Goal: Communication & Community: Answer question/provide support

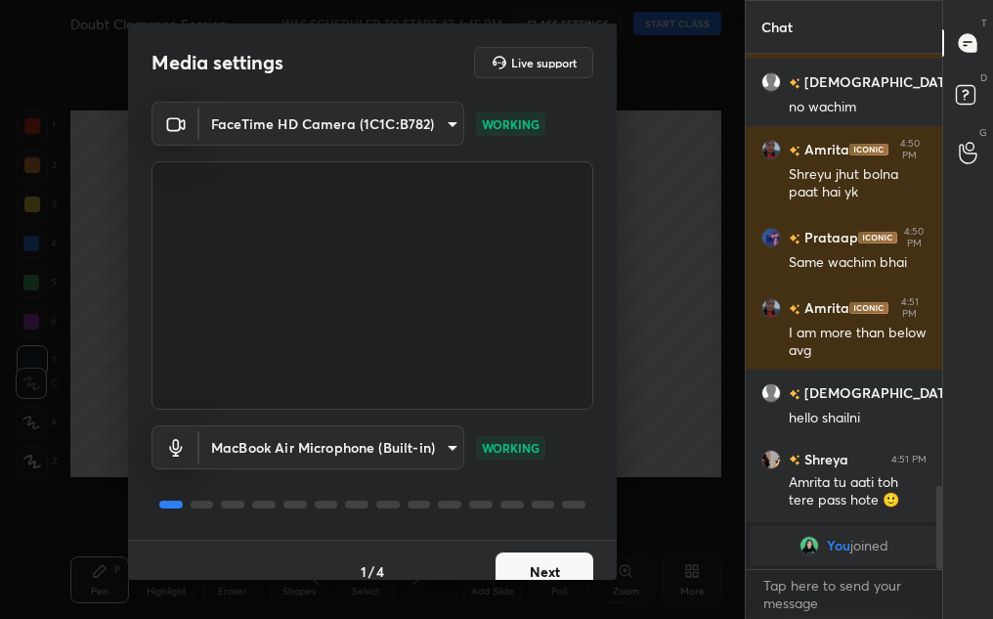
scroll to position [2494, 0]
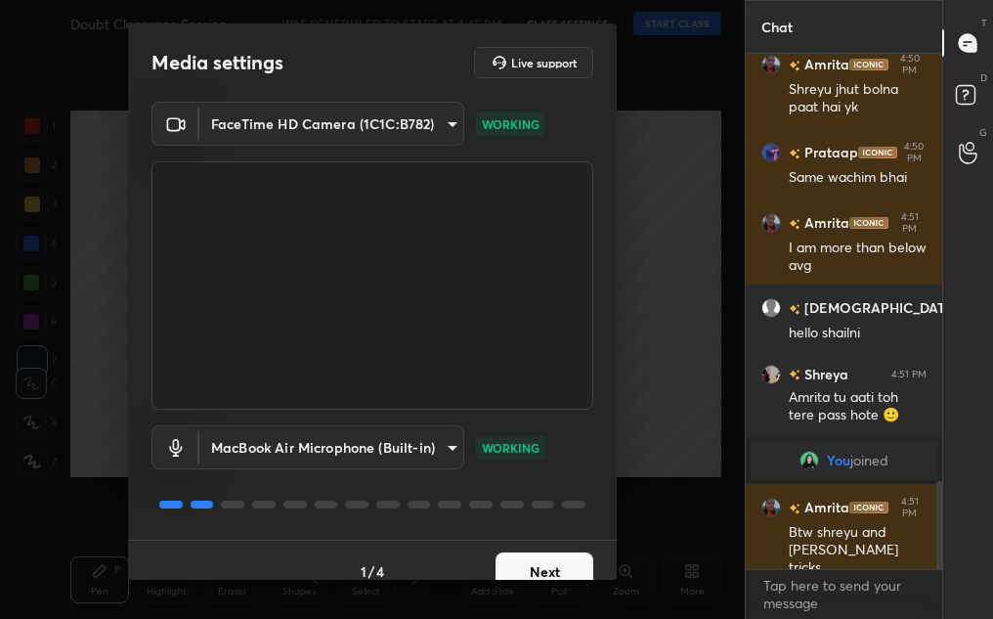
click at [546, 571] on button "Next" at bounding box center [544, 571] width 98 height 39
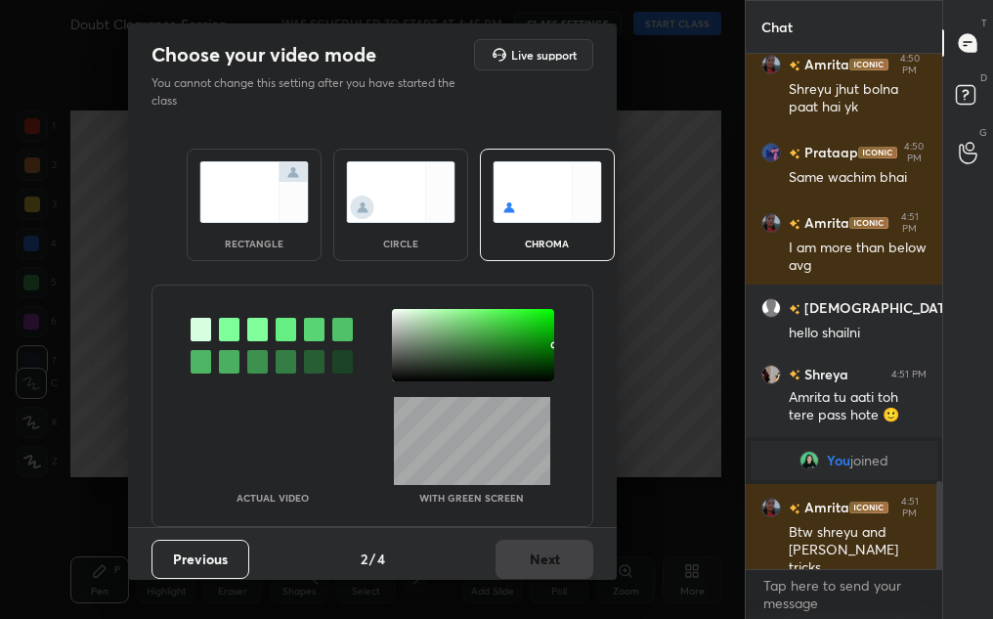
click at [383, 190] on img at bounding box center [400, 192] width 109 height 62
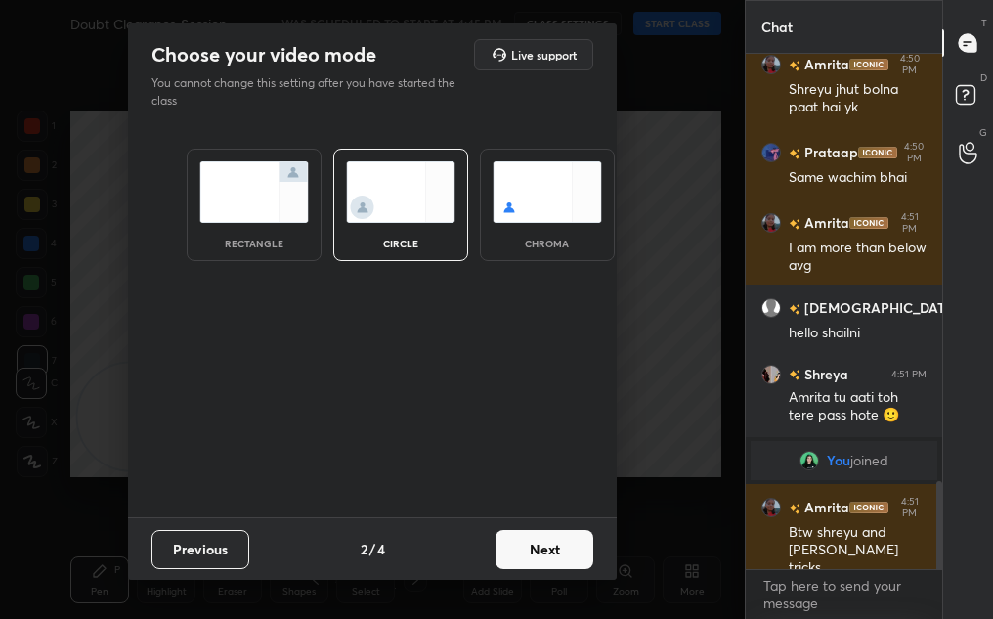
click at [567, 546] on button "Next" at bounding box center [544, 549] width 98 height 39
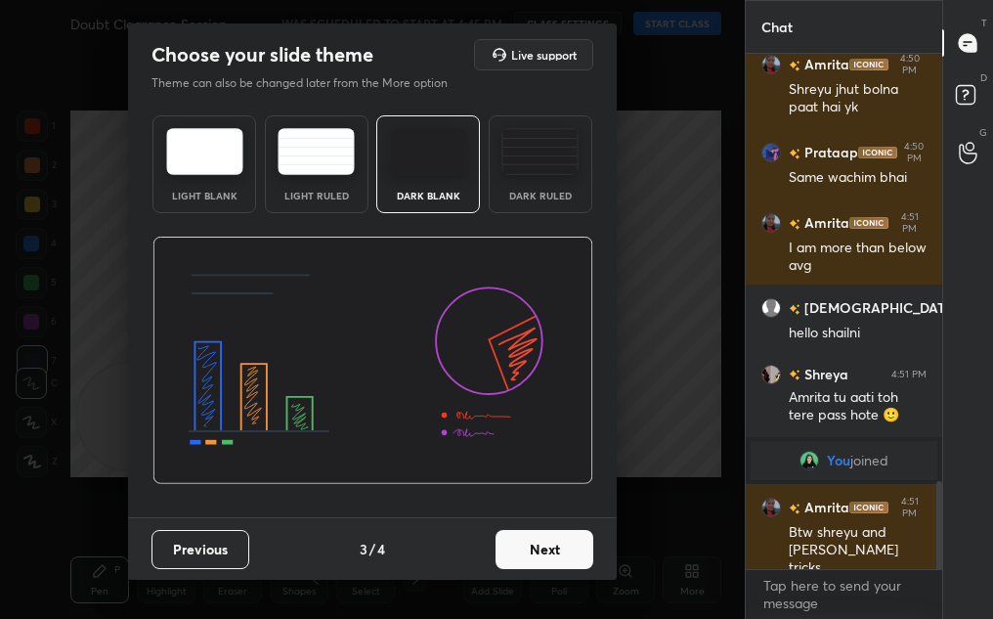
click at [590, 539] on button "Next" at bounding box center [544, 549] width 98 height 39
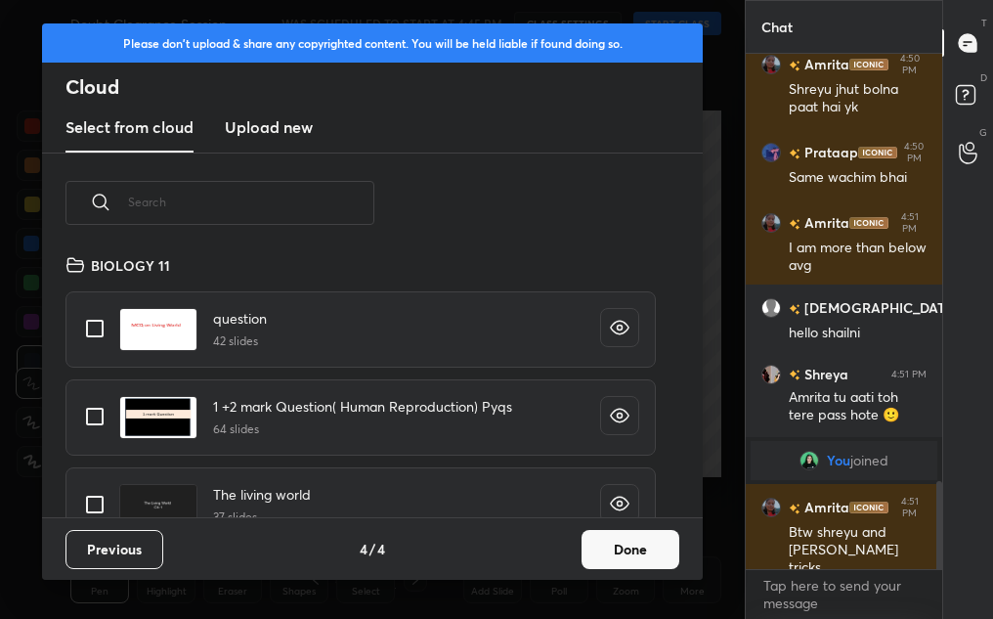
click at [617, 530] on button "Done" at bounding box center [631, 549] width 98 height 39
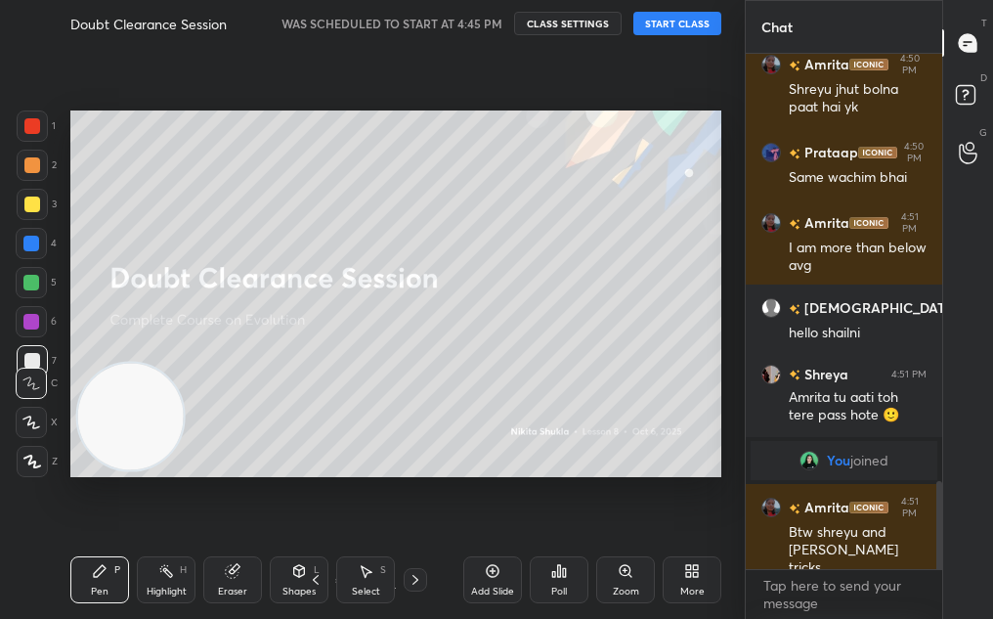
click at [691, 9] on div "Doubt Clearance Session WAS SCHEDULED TO START AT 4:45 PM CLASS SETTINGS START …" at bounding box center [395, 23] width 651 height 47
click at [695, 24] on button "START CLASS" at bounding box center [677, 23] width 88 height 23
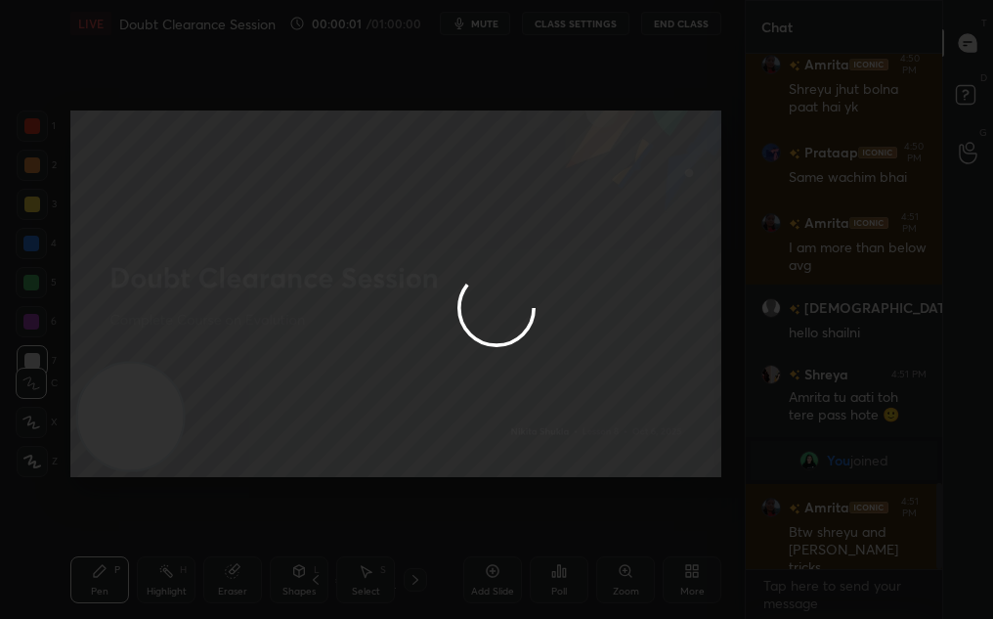
scroll to position [7, 7]
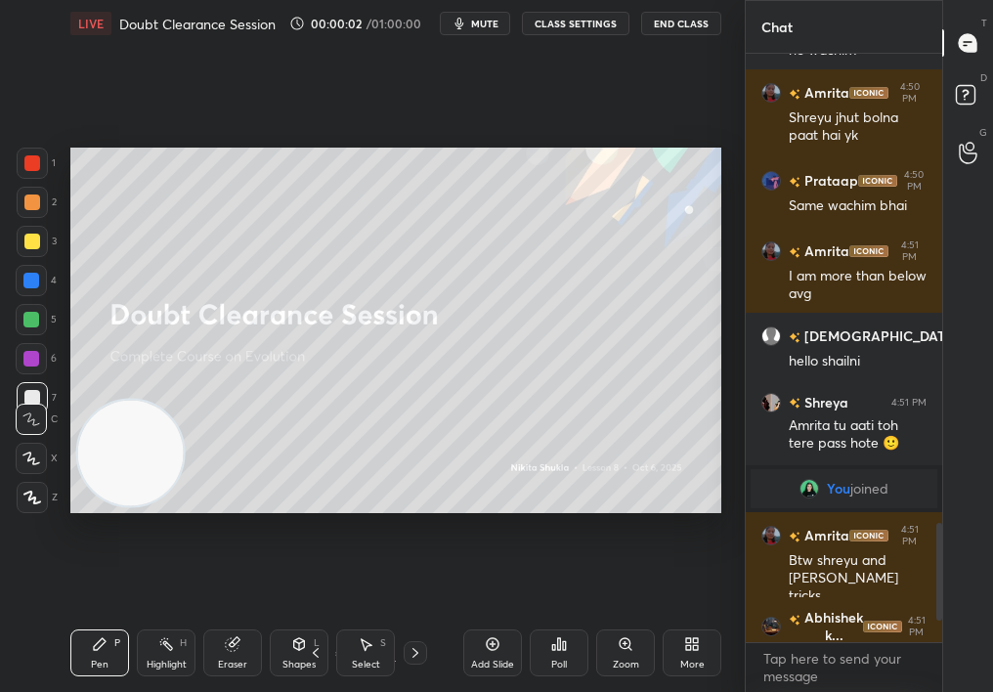
type textarea "x"
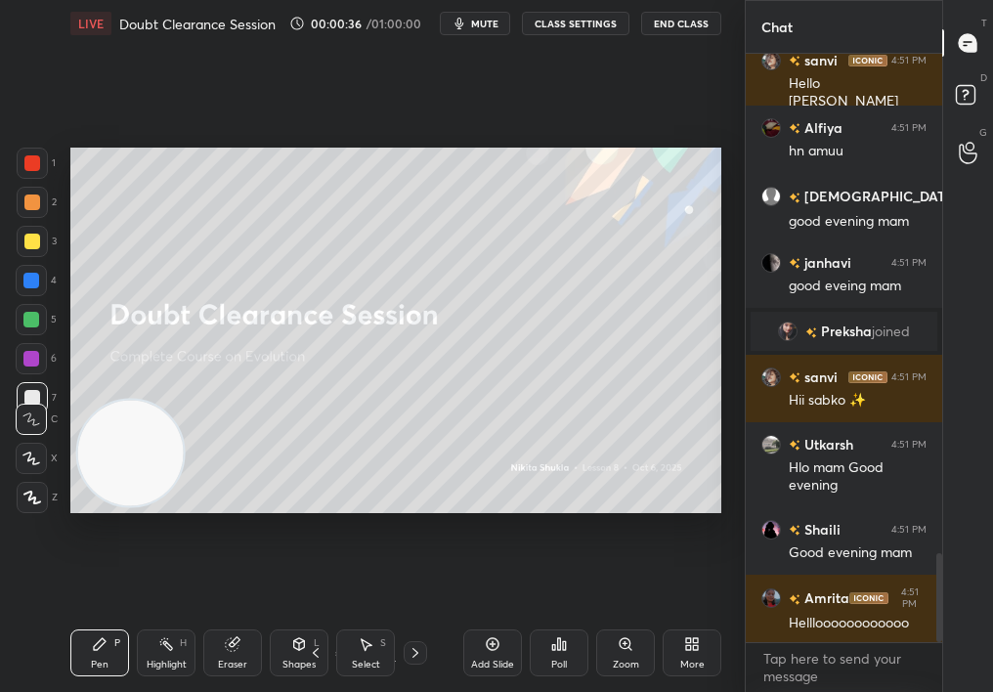
click at [501, 618] on div "Add Slide" at bounding box center [492, 652] width 59 height 47
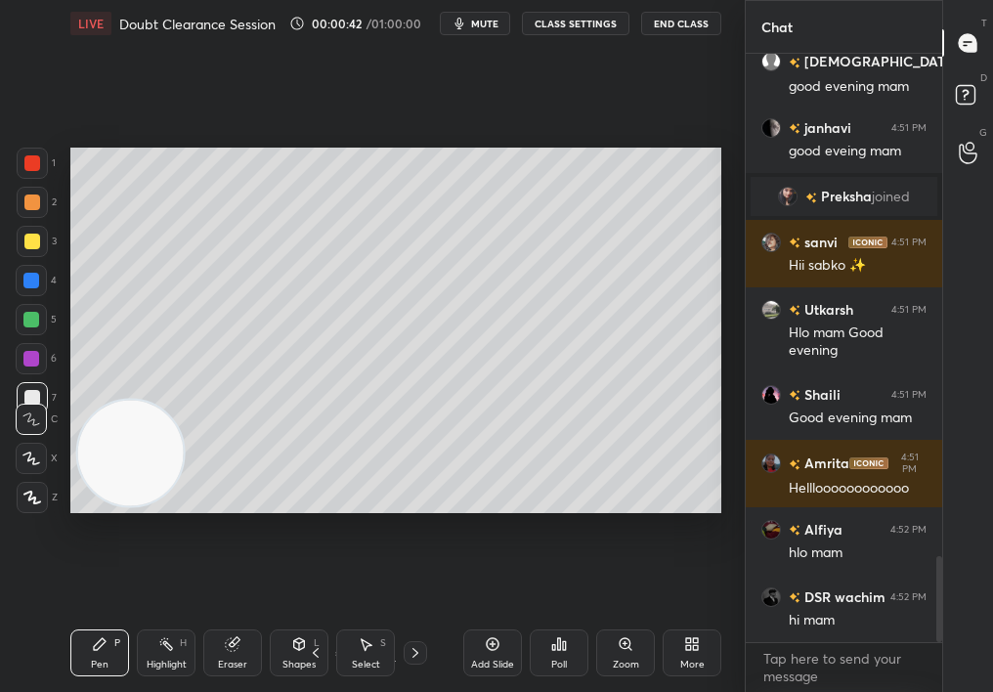
click at [614, 618] on div "Zoom" at bounding box center [625, 652] width 59 height 47
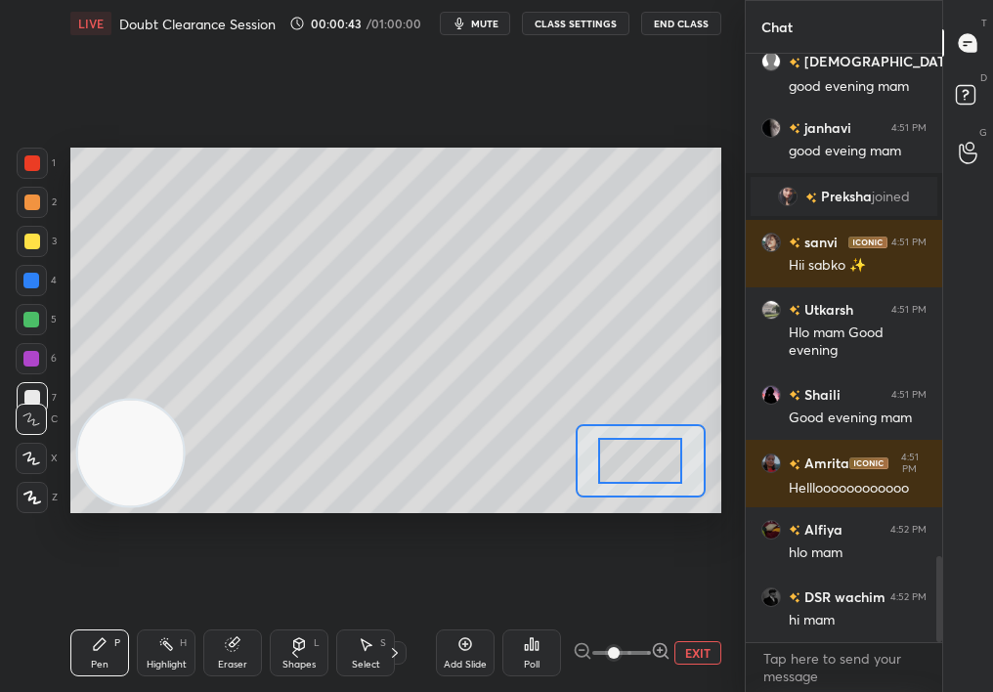
click at [613, 618] on span at bounding box center [614, 653] width 12 height 12
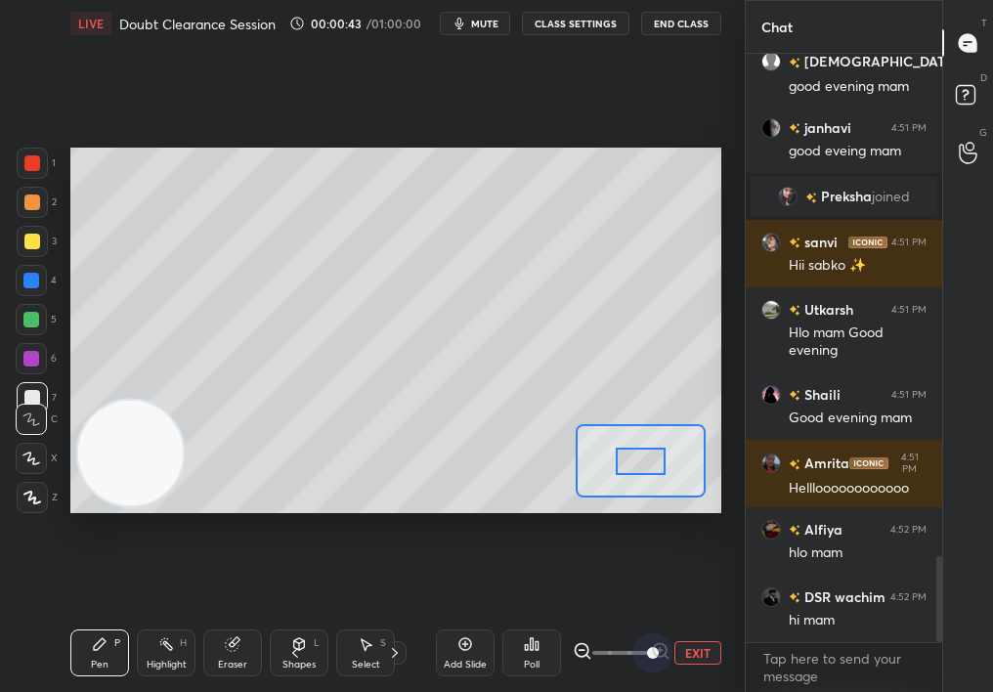
drag, startPoint x: 609, startPoint y: 650, endPoint x: 679, endPoint y: 648, distance: 70.4
click at [679, 618] on div "EXIT" at bounding box center [647, 652] width 149 height 23
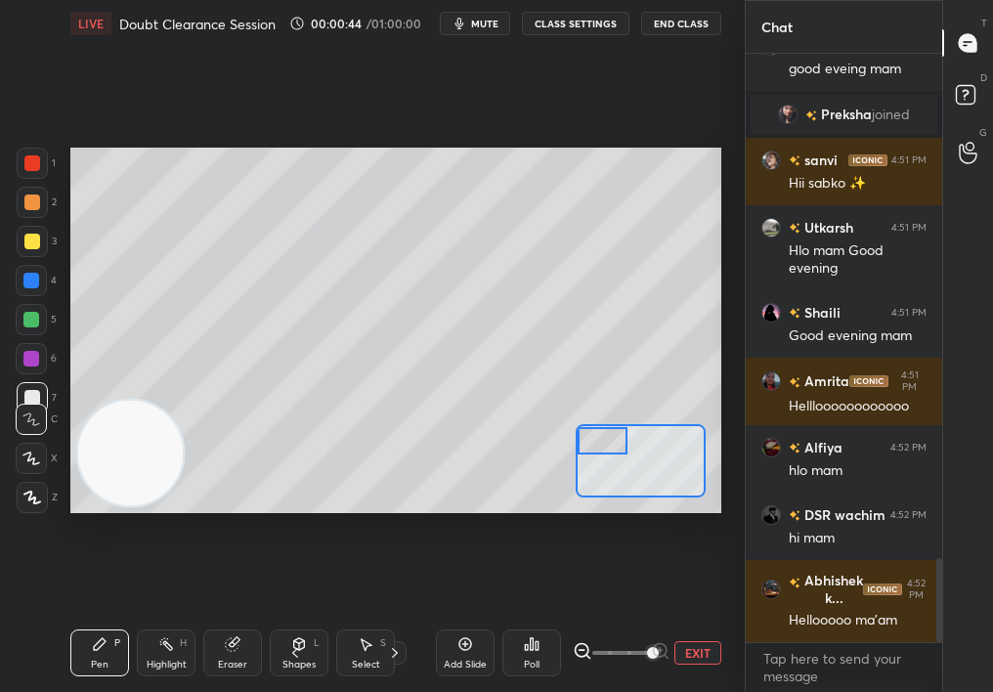
click at [551, 423] on div "Setting up your live class Poll for secs No correct answer Start poll" at bounding box center [395, 331] width 651 height 366
click at [491, 431] on div "Setting up your live class Poll for secs No correct answer Start poll" at bounding box center [395, 331] width 651 height 366
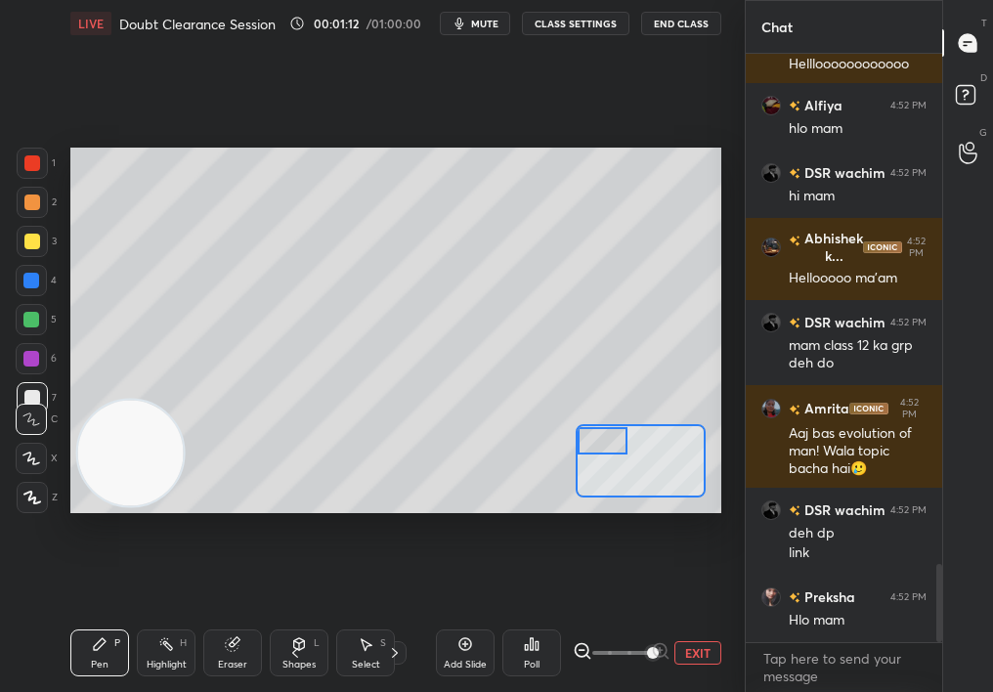
scroll to position [3919, 0]
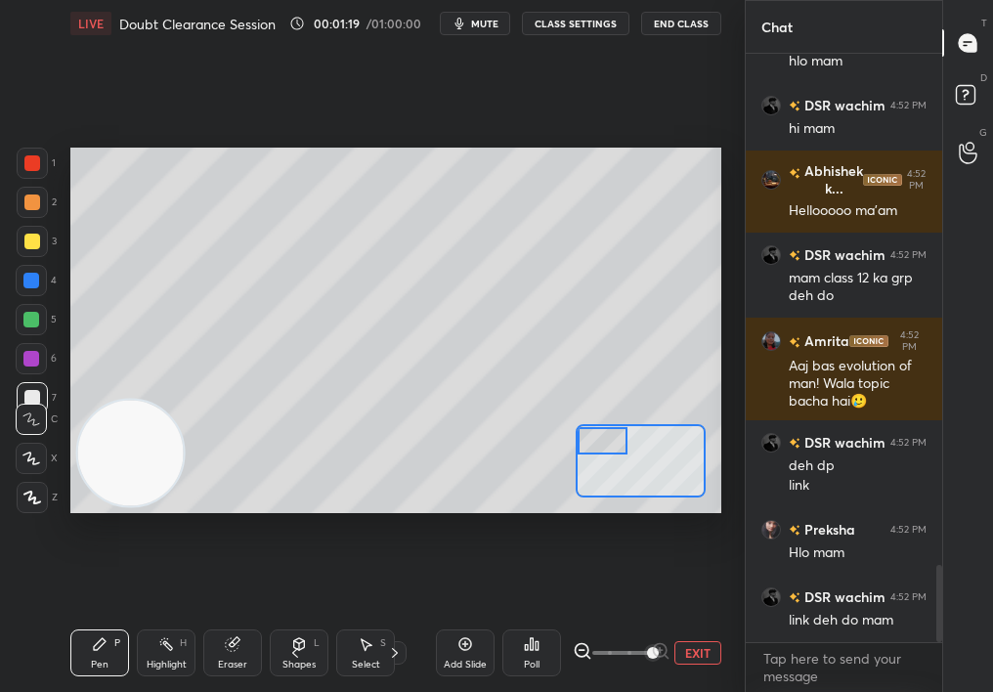
click at [693, 618] on button "EXIT" at bounding box center [697, 652] width 47 height 23
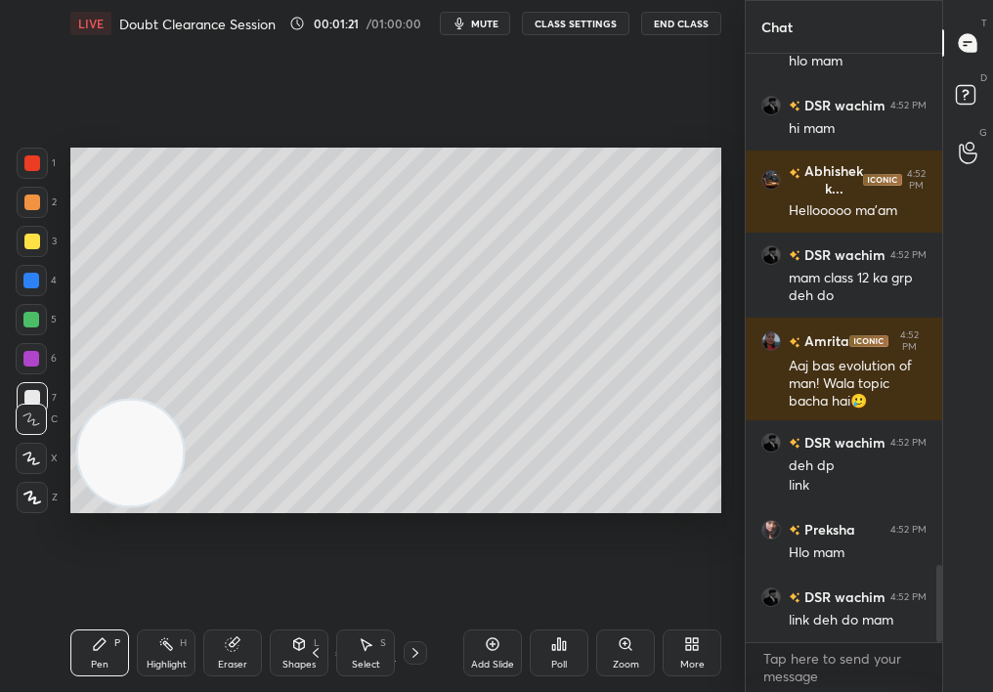
click at [694, 618] on div "More" at bounding box center [692, 652] width 59 height 47
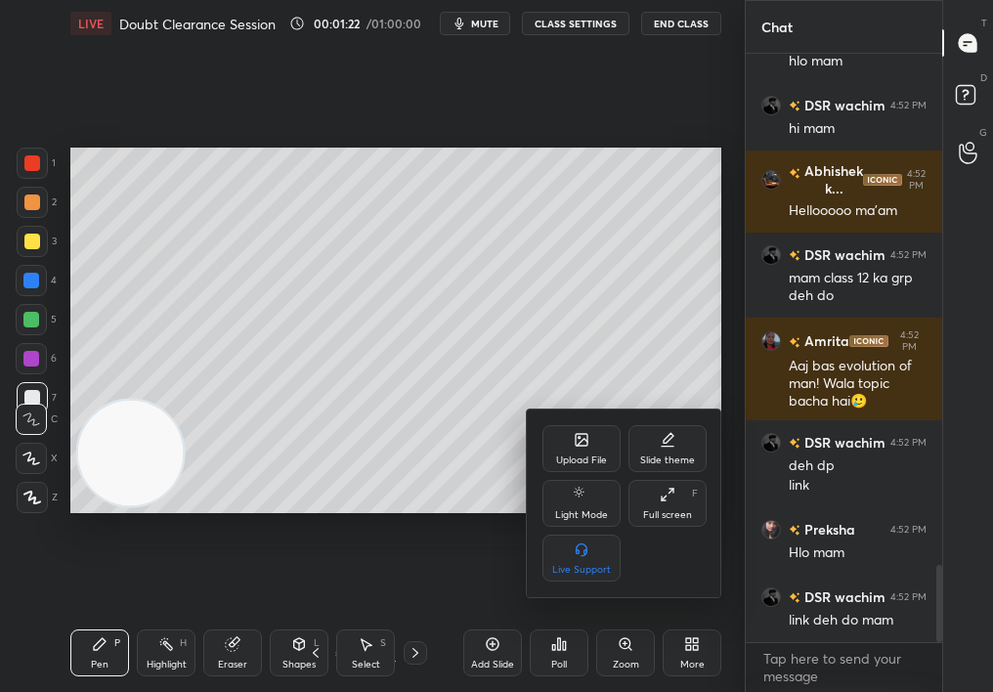
click at [571, 448] on div "Upload File" at bounding box center [581, 448] width 78 height 47
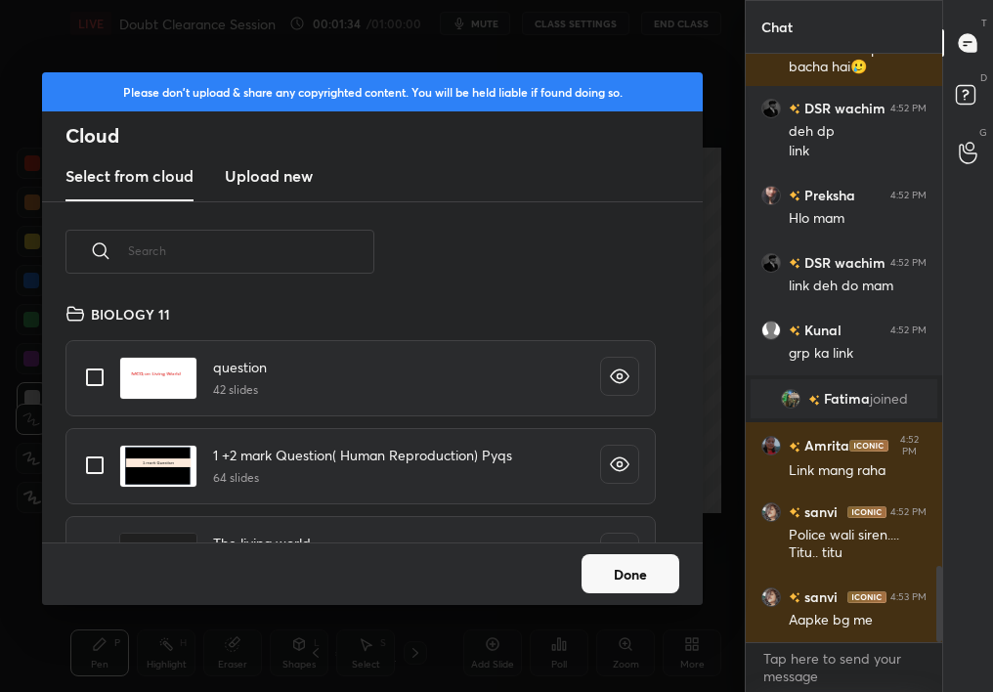
scroll to position [3942, 0]
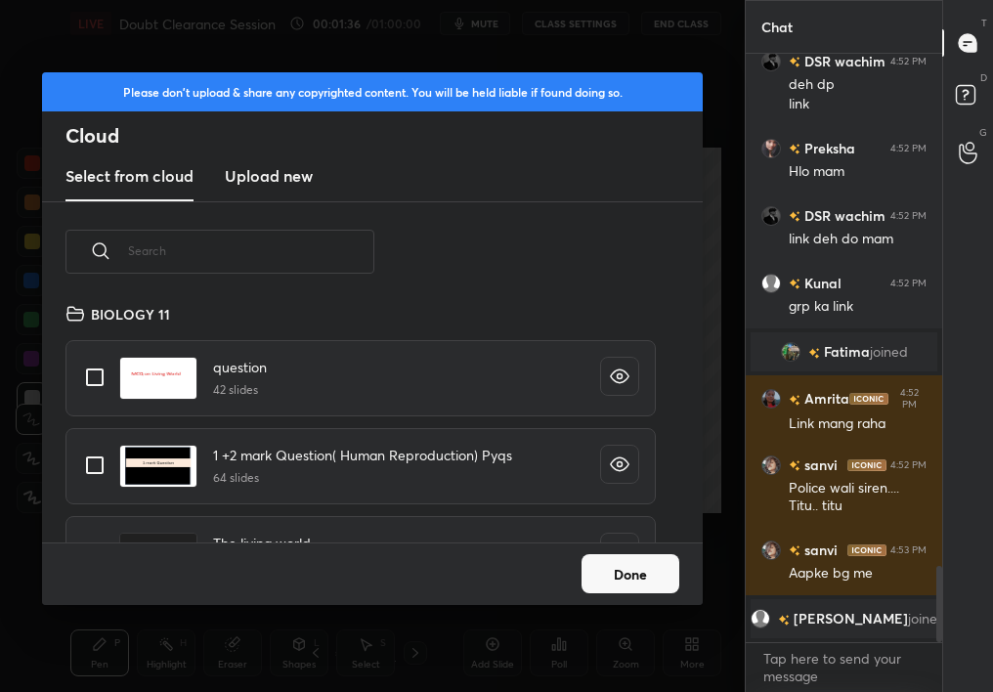
click at [230, 267] on input "text" at bounding box center [251, 250] width 246 height 83
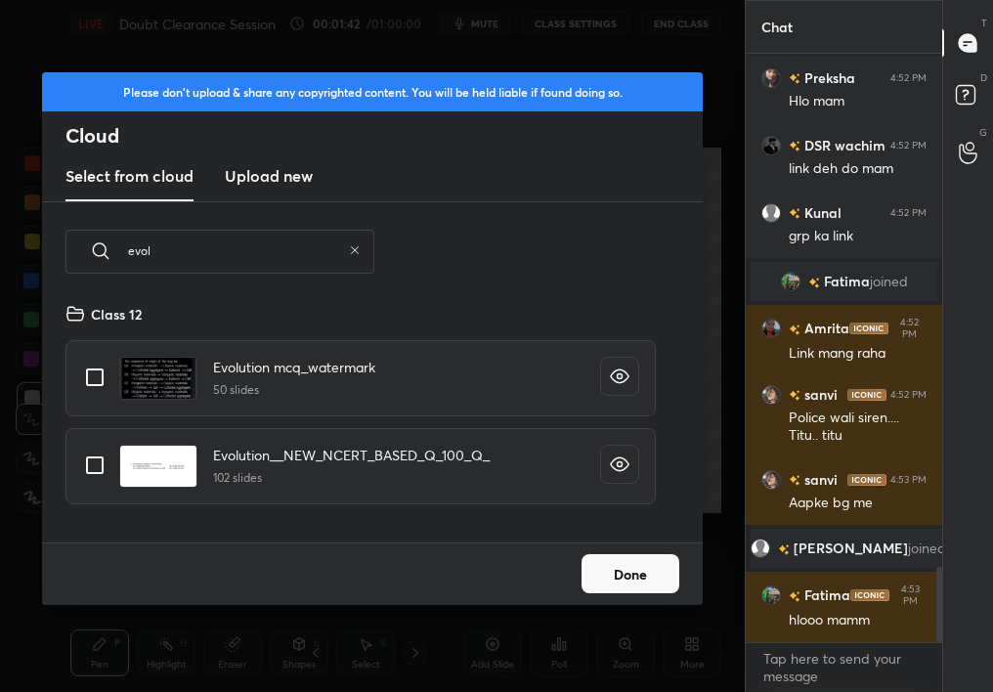
scroll to position [4006, 0]
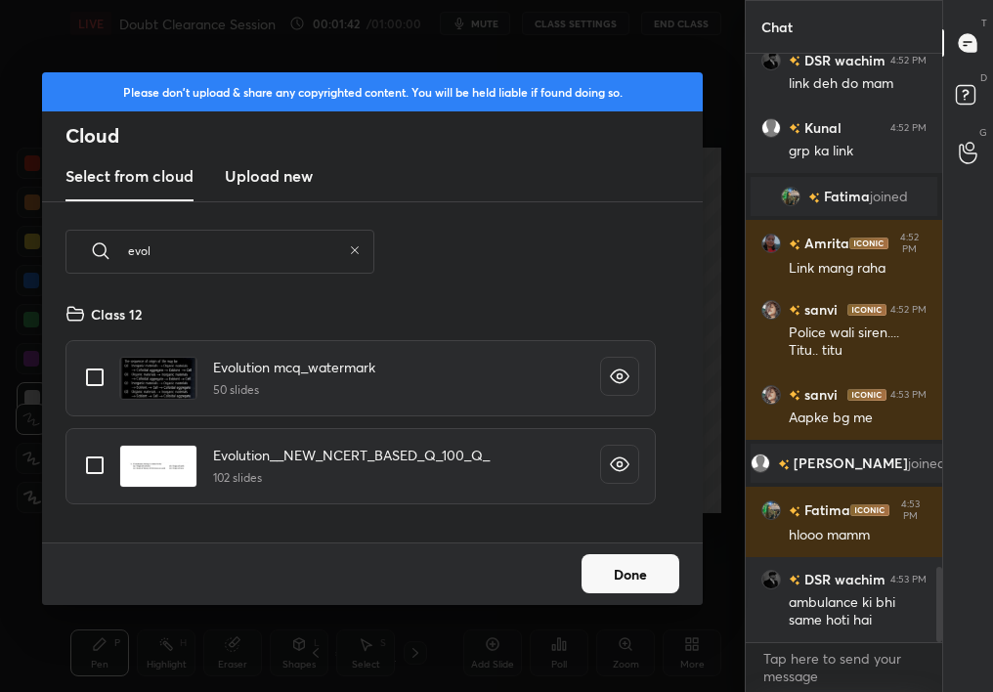
type input "evol"
click at [89, 469] on input "grid" at bounding box center [94, 465] width 41 height 41
checkbox input "true"
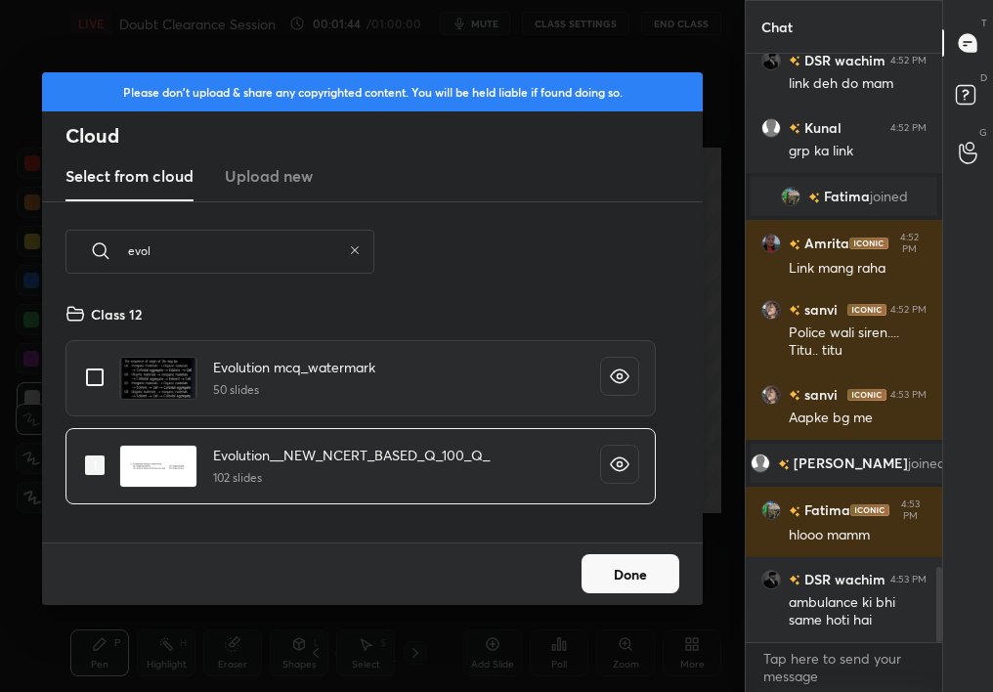
click at [607, 578] on button "Done" at bounding box center [631, 573] width 98 height 39
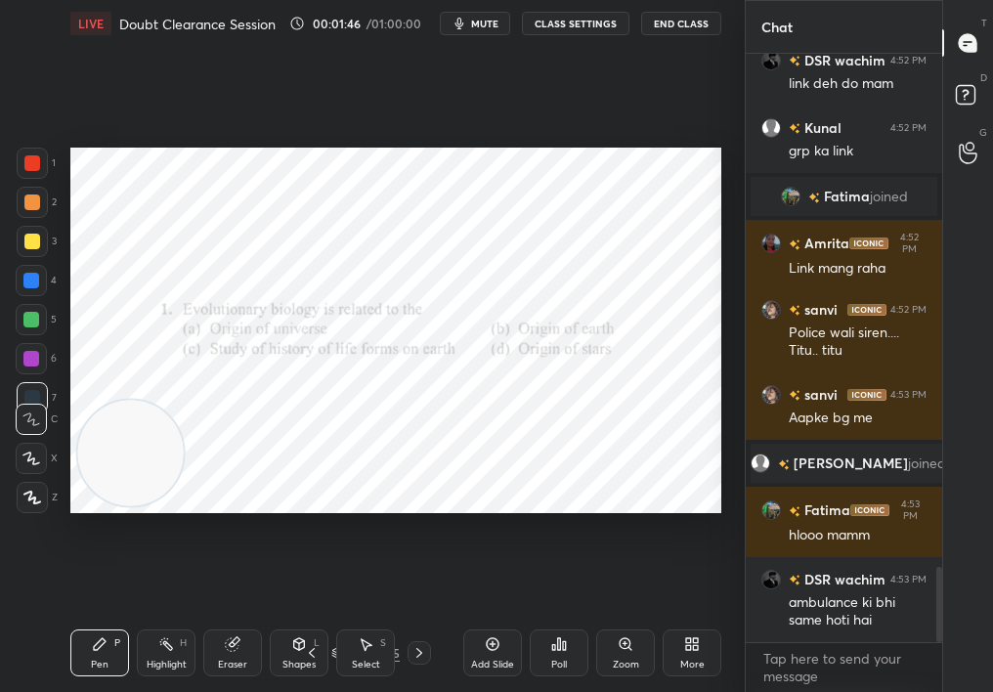
click at [333, 618] on icon at bounding box center [337, 653] width 12 height 12
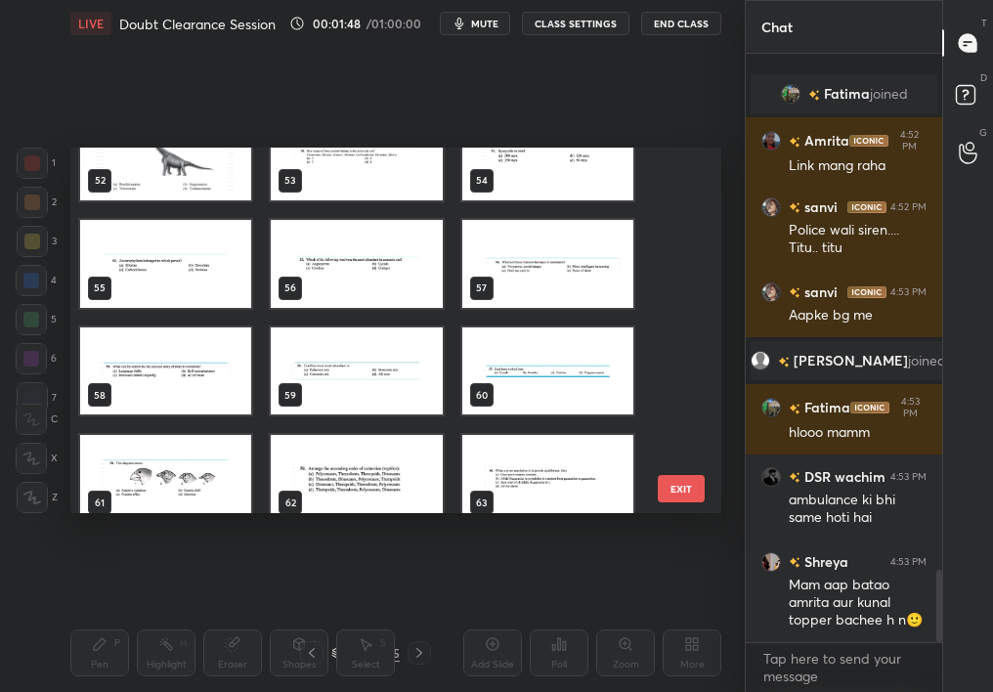
scroll to position [4176, 0]
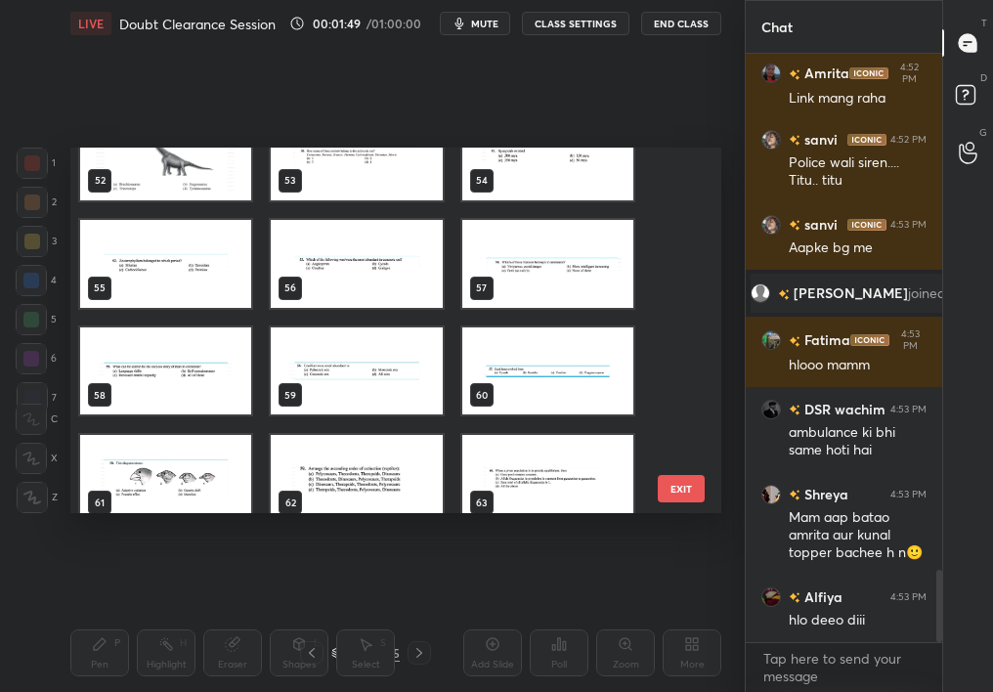
click at [188, 191] on img "grid" at bounding box center [165, 156] width 171 height 88
click at [190, 192] on img "grid" at bounding box center [165, 156] width 171 height 88
click at [193, 189] on div "52 53 54 55 56 57 58 59 60 61 62 63 64 65 66" at bounding box center [378, 331] width 617 height 366
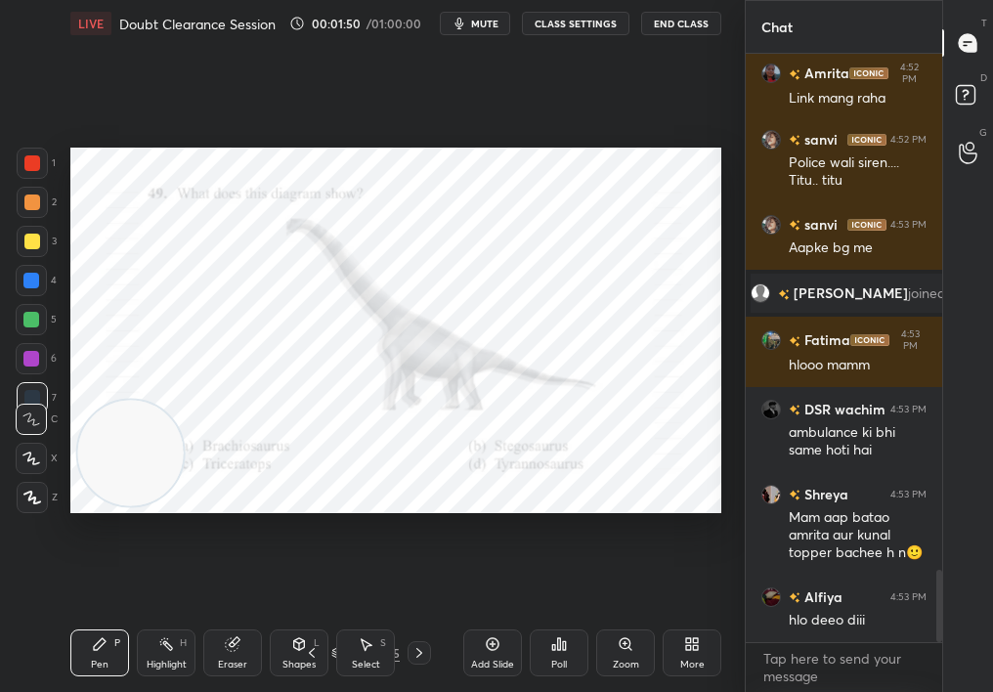
scroll to position [0, 0]
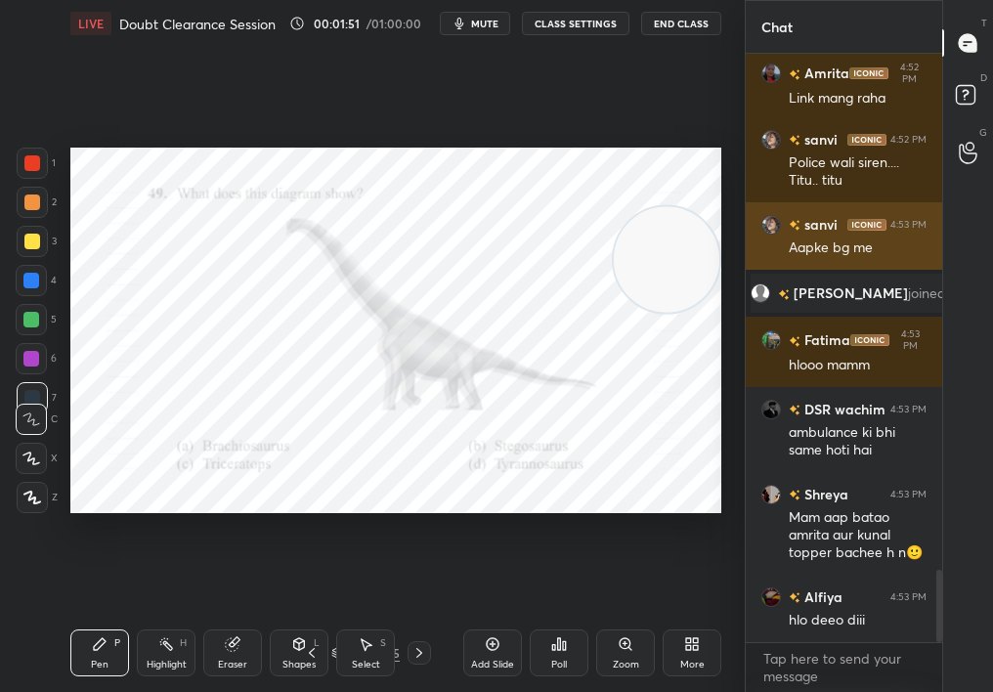
drag, startPoint x: 145, startPoint y: 454, endPoint x: 750, endPoint y: 266, distance: 633.7
click at [748, 265] on div "1 2 3 4 5 6 7 C X Z C X Z E E Erase all H H LIVE Doubt Clearance Session 00:01:…" at bounding box center [496, 346] width 993 height 692
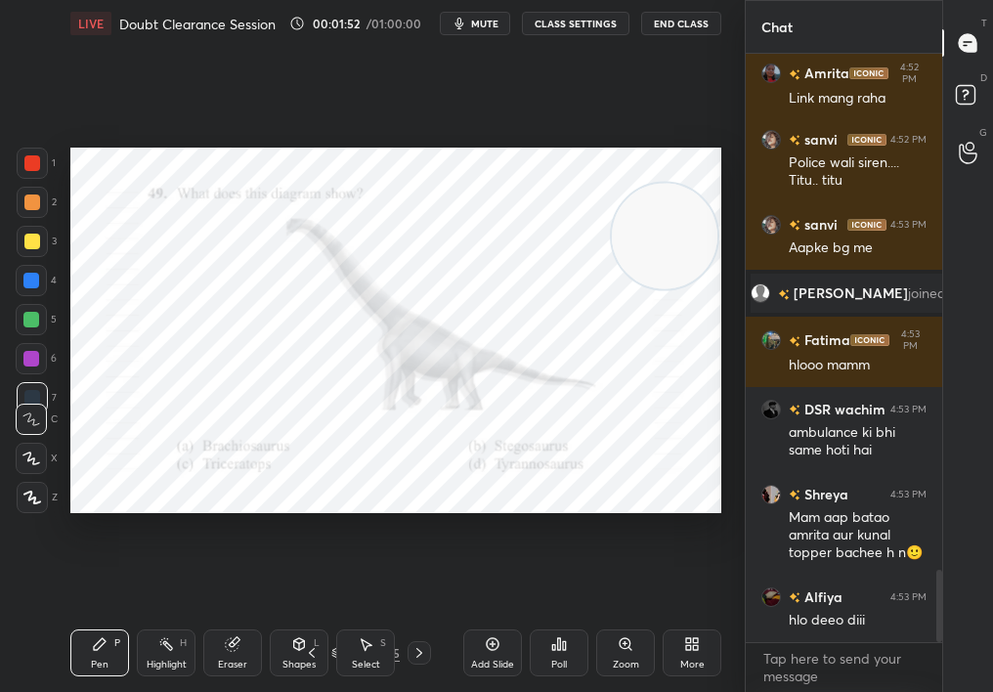
click at [30, 174] on div at bounding box center [32, 163] width 31 height 31
click at [37, 166] on div at bounding box center [32, 163] width 31 height 31
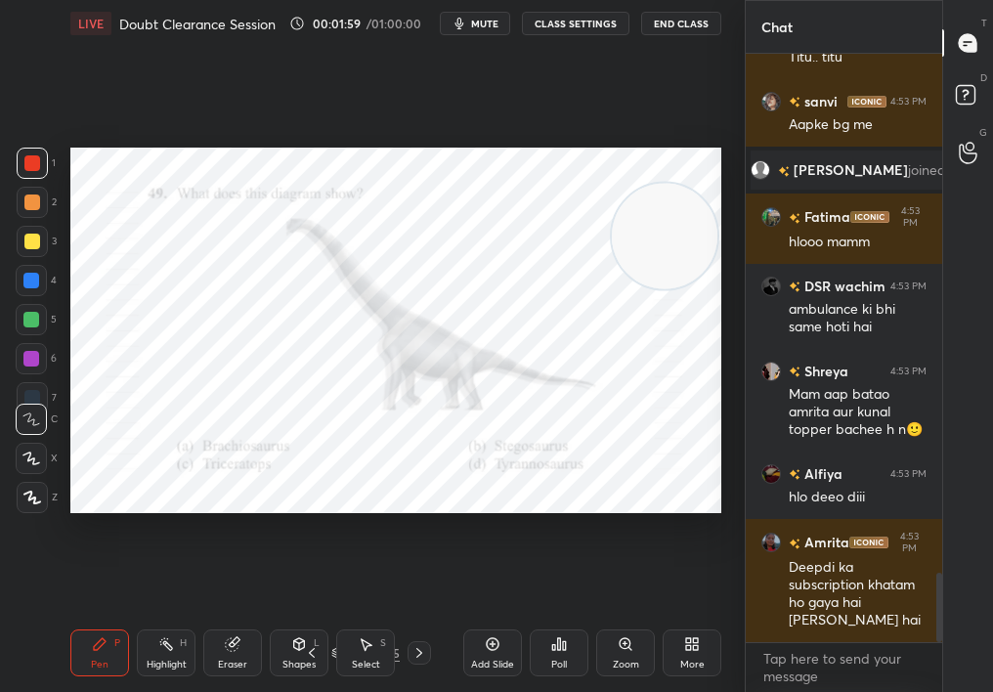
scroll to position [4367, 0]
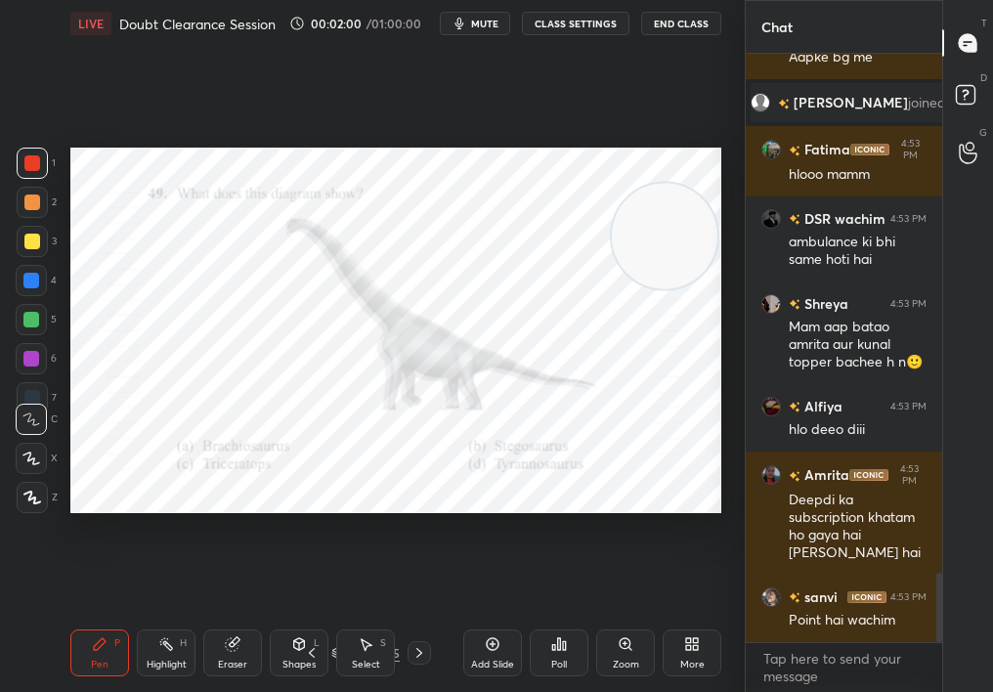
click at [486, 25] on span "mute" at bounding box center [484, 24] width 27 height 14
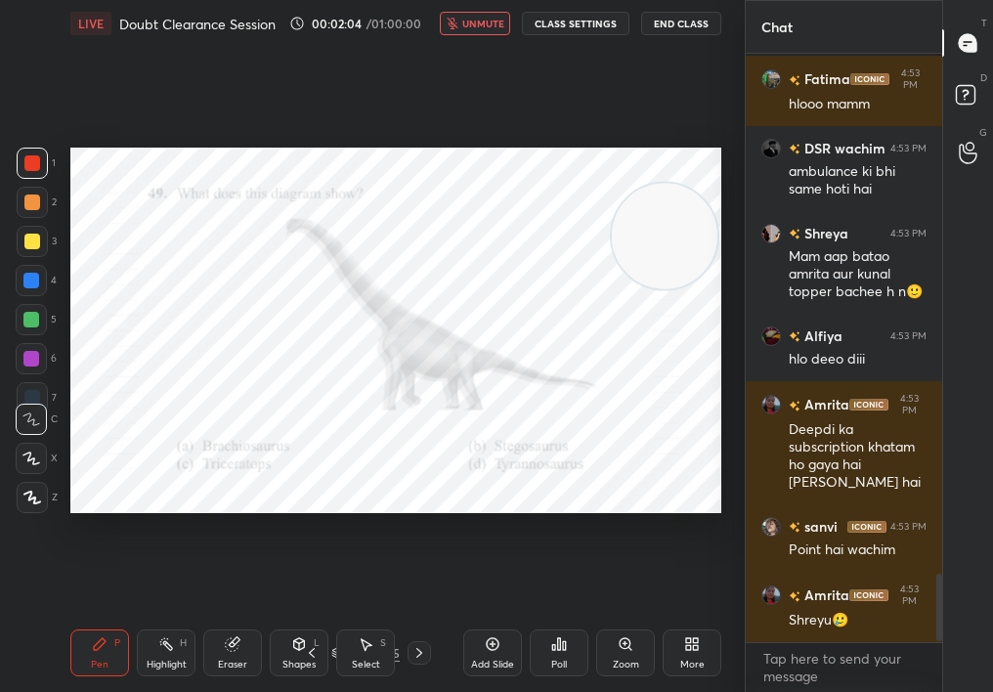
scroll to position [4522, 0]
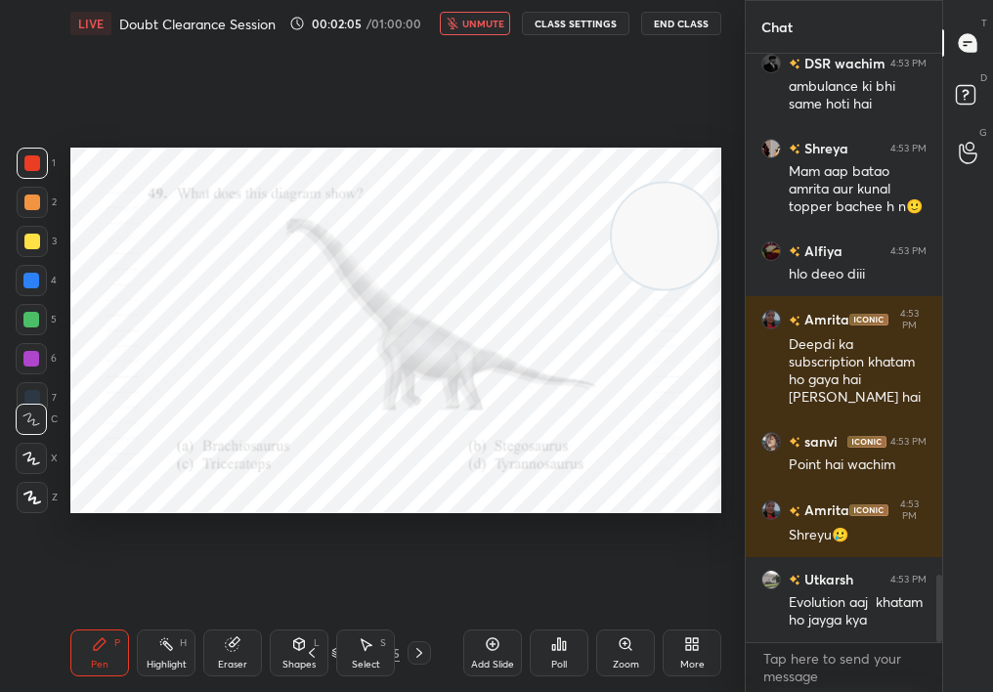
click at [487, 35] on div "LIVE Doubt Clearance Session 00:02:05 / 01:00:00 unmute CLASS SETTINGS End Class" at bounding box center [395, 23] width 651 height 47
click at [491, 26] on span "unmute" at bounding box center [483, 24] width 42 height 14
click at [569, 618] on div "Poll" at bounding box center [559, 652] width 59 height 47
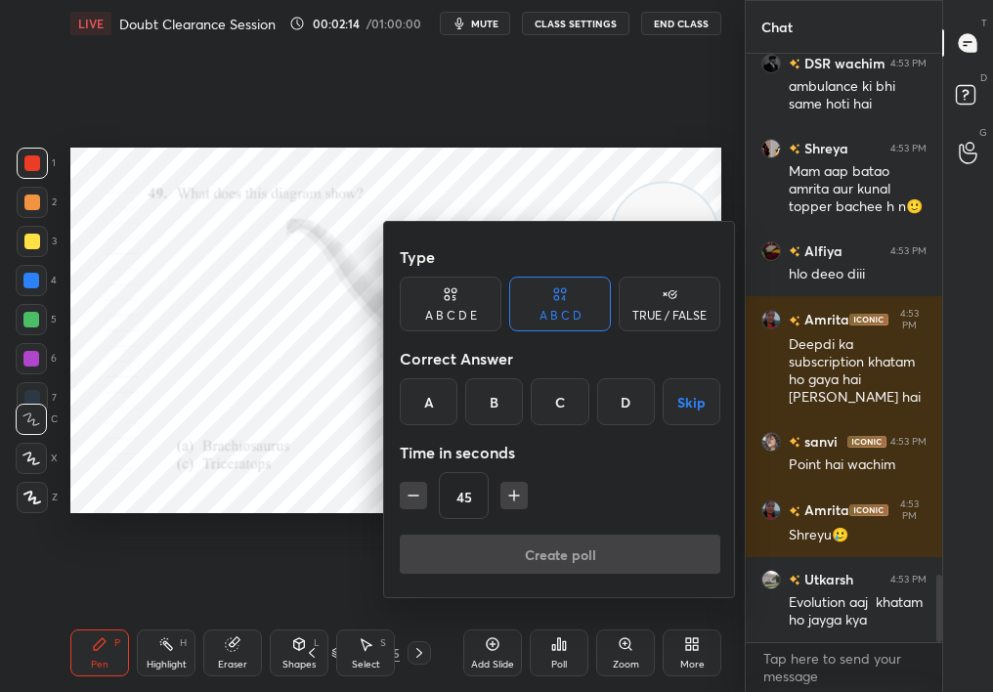
click at [434, 413] on div "A" at bounding box center [429, 401] width 58 height 47
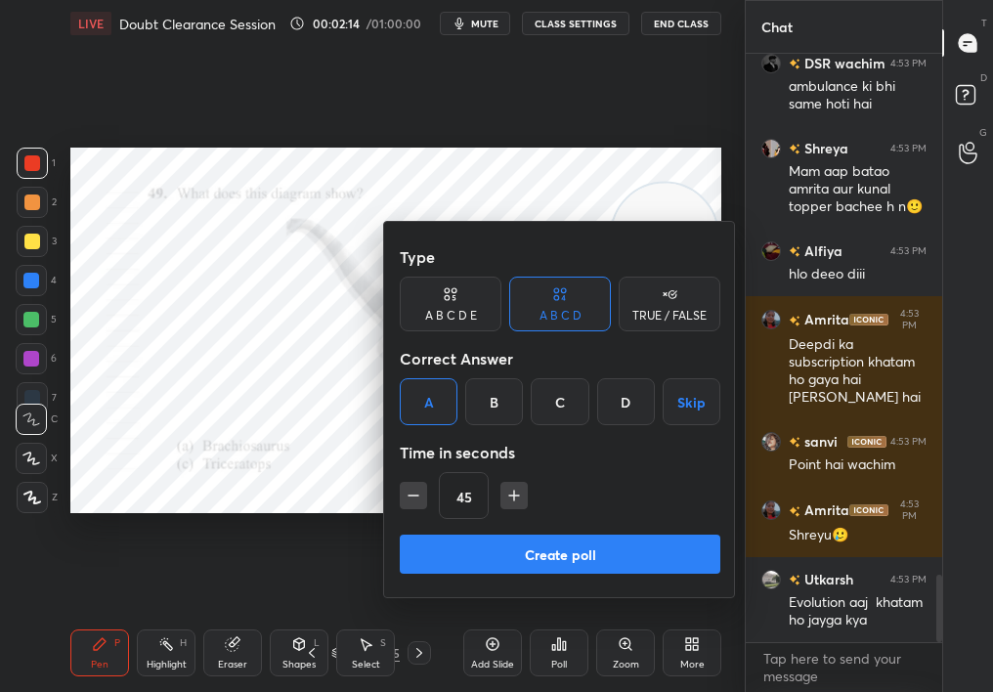
click at [478, 554] on button "Create poll" at bounding box center [560, 554] width 321 height 39
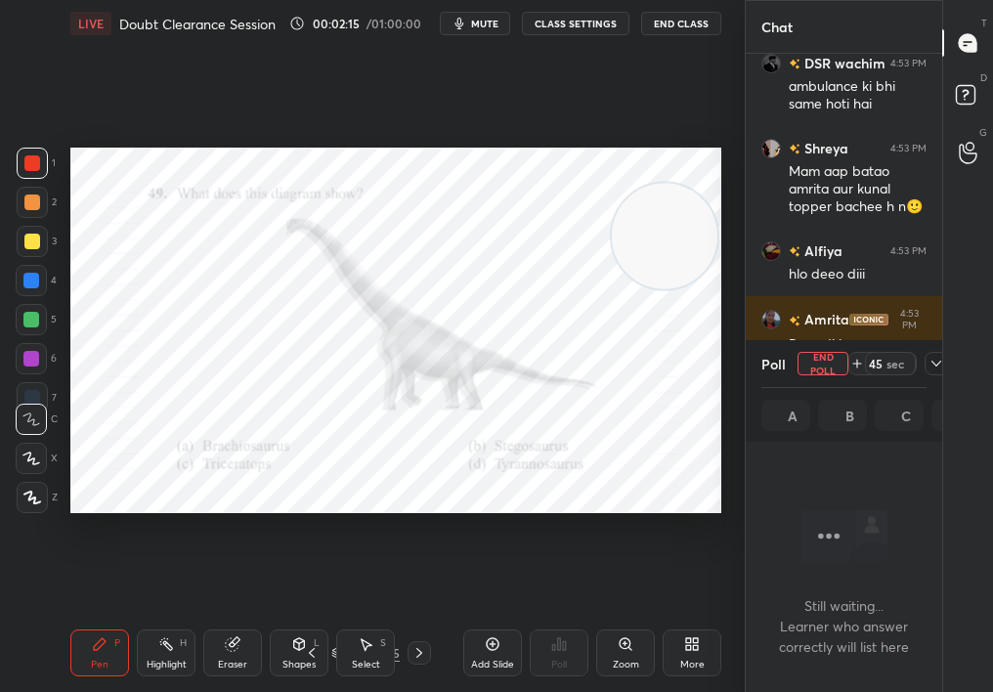
scroll to position [481, 191]
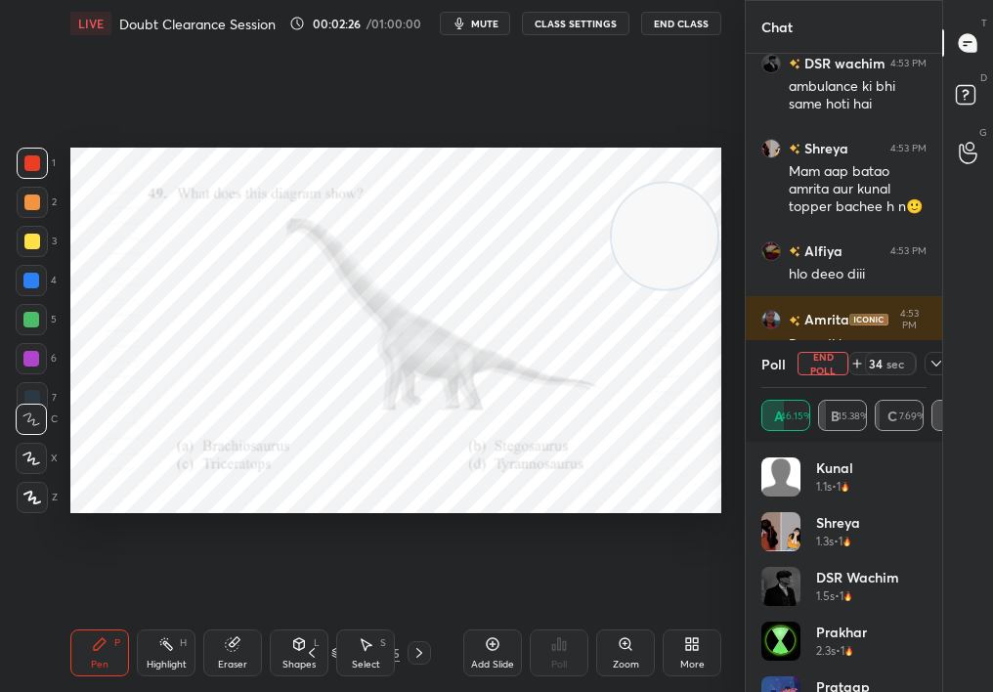
click at [929, 362] on icon at bounding box center [936, 364] width 16 height 16
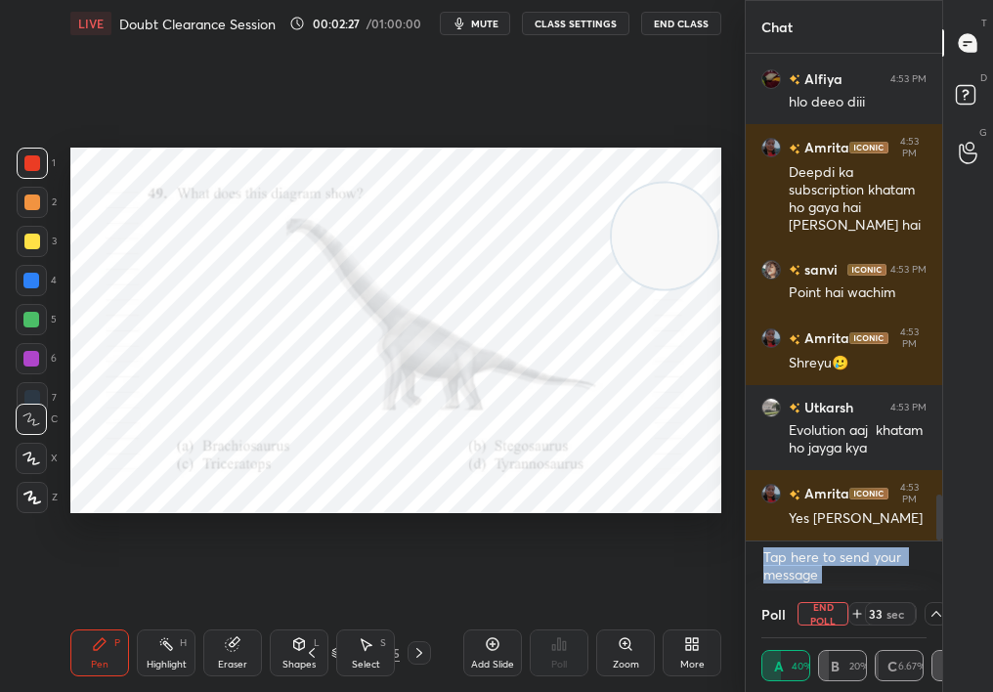
drag, startPoint x: 933, startPoint y: 541, endPoint x: 934, endPoint y: 626, distance: 85.0
click at [933, 618] on div "Chat DSR wachim 4:53 PM ambulance ki bhi same hoti hai Shreya 4:53 PM Mam aap b…" at bounding box center [843, 346] width 197 height 692
click at [861, 557] on textarea at bounding box center [843, 565] width 165 height 49
click at [873, 560] on textarea at bounding box center [843, 565] width 165 height 49
click at [35, 501] on icon at bounding box center [32, 498] width 18 height 14
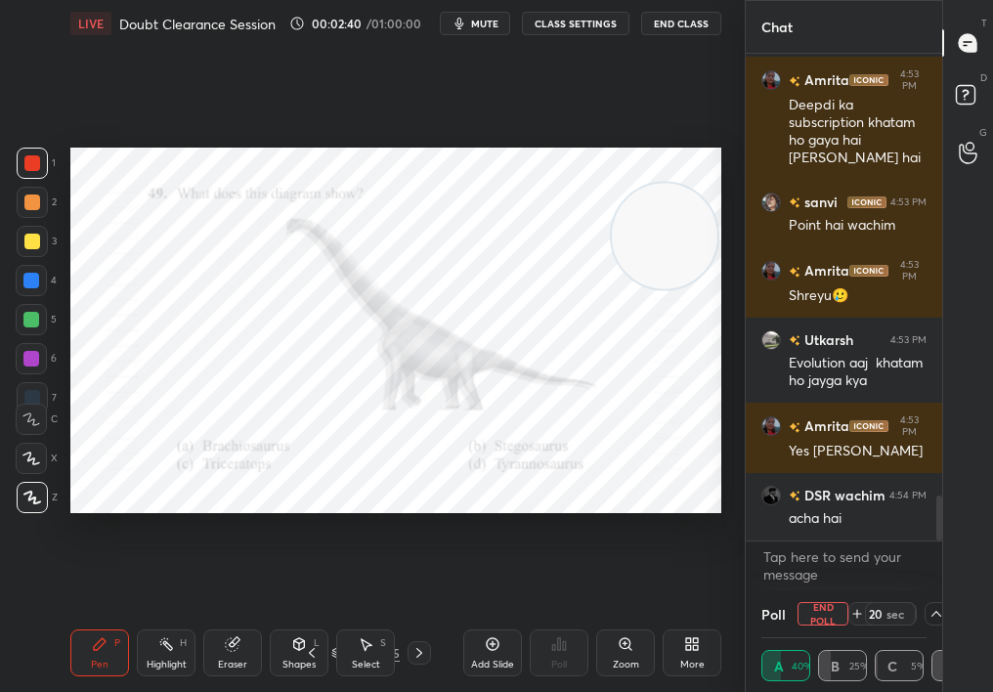
click at [34, 498] on icon at bounding box center [32, 498] width 18 height 14
click at [30, 497] on icon at bounding box center [32, 498] width 18 height 14
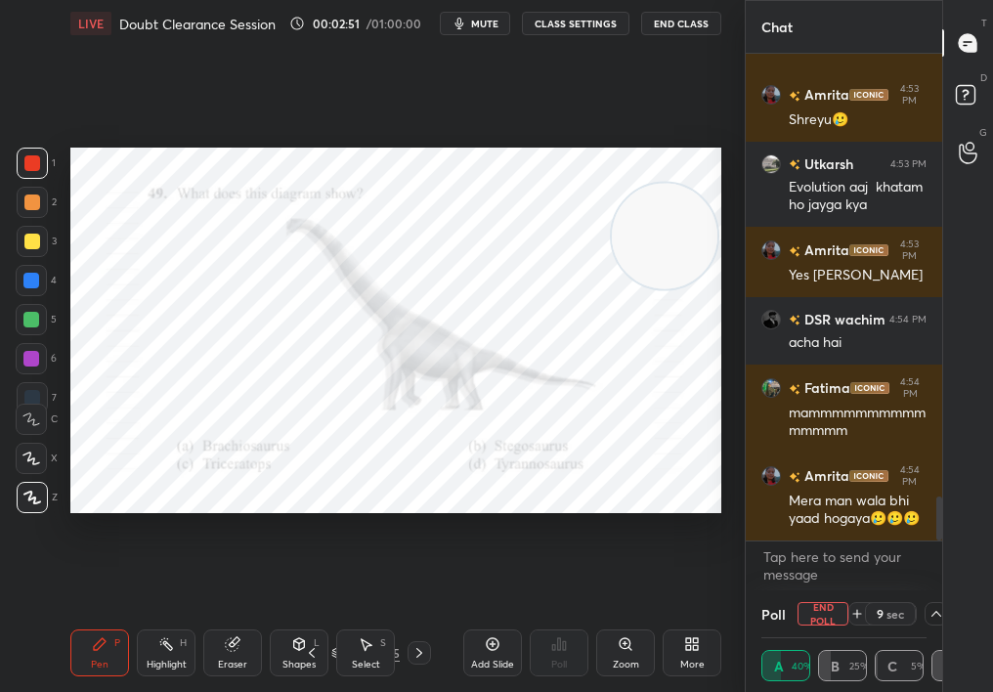
scroll to position [5043, 0]
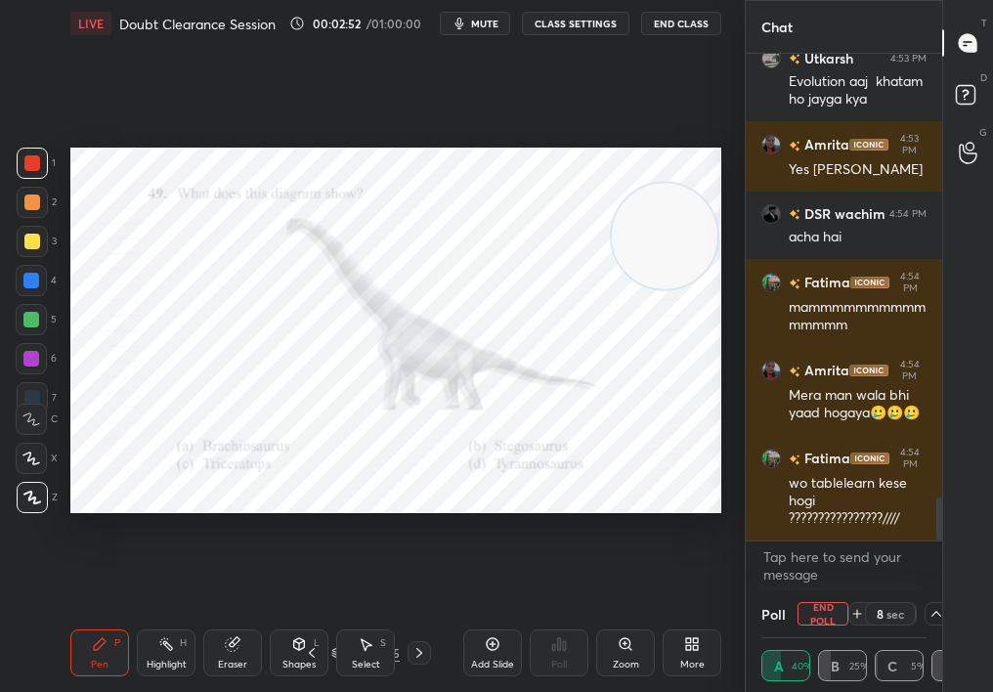
click at [384, 618] on div "Select S" at bounding box center [365, 652] width 59 height 47
click at [369, 618] on div "Select S" at bounding box center [365, 652] width 59 height 47
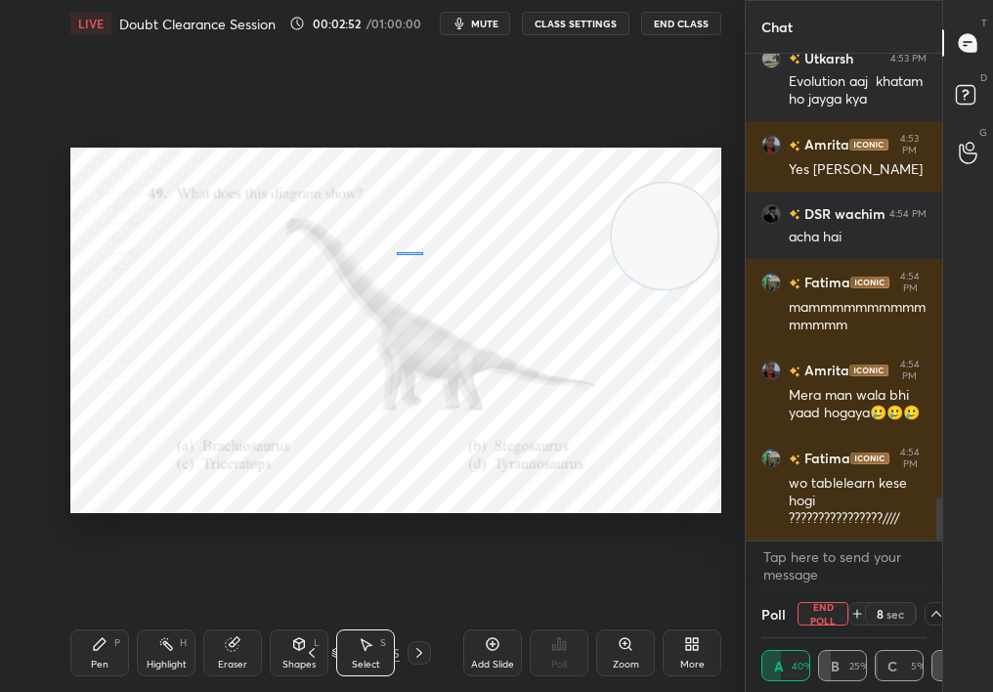
drag, startPoint x: 423, startPoint y: 251, endPoint x: 706, endPoint y: 535, distance: 400.1
click at [709, 539] on div "0 ° Undo Copy Duplicate Duplicate to new slide Delete Setting up your live clas…" at bounding box center [396, 330] width 667 height 567
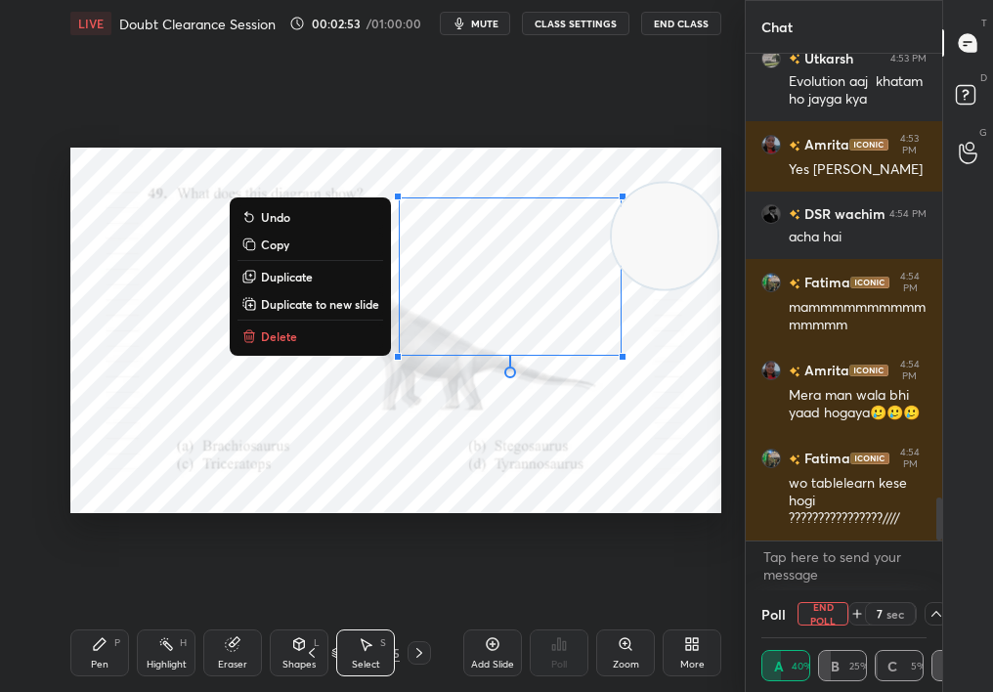
click at [288, 337] on p "Delete" at bounding box center [279, 336] width 36 height 16
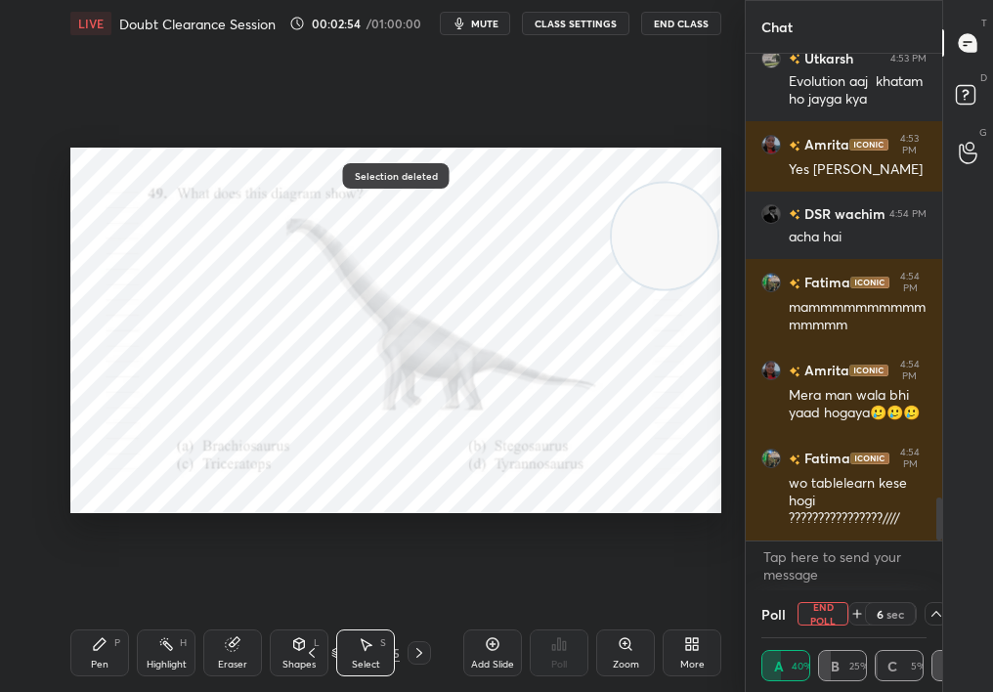
click at [98, 618] on div "Pen P" at bounding box center [99, 652] width 59 height 47
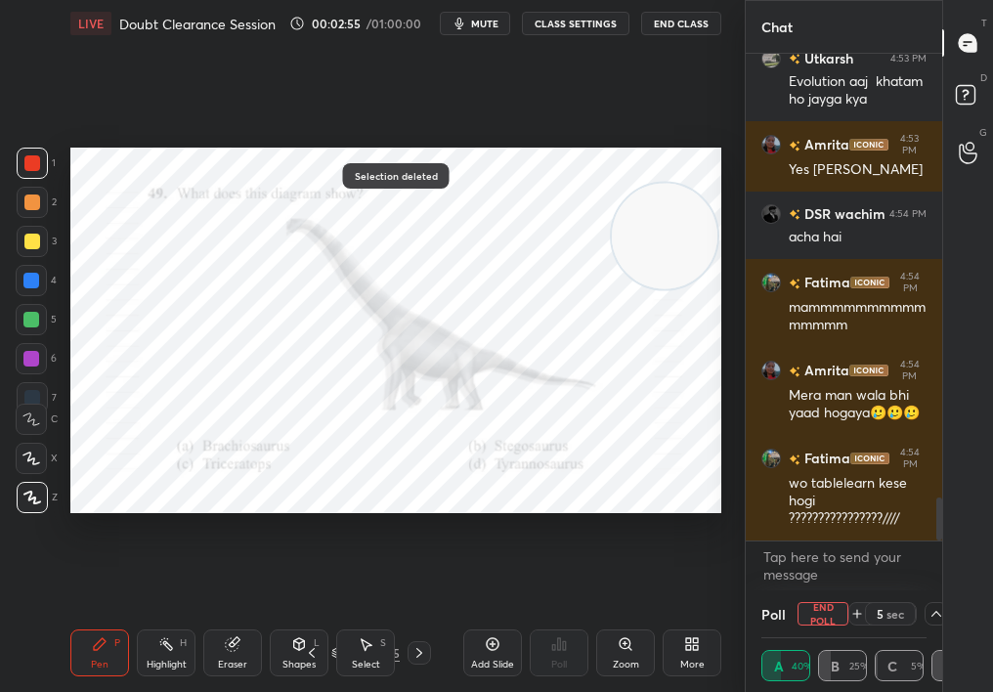
click at [409, 618] on div at bounding box center [419, 652] width 23 height 23
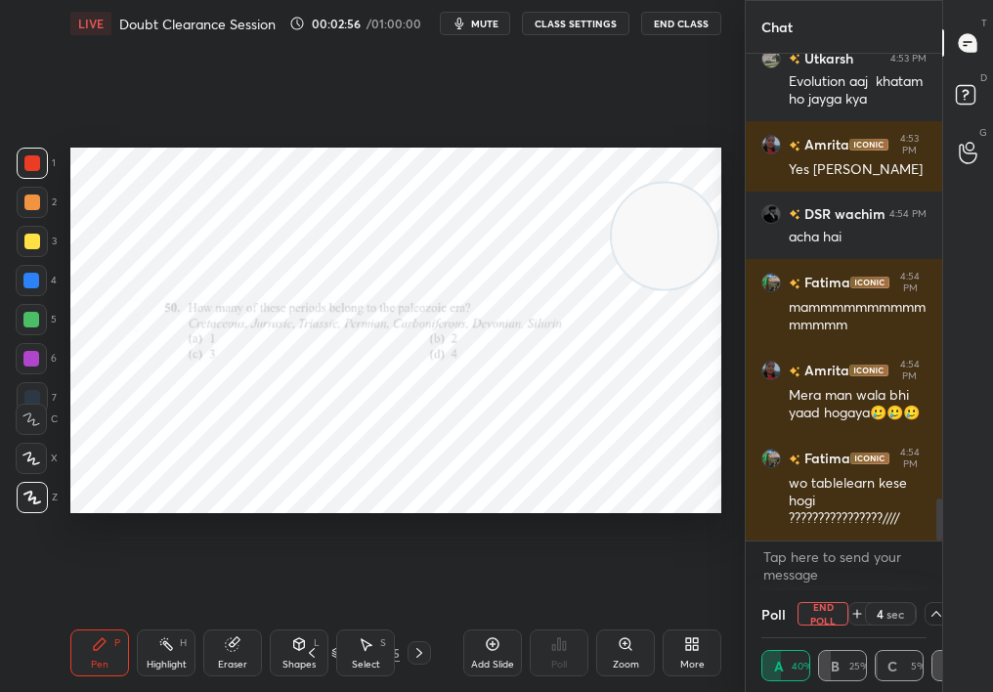
scroll to position [5113, 0]
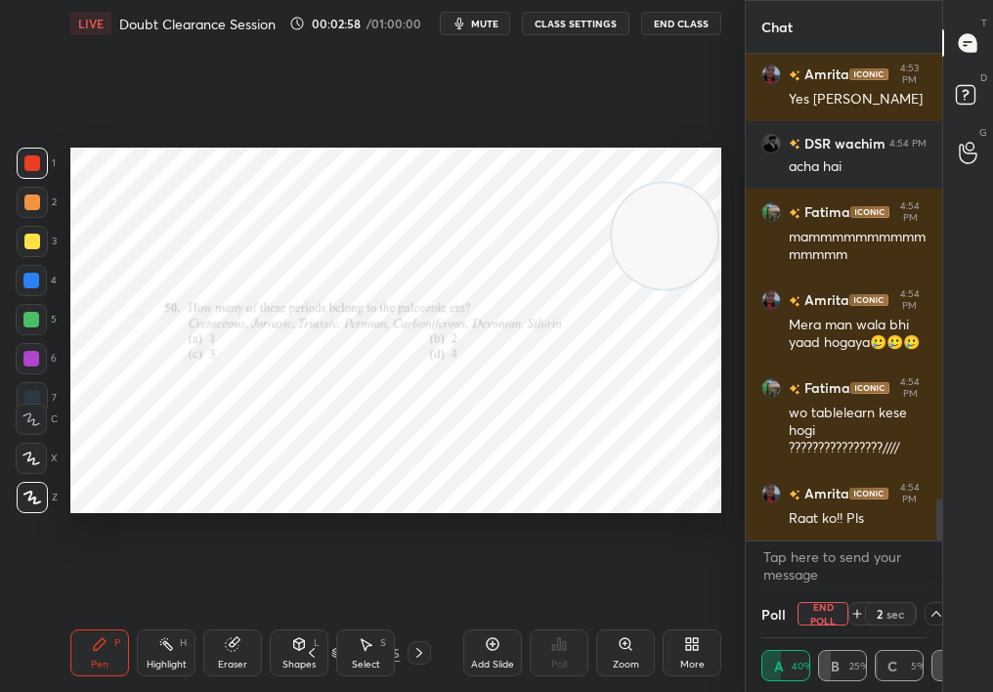
click at [843, 612] on button "End Poll" at bounding box center [822, 613] width 51 height 23
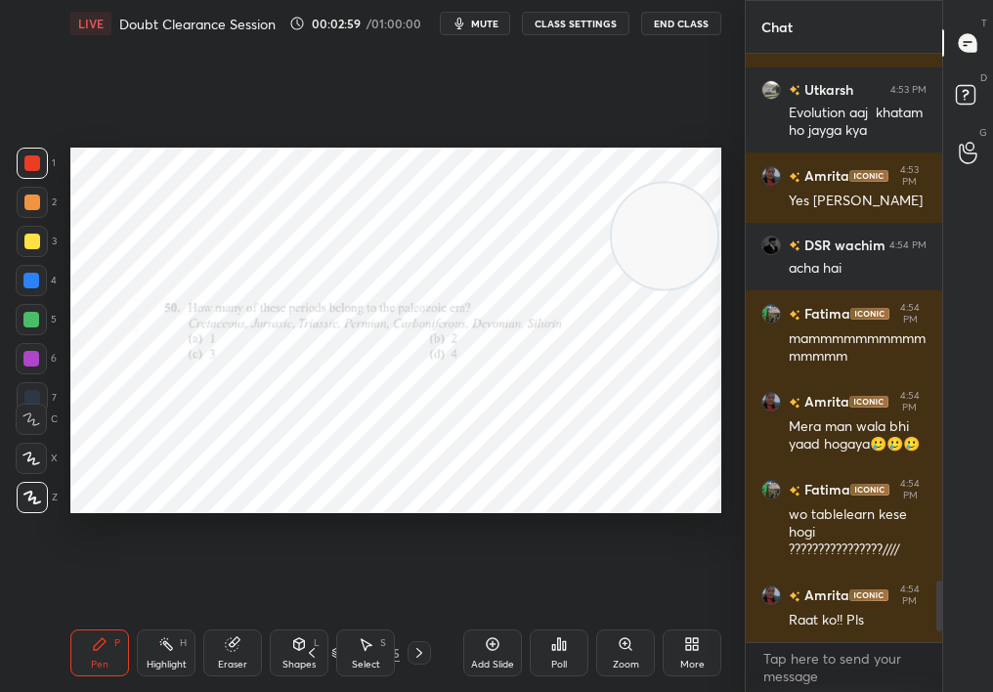
click at [72, 618] on div "Pen P" at bounding box center [99, 652] width 59 height 47
click at [83, 611] on div "LIVE Doubt Clearance Session 00:02:59 / 01:00:00 mute CLASS SETTINGS End Class …" at bounding box center [396, 346] width 667 height 692
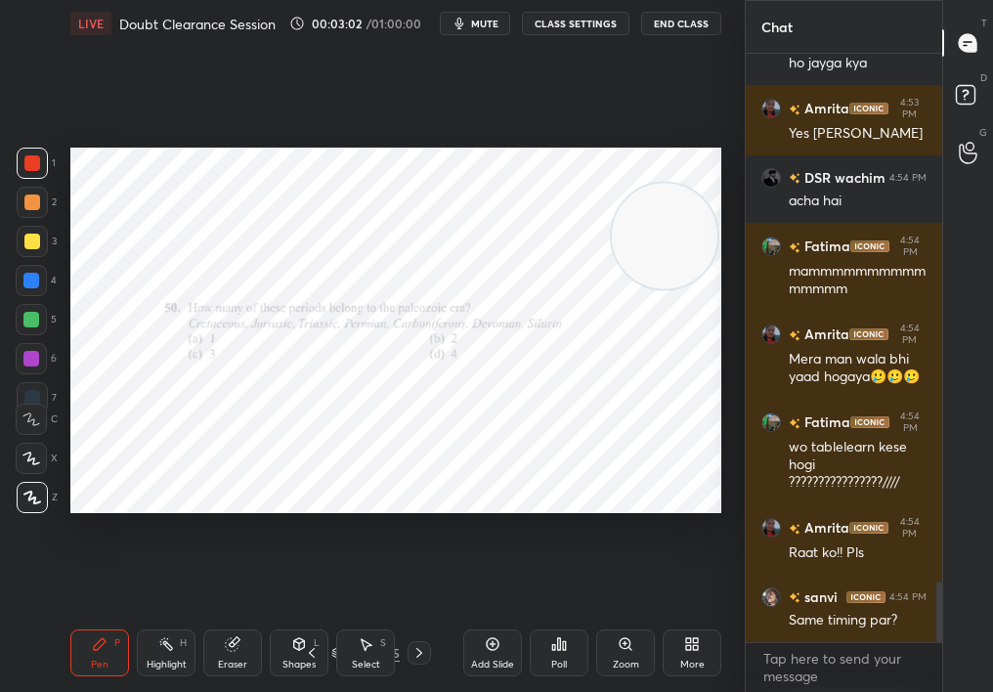
click at [24, 203] on div at bounding box center [32, 202] width 16 height 16
click at [21, 206] on div at bounding box center [32, 202] width 31 height 31
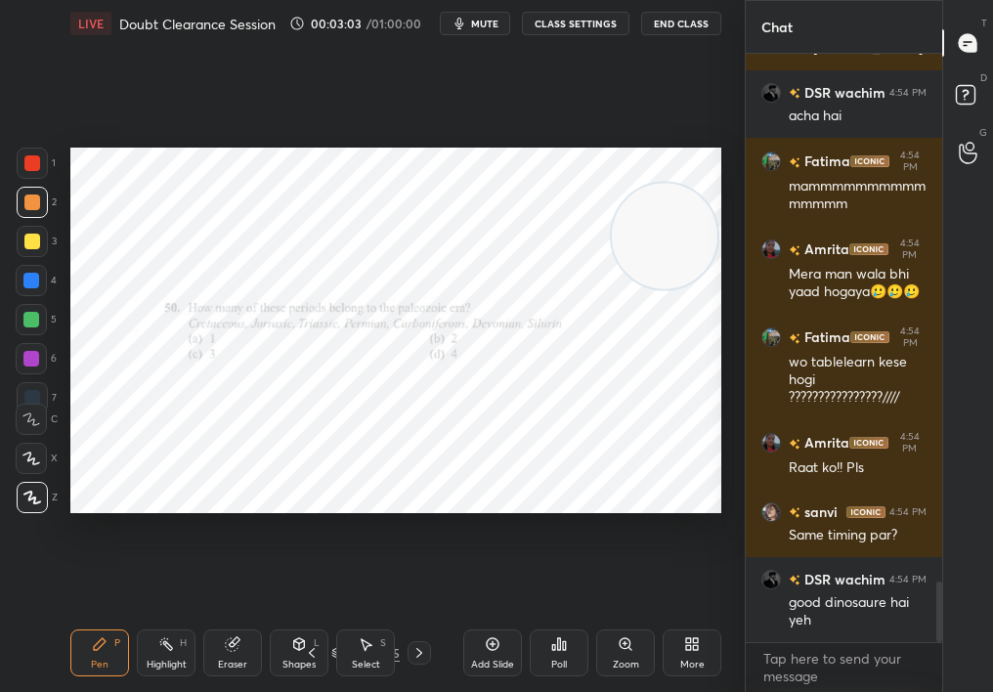
click at [20, 162] on div at bounding box center [32, 163] width 31 height 31
click at [24, 163] on div at bounding box center [32, 163] width 16 height 16
click at [319, 618] on div "Pen P Highlight H Eraser Shapes L Select S 53 / 105 Add Slide Poll Zoom More" at bounding box center [395, 653] width 651 height 78
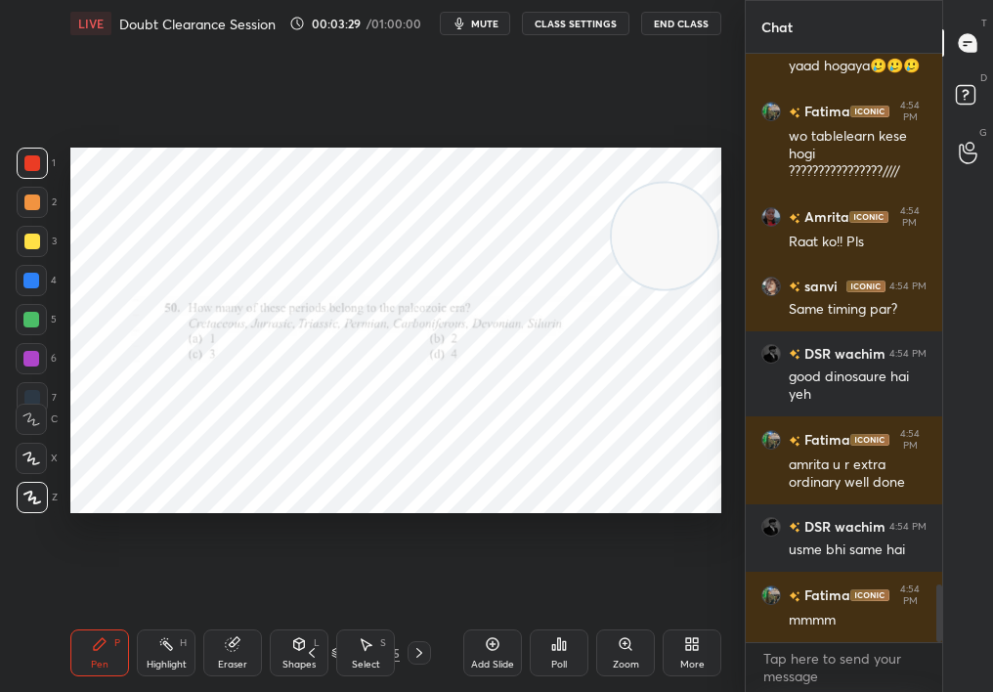
scroll to position [5460, 0]
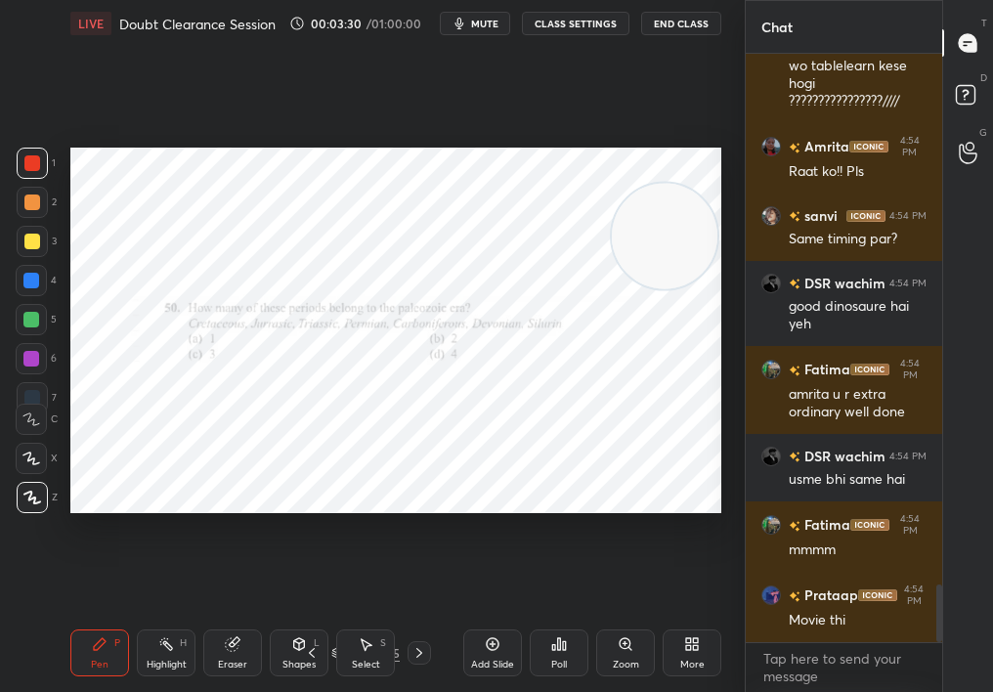
click at [474, 22] on span "mute" at bounding box center [484, 24] width 27 height 14
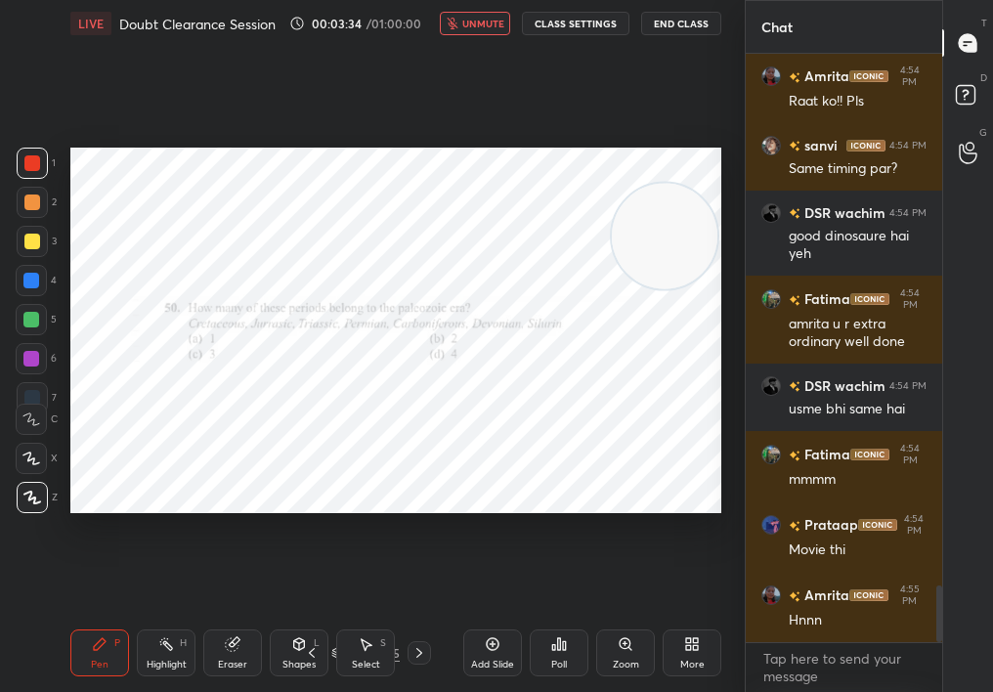
click at [469, 29] on button "unmute" at bounding box center [475, 23] width 70 height 23
click at [495, 10] on div "LIVE Doubt Clearance Session 00:03:44 / 01:00:00 mute CLASS SETTINGS End Class" at bounding box center [395, 23] width 651 height 47
click at [172, 618] on div "Highlight H" at bounding box center [166, 652] width 59 height 47
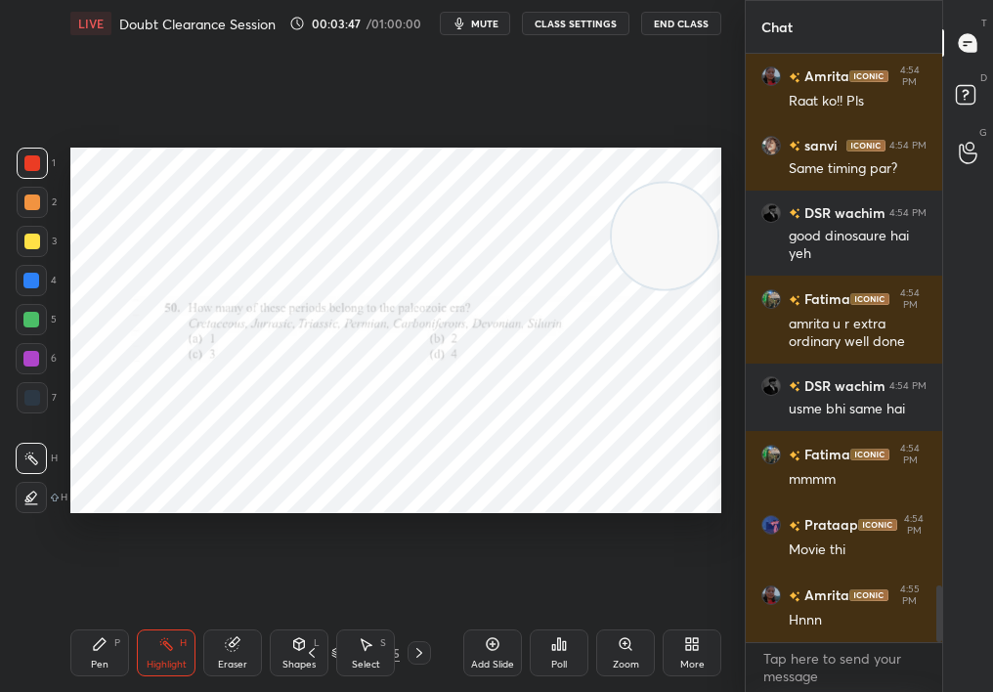
click at [168, 618] on div "Highlight H" at bounding box center [166, 652] width 59 height 47
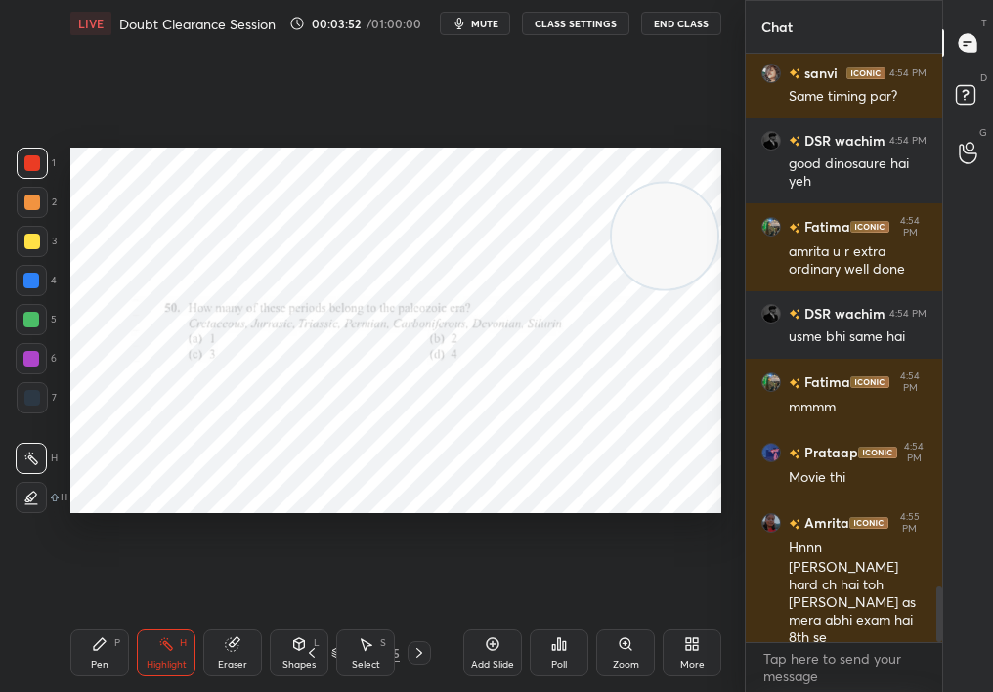
scroll to position [5706, 0]
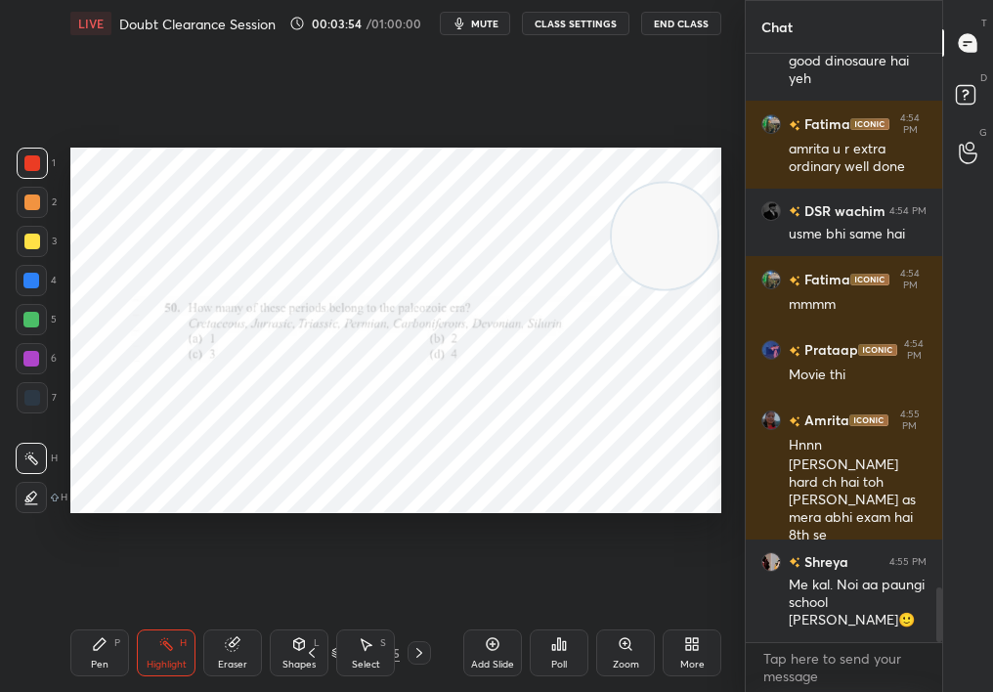
click at [483, 22] on span "mute" at bounding box center [484, 24] width 27 height 14
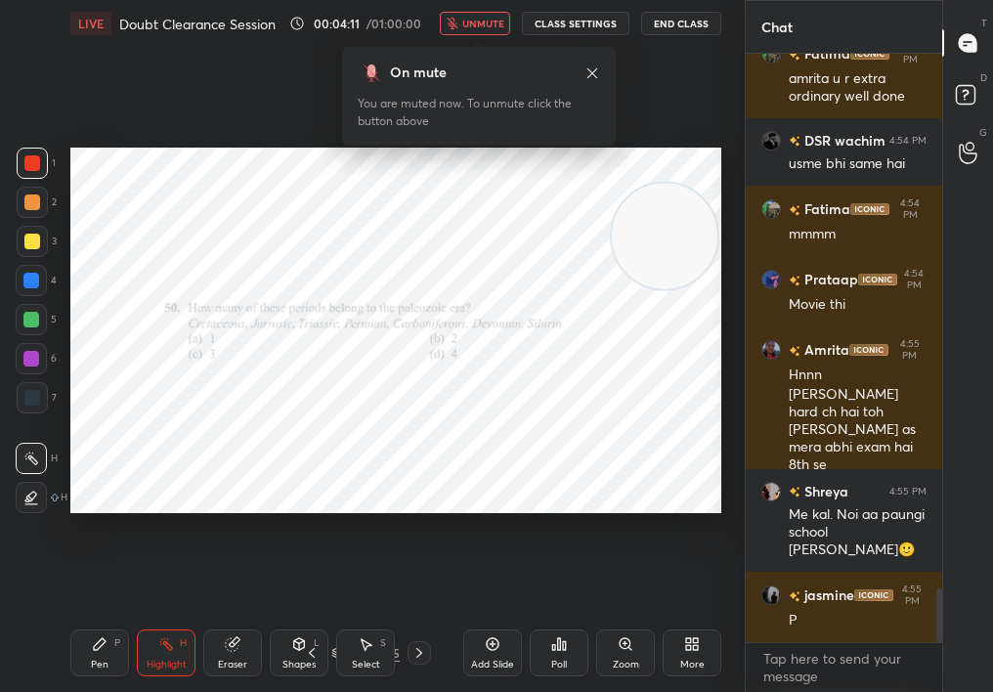
scroll to position [5846, 0]
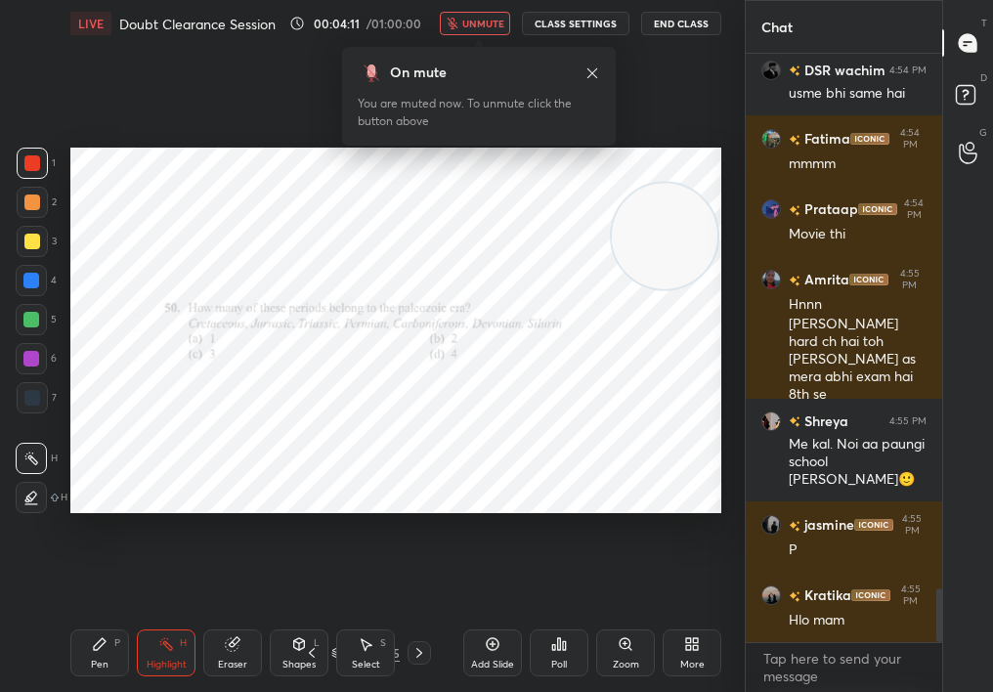
click at [556, 618] on div "Poll" at bounding box center [559, 652] width 59 height 47
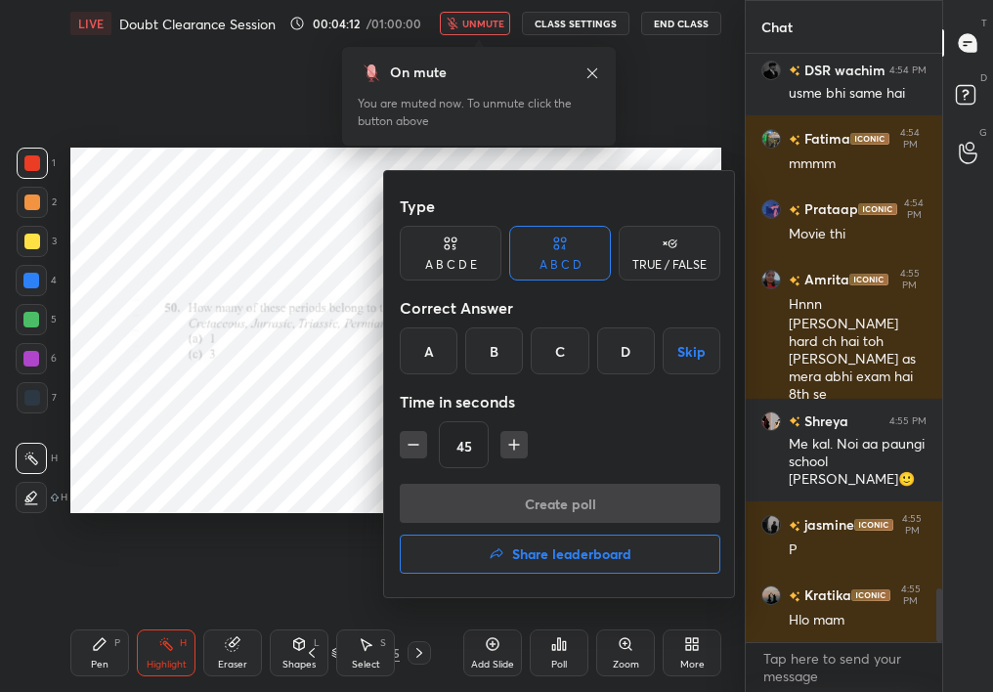
click at [598, 354] on div "A B C D Skip" at bounding box center [560, 350] width 321 height 47
click at [591, 487] on div "Create poll Share leaderboard" at bounding box center [560, 533] width 321 height 98
click at [618, 351] on div "D" at bounding box center [626, 350] width 58 height 47
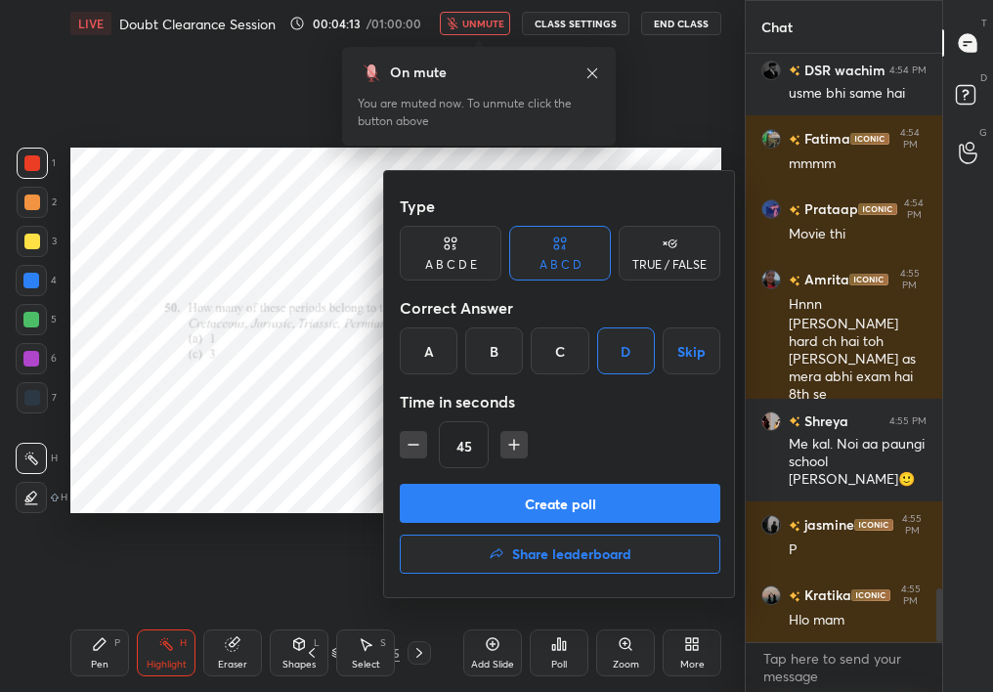
click at [600, 480] on div "Type A B C D E A B C D TRUE / FALSE Correct Answer A B C D Skip Time in seconds…" at bounding box center [560, 384] width 352 height 426
click at [599, 501] on button "Create poll" at bounding box center [560, 503] width 321 height 39
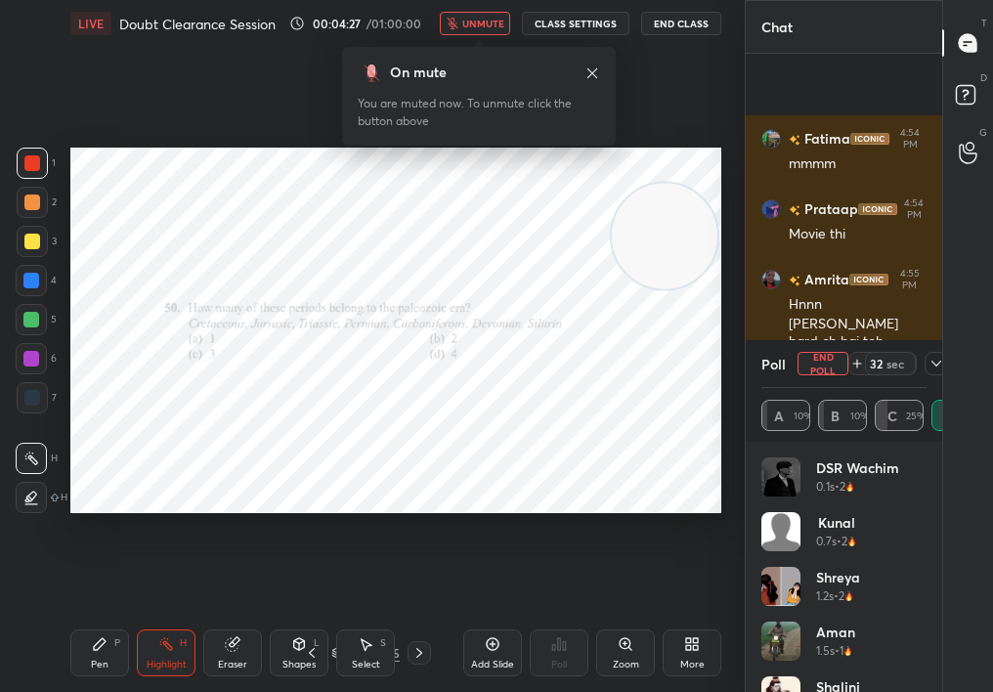
scroll to position [6015, 0]
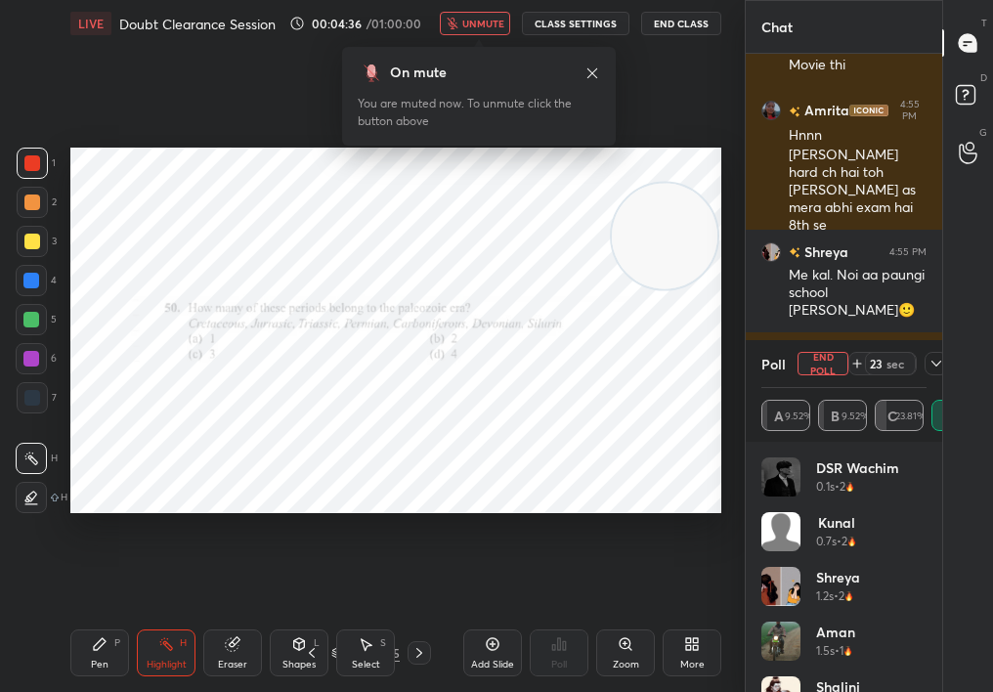
click at [489, 36] on div "On mute You are muted now. To unmute click the button above" at bounding box center [479, 90] width 274 height 110
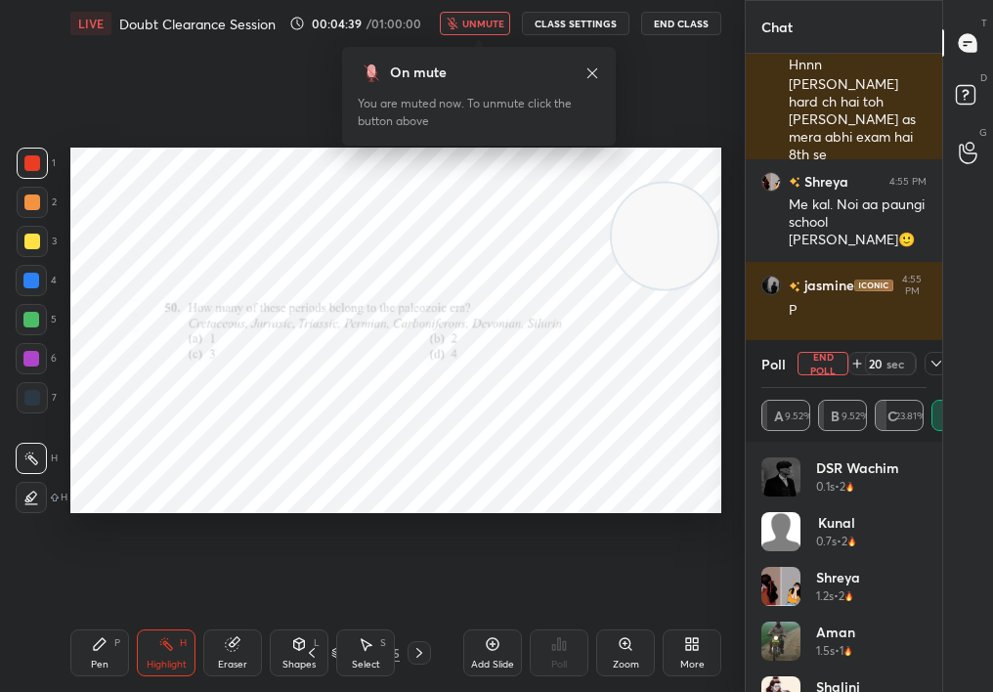
scroll to position [6174, 0]
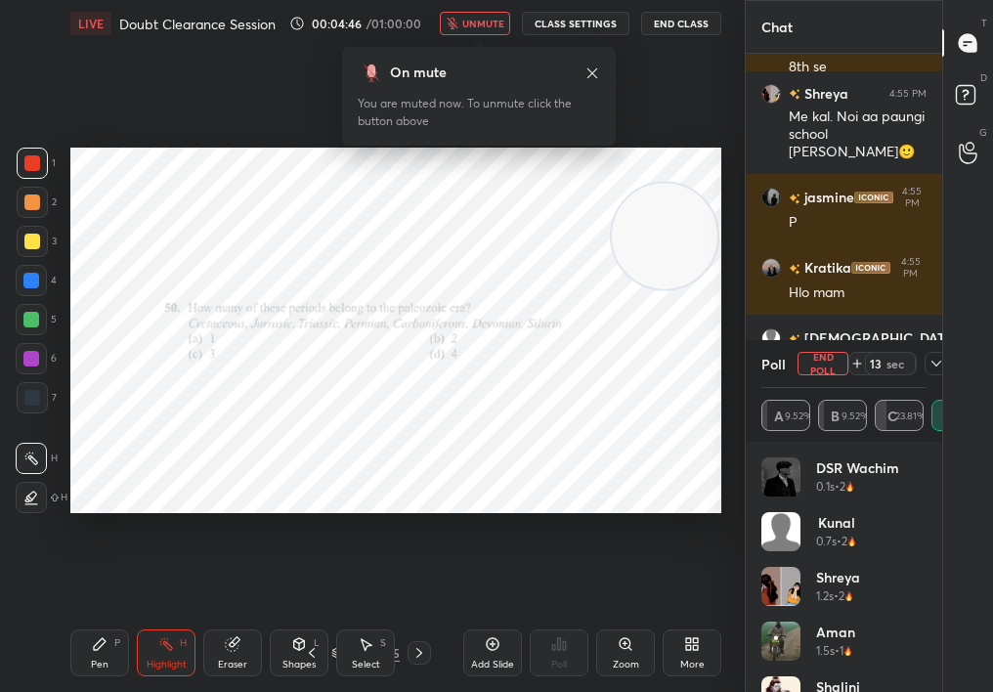
click at [497, 22] on span "unmute" at bounding box center [483, 24] width 42 height 14
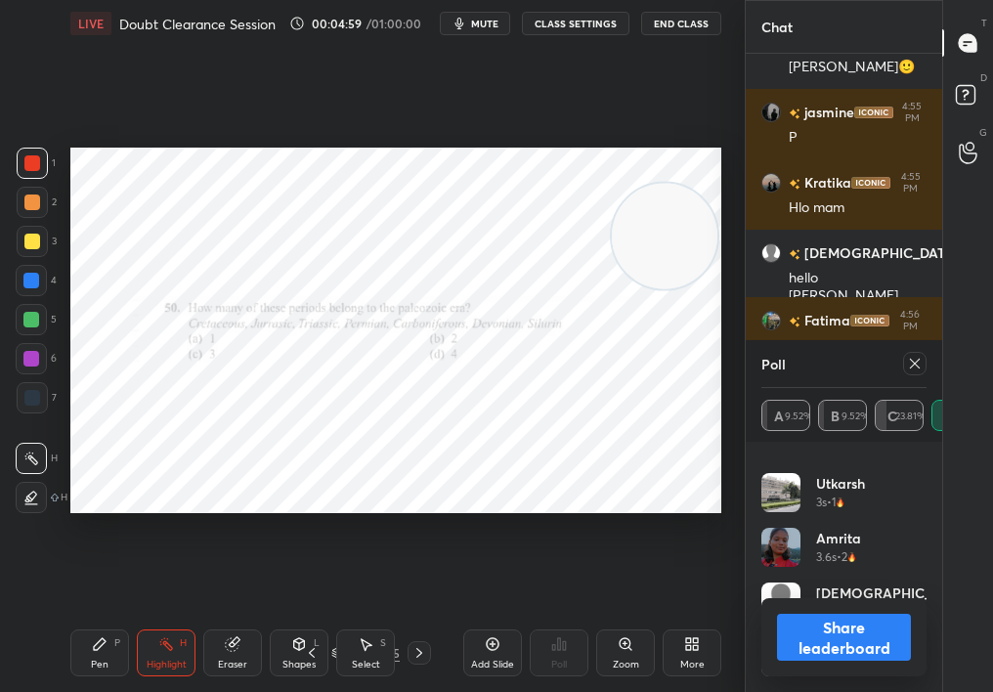
scroll to position [6326, 0]
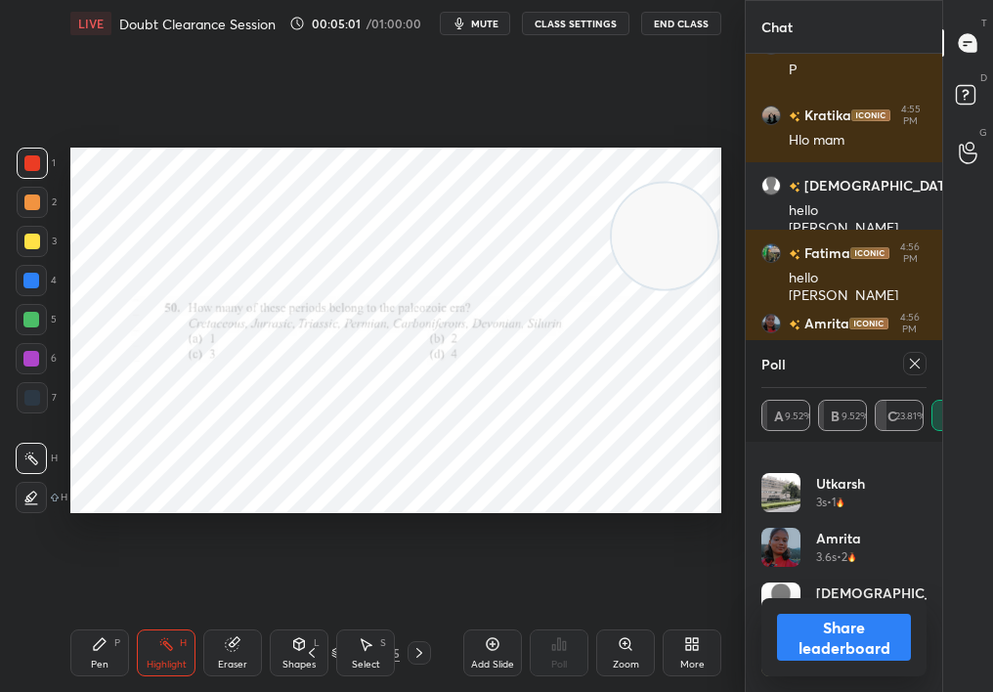
click at [843, 618] on button "Share leaderboard" at bounding box center [844, 637] width 134 height 47
type textarea "x"
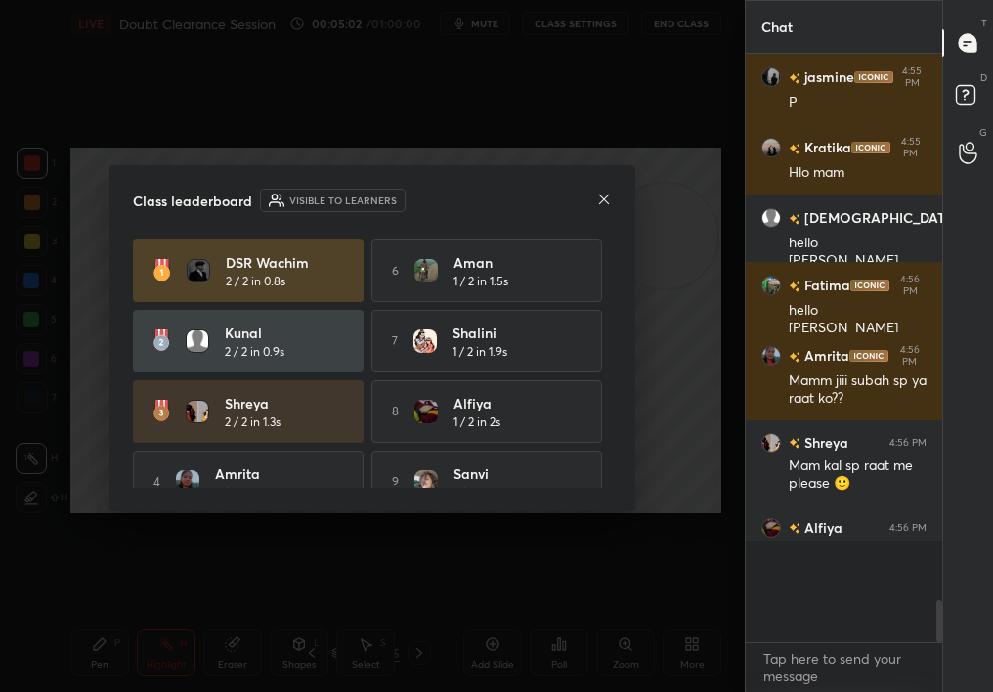
scroll to position [622, 191]
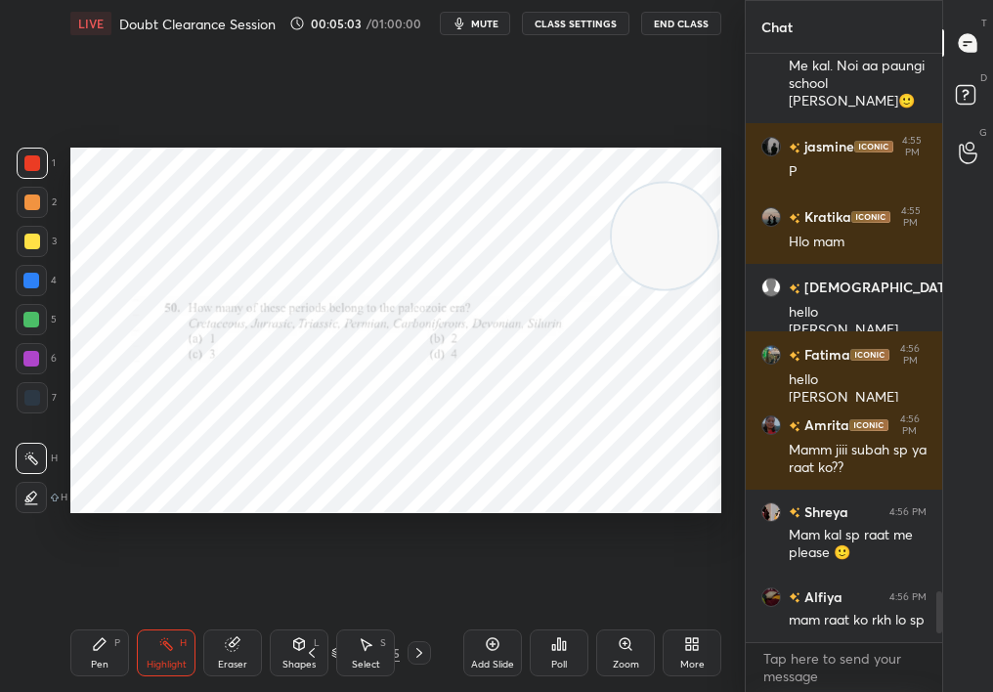
click at [411, 618] on icon at bounding box center [419, 653] width 16 height 16
click at [110, 618] on div "Pen P" at bounding box center [99, 652] width 59 height 47
click at [105, 618] on div "Pen P" at bounding box center [99, 652] width 59 height 47
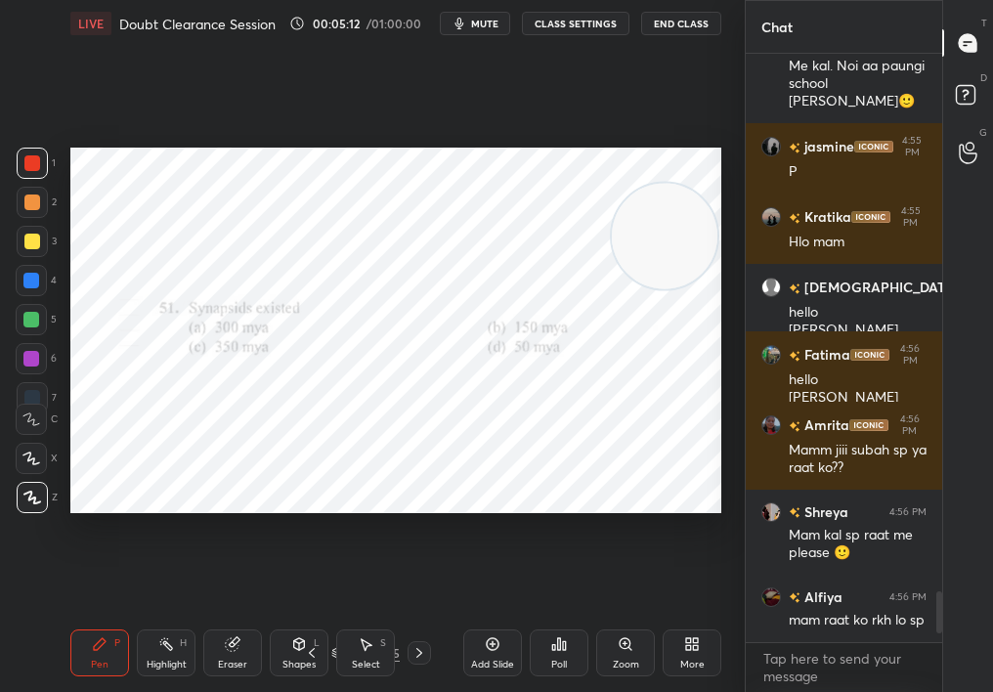
click at [26, 165] on div at bounding box center [32, 163] width 16 height 16
click at [467, 24] on button "mute" at bounding box center [475, 23] width 70 height 23
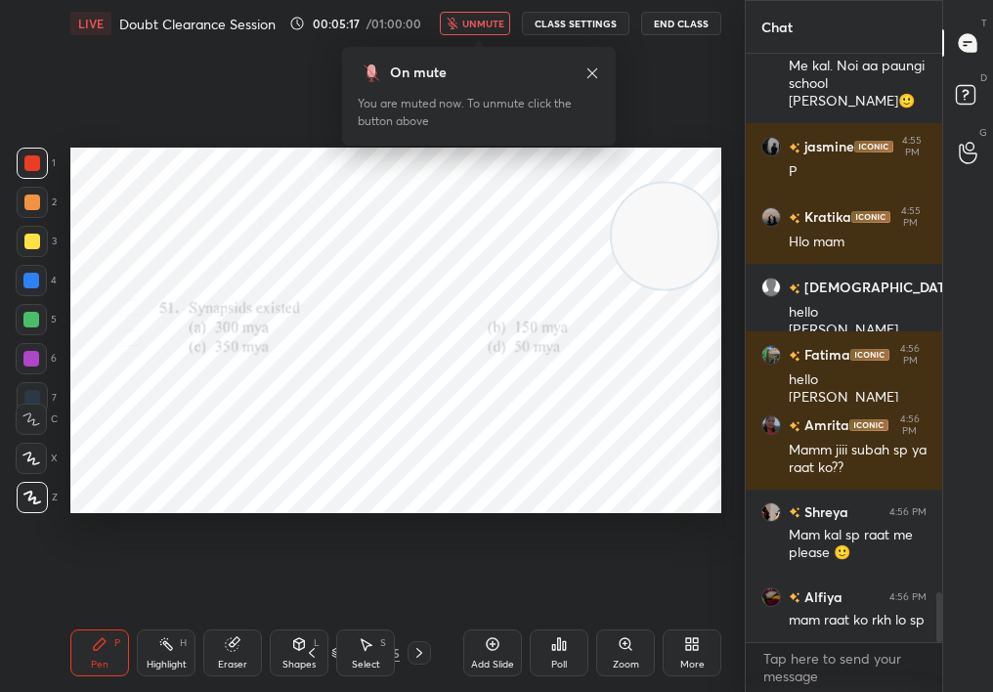
scroll to position [6295, 0]
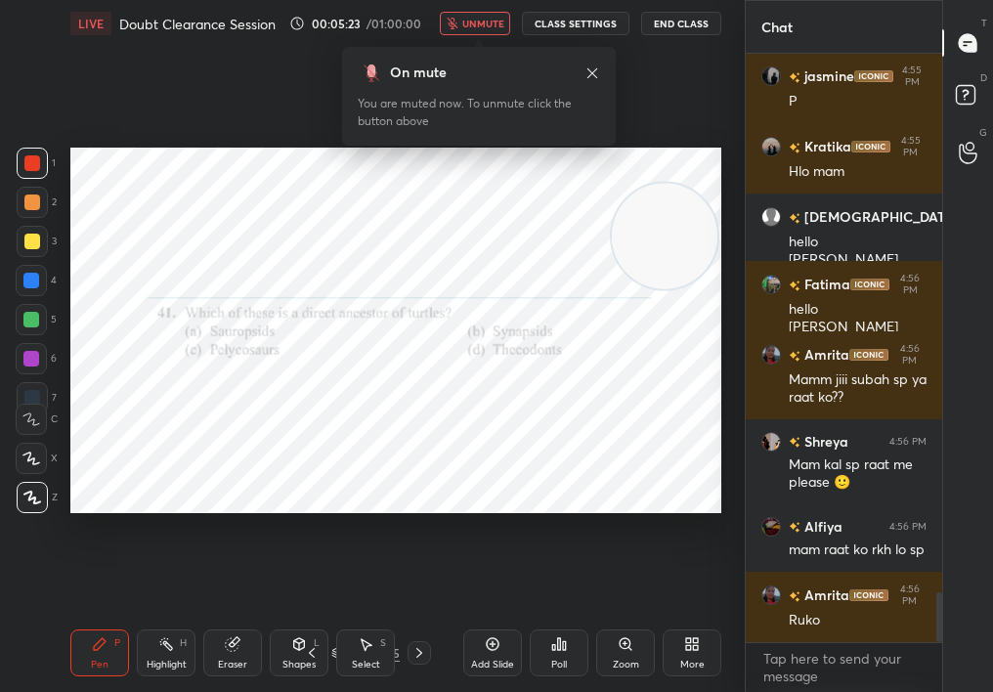
click at [464, 24] on button "unmute" at bounding box center [475, 23] width 70 height 23
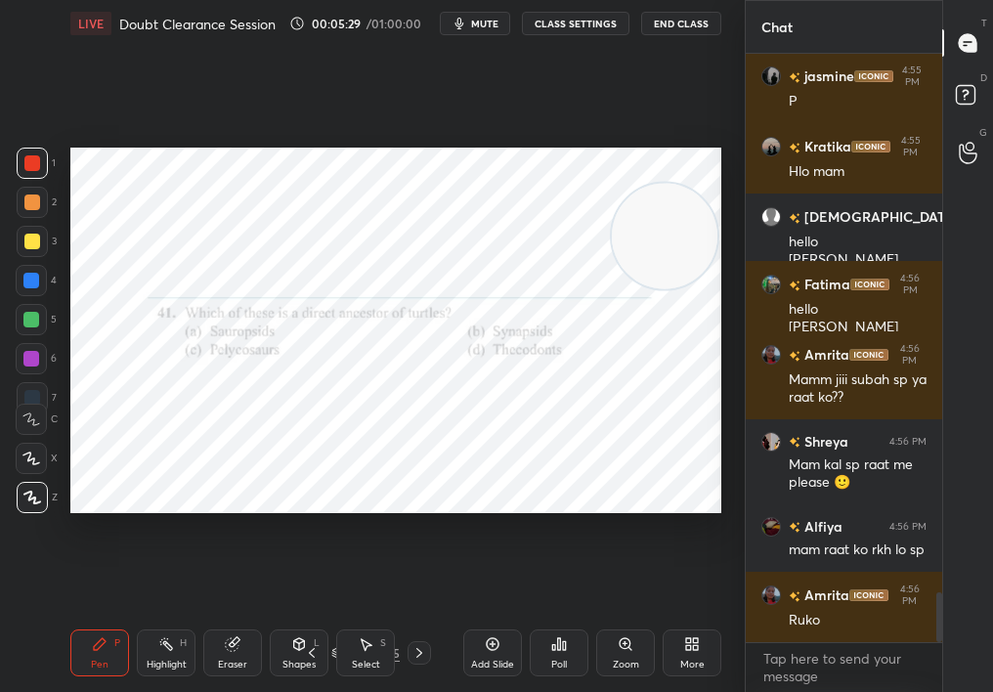
click at [463, 24] on icon "button" at bounding box center [458, 24] width 9 height 12
click at [561, 618] on div "Poll" at bounding box center [559, 652] width 59 height 47
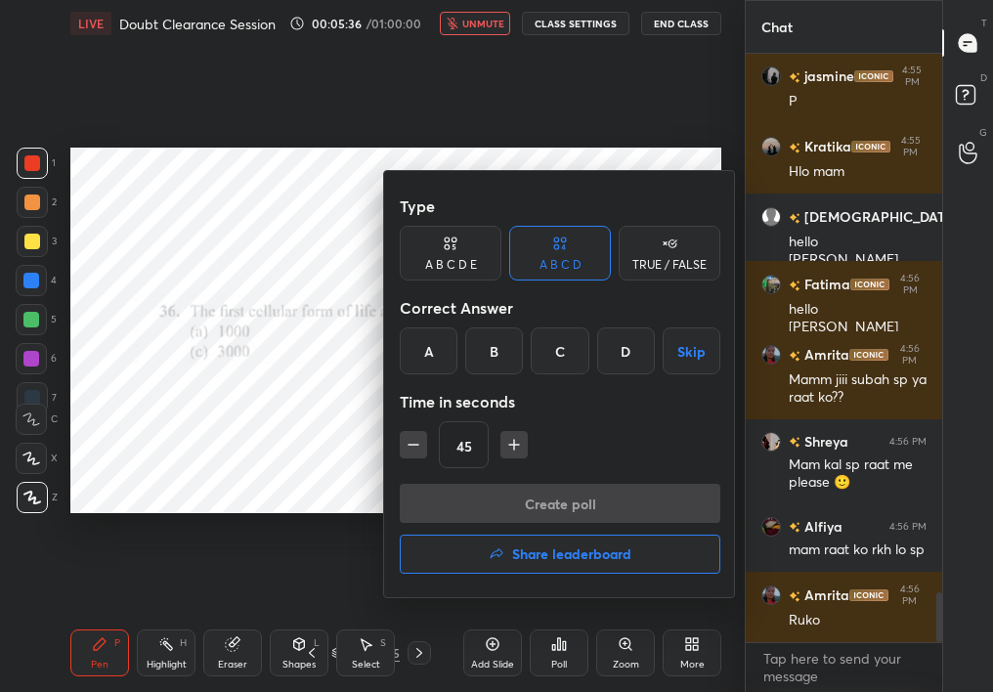
click at [560, 359] on div "C" at bounding box center [560, 350] width 58 height 47
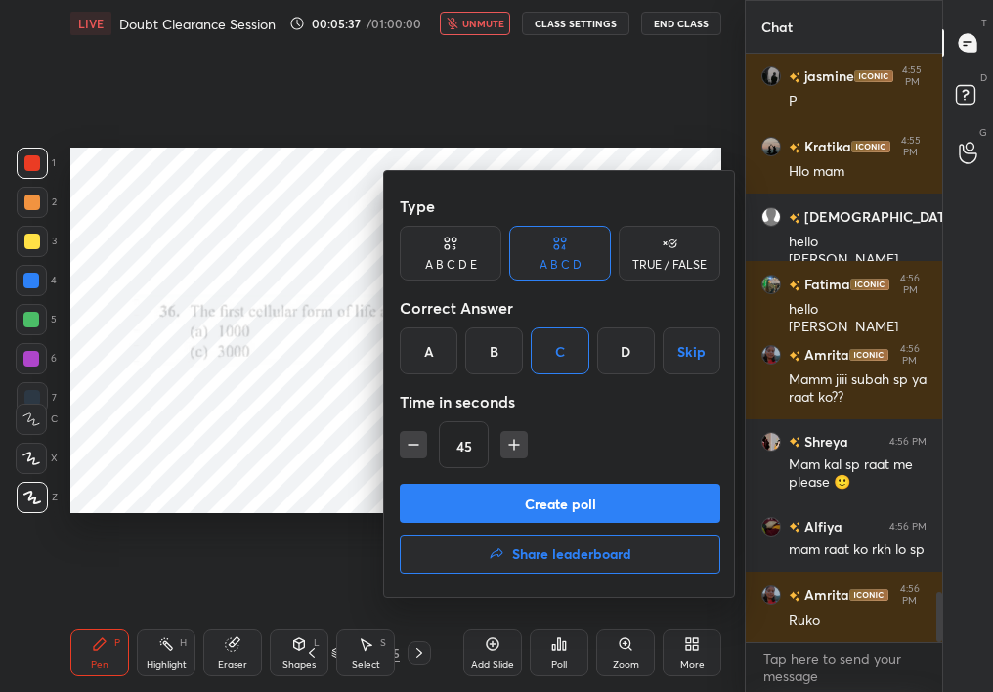
click at [585, 501] on button "Create poll" at bounding box center [560, 503] width 321 height 39
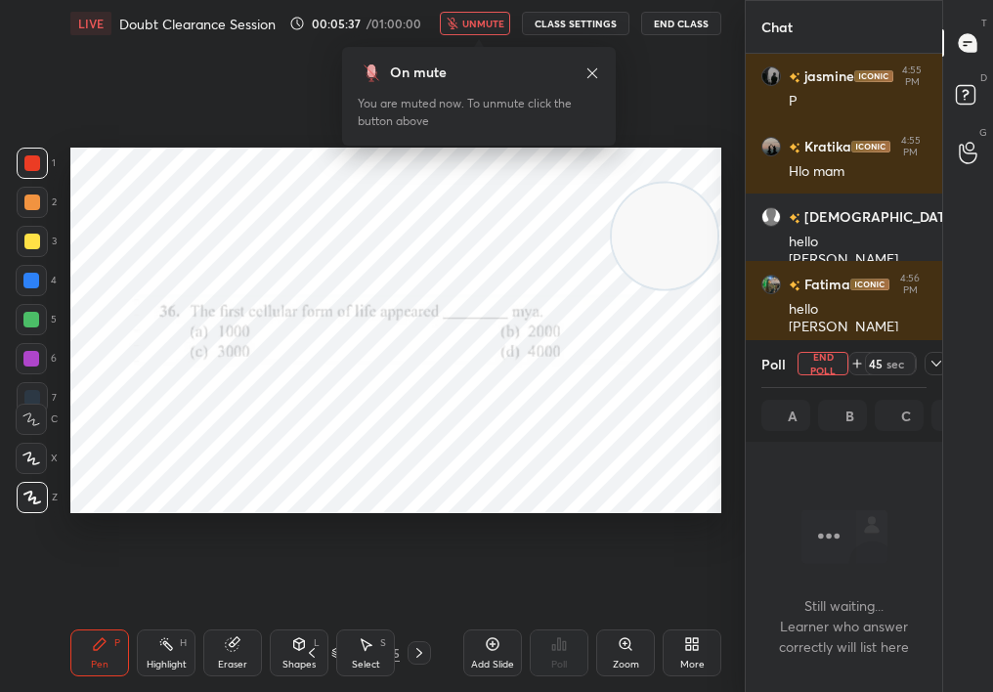
scroll to position [531, 191]
click at [813, 359] on button "End Poll" at bounding box center [822, 363] width 51 height 23
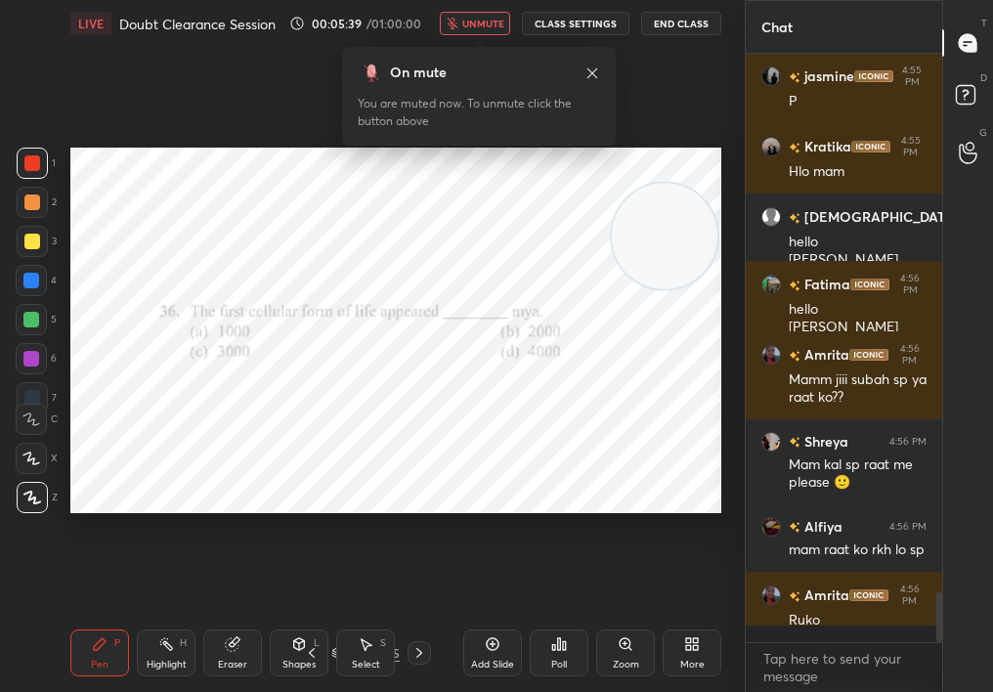
click at [558, 618] on div "Poll" at bounding box center [559, 652] width 59 height 47
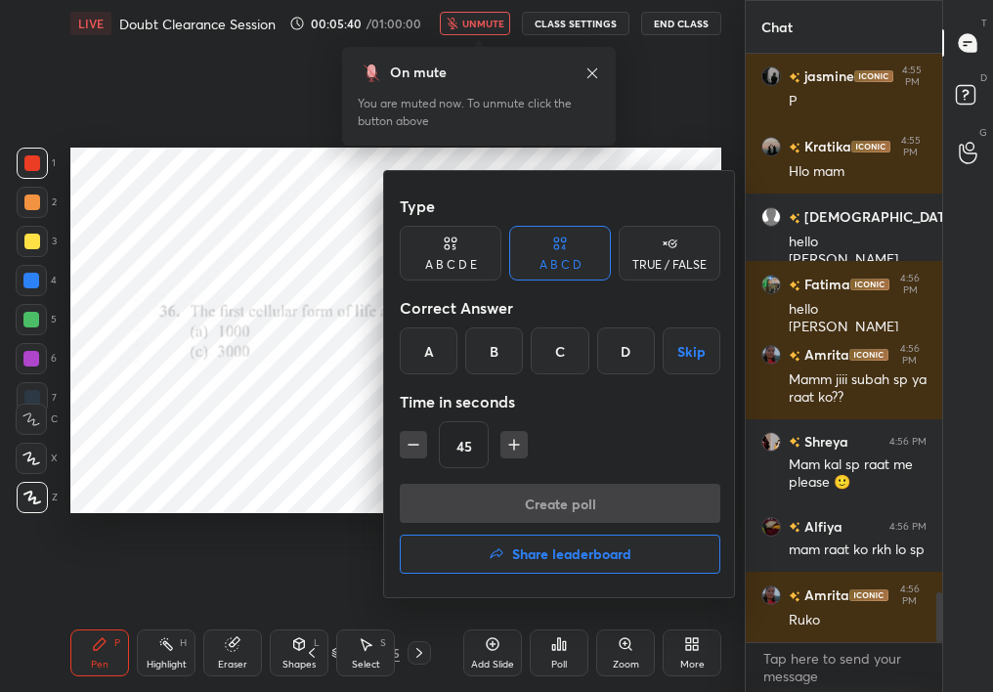
click at [484, 374] on div "Type A B C D E A B C D TRUE / FALSE Correct Answer A B C D Skip Time in seconds…" at bounding box center [560, 335] width 321 height 297
drag, startPoint x: 487, startPoint y: 387, endPoint x: 482, endPoint y: 375, distance: 12.7
click at [483, 374] on div "Type A B C D E A B C D TRUE / FALSE Correct Answer A B C D Skip Time in seconds…" at bounding box center [560, 335] width 321 height 297
click at [479, 352] on div "B" at bounding box center [494, 350] width 58 height 47
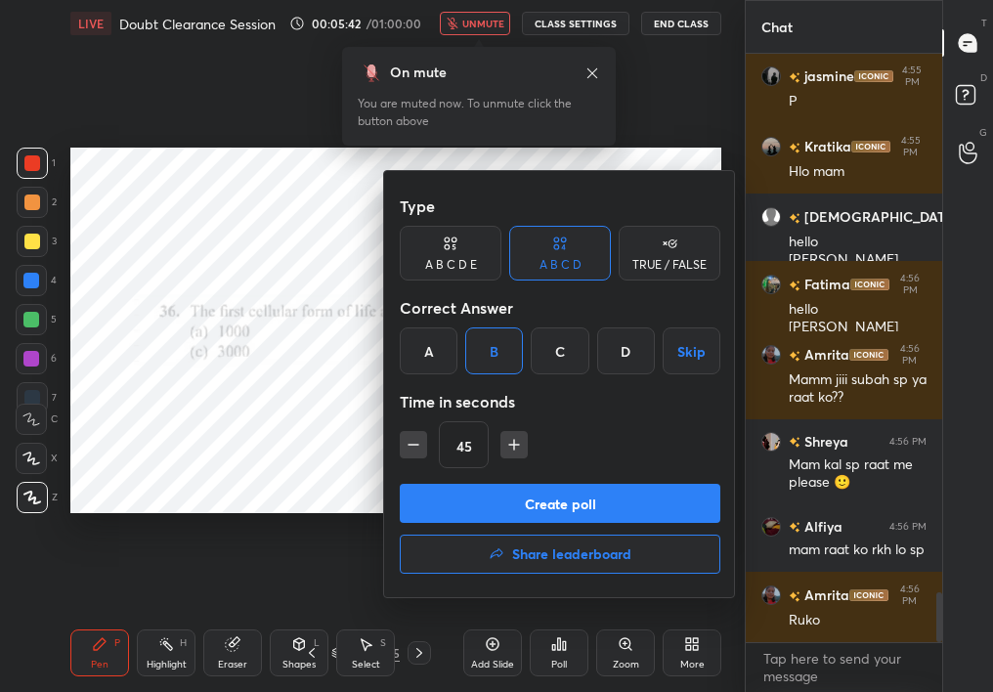
click at [545, 491] on button "Create poll" at bounding box center [560, 503] width 321 height 39
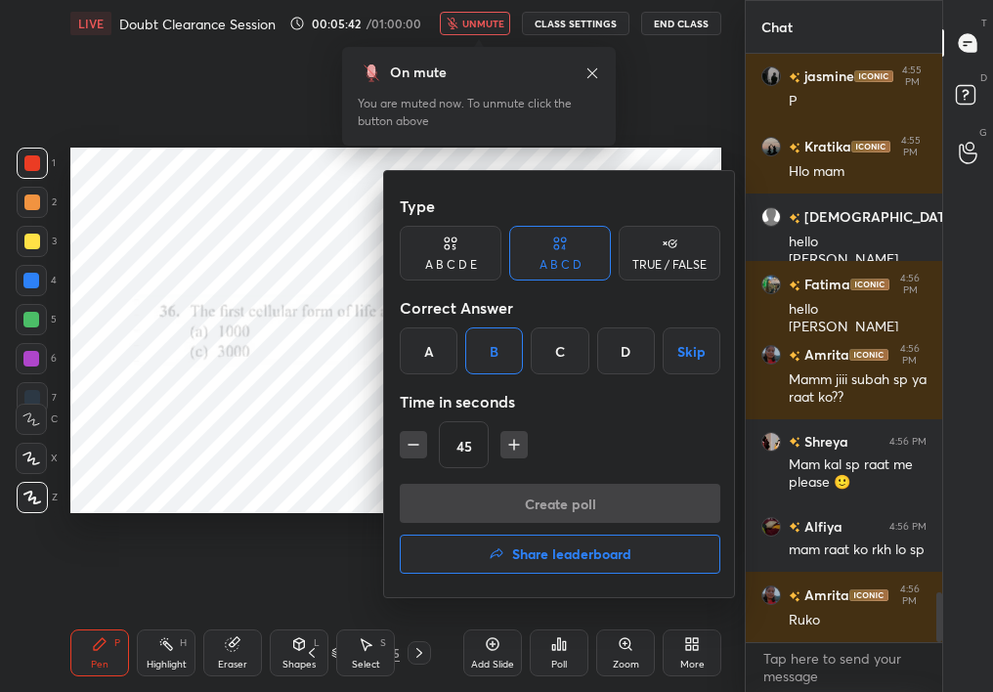
type textarea "x"
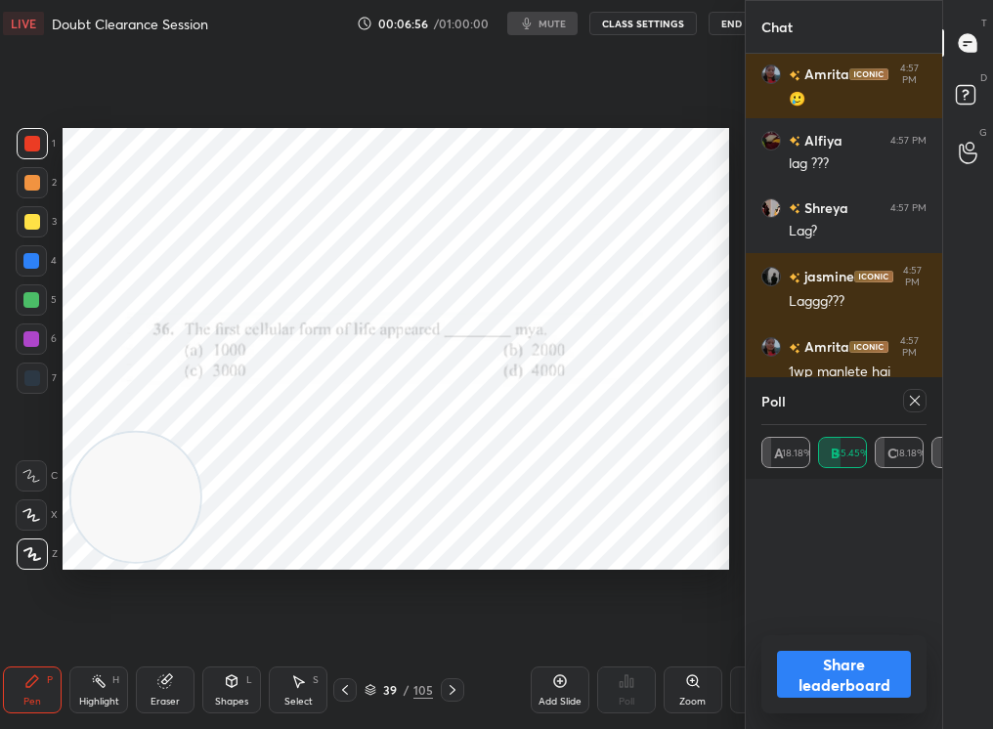
scroll to position [604, 691]
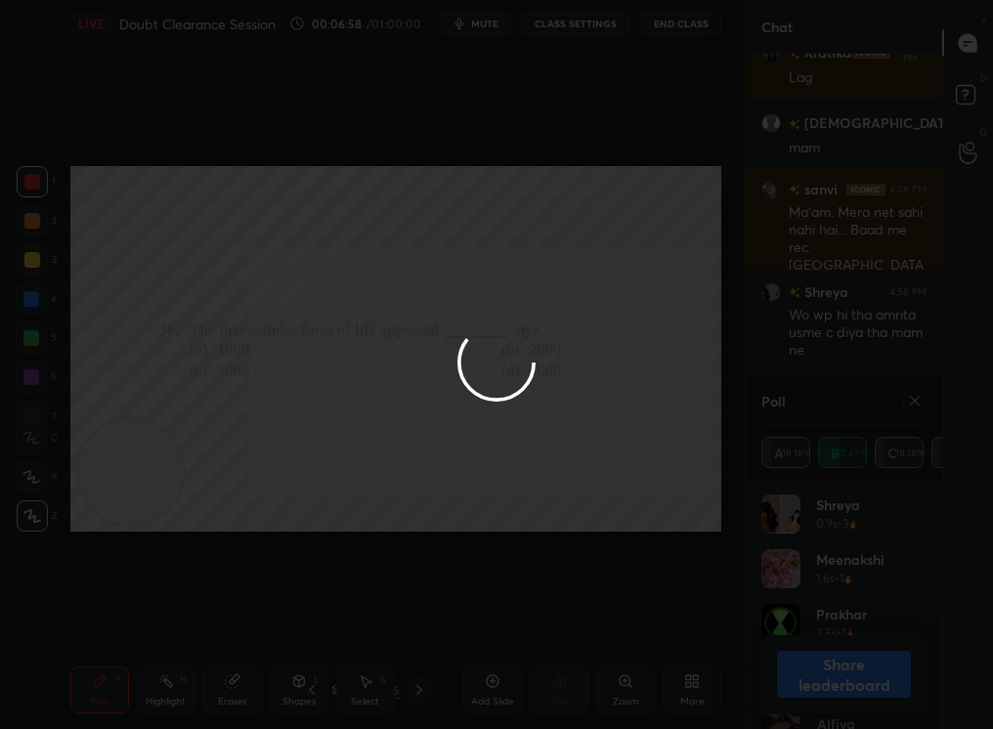
click at [908, 407] on div at bounding box center [496, 364] width 993 height 729
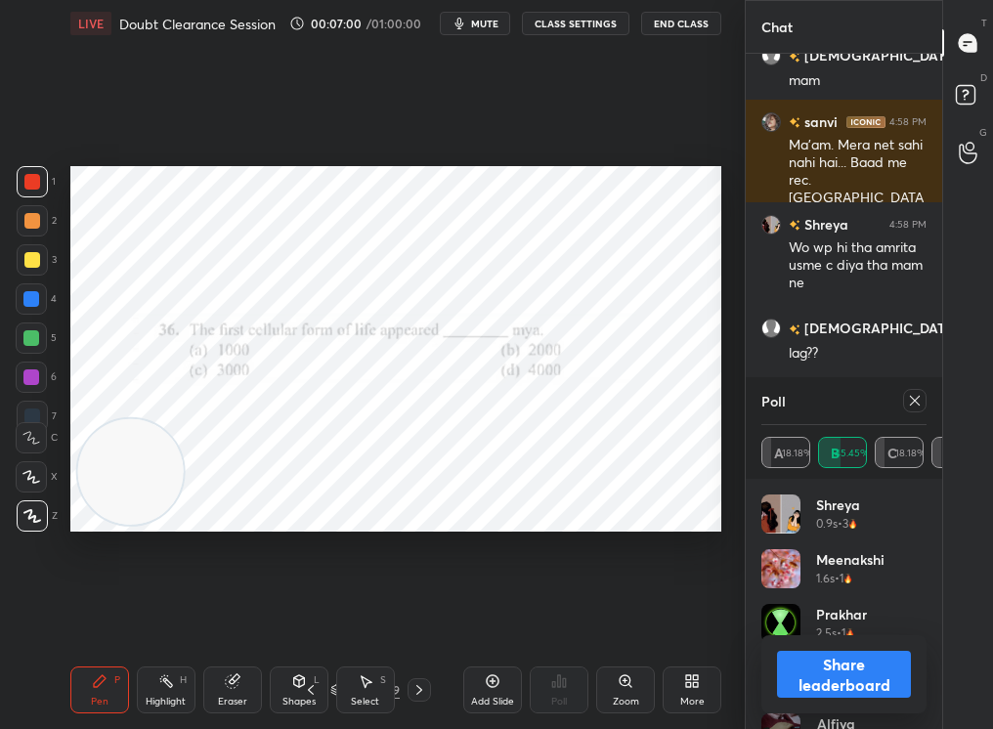
click at [916, 401] on icon at bounding box center [915, 401] width 16 height 16
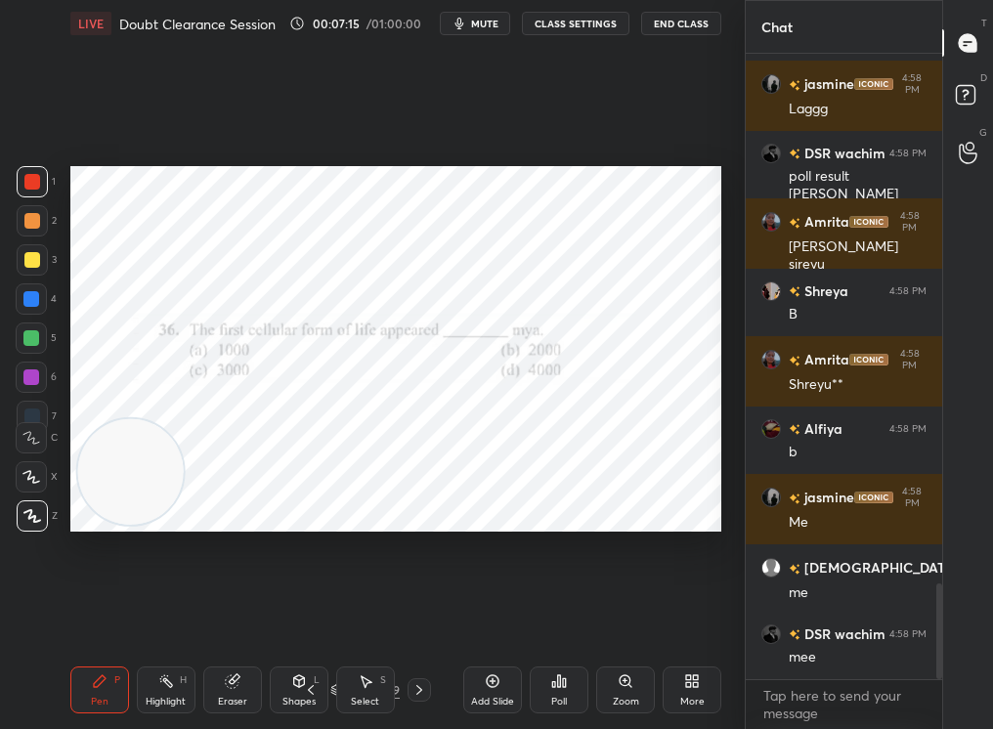
click at [492, 15] on button "mute" at bounding box center [475, 23] width 70 height 23
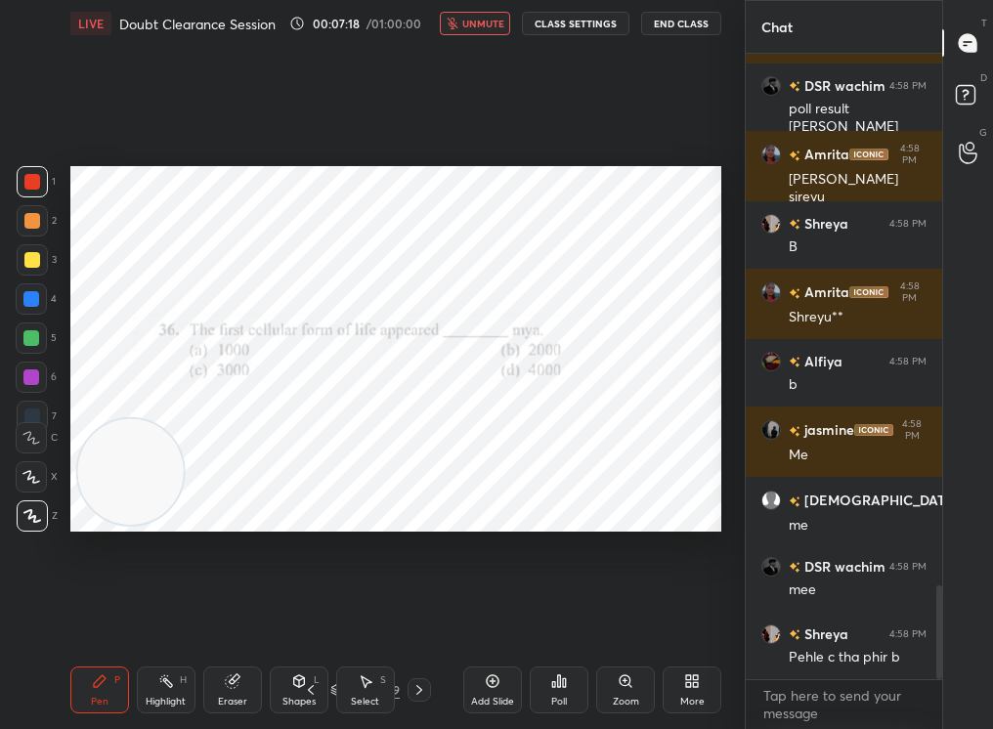
click at [495, 28] on span "unmute" at bounding box center [483, 24] width 42 height 14
click at [545, 693] on div "Poll" at bounding box center [559, 690] width 59 height 47
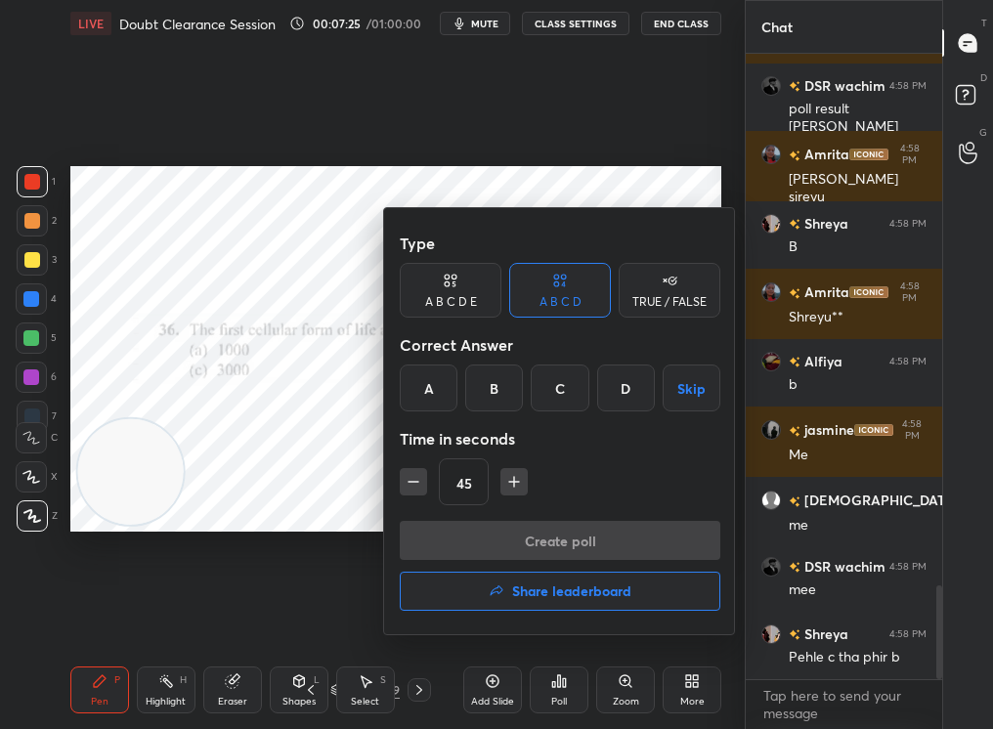
click at [553, 382] on div "C" at bounding box center [560, 388] width 58 height 47
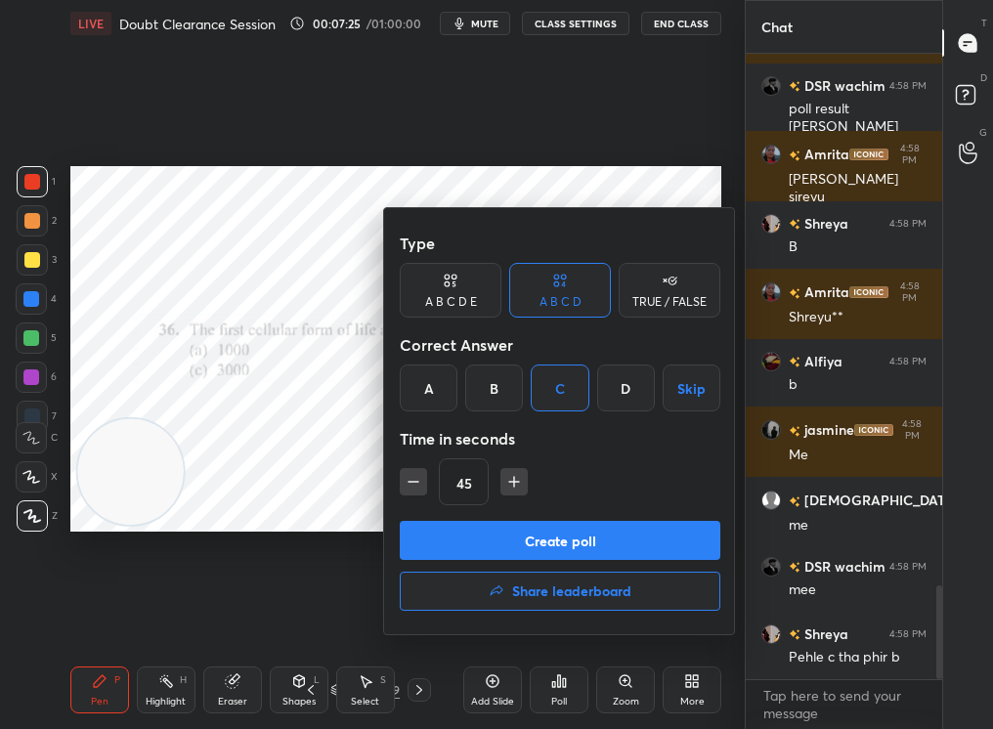
click at [529, 529] on button "Create poll" at bounding box center [560, 540] width 321 height 39
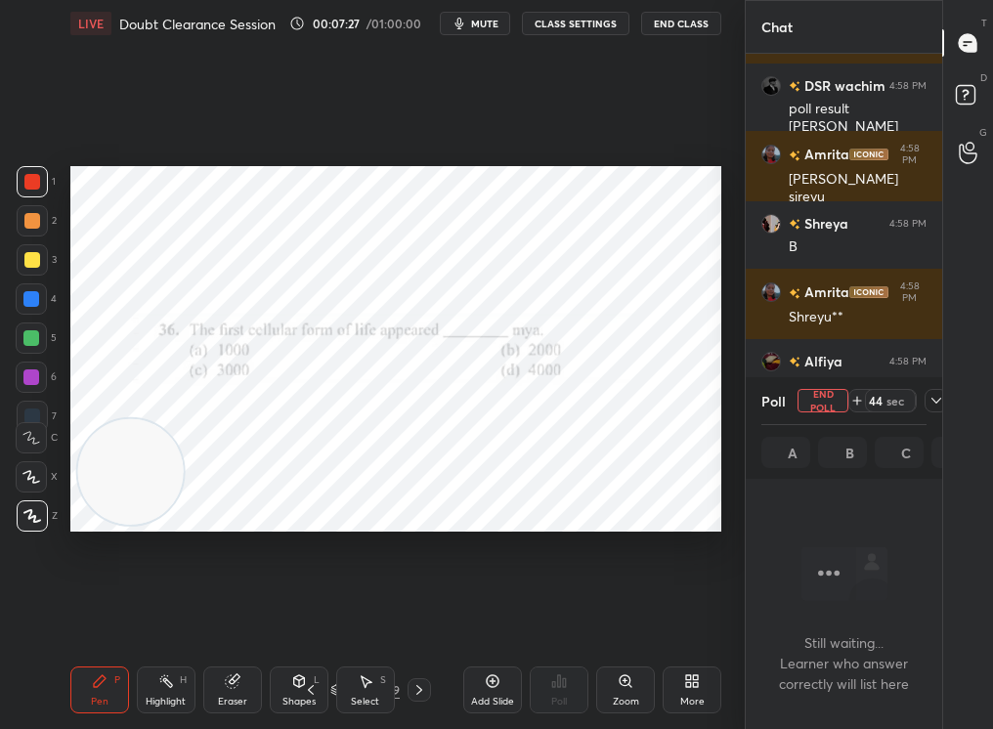
click at [361, 693] on div "Select S" at bounding box center [365, 690] width 59 height 47
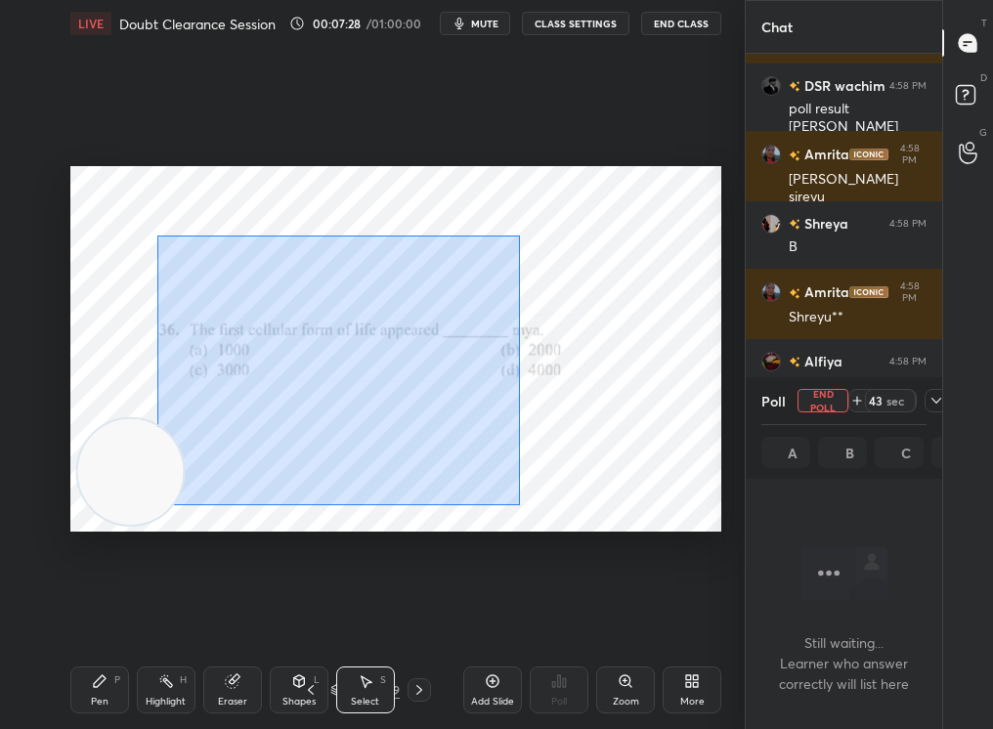
drag, startPoint x: 155, startPoint y: 233, endPoint x: 681, endPoint y: 627, distance: 657.5
click at [682, 626] on div "0 ° Undo Copy Duplicate Duplicate to new slide Delete Setting up your live clas…" at bounding box center [396, 349] width 667 height 604
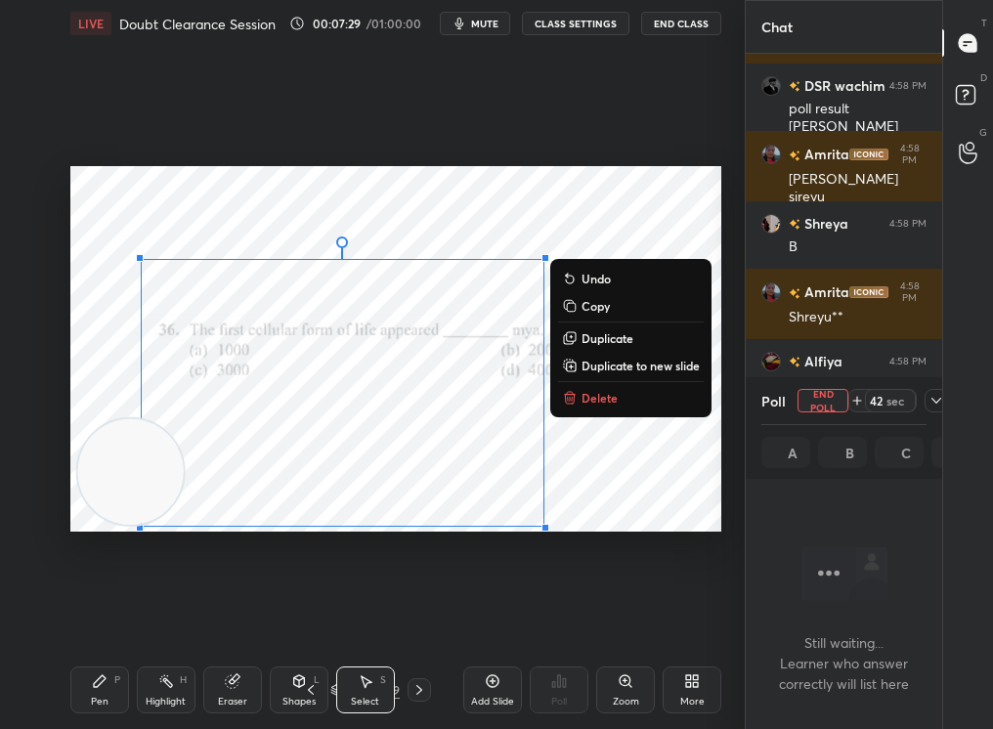
click at [595, 399] on p "Delete" at bounding box center [600, 398] width 36 height 16
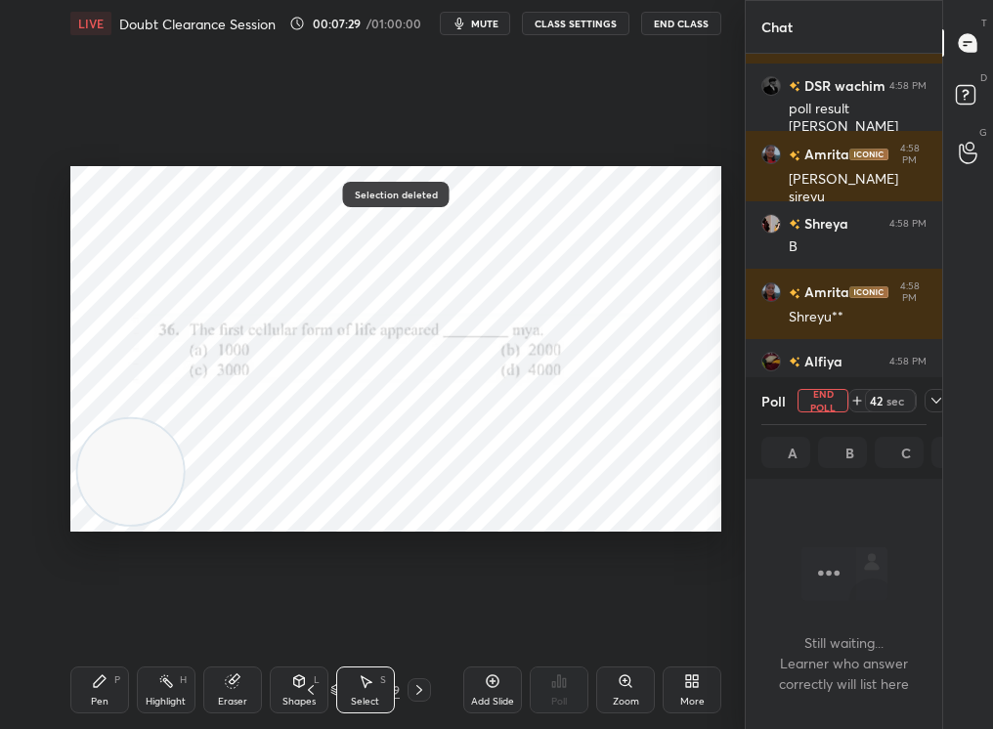
click at [929, 394] on div at bounding box center [936, 400] width 23 height 23
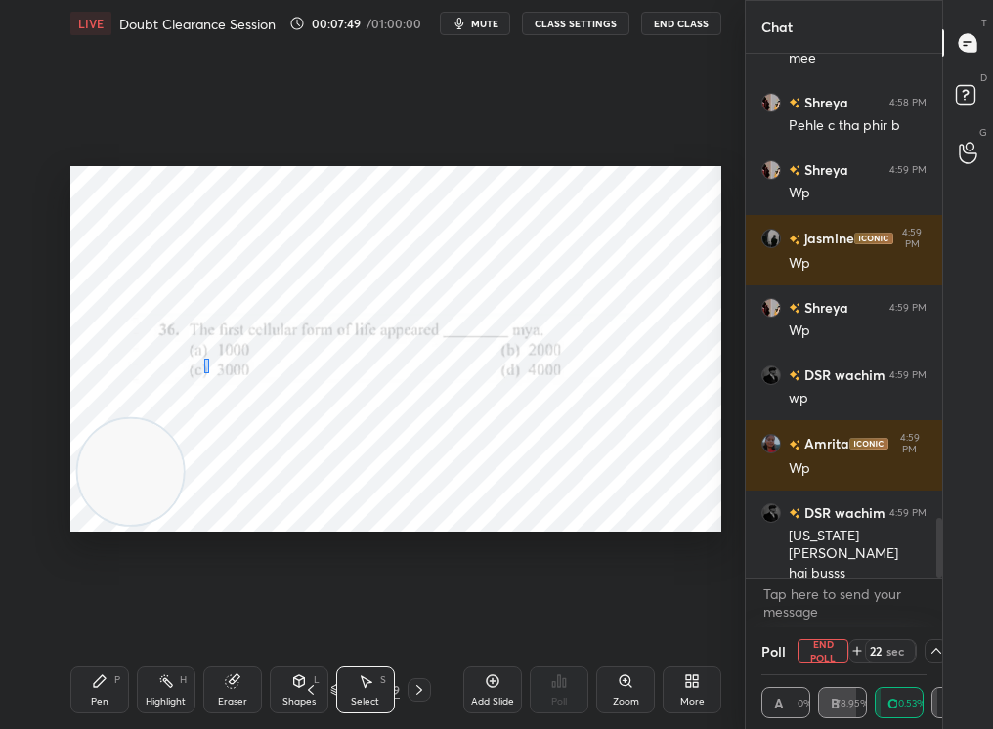
drag, startPoint x: 163, startPoint y: 392, endPoint x: 155, endPoint y: 378, distance: 15.8
click at [156, 381] on div "0 ° Undo Copy Duplicate Duplicate to new slide Delete" at bounding box center [395, 349] width 651 height 366
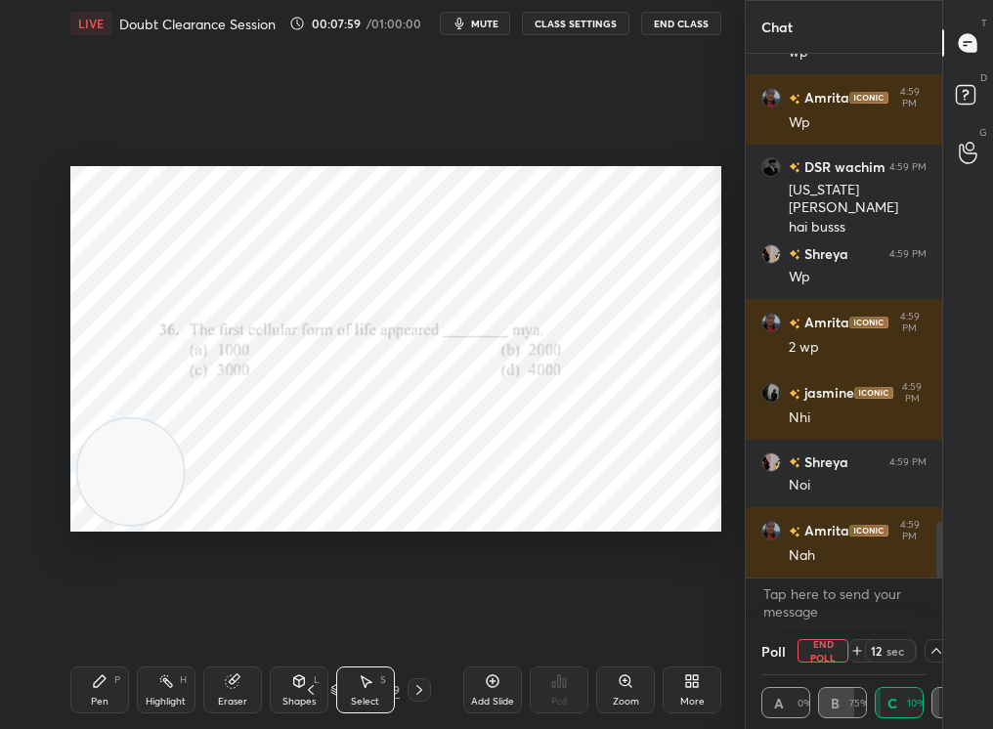
click at [491, 683] on icon at bounding box center [493, 681] width 16 height 16
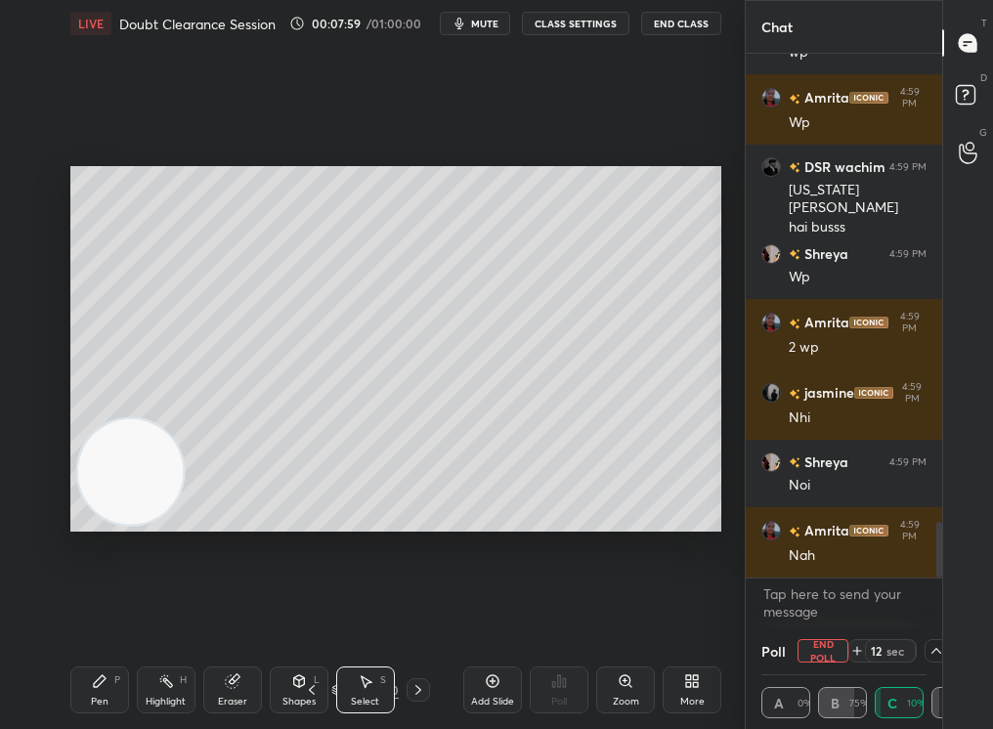
click at [815, 641] on button "End Poll" at bounding box center [822, 650] width 51 height 23
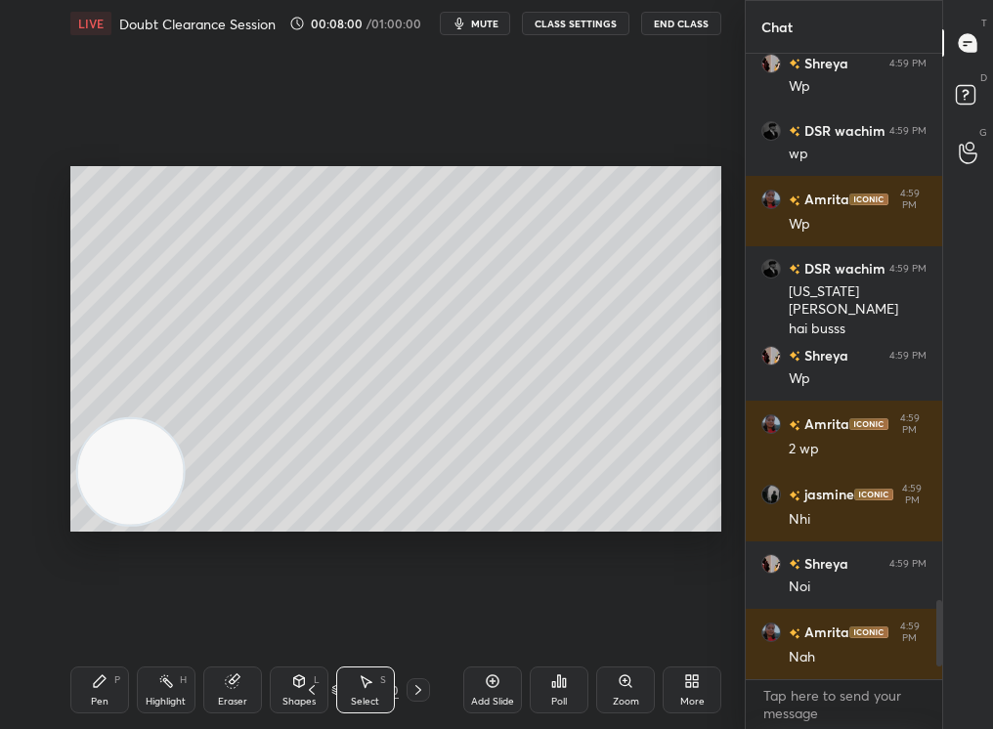
click at [580, 695] on div "Poll" at bounding box center [559, 690] width 59 height 47
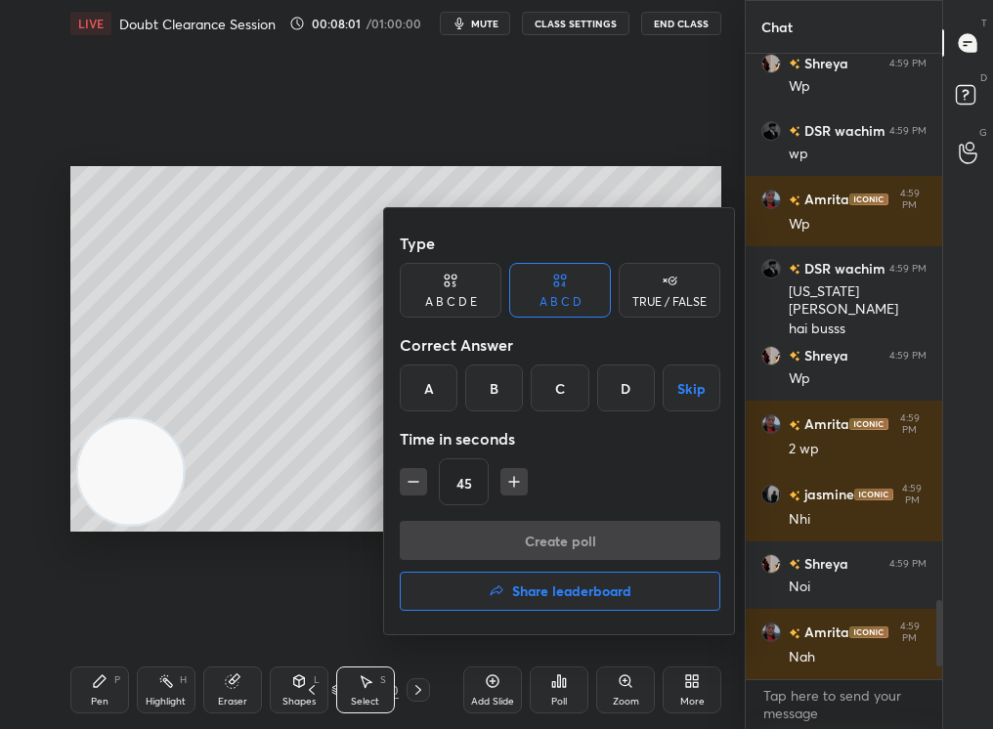
click at [596, 691] on div at bounding box center [496, 364] width 993 height 729
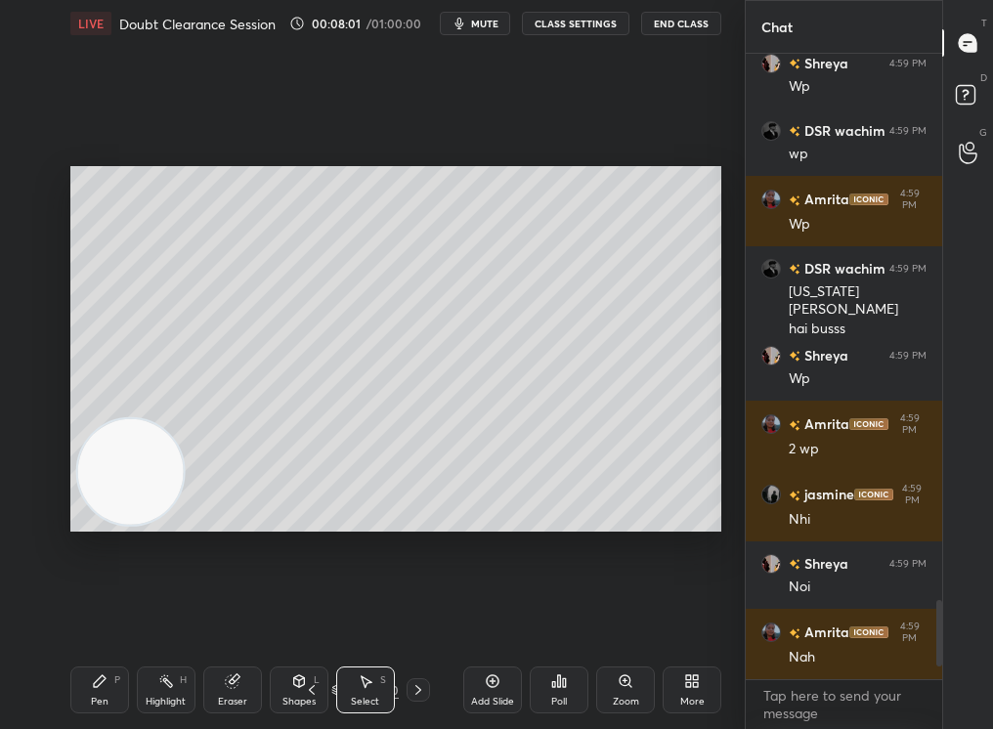
drag, startPoint x: 619, startPoint y: 696, endPoint x: 756, endPoint y: 694, distance: 137.8
click at [628, 685] on icon at bounding box center [626, 681] width 16 height 16
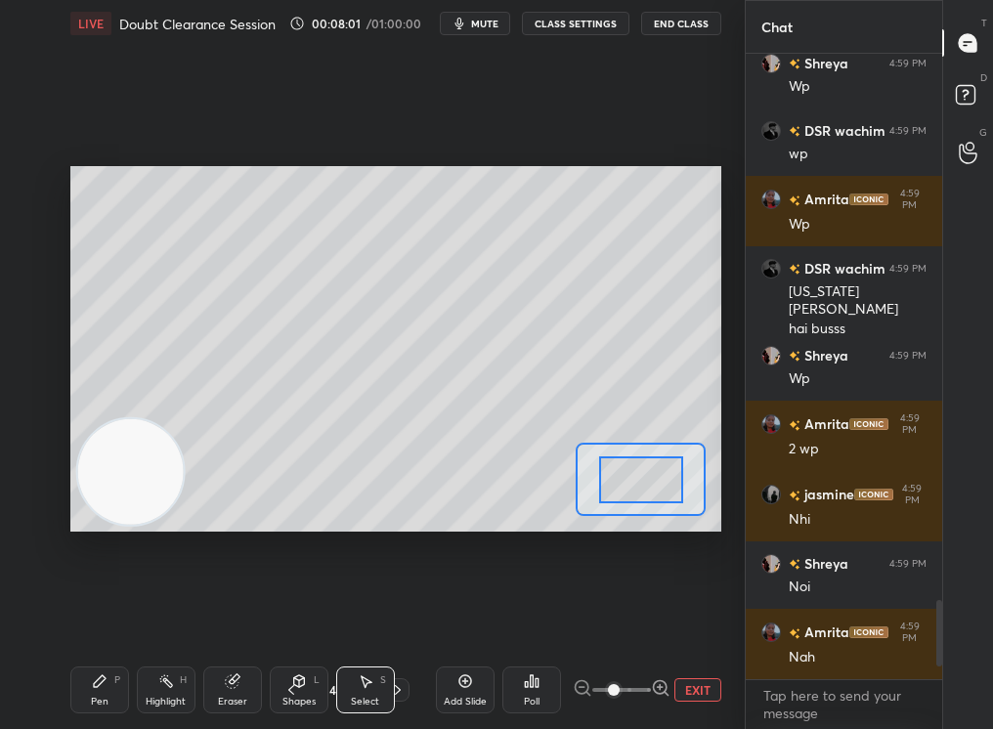
click at [620, 688] on span at bounding box center [614, 690] width 12 height 12
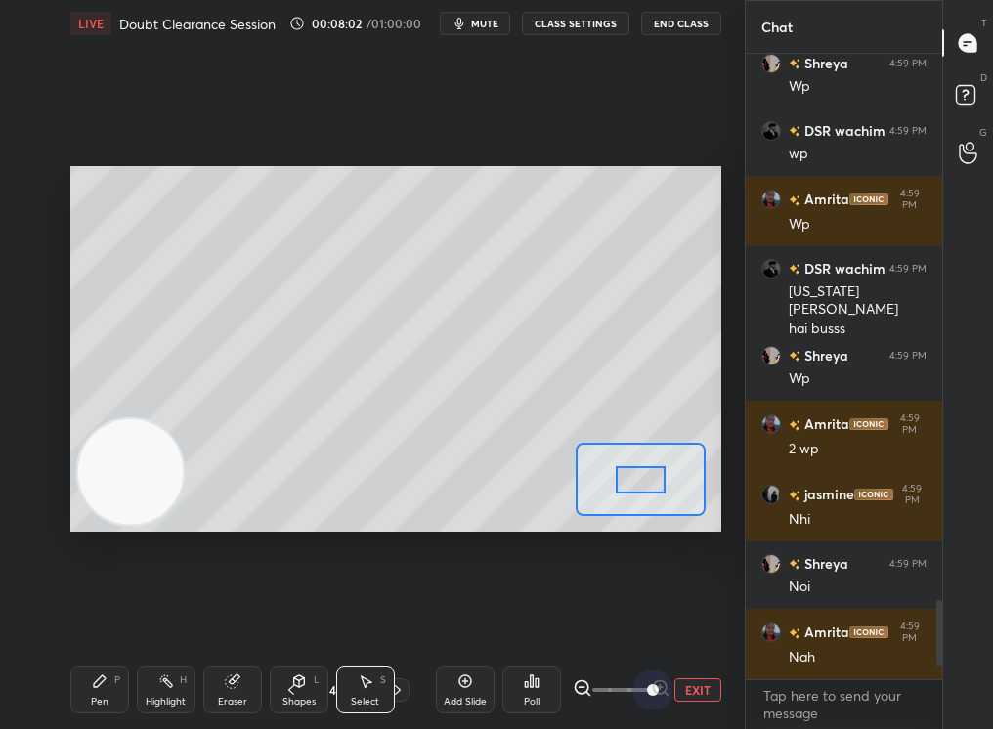
drag, startPoint x: 654, startPoint y: 689, endPoint x: 770, endPoint y: 690, distance: 116.3
click at [770, 689] on div "1 2 3 4 5 6 7 C X Z C X Z E E Erase all H H LIVE Doubt Clearance Session 00:08:…" at bounding box center [496, 364] width 993 height 729
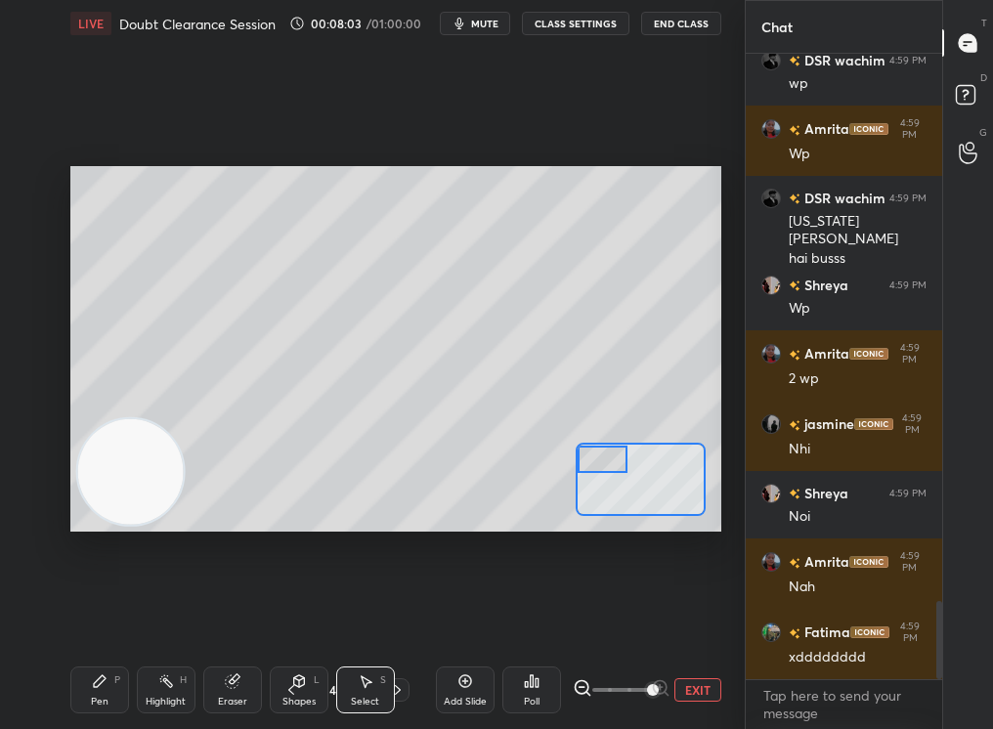
drag, startPoint x: 626, startPoint y: 466, endPoint x: 559, endPoint y: 409, distance: 88.1
click at [557, 411] on div "0 ° Undo Copy Duplicate Duplicate to new slide Delete Setting up your live clas…" at bounding box center [395, 349] width 651 height 366
click at [315, 691] on div "Shapes L" at bounding box center [299, 690] width 59 height 47
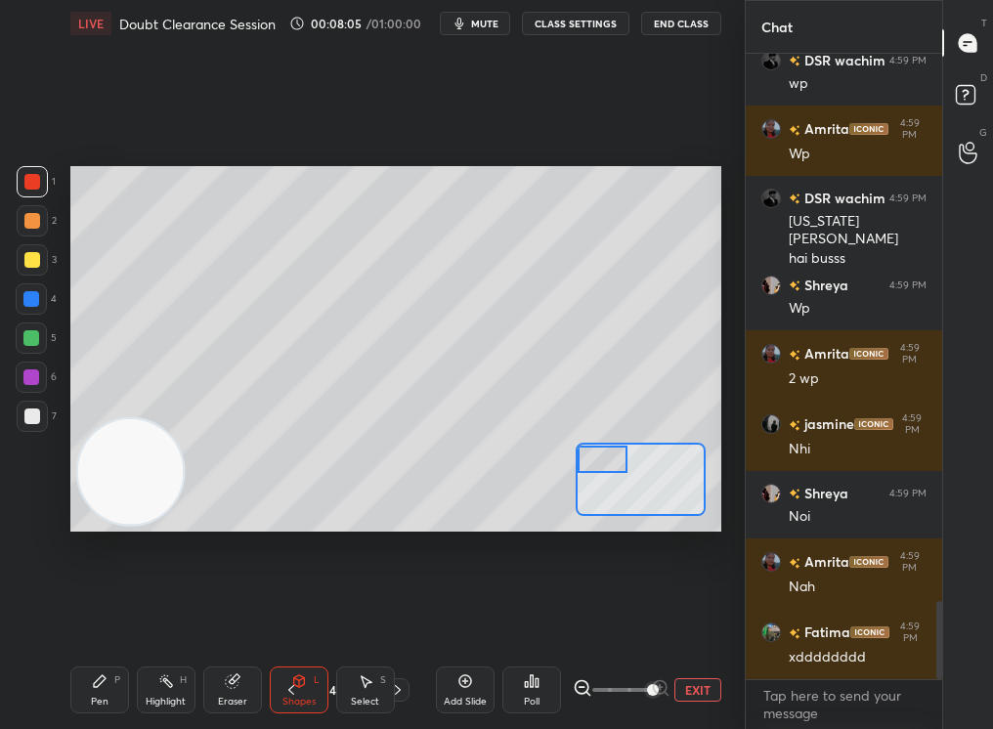
click at [290, 690] on icon at bounding box center [291, 690] width 16 height 16
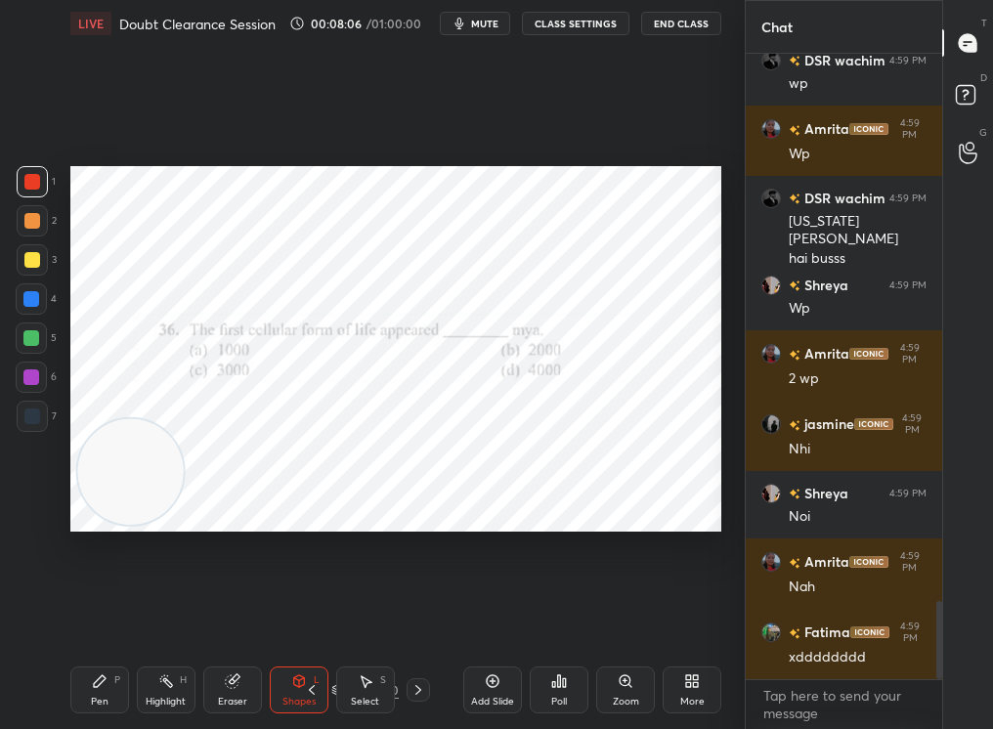
click at [94, 688] on icon at bounding box center [100, 681] width 16 height 16
click at [112, 680] on div "Pen P" at bounding box center [99, 690] width 59 height 47
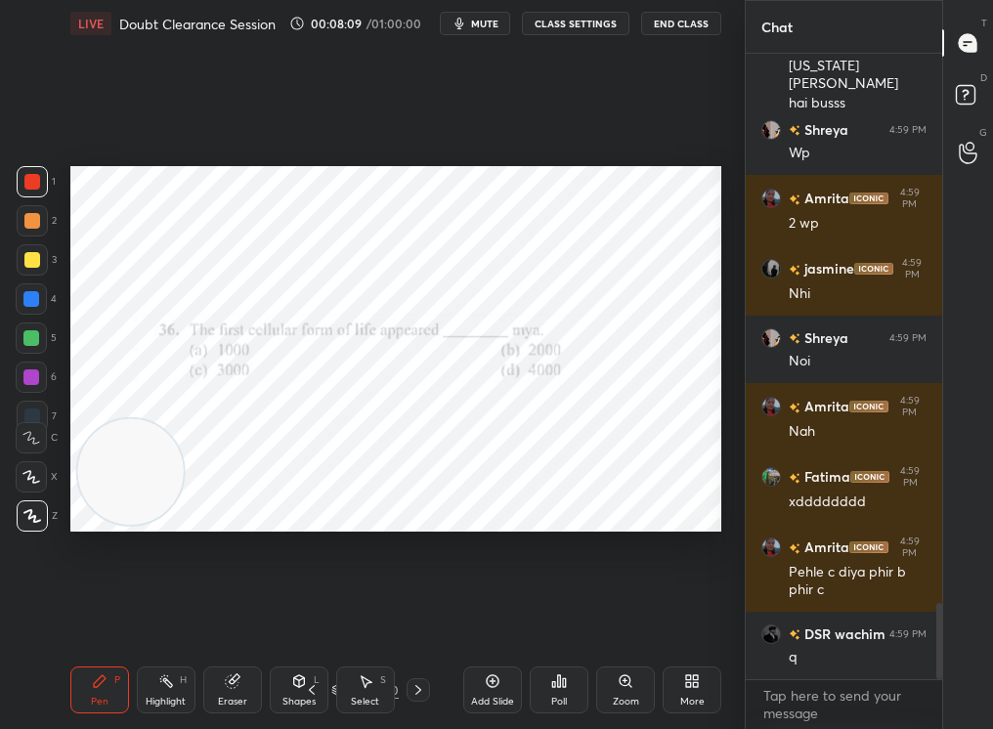
click at [559, 689] on div "Poll" at bounding box center [559, 690] width 59 height 47
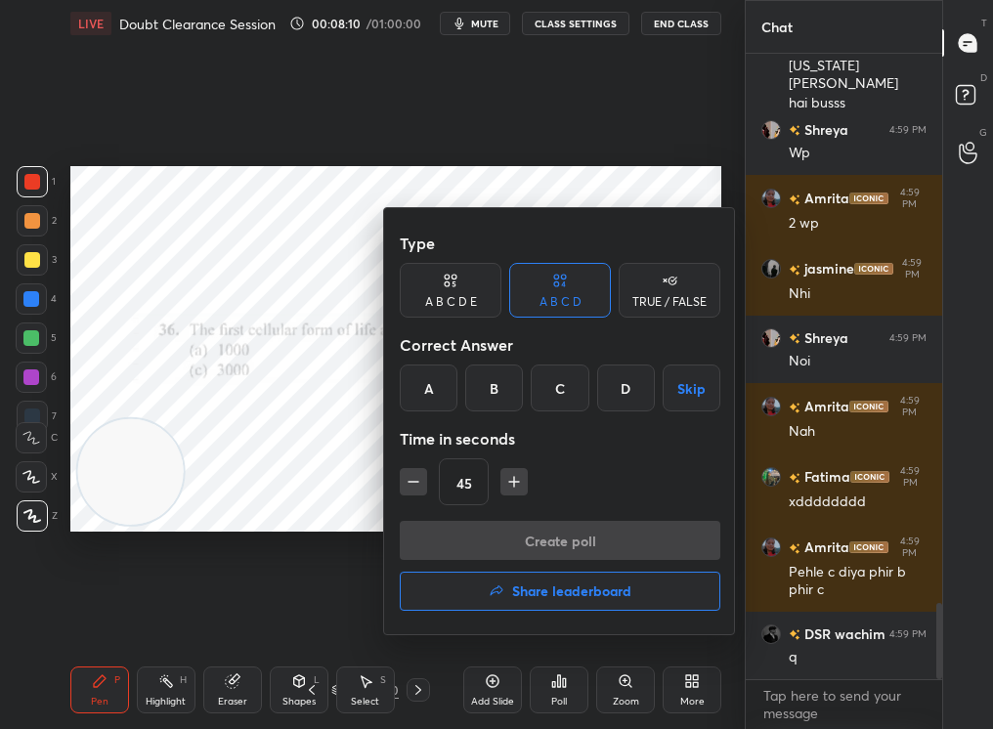
click at [499, 395] on div "B" at bounding box center [494, 388] width 58 height 47
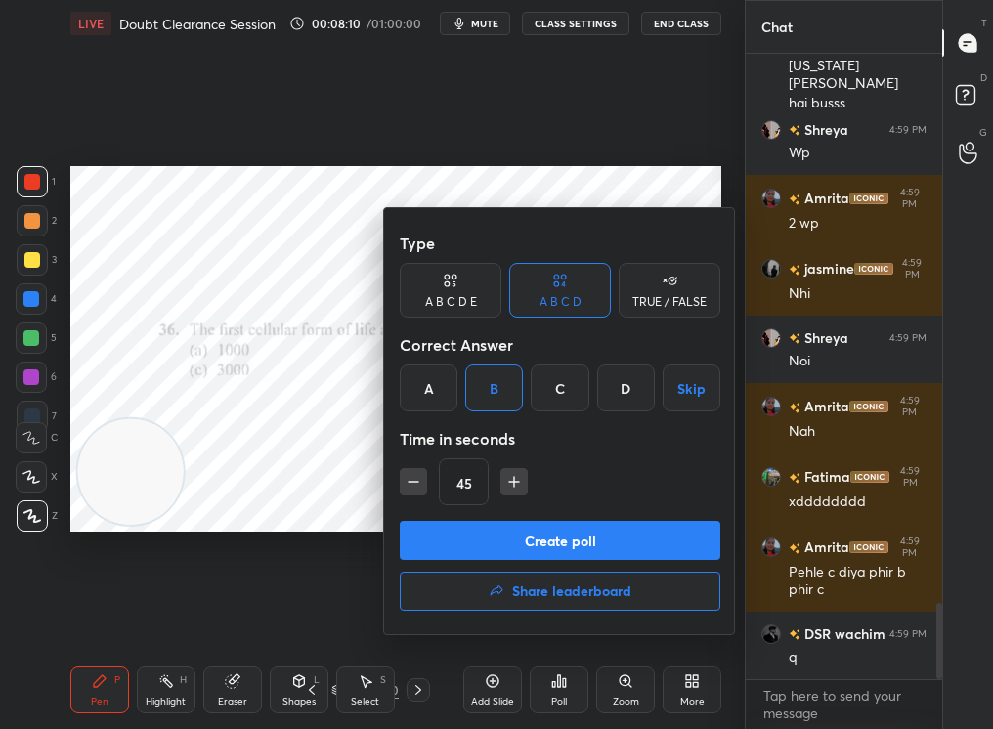
click at [517, 546] on button "Create poll" at bounding box center [560, 540] width 321 height 39
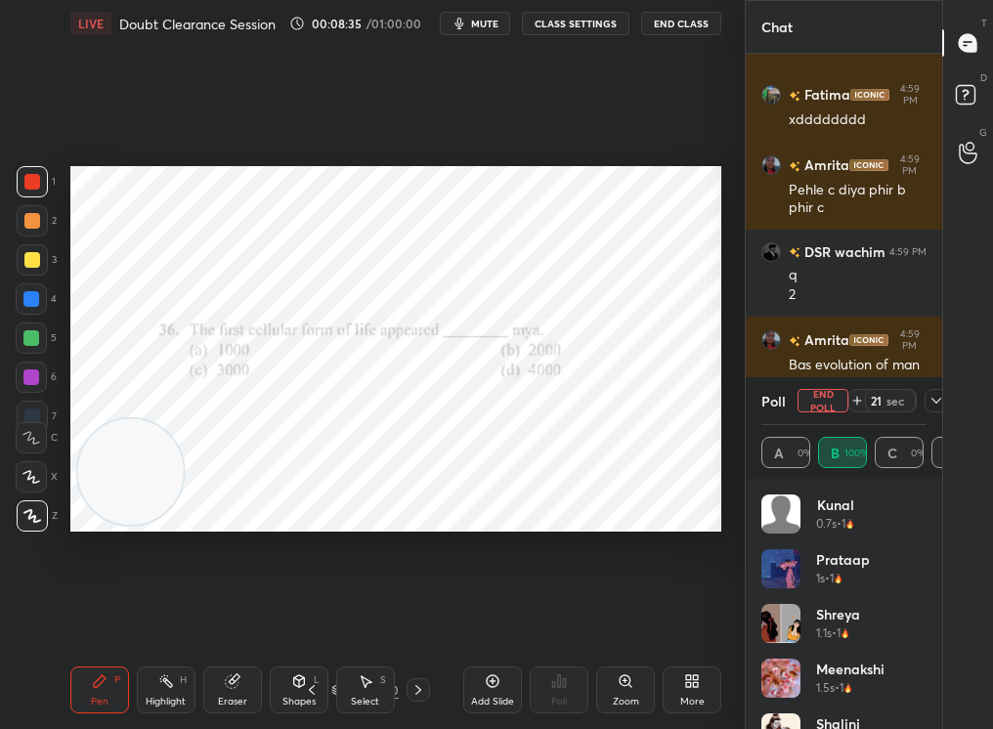
click at [929, 401] on icon at bounding box center [936, 401] width 16 height 16
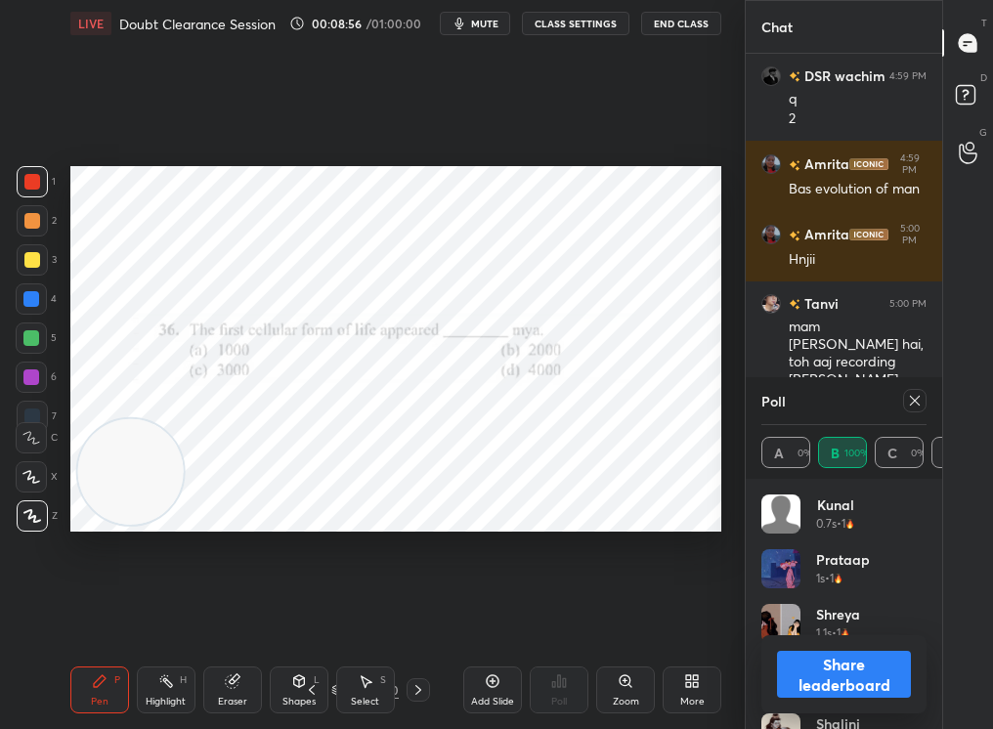
click at [825, 659] on button "Share leaderboard" at bounding box center [844, 674] width 134 height 47
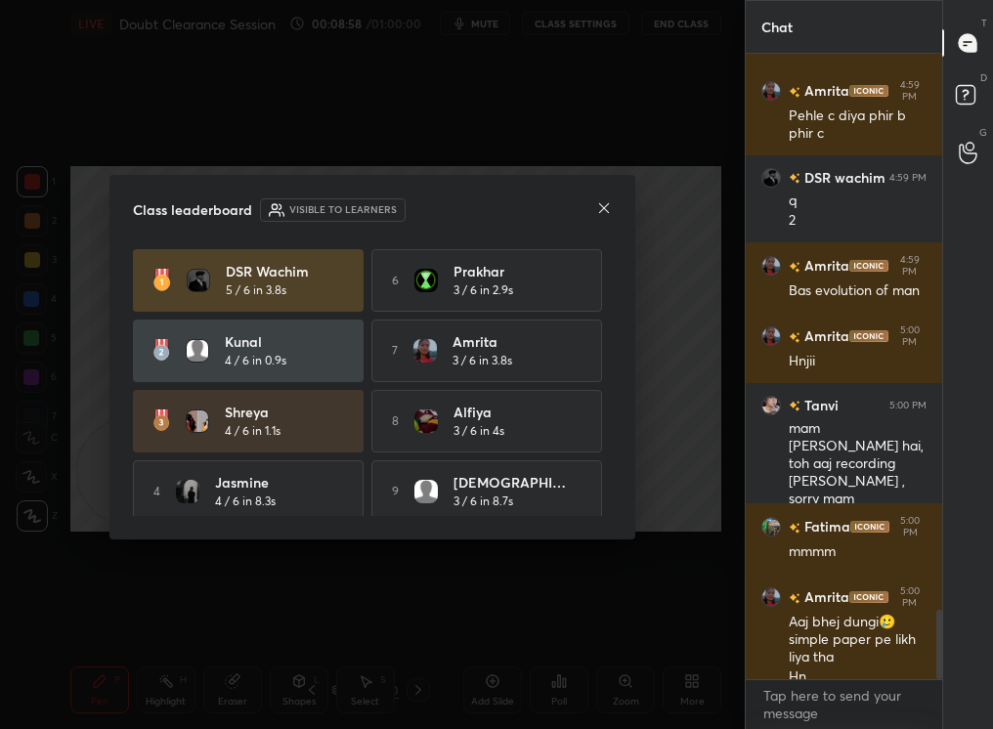
drag, startPoint x: 947, startPoint y: 654, endPoint x: 934, endPoint y: 709, distance: 56.2
click at [934, 709] on div "Chat jasmine 4:59 PM Wp Shreya 4:59 PM Wp DSR wachim 4:59 PM wp Amrita 4:59 PM …" at bounding box center [869, 364] width 248 height 729
drag, startPoint x: 934, startPoint y: 664, endPoint x: 931, endPoint y: 720, distance: 56.8
click at [931, 720] on div "jasmine 4:59 PM Wp Shreya 4:59 PM Wp DSR wachim 4:59 PM wp Amrita 4:59 PM Wp DS…" at bounding box center [844, 391] width 196 height 675
click at [859, 700] on textarea at bounding box center [843, 704] width 165 height 49
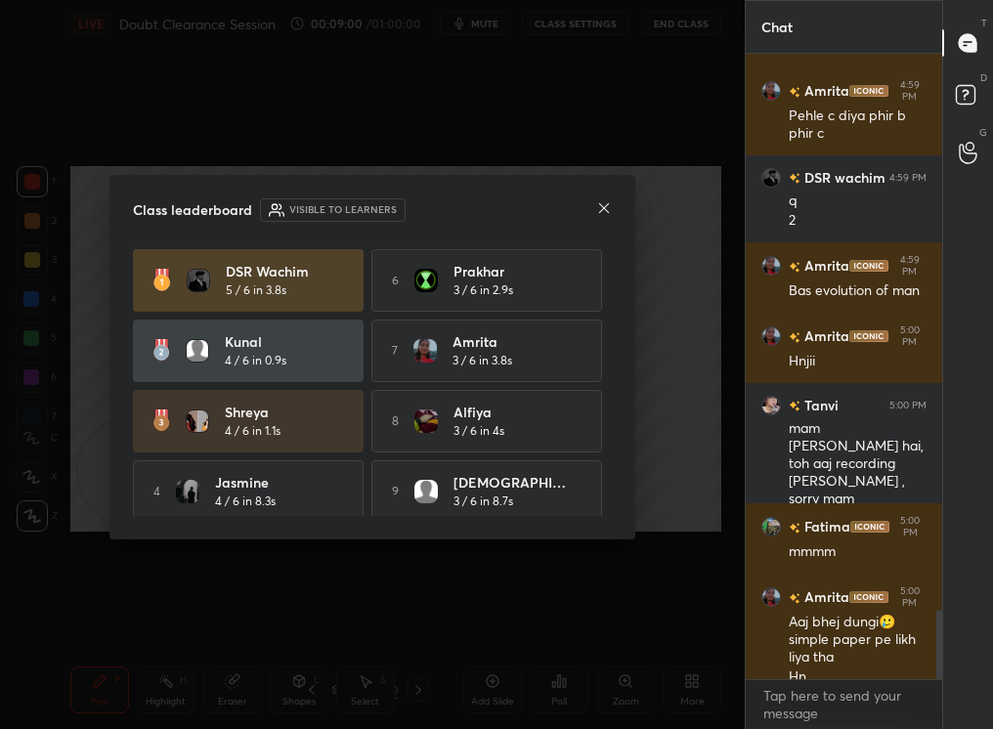
type textarea "x"
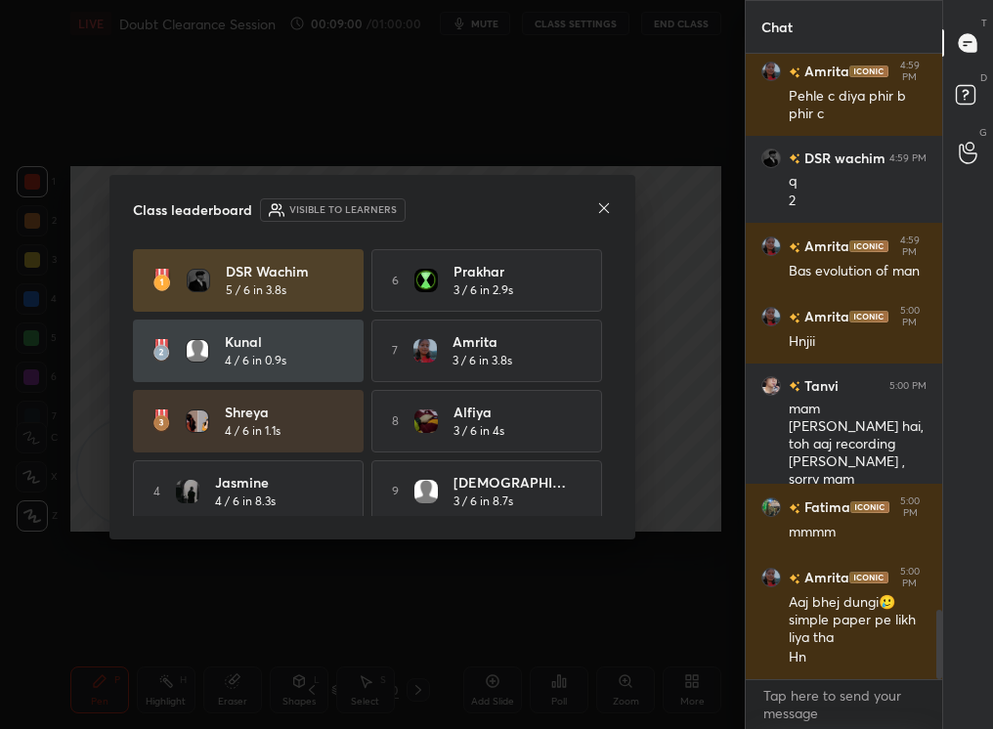
drag, startPoint x: 937, startPoint y: 650, endPoint x: 938, endPoint y: 703, distance: 52.8
click at [938, 702] on div "Fatima 4:59 PM xdddddddd Amrita 4:59 PM Pehle c diya phir b phir c DSR wachim 4…" at bounding box center [844, 391] width 196 height 675
click at [603, 208] on icon at bounding box center [604, 208] width 16 height 16
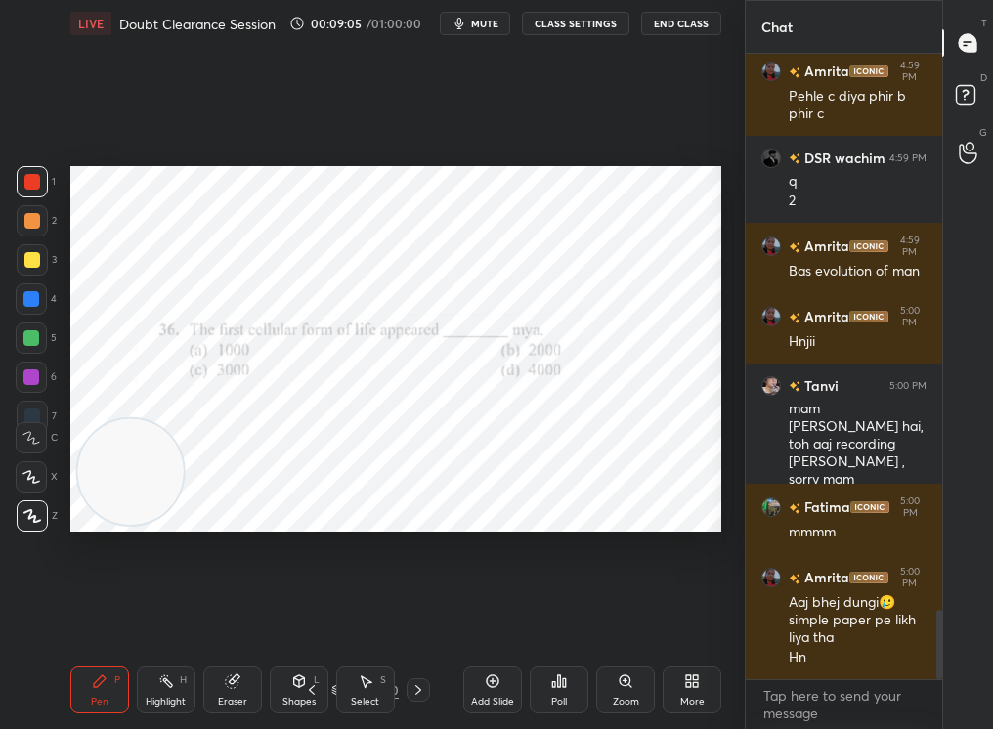
click at [422, 689] on icon at bounding box center [418, 690] width 16 height 16
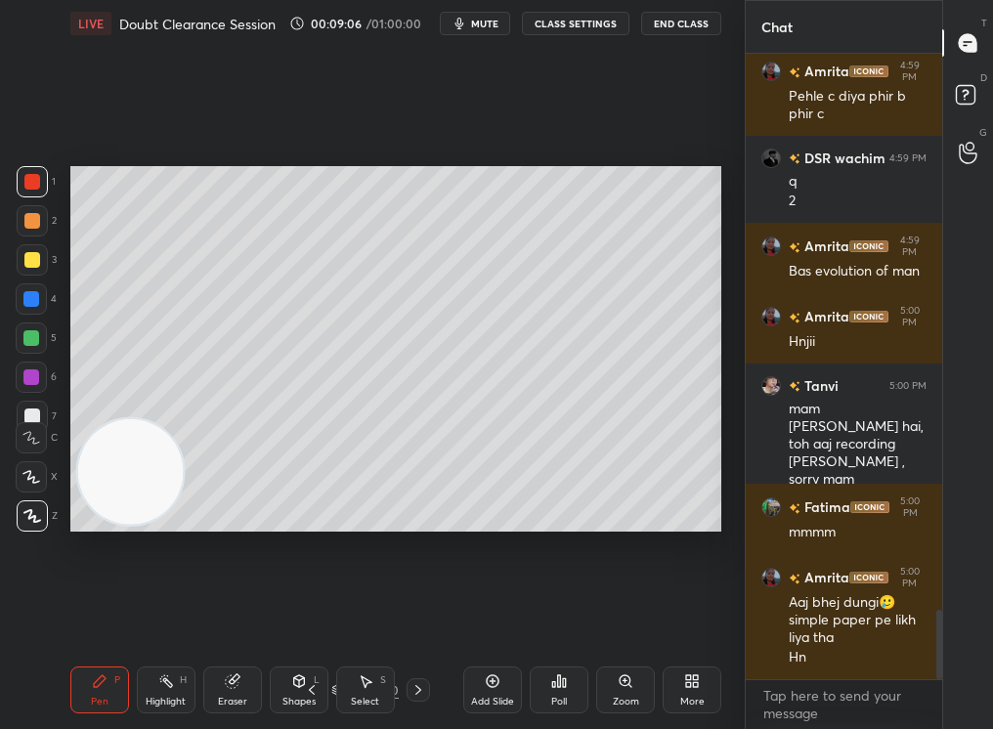
click at [425, 684] on icon at bounding box center [418, 690] width 16 height 16
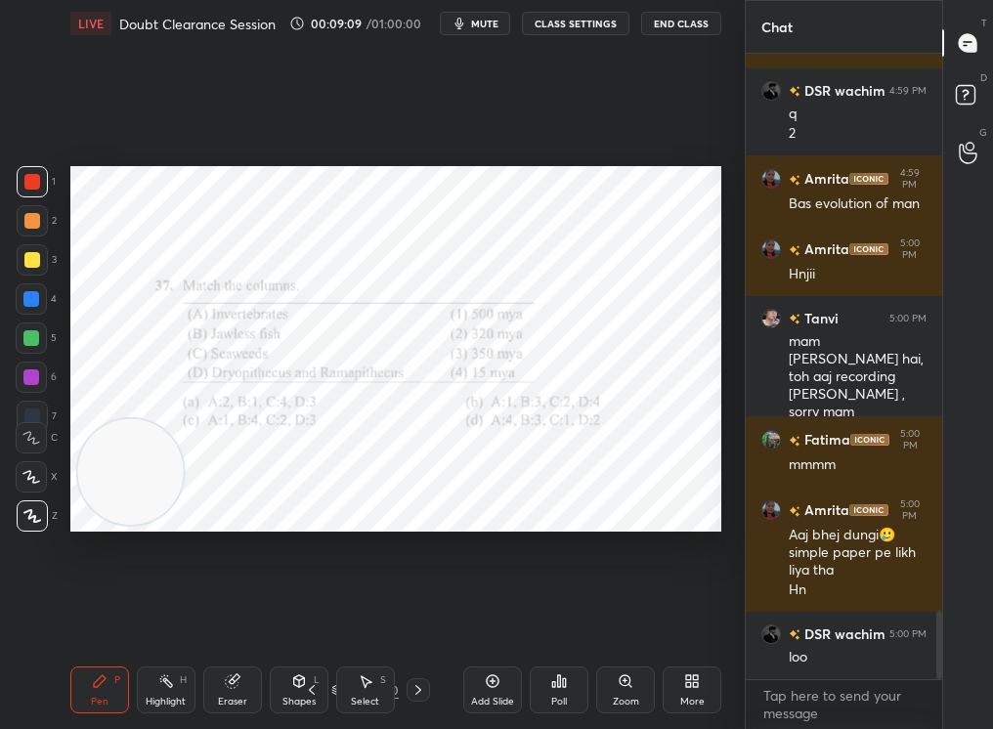
click at [438, 675] on div "Pen P Highlight H Eraser Shapes L Select S 41 / 210 Add Slide Poll Zoom More" at bounding box center [395, 690] width 651 height 78
click at [438, 683] on div "41 / 210" at bounding box center [365, 689] width 196 height 23
click at [439, 685] on div "41 / 210" at bounding box center [365, 689] width 196 height 23
click at [433, 692] on div "41 / 210" at bounding box center [365, 689] width 196 height 23
click at [421, 688] on icon at bounding box center [418, 690] width 16 height 16
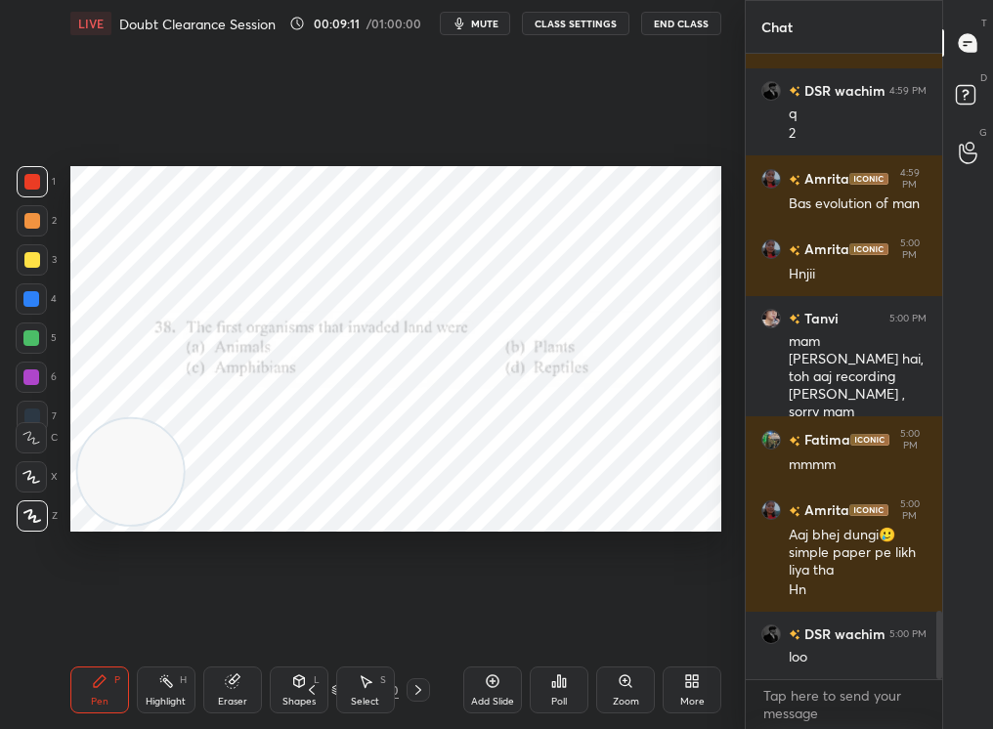
click at [420, 692] on icon at bounding box center [418, 690] width 16 height 16
click at [308, 694] on icon at bounding box center [312, 690] width 16 height 16
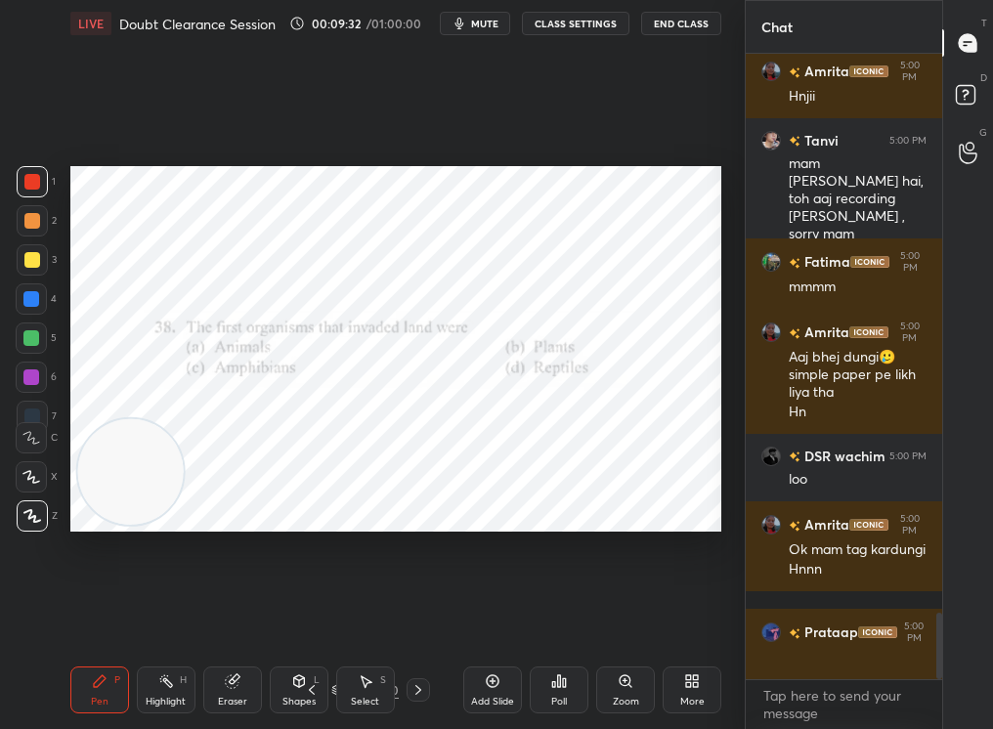
click at [482, 697] on div "Add Slide" at bounding box center [492, 702] width 43 height 10
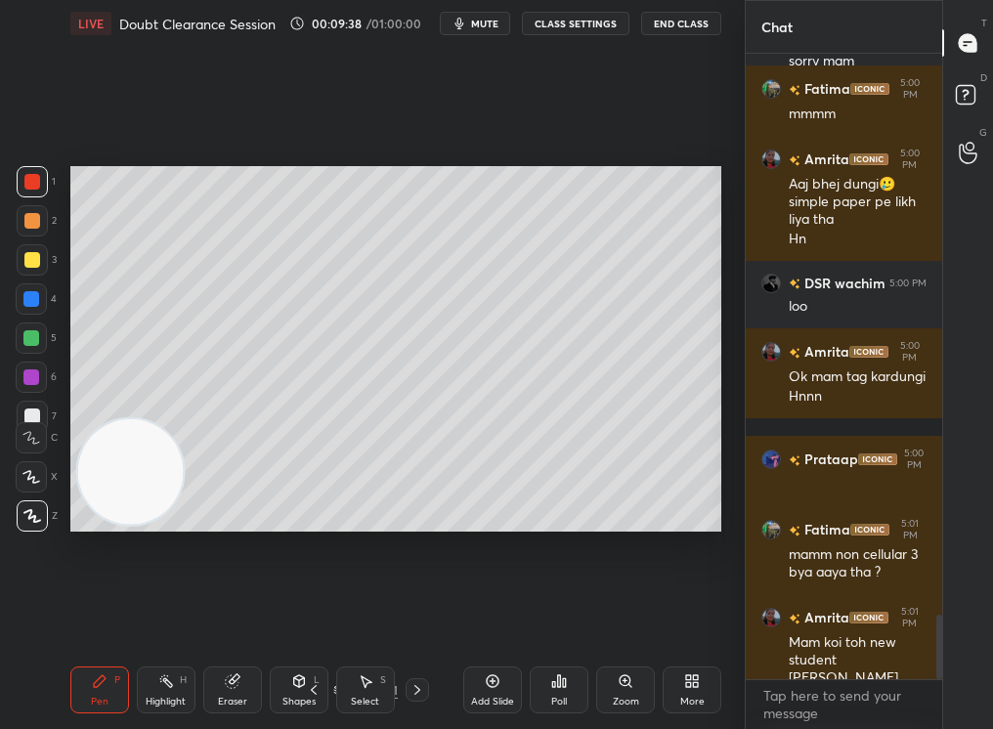
scroll to position [5453, 0]
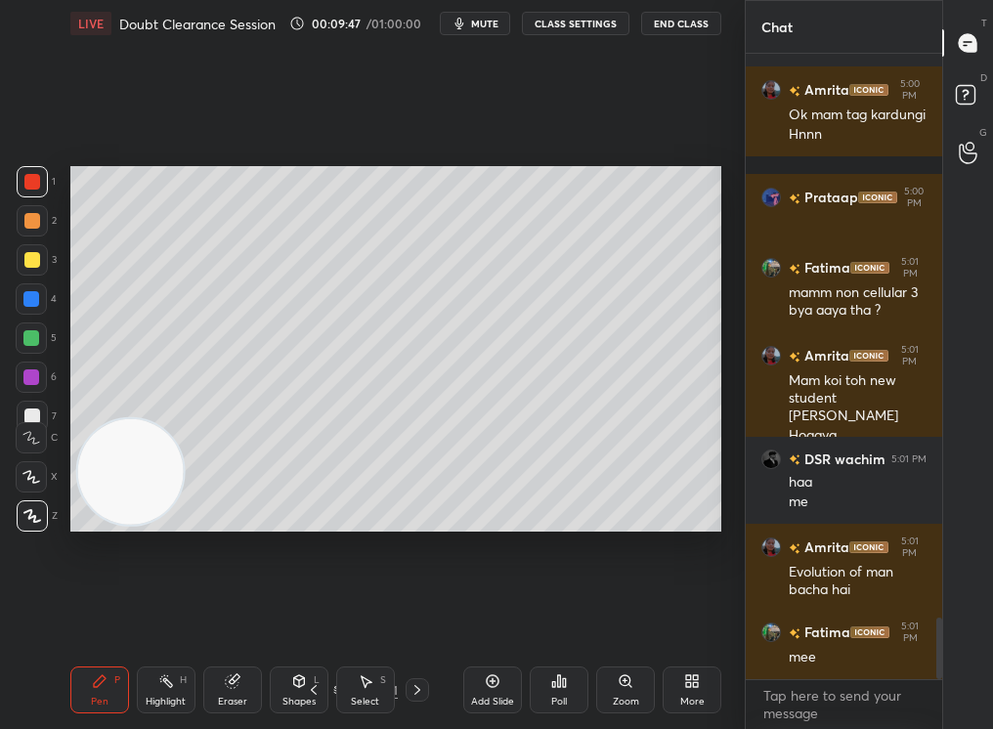
click at [296, 681] on div "Shapes L" at bounding box center [299, 690] width 59 height 47
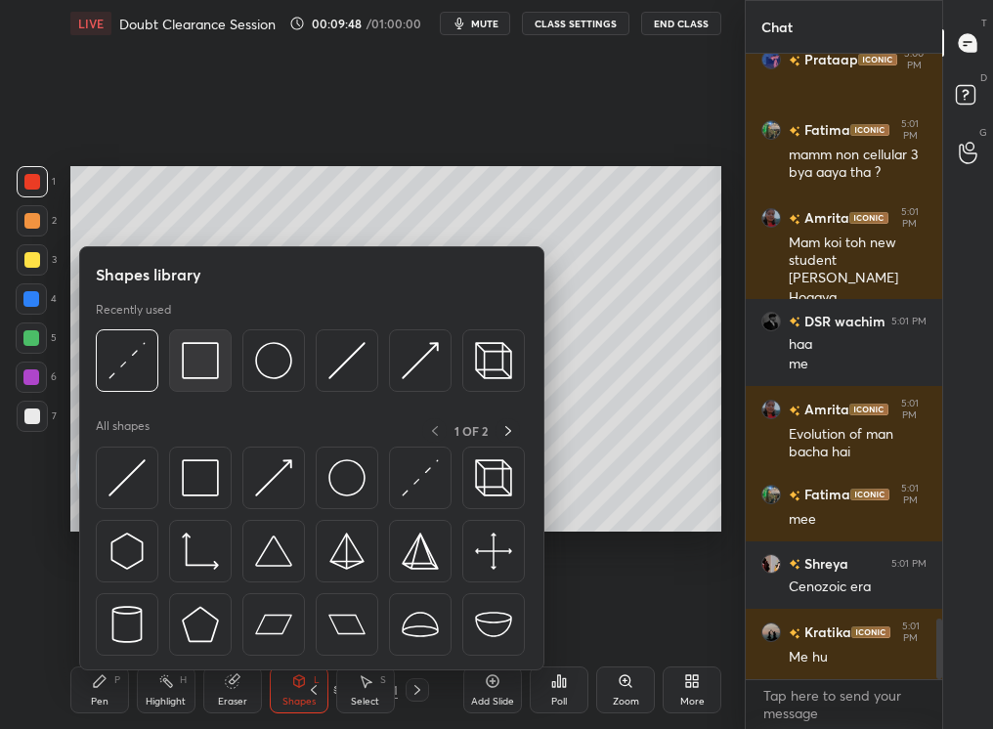
click at [207, 361] on img at bounding box center [200, 360] width 37 height 37
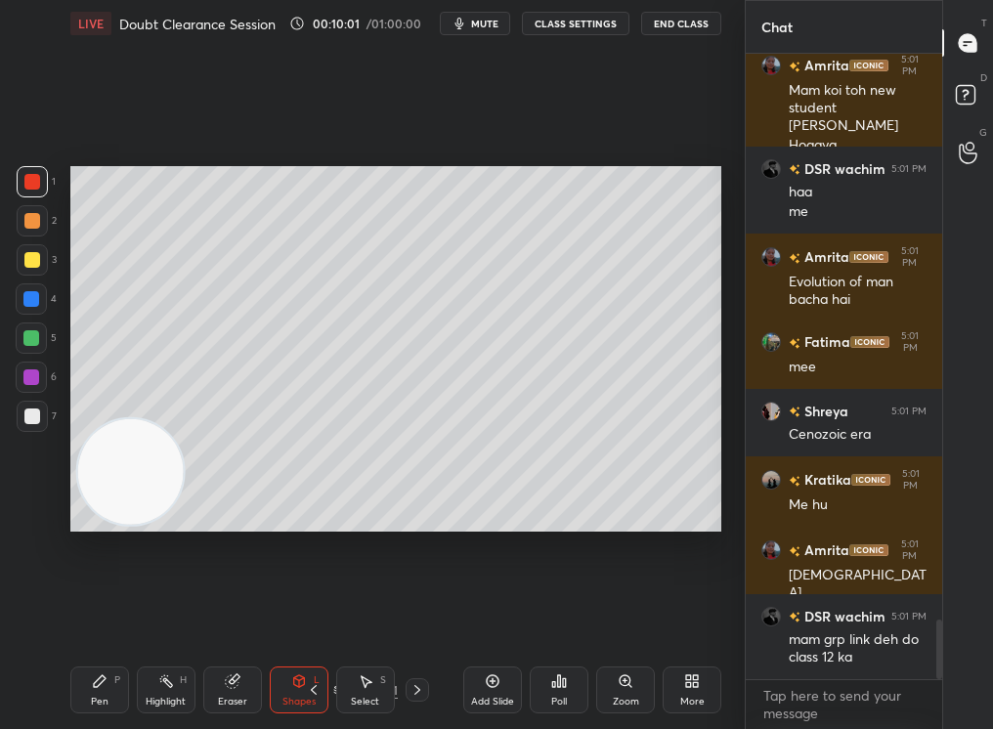
scroll to position [6053, 0]
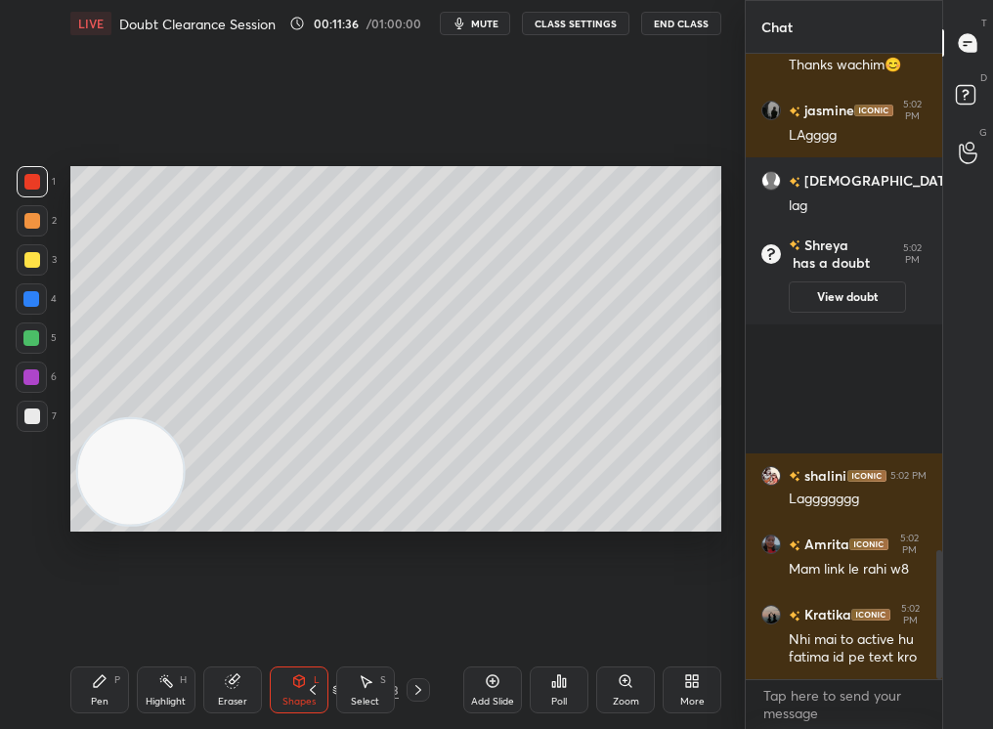
scroll to position [2410, 0]
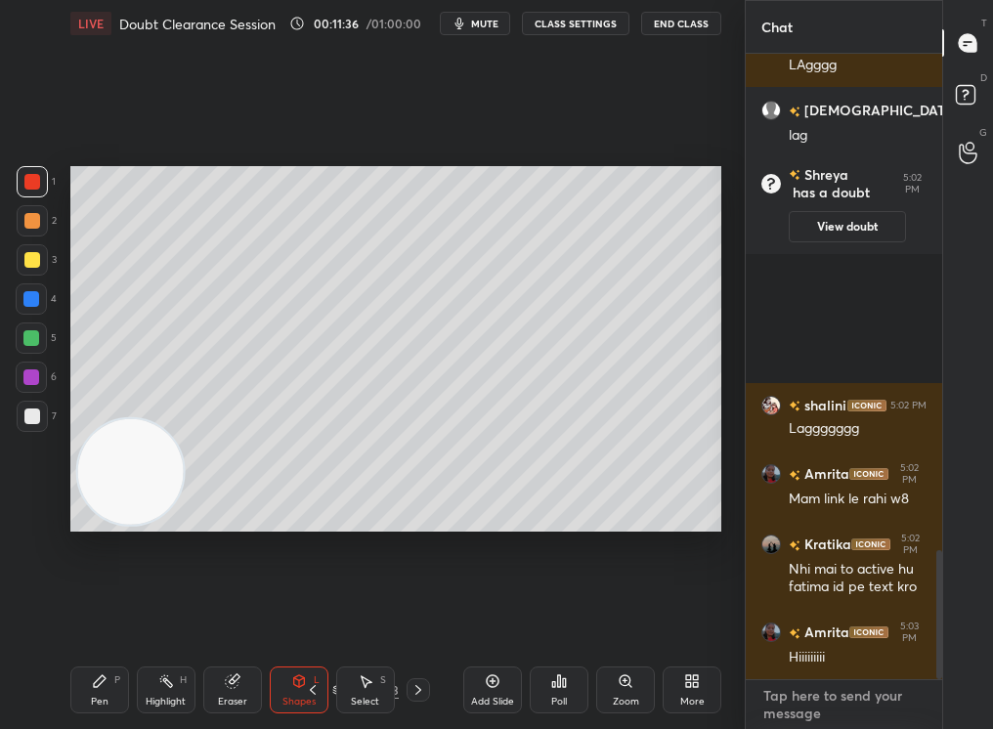
click at [835, 697] on textarea at bounding box center [843, 704] width 165 height 49
type textarea "x"
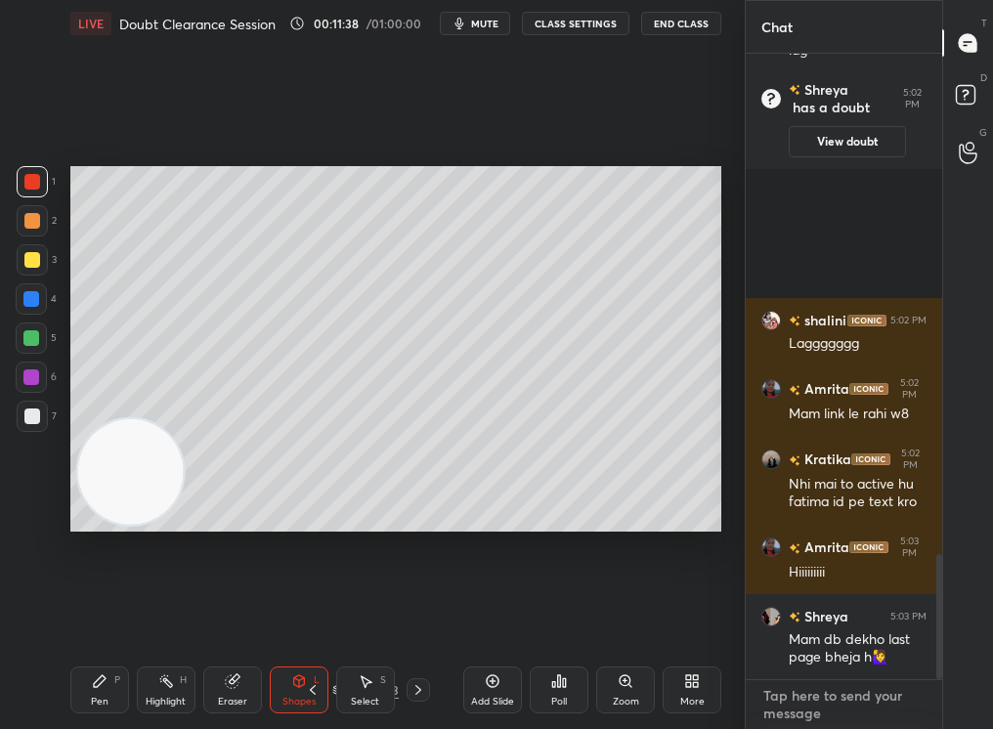
paste textarea "https://t.me/+TDijz4JcCL9rJhCW"
type textarea "https://t.me/+TDijz4JcCL9rJhCW"
type textarea "x"
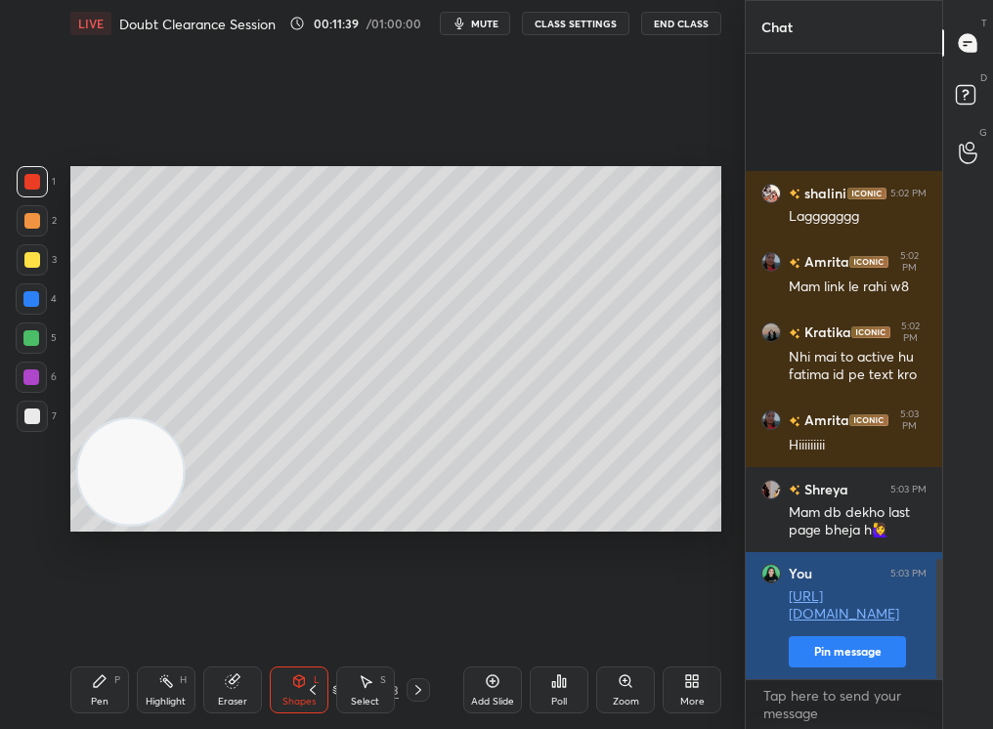
click at [847, 656] on button "Pin message" at bounding box center [847, 651] width 117 height 31
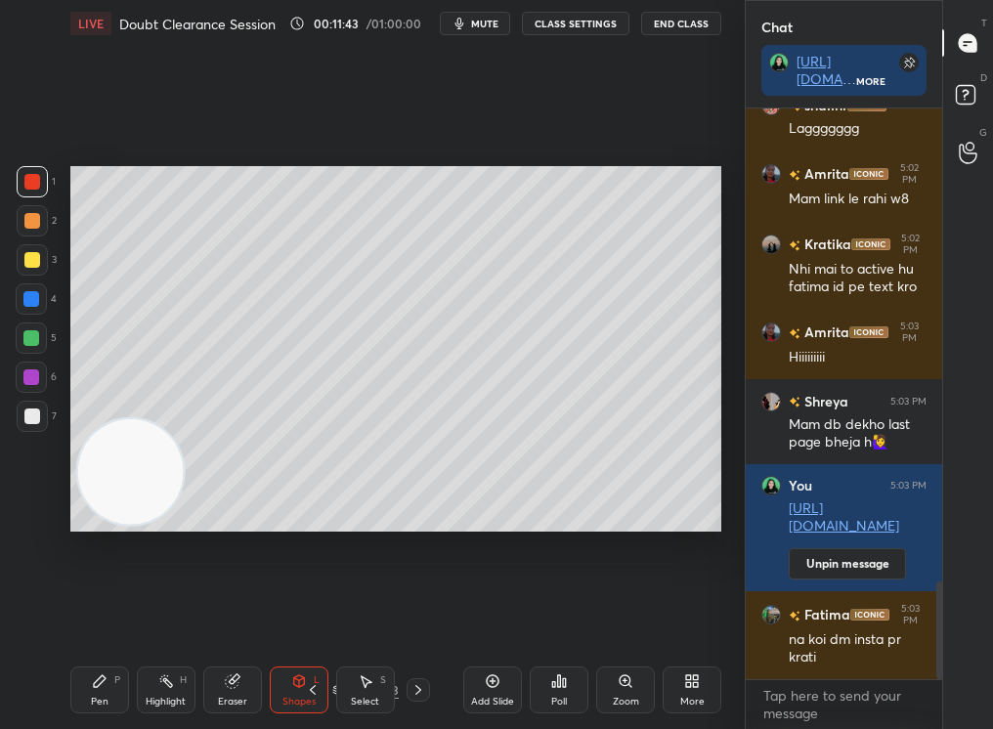
click at [89, 690] on div "Pen P" at bounding box center [99, 690] width 59 height 47
click at [92, 687] on div "Pen P" at bounding box center [99, 690] width 59 height 47
click at [34, 263] on div at bounding box center [32, 260] width 16 height 16
click at [35, 260] on div at bounding box center [32, 260] width 16 height 16
click at [218, 685] on div "Eraser" at bounding box center [232, 690] width 59 height 47
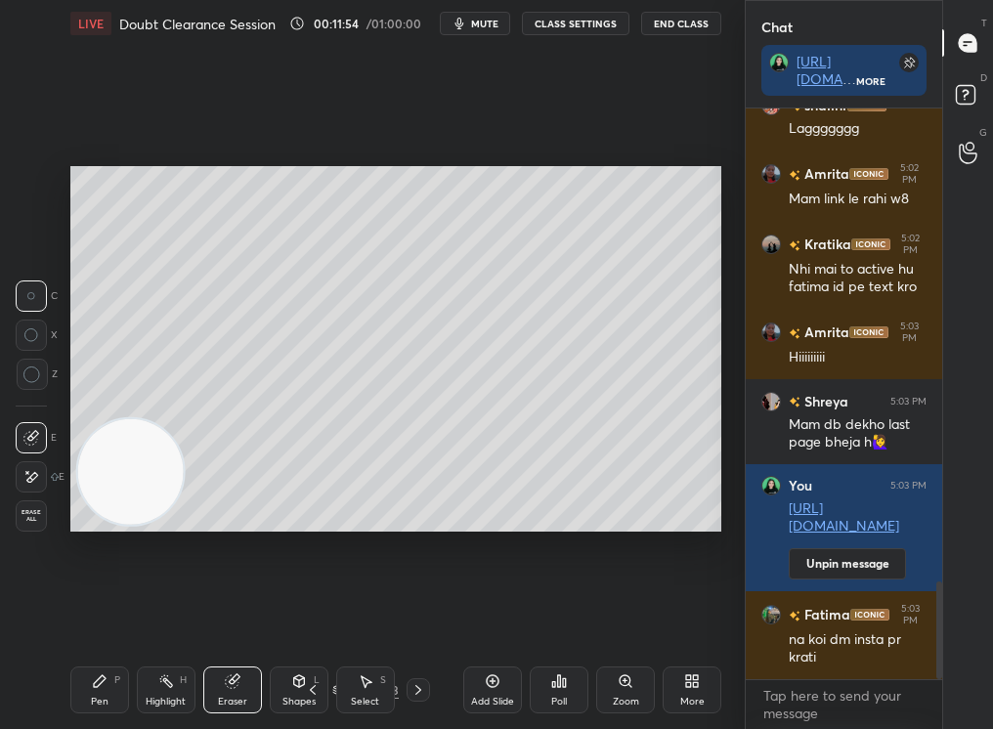
click at [233, 679] on icon at bounding box center [231, 681] width 13 height 13
click at [66, 703] on div "LIVE Doubt Clearance Session 00:11:55 / 01:00:00 mute CLASS SETTINGS End Class …" at bounding box center [396, 364] width 667 height 729
click at [68, 694] on div "LIVE Doubt Clearance Session 00:11:56 / 01:00:00 mute CLASS SETTINGS End Class …" at bounding box center [396, 364] width 667 height 729
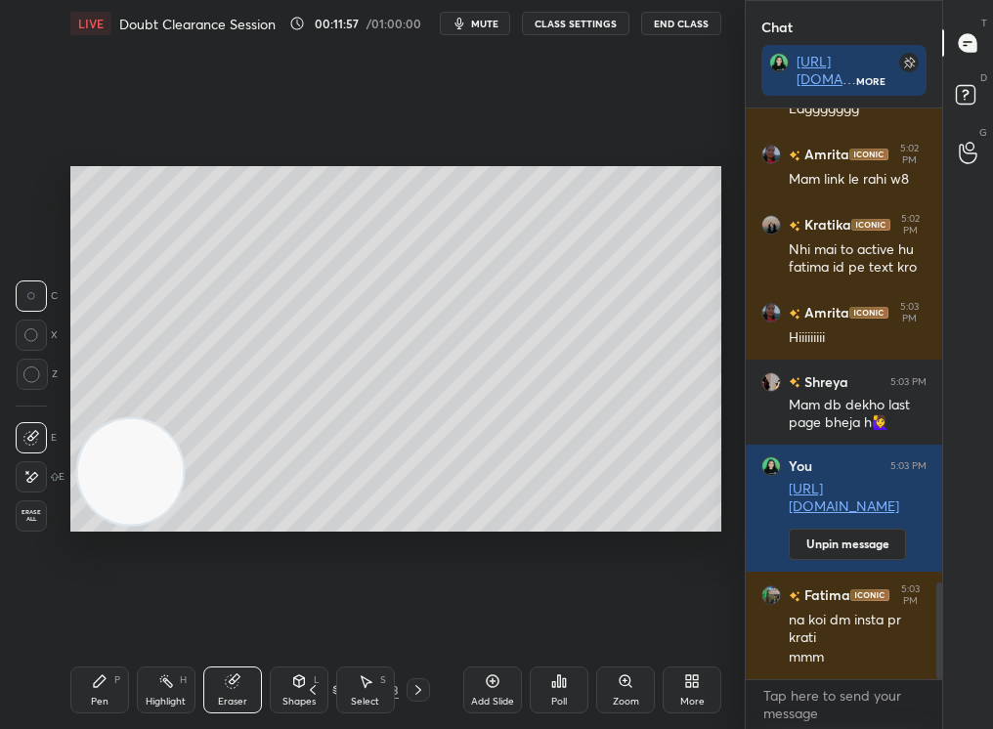
click at [103, 692] on div "Pen P" at bounding box center [99, 690] width 59 height 47
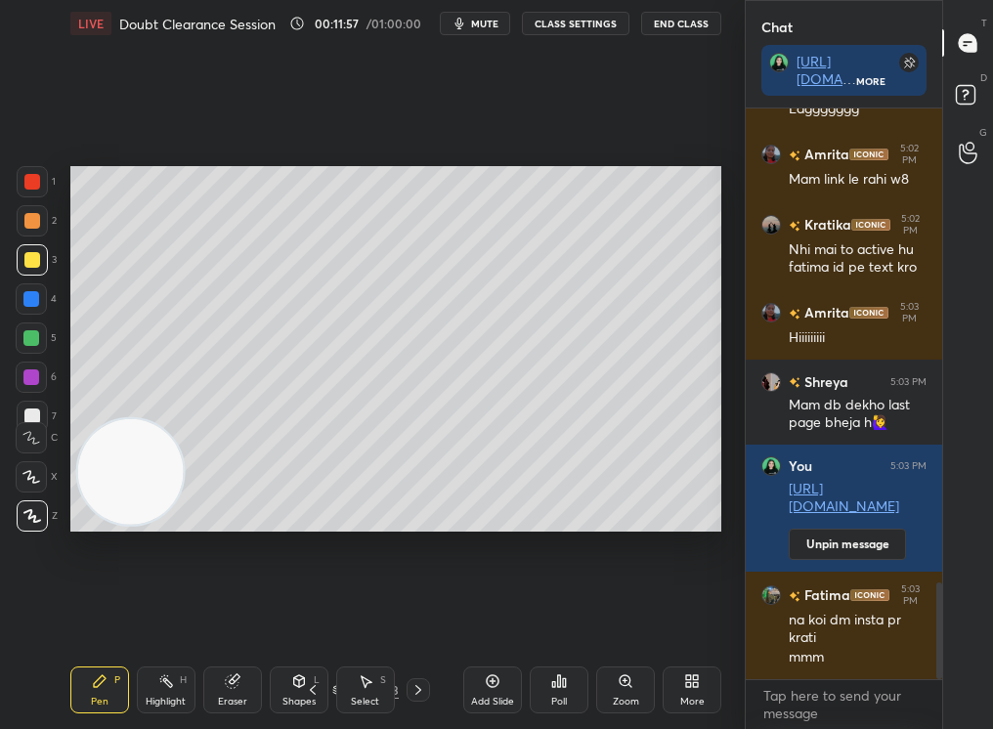
click at [102, 697] on div "Pen" at bounding box center [100, 702] width 18 height 10
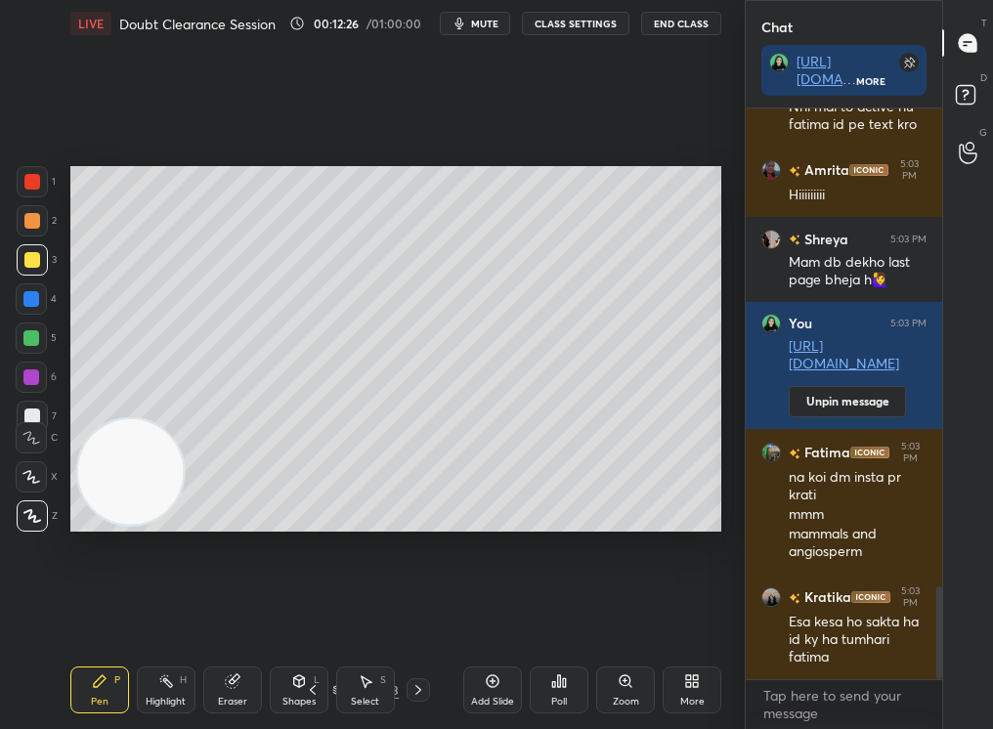
click at [38, 237] on div "1 2 3 4 5 6 7" at bounding box center [36, 303] width 41 height 274
click at [39, 220] on div at bounding box center [32, 220] width 31 height 31
click at [39, 222] on div at bounding box center [32, 220] width 31 height 31
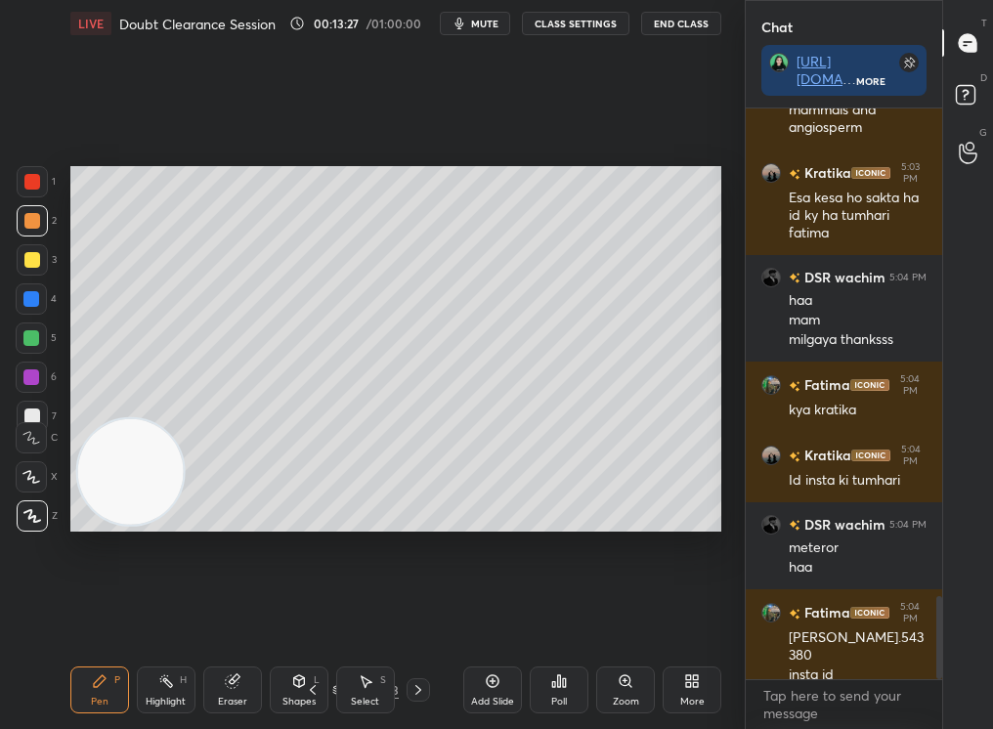
scroll to position [3419, 0]
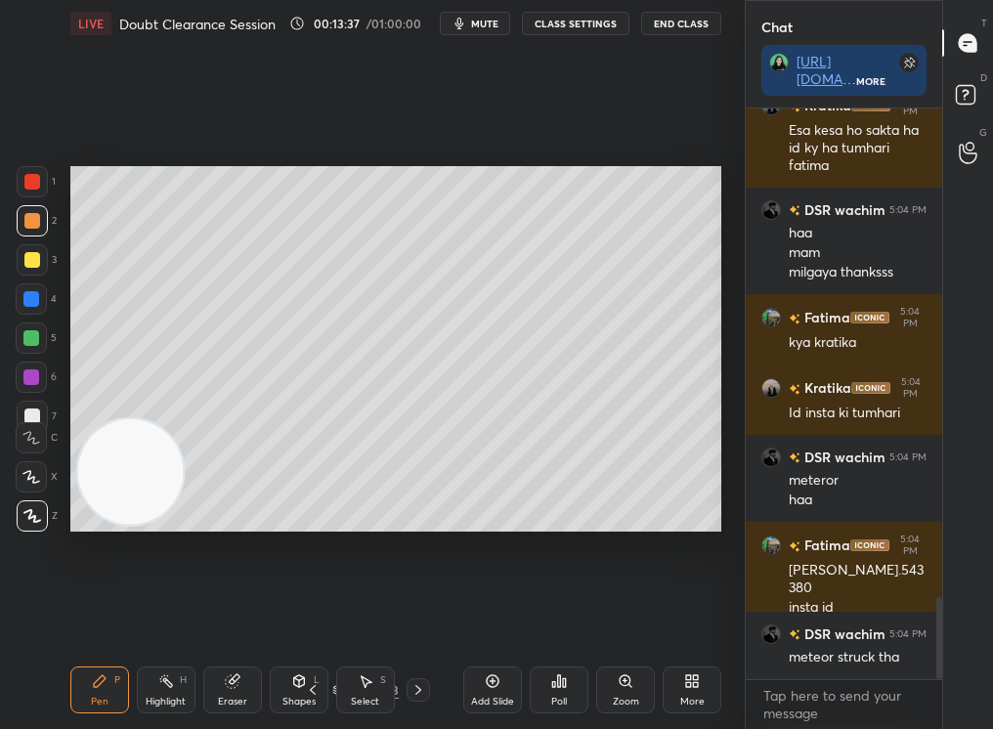
click at [33, 265] on div at bounding box center [32, 260] width 16 height 16
click at [33, 263] on div at bounding box center [32, 260] width 16 height 16
click at [176, 423] on div "Setting up your live class Poll for secs No correct answer Start poll" at bounding box center [395, 349] width 651 height 366
click at [180, 425] on div "Setting up your live class Poll for secs No correct answer Start poll" at bounding box center [395, 349] width 651 height 366
click at [178, 431] on div "Setting up your live class Poll for secs No correct answer Start poll" at bounding box center [395, 349] width 651 height 366
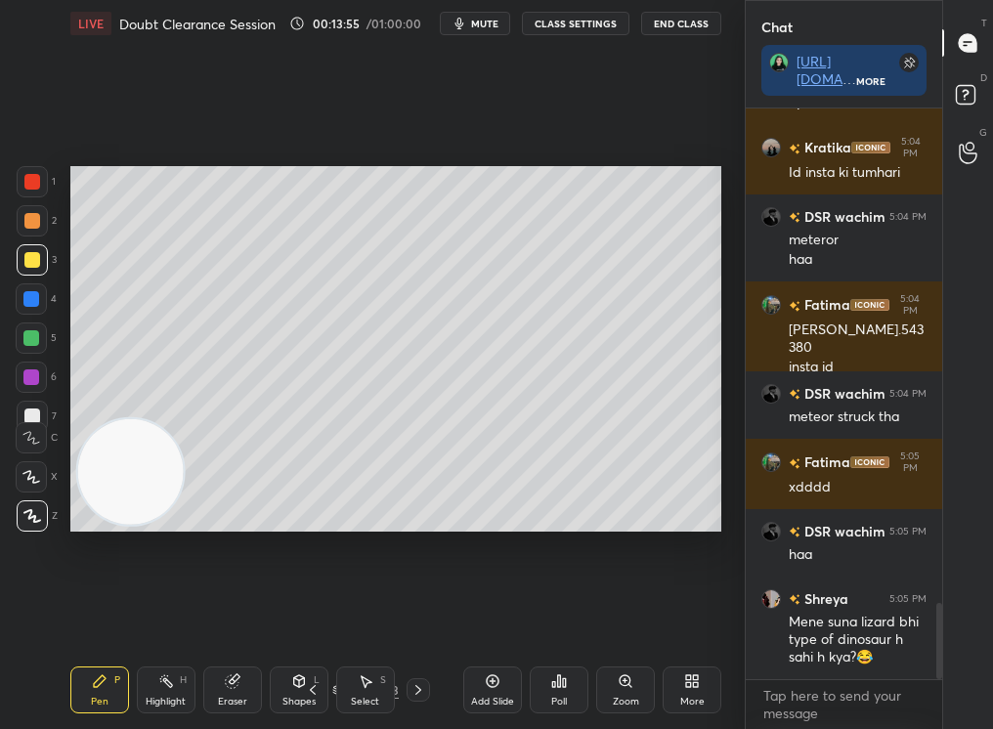
scroll to position [3729, 0]
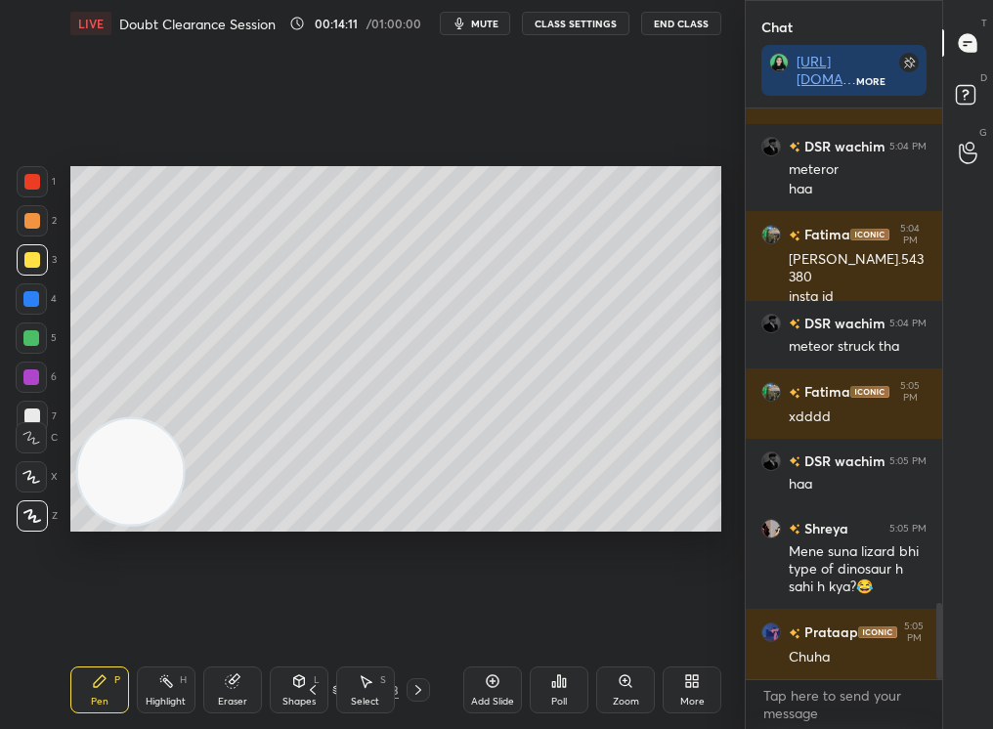
click at [33, 237] on div "1 2 3 4 5 6 7" at bounding box center [36, 303] width 41 height 274
click at [29, 226] on div at bounding box center [32, 220] width 31 height 31
click at [31, 221] on div at bounding box center [32, 221] width 16 height 16
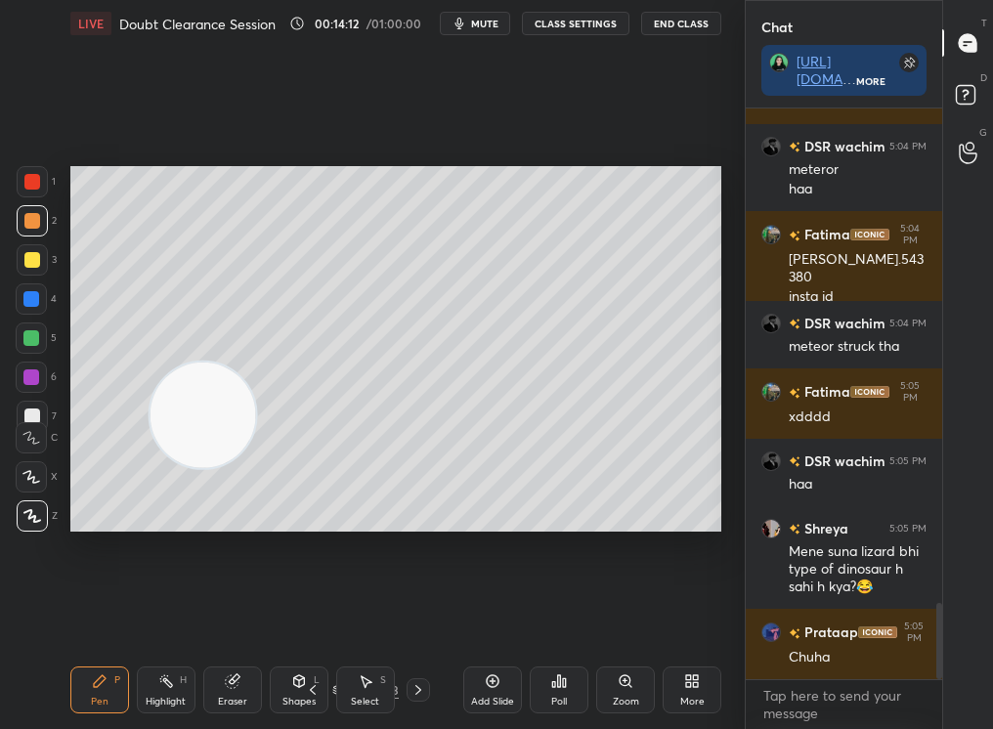
drag, startPoint x: 171, startPoint y: 454, endPoint x: 229, endPoint y: 232, distance: 230.2
click at [227, 362] on video at bounding box center [203, 415] width 106 height 106
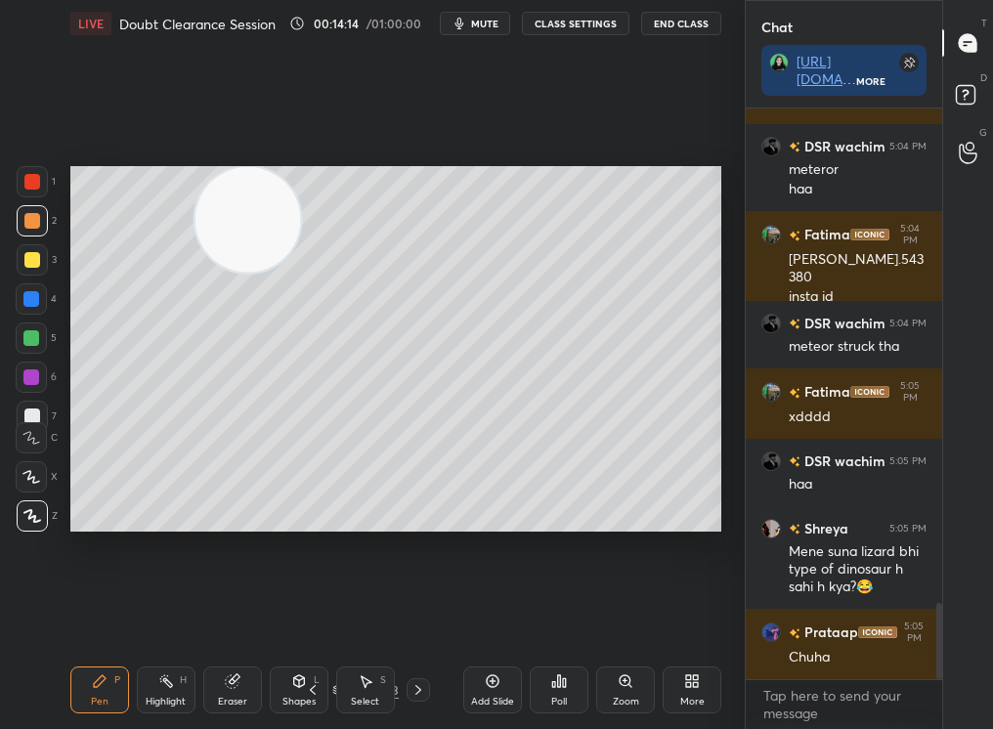
click at [220, 704] on div "Eraser" at bounding box center [232, 702] width 29 height 10
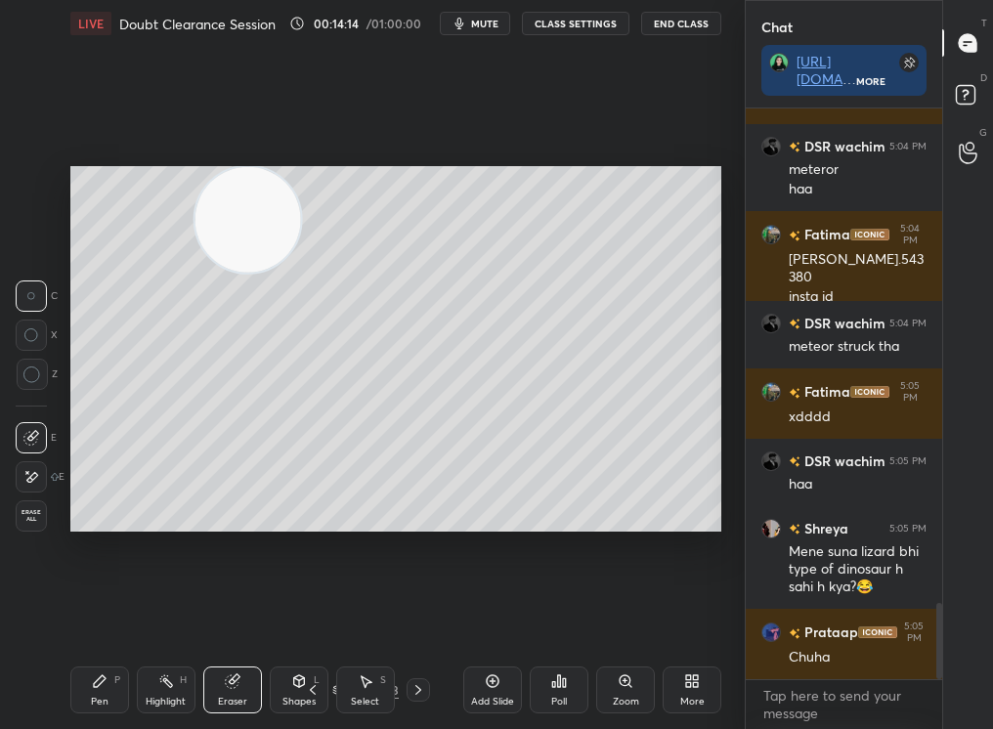
scroll to position [3832, 0]
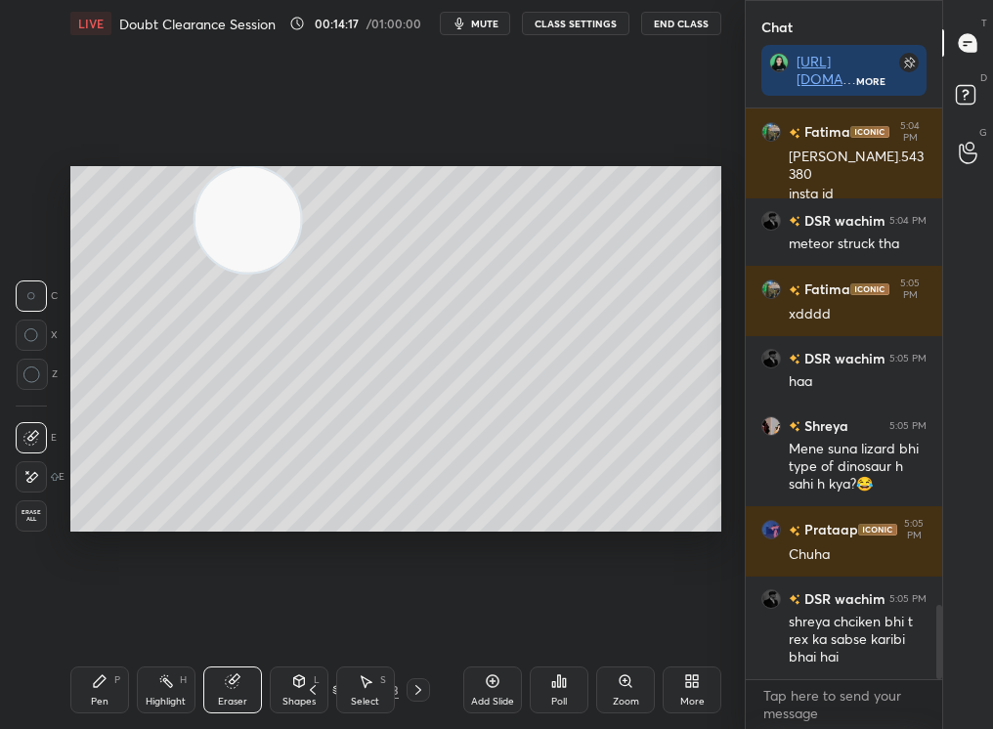
click at [67, 702] on div "LIVE Doubt Clearance Session 00:14:17 / 01:00:00 mute CLASS SETTINGS End Class …" at bounding box center [396, 364] width 667 height 729
drag, startPoint x: 105, startPoint y: 670, endPoint x: 98, endPoint y: 694, distance: 24.4
click at [100, 695] on div "Pen P" at bounding box center [99, 690] width 59 height 47
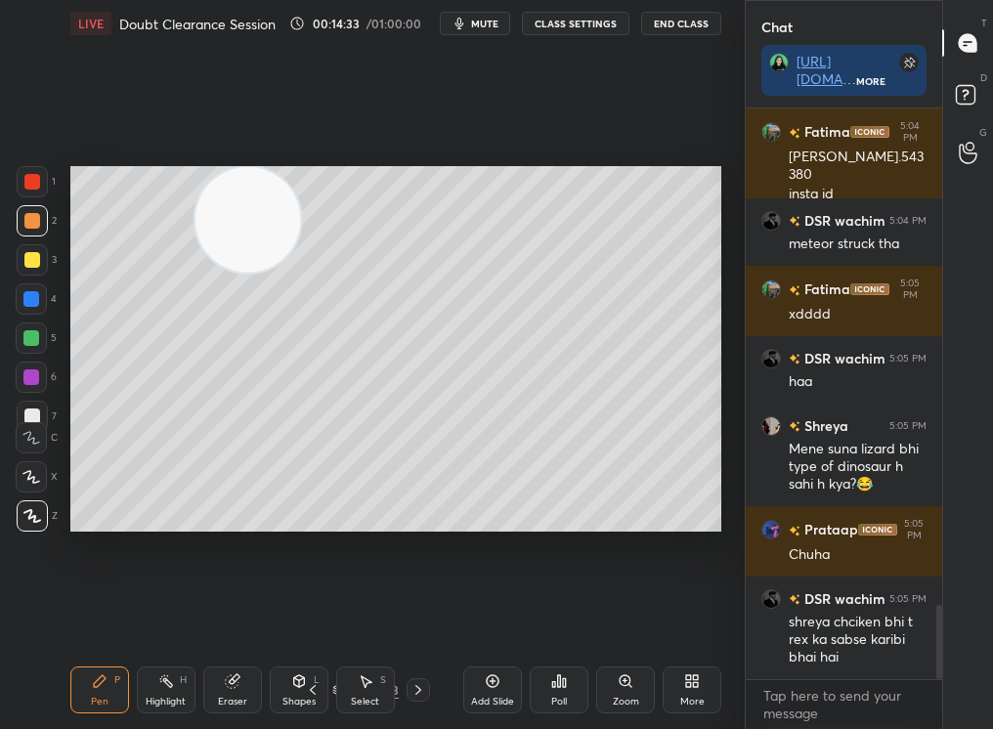
click at [498, 687] on div "Add Slide" at bounding box center [492, 690] width 59 height 47
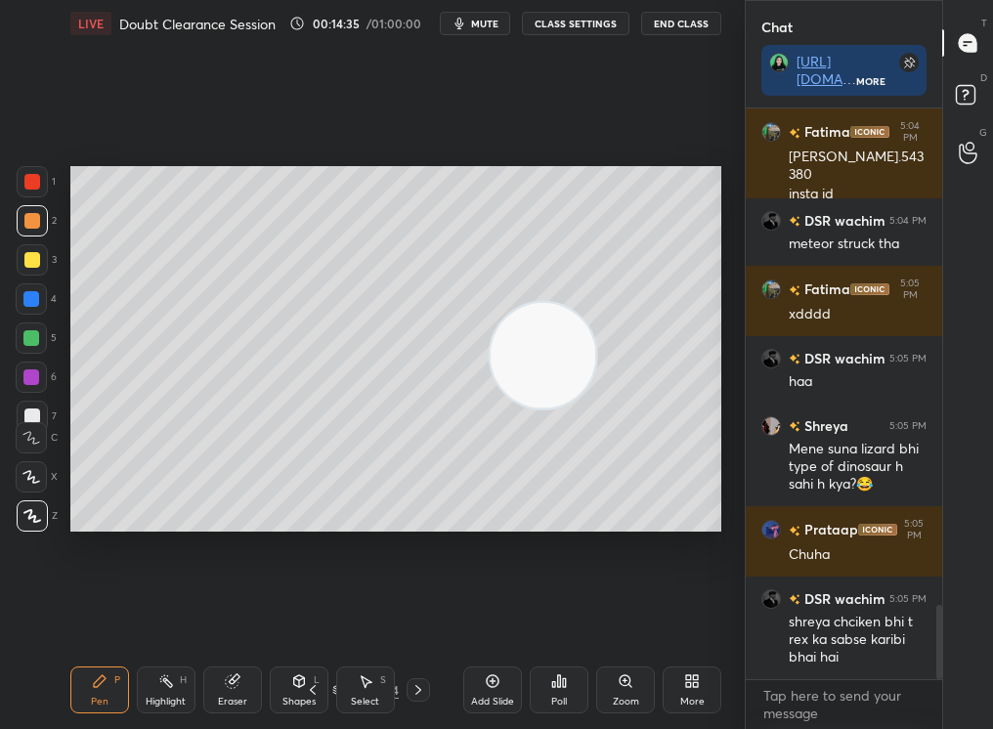
drag, startPoint x: 256, startPoint y: 221, endPoint x: 617, endPoint y: 379, distance: 393.9
click at [595, 381] on video at bounding box center [543, 355] width 106 height 106
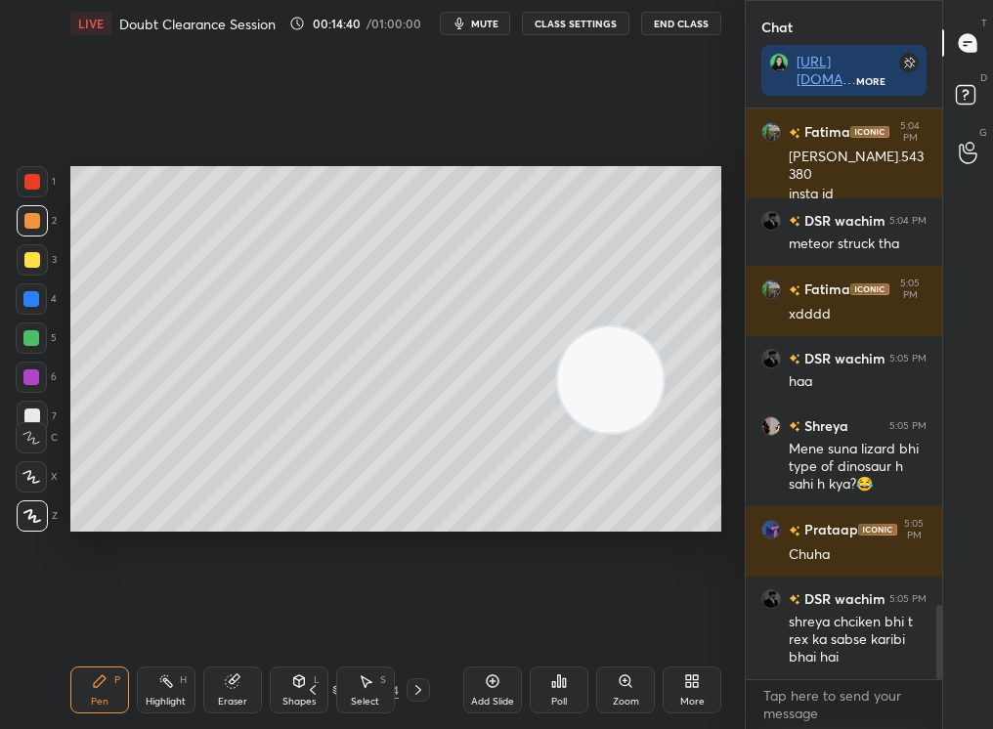
scroll to position [3902, 0]
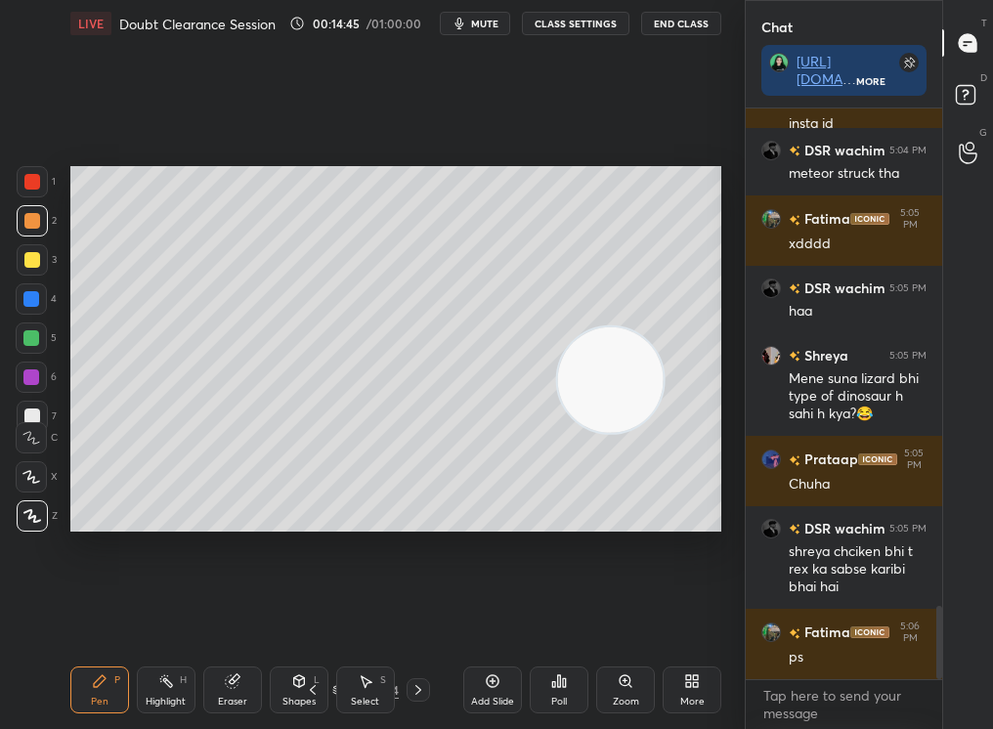
click at [35, 236] on div at bounding box center [32, 220] width 31 height 31
click at [34, 252] on div at bounding box center [32, 260] width 16 height 16
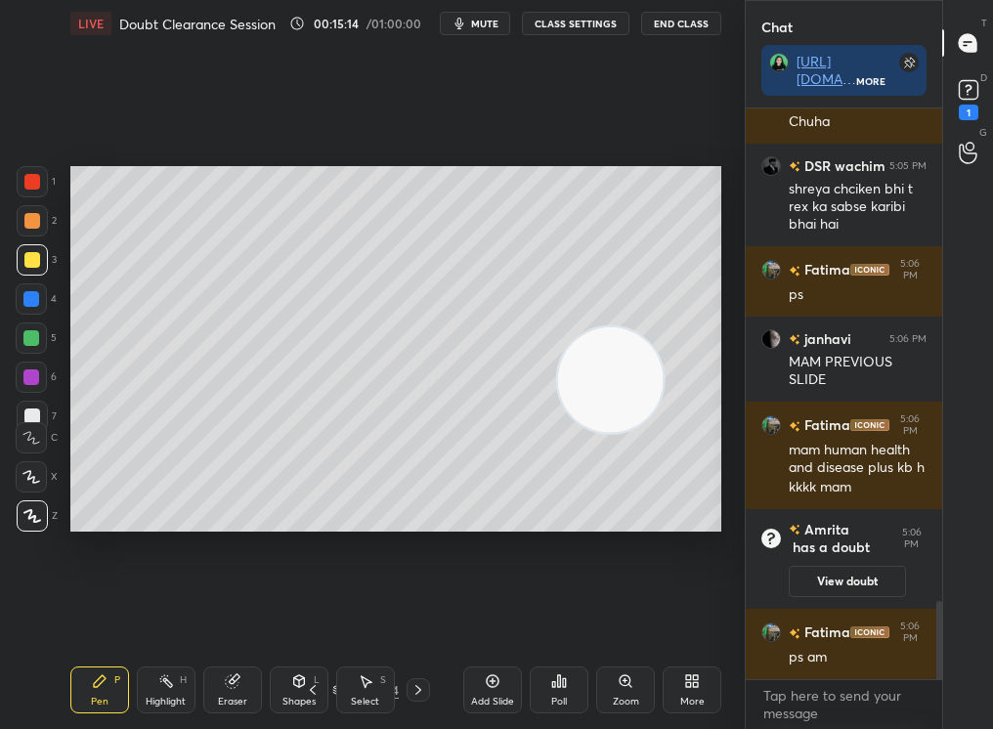
scroll to position [3578, 0]
click at [422, 691] on icon at bounding box center [418, 690] width 16 height 16
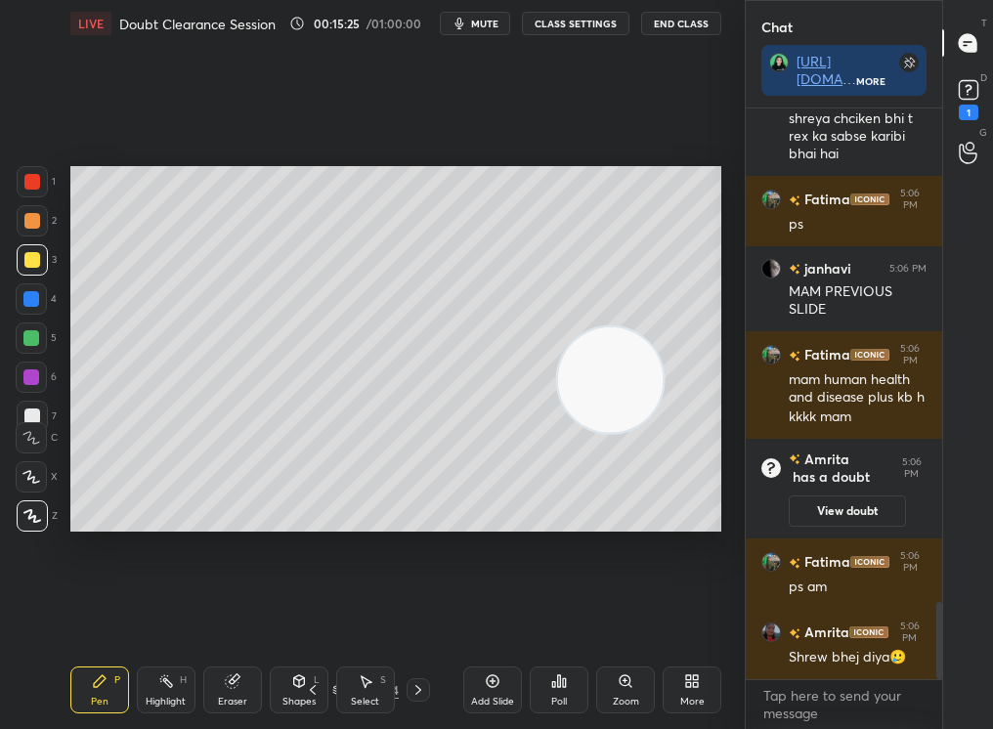
scroll to position [3719, 0]
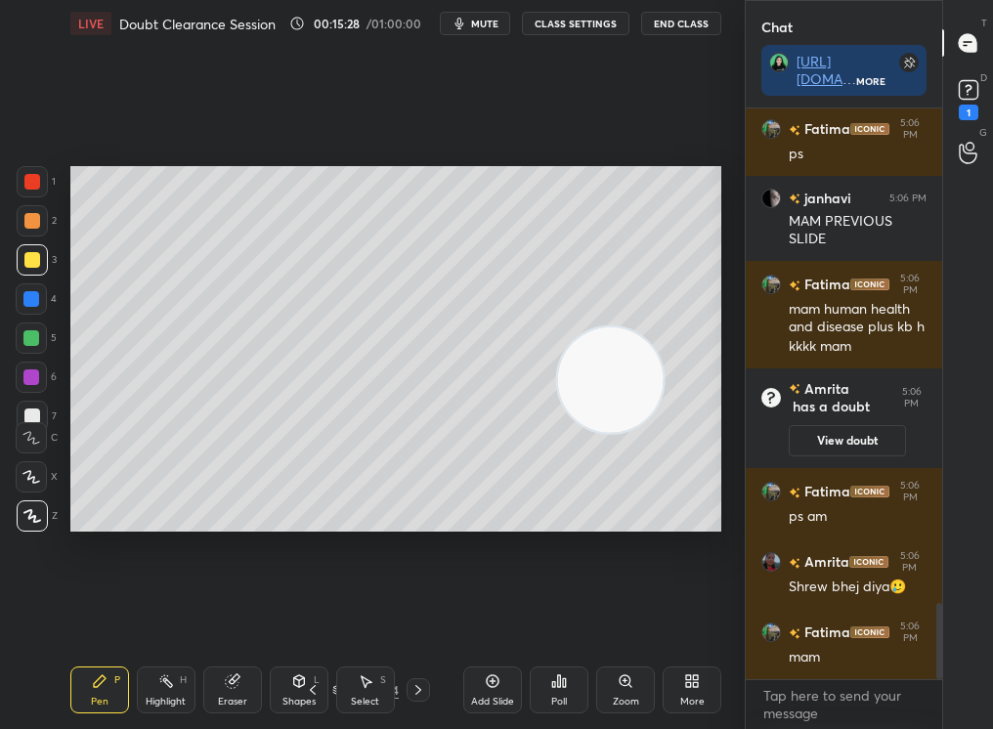
click at [970, 103] on icon at bounding box center [968, 89] width 29 height 29
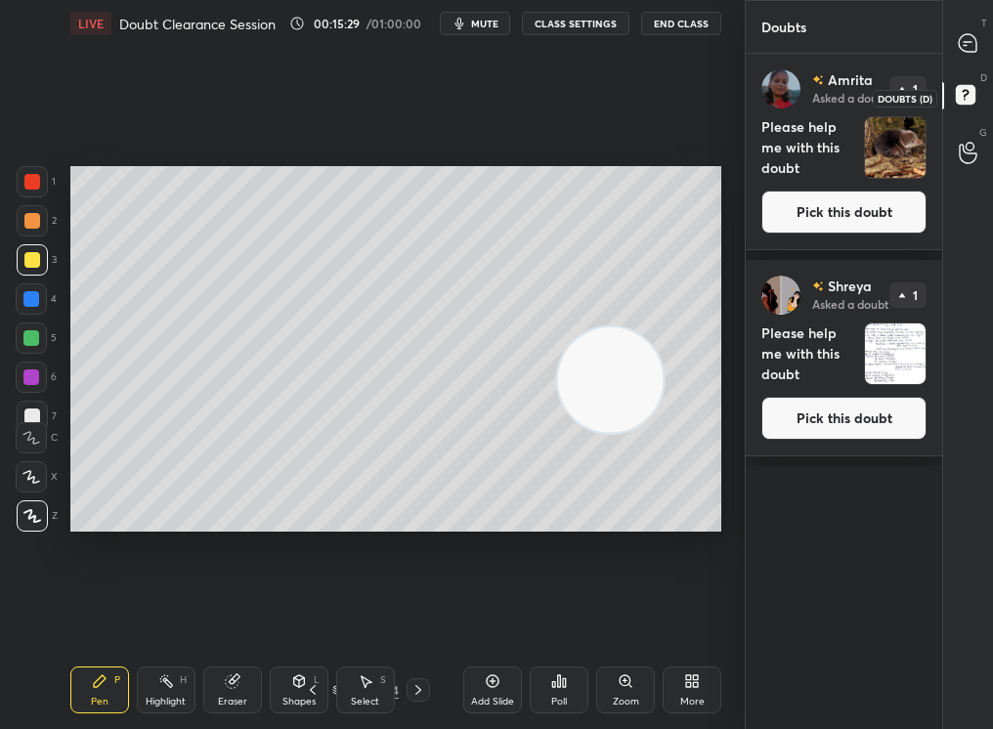
click at [877, 218] on button "Pick this doubt" at bounding box center [843, 212] width 165 height 43
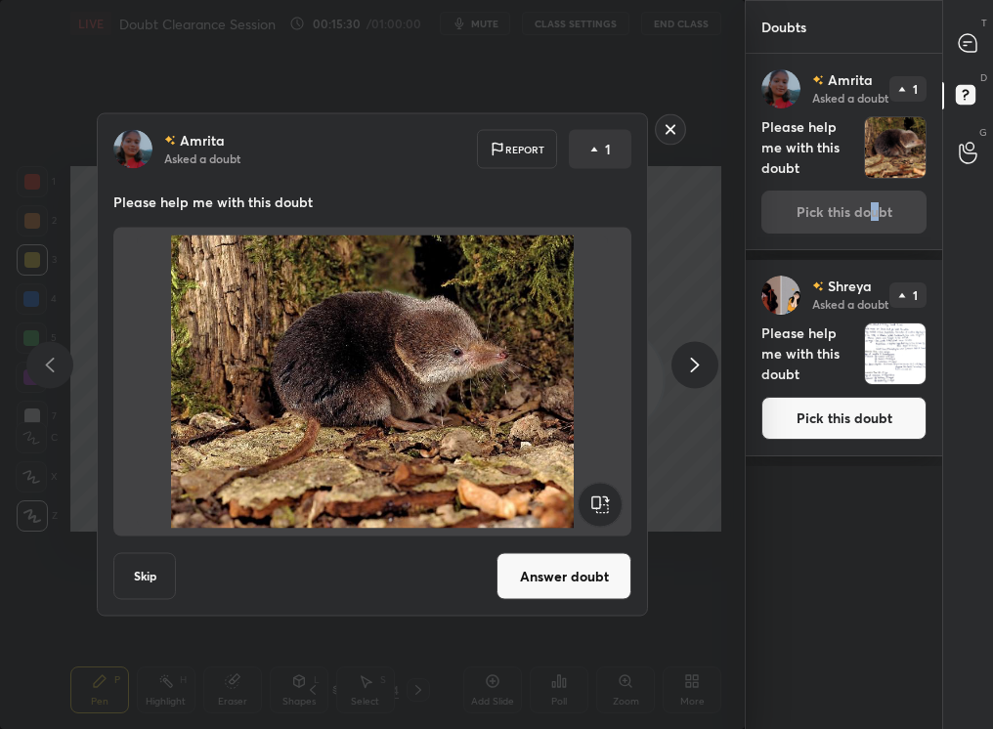
click at [580, 569] on button "Answer doubt" at bounding box center [563, 576] width 135 height 47
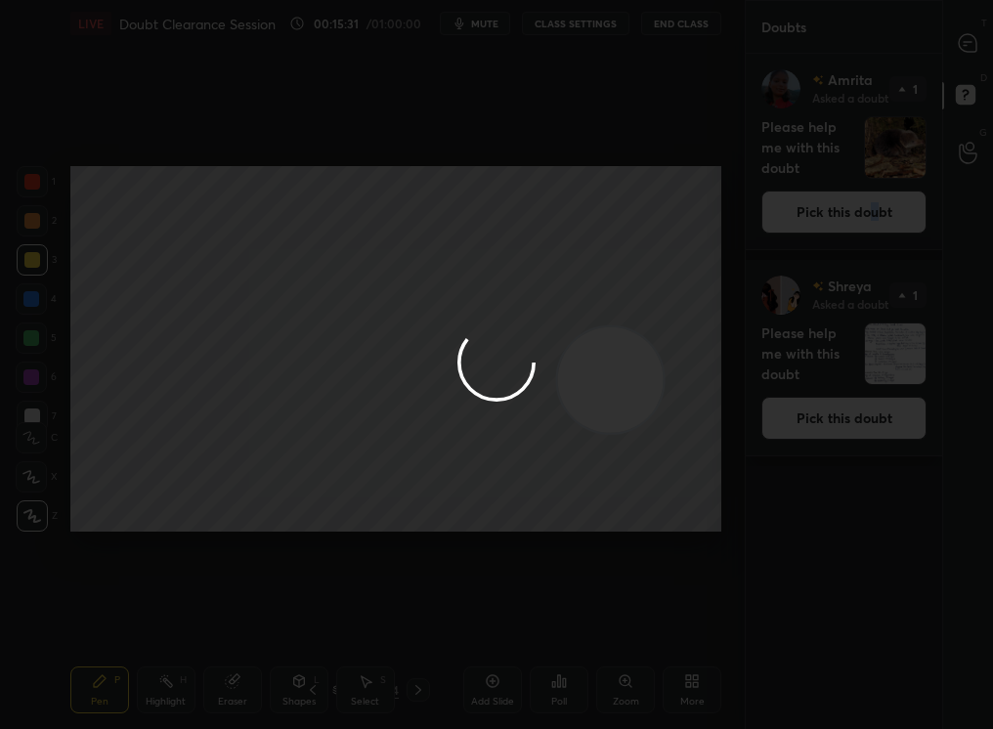
click at [961, 47] on div at bounding box center [496, 364] width 993 height 729
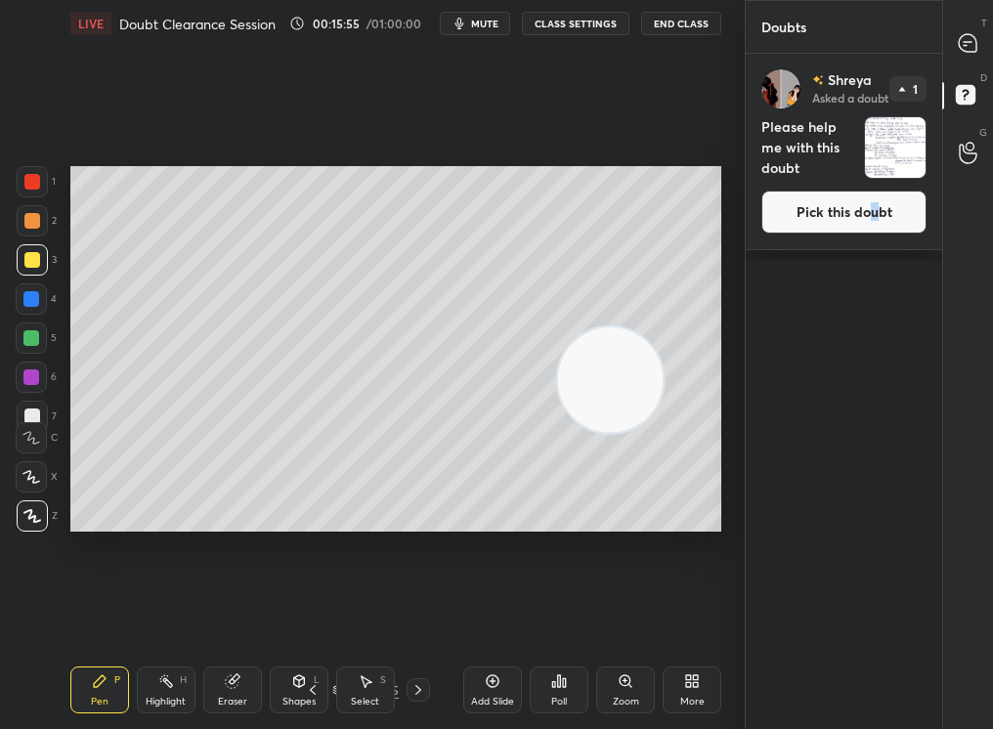
click at [560, 423] on video at bounding box center [610, 379] width 106 height 106
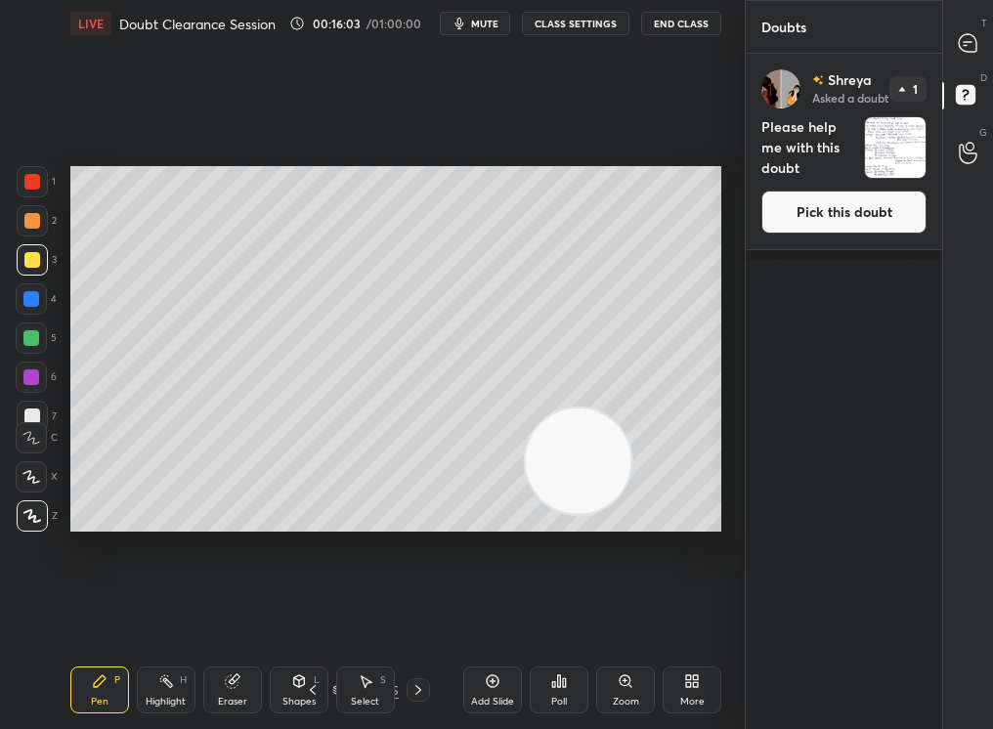
click at [30, 193] on div at bounding box center [32, 181] width 31 height 31
click at [33, 205] on div "1 2 3 4 5 6 7" at bounding box center [36, 303] width 41 height 274
click at [36, 218] on div at bounding box center [32, 220] width 31 height 31
click at [954, 52] on div at bounding box center [968, 42] width 39 height 35
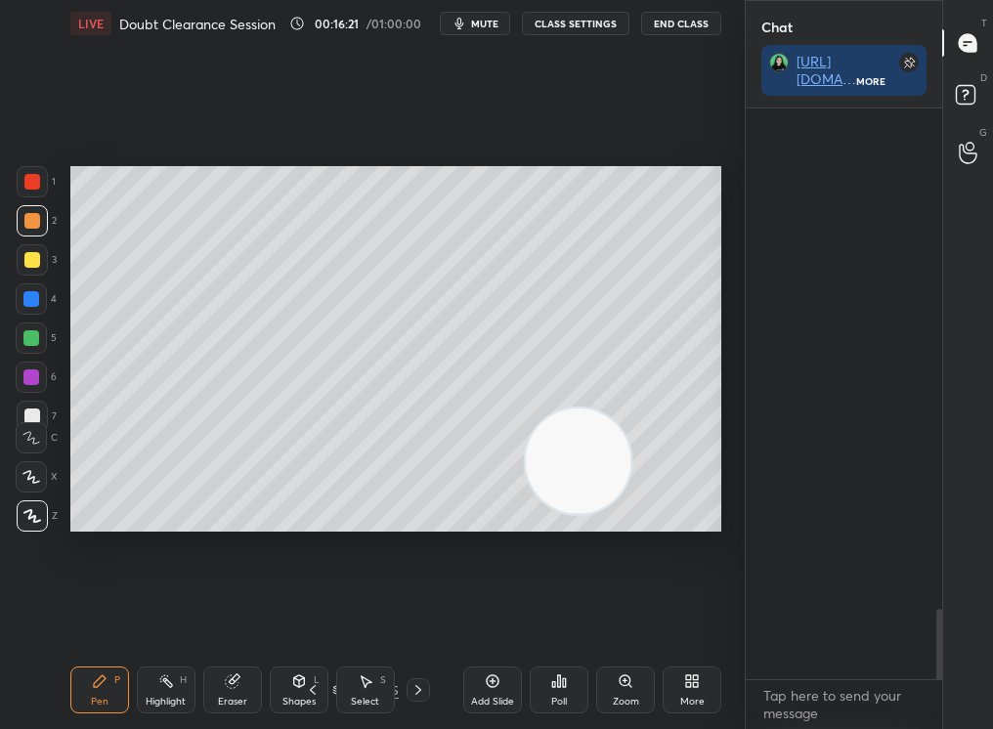
scroll to position [565, 191]
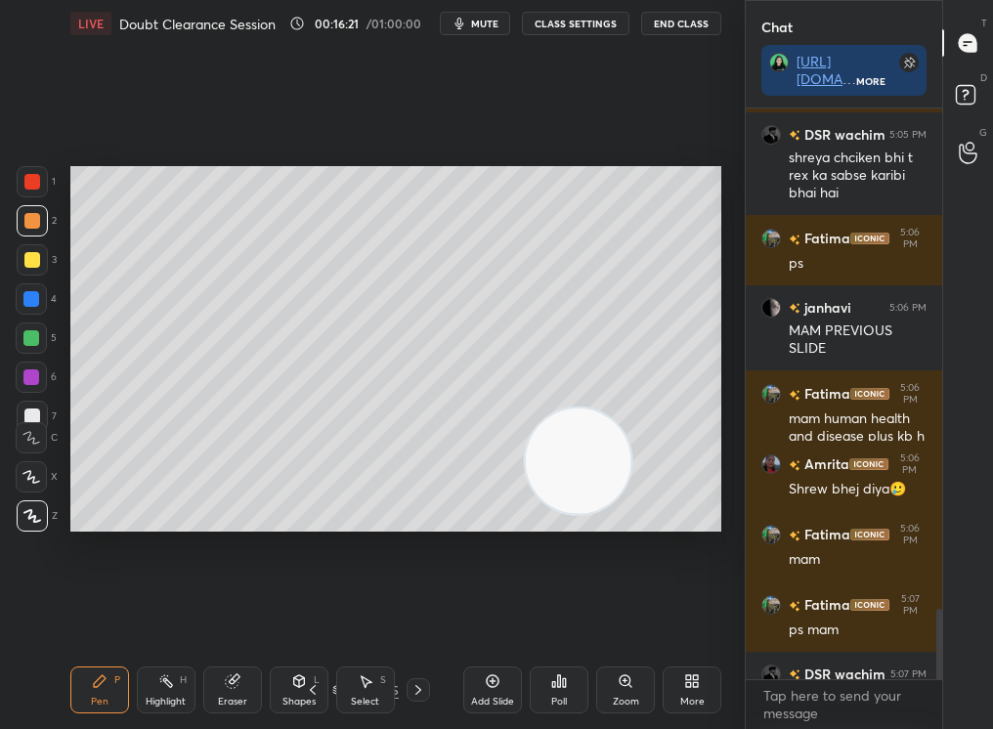
click at [968, 43] on icon at bounding box center [968, 43] width 18 height 18
click at [30, 240] on div "2" at bounding box center [37, 224] width 40 height 39
click at [29, 269] on div at bounding box center [32, 259] width 31 height 31
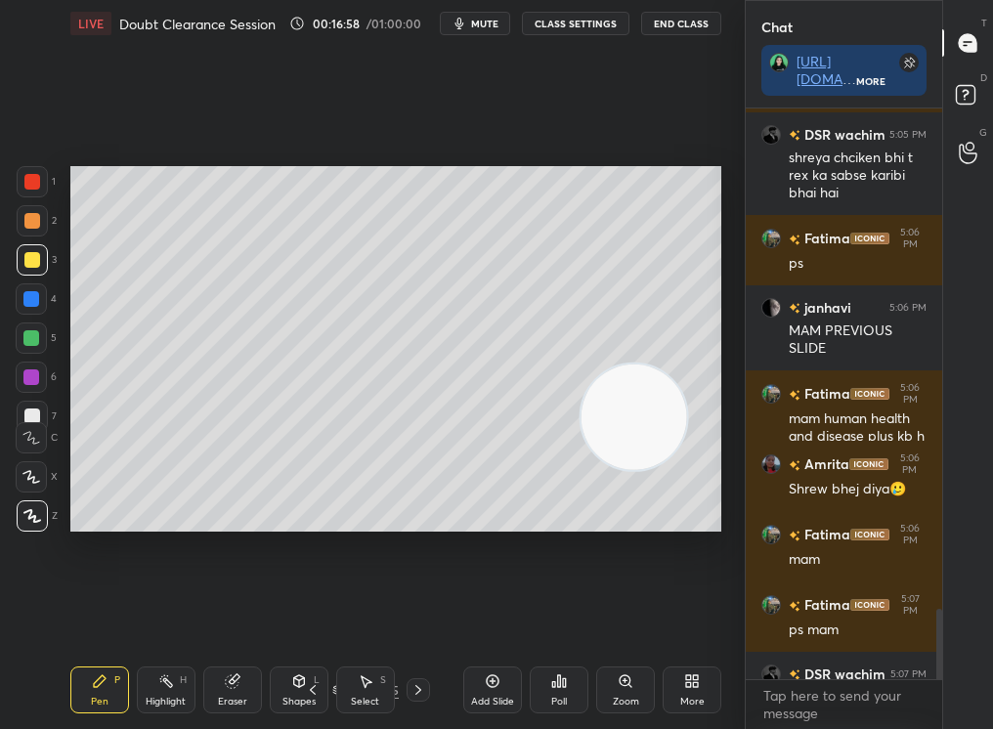
drag, startPoint x: 626, startPoint y: 419, endPoint x: 684, endPoint y: 388, distance: 65.6
click at [686, 386] on video at bounding box center [634, 417] width 106 height 106
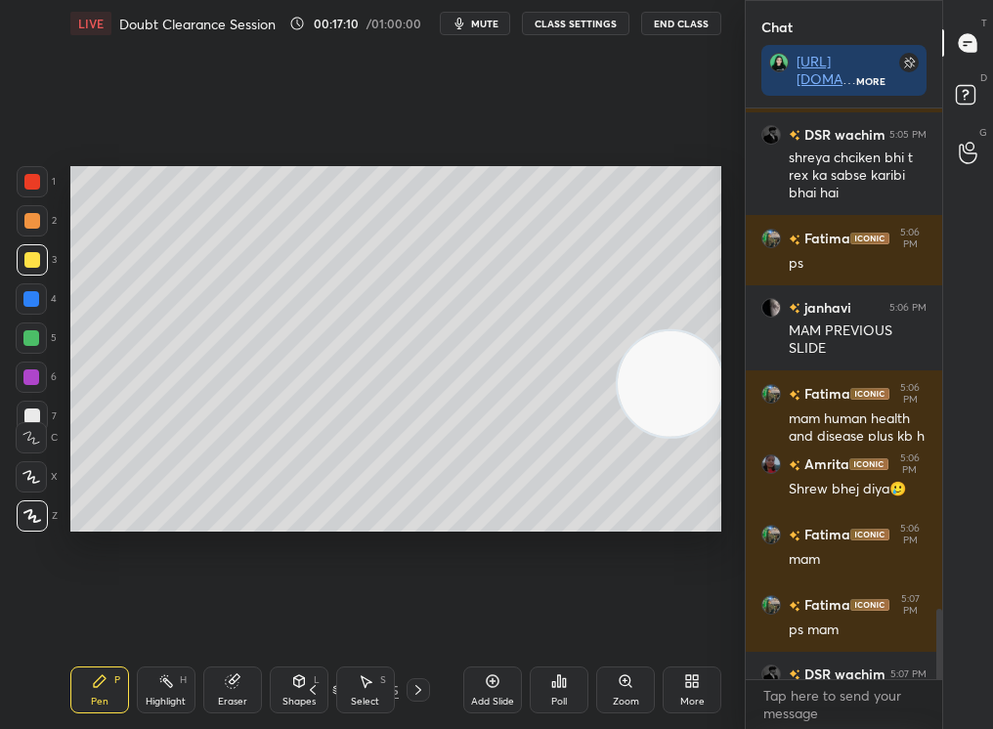
click at [240, 679] on div "Eraser" at bounding box center [232, 690] width 59 height 47
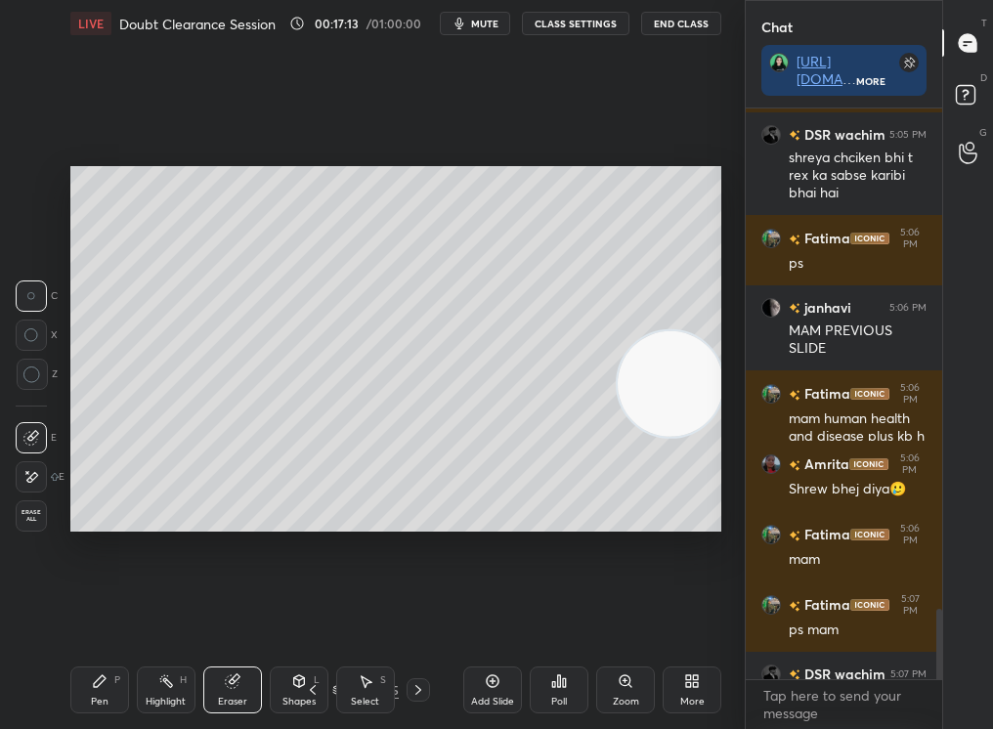
click at [97, 685] on icon at bounding box center [100, 681] width 16 height 16
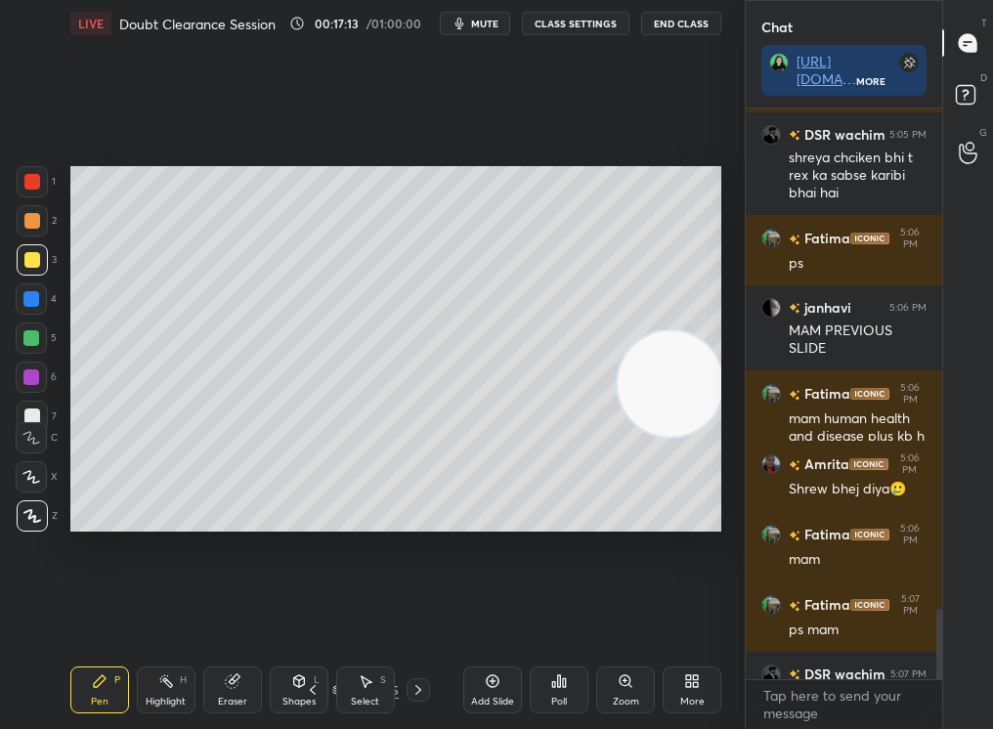
click at [93, 689] on div "Pen P" at bounding box center [99, 690] width 59 height 47
click at [478, 689] on div "Add Slide" at bounding box center [492, 690] width 59 height 47
drag, startPoint x: 666, startPoint y: 361, endPoint x: 693, endPoint y: 323, distance: 46.9
click at [696, 319] on video at bounding box center [667, 358] width 106 height 106
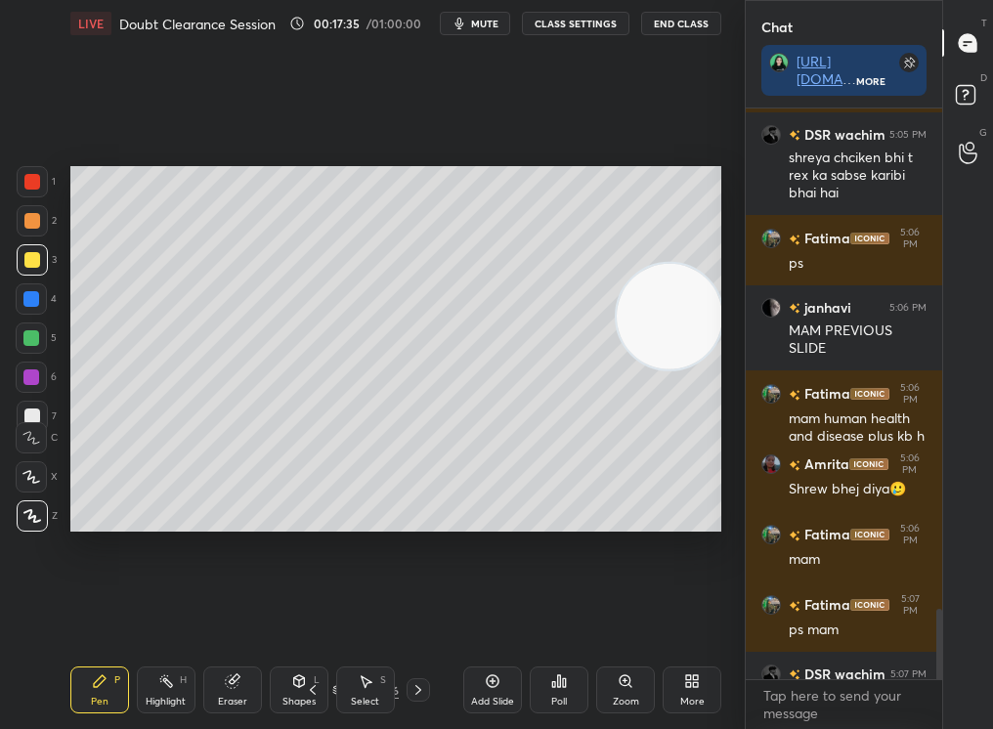
click at [661, 369] on div "Setting up your live class Poll for secs No correct answer Start poll" at bounding box center [395, 349] width 651 height 366
drag, startPoint x: 685, startPoint y: 338, endPoint x: 732, endPoint y: 265, distance: 87.0
click at [735, 263] on div "1 2 3 4 5 6 7 C X Z C X Z E E Erase all H H LIVE Doubt Clearance Session 00:17:…" at bounding box center [372, 364] width 745 height 729
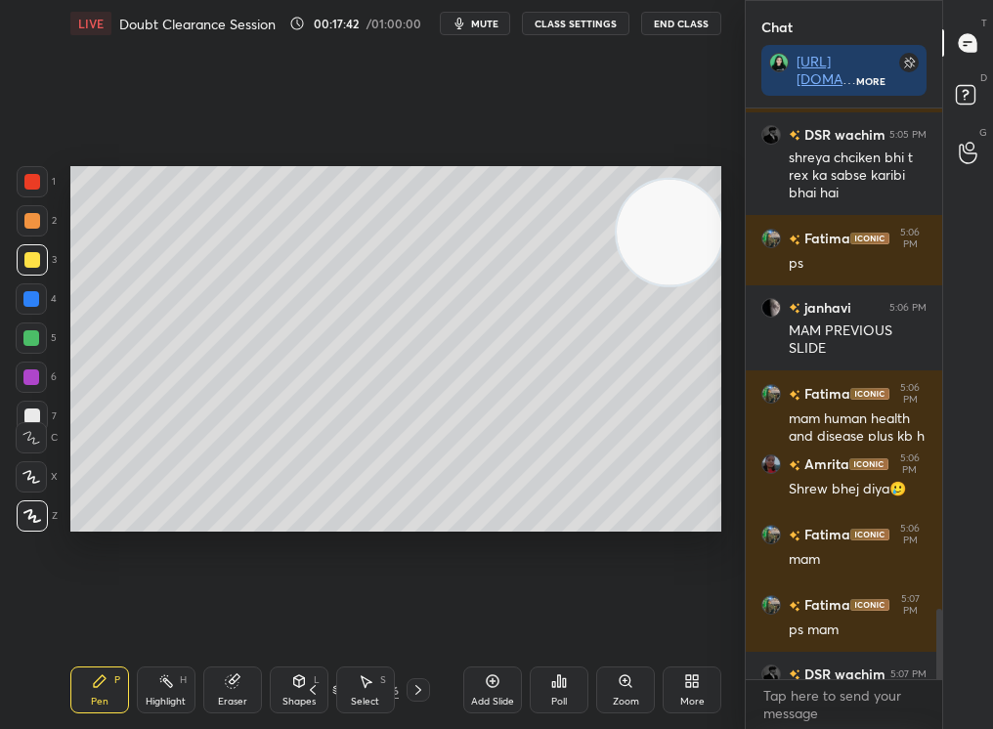
click at [943, 711] on div "Chat https://t.me/+TDijz4JcCL9rJhCW More Shreya 5:05 PM Mene suna lizard bhi ty…" at bounding box center [869, 364] width 248 height 729
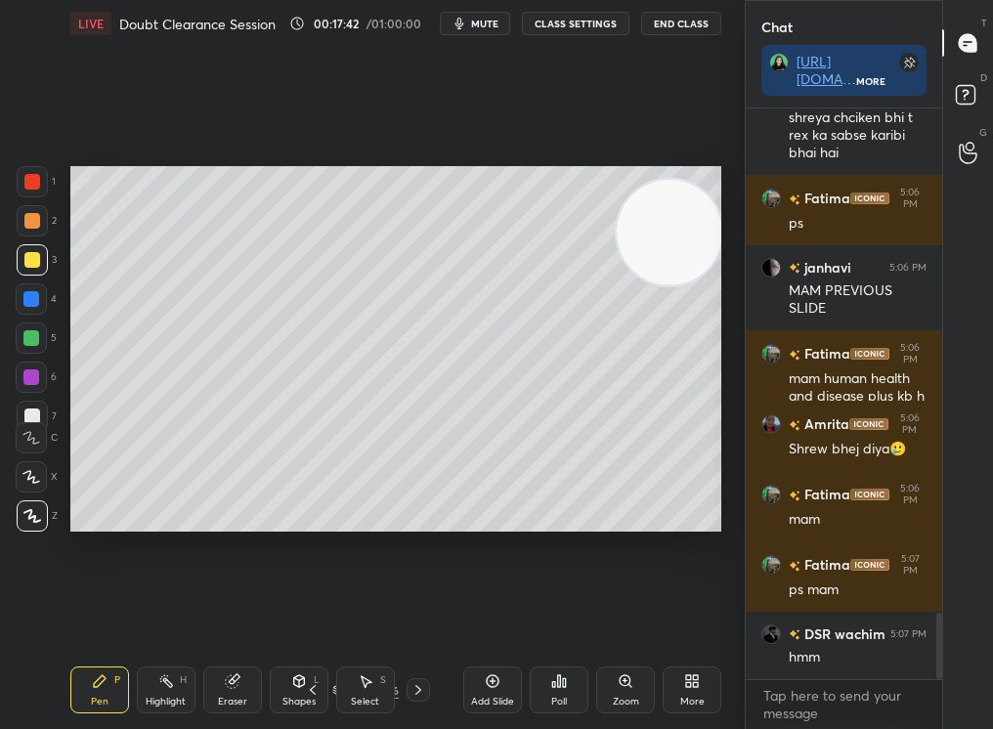
scroll to position [4437, 0]
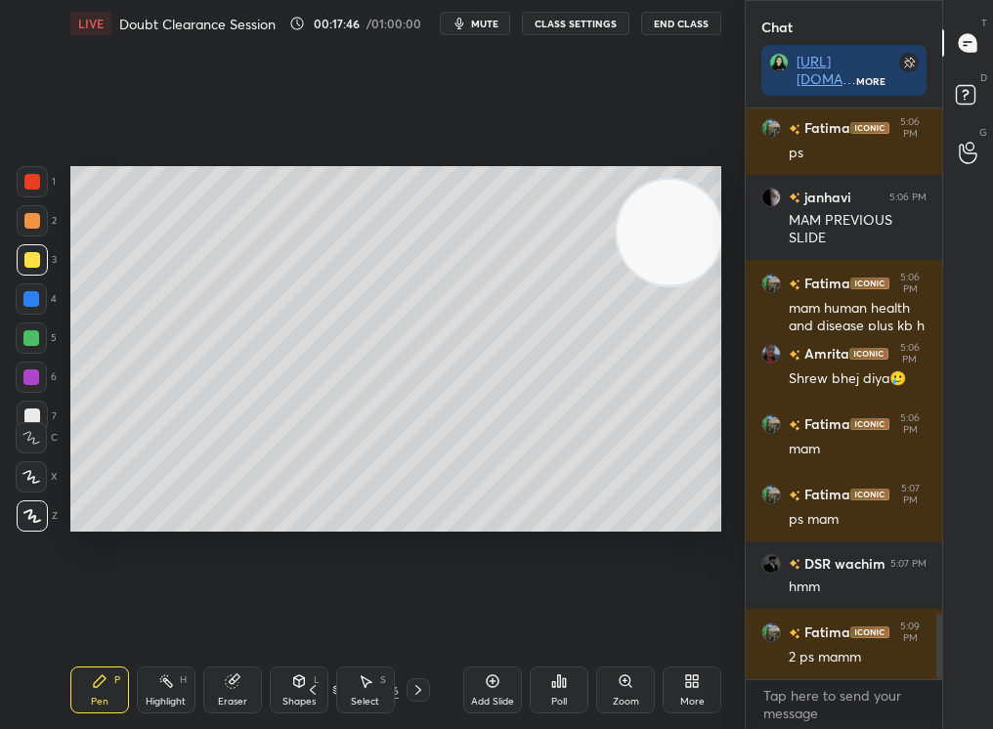
click at [312, 698] on div "Pen P Highlight H Eraser Shapes L Select S 45 / 216 Add Slide Poll Zoom More" at bounding box center [395, 690] width 651 height 78
click at [318, 687] on icon at bounding box center [313, 690] width 16 height 16
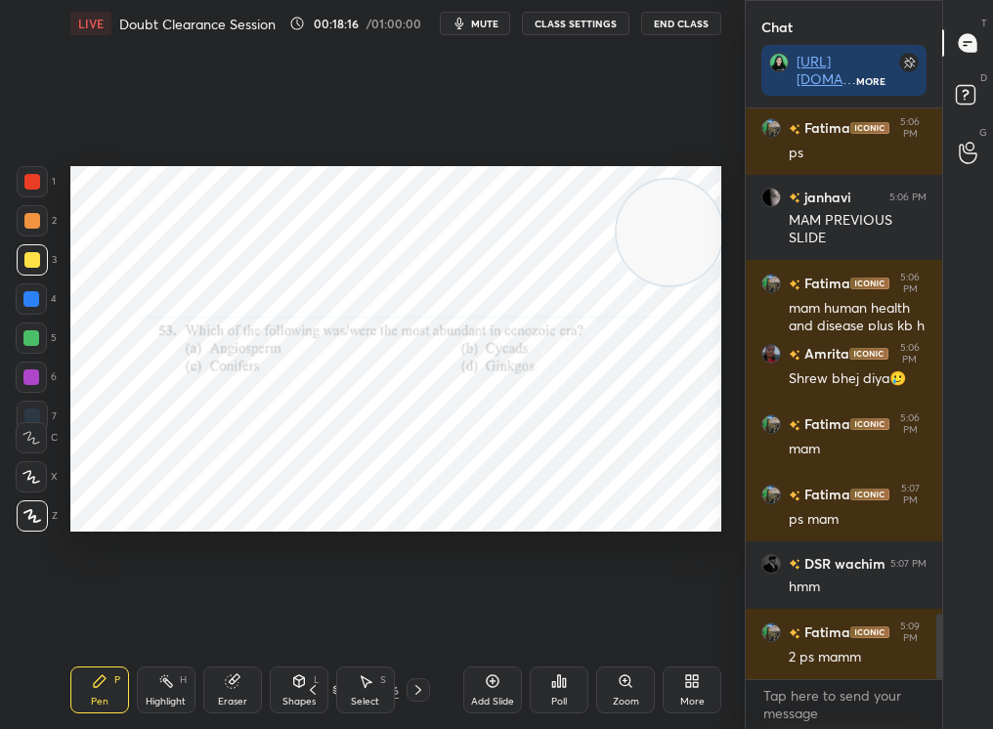
scroll to position [4540, 0]
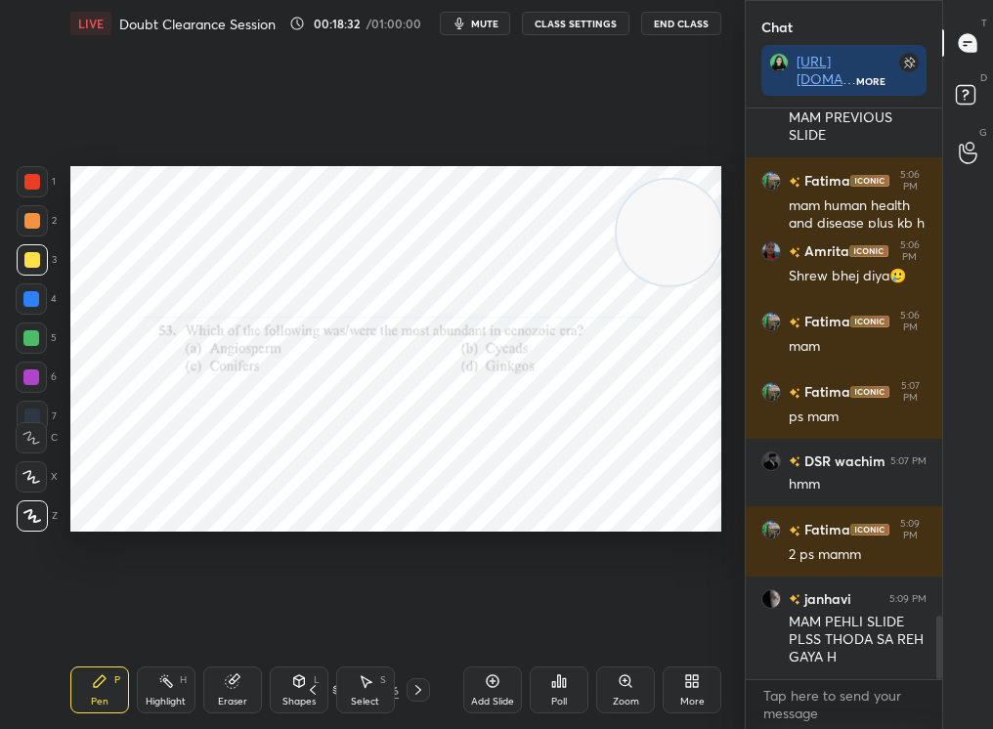
click at [569, 681] on div "Poll" at bounding box center [559, 690] width 59 height 47
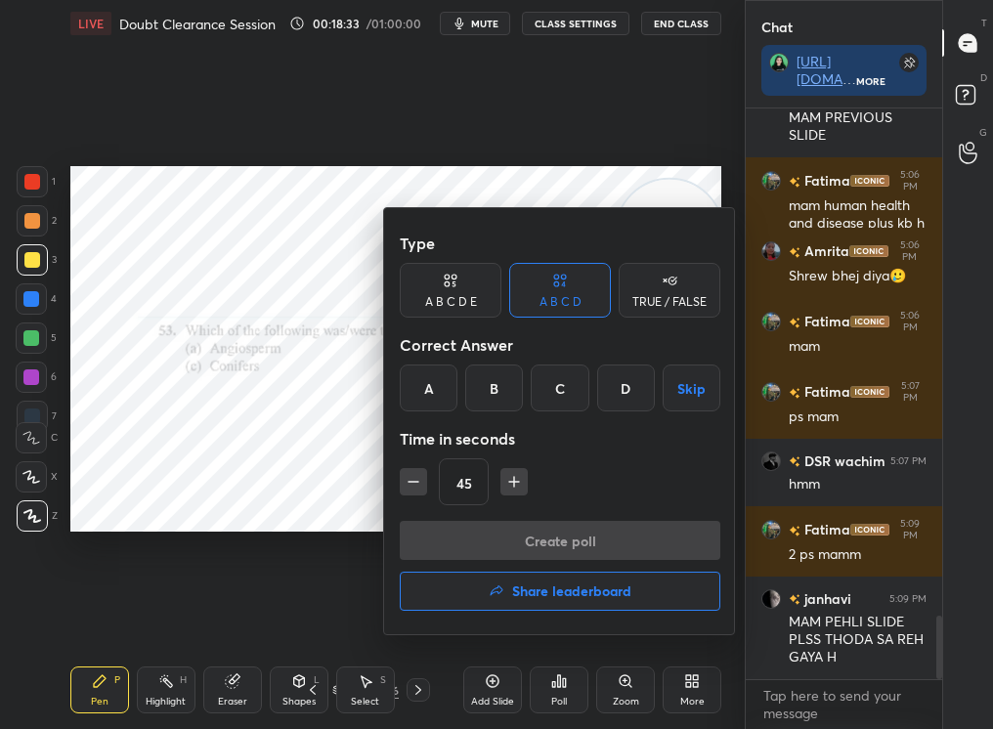
click at [426, 380] on div "A" at bounding box center [429, 388] width 58 height 47
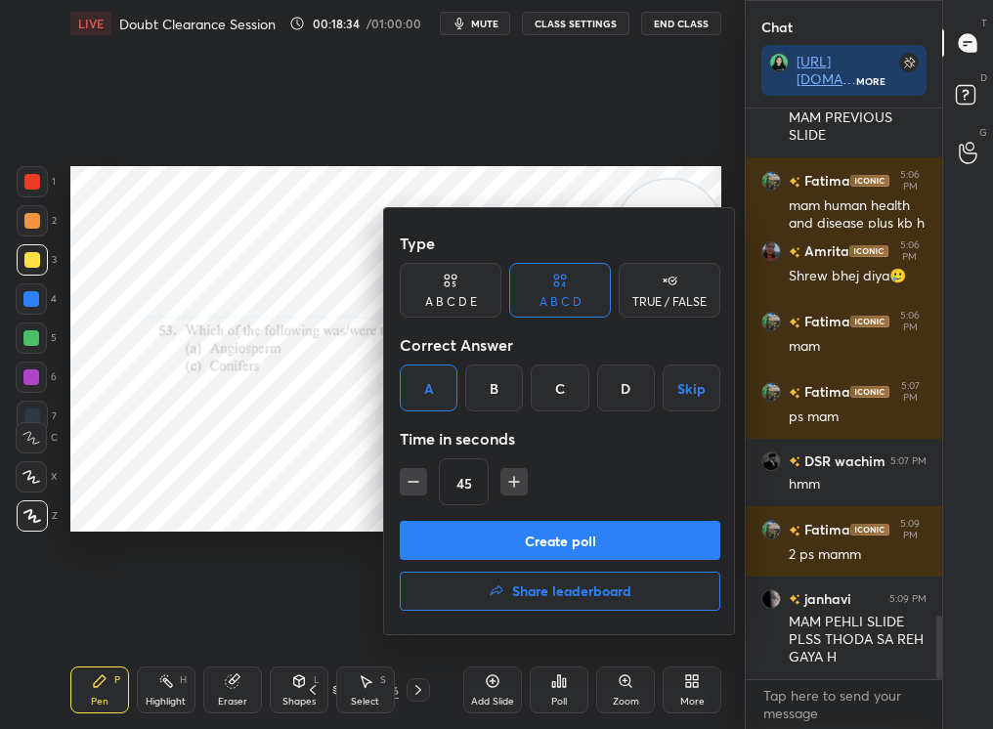
click at [464, 527] on button "Create poll" at bounding box center [560, 540] width 321 height 39
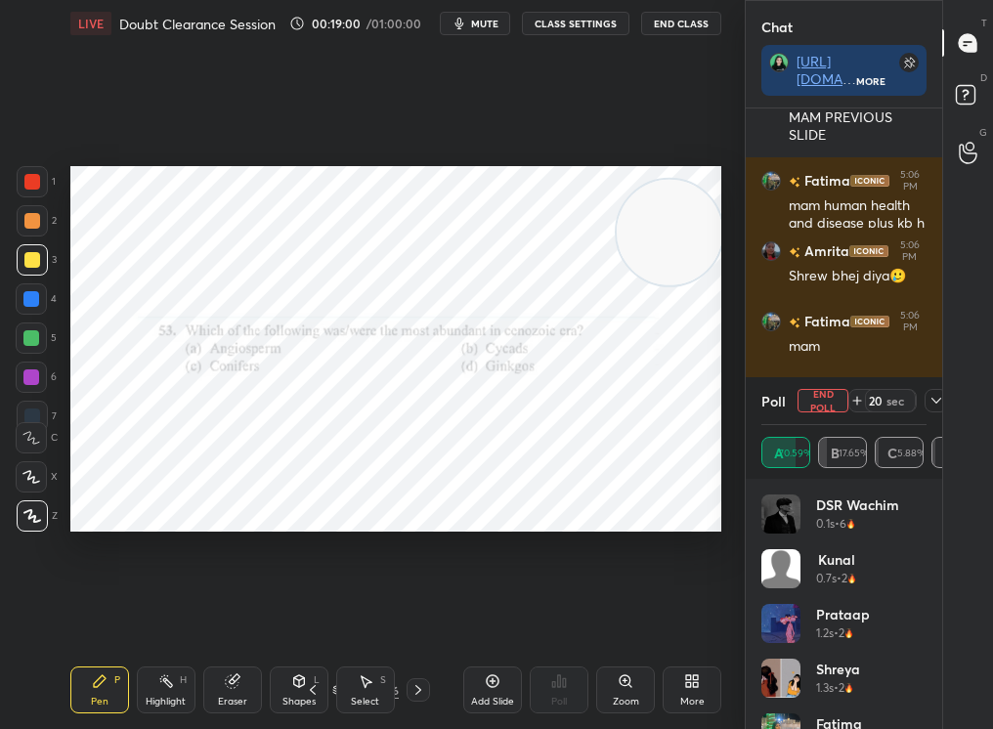
scroll to position [4712, 0]
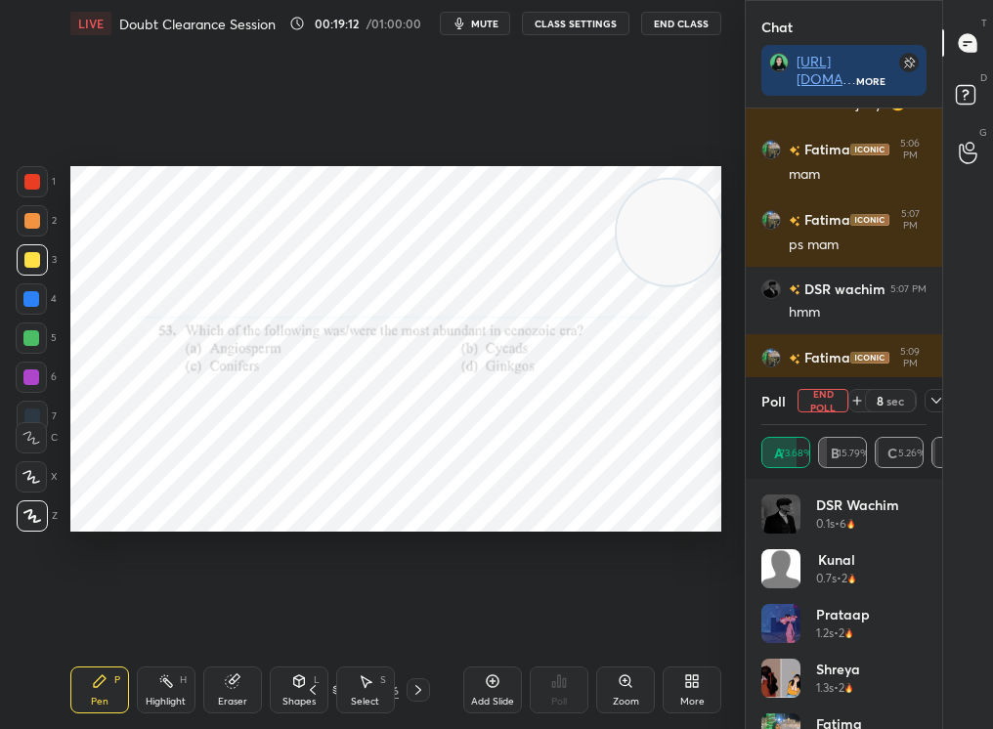
click at [831, 418] on div "Poll End Poll 8 sec" at bounding box center [843, 400] width 165 height 47
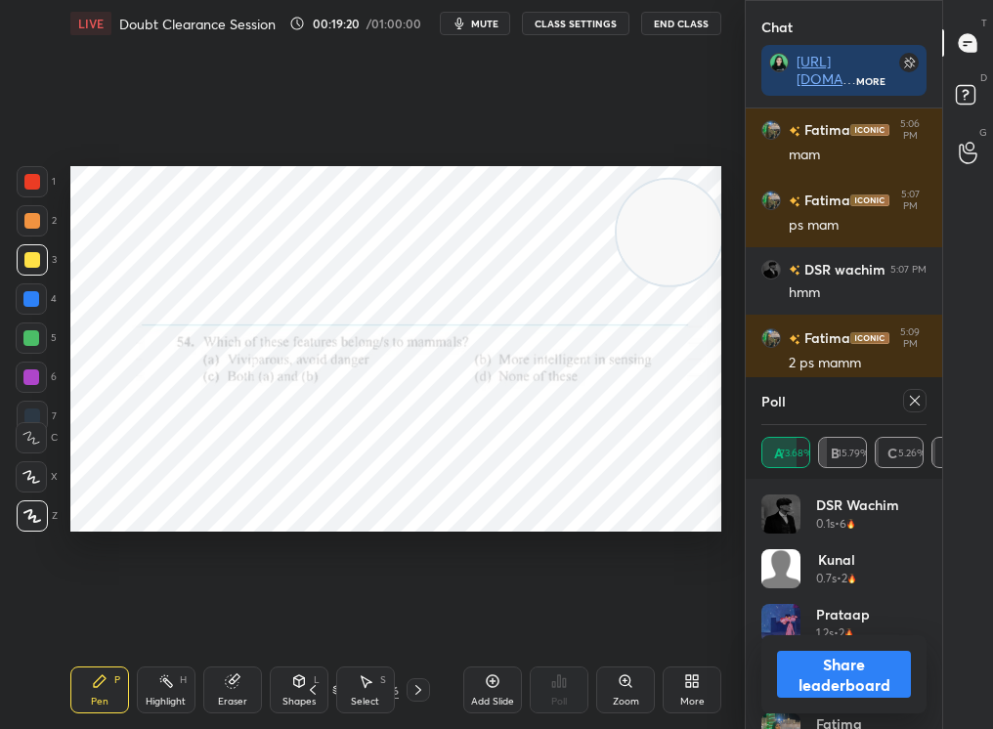
click at [477, 25] on span "mute" at bounding box center [484, 24] width 27 height 14
click at [895, 407] on div "Poll" at bounding box center [843, 400] width 165 height 47
click at [899, 399] on div at bounding box center [910, 400] width 31 height 23
click at [492, 32] on div "LIVE Doubt Clearance Session 00:19:23 / 01:00:00 unmute CLASS SETTINGS End Class" at bounding box center [395, 23] width 651 height 47
click at [503, 22] on span "unmute" at bounding box center [483, 24] width 42 height 14
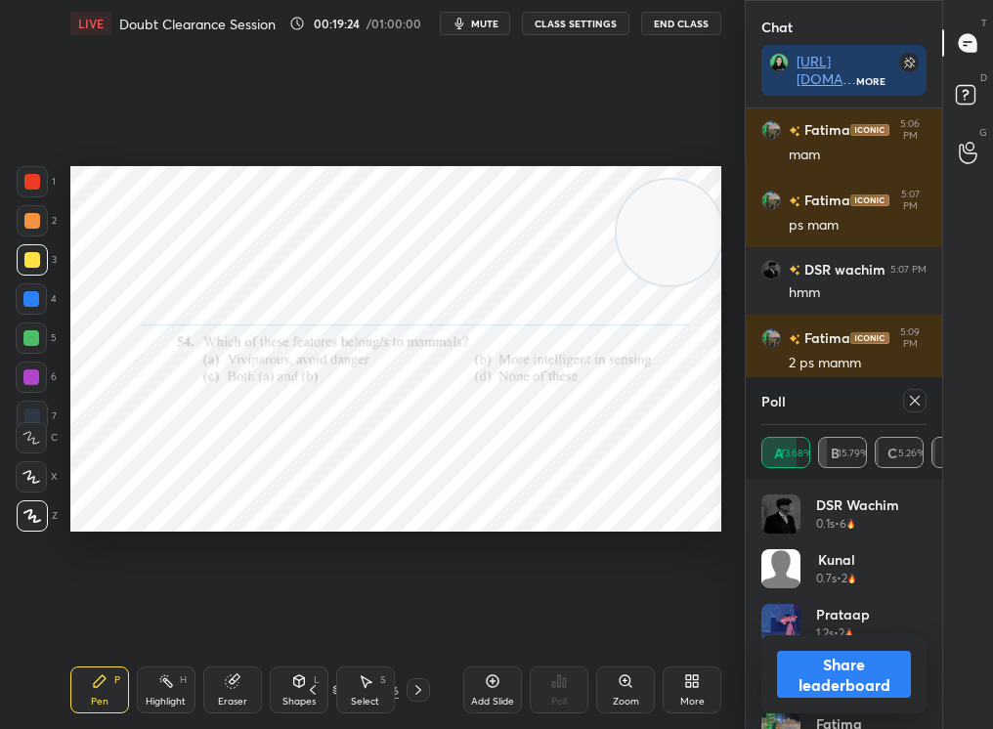
click at [914, 400] on icon at bounding box center [915, 401] width 16 height 16
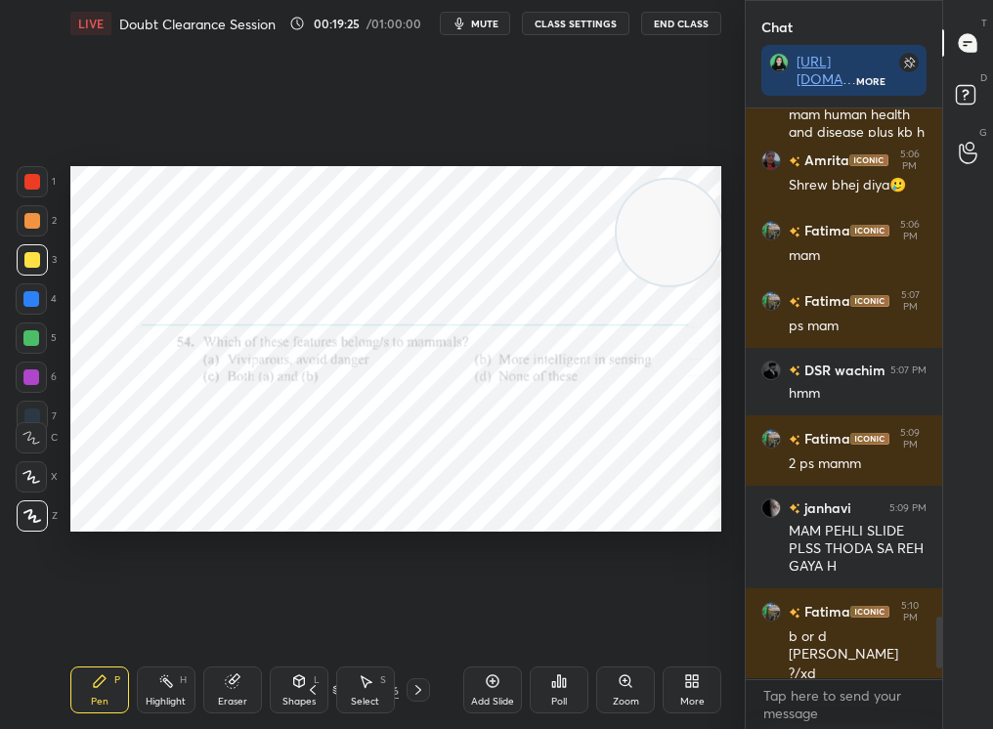
scroll to position [4630, 0]
click at [417, 687] on icon at bounding box center [418, 690] width 6 height 10
click at [419, 673] on div "Pen P Highlight H Eraser Shapes L Select S 63 / 216 Add Slide Poll Zoom More" at bounding box center [395, 690] width 651 height 78
click at [416, 677] on div "Pen P Highlight H Eraser Shapes L Select S 63 / 216 Add Slide Poll Zoom More" at bounding box center [395, 690] width 651 height 78
click at [414, 687] on icon at bounding box center [418, 690] width 16 height 16
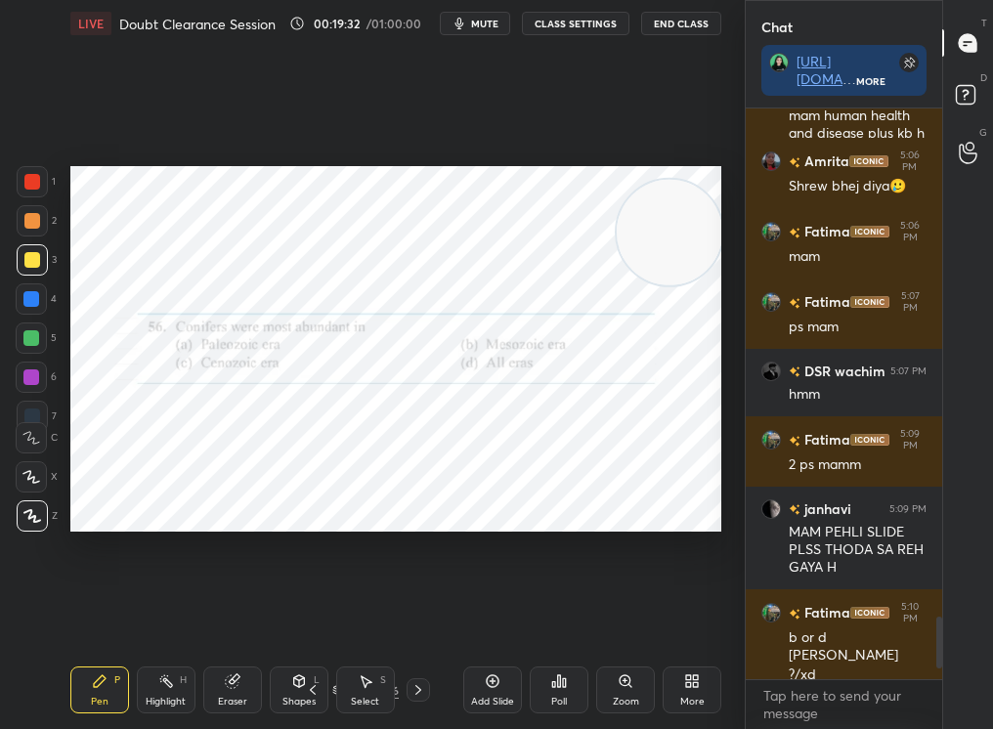
click at [417, 687] on icon at bounding box center [418, 690] width 6 height 10
click at [320, 691] on div "Shapes L" at bounding box center [299, 690] width 59 height 47
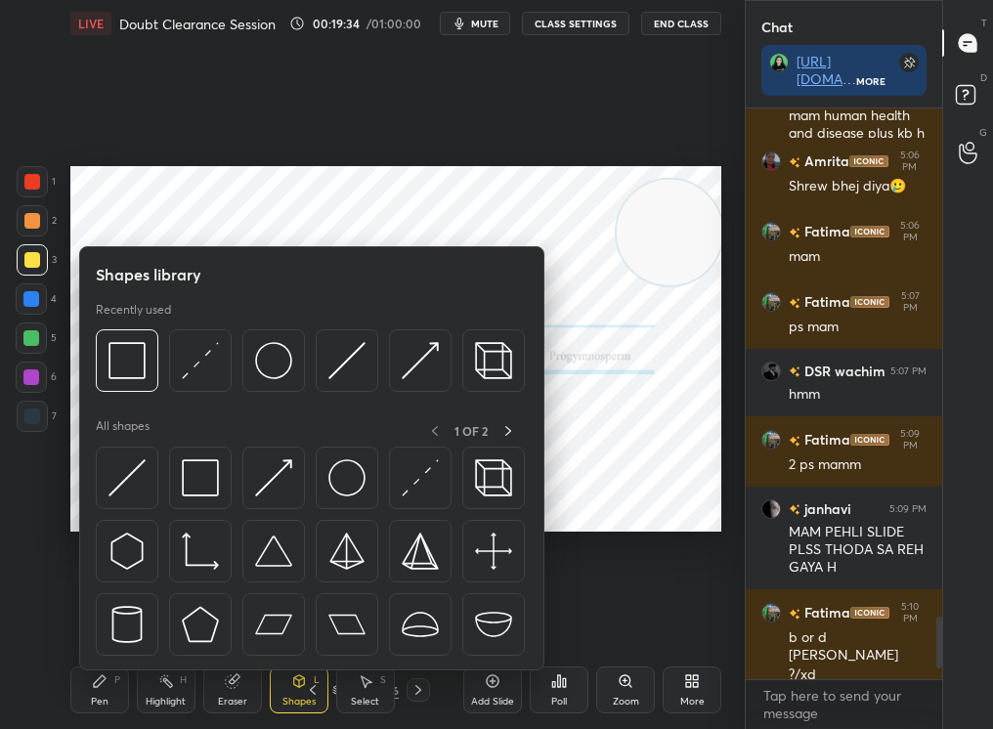
click at [308, 684] on icon at bounding box center [313, 690] width 16 height 16
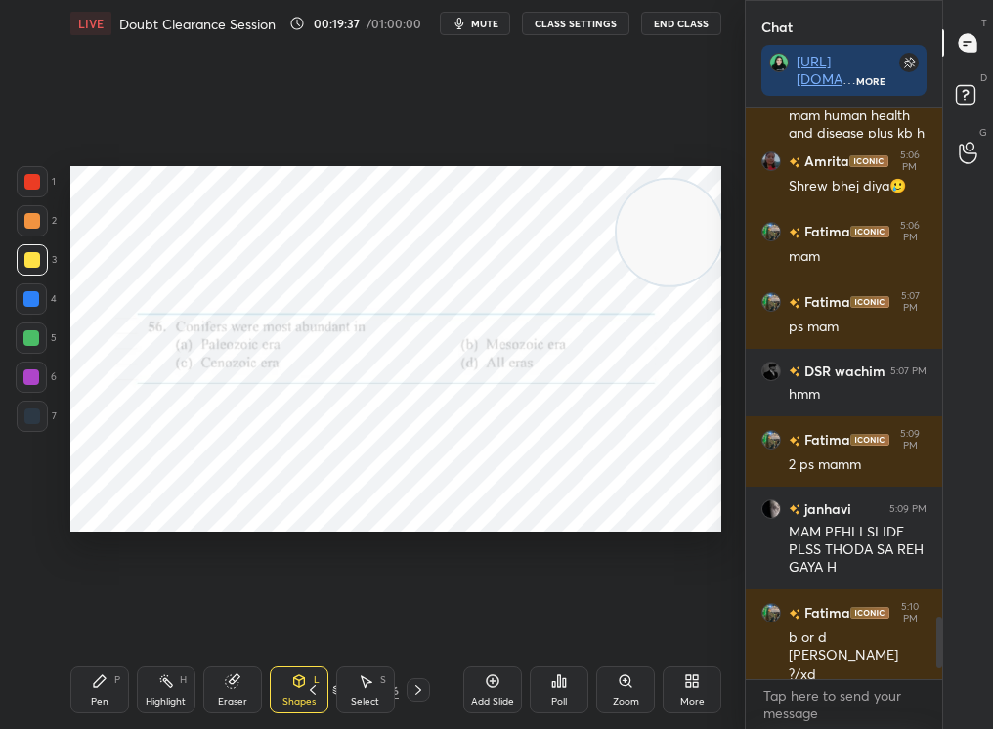
click at [97, 689] on div "Pen P" at bounding box center [99, 690] width 59 height 47
click at [77, 643] on div "LIVE Doubt Clearance Session 00:19:37 / 01:00:00 mute CLASS SETTINGS End Class …" at bounding box center [396, 364] width 667 height 729
click at [22, 196] on div "1" at bounding box center [36, 181] width 39 height 31
click at [18, 209] on div "1 2 3 4 5 6 7" at bounding box center [36, 303] width 41 height 274
click at [479, 688] on div "Add Slide" at bounding box center [492, 690] width 59 height 47
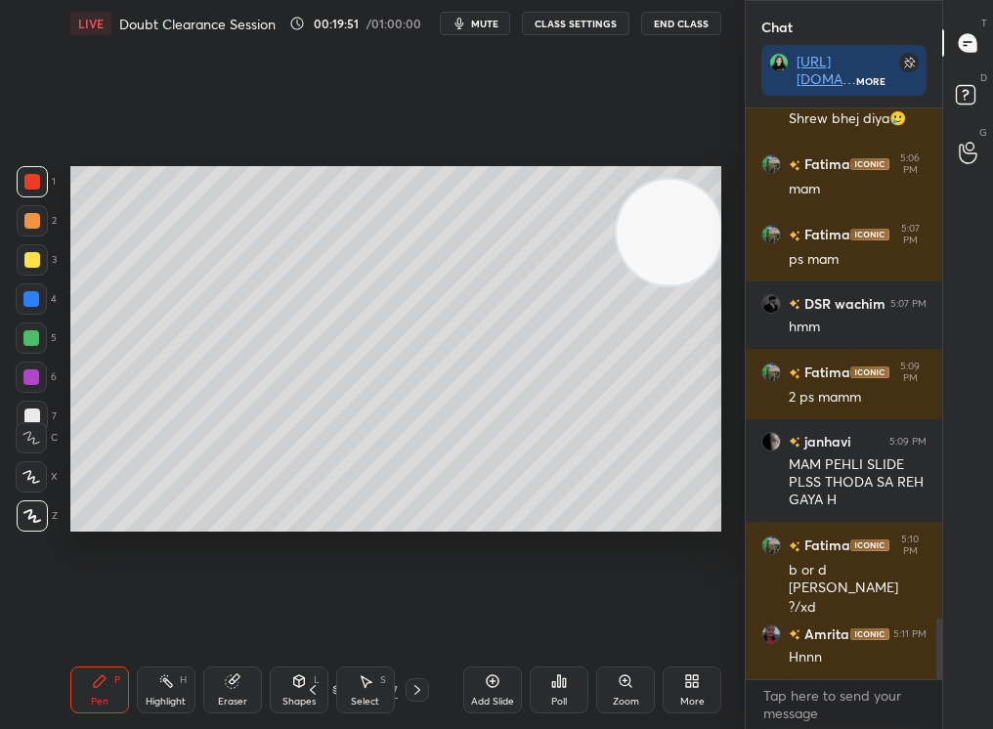
scroll to position [4764, 0]
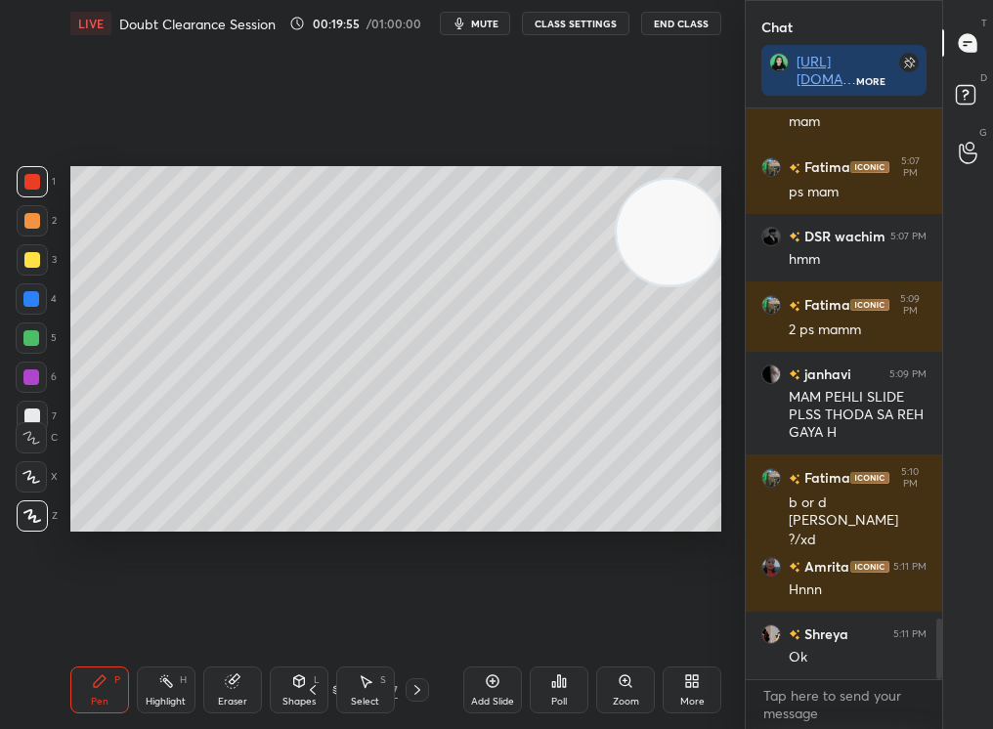
click at [507, 689] on div "Add Slide" at bounding box center [492, 690] width 59 height 47
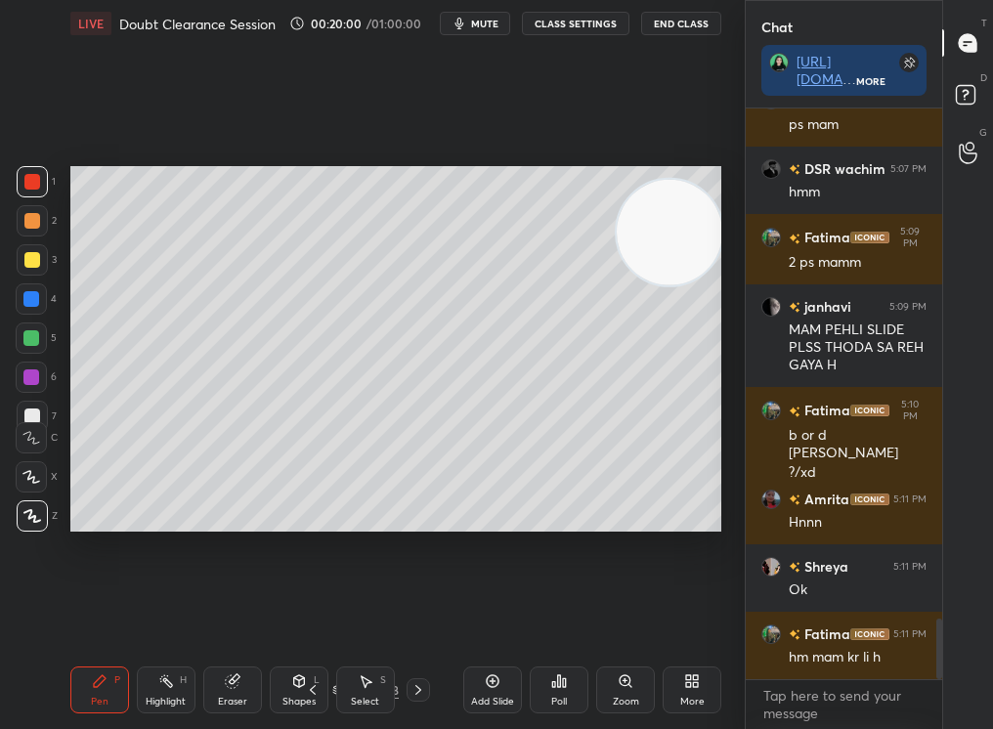
click at [30, 265] on div at bounding box center [32, 260] width 16 height 16
click at [31, 260] on div at bounding box center [32, 259] width 31 height 31
click at [29, 502] on div at bounding box center [32, 515] width 31 height 31
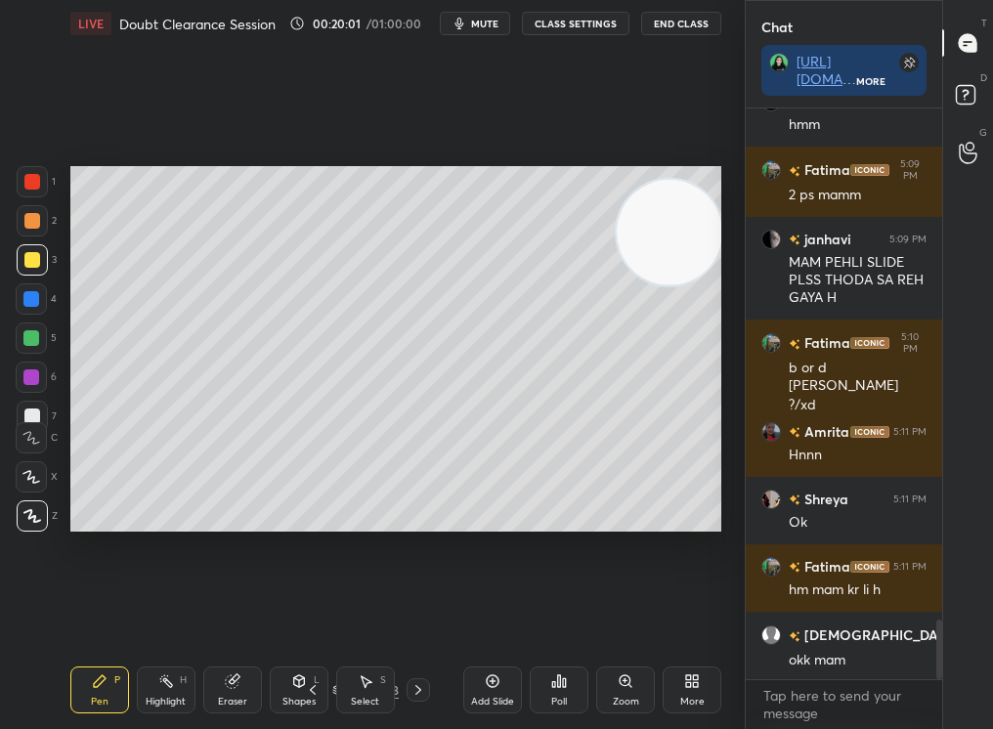
click at [30, 495] on div "Z" at bounding box center [37, 512] width 41 height 39
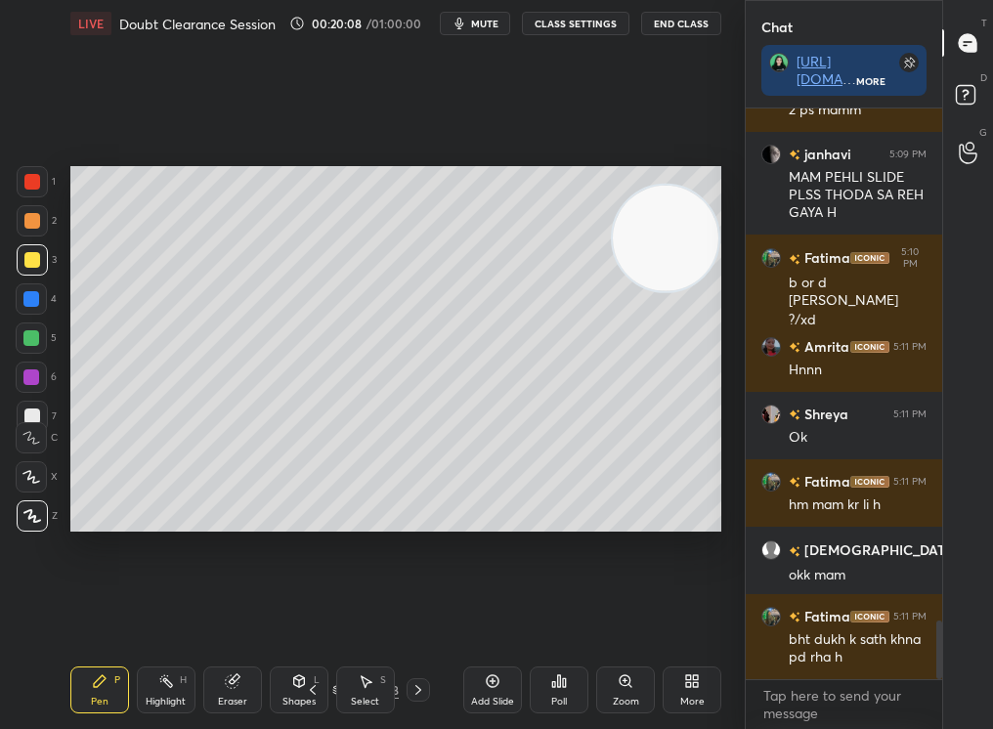
drag, startPoint x: 685, startPoint y: 234, endPoint x: 673, endPoint y: 317, distance: 83.9
click at [672, 290] on video at bounding box center [666, 238] width 106 height 106
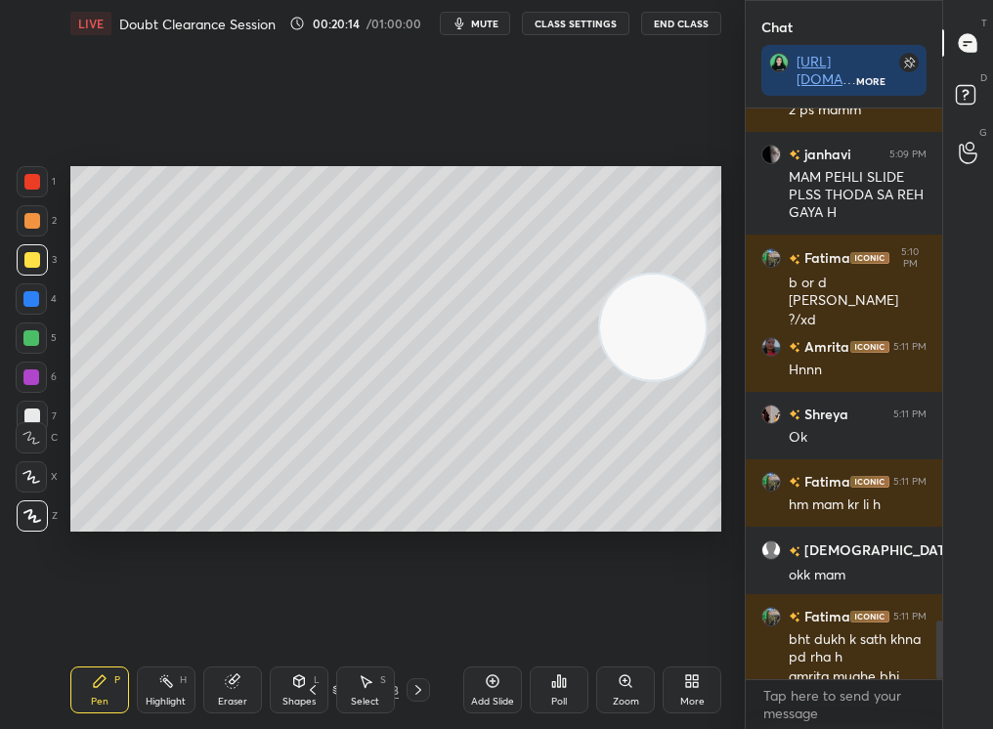
scroll to position [5021, 0]
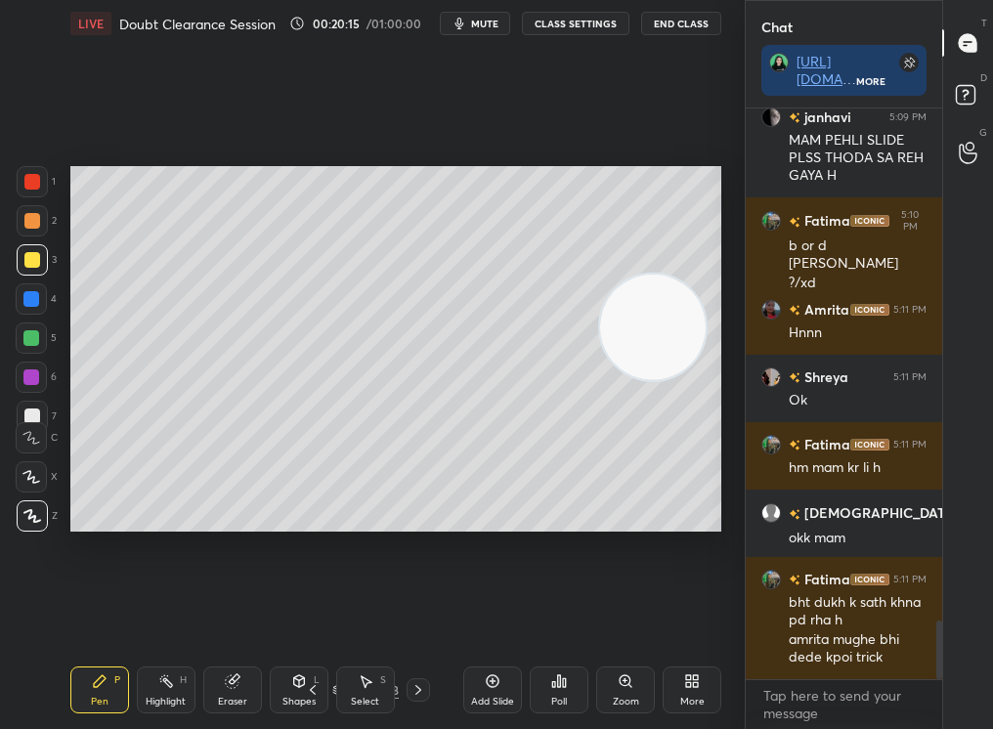
click at [703, 692] on div "More" at bounding box center [692, 690] width 59 height 47
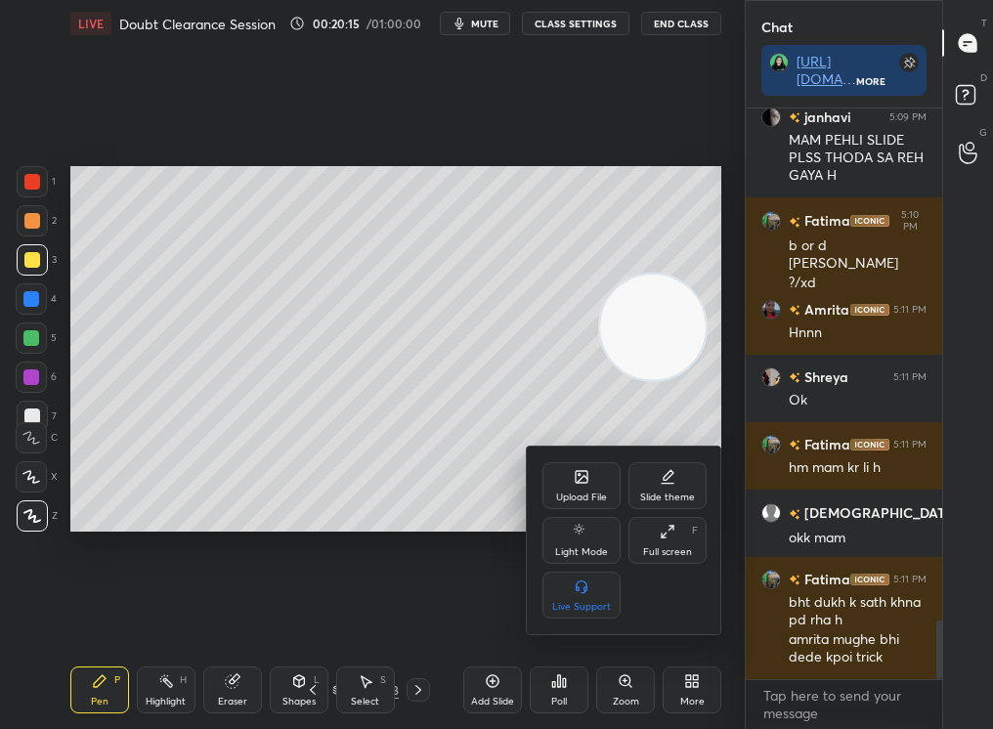
click at [580, 475] on icon at bounding box center [580, 475] width 2 height 2
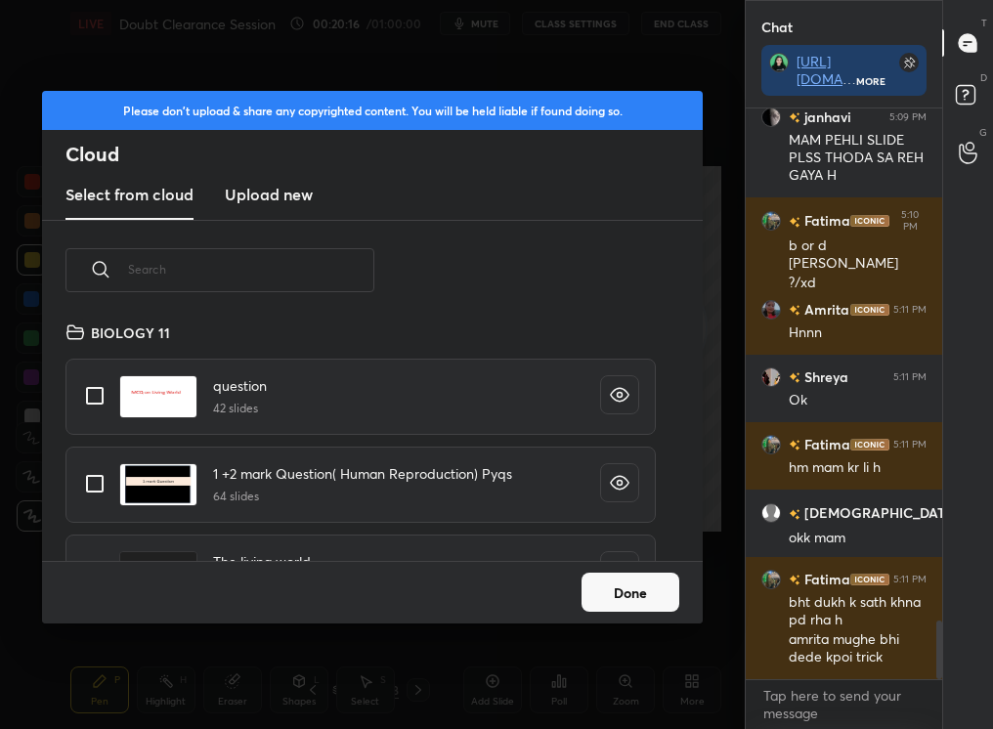
scroll to position [240, 627]
click at [280, 202] on h3 "Upload new" at bounding box center [269, 194] width 88 height 23
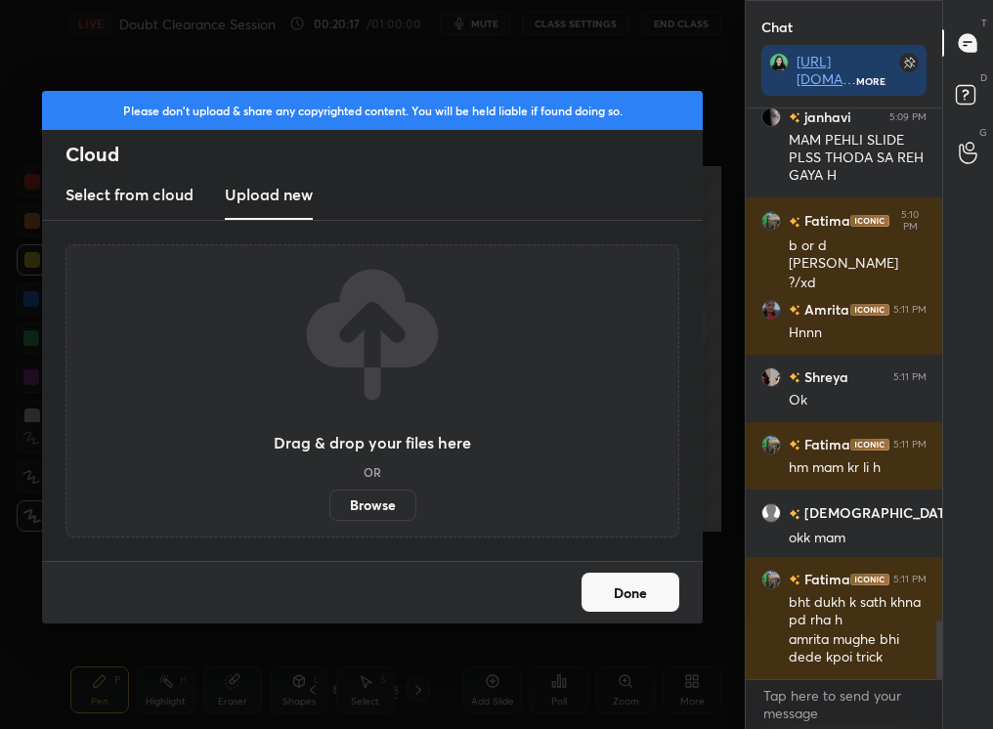
click at [376, 506] on label "Browse" at bounding box center [372, 505] width 87 height 31
click at [329, 506] on input "Browse" at bounding box center [329, 505] width 0 height 31
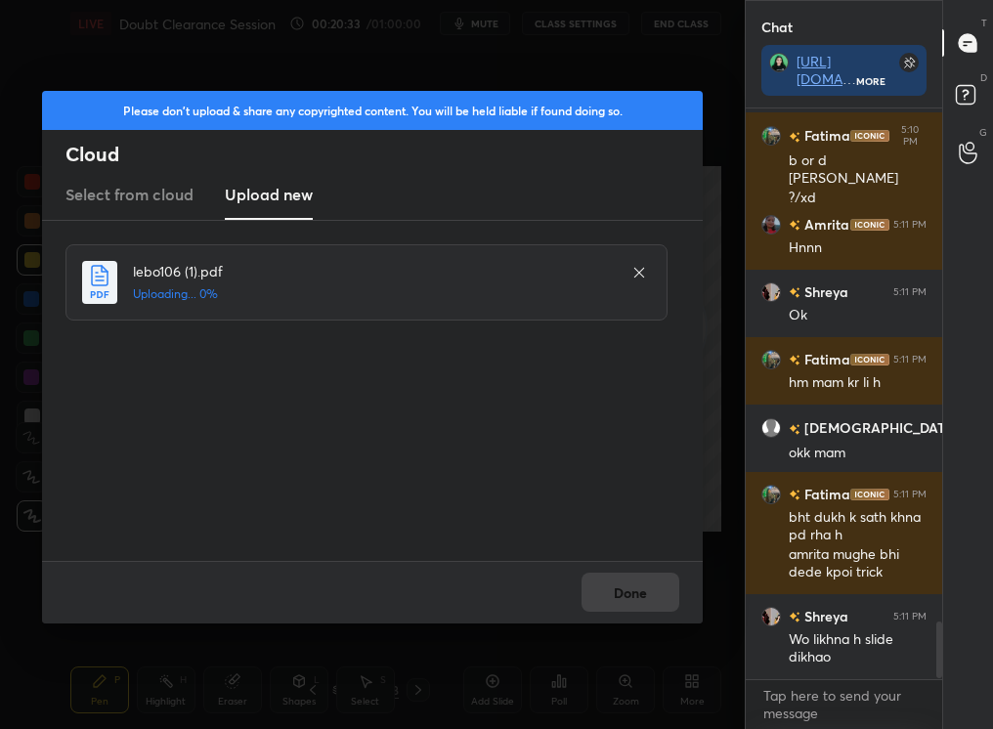
scroll to position [5191, 0]
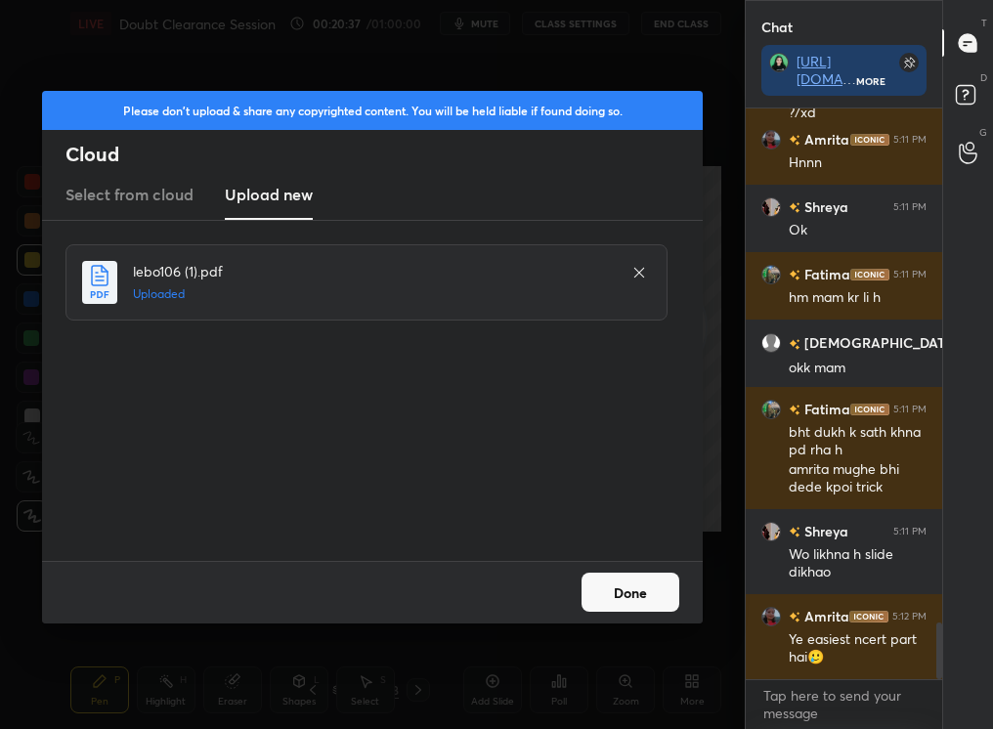
click at [630, 559] on div "lebo106 (1).pdf Uploaded" at bounding box center [372, 391] width 661 height 340
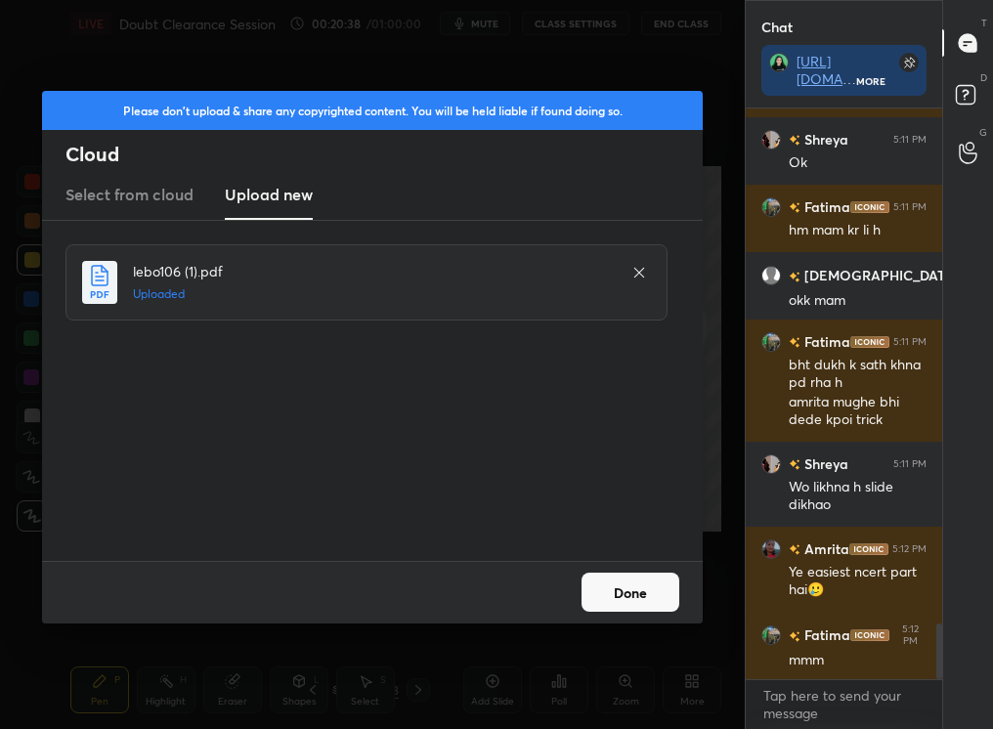
click at [625, 590] on button "Done" at bounding box center [631, 592] width 98 height 39
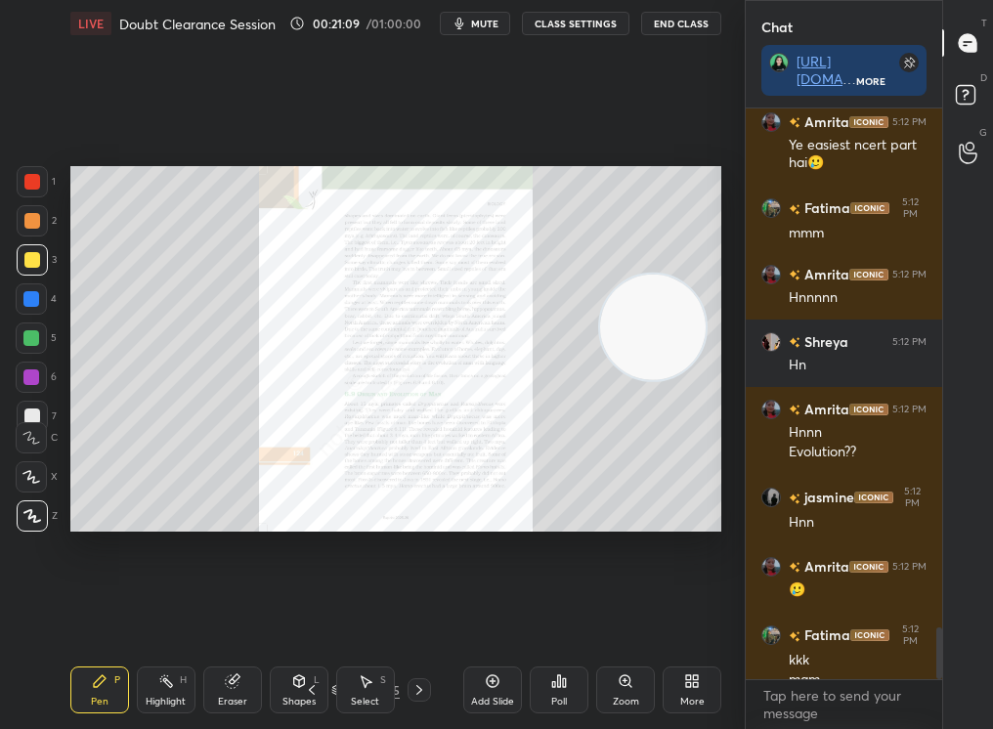
scroll to position [5706, 0]
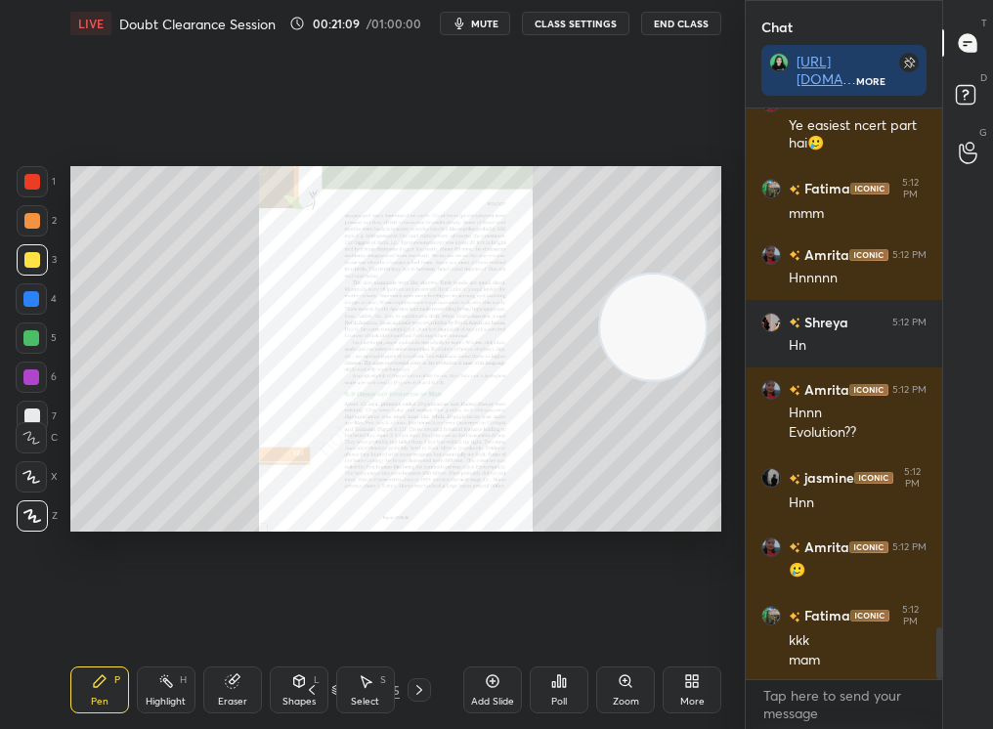
click at [613, 702] on div "Zoom" at bounding box center [626, 702] width 26 height 10
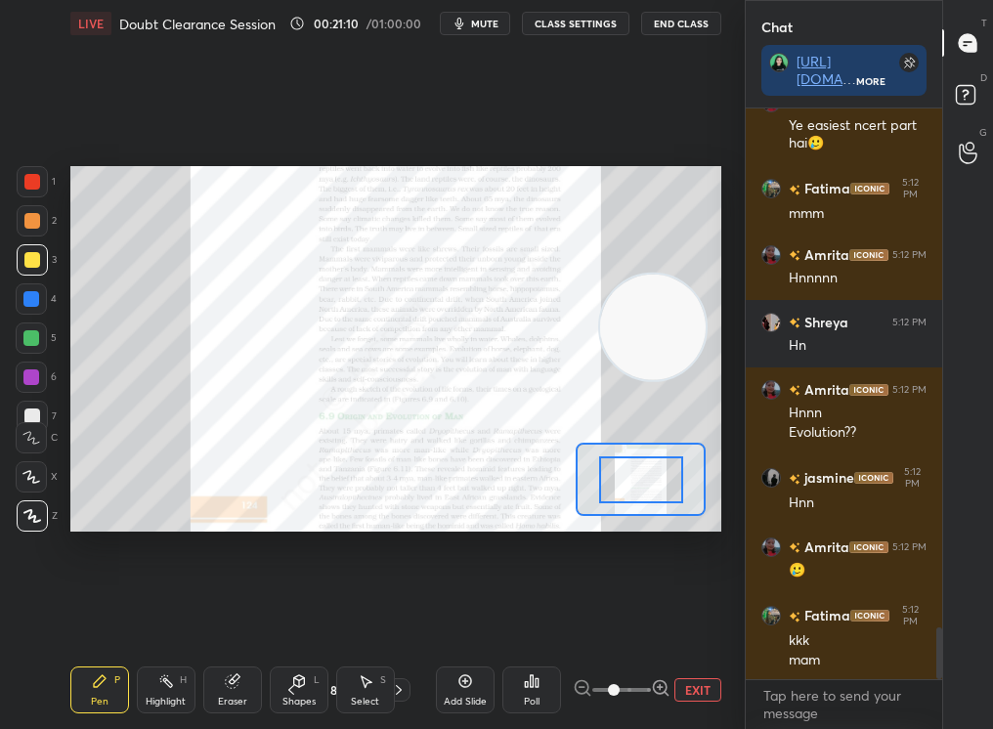
click at [613, 696] on span at bounding box center [614, 690] width 12 height 12
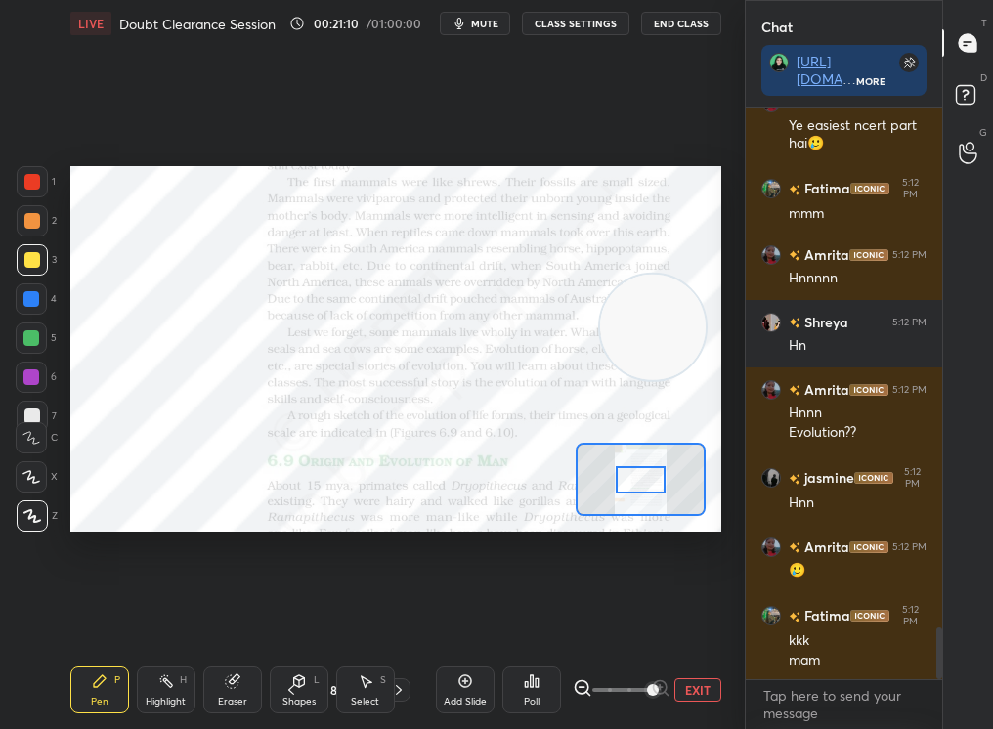
drag, startPoint x: 613, startPoint y: 702, endPoint x: 645, endPoint y: 698, distance: 32.5
click at [647, 696] on span at bounding box center [653, 690] width 12 height 12
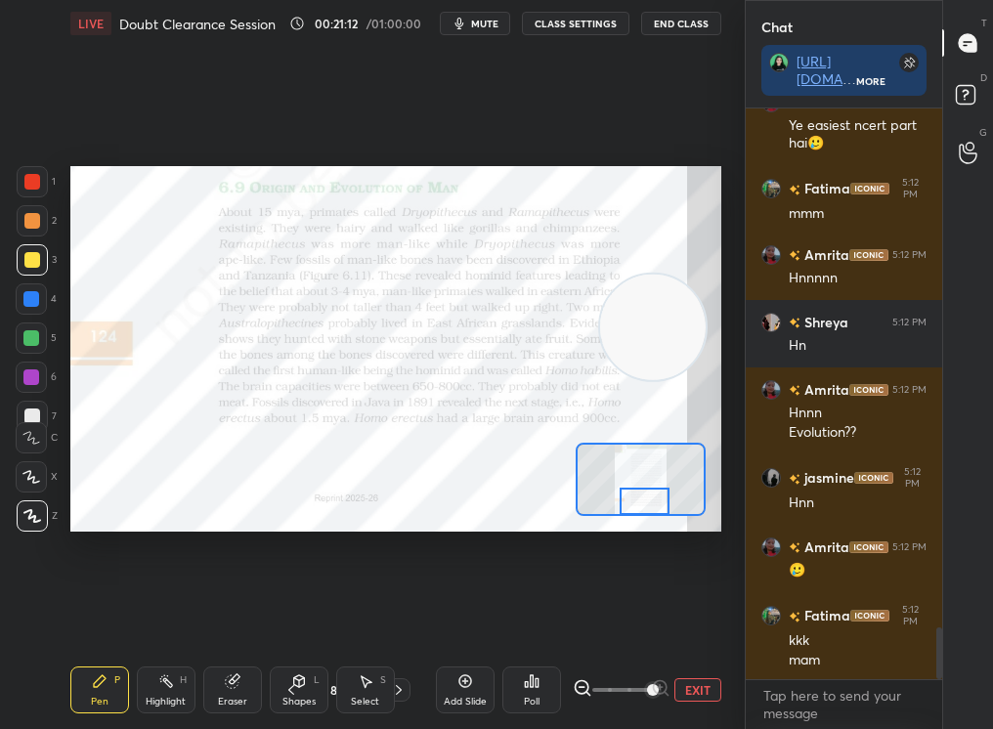
scroll to position [5773, 0]
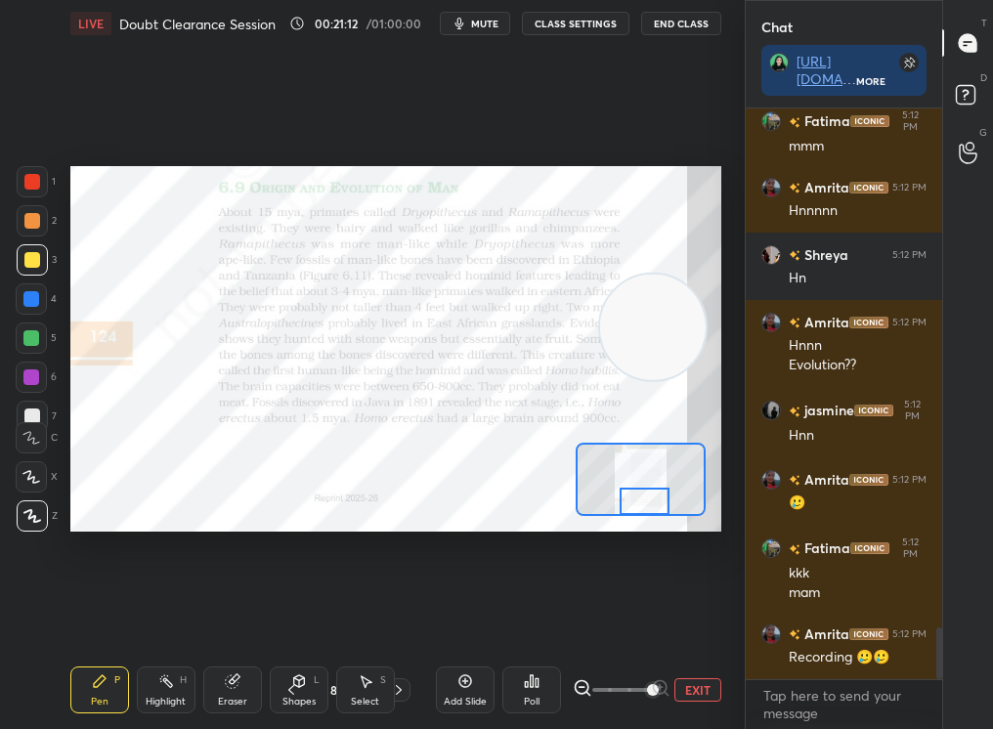
drag, startPoint x: 637, startPoint y: 472, endPoint x: 642, endPoint y: 535, distance: 62.7
click at [642, 535] on div "Setting up your live class Poll for secs No correct answer Start poll" at bounding box center [396, 349] width 667 height 604
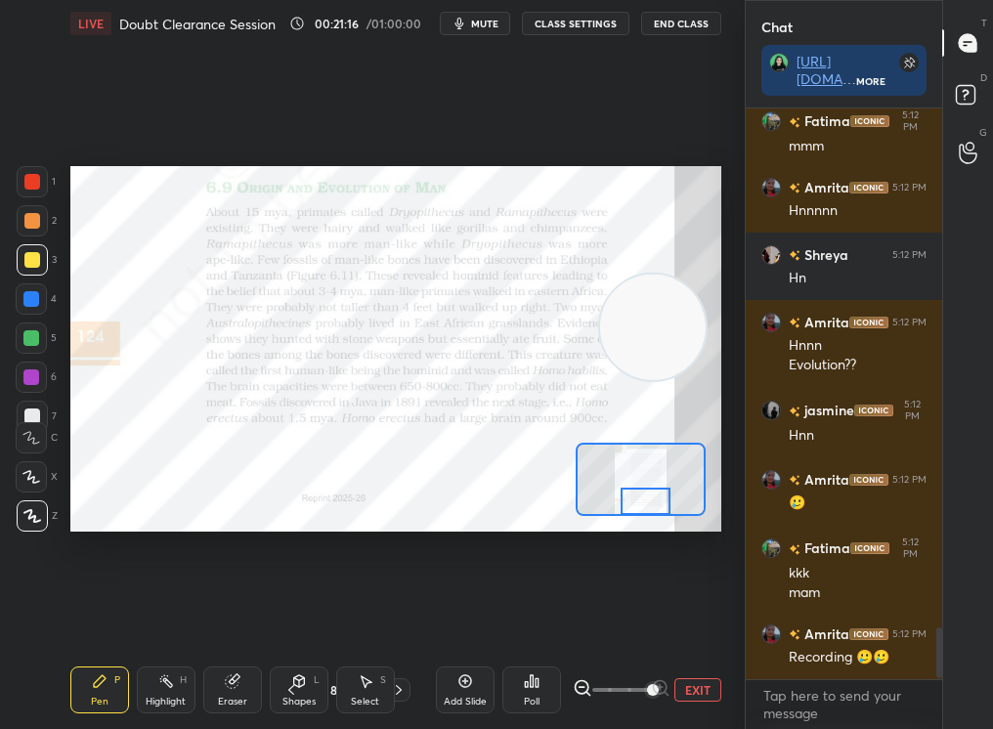
scroll to position [5840, 0]
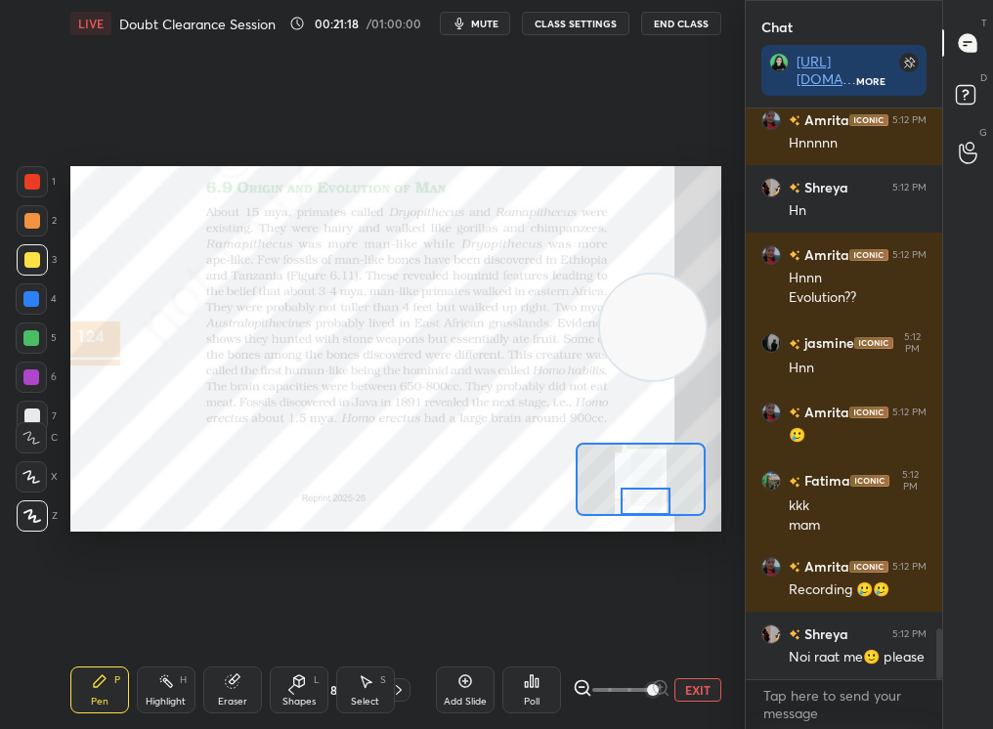
click at [539, 679] on icon at bounding box center [537, 682] width 3 height 9
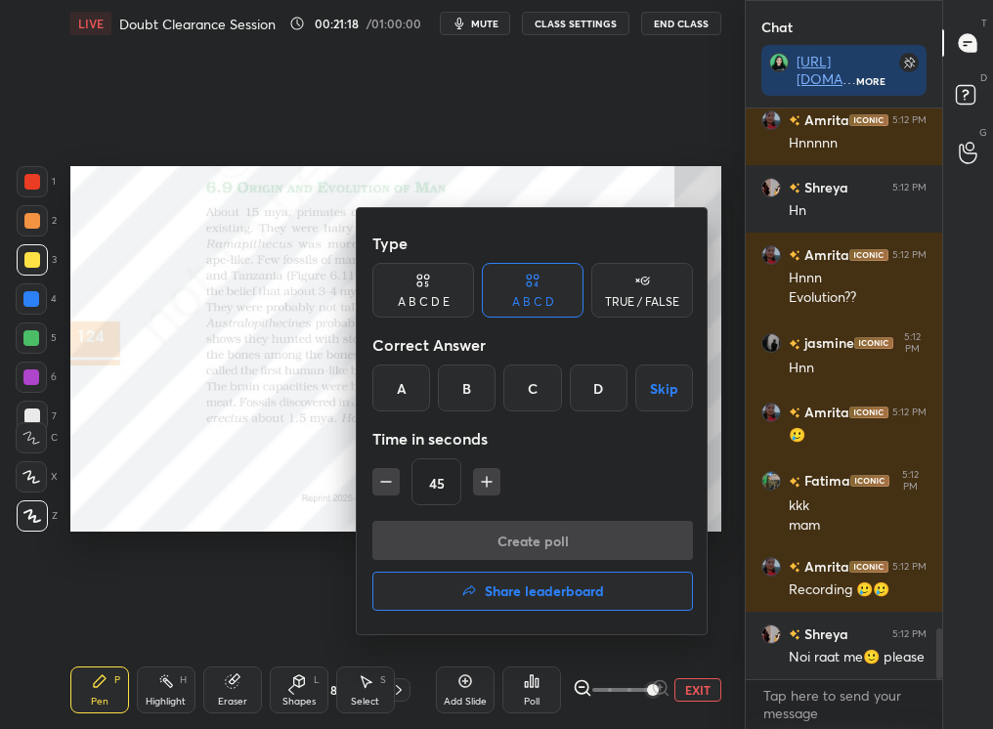
click at [658, 301] on div "TRUE / FALSE" at bounding box center [642, 302] width 74 height 12
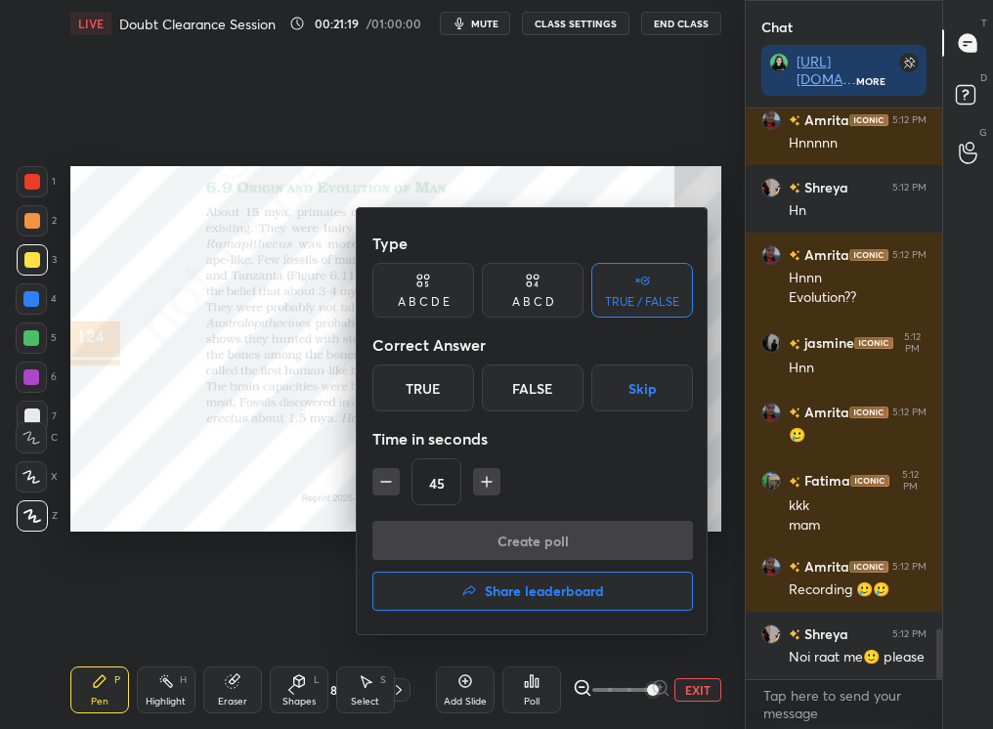
click at [436, 398] on div "True" at bounding box center [423, 388] width 102 height 47
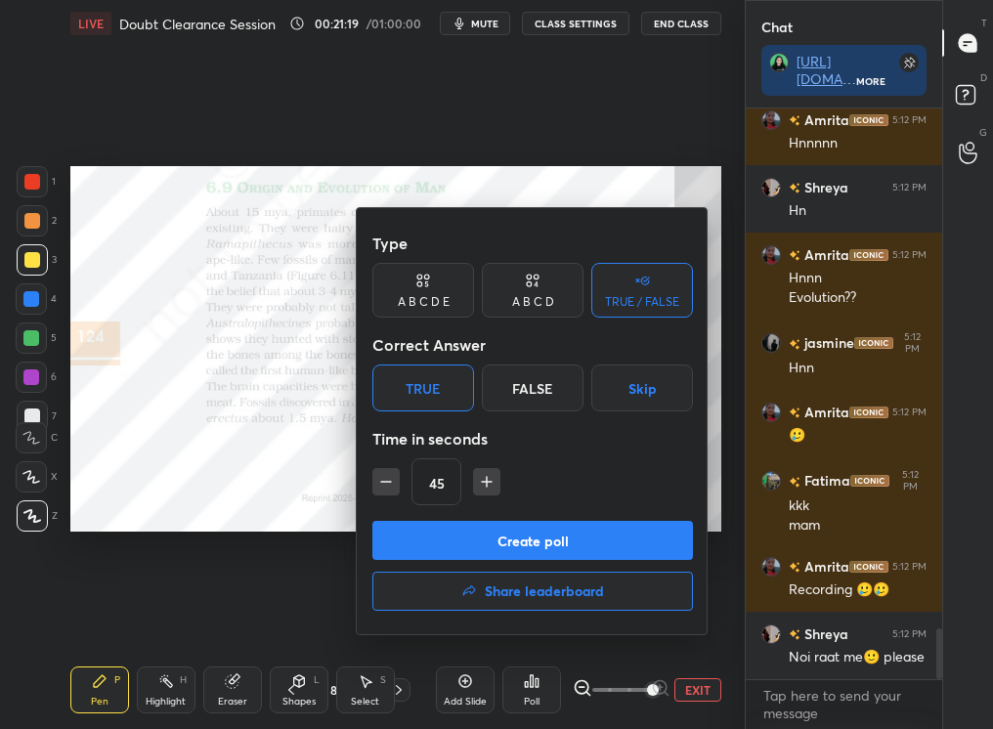
click at [440, 394] on div "True" at bounding box center [423, 388] width 102 height 47
click at [454, 529] on button "Create poll" at bounding box center [532, 540] width 321 height 39
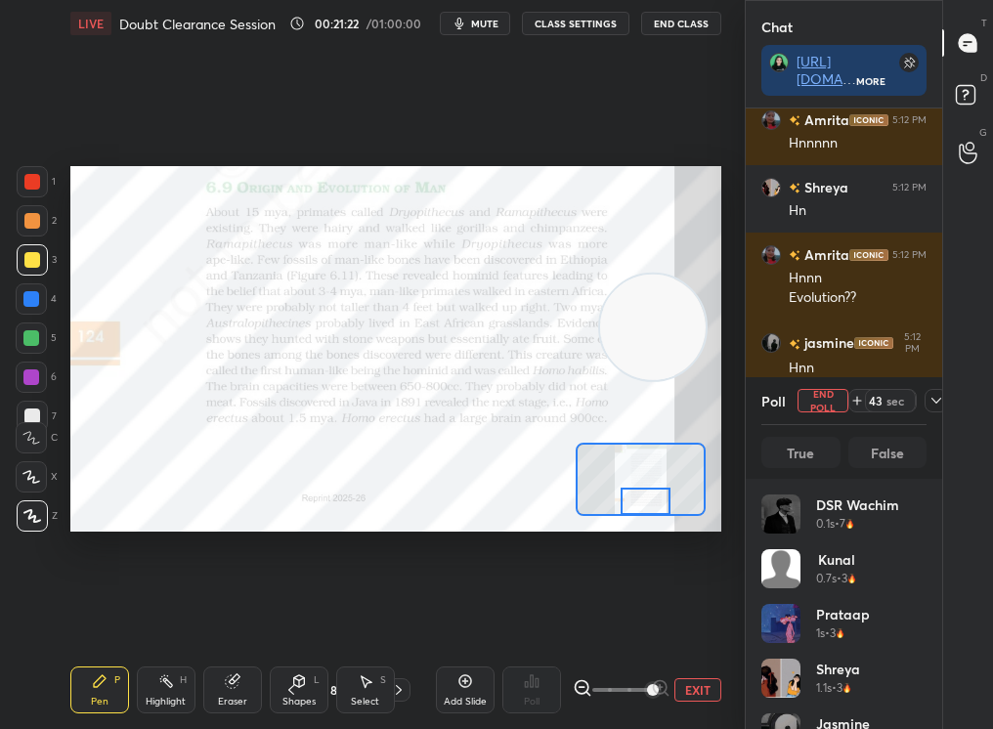
scroll to position [229, 159]
click at [26, 169] on div "1 2 3 4 5 6 7 C X Z C X Z E E Erase all H H LIVE Doubt Clearance Session 00:21:…" at bounding box center [364, 364] width 729 height 729
click at [34, 186] on div at bounding box center [32, 182] width 16 height 16
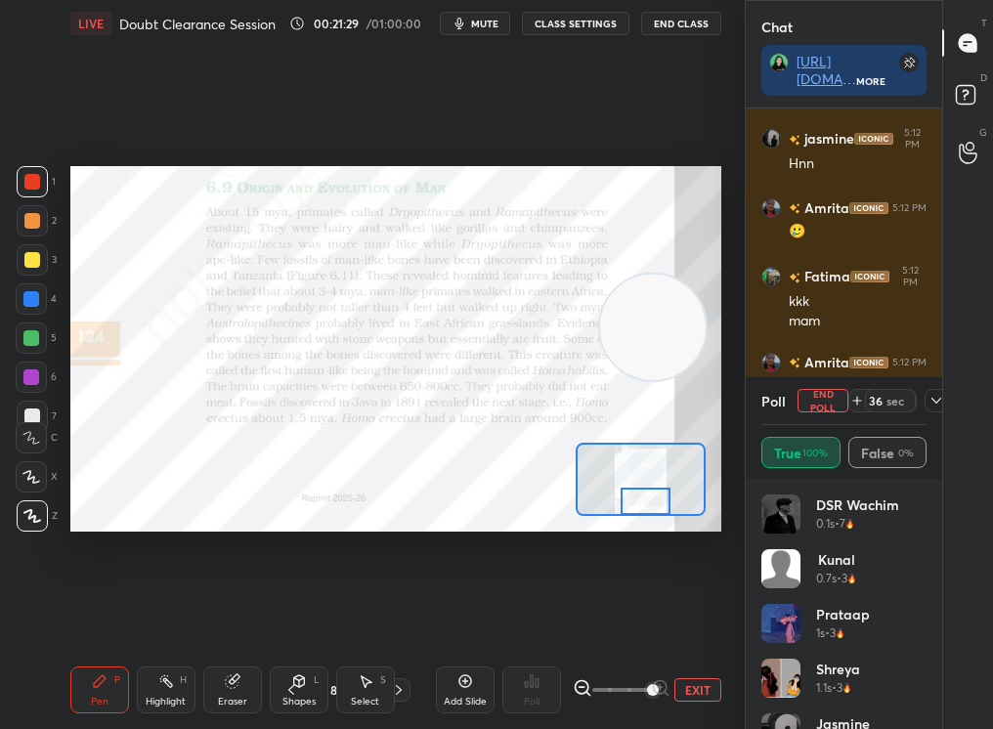
click at [397, 687] on icon at bounding box center [399, 690] width 16 height 16
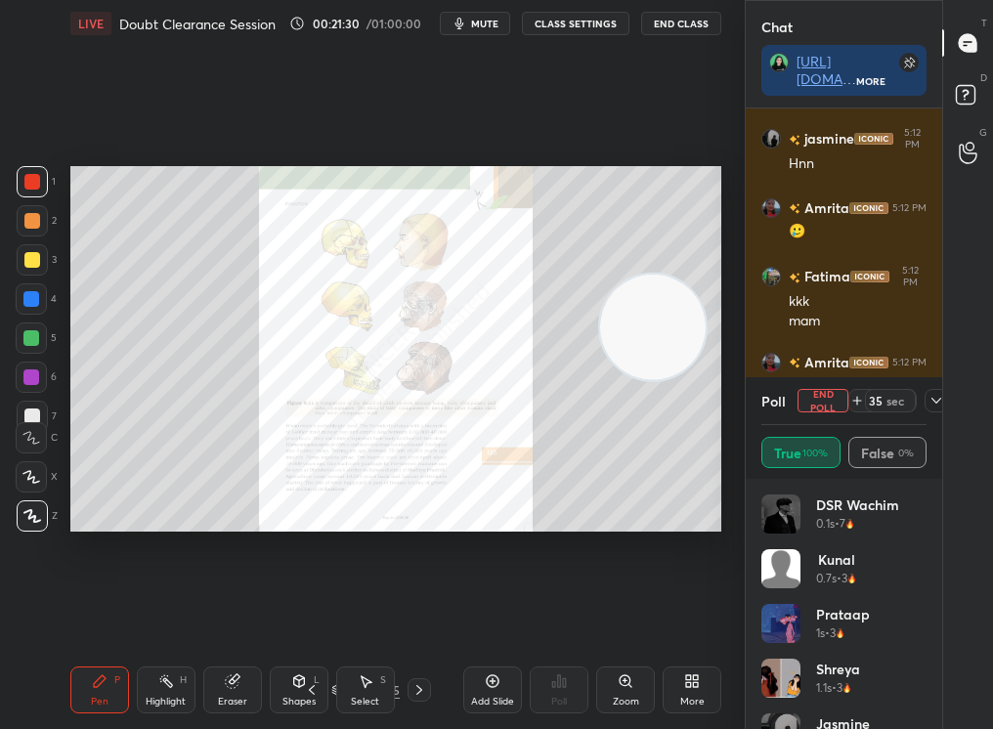
click at [452, 563] on div "Setting up your live class Poll for secs No correct answer Start poll" at bounding box center [396, 349] width 667 height 604
click at [414, 687] on icon at bounding box center [419, 690] width 16 height 16
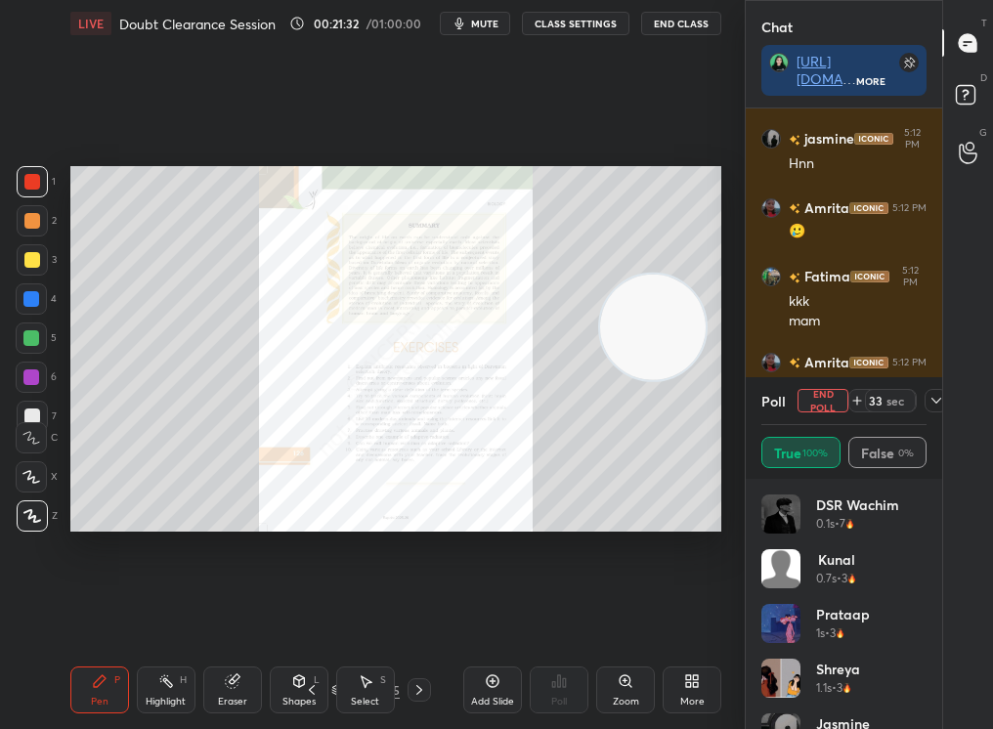
click at [316, 686] on icon at bounding box center [312, 690] width 16 height 16
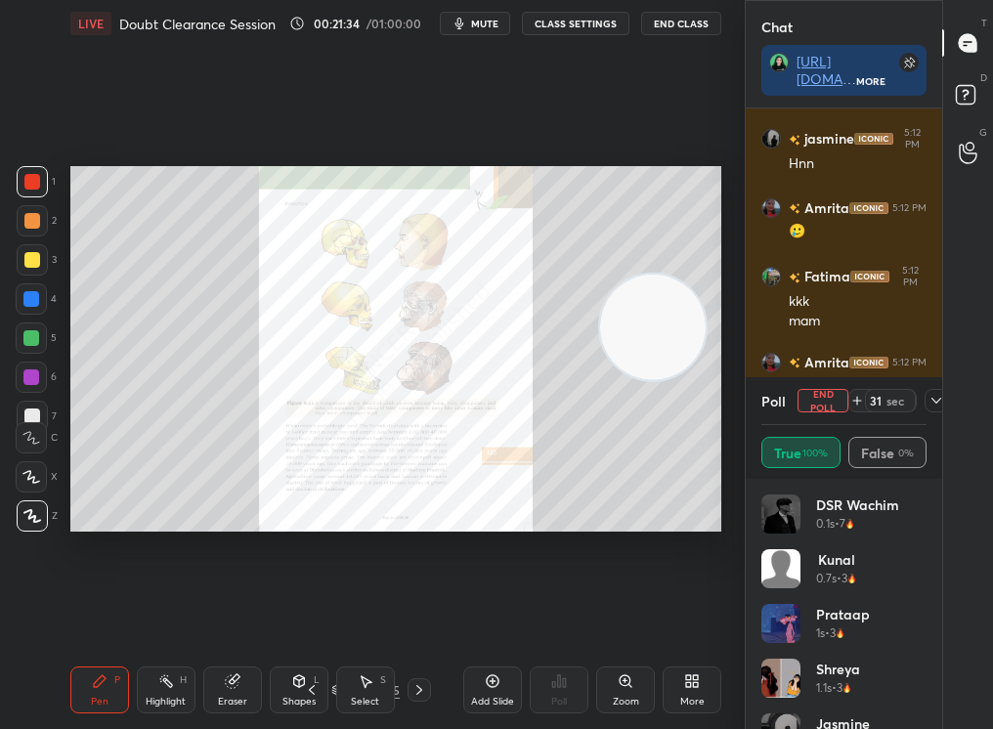
scroll to position [6112, 0]
click at [304, 692] on icon at bounding box center [312, 690] width 16 height 16
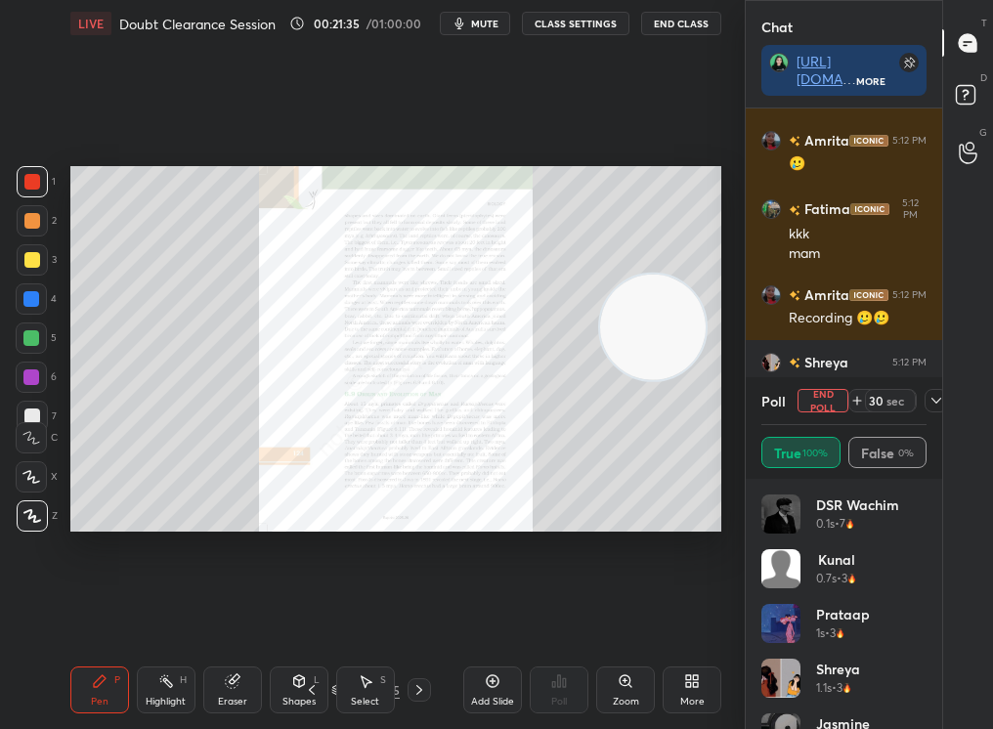
click at [428, 692] on div at bounding box center [419, 689] width 23 height 23
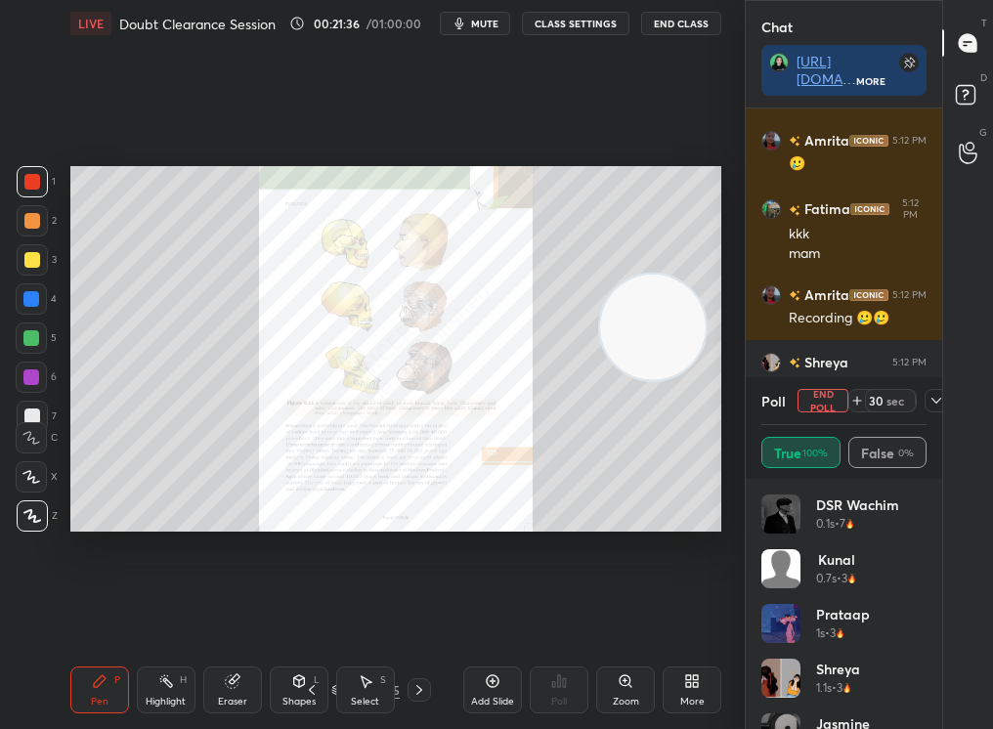
click at [430, 685] on div "82 / 235" at bounding box center [365, 689] width 196 height 23
click at [307, 685] on icon at bounding box center [312, 690] width 16 height 16
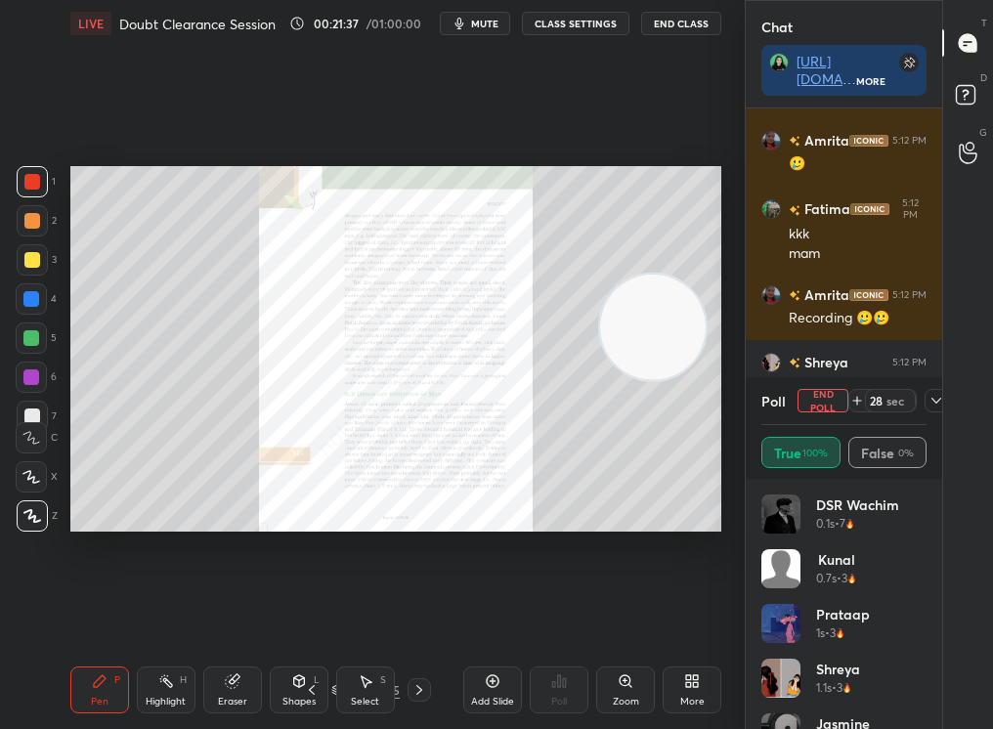
click at [833, 386] on div "Poll End Poll 28 sec" at bounding box center [843, 400] width 165 height 47
click at [825, 386] on div "Poll End Poll 27 sec" at bounding box center [843, 400] width 165 height 47
click at [840, 366] on h6 "Shreya" at bounding box center [824, 362] width 48 height 21
click at [829, 402] on button "End Poll" at bounding box center [822, 400] width 51 height 23
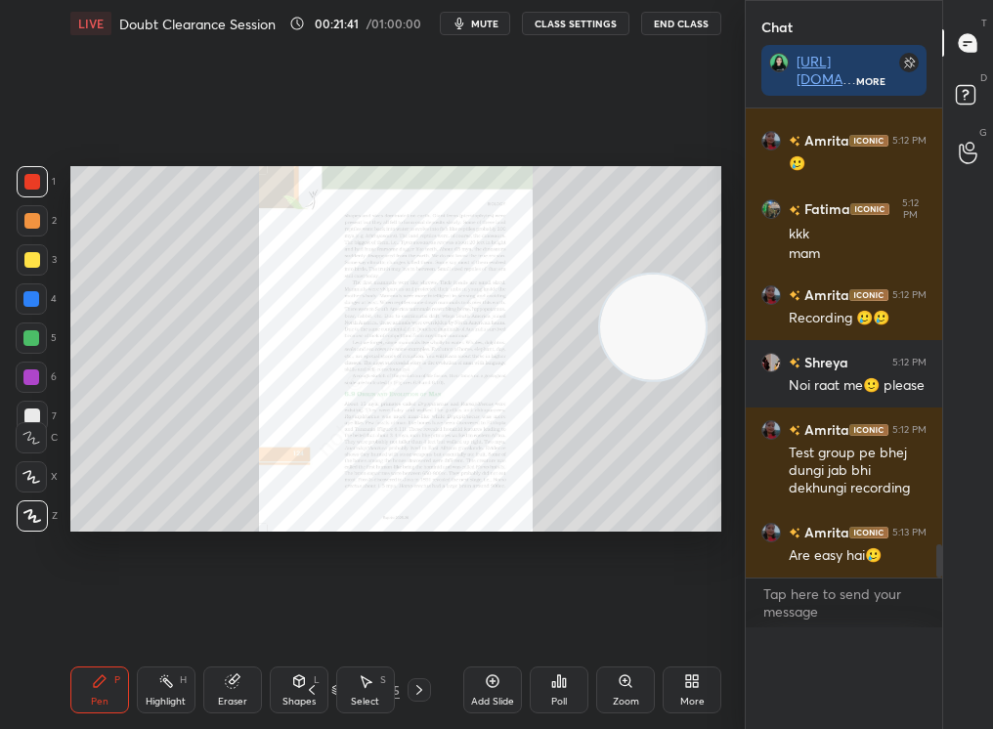
scroll to position [504, 191]
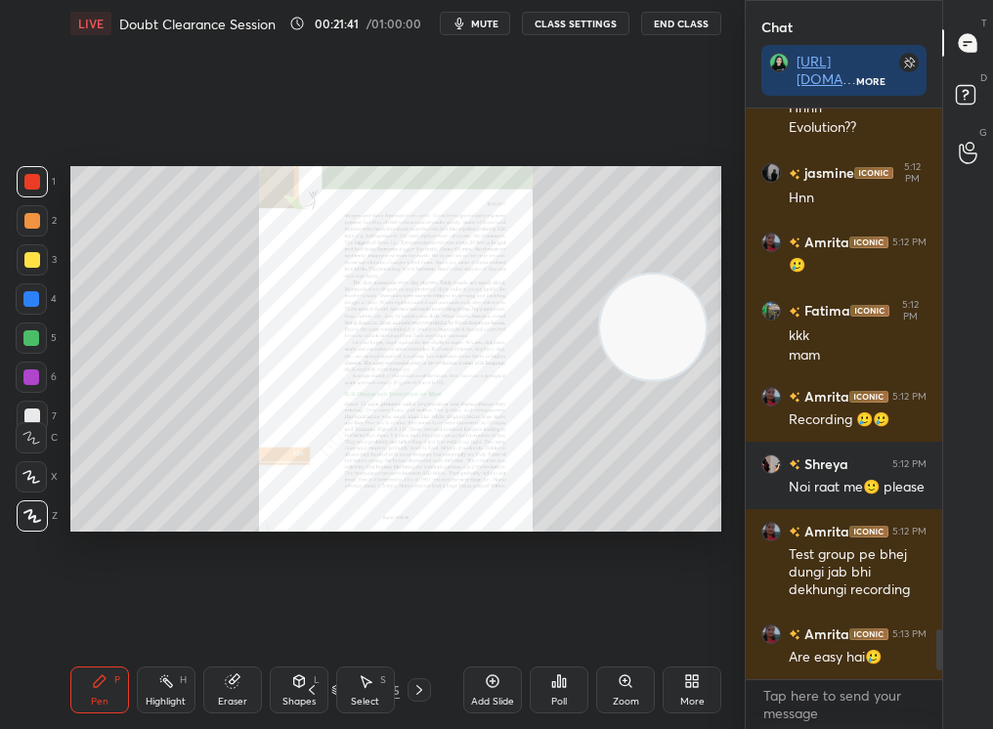
click at [625, 697] on div "Zoom" at bounding box center [626, 702] width 26 height 10
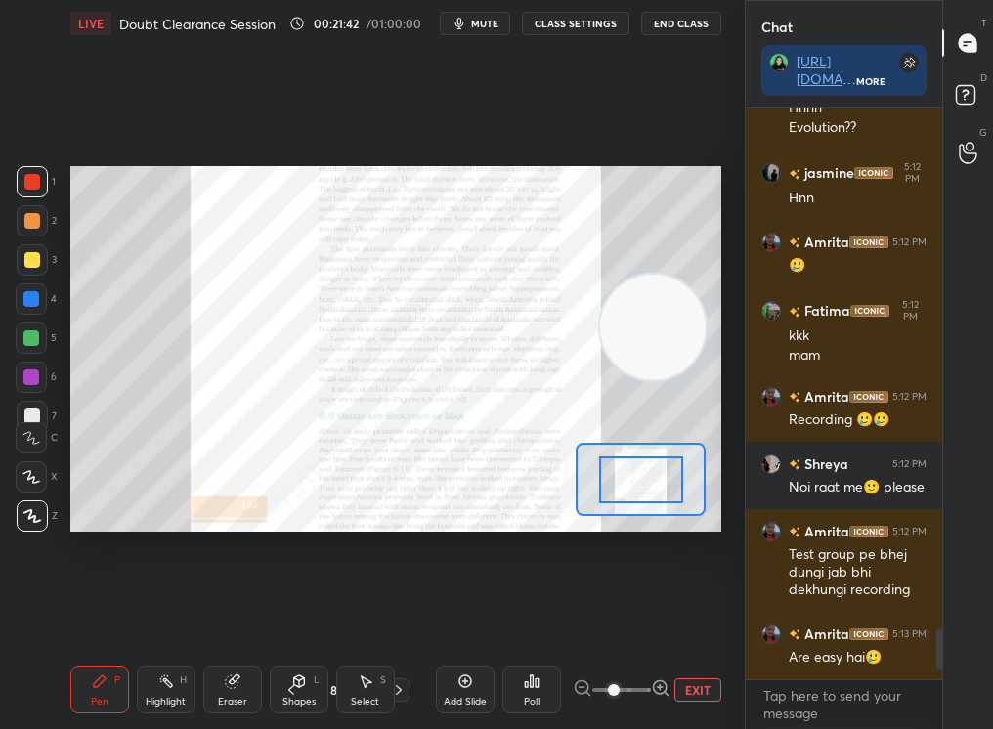
click at [620, 692] on span at bounding box center [614, 690] width 12 height 12
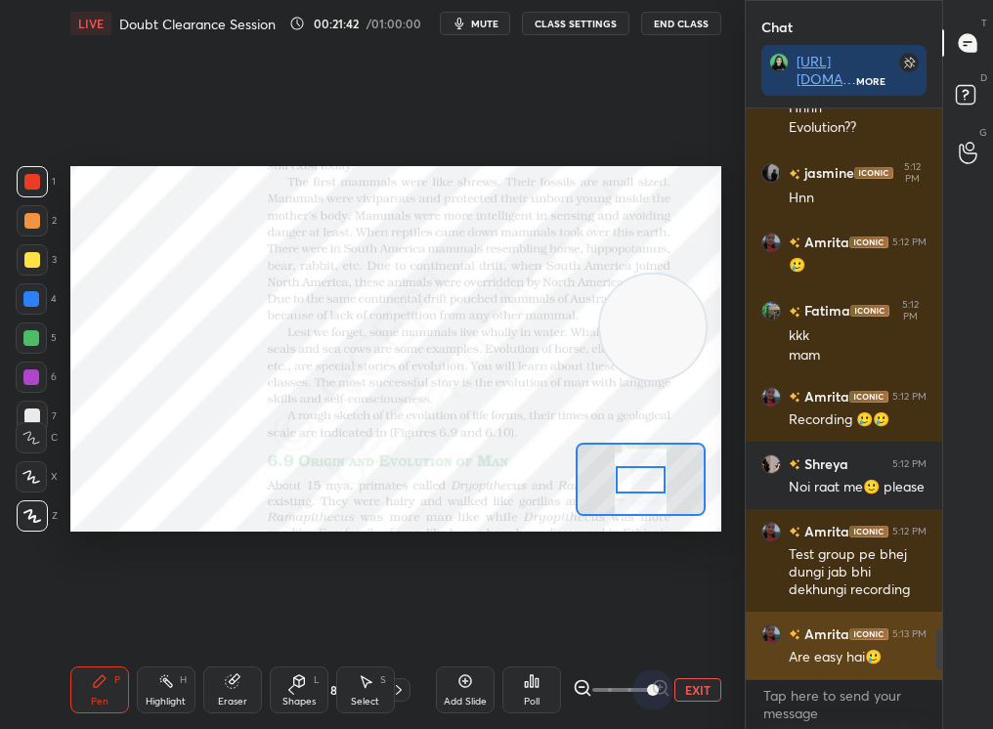
drag, startPoint x: 646, startPoint y: 687, endPoint x: 759, endPoint y: 669, distance: 114.7
click at [758, 668] on div "1 2 3 4 5 6 7 C X Z C X Z E E Erase all H H LIVE Doubt Clearance Session 00:21:…" at bounding box center [496, 364] width 993 height 729
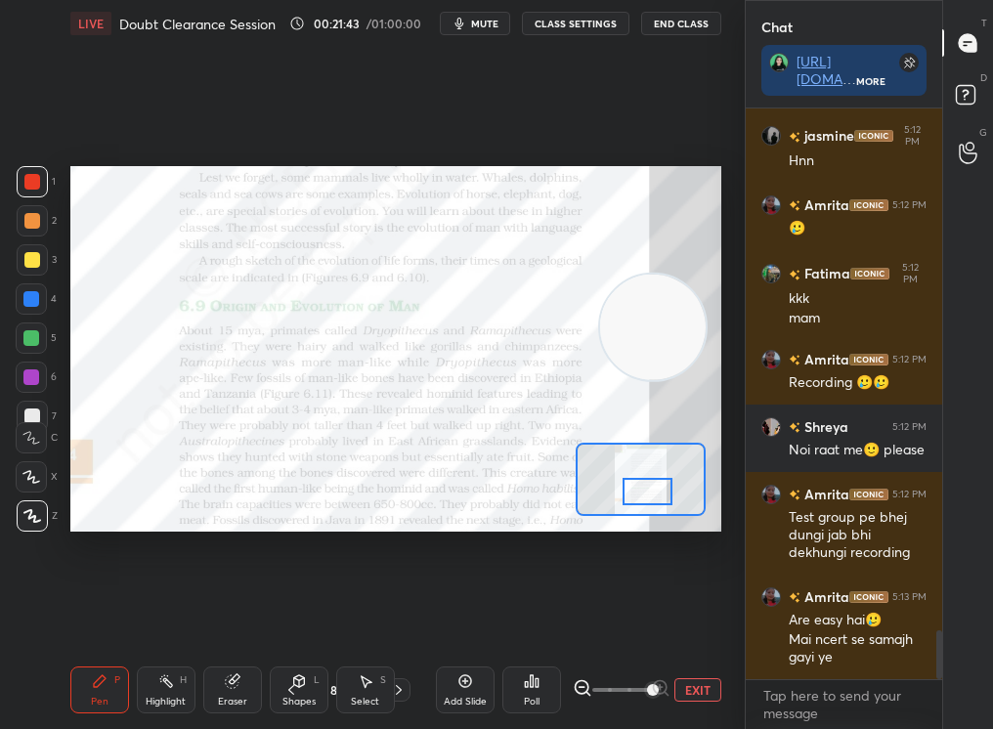
click at [653, 492] on div at bounding box center [648, 491] width 51 height 27
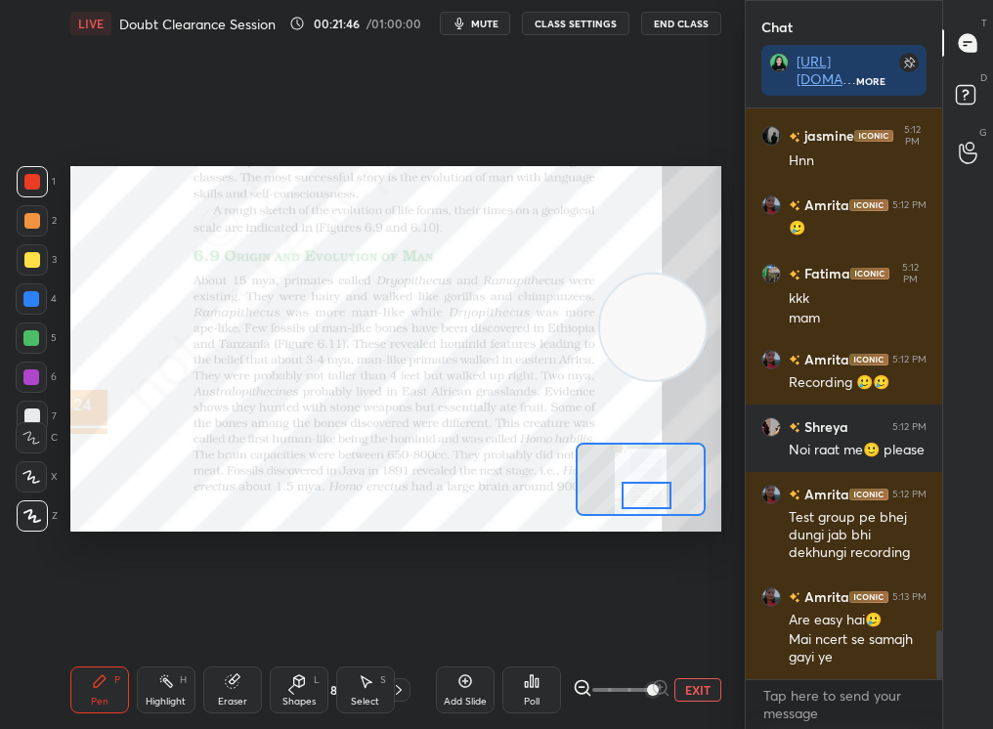
click at [381, 689] on div "Pen P Highlight H Eraser Shapes L Select S 81 / 235 Add Slide Poll EXIT" at bounding box center [395, 690] width 651 height 78
click at [370, 698] on div "Select" at bounding box center [365, 702] width 28 height 10
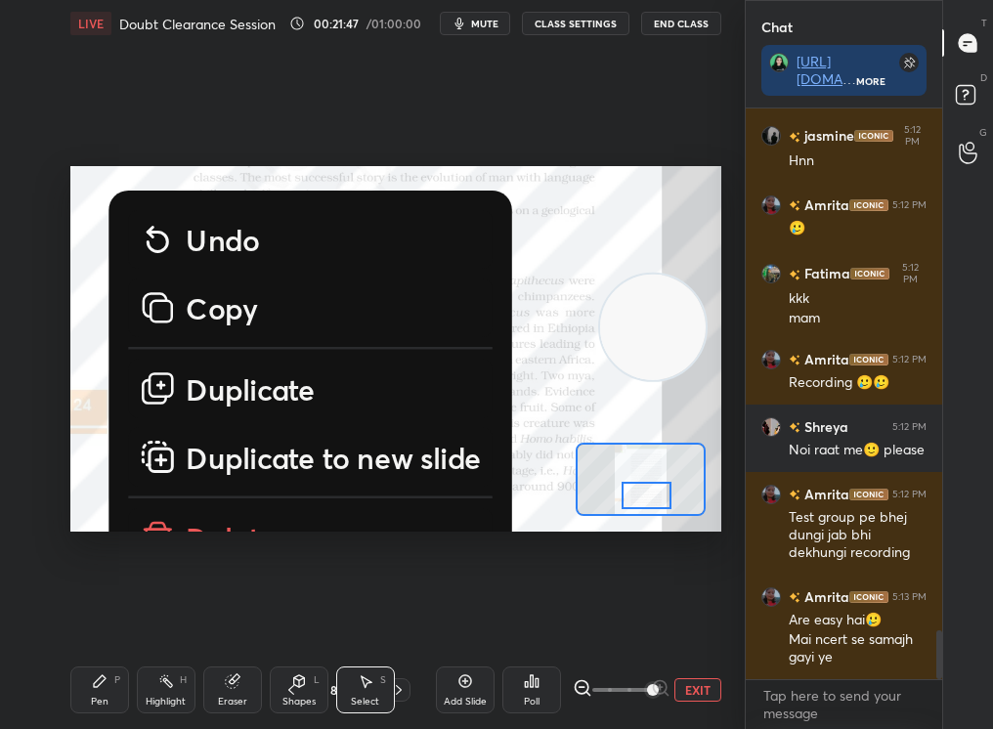
drag, startPoint x: 139, startPoint y: 304, endPoint x: 741, endPoint y: 724, distance: 734.2
click at [740, 724] on div "1 2 3 4 5 6 7 C X Z C X Z E E Erase all H H LIVE Doubt Clearance Session 00:21:…" at bounding box center [372, 364] width 745 height 729
click at [222, 519] on p "Delete" at bounding box center [231, 537] width 91 height 39
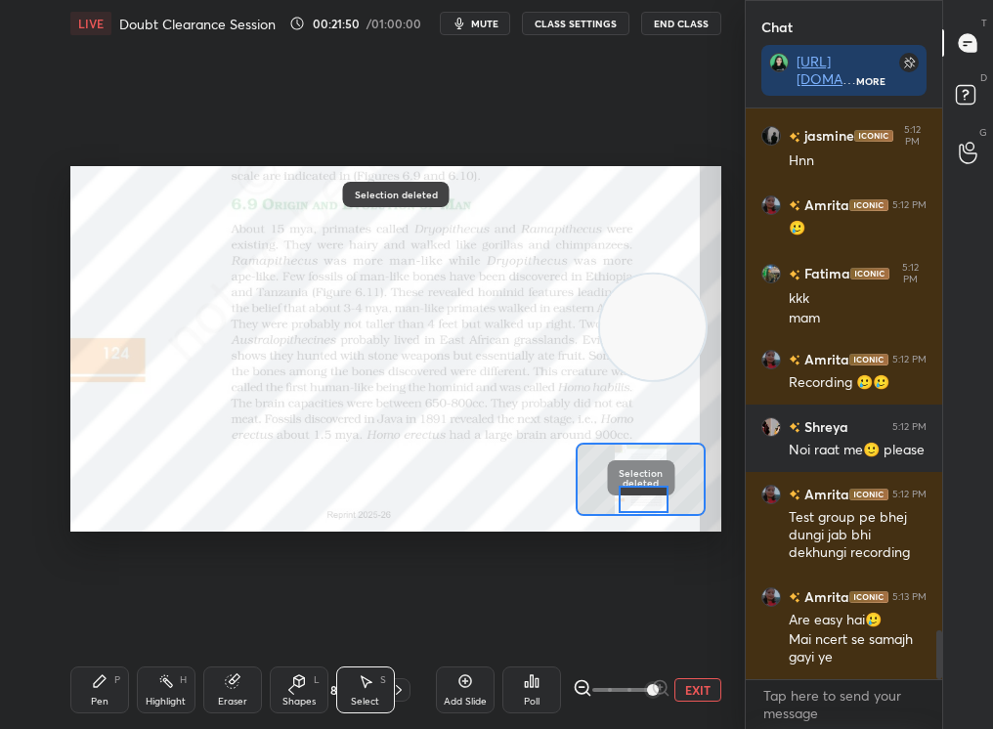
click at [650, 494] on div at bounding box center [644, 499] width 51 height 27
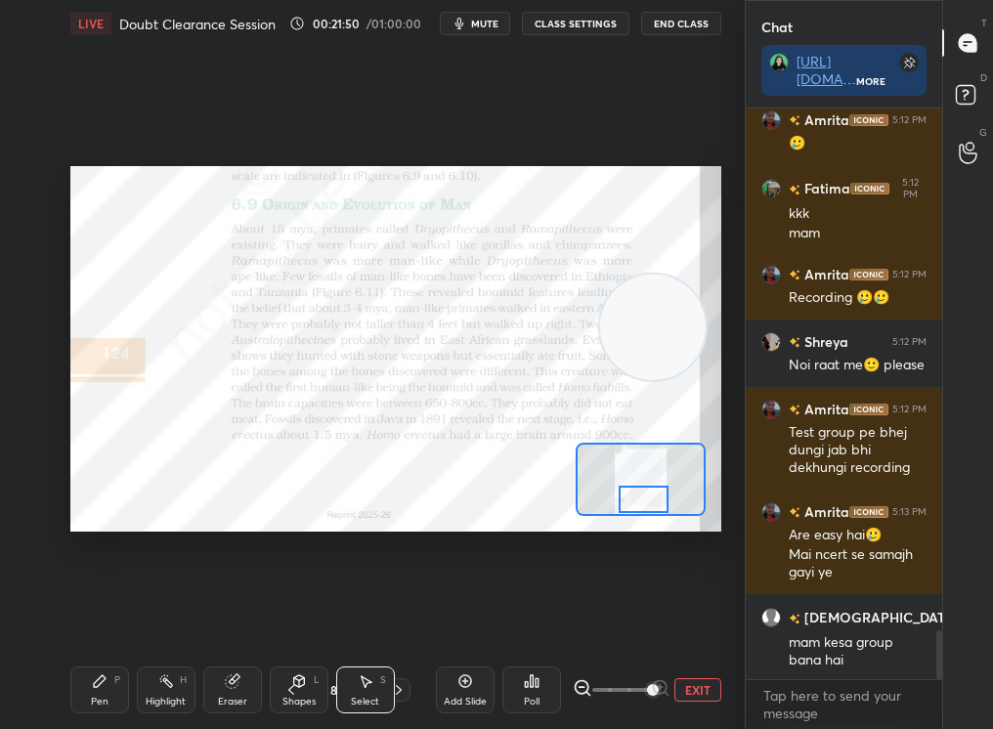
click at [160, 688] on icon at bounding box center [166, 681] width 16 height 16
drag, startPoint x: 158, startPoint y: 687, endPoint x: 155, endPoint y: 671, distance: 15.9
click at [157, 668] on div "Highlight H" at bounding box center [166, 690] width 59 height 47
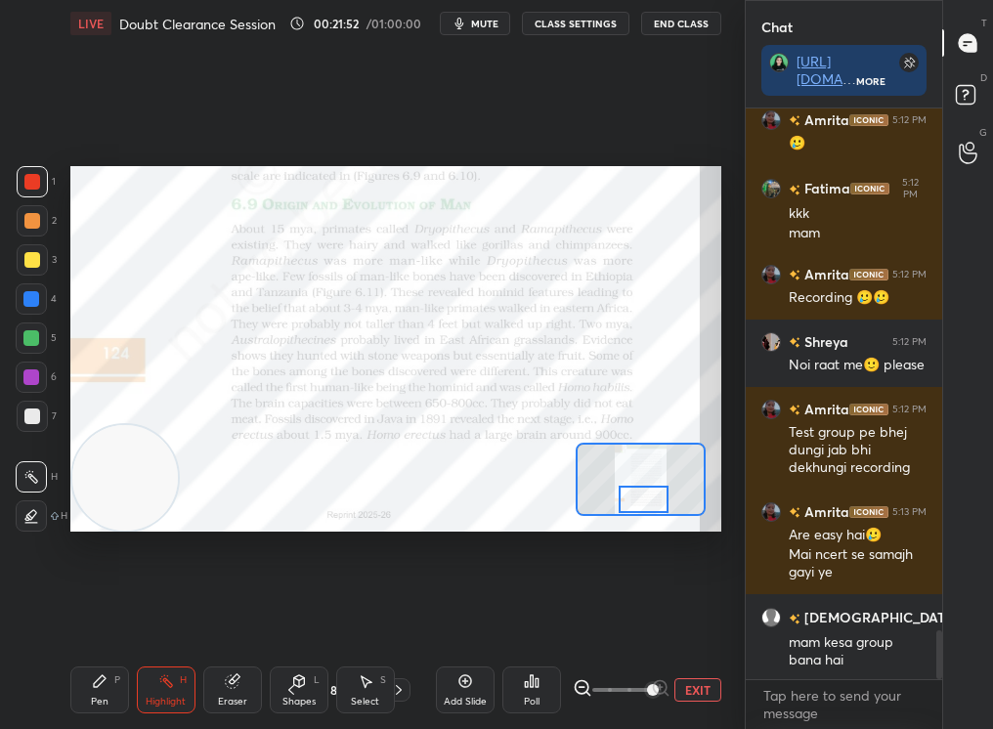
drag, startPoint x: 630, startPoint y: 323, endPoint x: 49, endPoint y: 541, distance: 621.0
click at [49, 541] on div "1 2 3 4 5 6 7 C X Z C X Z E E Erase all H H LIVE Doubt Clearance Session 00:21:…" at bounding box center [364, 364] width 729 height 729
click at [84, 678] on div "Pen P" at bounding box center [99, 690] width 59 height 47
click at [92, 687] on icon at bounding box center [100, 681] width 16 height 16
click at [86, 694] on div "Pen P" at bounding box center [99, 690] width 59 height 47
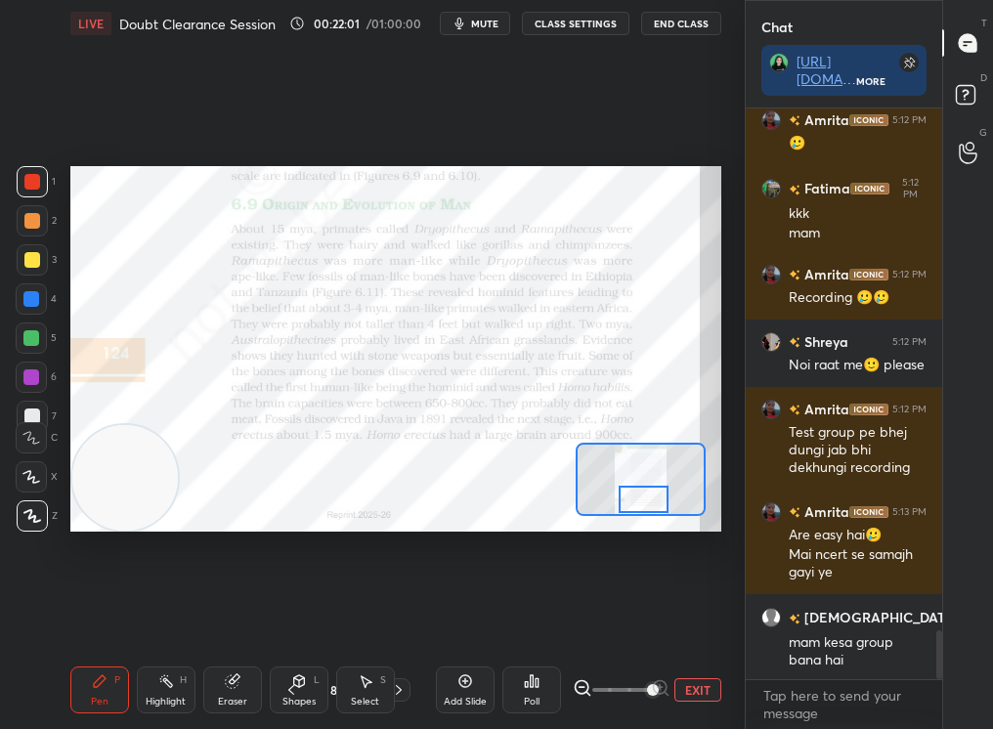
click at [34, 442] on icon at bounding box center [31, 438] width 18 height 14
click at [31, 440] on icon at bounding box center [31, 438] width 18 height 14
click at [30, 437] on icon at bounding box center [31, 438] width 18 height 14
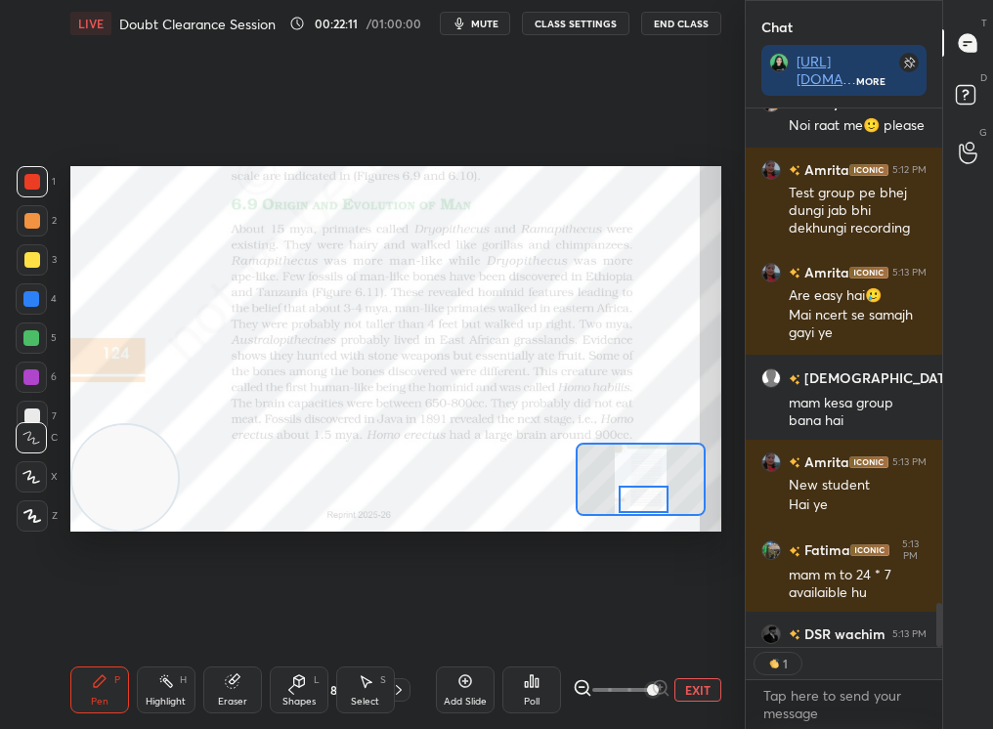
click at [526, 704] on div "Poll" at bounding box center [532, 702] width 16 height 10
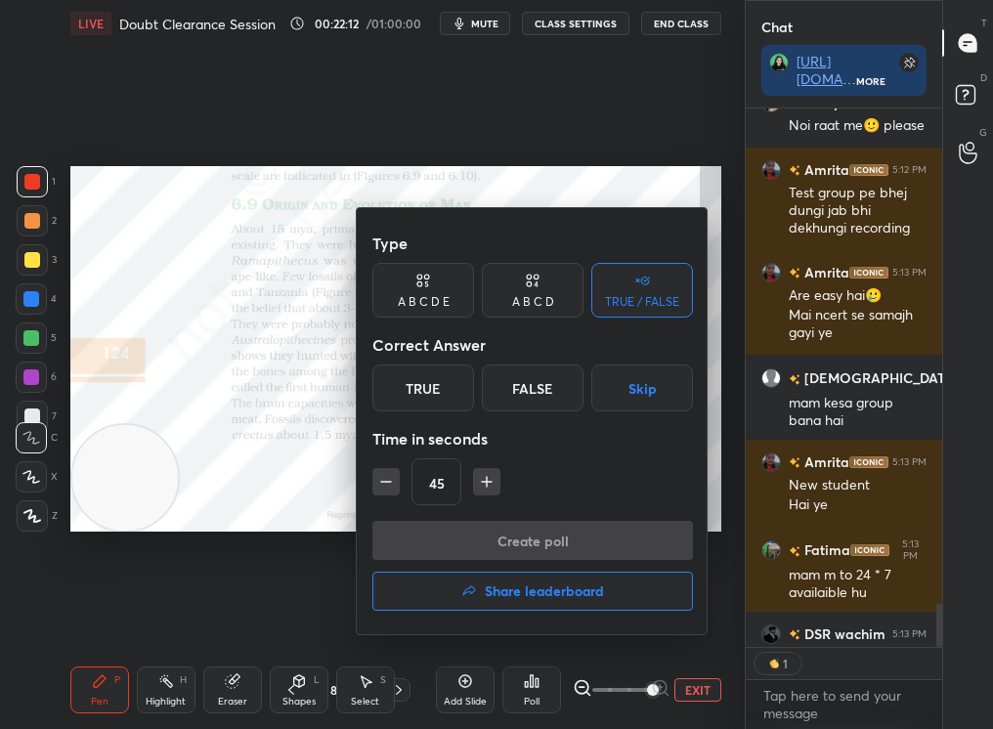
click at [462, 383] on div "True" at bounding box center [423, 388] width 102 height 47
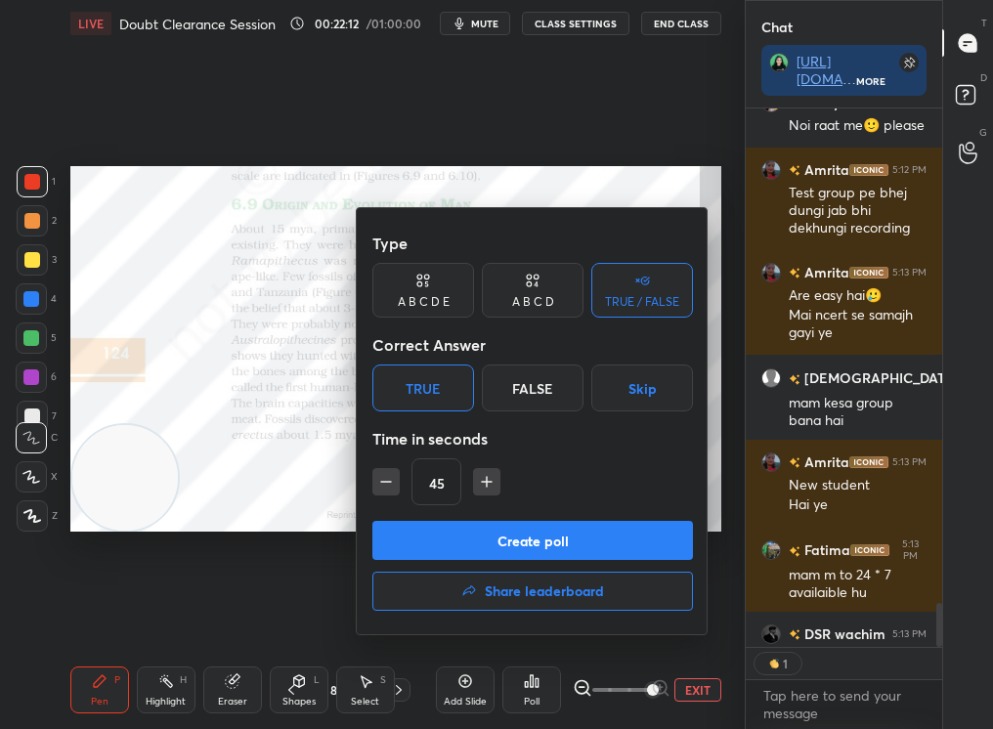
click at [467, 567] on div "Create poll Share leaderboard" at bounding box center [532, 570] width 321 height 98
click at [466, 551] on button "Create poll" at bounding box center [532, 540] width 321 height 39
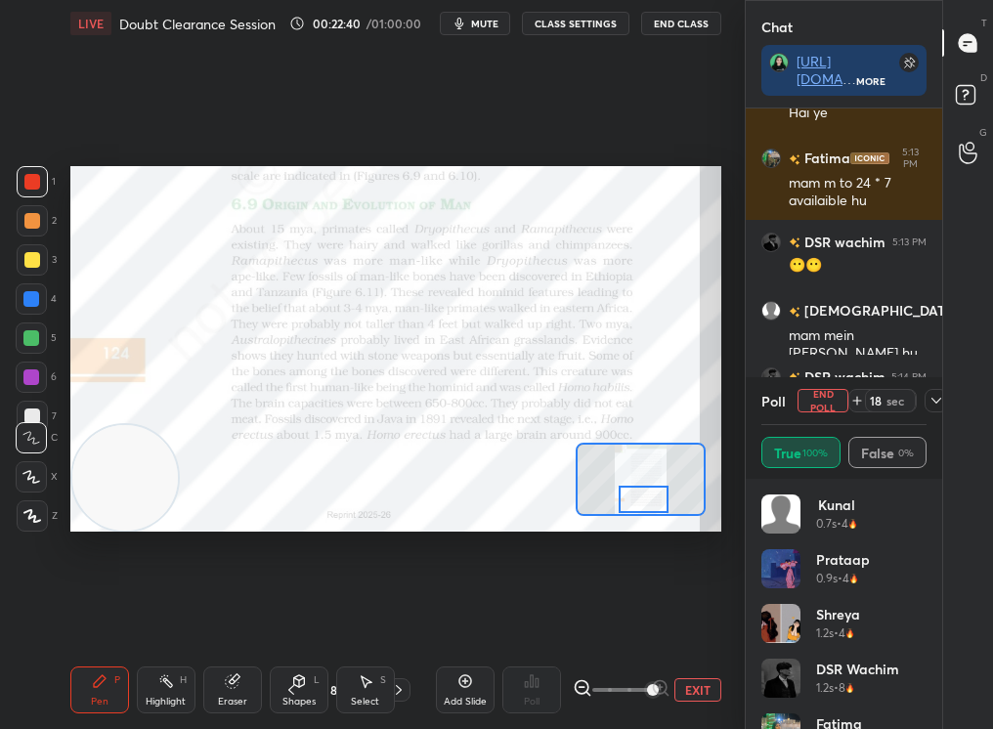
click at [819, 397] on button "End Poll" at bounding box center [822, 400] width 51 height 23
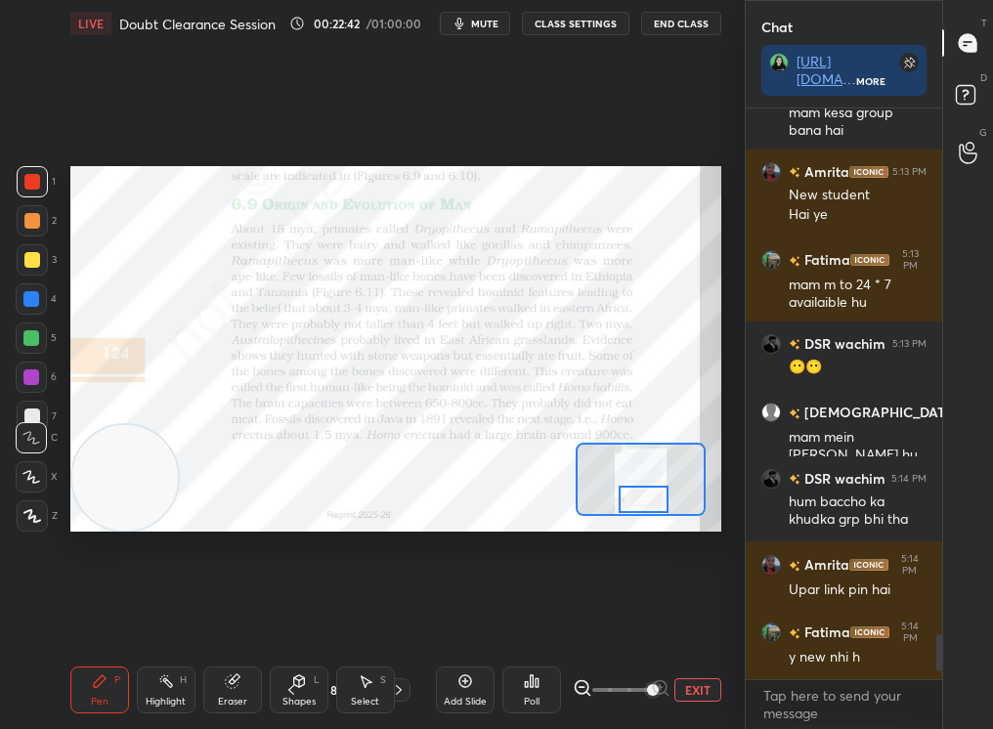
click at [339, 689] on div "Select S" at bounding box center [365, 690] width 59 height 47
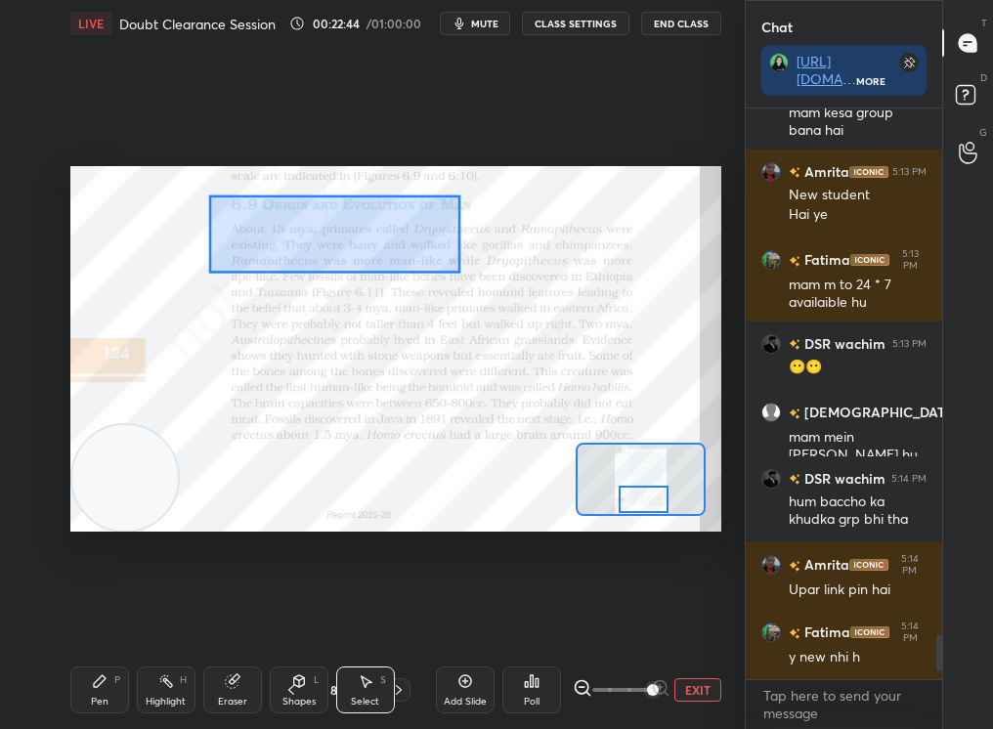
drag, startPoint x: 208, startPoint y: 195, endPoint x: 462, endPoint y: 274, distance: 265.9
click at [462, 274] on div "0 ° Undo Copy Duplicate Duplicate to new slide Delete" at bounding box center [358, 91] width 1627 height 917
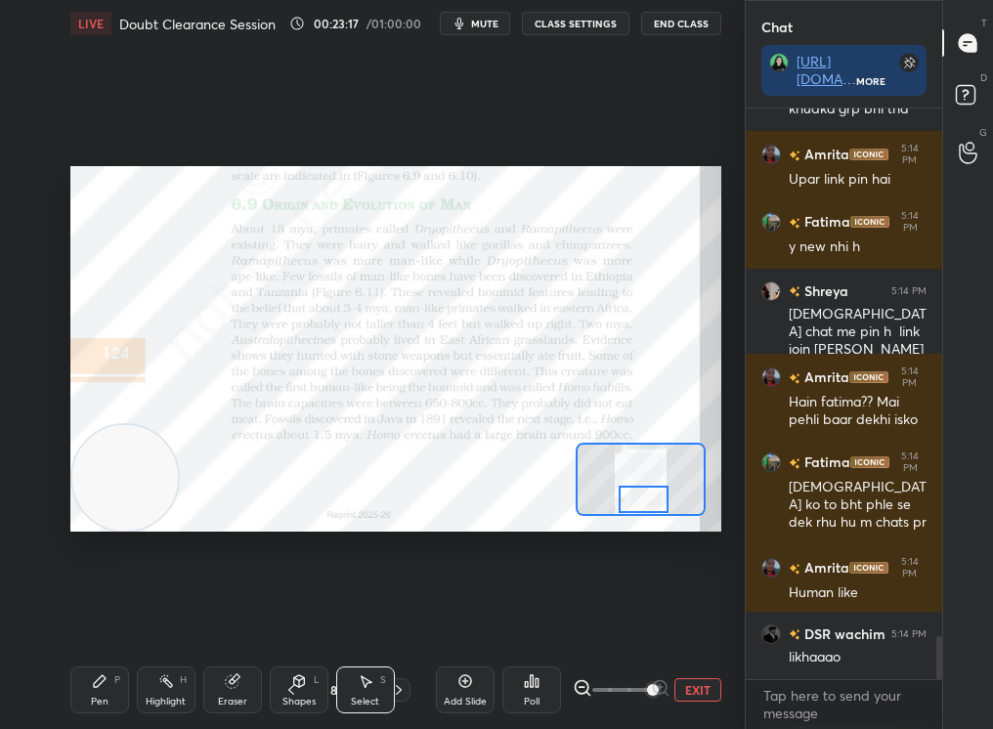
scroll to position [7140, 0]
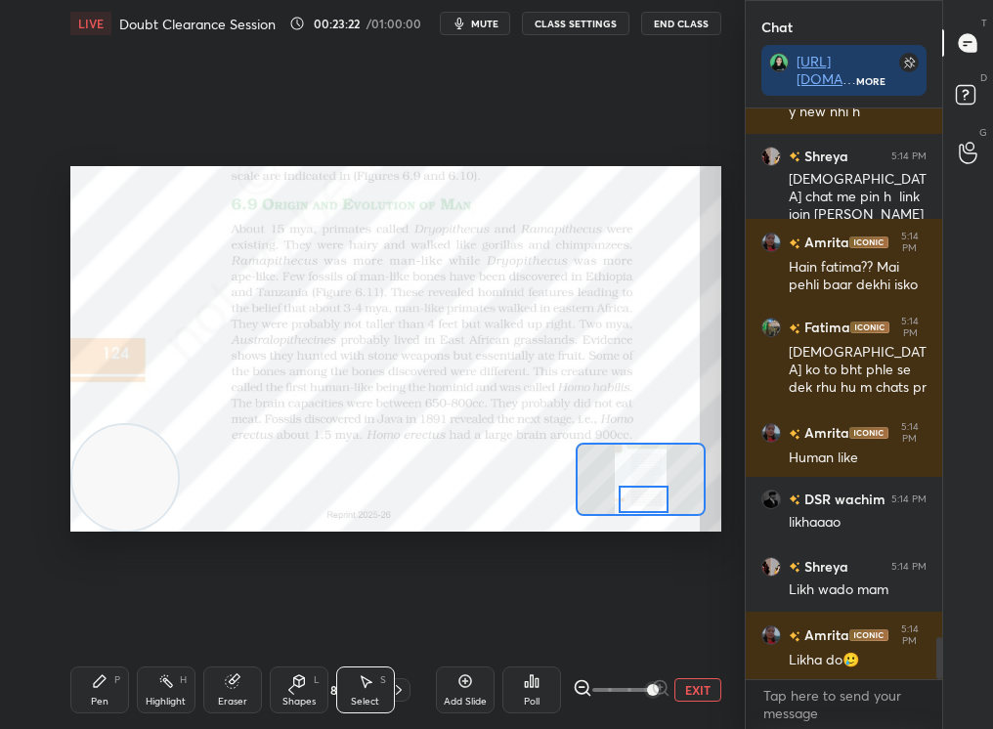
click at [475, 690] on div "Add Slide" at bounding box center [465, 690] width 59 height 47
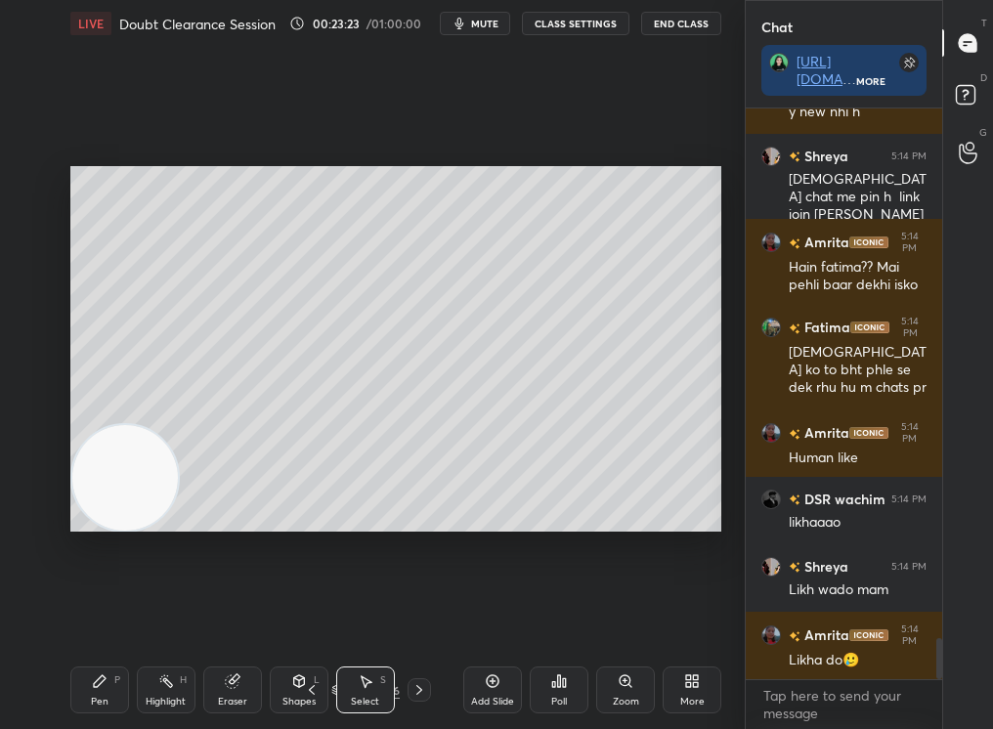
scroll to position [7278, 0]
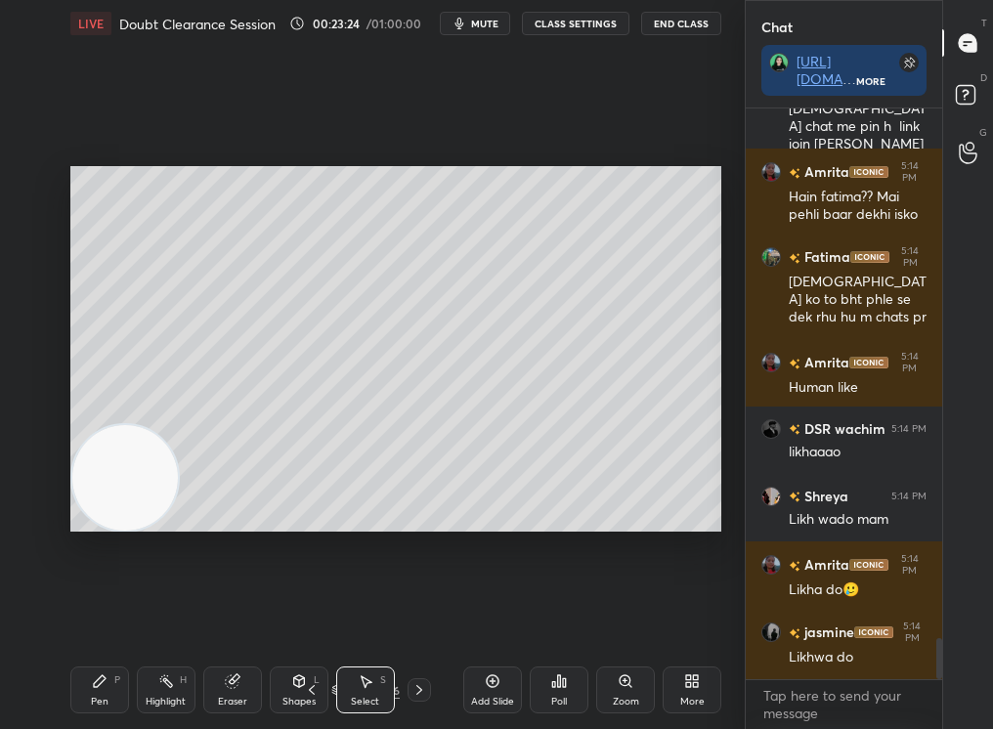
click at [112, 675] on div "Pen P" at bounding box center [99, 690] width 59 height 47
click at [108, 680] on div "Pen P" at bounding box center [99, 690] width 59 height 47
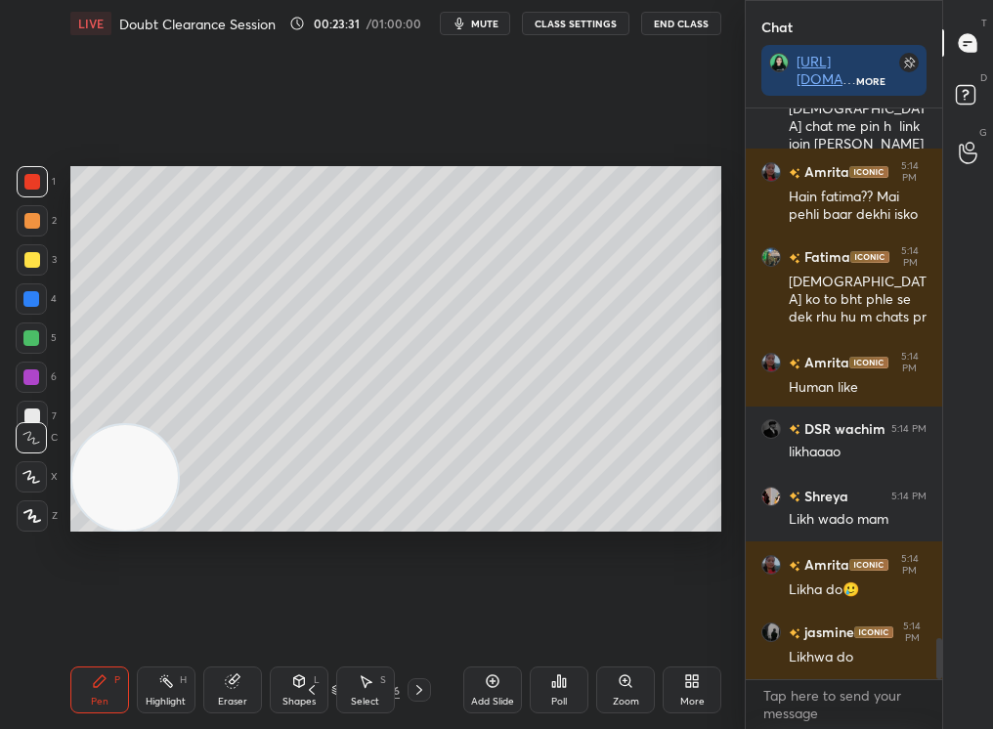
scroll to position [7345, 0]
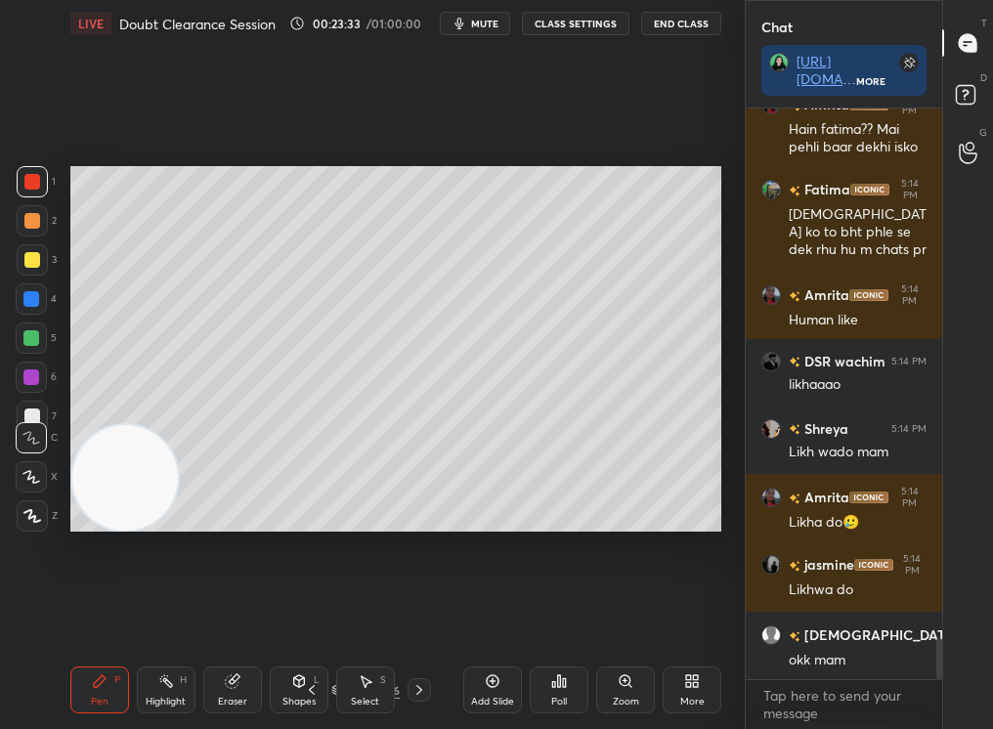
click at [471, 30] on button "mute" at bounding box center [475, 23] width 70 height 23
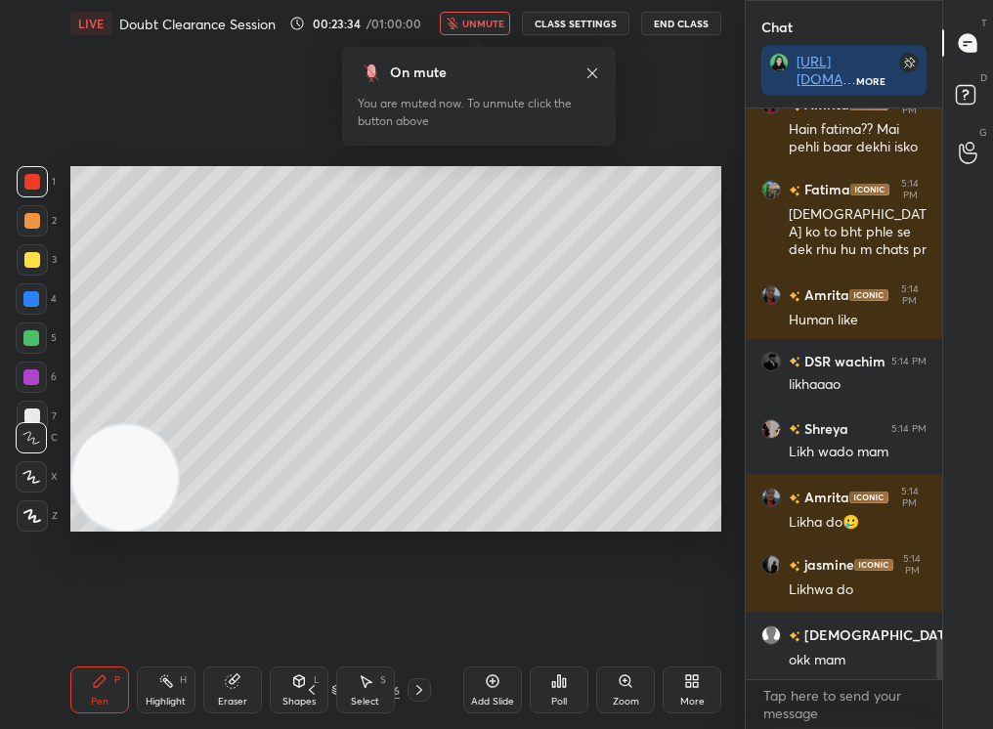
click at [24, 263] on div at bounding box center [32, 260] width 16 height 16
click at [31, 258] on div at bounding box center [32, 260] width 16 height 16
click at [34, 473] on icon at bounding box center [31, 477] width 18 height 14
click at [35, 471] on icon at bounding box center [31, 477] width 18 height 14
click at [488, 22] on span "unmute" at bounding box center [483, 24] width 42 height 14
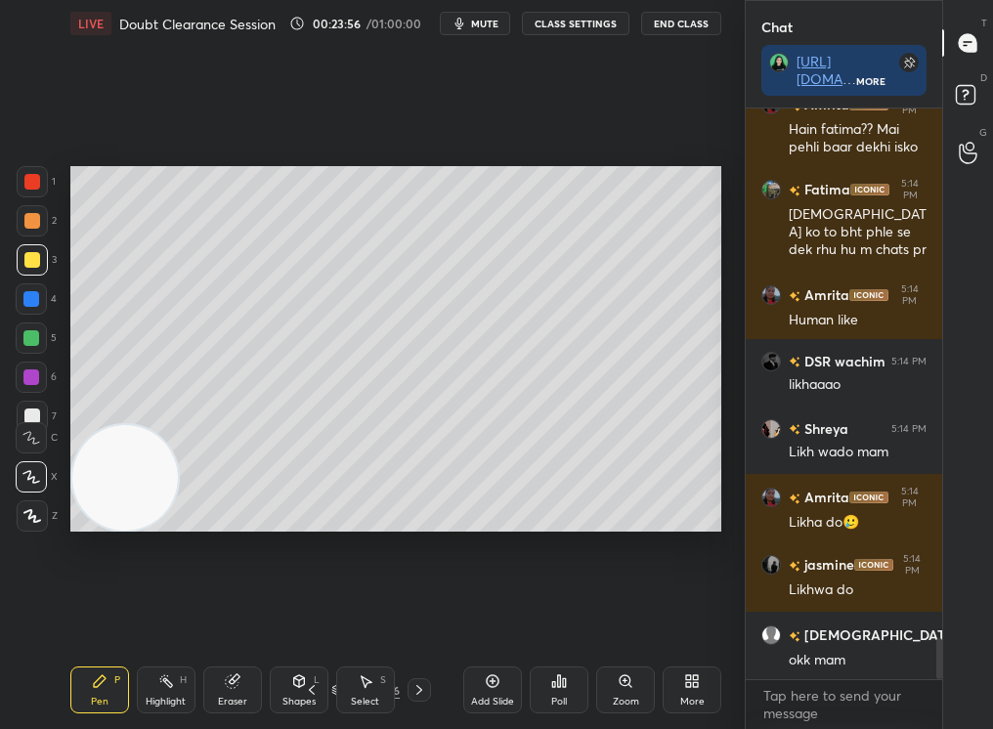
scroll to position [7466, 0]
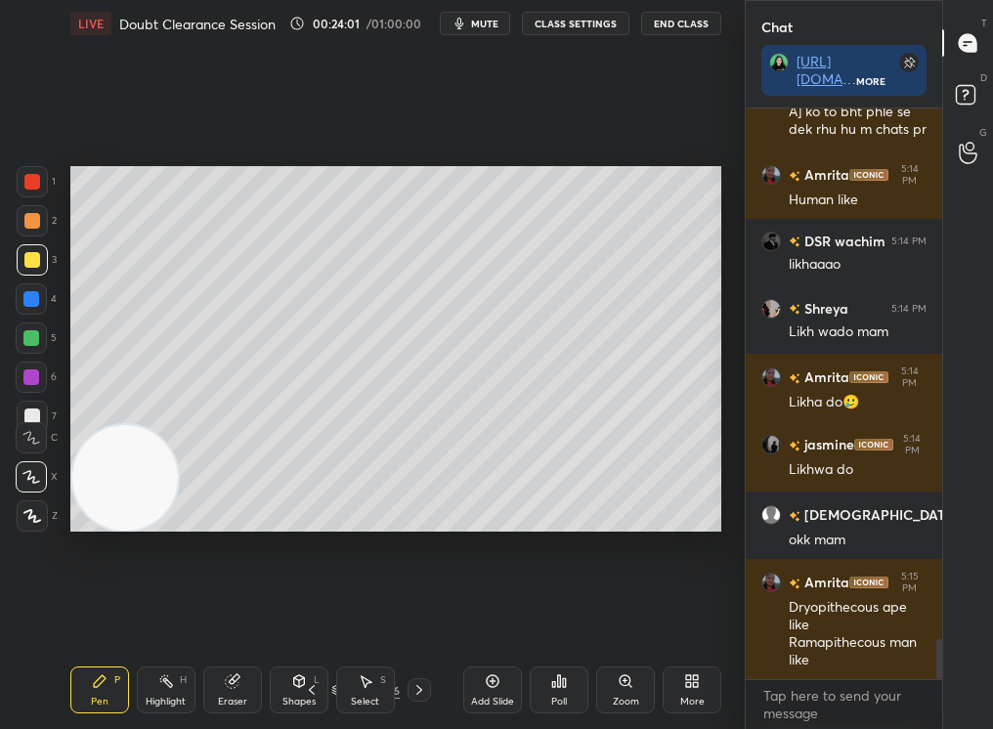
click at [27, 311] on div at bounding box center [31, 298] width 31 height 31
click at [30, 344] on div at bounding box center [31, 338] width 16 height 16
drag, startPoint x: 128, startPoint y: 475, endPoint x: 116, endPoint y: 325, distance: 150.0
click at [113, 423] on video at bounding box center [125, 476] width 106 height 106
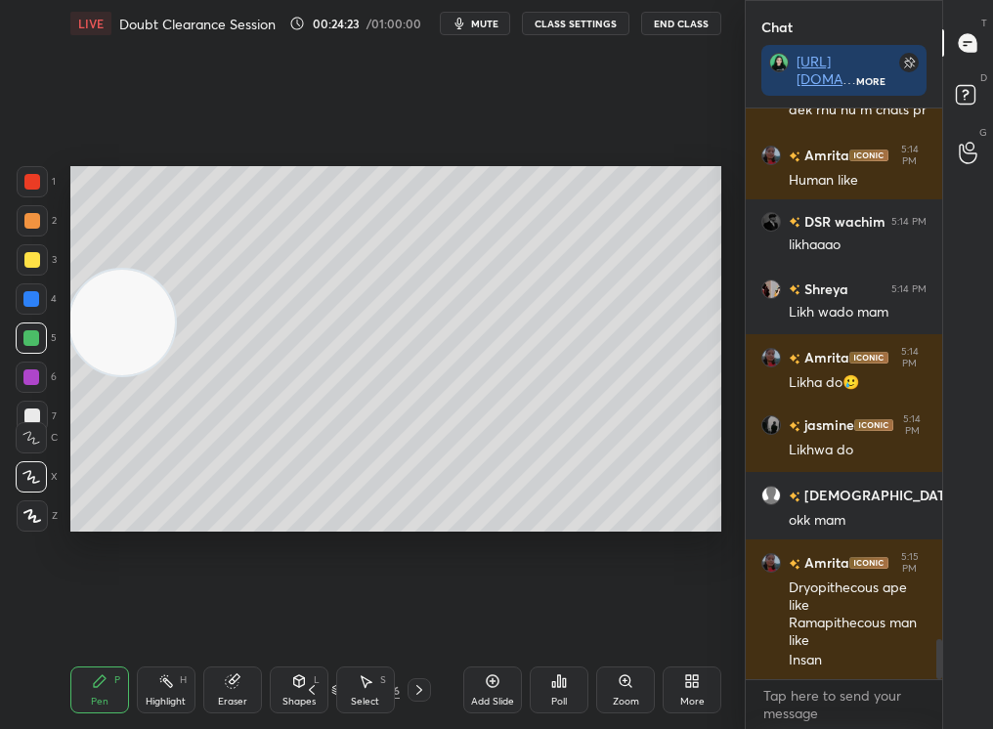
scroll to position [7532, 0]
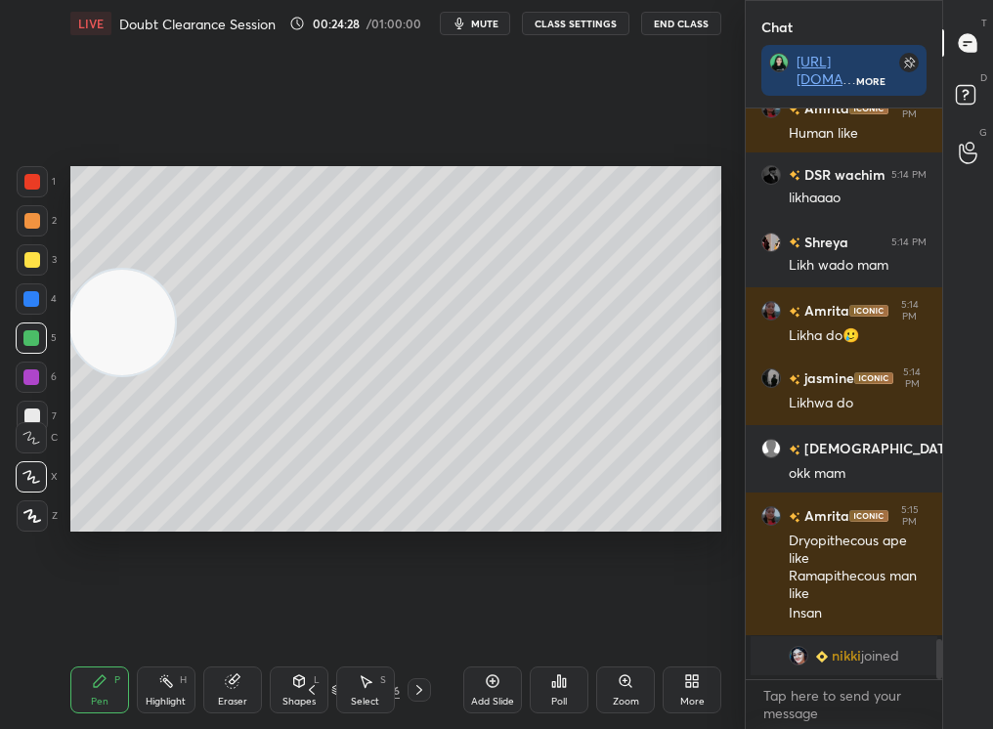
click at [537, 693] on div "Poll" at bounding box center [559, 690] width 59 height 47
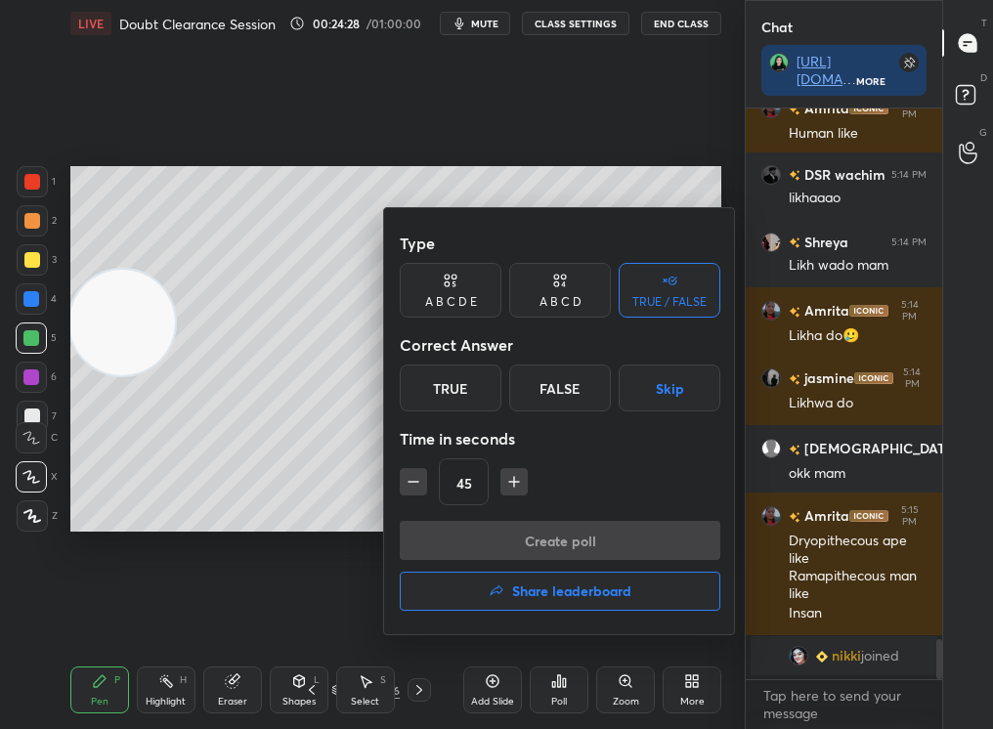
click at [482, 694] on div at bounding box center [496, 364] width 993 height 729
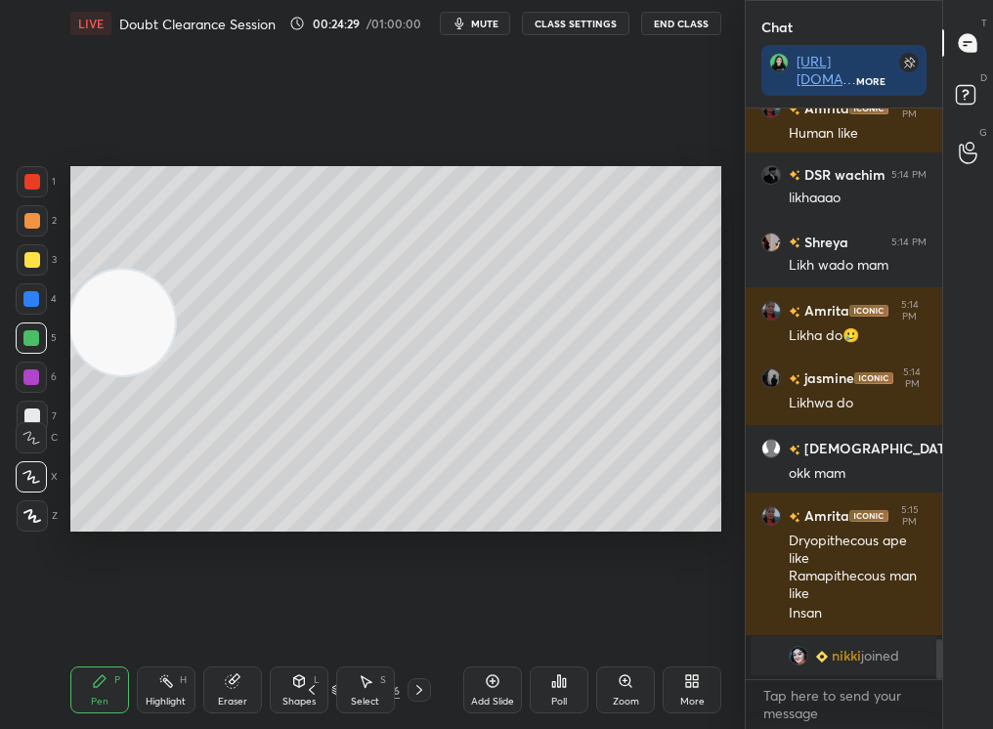
click at [483, 693] on div "Add Slide" at bounding box center [492, 690] width 59 height 47
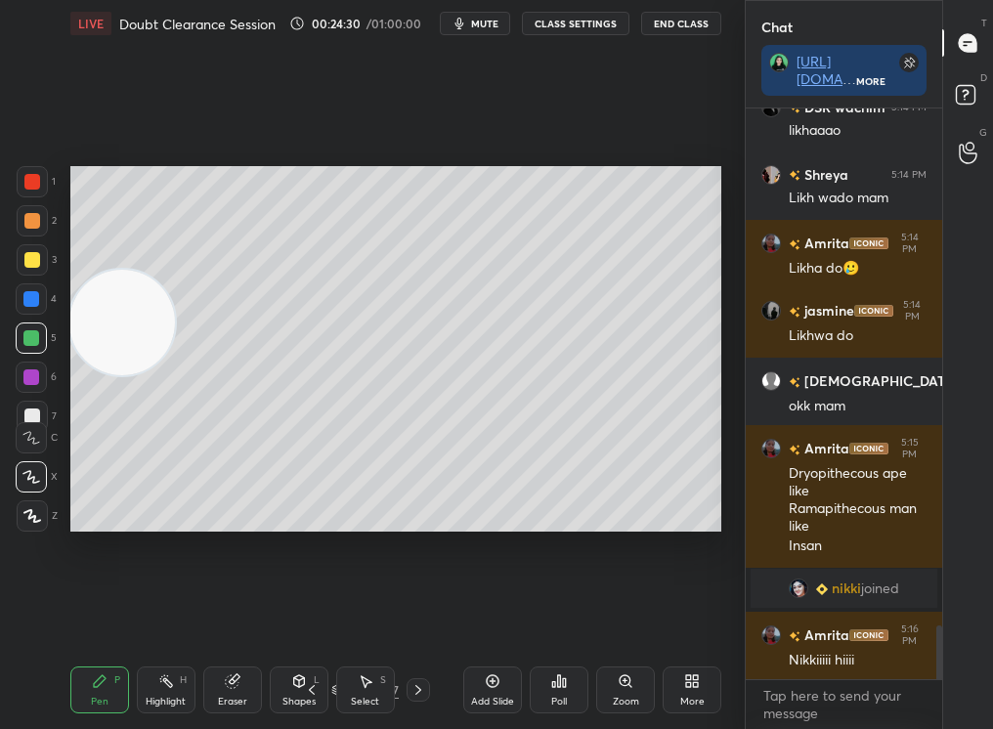
click at [43, 515] on div at bounding box center [32, 515] width 31 height 31
click at [31, 519] on icon at bounding box center [32, 516] width 18 height 14
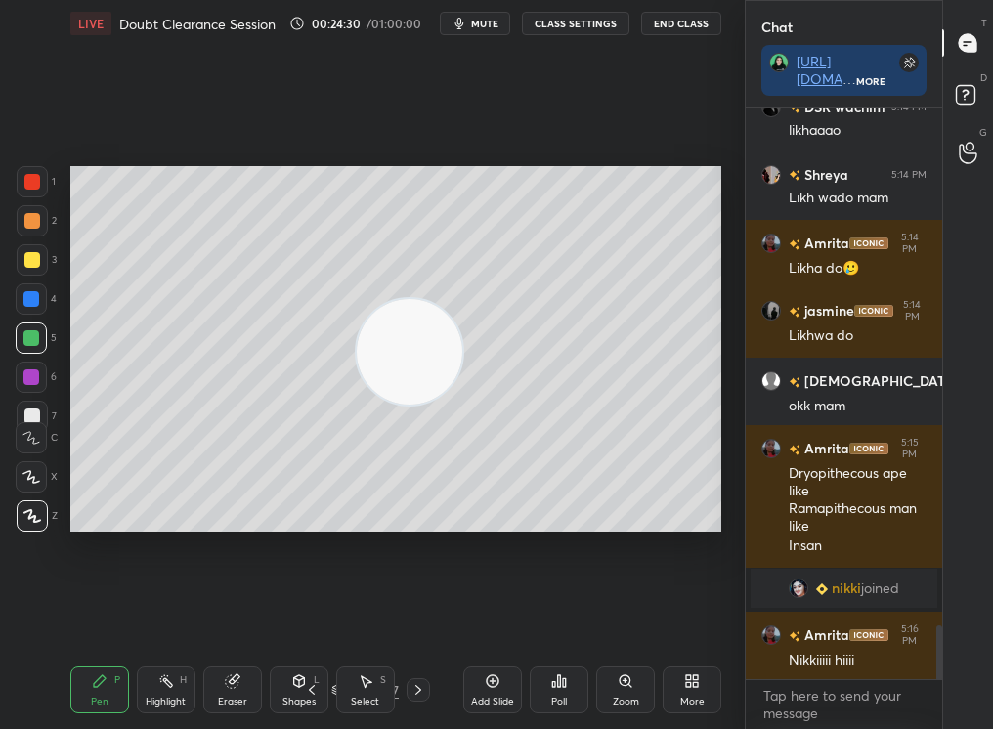
drag, startPoint x: 245, startPoint y: 346, endPoint x: 671, endPoint y: 423, distance: 433.0
click at [462, 405] on video at bounding box center [410, 352] width 106 height 106
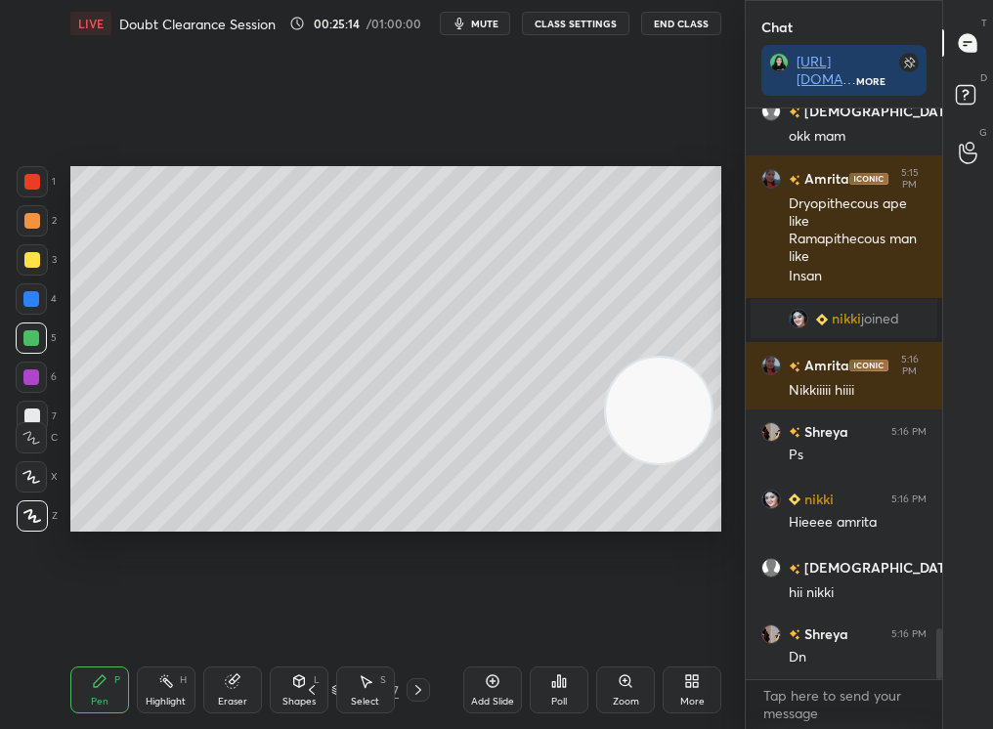
scroll to position [5848, 0]
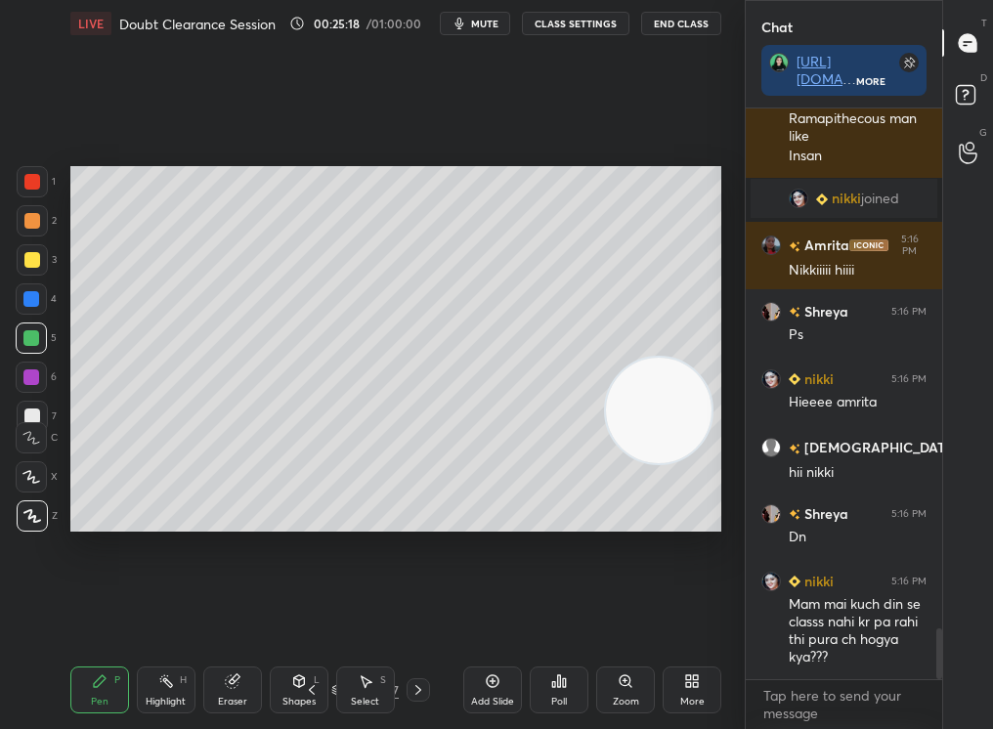
click at [34, 263] on div at bounding box center [32, 260] width 16 height 16
click at [34, 260] on div at bounding box center [32, 260] width 16 height 16
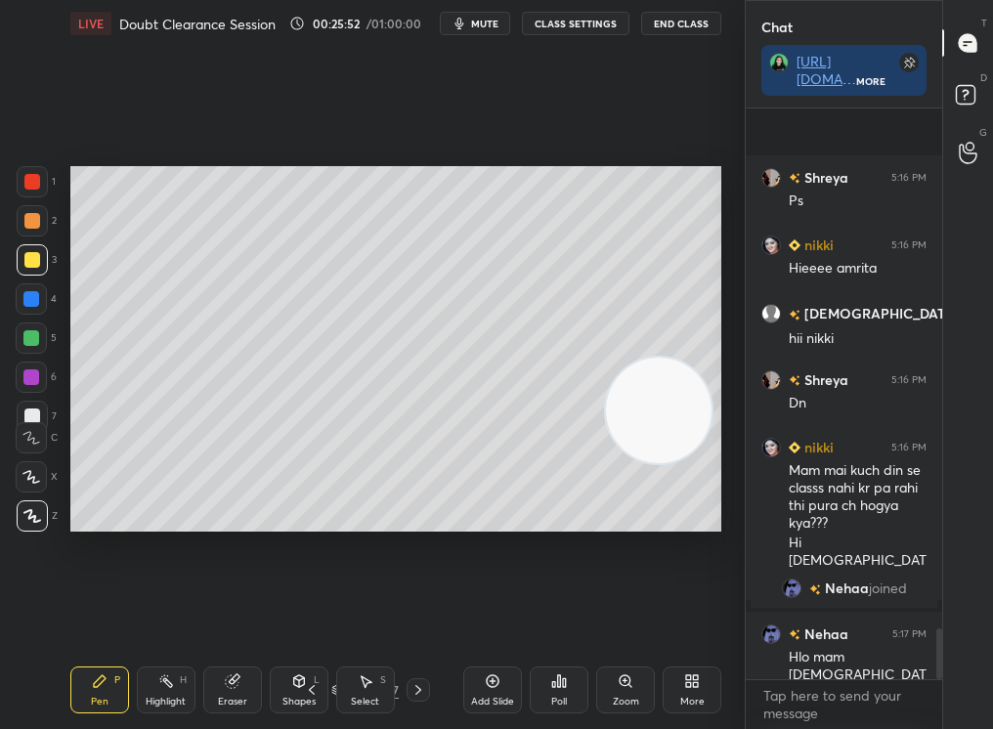
scroll to position [5808, 0]
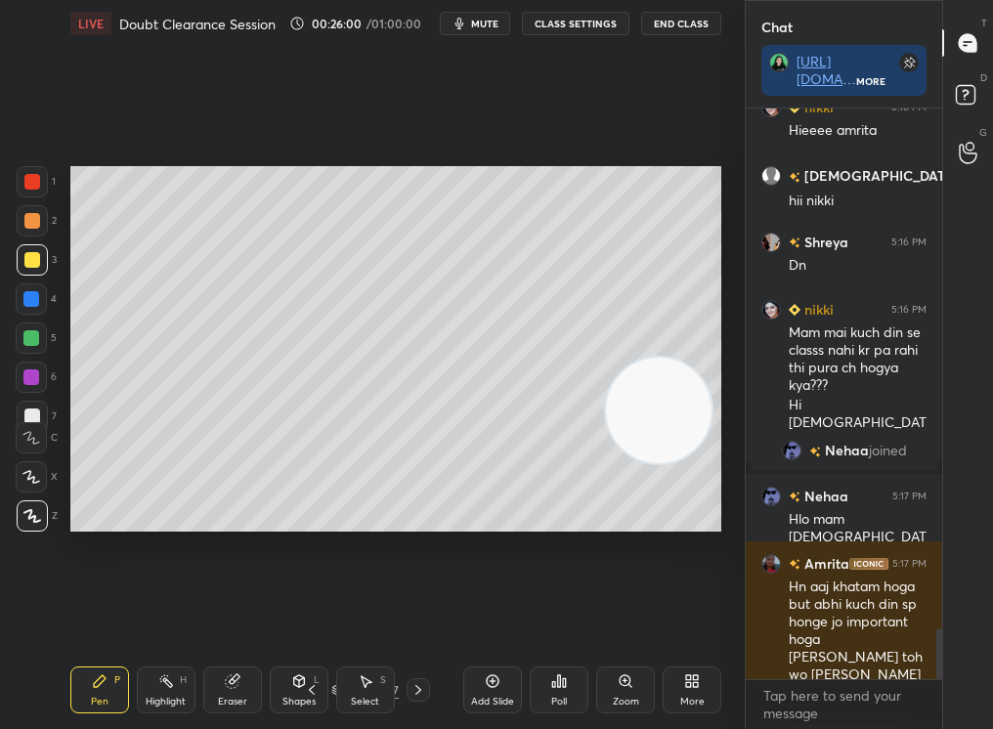
click at [32, 301] on div at bounding box center [31, 299] width 16 height 16
click at [31, 297] on div at bounding box center [31, 299] width 16 height 16
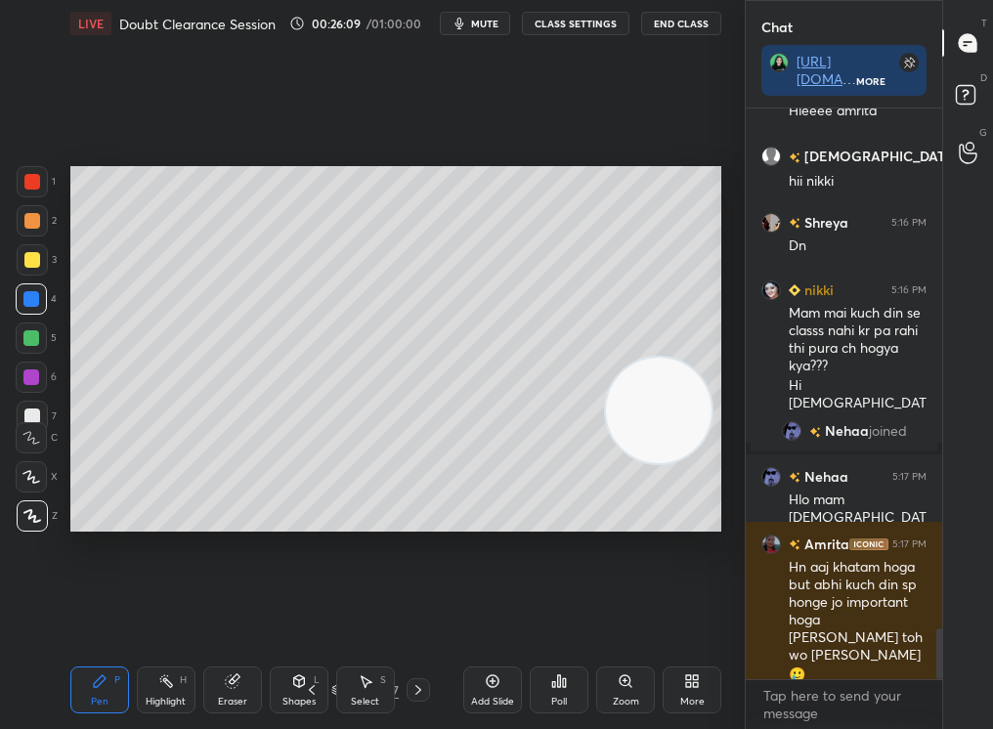
scroll to position [5847, 0]
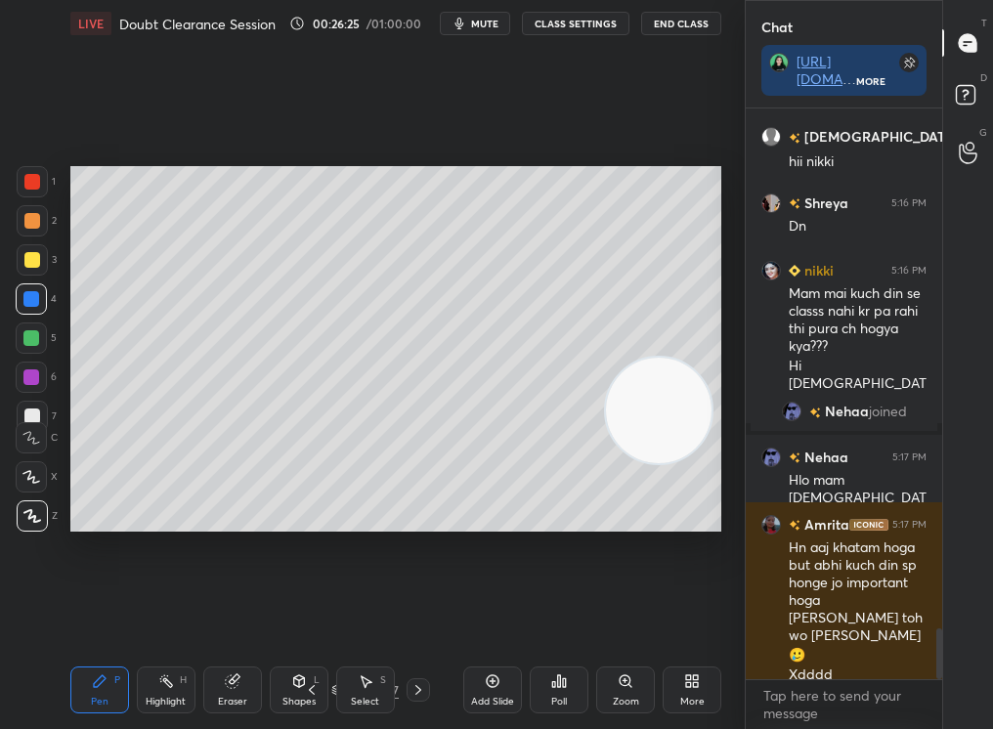
click at [211, 681] on div "Eraser" at bounding box center [232, 690] width 59 height 47
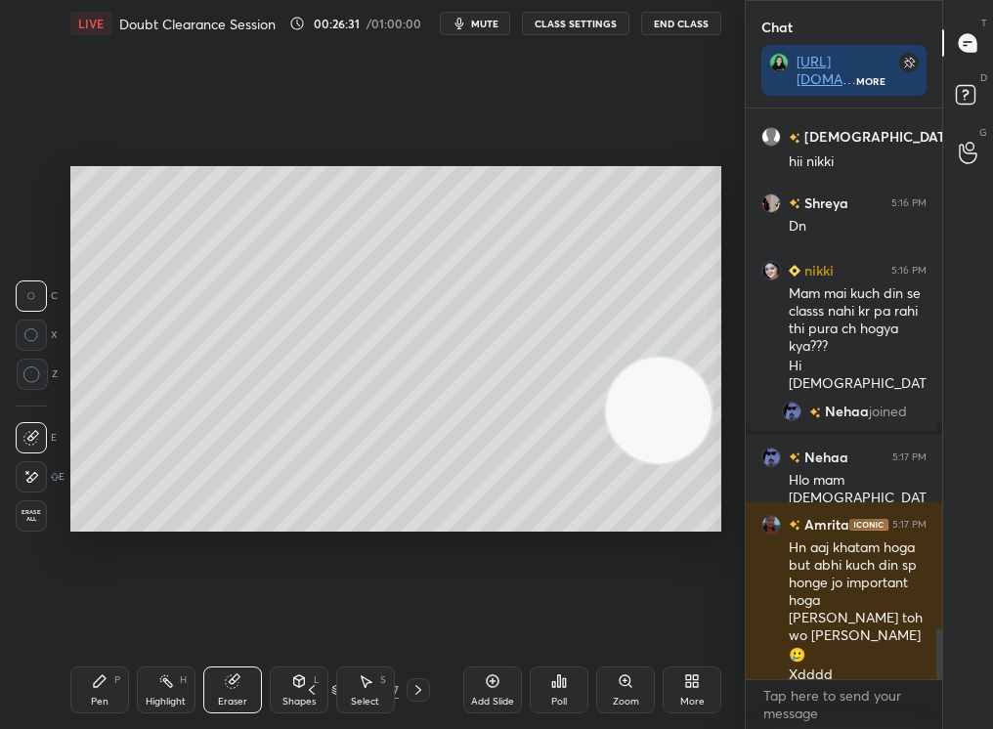
click at [81, 680] on div "Pen P" at bounding box center [99, 690] width 59 height 47
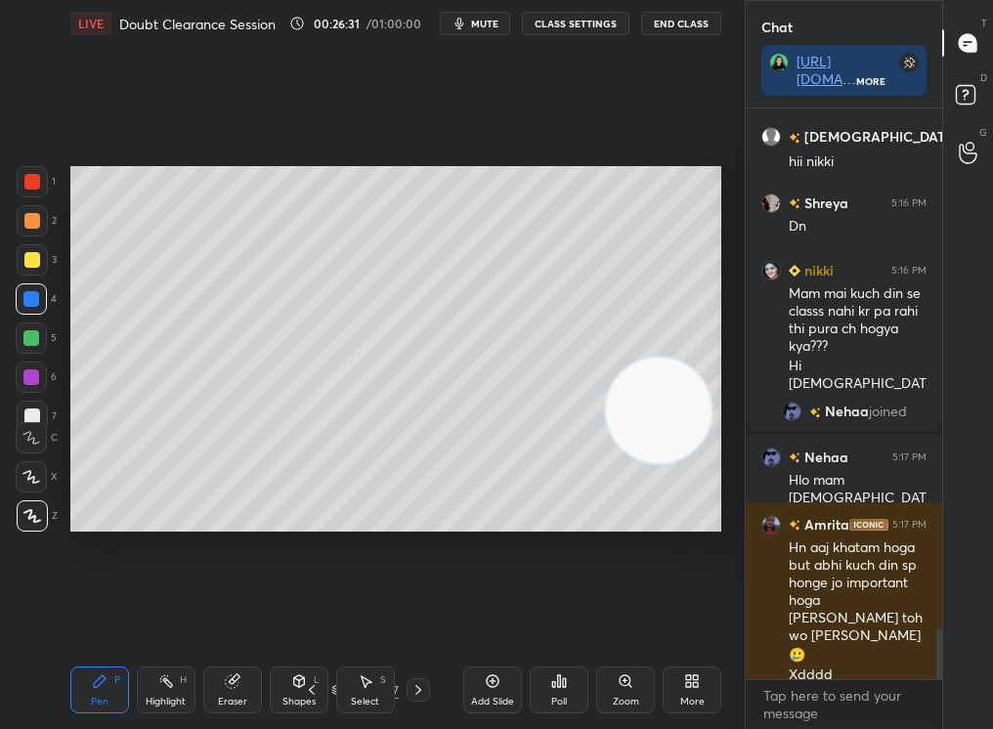
click at [89, 666] on div "Pen P Highlight H Eraser Shapes L Select S 83 / 237 Add Slide Poll Zoom More" at bounding box center [395, 690] width 651 height 78
click at [34, 265] on div at bounding box center [32, 259] width 31 height 31
click at [30, 267] on div at bounding box center [32, 259] width 31 height 31
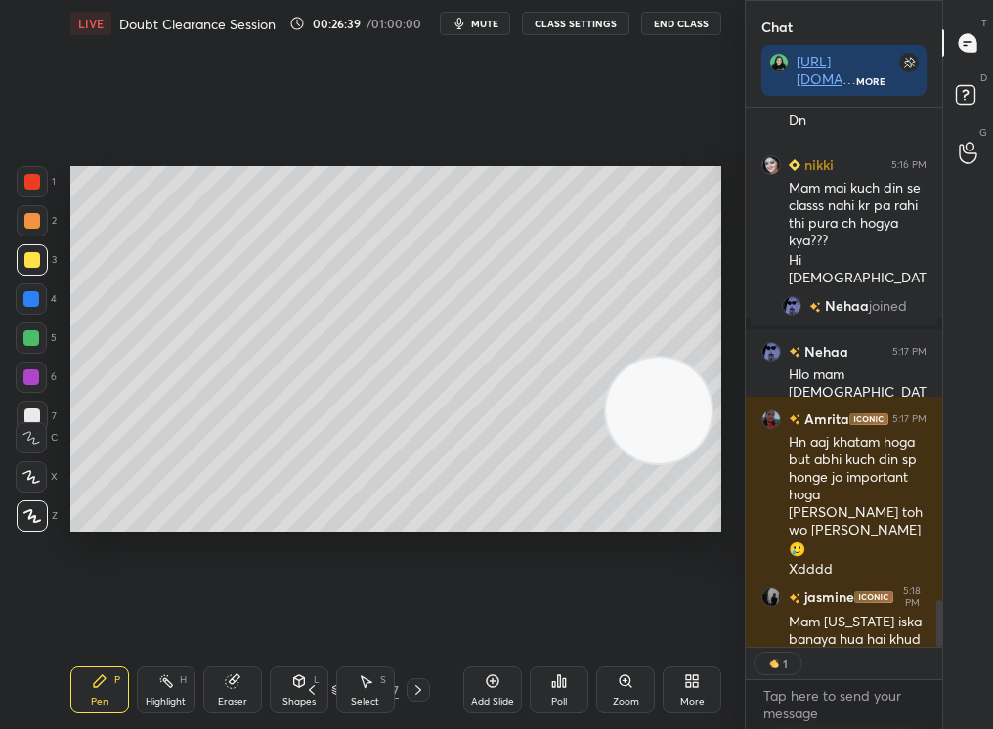
scroll to position [7, 7]
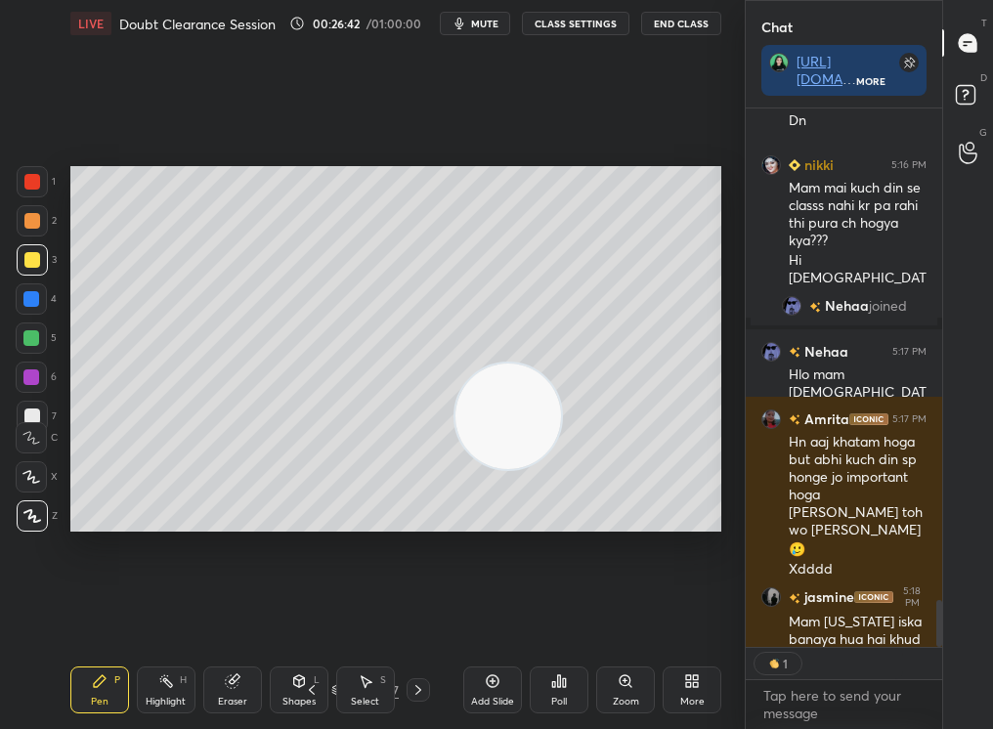
drag, startPoint x: 658, startPoint y: 422, endPoint x: 5, endPoint y: 422, distance: 652.8
click at [5, 422] on div "1 2 3 4 5 6 7 C X Z C X Z E E Erase all H H LIVE Doubt Clearance Session 00:26:…" at bounding box center [364, 364] width 729 height 729
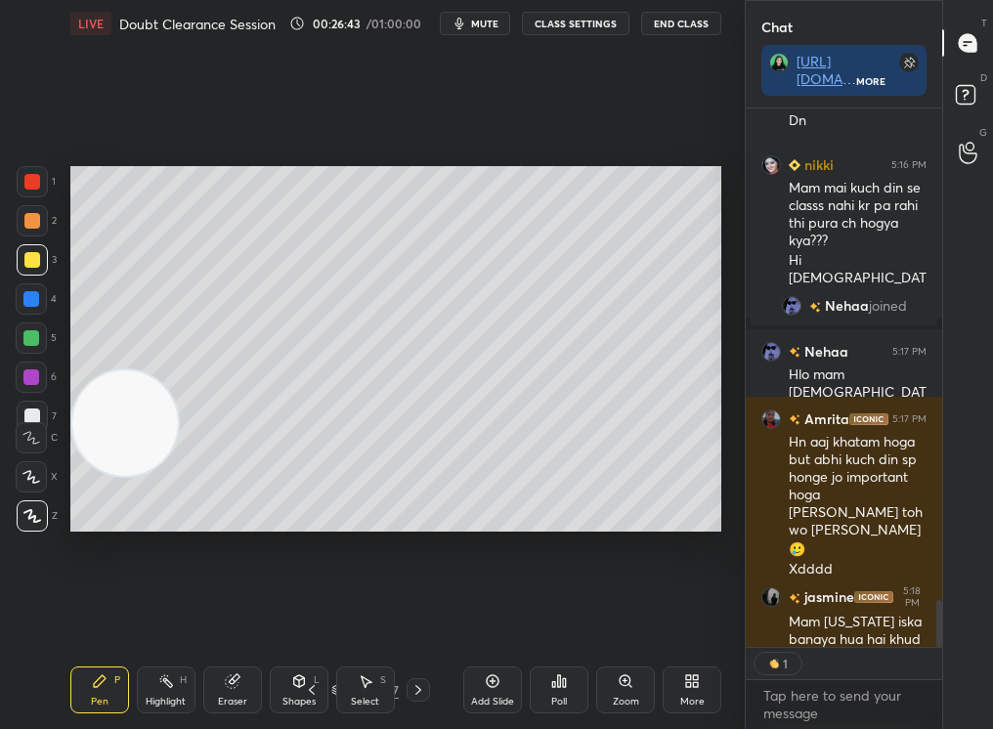
scroll to position [6005, 0]
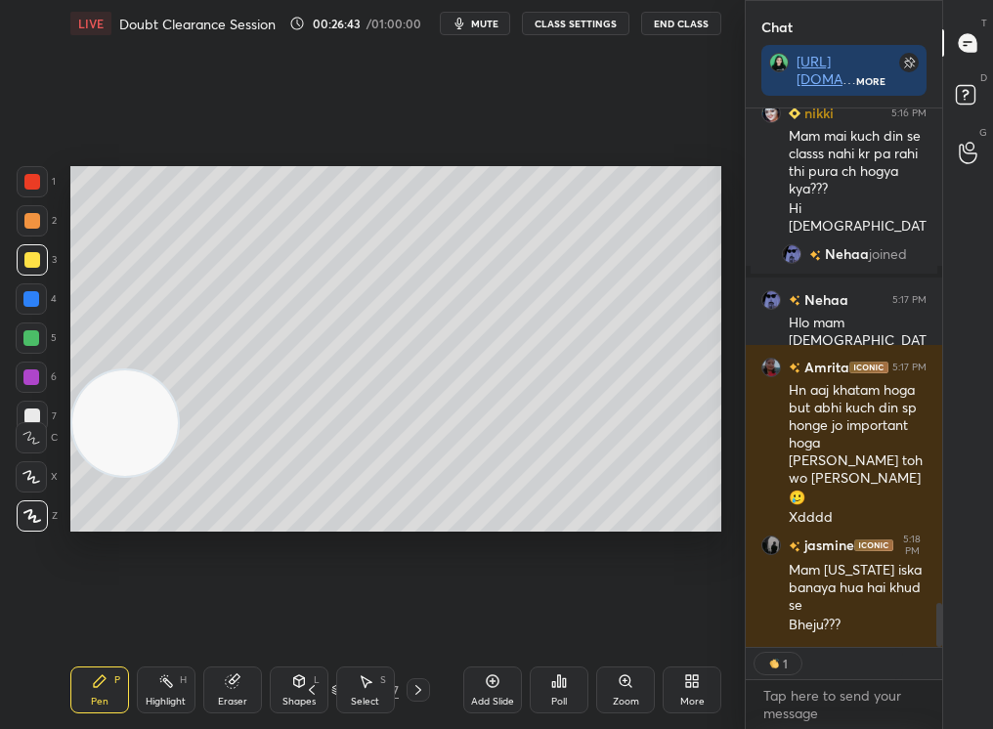
click at [213, 695] on div "Eraser" at bounding box center [232, 690] width 59 height 47
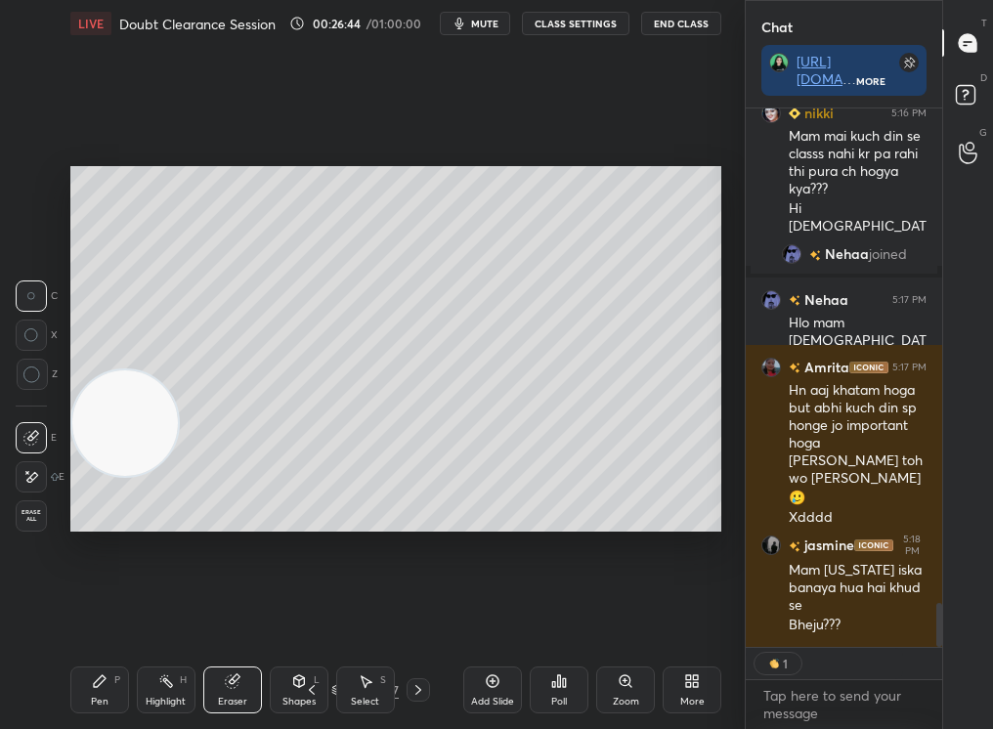
click at [94, 677] on icon at bounding box center [100, 681] width 16 height 16
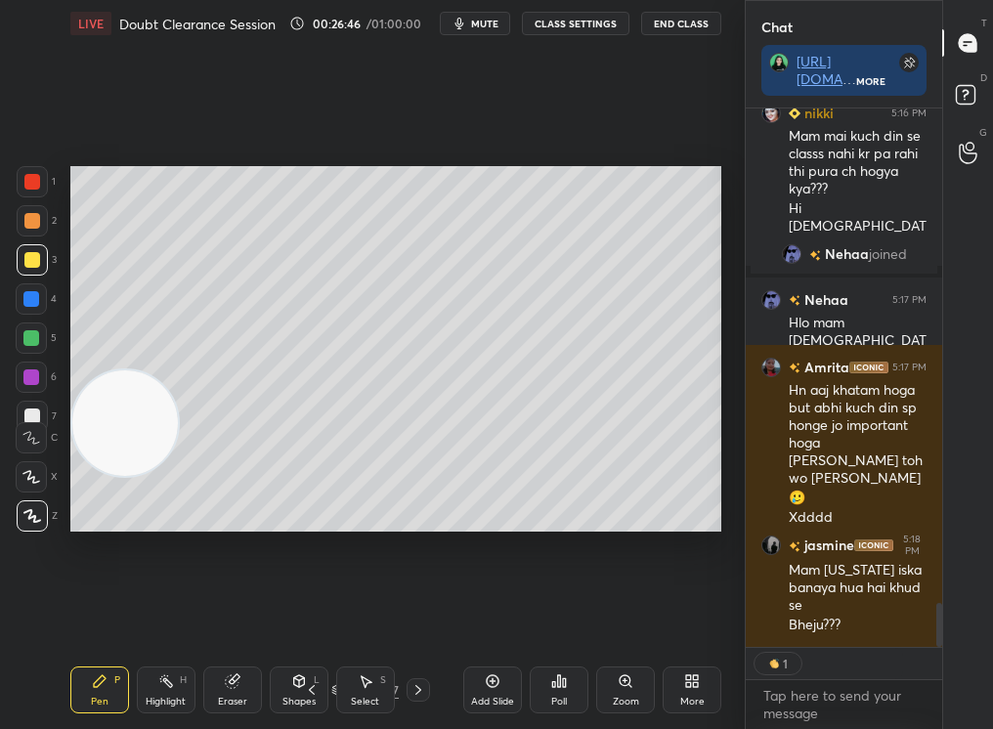
click at [229, 693] on div "Eraser" at bounding box center [232, 690] width 59 height 47
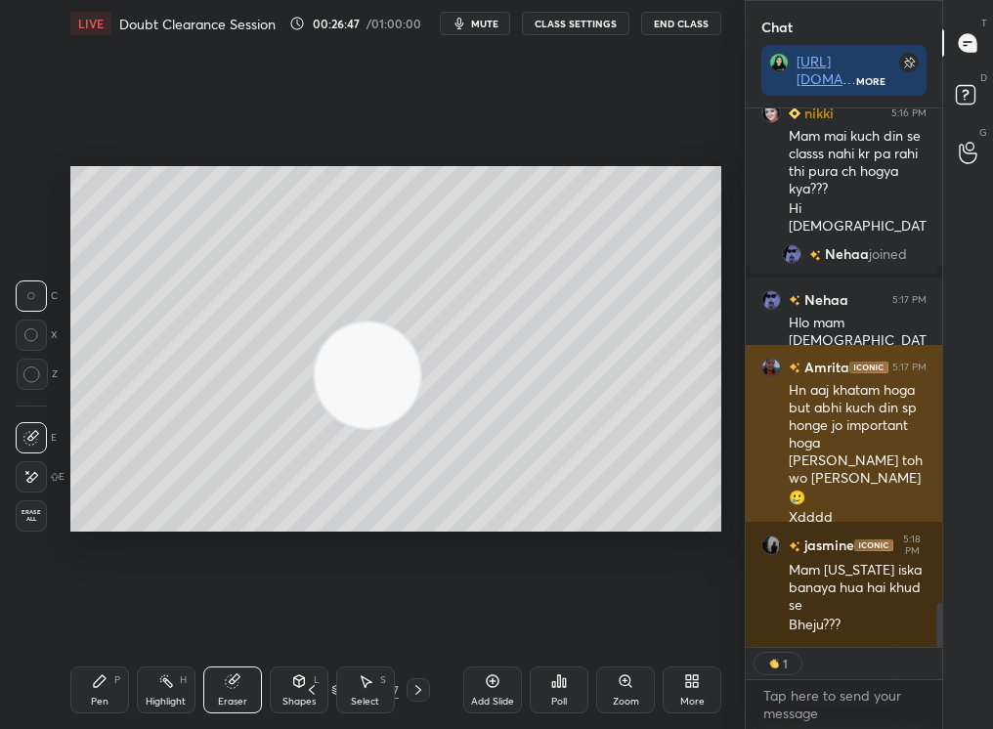
drag, startPoint x: 167, startPoint y: 452, endPoint x: 800, endPoint y: 410, distance: 634.7
click at [804, 411] on div "1 2 3 4 5 6 7 C X Z C X Z E E Erase all H H LIVE Doubt Clearance Session 00:26:…" at bounding box center [496, 364] width 993 height 729
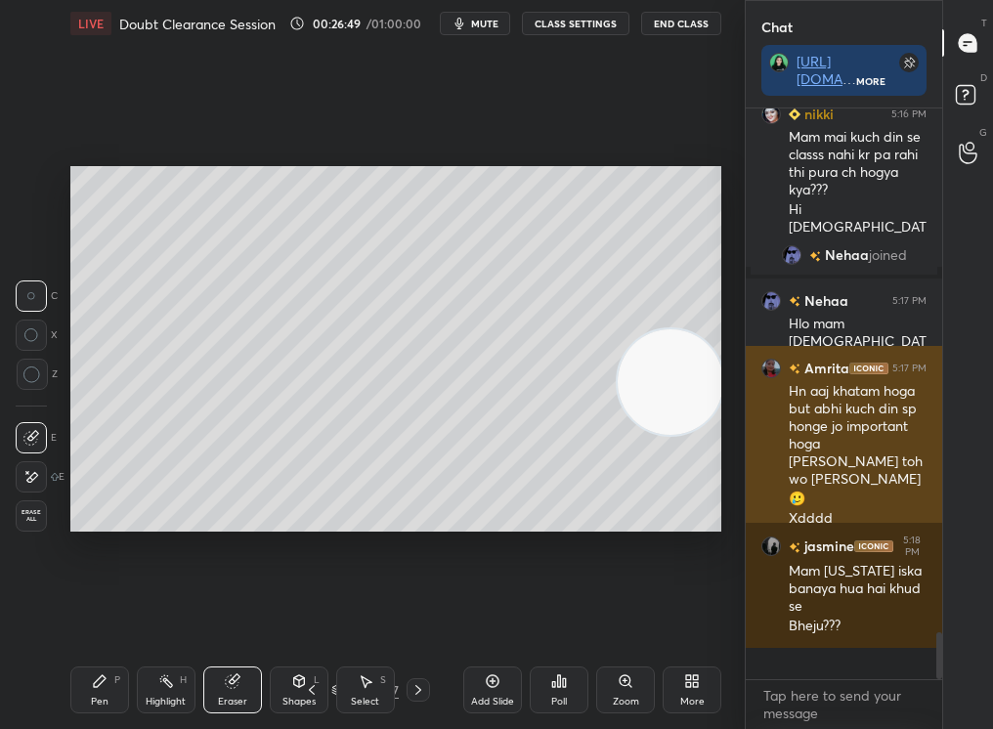
scroll to position [5972, 0]
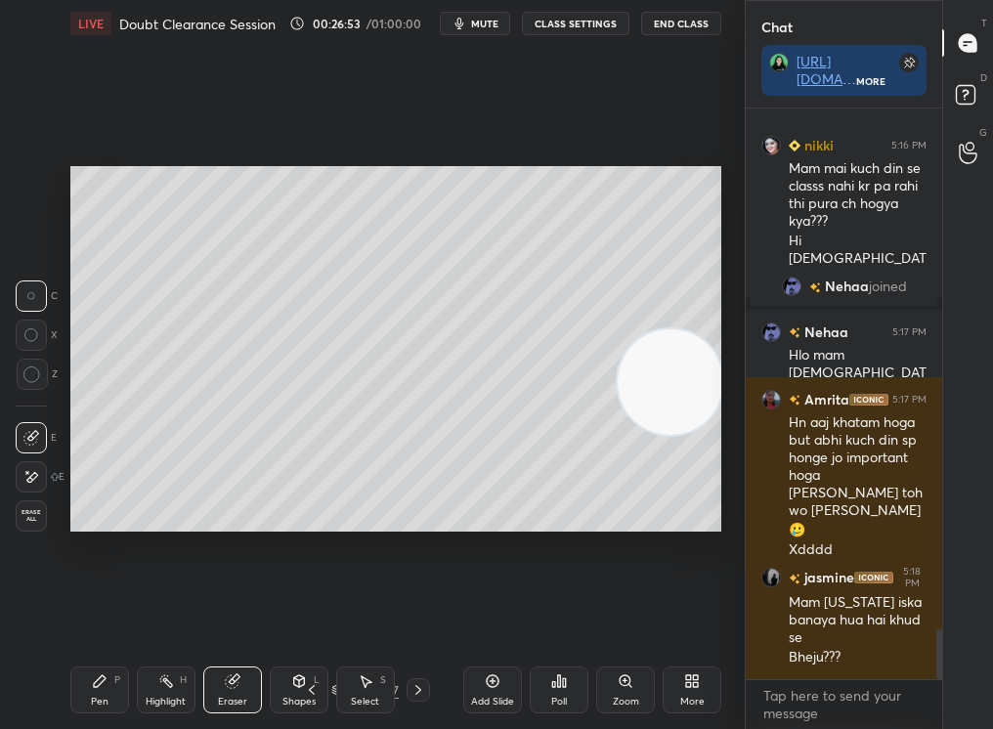
click at [94, 687] on div "Pen P" at bounding box center [99, 690] width 59 height 47
click at [92, 685] on icon at bounding box center [100, 681] width 16 height 16
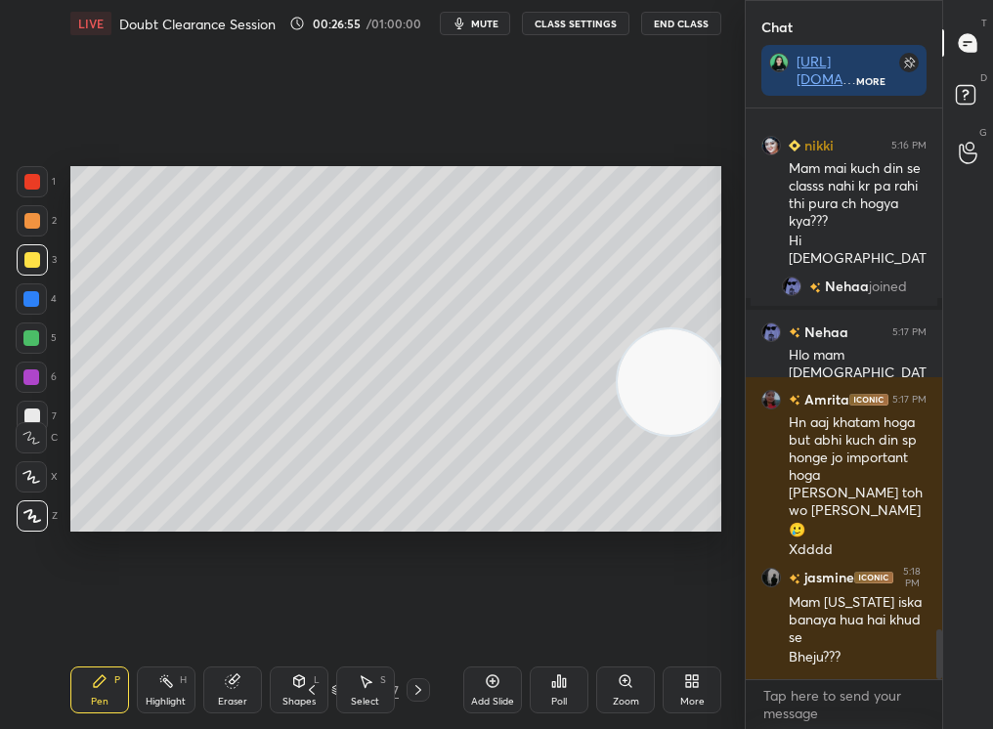
scroll to position [6040, 0]
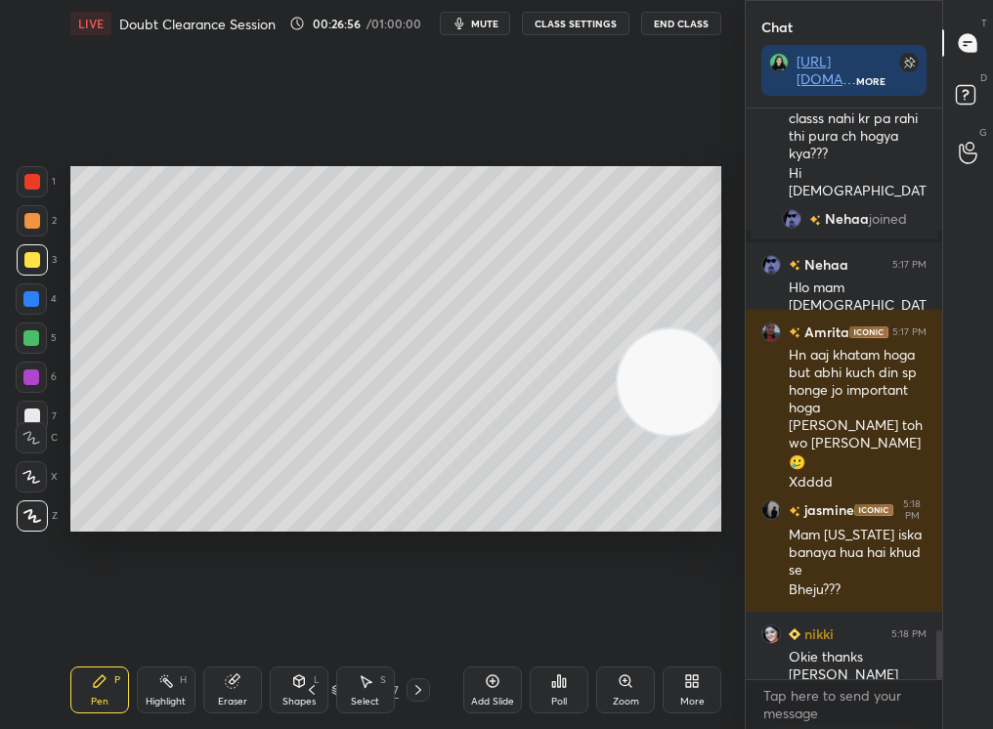
click at [31, 228] on div at bounding box center [32, 220] width 31 height 31
click at [30, 224] on div at bounding box center [32, 221] width 16 height 16
drag, startPoint x: 667, startPoint y: 377, endPoint x: 694, endPoint y: 278, distance: 103.4
click at [694, 313] on video at bounding box center [667, 366] width 106 height 106
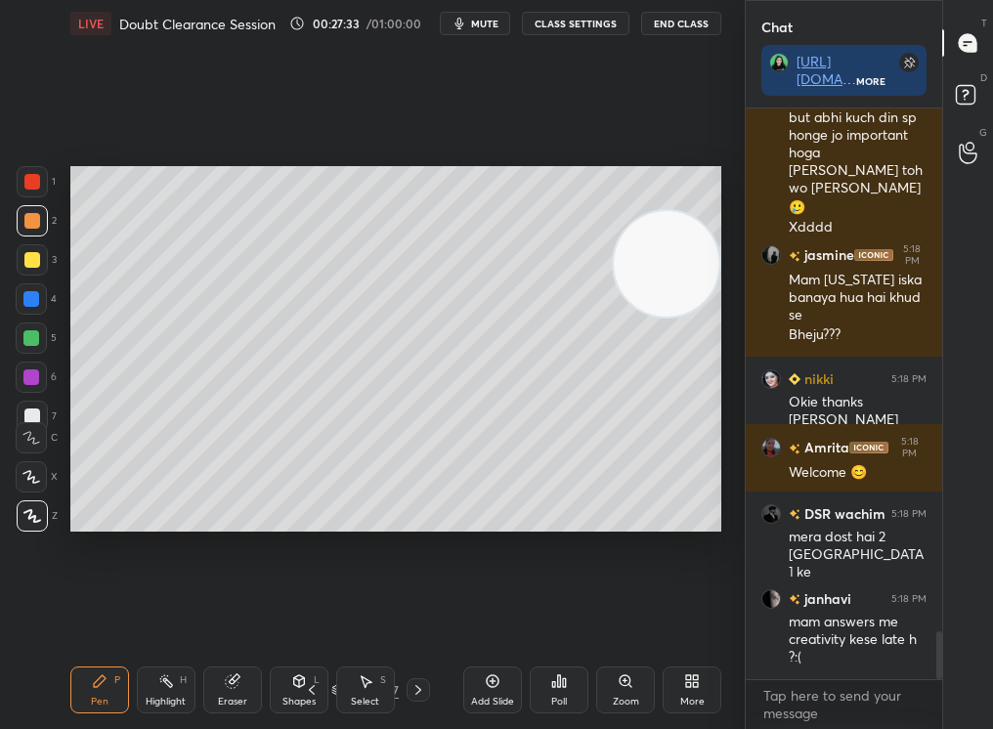
scroll to position [6362, 0]
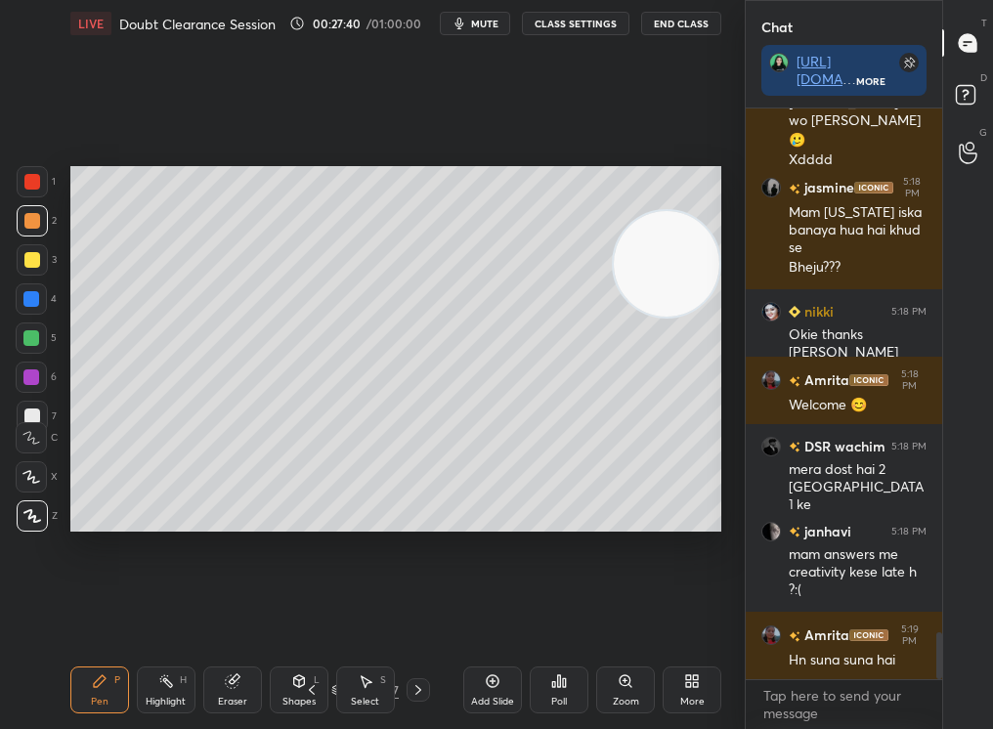
click at [464, 672] on div "Add Slide" at bounding box center [492, 690] width 59 height 47
click at [35, 249] on div at bounding box center [32, 259] width 31 height 31
click at [30, 214] on div at bounding box center [32, 221] width 16 height 16
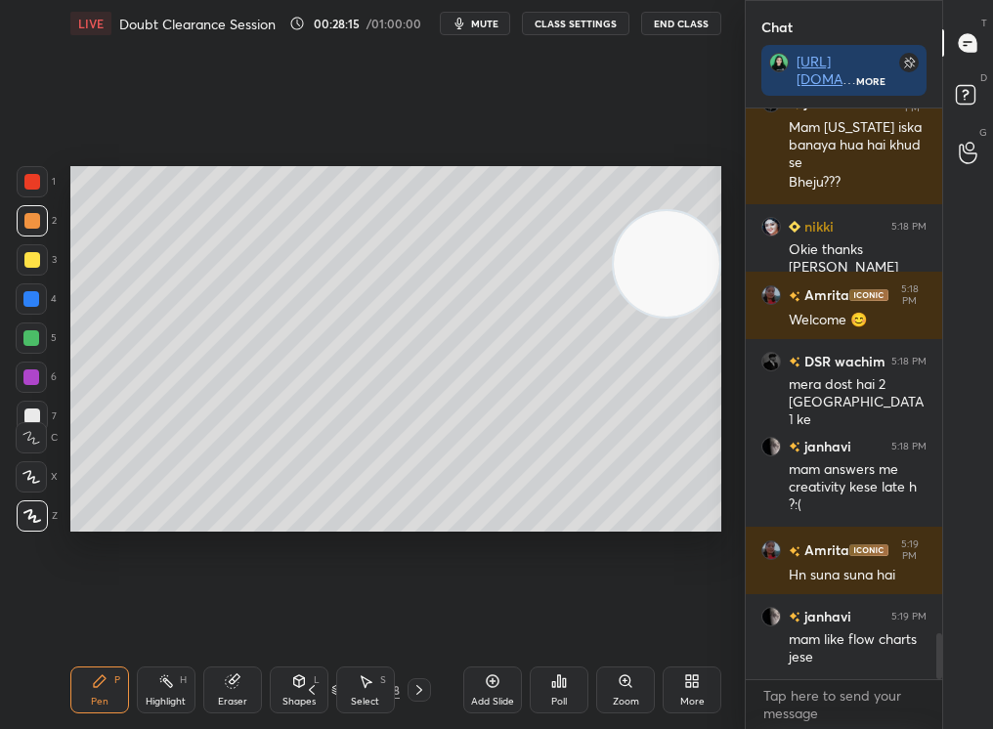
click at [27, 256] on div at bounding box center [32, 260] width 16 height 16
click at [24, 259] on div at bounding box center [32, 260] width 16 height 16
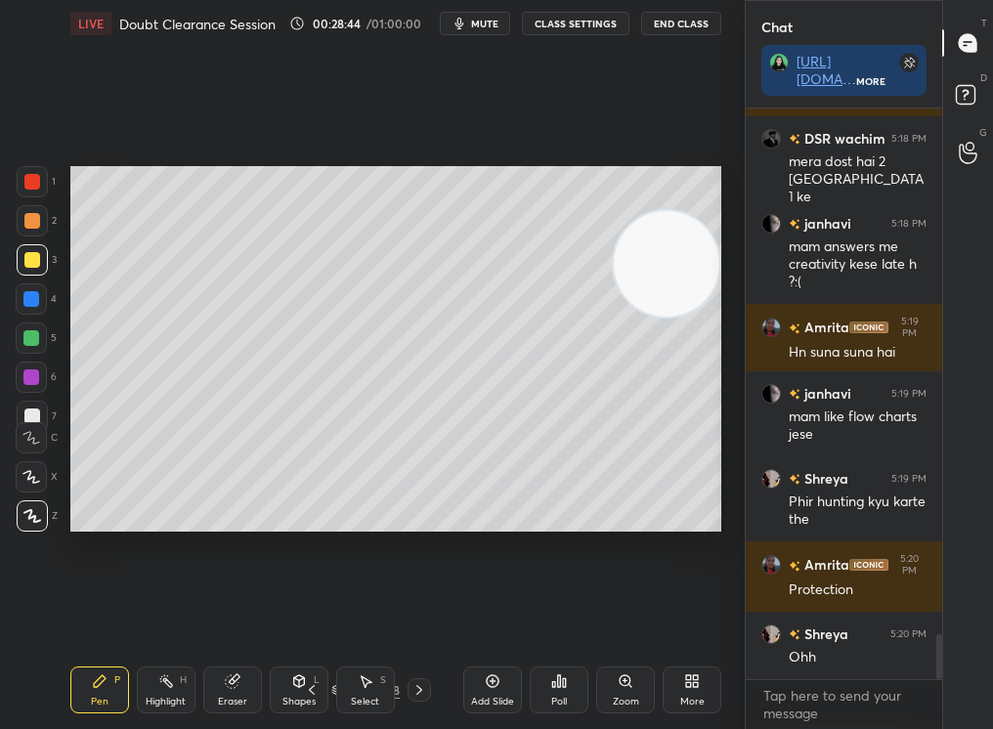
scroll to position [6741, 0]
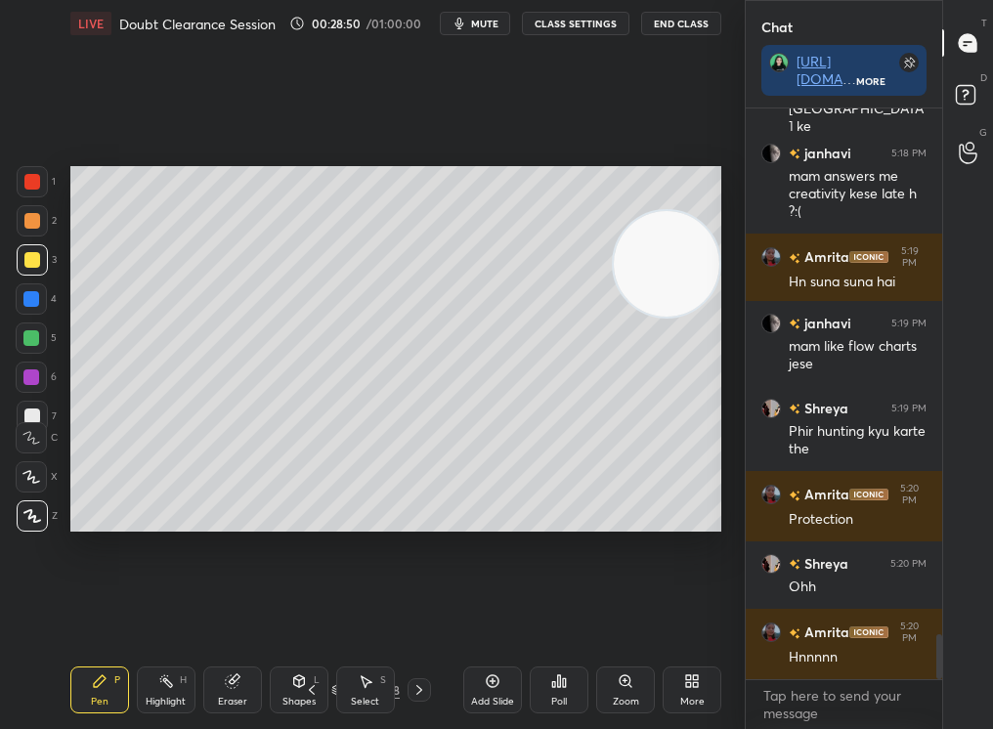
click at [41, 222] on div "2" at bounding box center [37, 220] width 40 height 31
click at [33, 224] on div at bounding box center [32, 221] width 16 height 16
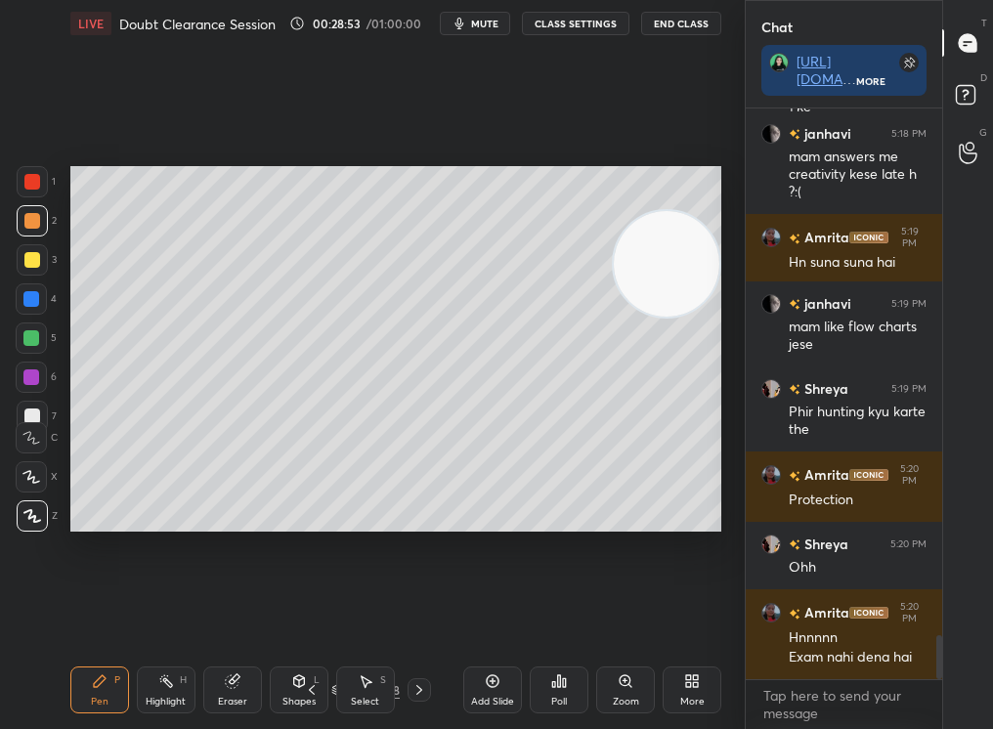
scroll to position [6848, 0]
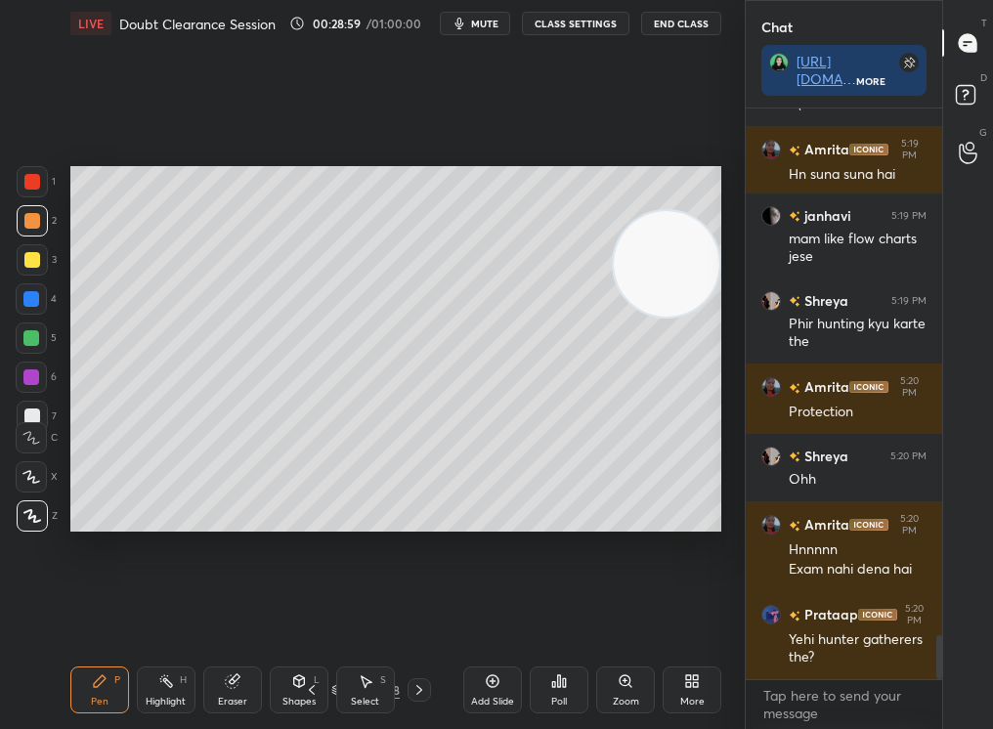
click at [31, 265] on div at bounding box center [32, 259] width 31 height 31
click at [35, 262] on div at bounding box center [32, 260] width 16 height 16
click at [41, 338] on div at bounding box center [31, 338] width 31 height 31
click at [41, 334] on div at bounding box center [31, 338] width 31 height 31
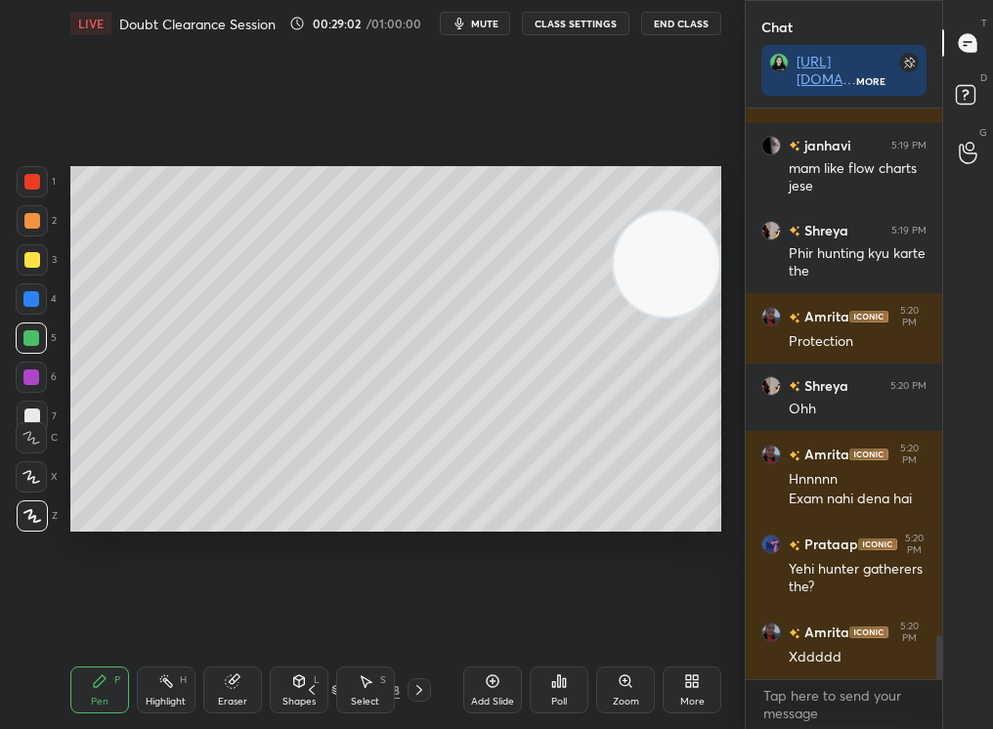
click at [481, 688] on div "Add Slide" at bounding box center [492, 690] width 59 height 47
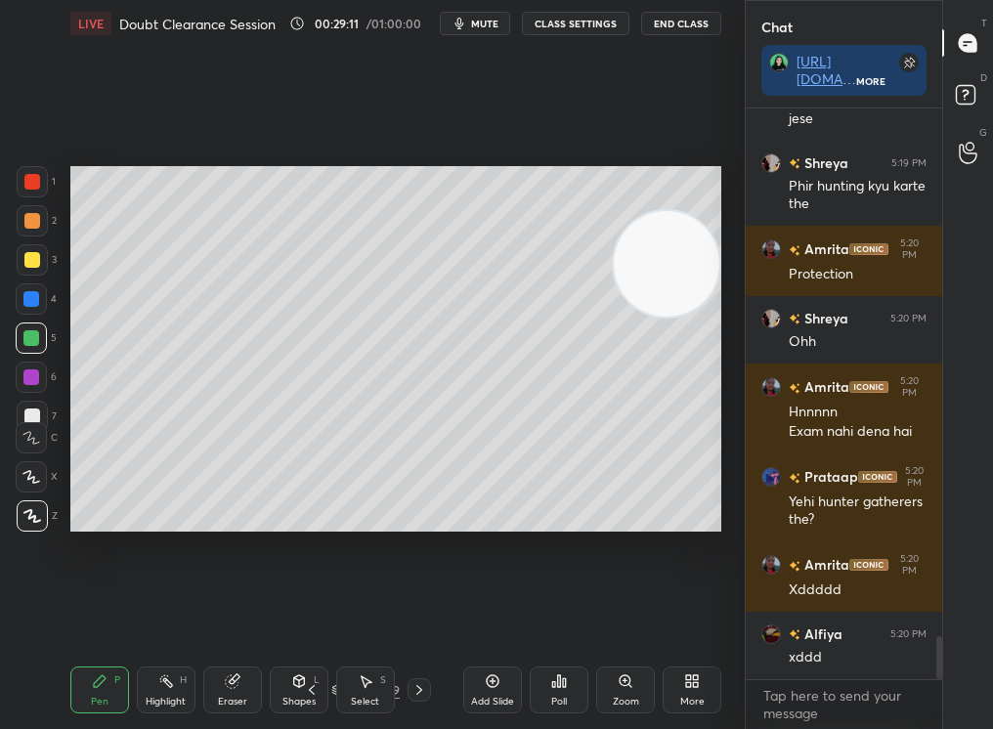
click at [26, 227] on div at bounding box center [32, 220] width 31 height 31
click at [26, 222] on div at bounding box center [32, 221] width 16 height 16
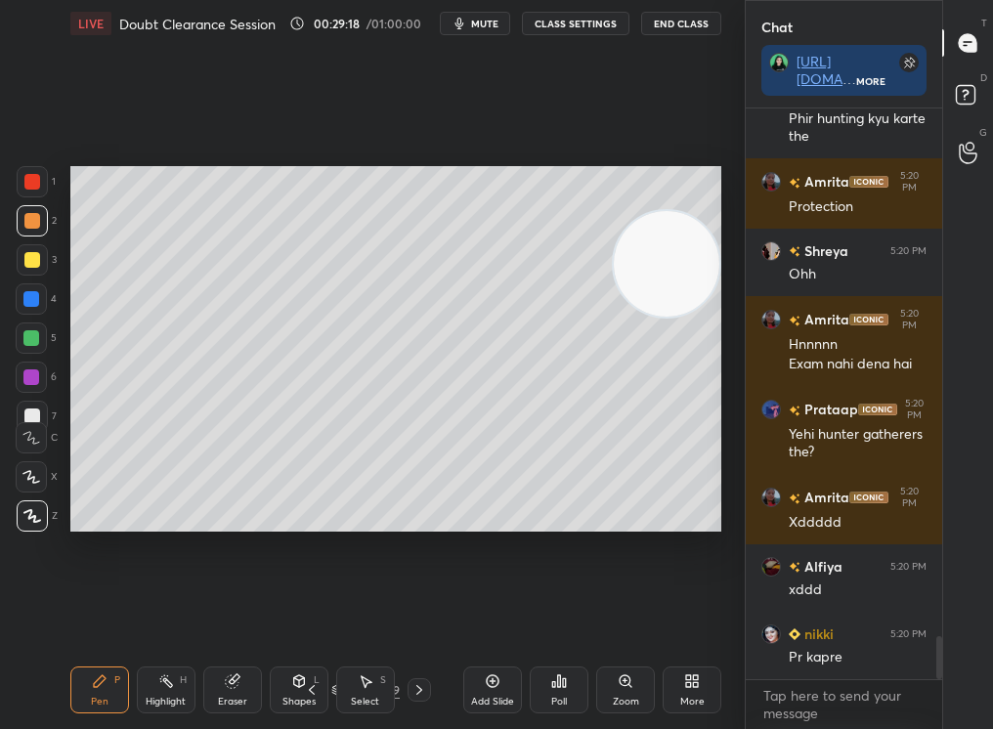
click at [654, 317] on video at bounding box center [667, 264] width 106 height 106
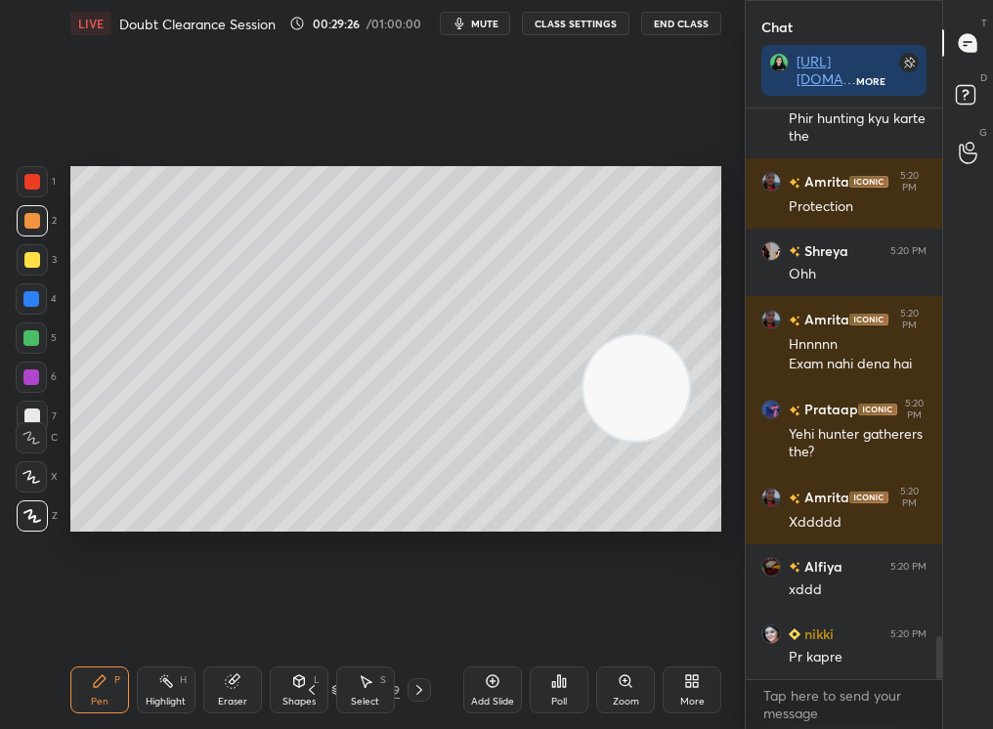
scroll to position [7124, 0]
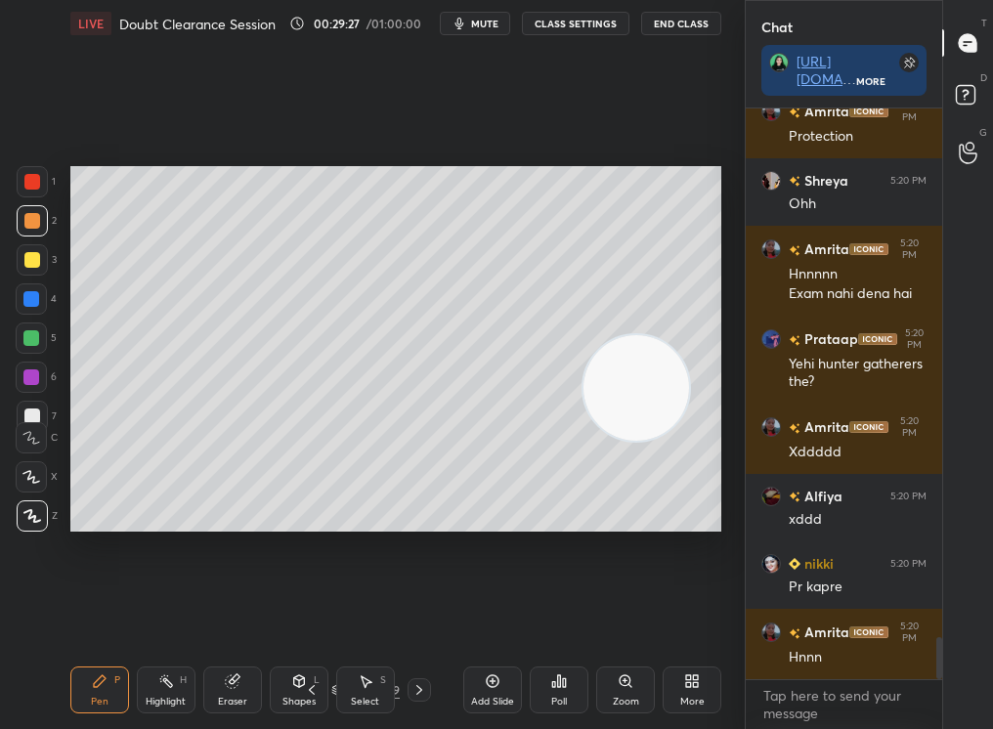
click at [23, 331] on div at bounding box center [31, 338] width 31 height 31
click at [31, 335] on div at bounding box center [31, 338] width 16 height 16
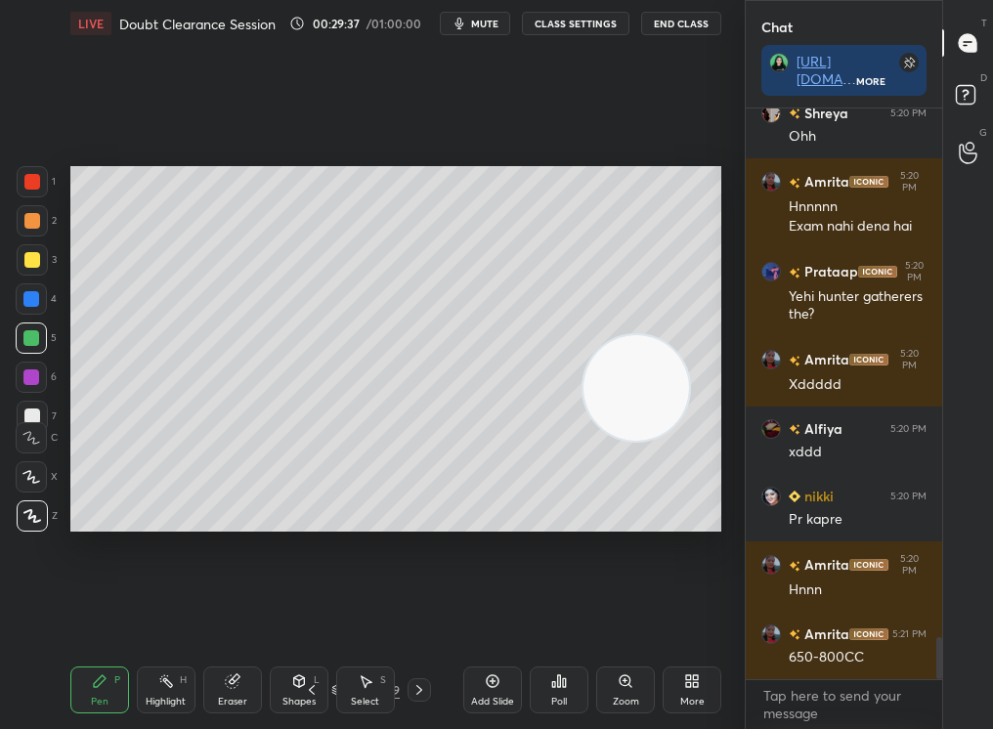
click at [33, 261] on div at bounding box center [32, 260] width 16 height 16
click at [44, 257] on div at bounding box center [32, 259] width 31 height 31
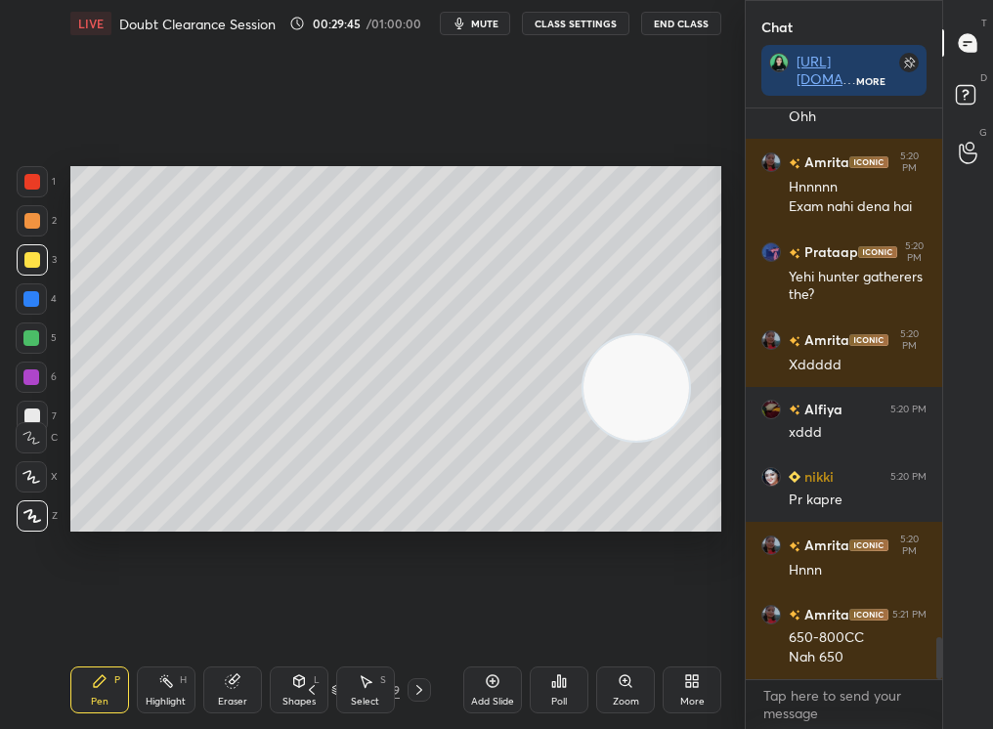
click at [201, 686] on div "Pen P Highlight H Eraser Shapes L Select S" at bounding box center [168, 690] width 196 height 47
click at [214, 701] on div "Eraser" at bounding box center [232, 690] width 59 height 47
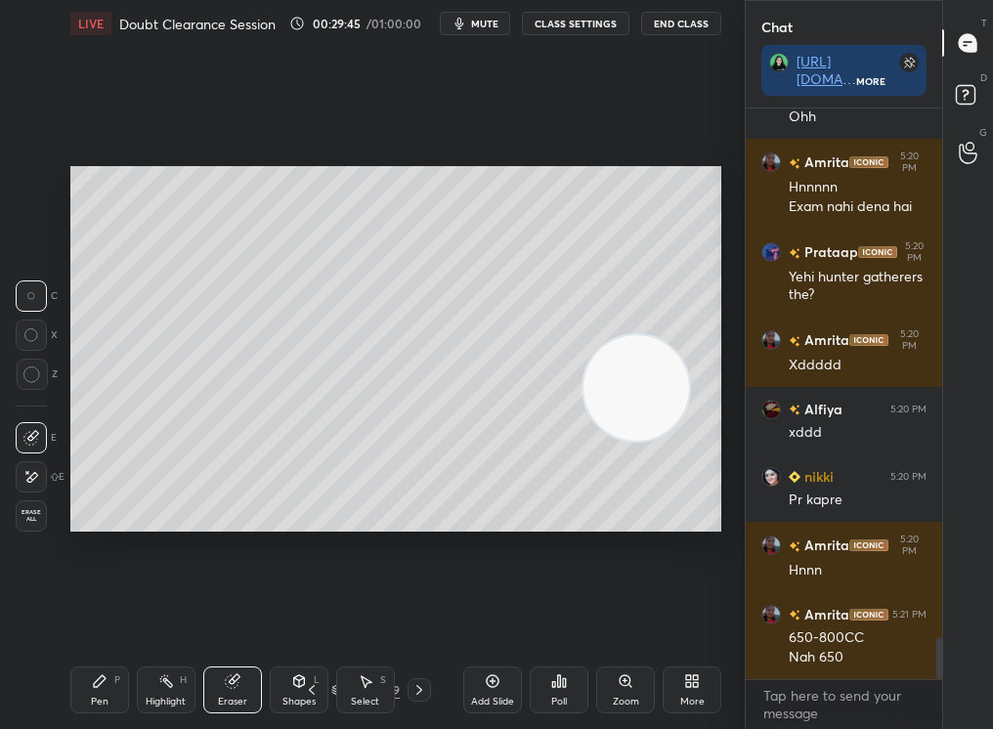
click at [249, 674] on div "Eraser" at bounding box center [232, 690] width 59 height 47
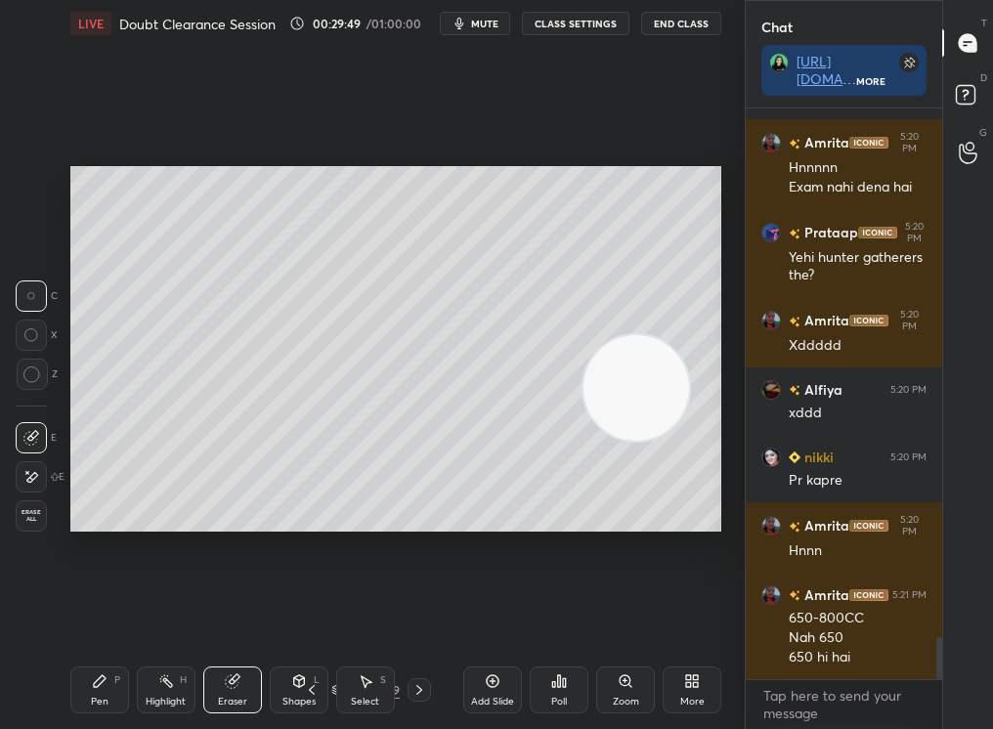
click at [482, 699] on div "Add Slide" at bounding box center [492, 702] width 43 height 10
click at [92, 676] on icon at bounding box center [100, 681] width 16 height 16
drag, startPoint x: 92, startPoint y: 676, endPoint x: 86, endPoint y: 658, distance: 19.5
click at [87, 651] on div "Pen P Highlight H Eraser Shapes L Select S 86 / 240 Add Slide Poll Zoom More" at bounding box center [395, 690] width 651 height 78
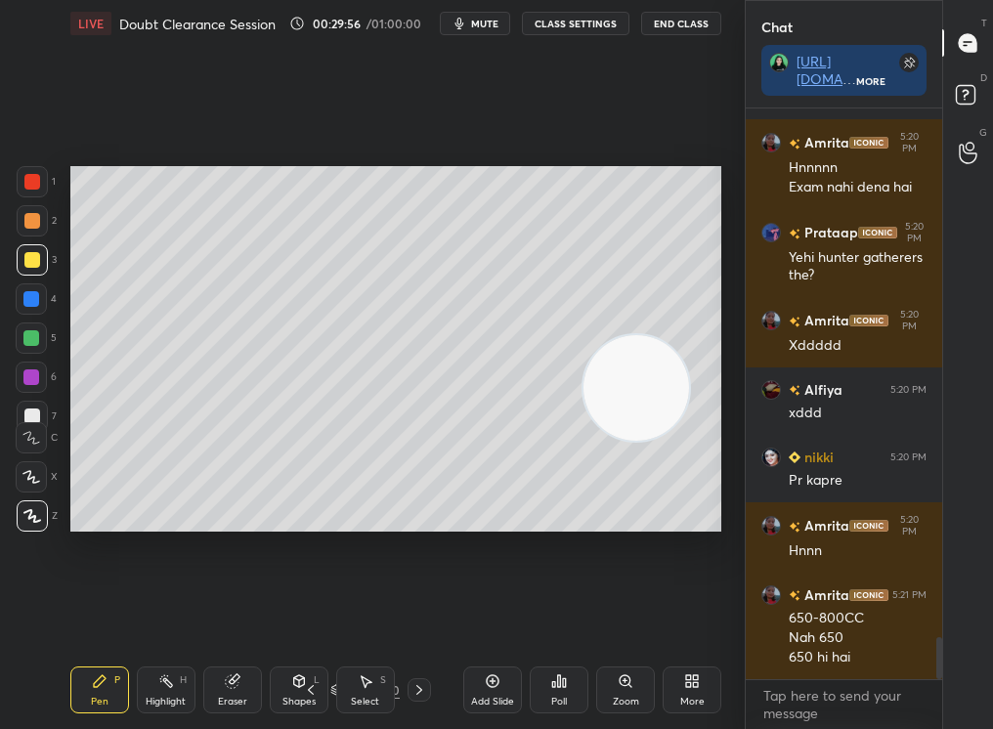
scroll to position [7298, 0]
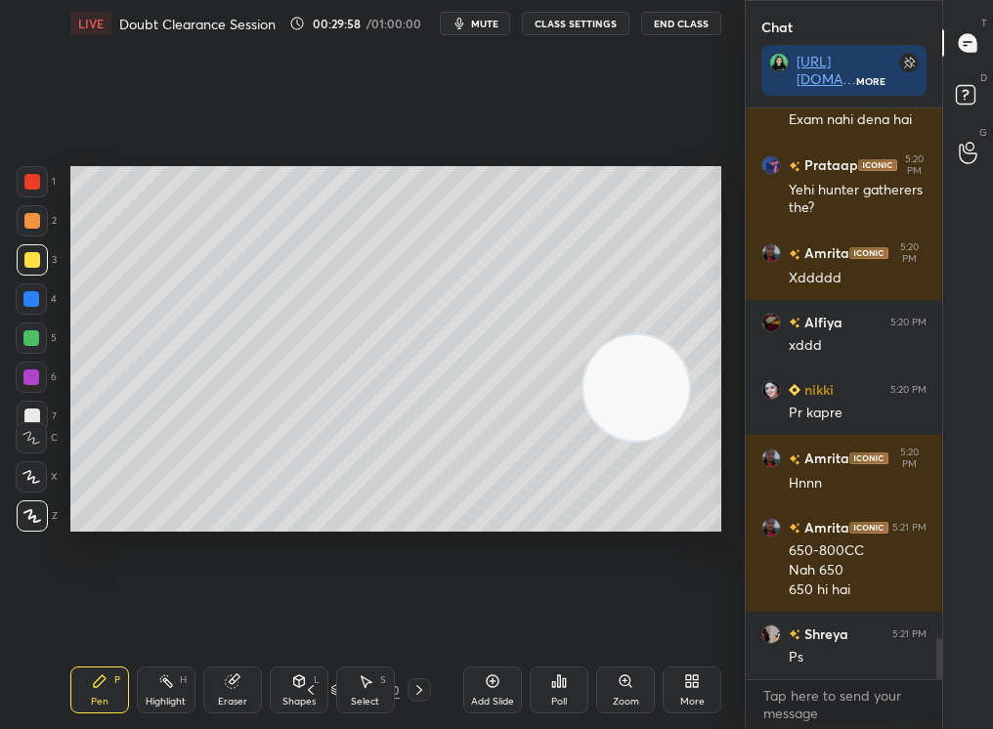
click at [685, 342] on div "Setting up your live class Poll for secs No correct answer Start poll" at bounding box center [395, 349] width 651 height 366
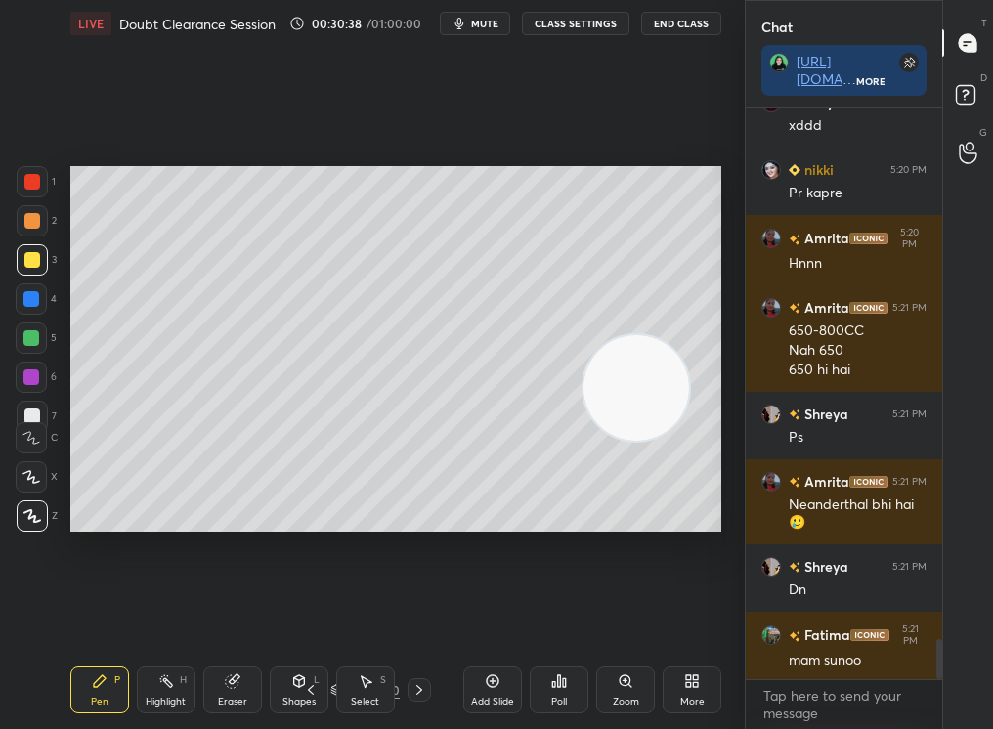
scroll to position [7585, 0]
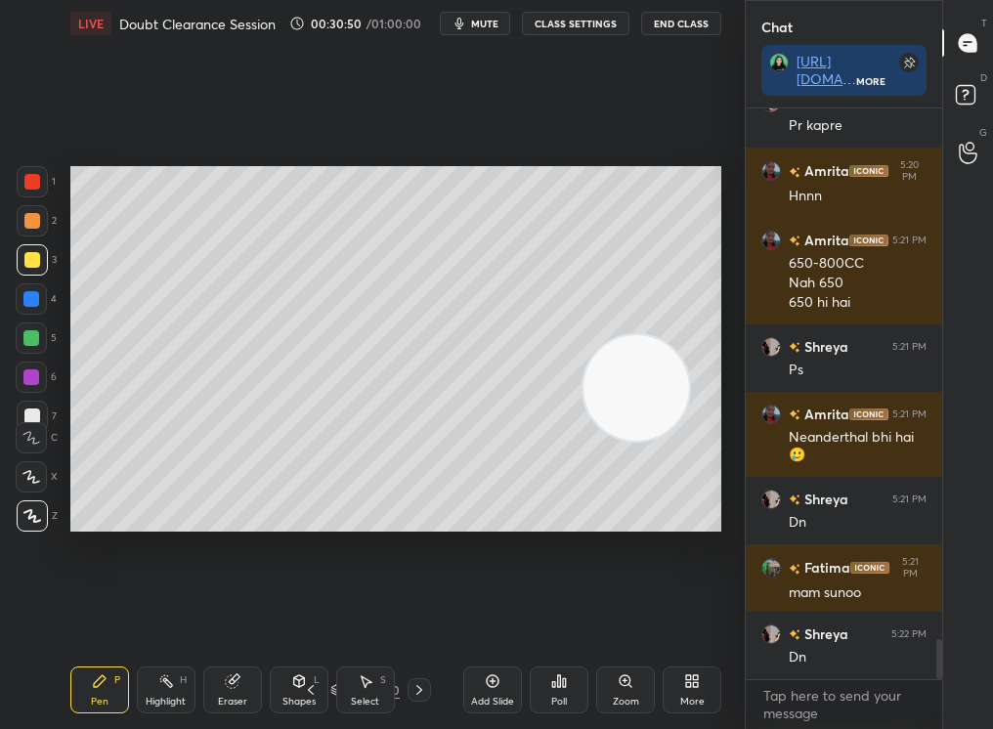
click at [417, 689] on icon at bounding box center [419, 690] width 16 height 16
click at [427, 696] on div at bounding box center [419, 689] width 23 height 23
click at [486, 684] on icon at bounding box center [493, 681] width 16 height 16
click at [32, 215] on div at bounding box center [32, 221] width 16 height 16
click at [33, 216] on div at bounding box center [32, 221] width 16 height 16
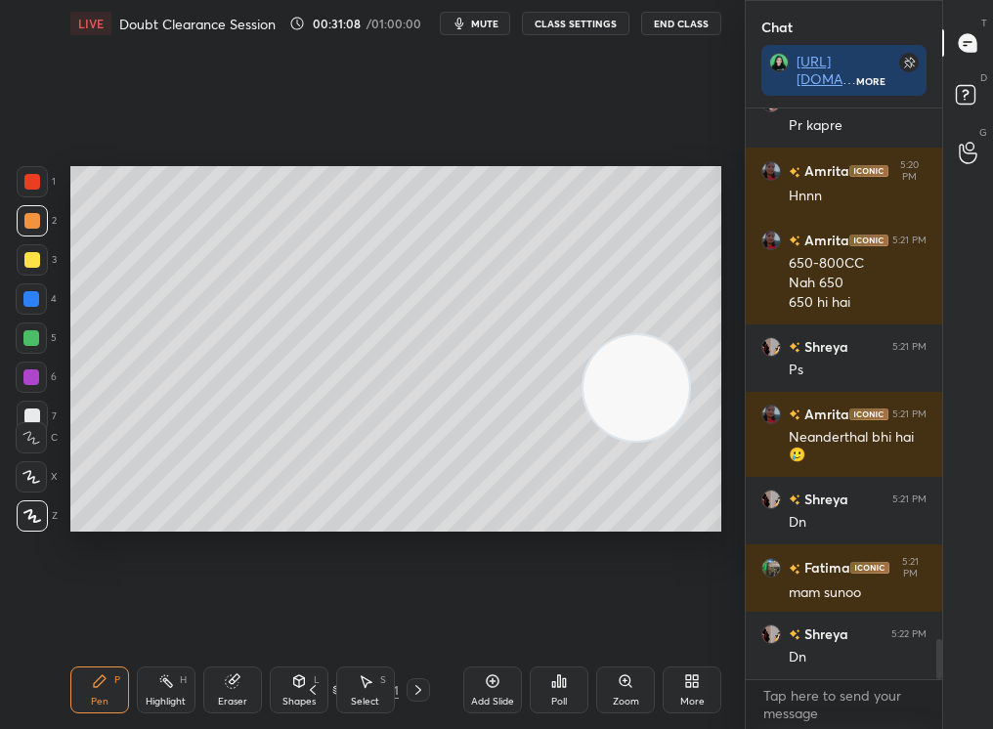
click at [30, 265] on div at bounding box center [32, 260] width 16 height 16
click at [30, 262] on div at bounding box center [32, 260] width 16 height 16
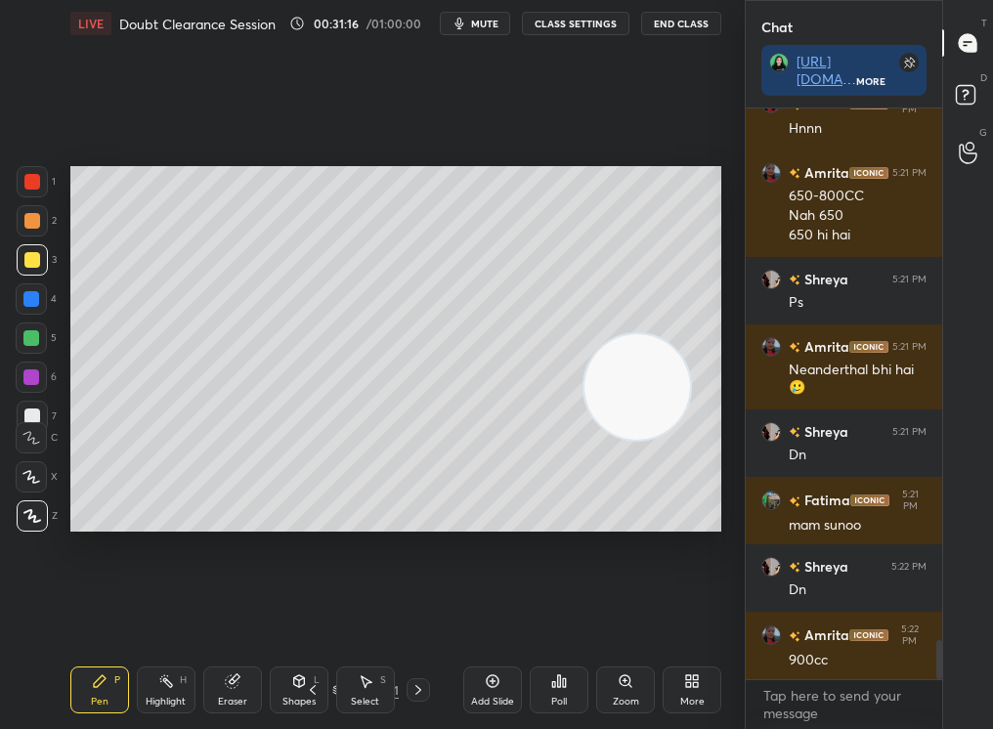
scroll to position [7737, 0]
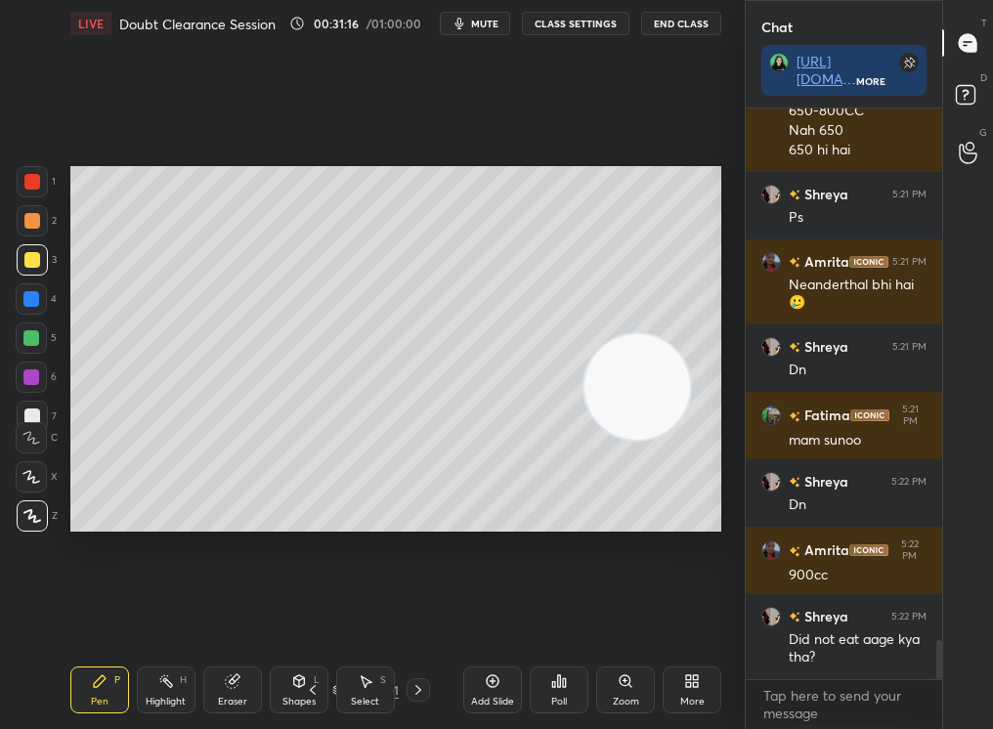
drag, startPoint x: 631, startPoint y: 364, endPoint x: 620, endPoint y: 448, distance: 84.9
click at [622, 440] on video at bounding box center [637, 387] width 106 height 106
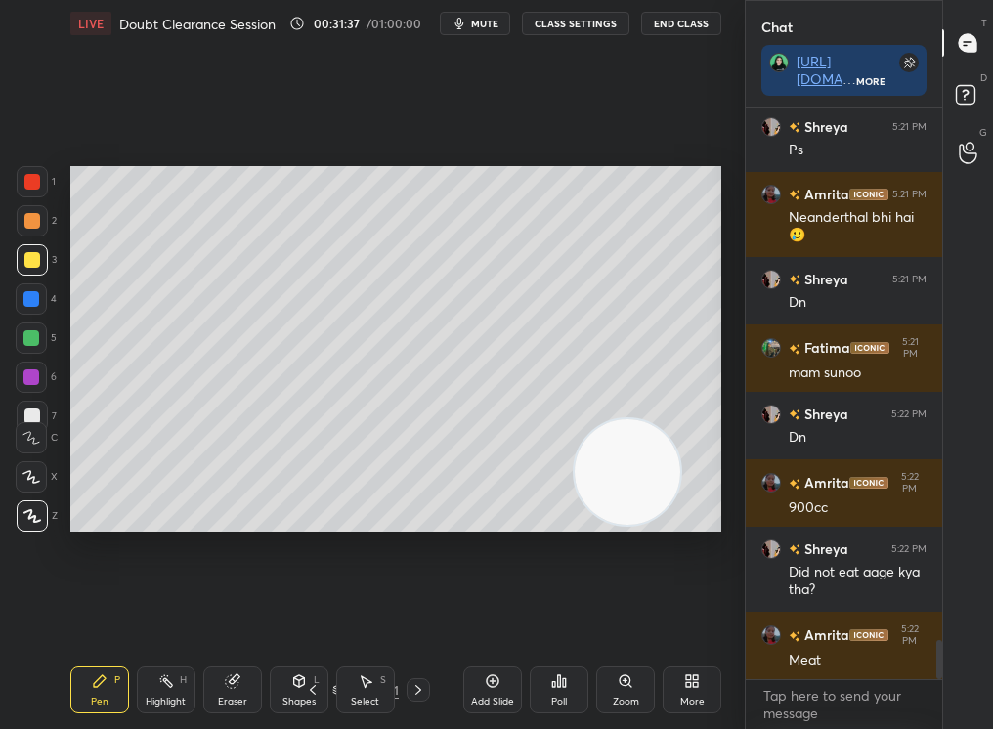
scroll to position [7872, 0]
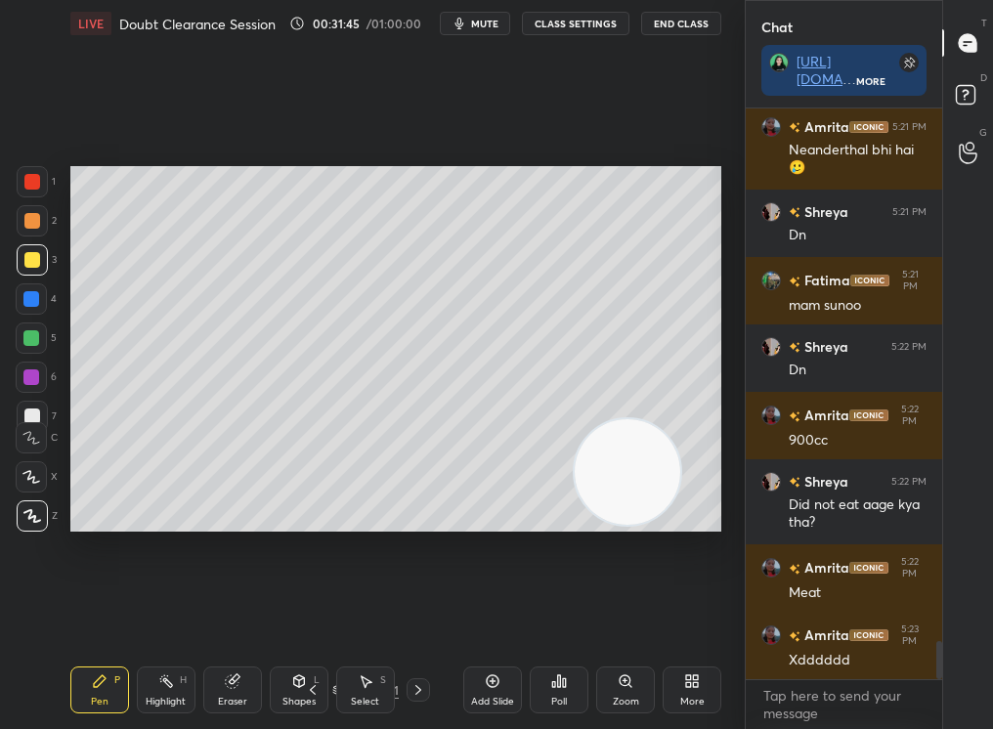
click at [38, 222] on div at bounding box center [32, 221] width 16 height 16
click at [37, 224] on div at bounding box center [32, 220] width 31 height 31
click at [503, 681] on div "Add Slide" at bounding box center [492, 690] width 59 height 47
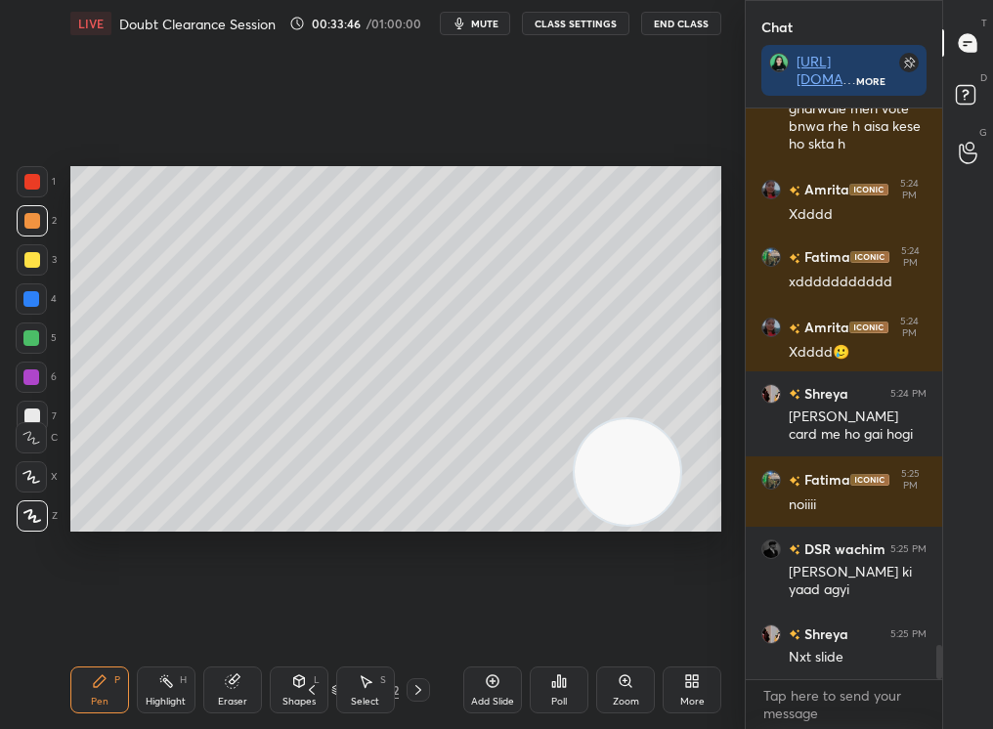
scroll to position [8972, 0]
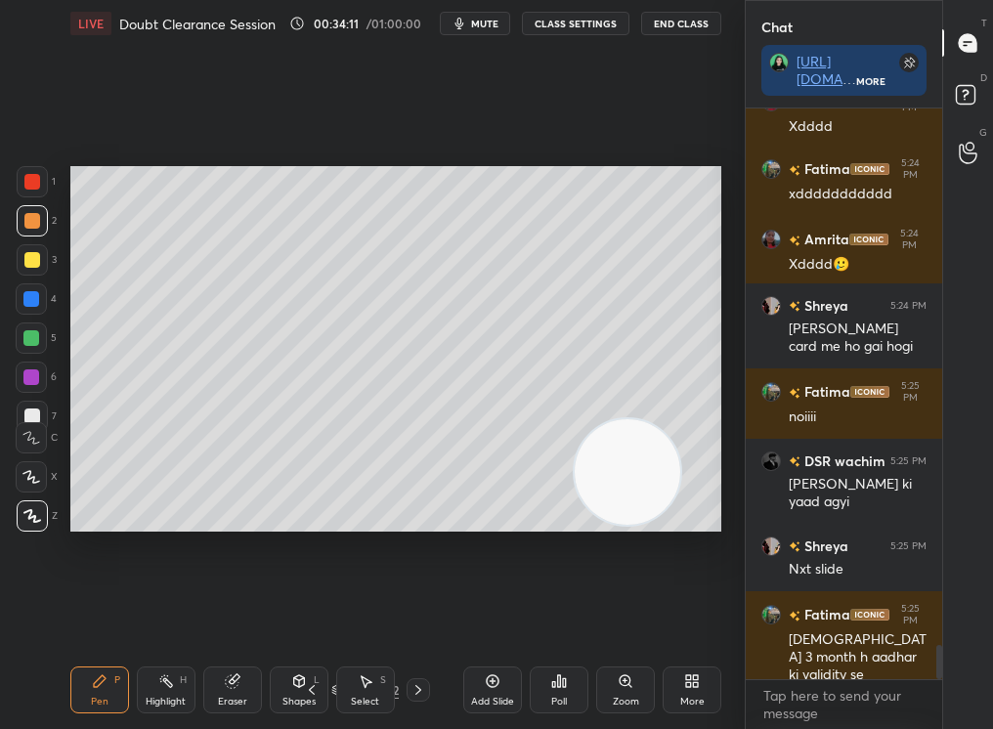
click at [427, 683] on div at bounding box center [418, 689] width 23 height 23
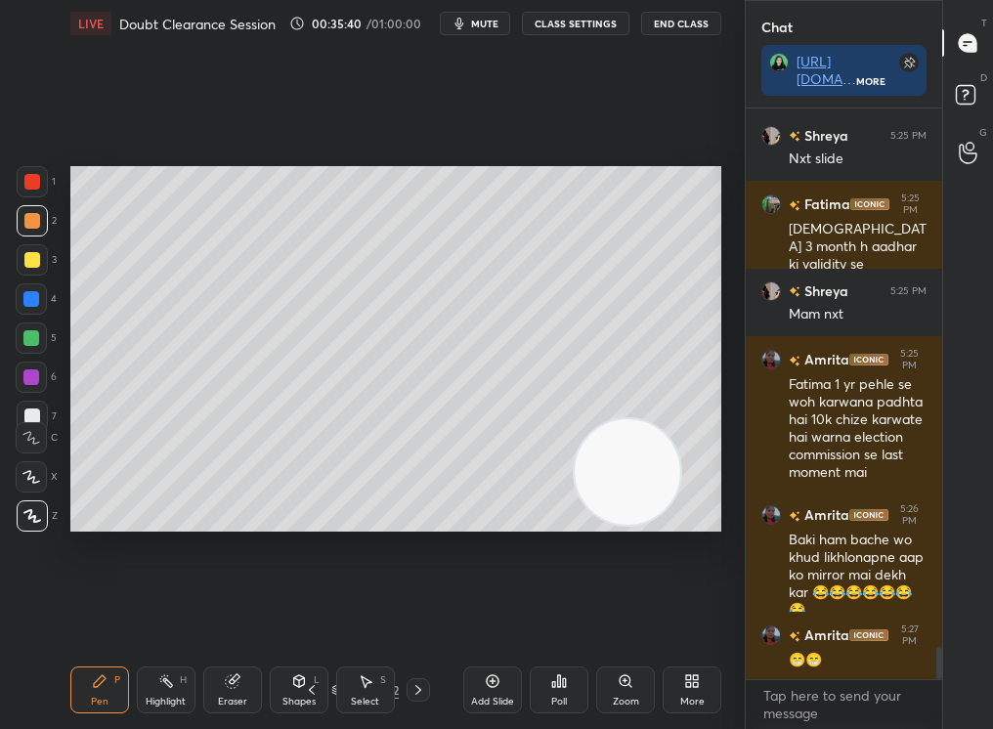
scroll to position [9453, 0]
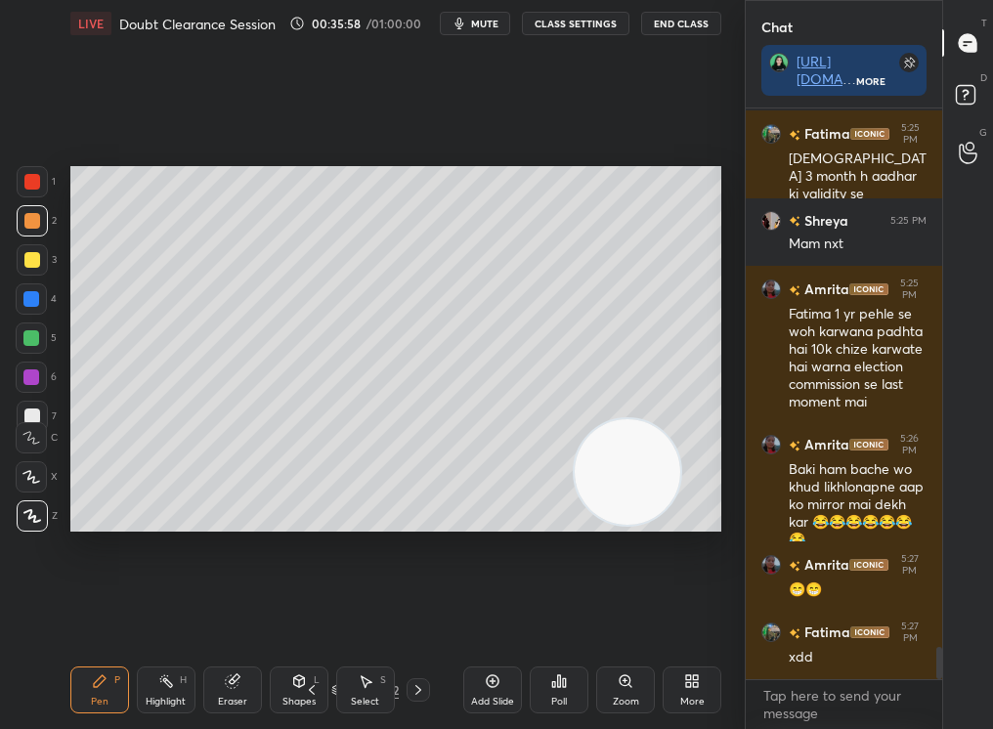
click at [369, 684] on div "Select S" at bounding box center [365, 690] width 59 height 47
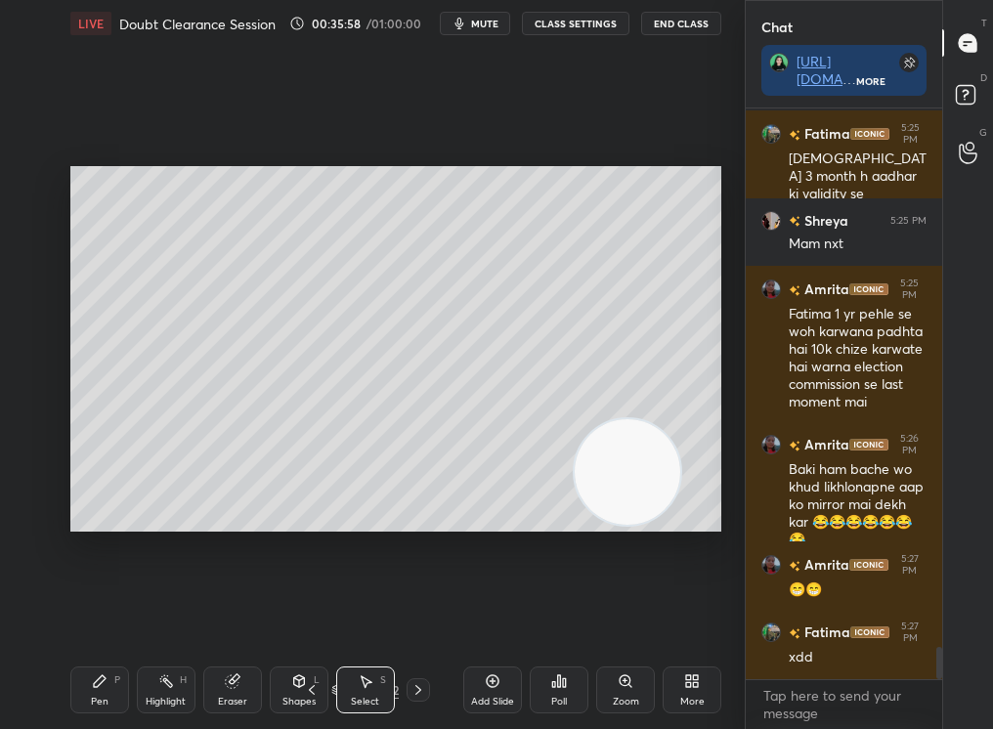
click at [368, 676] on div "Select S" at bounding box center [365, 690] width 59 height 47
click at [365, 671] on div "Select S" at bounding box center [365, 690] width 59 height 47
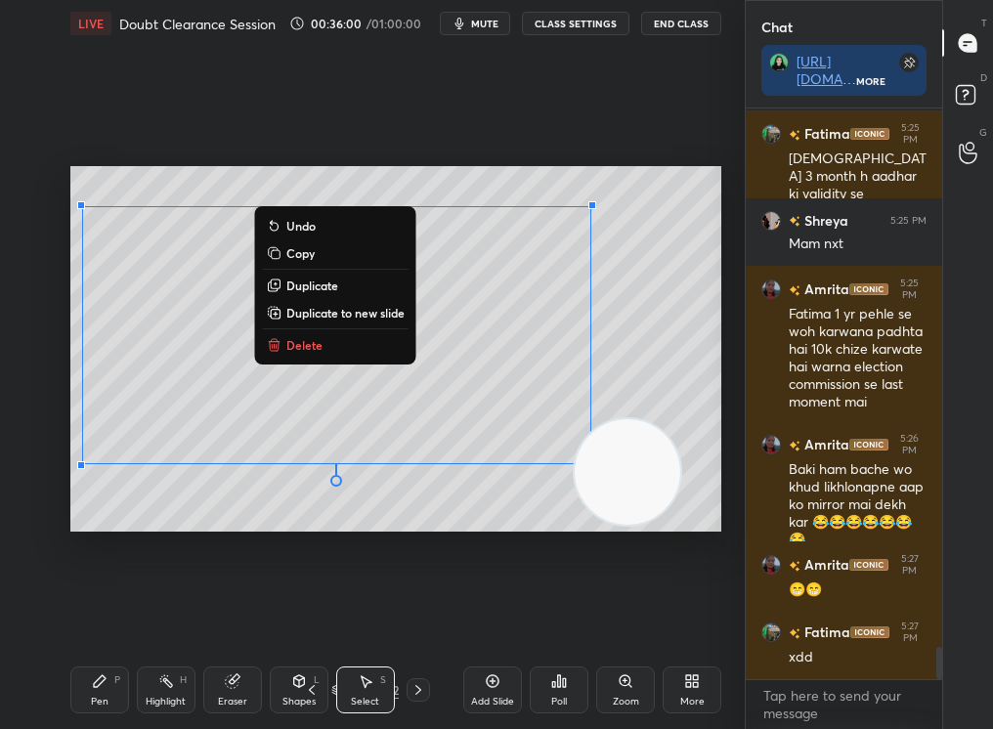
drag, startPoint x: 105, startPoint y: 211, endPoint x: 683, endPoint y: 523, distance: 657.2
click at [682, 522] on div "0 ° Undo Copy Duplicate Duplicate to new slide Delete" at bounding box center [395, 349] width 651 height 366
click at [744, 329] on div "1 2 3 4 5 6 7 C X Z C X Z E E Erase all H H LIVE Doubt Clearance Session 00:36:…" at bounding box center [496, 364] width 993 height 729
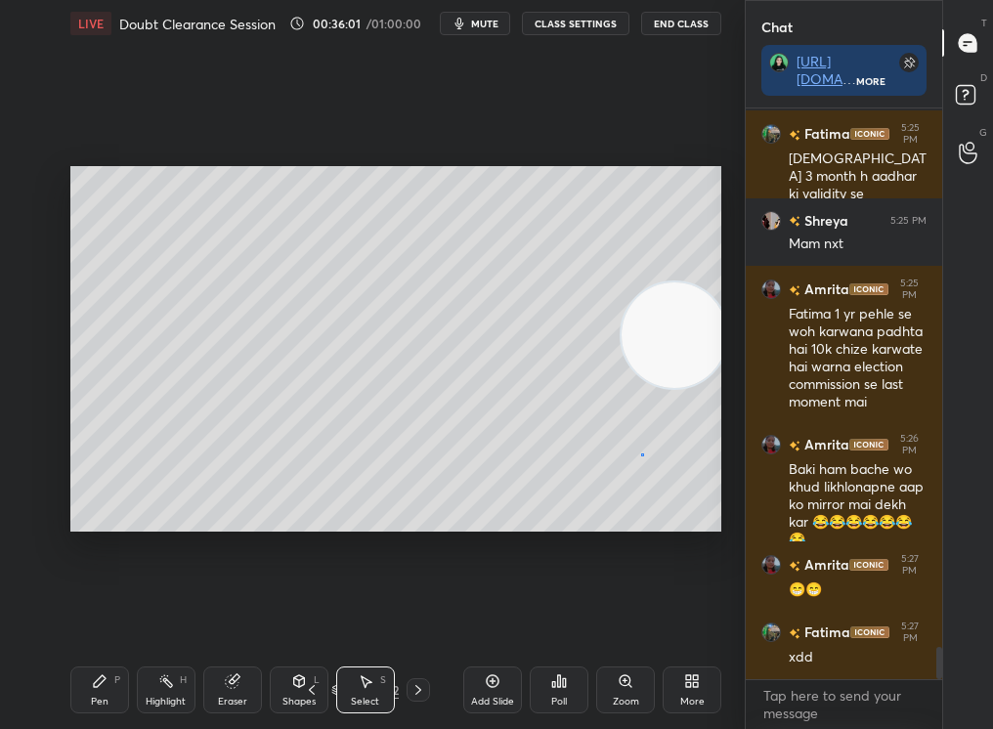
click at [640, 453] on div "0 ° Undo Copy Duplicate Duplicate to new slide Delete" at bounding box center [395, 349] width 651 height 366
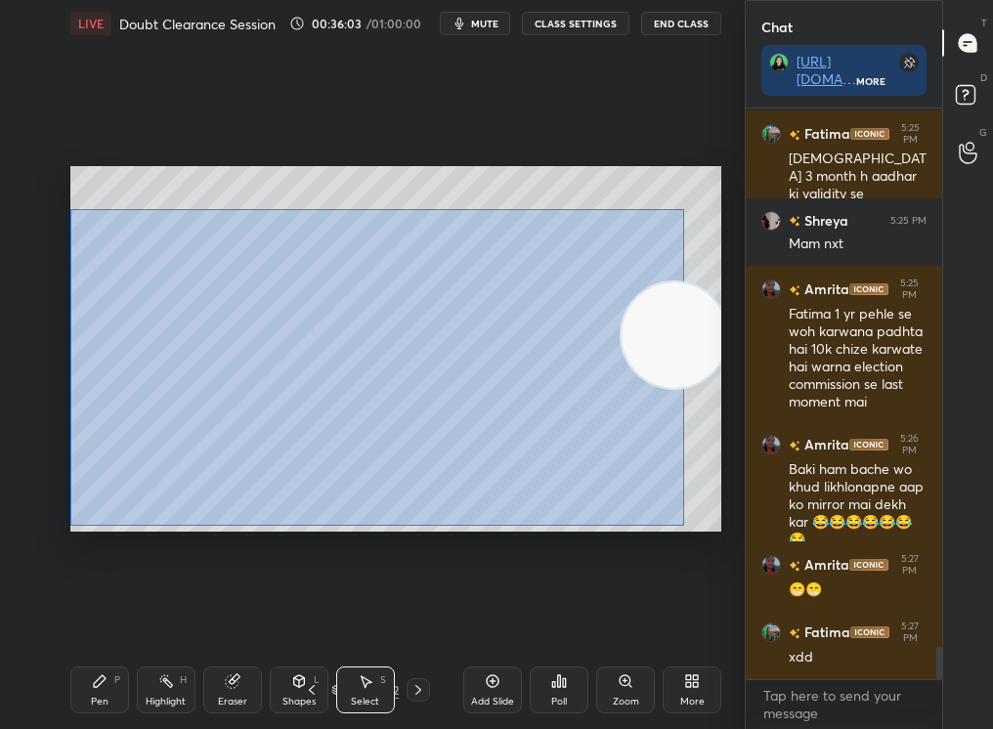
drag, startPoint x: 96, startPoint y: 212, endPoint x: 686, endPoint y: 541, distance: 676.0
click at [686, 540] on div "0 ° Undo Copy Duplicate Duplicate to new slide Delete Setting up your live clas…" at bounding box center [396, 349] width 667 height 604
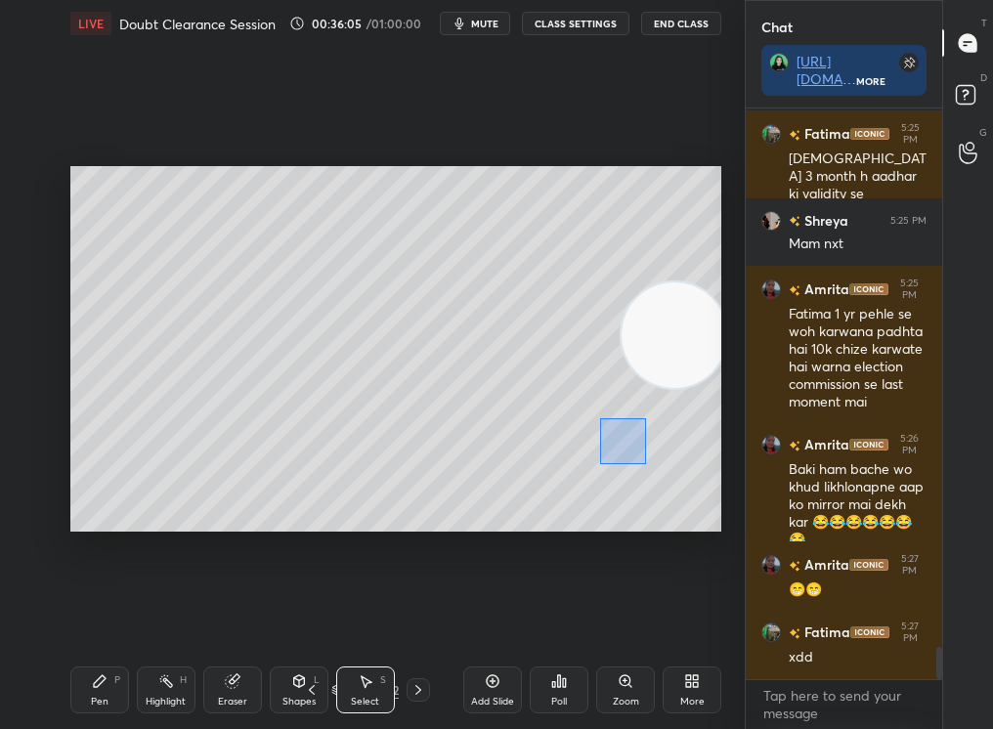
drag, startPoint x: 636, startPoint y: 457, endPoint x: 598, endPoint y: 417, distance: 55.3
click at [598, 417] on div "0 ° Undo Copy Duplicate Duplicate to new slide Delete" at bounding box center [395, 349] width 651 height 366
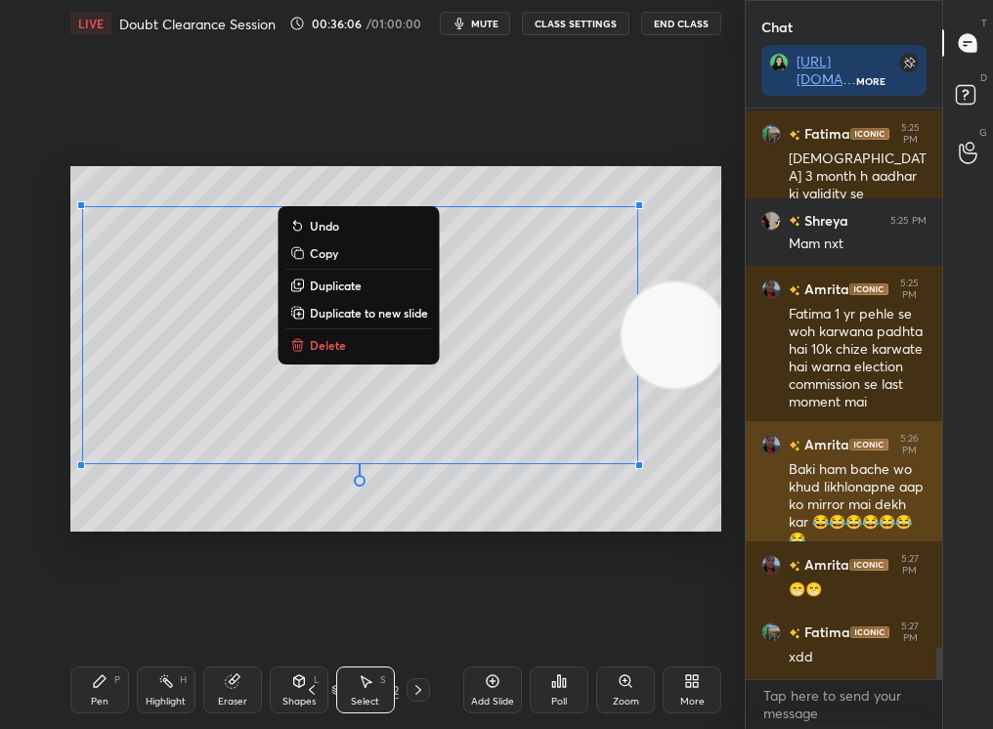
drag, startPoint x: 140, startPoint y: 238, endPoint x: 771, endPoint y: 492, distance: 680.2
click at [770, 491] on div "1 2 3 4 5 6 7 C X Z C X Z E E Erase all H H LIVE Doubt Clearance Session 00:36:…" at bounding box center [496, 364] width 993 height 729
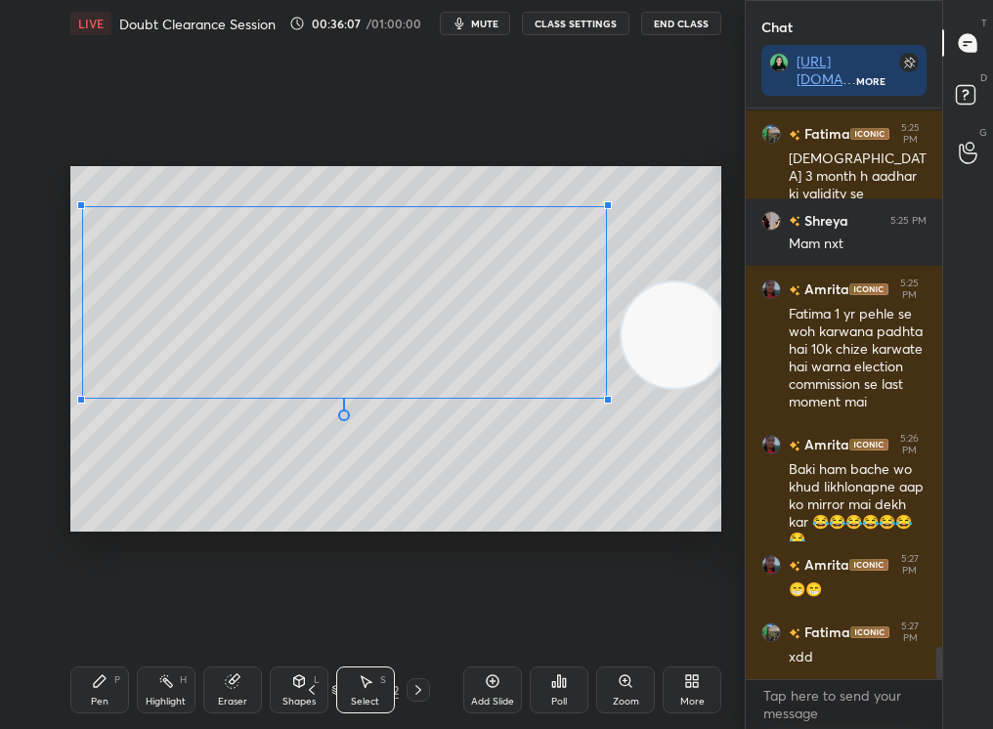
drag, startPoint x: 627, startPoint y: 449, endPoint x: 607, endPoint y: 399, distance: 53.9
click at [608, 399] on div at bounding box center [608, 400] width 8 height 8
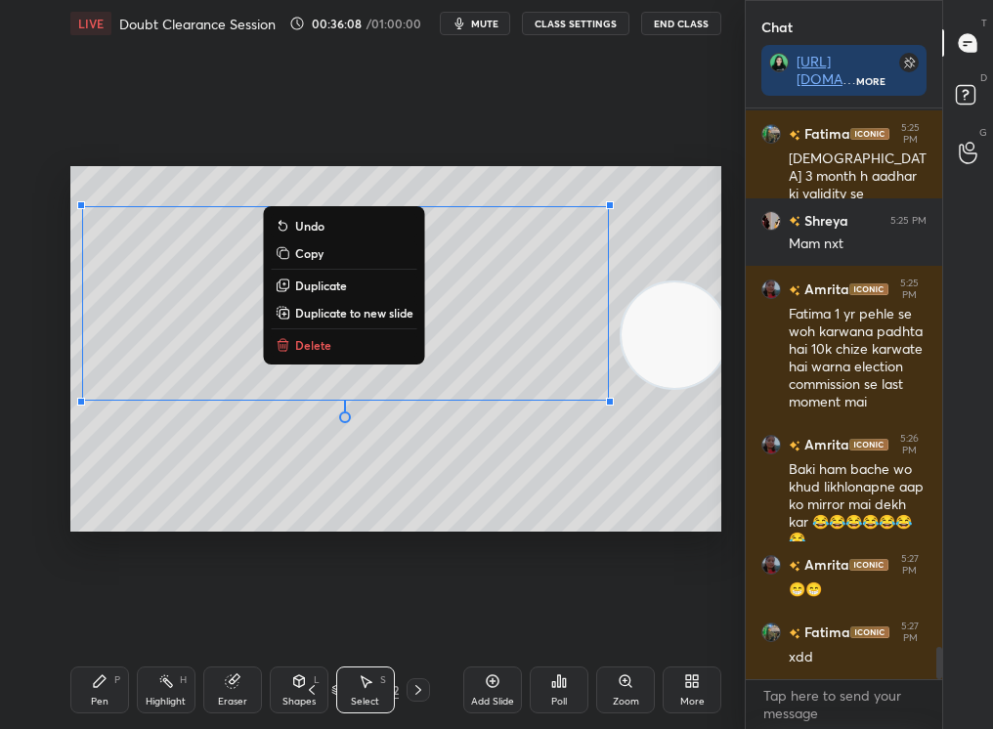
click at [354, 510] on div "0 ° Undo Copy Duplicate Duplicate to new slide Delete" at bounding box center [395, 349] width 651 height 366
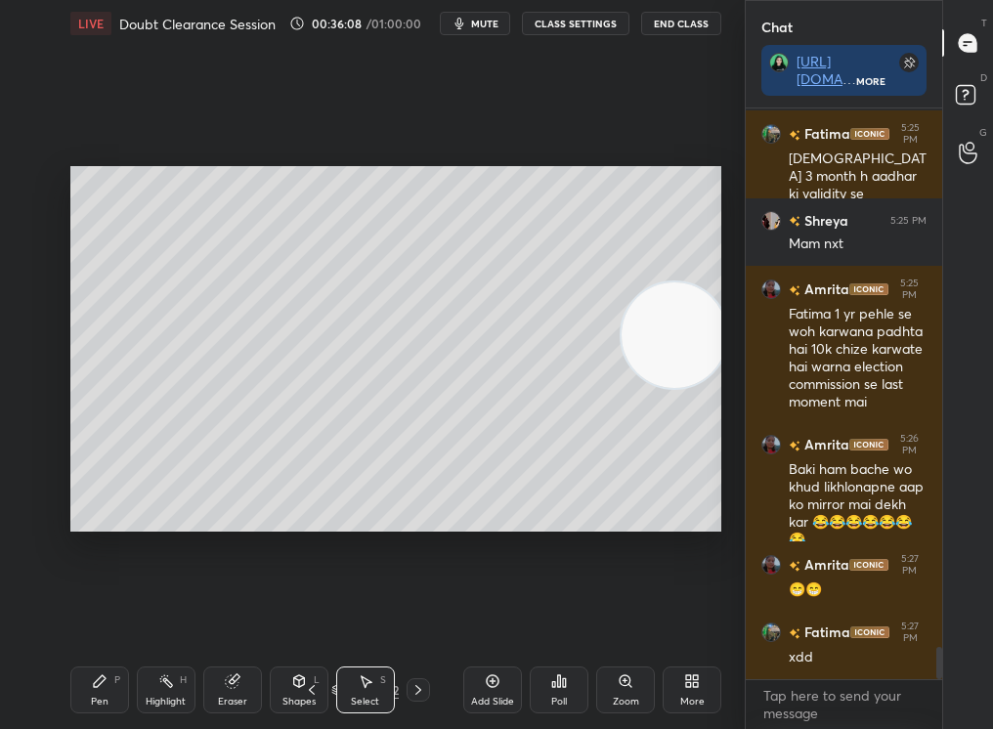
click at [97, 698] on div "Pen" at bounding box center [100, 702] width 18 height 10
click at [102, 698] on div "Pen" at bounding box center [100, 702] width 18 height 10
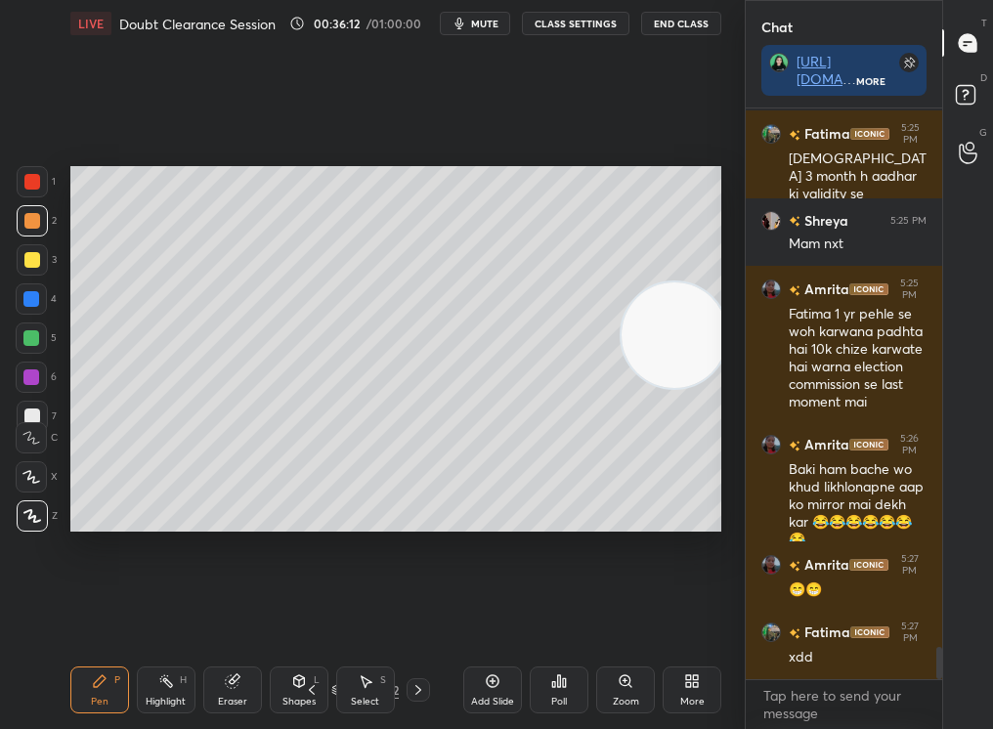
click at [63, 669] on div "LIVE Doubt Clearance Session 00:36:12 / 01:00:00 mute CLASS SETTINGS End Class …" at bounding box center [396, 364] width 667 height 729
click at [58, 676] on div "1 2 3 4 5 6 7 C X Z C X Z E E Erase all H H LIVE Doubt Clearance Session 00:36:…" at bounding box center [364, 364] width 729 height 729
click at [211, 685] on div "Eraser" at bounding box center [232, 690] width 59 height 47
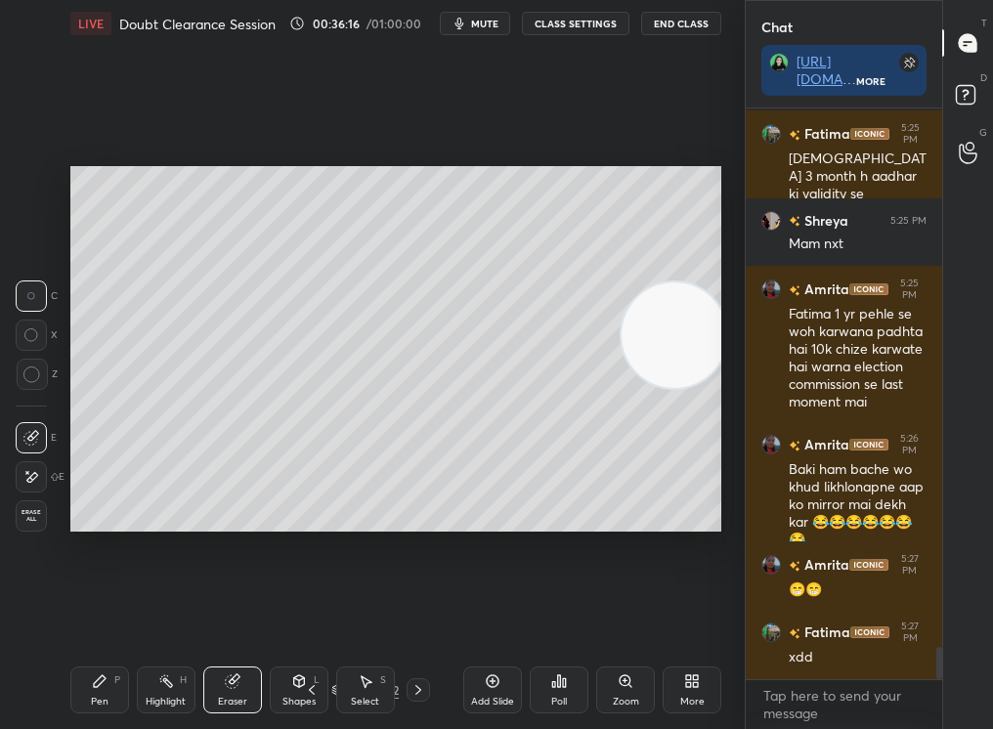
click at [241, 512] on div "Setting up your live class Poll for secs No correct answer Start poll" at bounding box center [396, 349] width 667 height 604
click at [56, 713] on div "1 2 3 4 5 6 7 C X Z C X Z E E Erase all H H LIVE Doubt Clearance Session 00:36:…" at bounding box center [364, 364] width 729 height 729
click at [62, 692] on div "1 2 3 4 5 6 7 C X Z C X Z E E Erase all H H LIVE Doubt Clearance Session 00:36:…" at bounding box center [364, 364] width 729 height 729
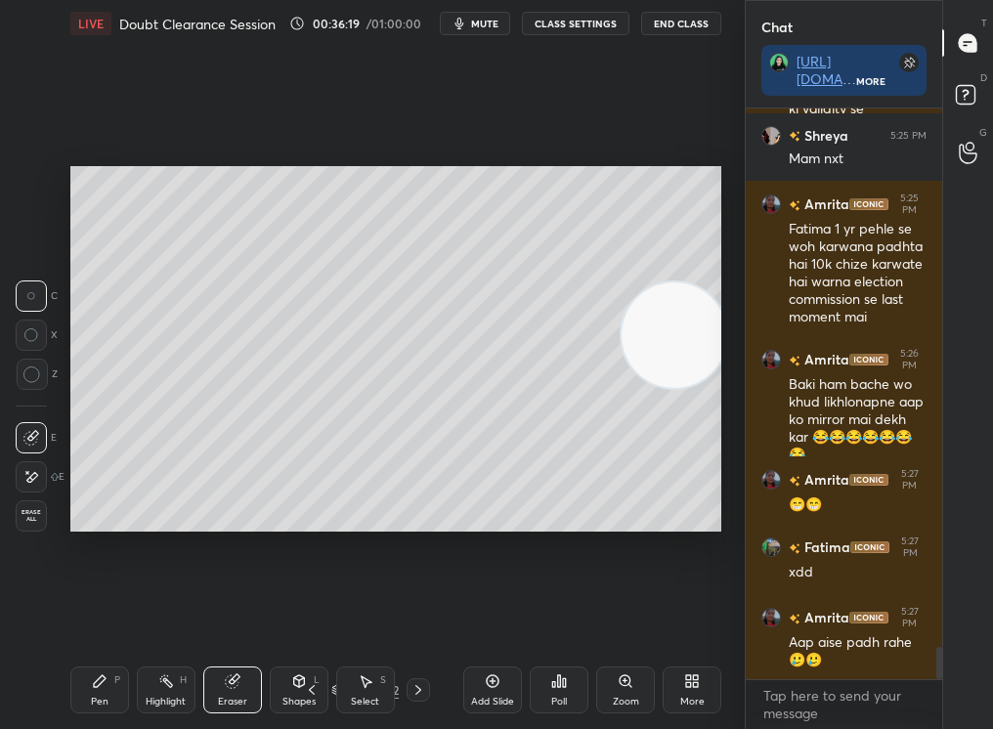
click at [61, 688] on div "1 2 3 4 5 6 7 C X Z C X Z E E Erase all H H LIVE Doubt Clearance Session 00:36:…" at bounding box center [364, 364] width 729 height 729
click at [65, 690] on div "LIVE Doubt Clearance Session 00:36:19 / 01:00:00 mute CLASS SETTINGS End Class …" at bounding box center [396, 364] width 667 height 729
click at [85, 679] on div "Pen P" at bounding box center [99, 690] width 59 height 47
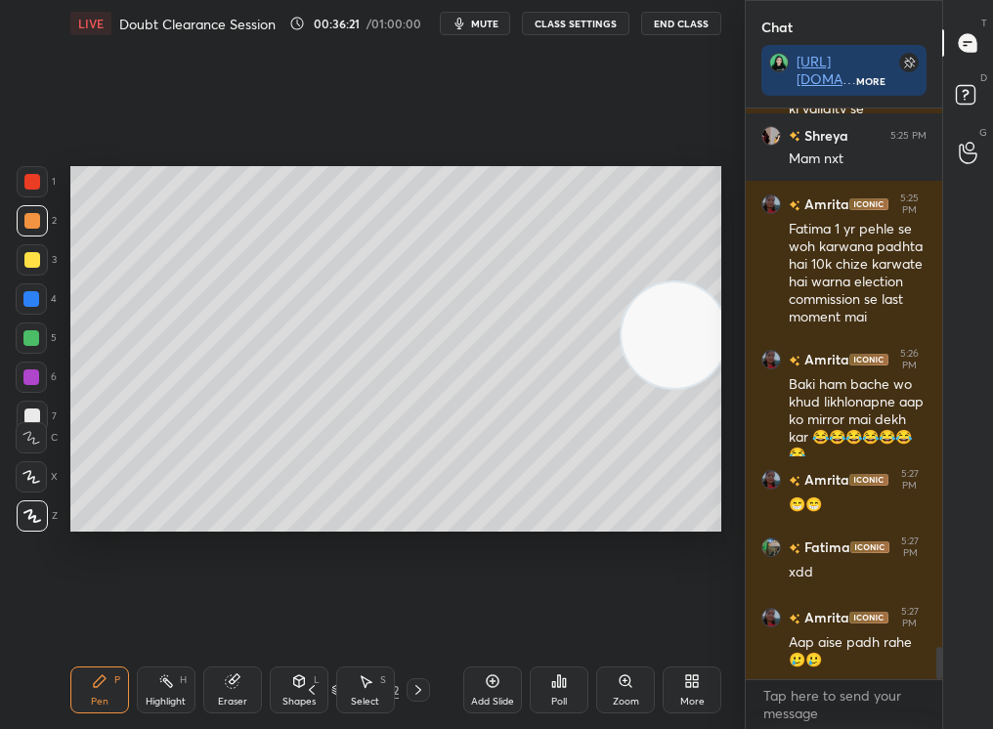
click at [86, 676] on div "Pen P" at bounding box center [99, 690] width 59 height 47
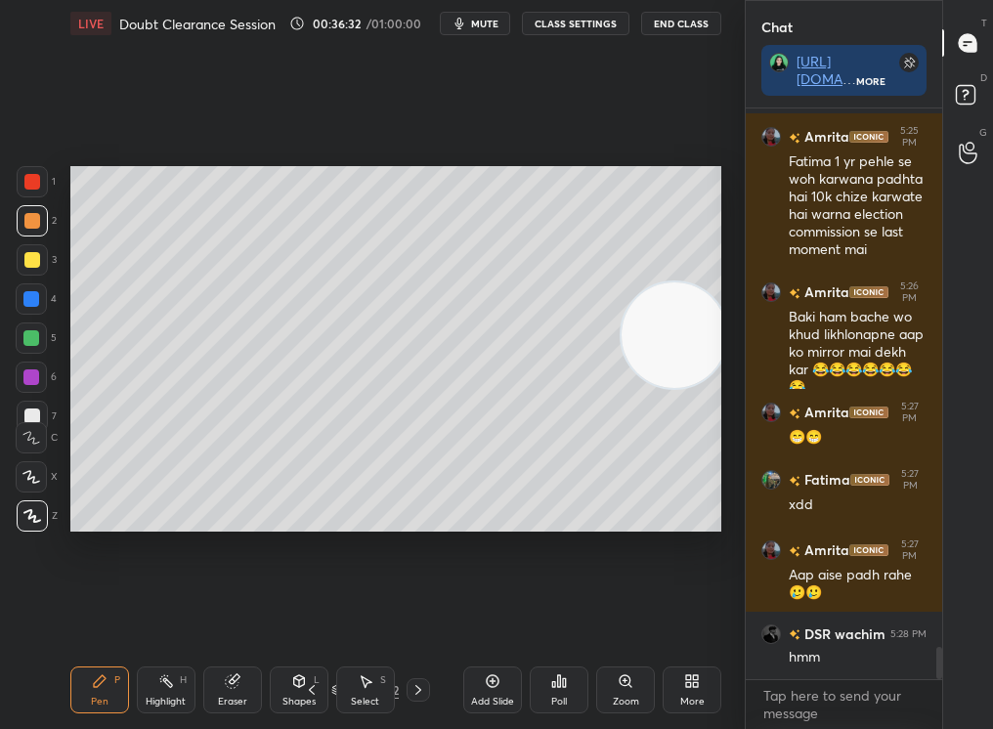
scroll to position [9672, 0]
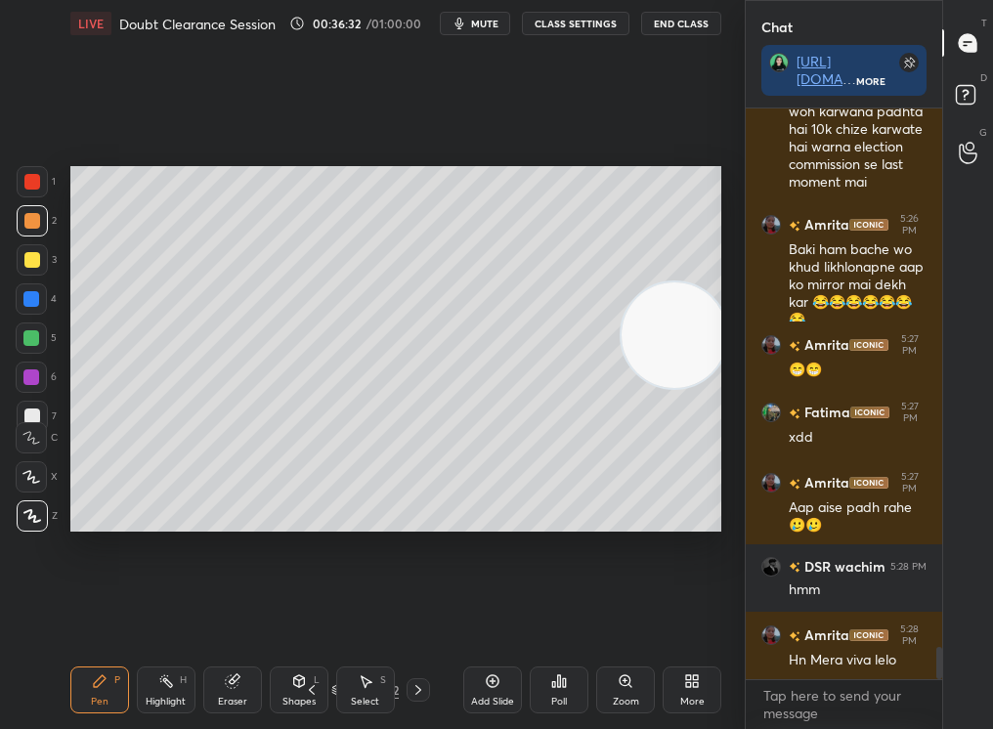
click at [22, 252] on div at bounding box center [32, 259] width 31 height 31
click at [27, 252] on div at bounding box center [32, 260] width 16 height 16
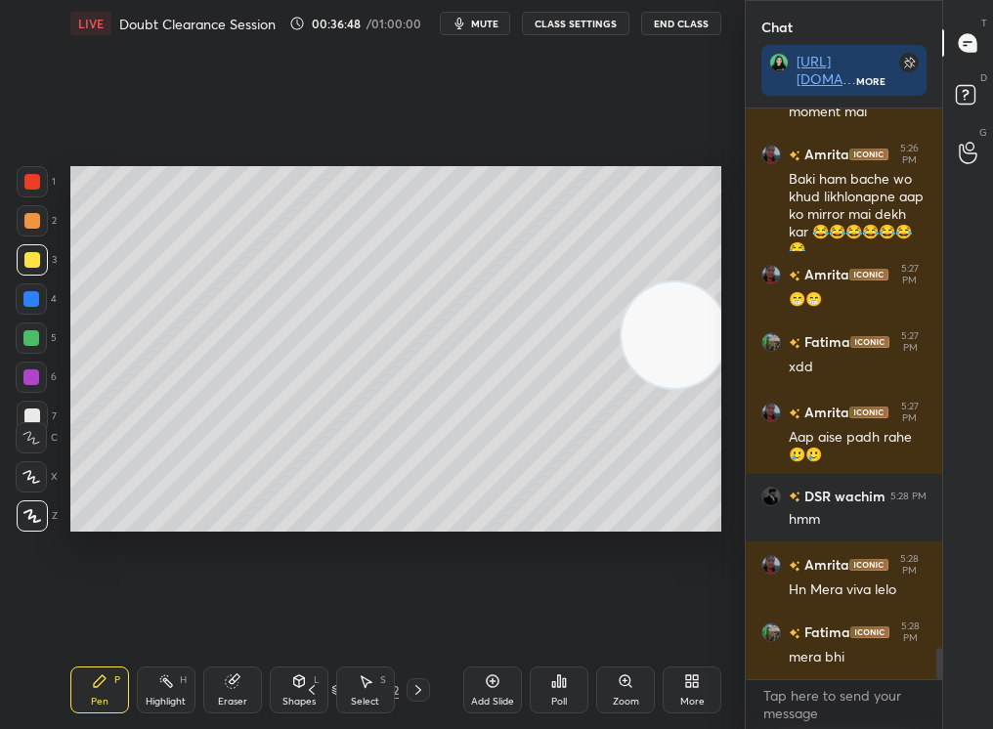
scroll to position [9828, 0]
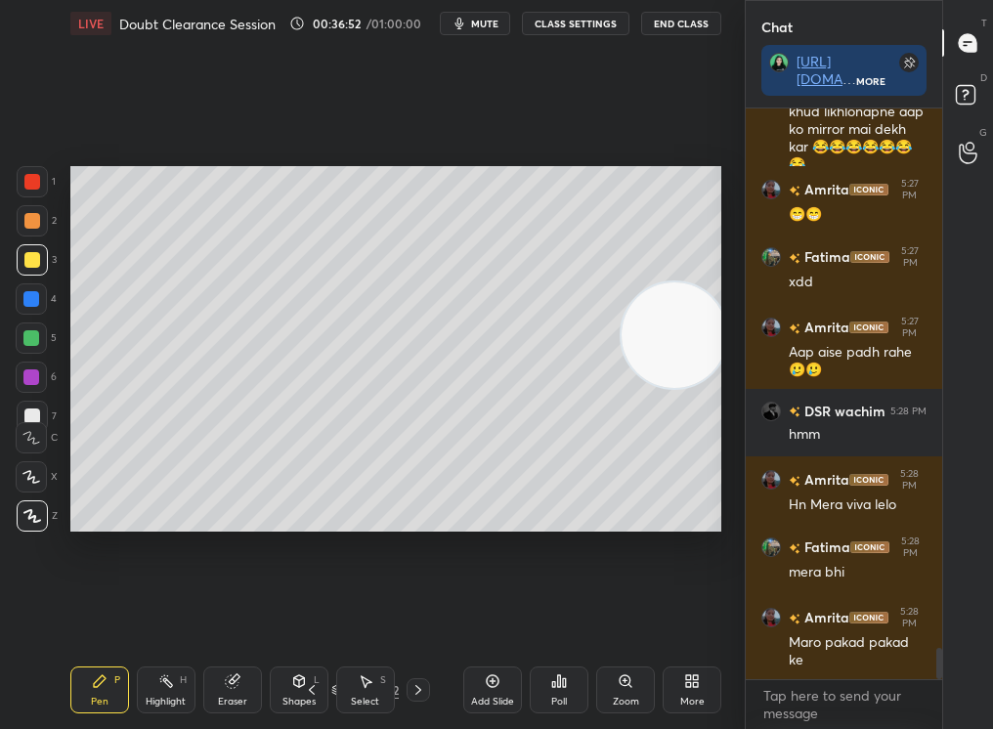
click at [505, 687] on div "Add Slide" at bounding box center [492, 690] width 59 height 47
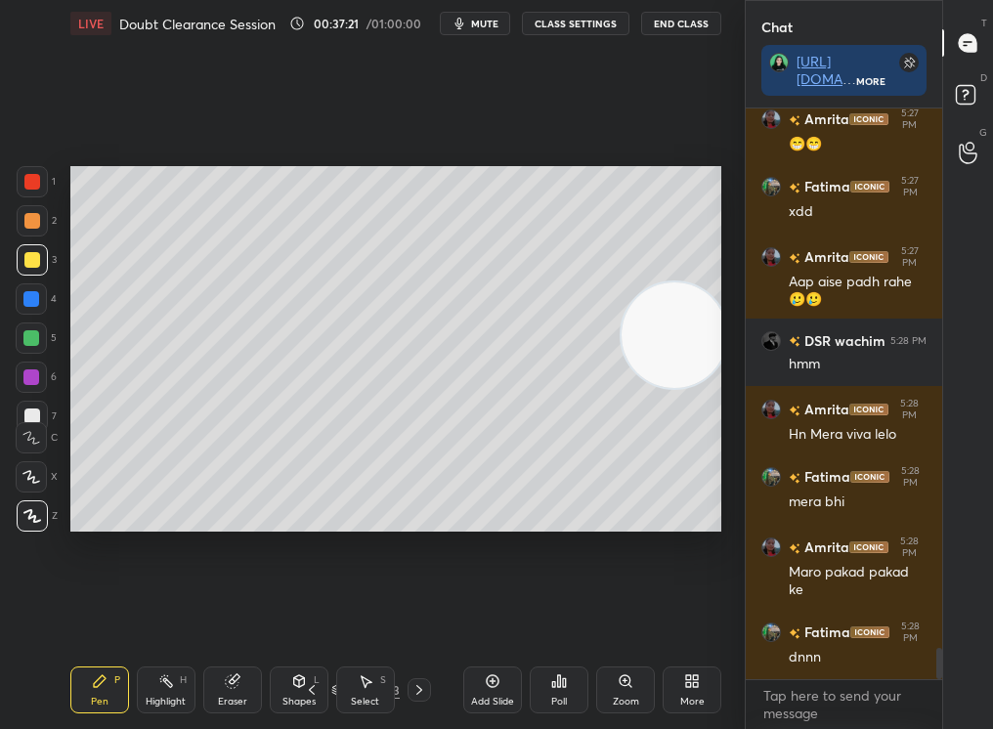
scroll to position [10001, 0]
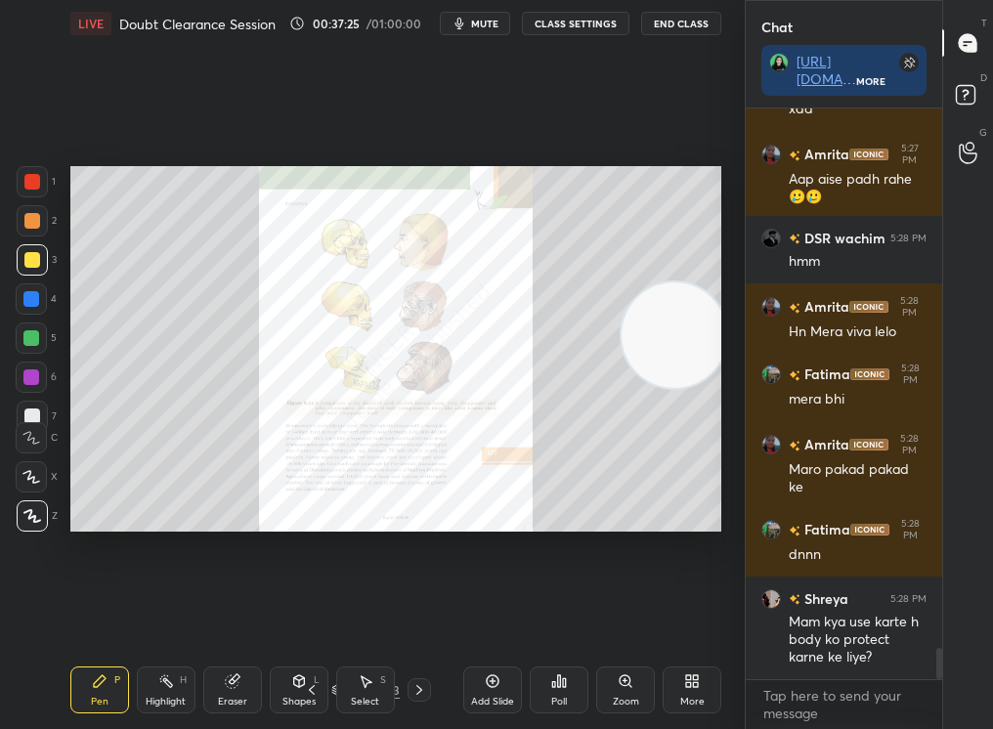
click at [654, 681] on div "Add Slide Poll Zoom More" at bounding box center [592, 689] width 258 height 109
click at [639, 677] on div "Zoom" at bounding box center [625, 690] width 59 height 47
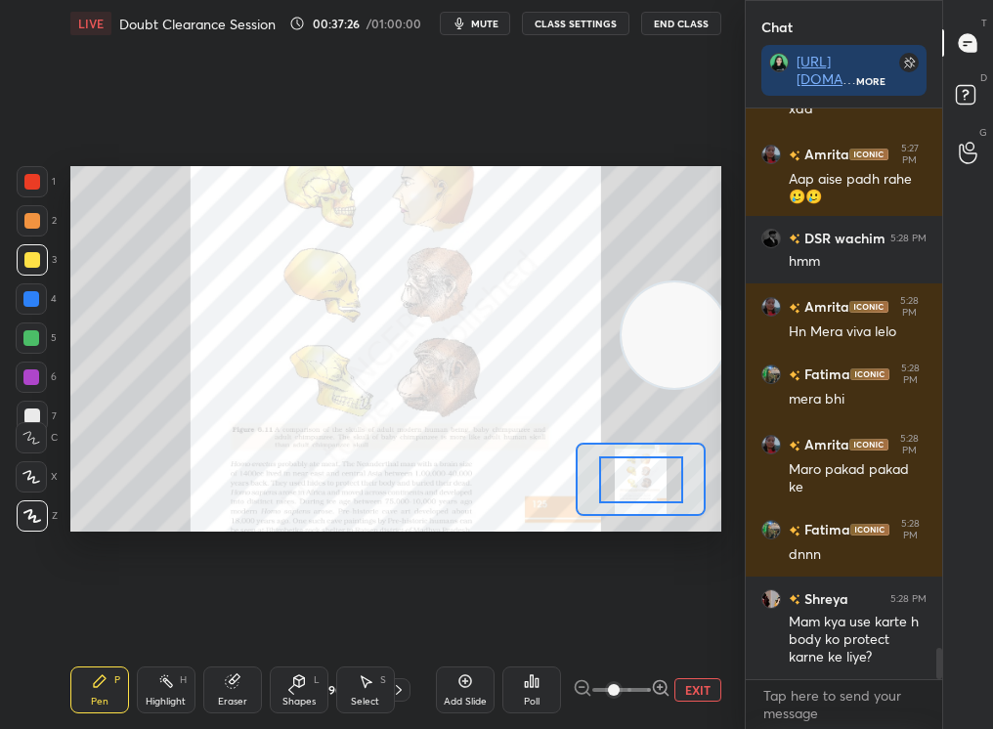
click at [617, 684] on span at bounding box center [614, 690] width 12 height 12
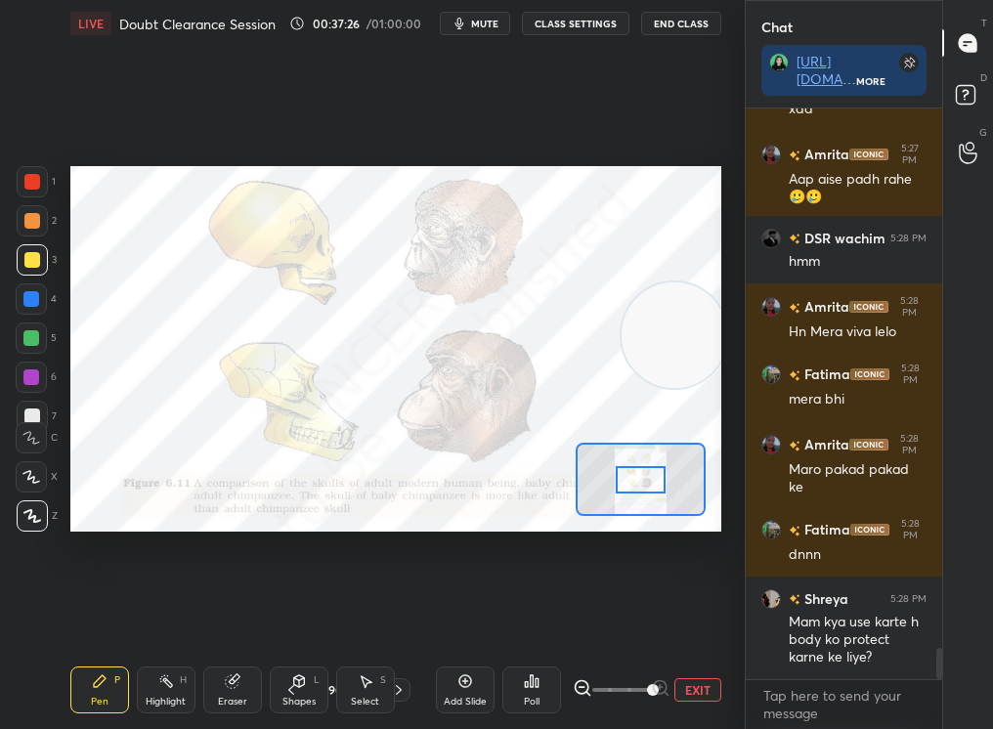
drag, startPoint x: 679, startPoint y: 695, endPoint x: 713, endPoint y: 696, distance: 34.2
click at [712, 695] on div "EXIT" at bounding box center [647, 689] width 149 height 23
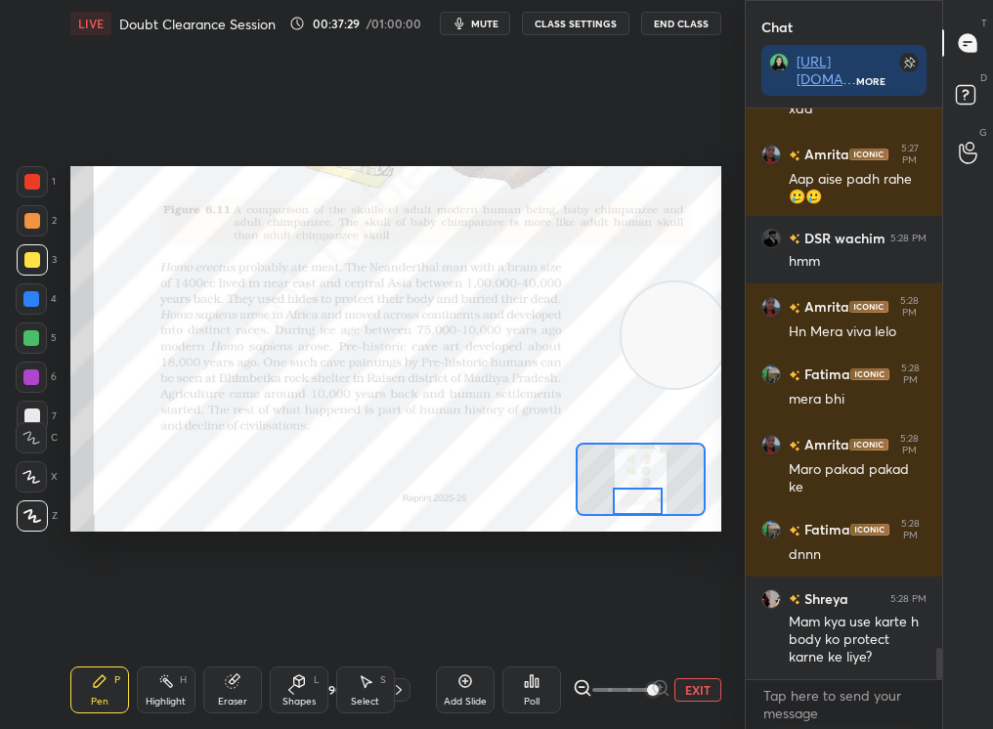
drag, startPoint x: 637, startPoint y: 484, endPoint x: 629, endPoint y: 504, distance: 22.0
click at [628, 504] on div at bounding box center [638, 501] width 51 height 27
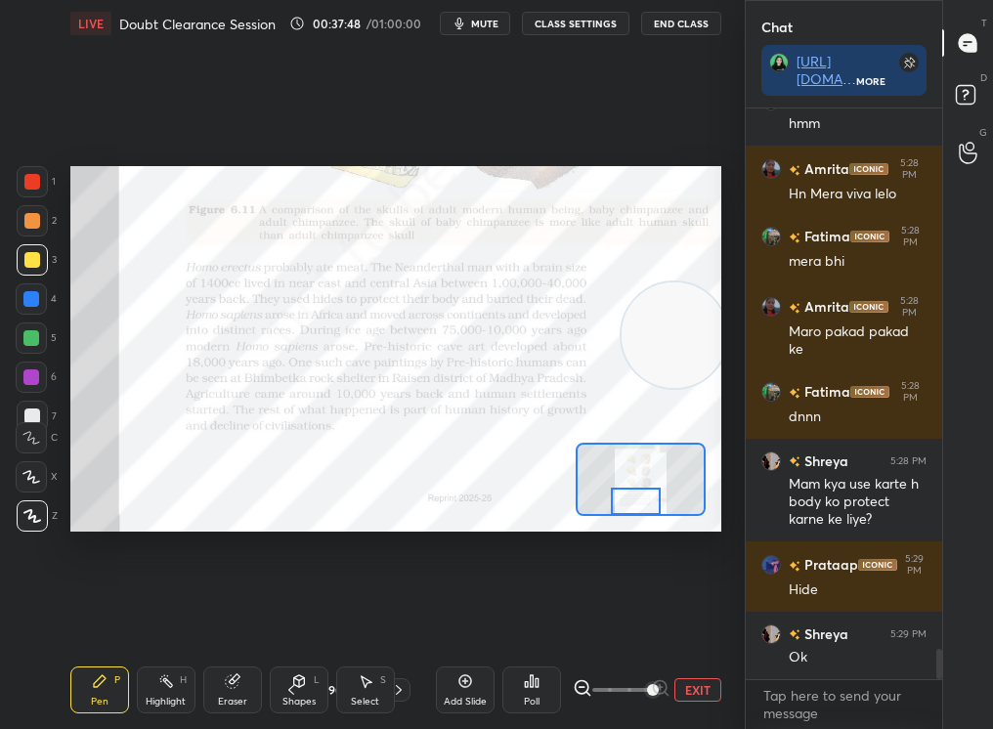
scroll to position [10209, 0]
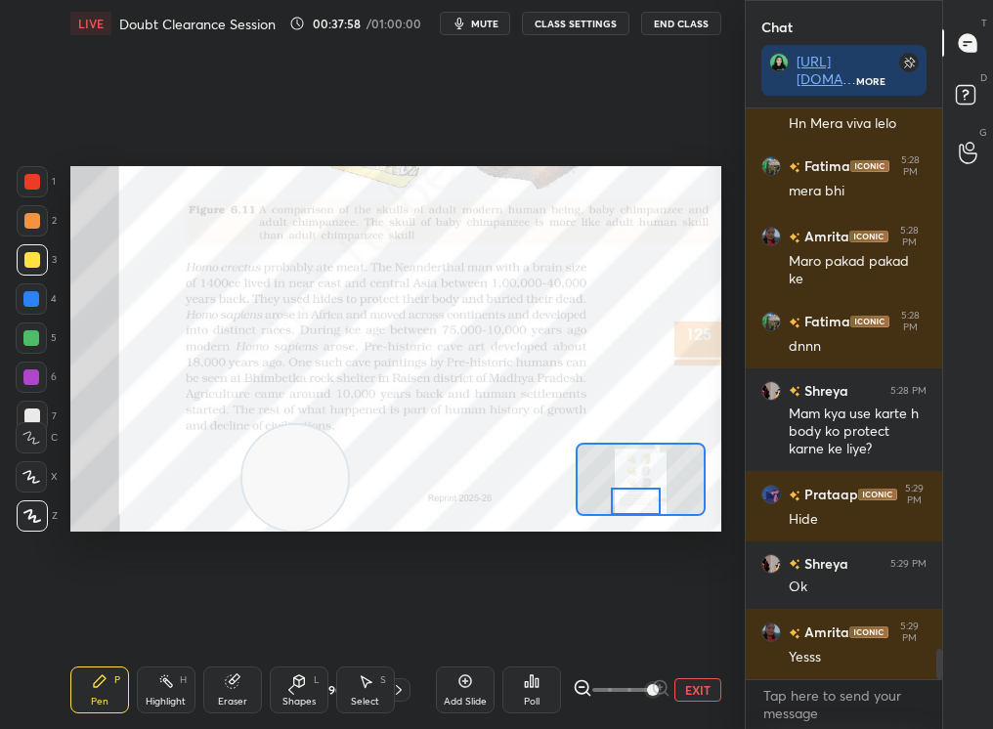
drag, startPoint x: 699, startPoint y: 323, endPoint x: 233, endPoint y: 580, distance: 531.9
click at [231, 582] on div "Setting up your live class Poll for secs No correct answer Start poll" at bounding box center [396, 349] width 667 height 604
click at [283, 687] on icon at bounding box center [291, 690] width 16 height 16
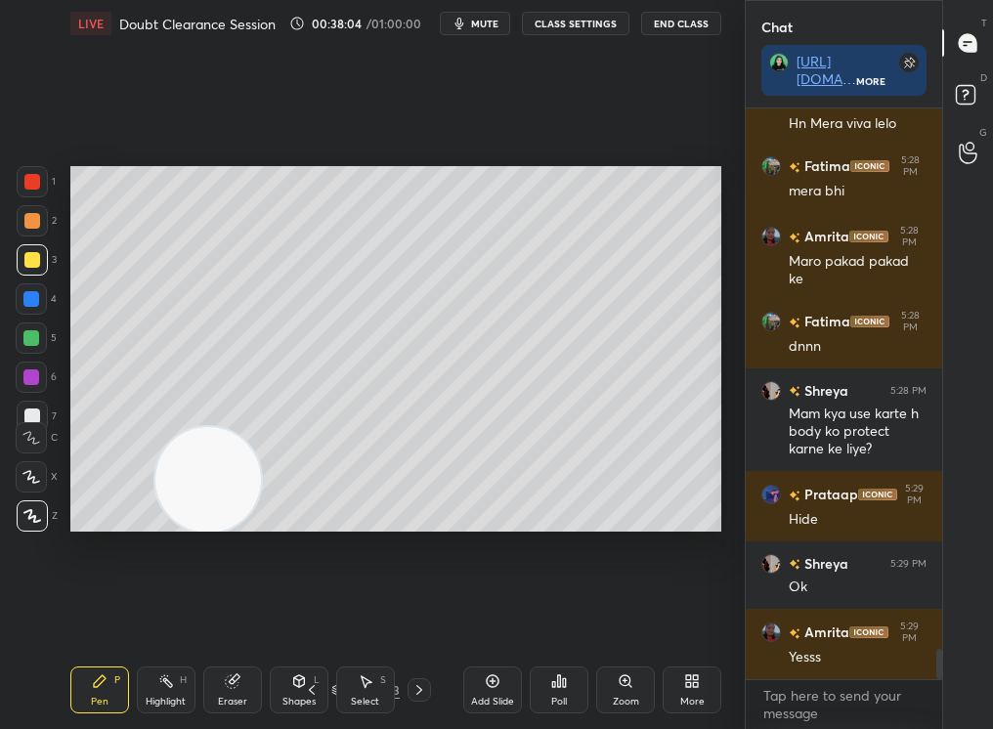
click at [305, 687] on icon at bounding box center [312, 690] width 16 height 16
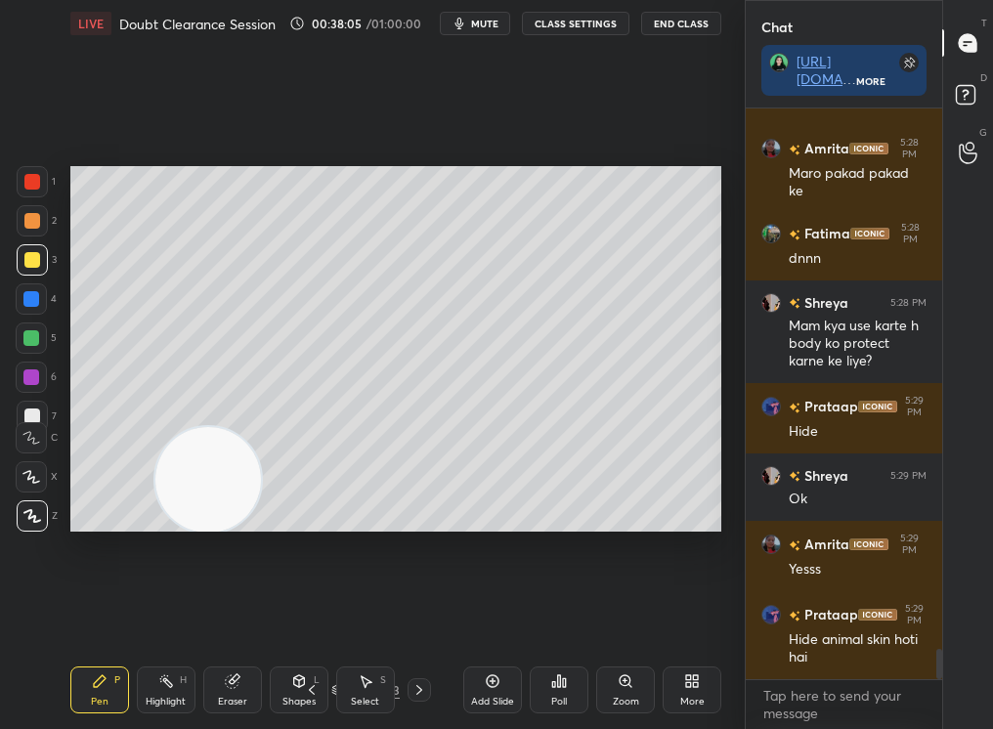
click at [404, 688] on div "88 / 243" at bounding box center [365, 689] width 131 height 23
click at [415, 685] on icon at bounding box center [419, 690] width 16 height 16
click at [414, 685] on icon at bounding box center [419, 690] width 16 height 16
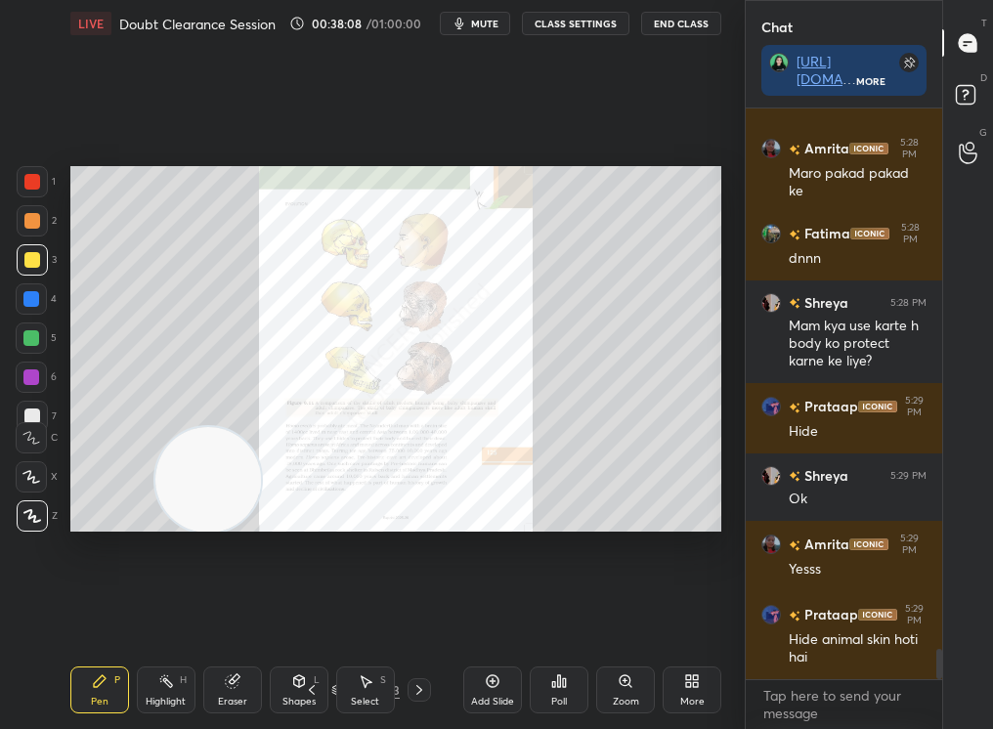
click at [626, 691] on div "Zoom" at bounding box center [625, 690] width 59 height 47
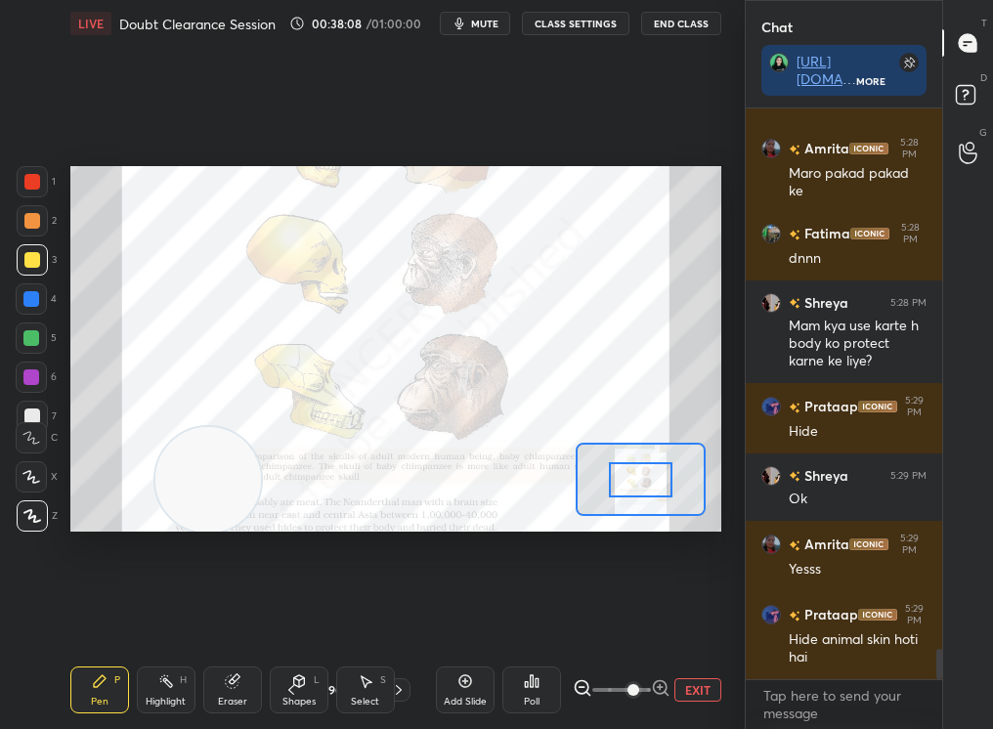
click at [627, 688] on span at bounding box center [633, 690] width 12 height 12
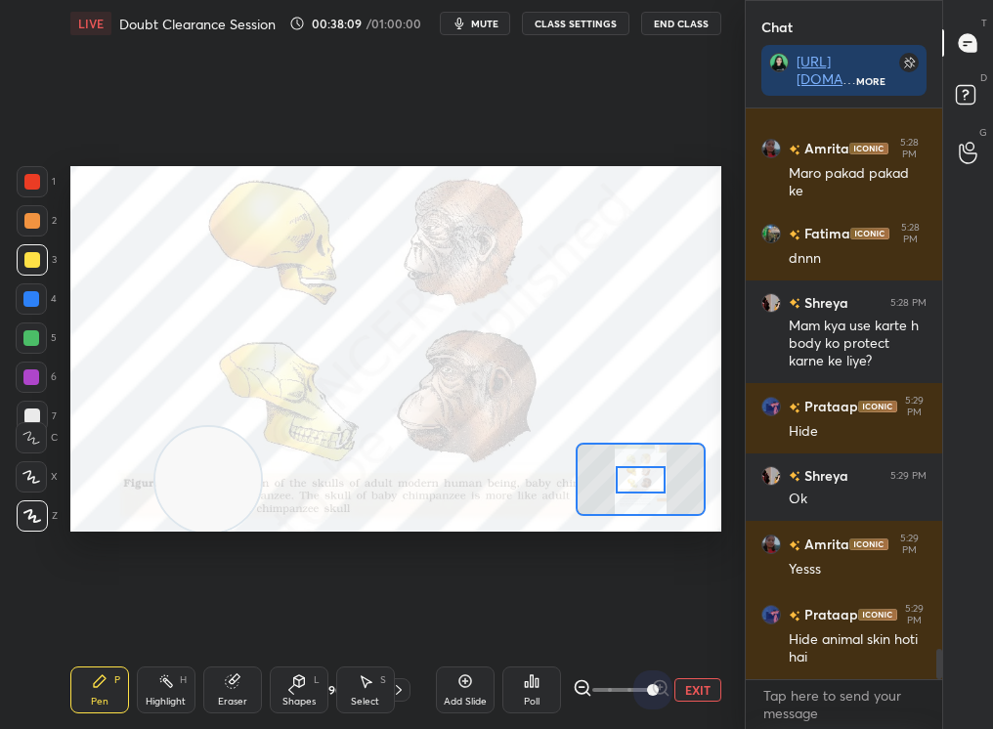
drag, startPoint x: 624, startPoint y: 684, endPoint x: 689, endPoint y: 683, distance: 65.5
click at [689, 683] on div "EXIT" at bounding box center [647, 689] width 149 height 23
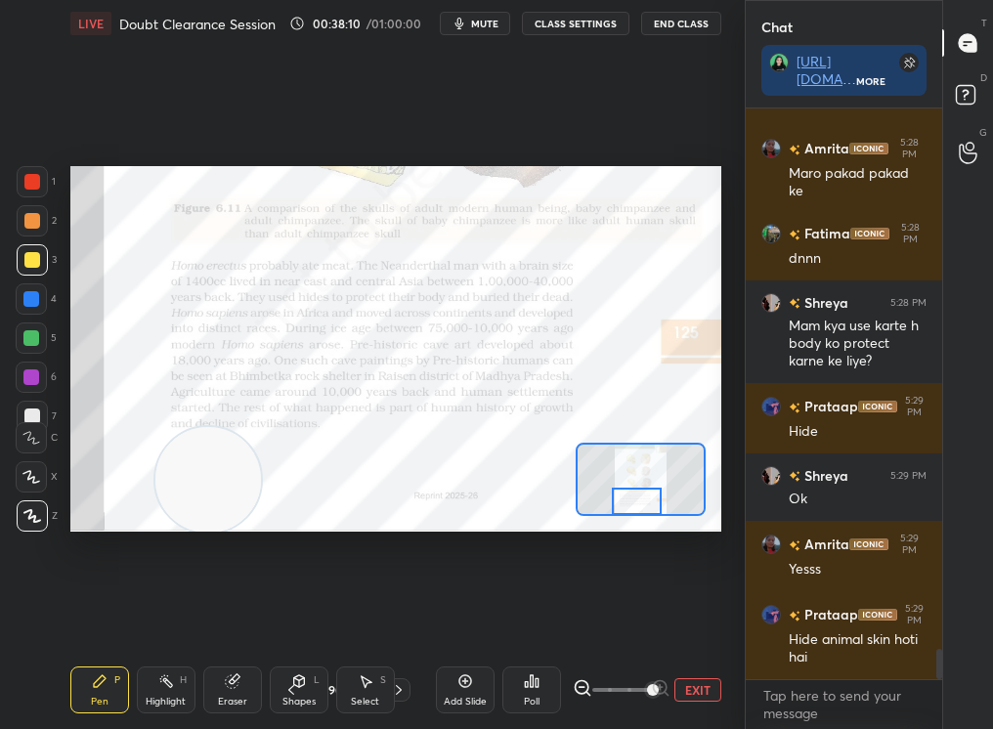
click at [635, 521] on div "Setting up your live class Poll for secs No correct answer Start poll" at bounding box center [395, 349] width 651 height 366
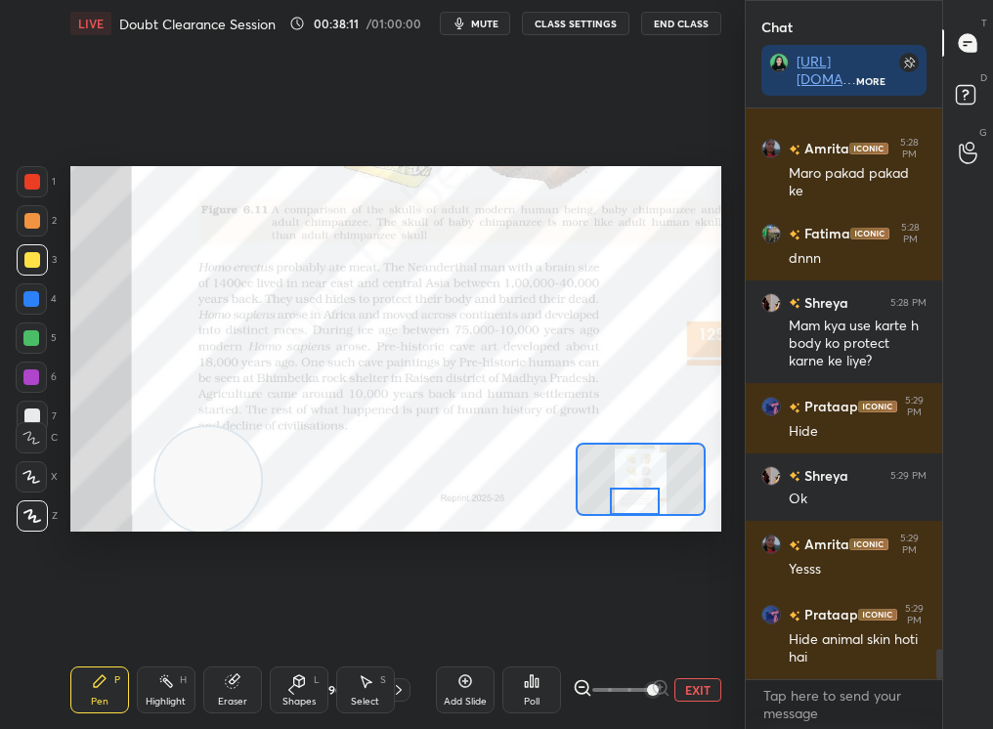
click at [249, 681] on div "Eraser" at bounding box center [232, 690] width 59 height 47
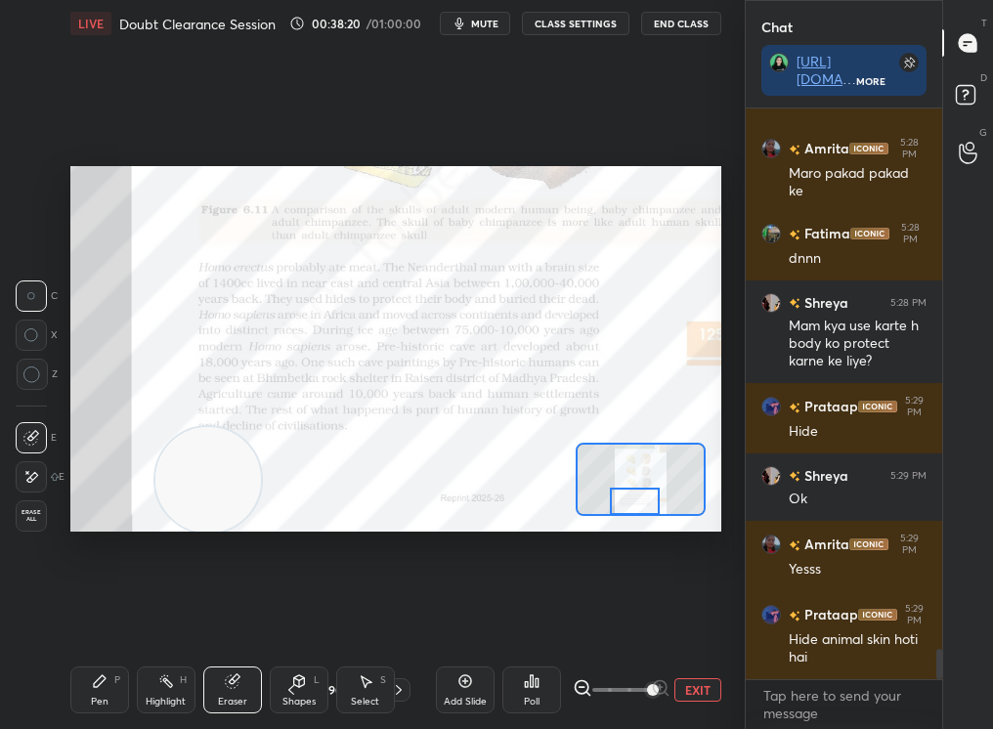
click at [105, 692] on div "Pen P" at bounding box center [99, 690] width 59 height 47
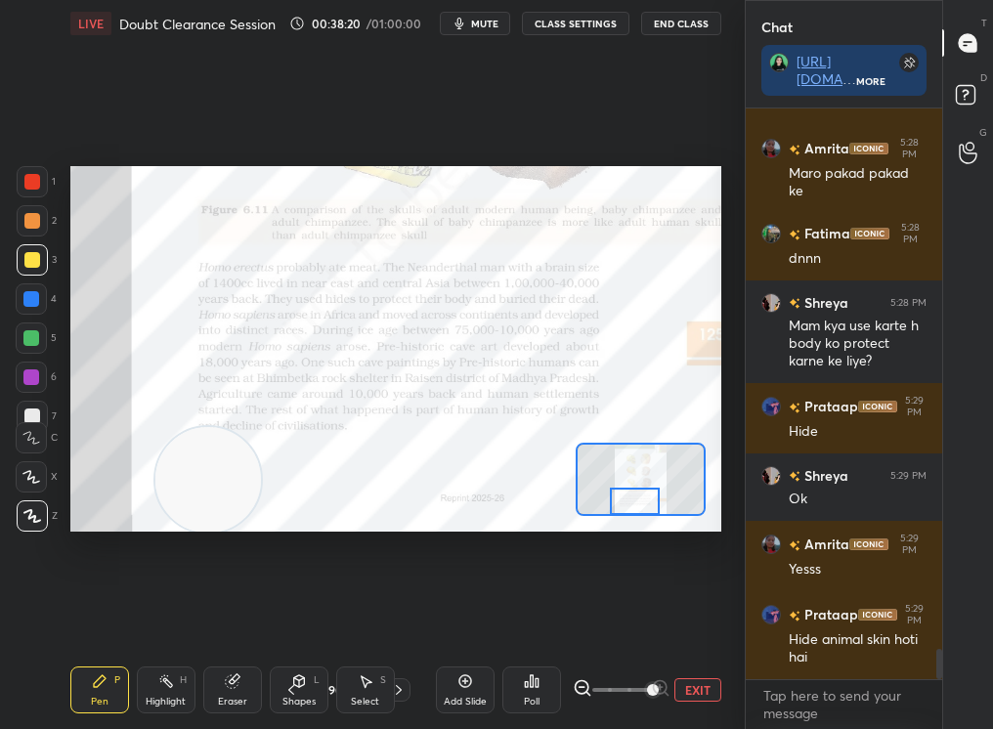
click at [102, 688] on div "Pen P" at bounding box center [99, 690] width 59 height 47
drag, startPoint x: 205, startPoint y: 474, endPoint x: 463, endPoint y: 222, distance: 360.8
click at [270, 417] on video at bounding box center [217, 470] width 106 height 106
click at [24, 176] on div at bounding box center [32, 182] width 16 height 16
click at [19, 178] on div at bounding box center [32, 181] width 31 height 31
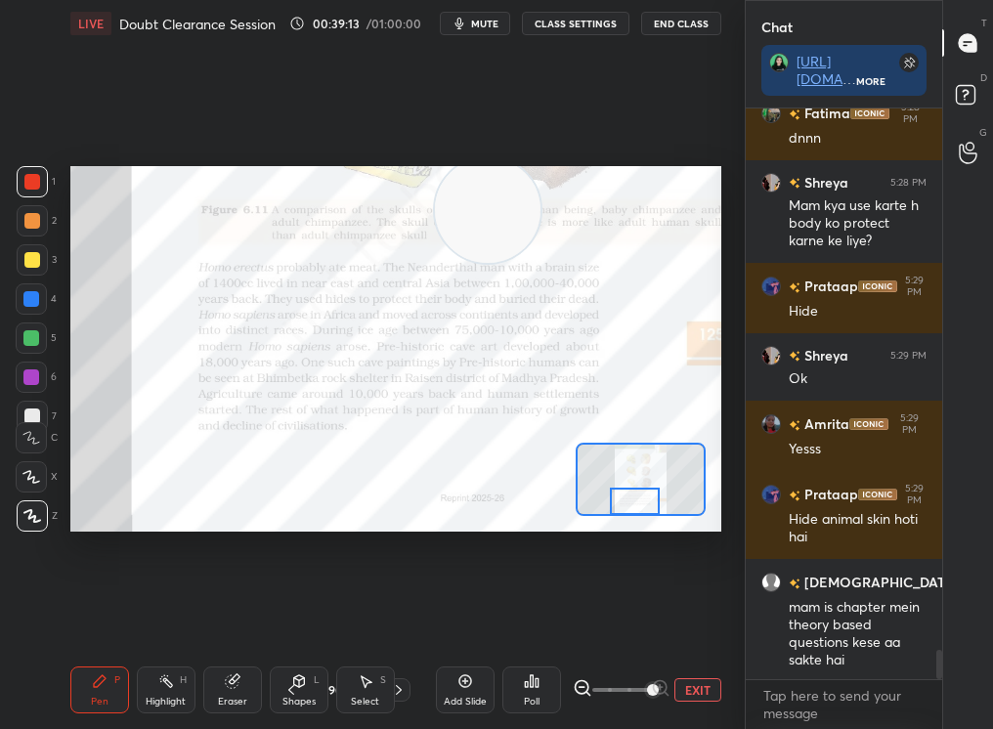
scroll to position [10540, 0]
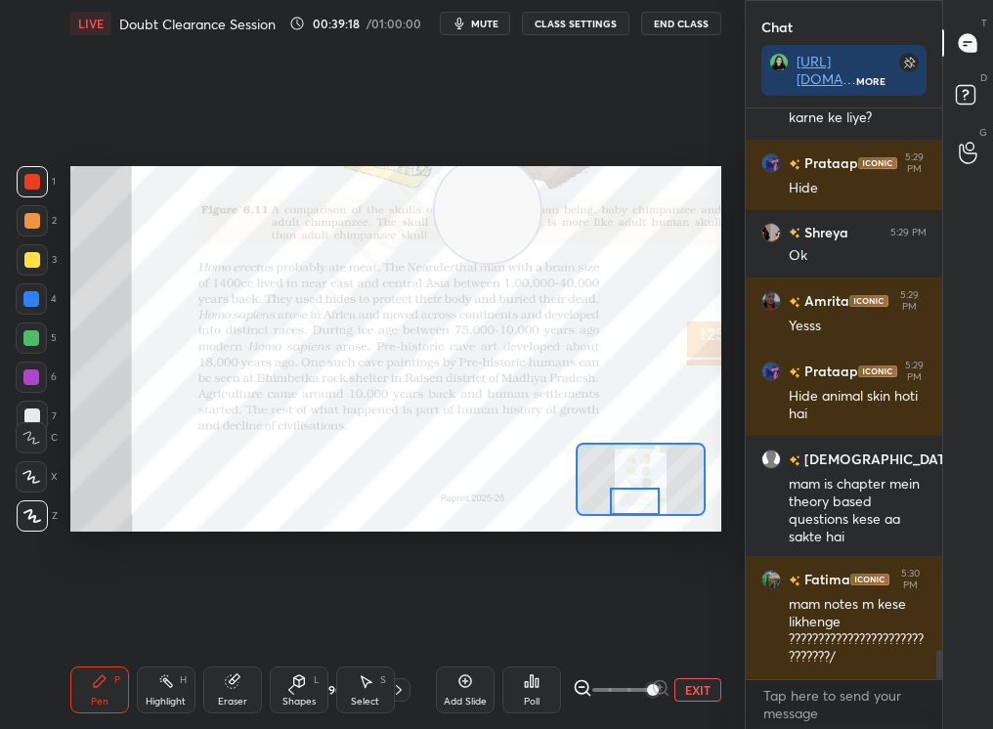
click at [346, 689] on div "Select S" at bounding box center [365, 690] width 59 height 47
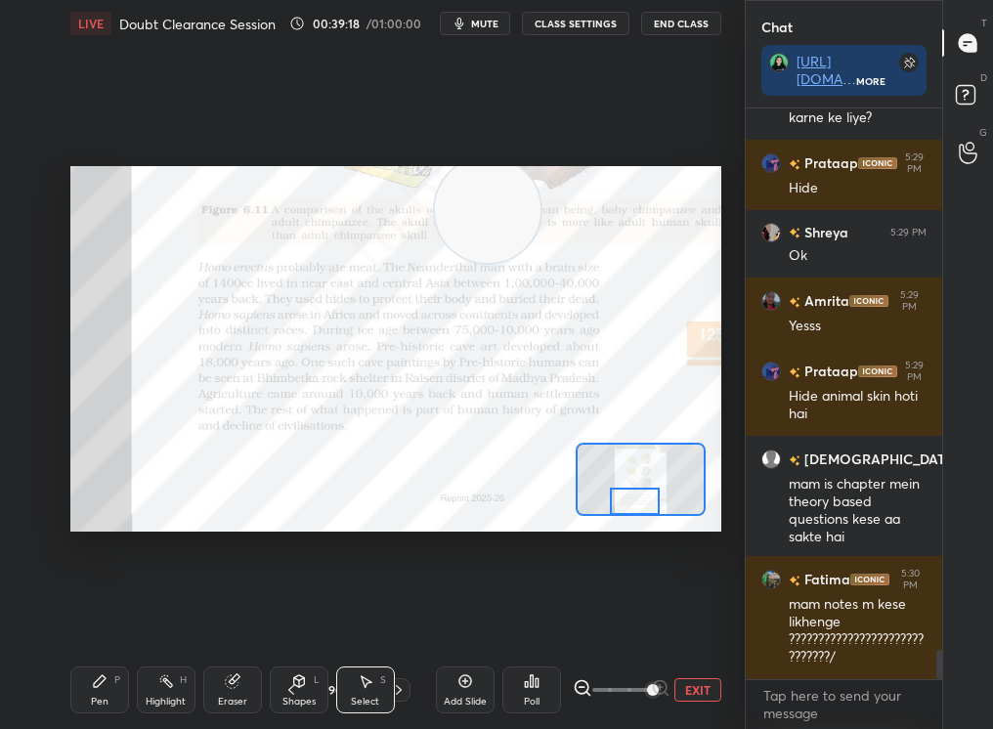
click at [357, 688] on div "Select S" at bounding box center [365, 690] width 59 height 47
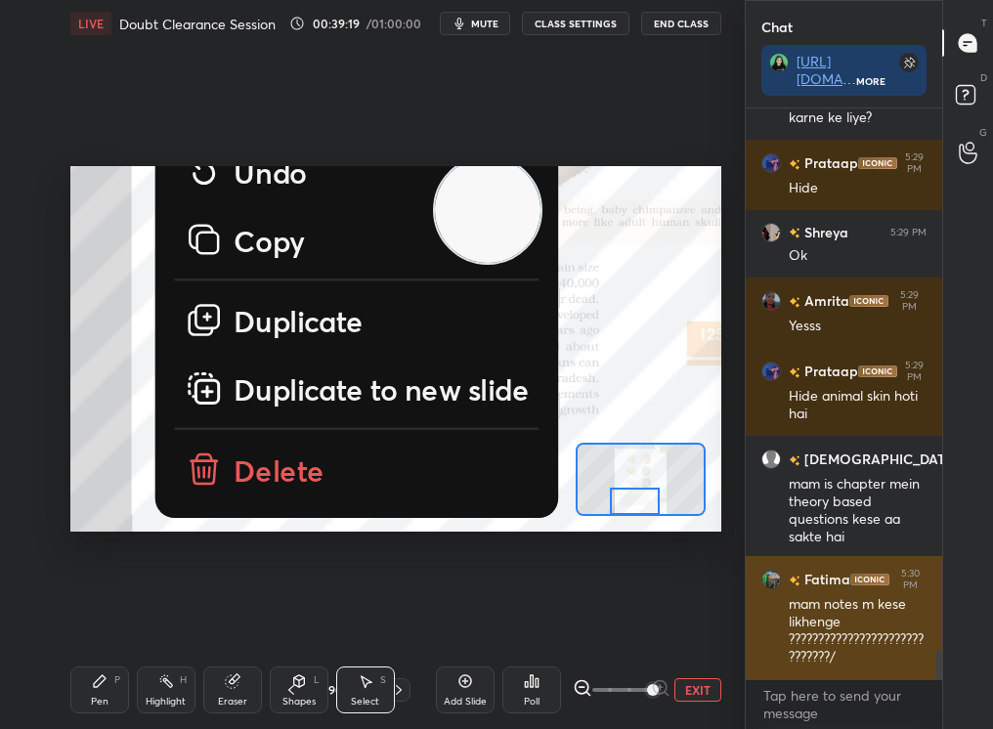
drag, startPoint x: 295, startPoint y: 332, endPoint x: 771, endPoint y: 571, distance: 532.3
click at [773, 569] on div "1 2 3 4 5 6 7 C X Z C X Z E E Erase all H H LIVE Doubt Clearance Session 00:39:…" at bounding box center [496, 364] width 993 height 729
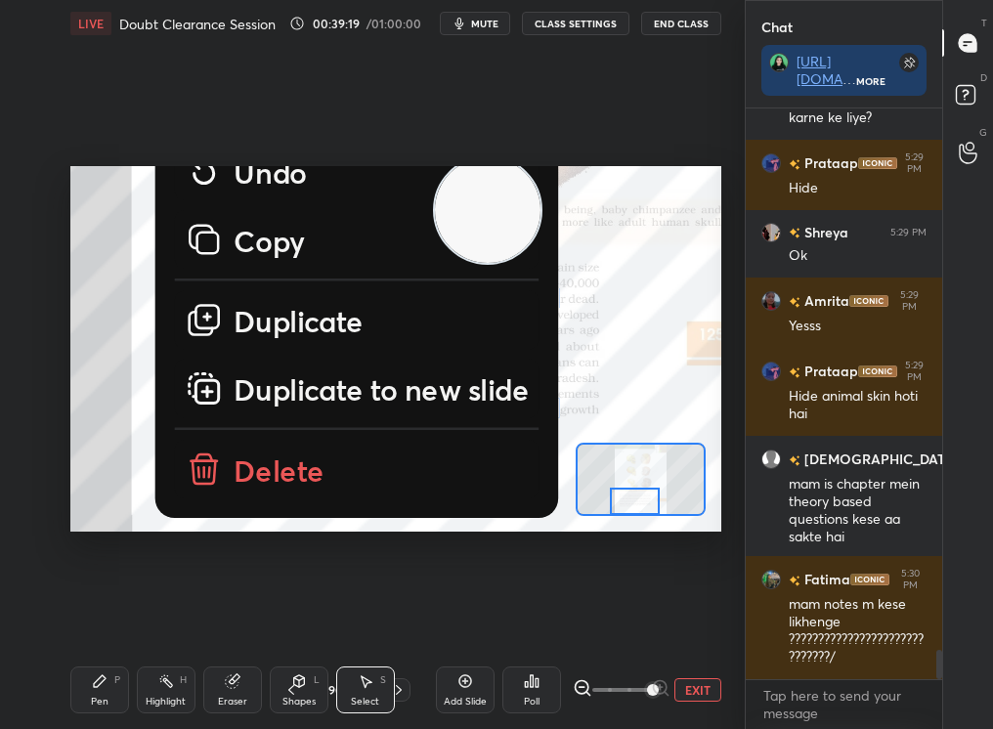
click at [265, 480] on p "Delete" at bounding box center [278, 469] width 91 height 39
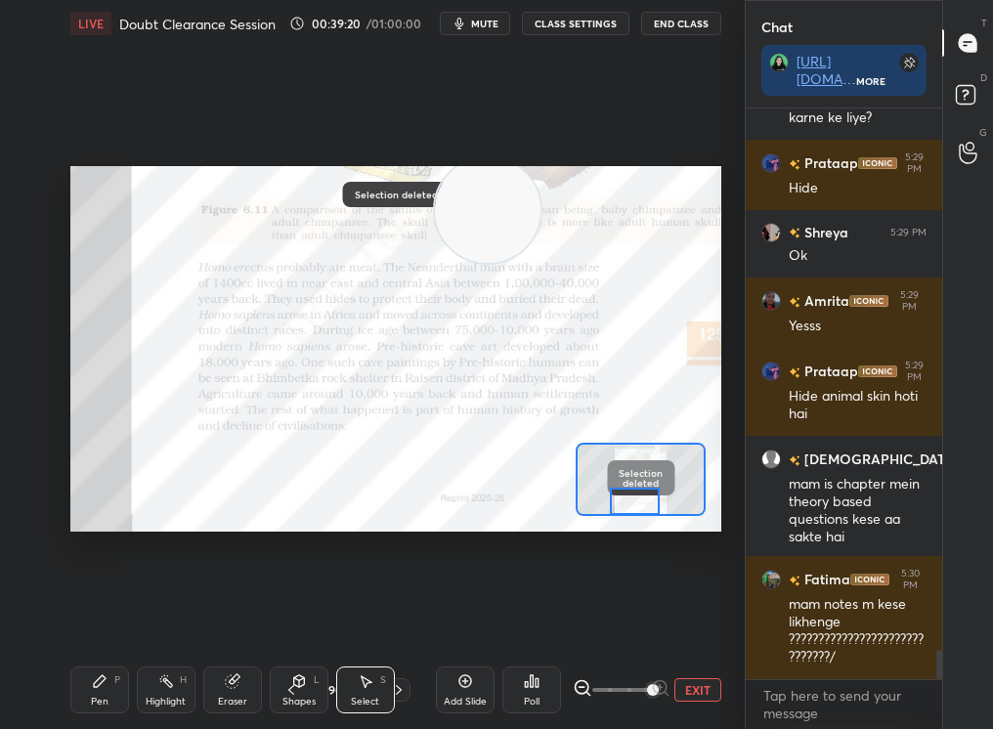
click at [303, 690] on div "Shapes L" at bounding box center [299, 690] width 59 height 47
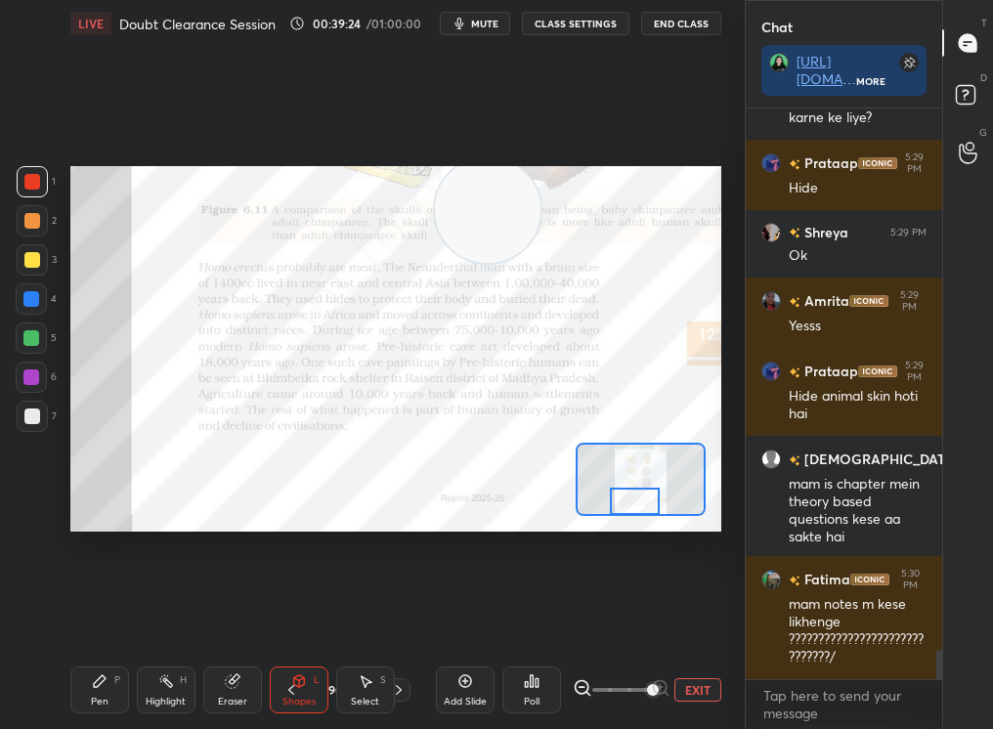
click at [104, 675] on icon at bounding box center [100, 681] width 16 height 16
click at [97, 689] on div "Pen P" at bounding box center [99, 690] width 59 height 47
click at [95, 688] on div "Pen P" at bounding box center [99, 690] width 59 height 47
click at [29, 340] on div at bounding box center [31, 338] width 16 height 16
click at [23, 274] on div "3" at bounding box center [37, 263] width 40 height 39
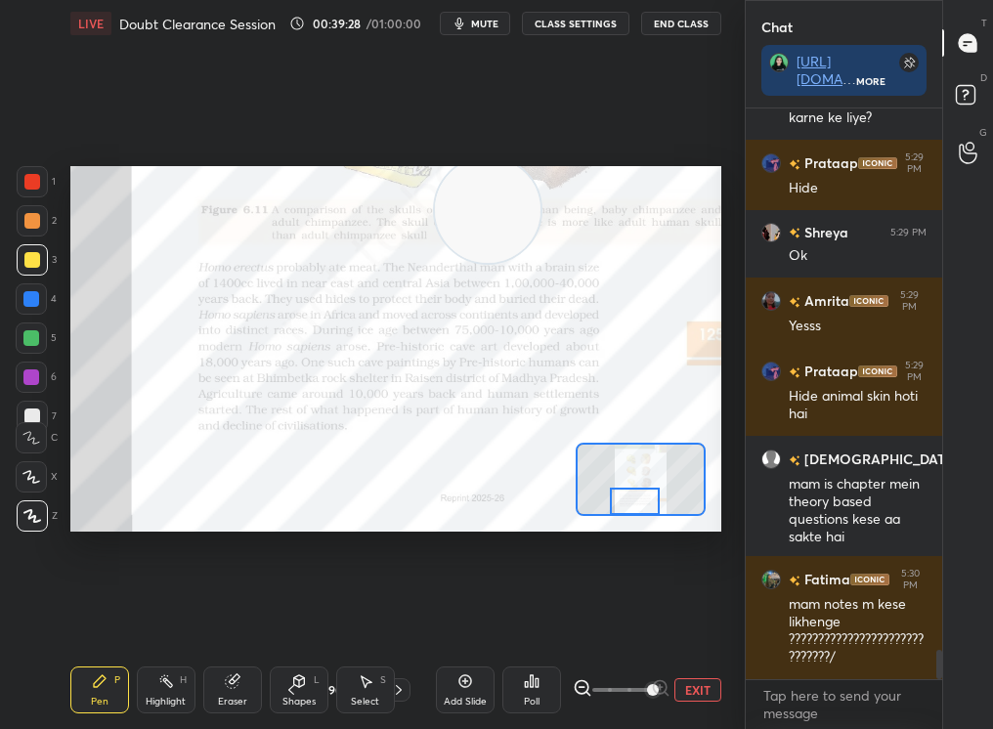
click at [25, 261] on div at bounding box center [32, 260] width 16 height 16
click at [26, 263] on div at bounding box center [32, 260] width 16 height 16
click at [29, 333] on div at bounding box center [31, 338] width 16 height 16
click at [29, 336] on div at bounding box center [31, 338] width 16 height 16
click at [223, 684] on div "Eraser" at bounding box center [232, 690] width 59 height 47
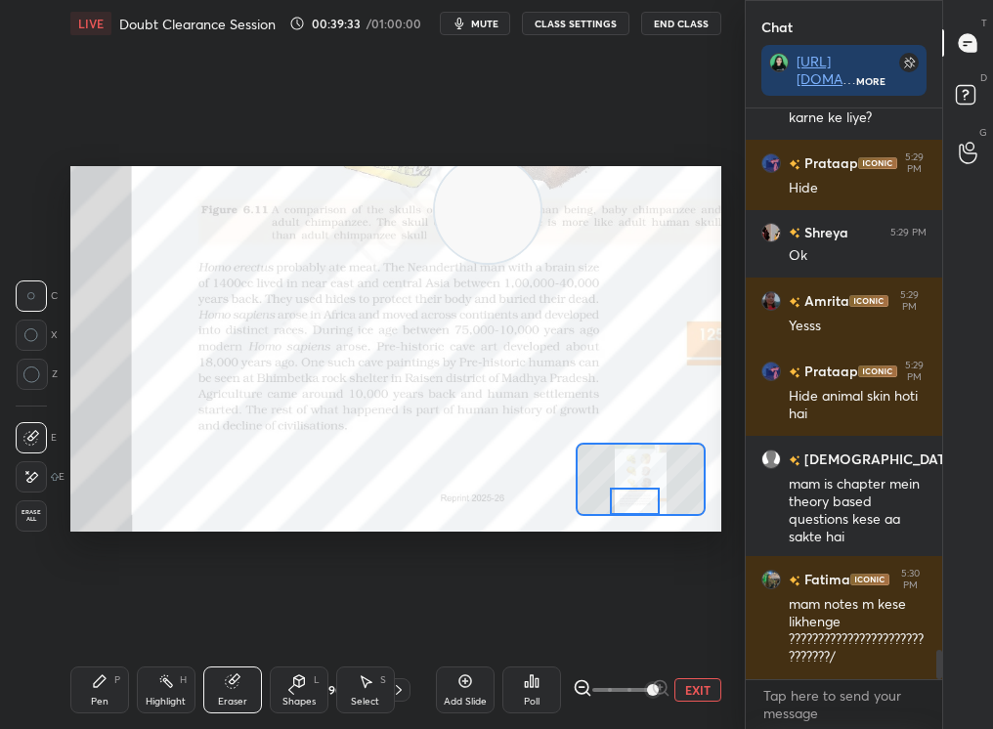
scroll to position [10608, 0]
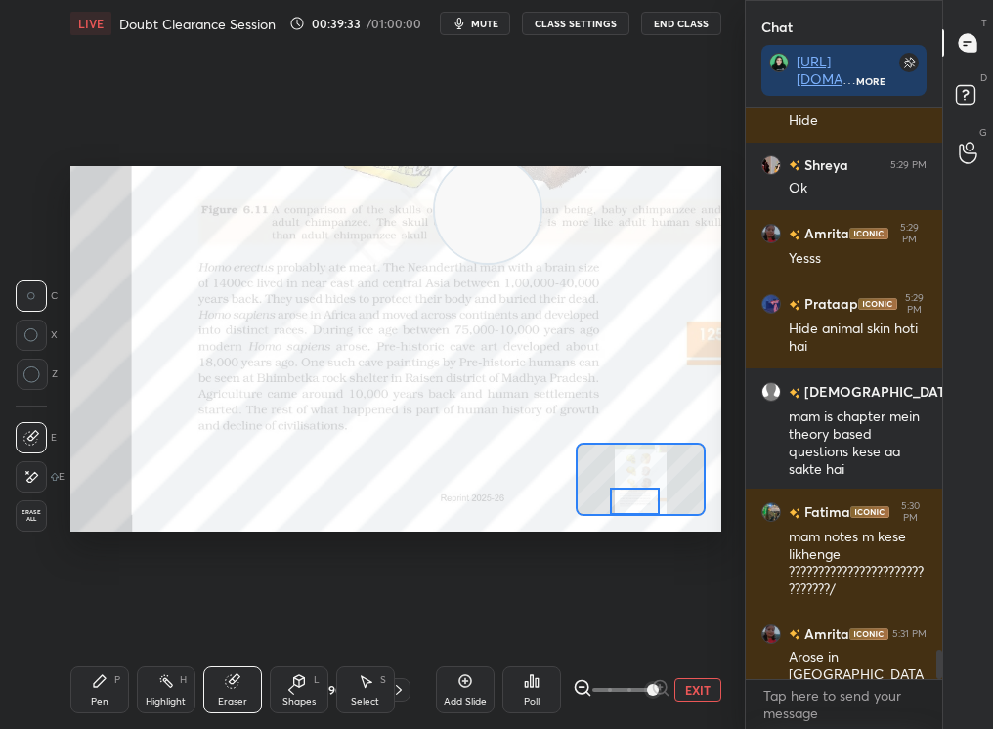
click at [76, 680] on div "Pen P" at bounding box center [99, 690] width 59 height 47
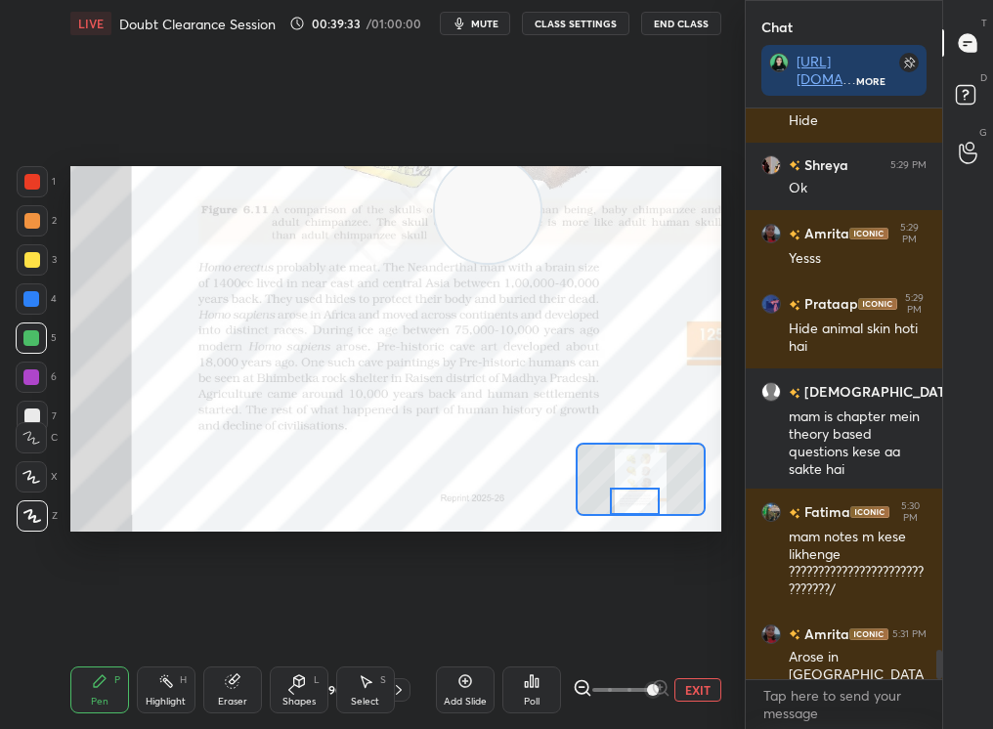
click at [81, 685] on div "Pen P" at bounding box center [99, 690] width 59 height 47
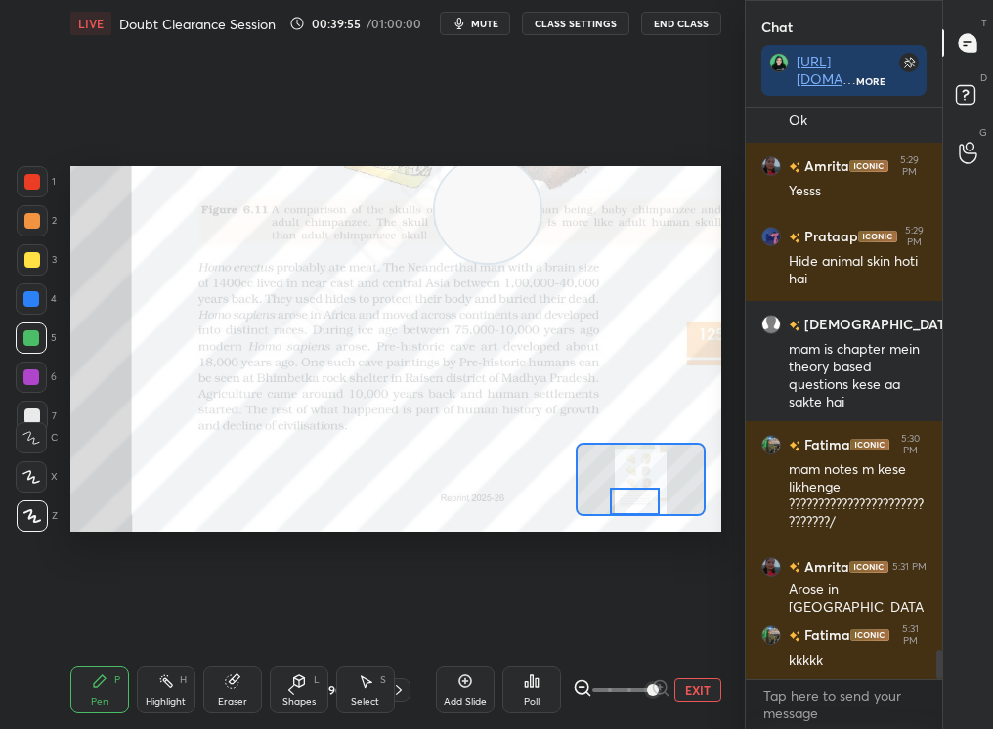
click at [35, 224] on div at bounding box center [32, 221] width 16 height 16
click at [26, 189] on div at bounding box center [32, 181] width 31 height 31
click at [25, 188] on div at bounding box center [32, 181] width 31 height 31
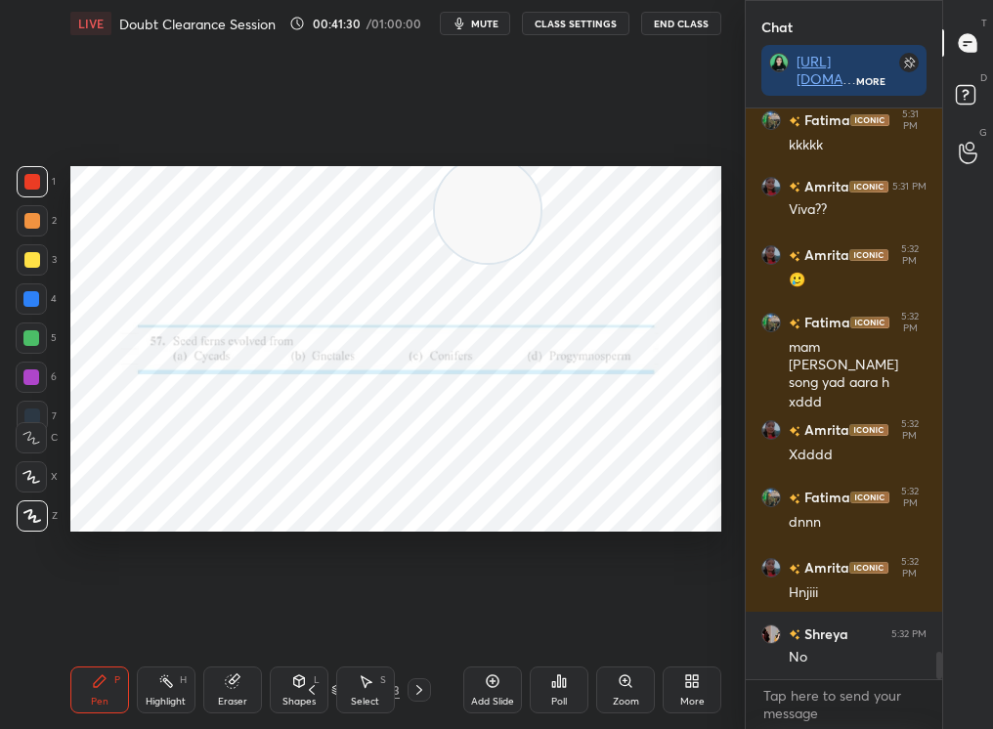
scroll to position [11278, 0]
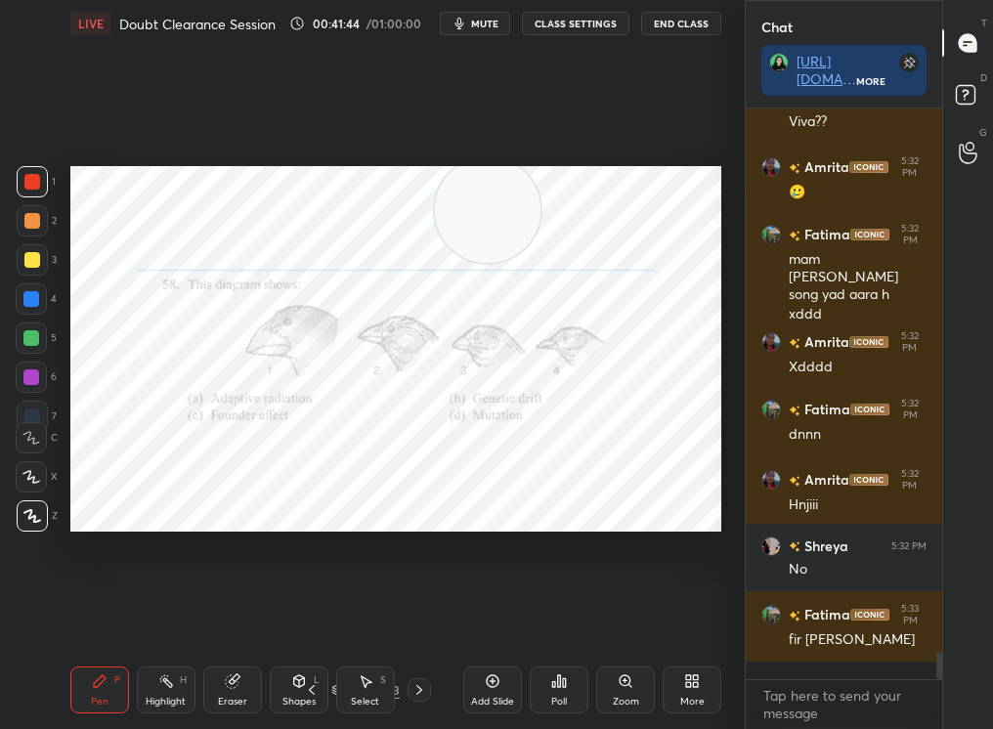
click at [575, 703] on div "Poll" at bounding box center [559, 690] width 59 height 47
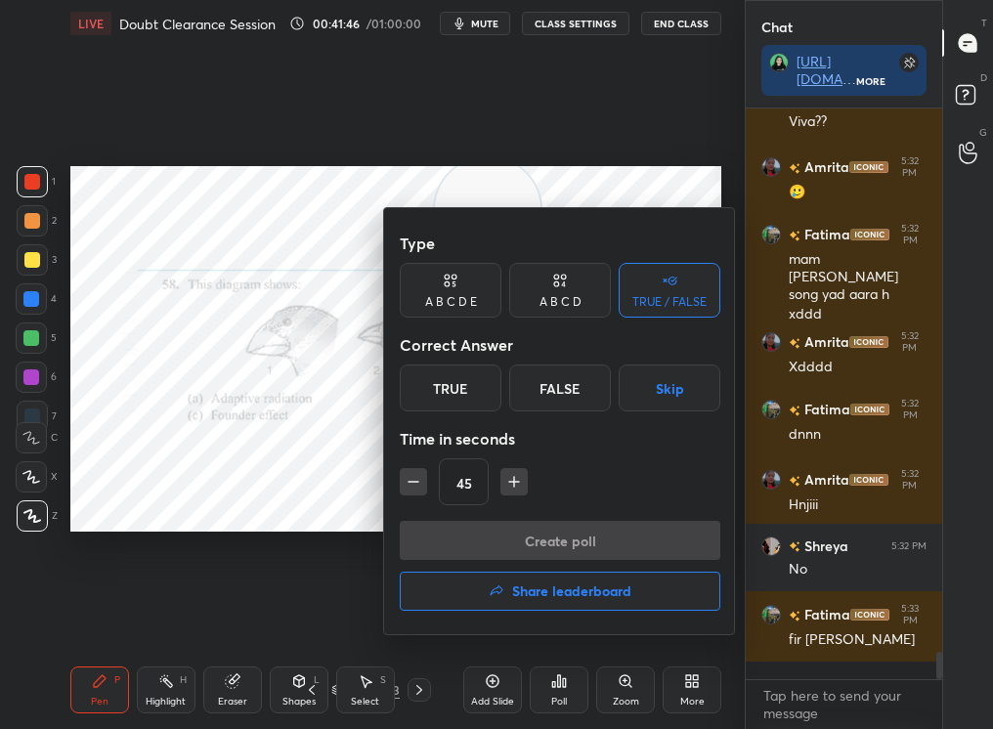
click at [577, 390] on div "False" at bounding box center [560, 388] width 102 height 47
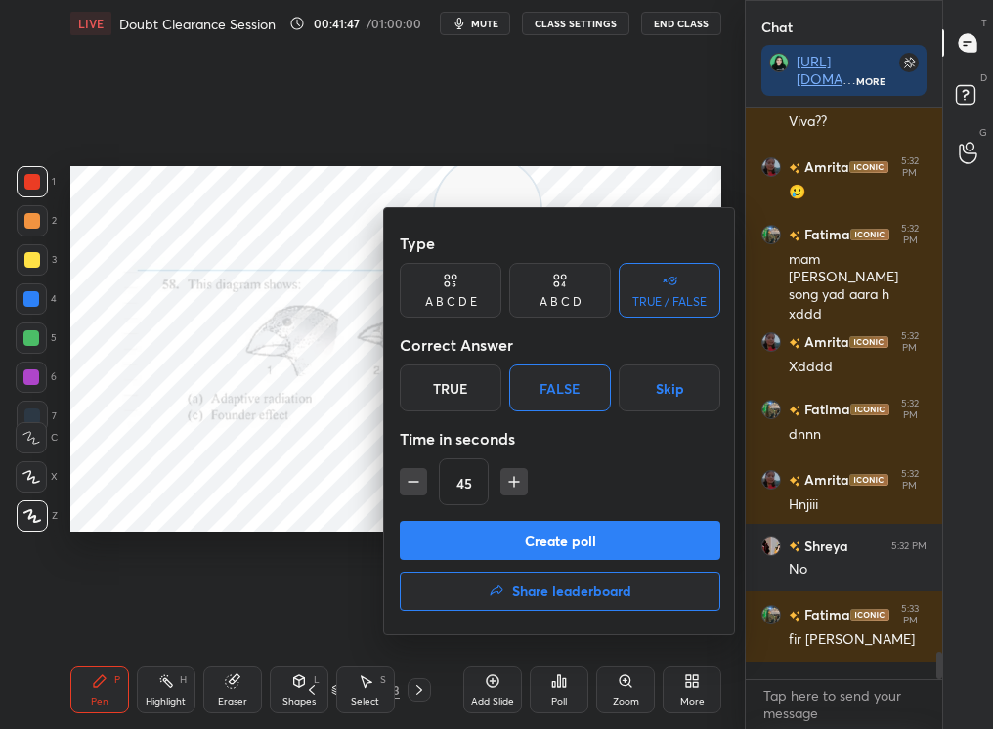
click at [568, 286] on div "A B C D" at bounding box center [560, 290] width 102 height 55
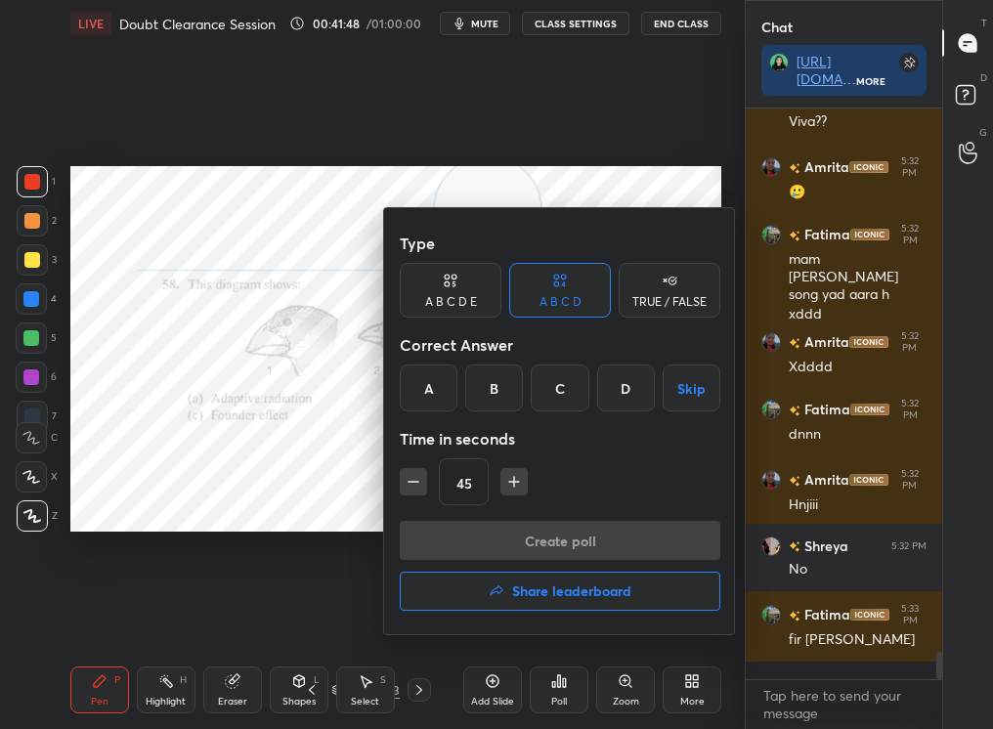
click at [436, 372] on div "A" at bounding box center [429, 388] width 58 height 47
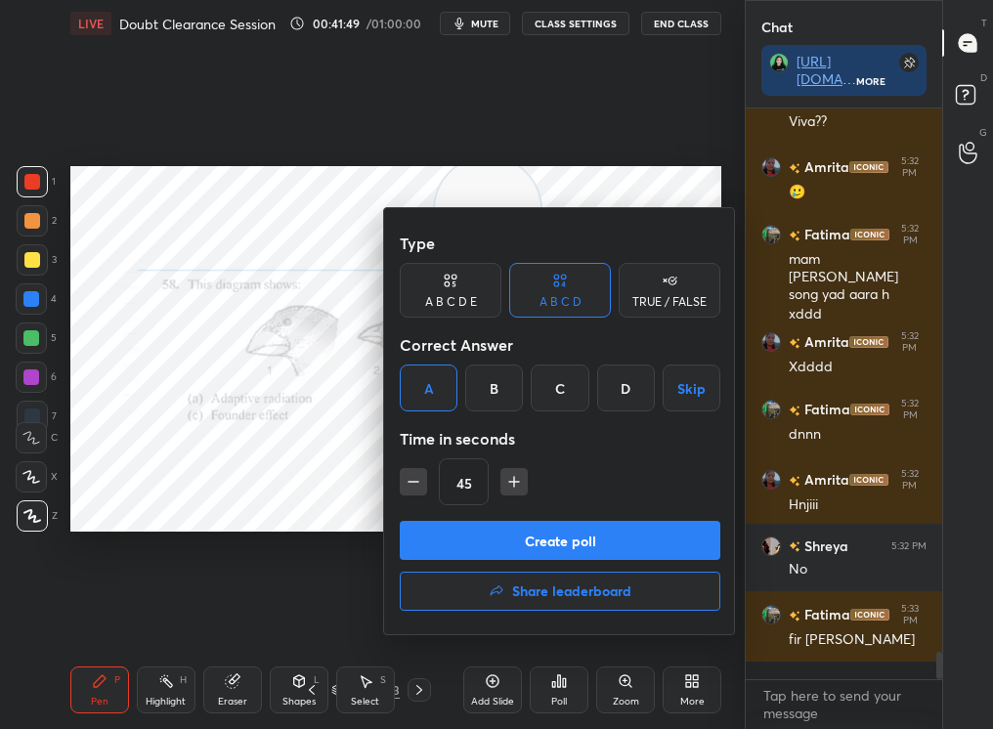
click at [464, 539] on button "Create poll" at bounding box center [560, 540] width 321 height 39
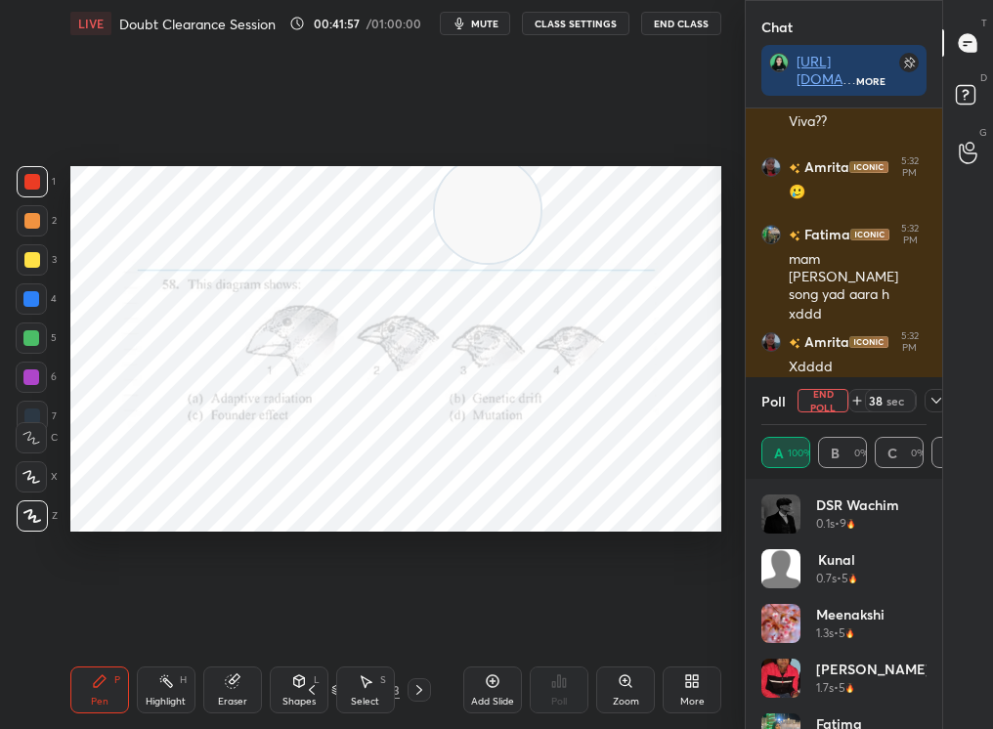
scroll to position [11482, 0]
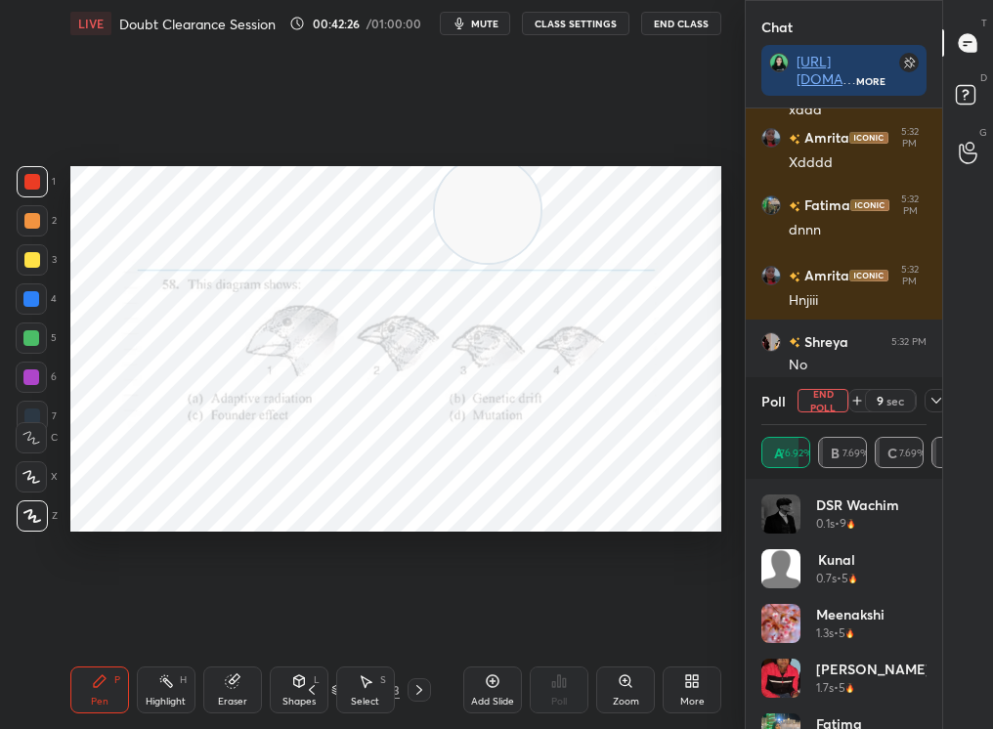
click at [849, 406] on icon at bounding box center [857, 401] width 16 height 16
click at [827, 406] on button "End Poll" at bounding box center [822, 400] width 51 height 23
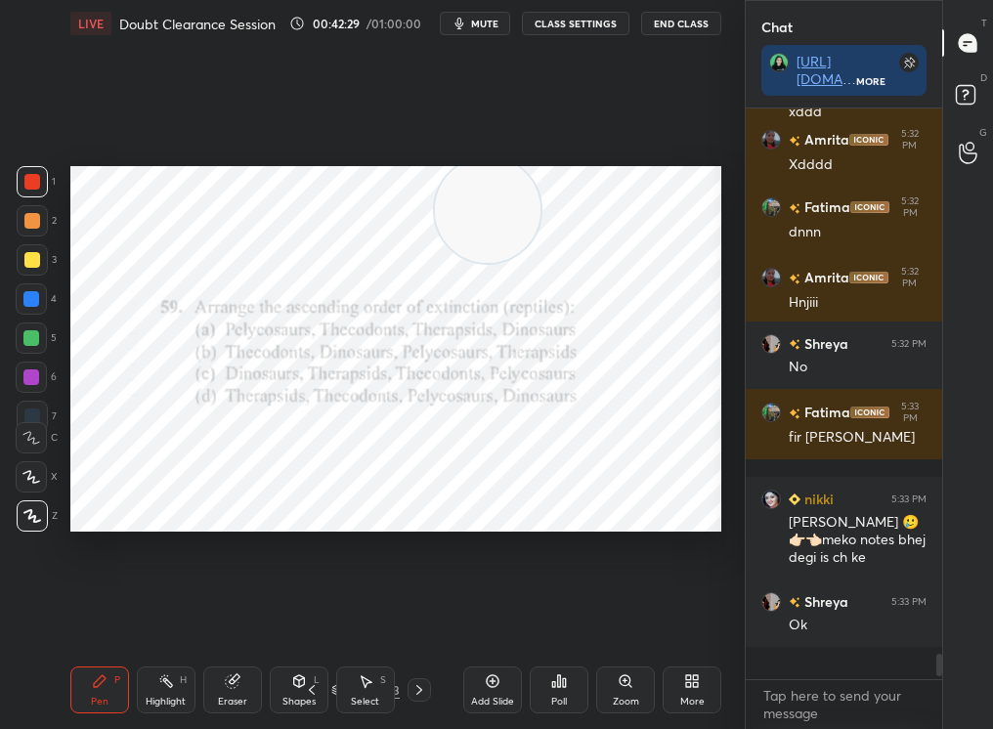
scroll to position [554, 191]
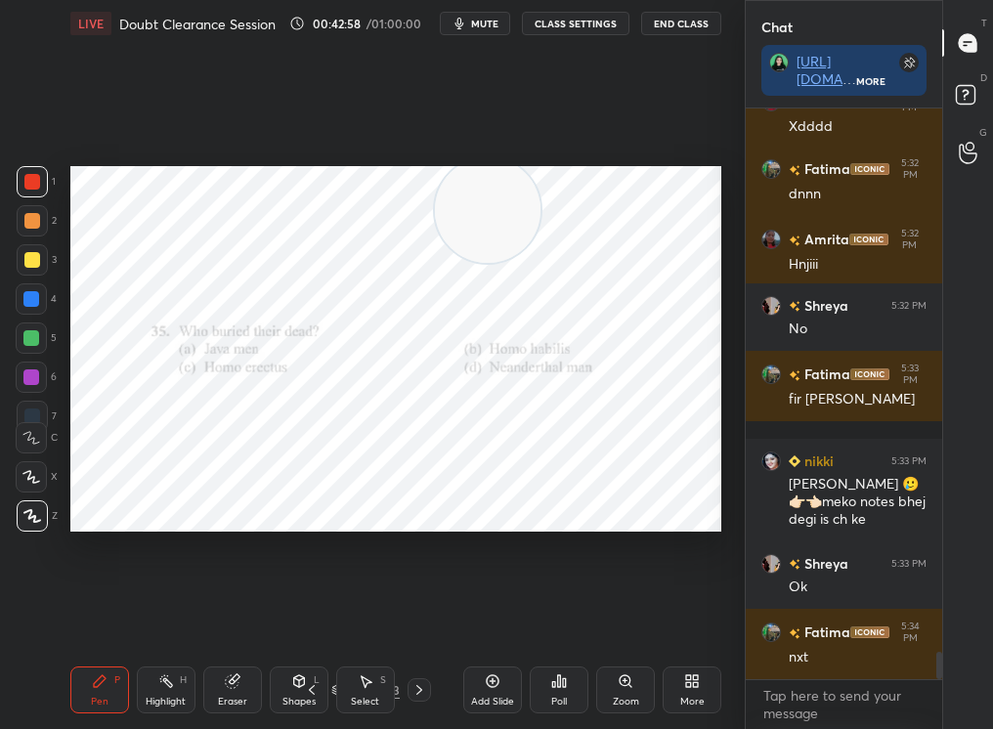
click at [561, 684] on icon at bounding box center [559, 681] width 16 height 16
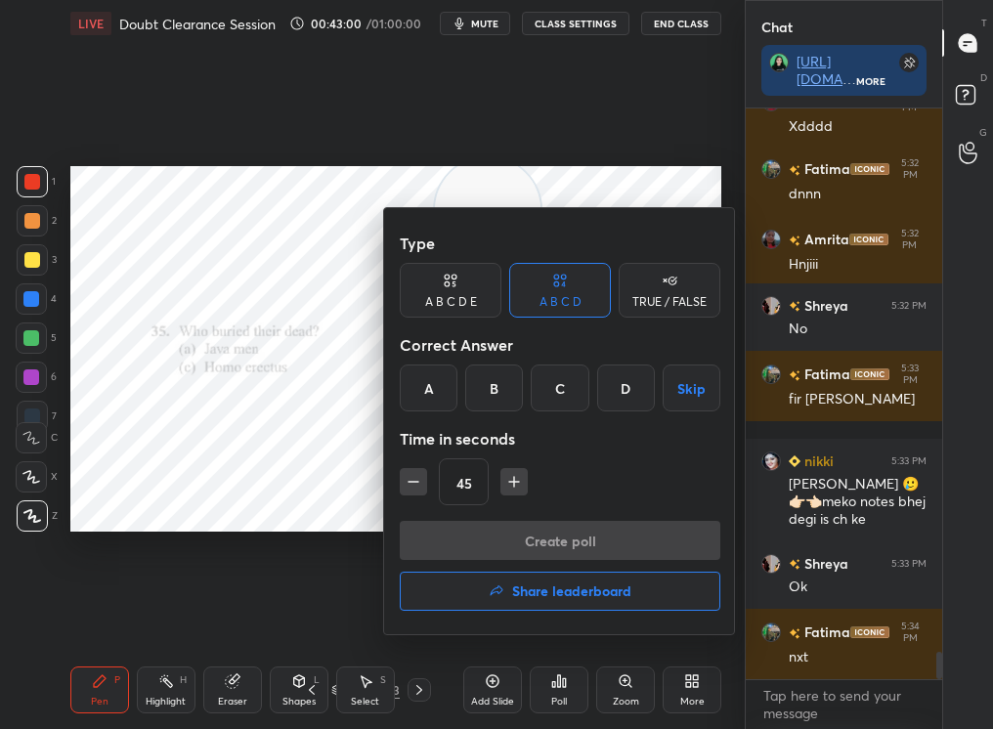
click at [623, 389] on div "D" at bounding box center [626, 388] width 58 height 47
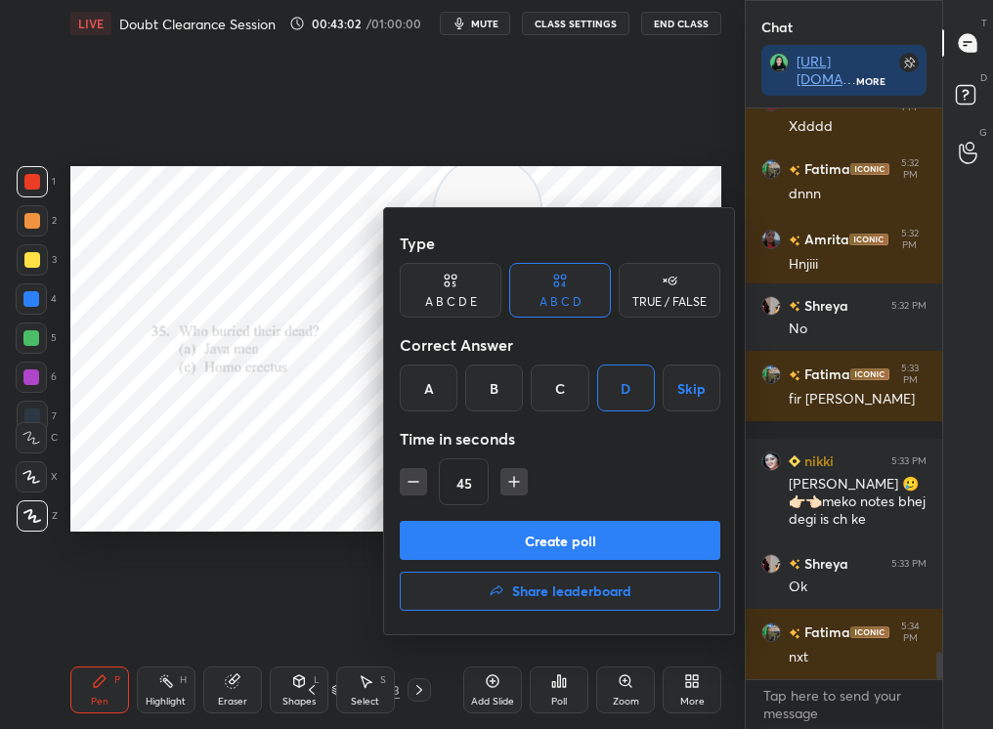
click at [638, 530] on button "Create poll" at bounding box center [560, 540] width 321 height 39
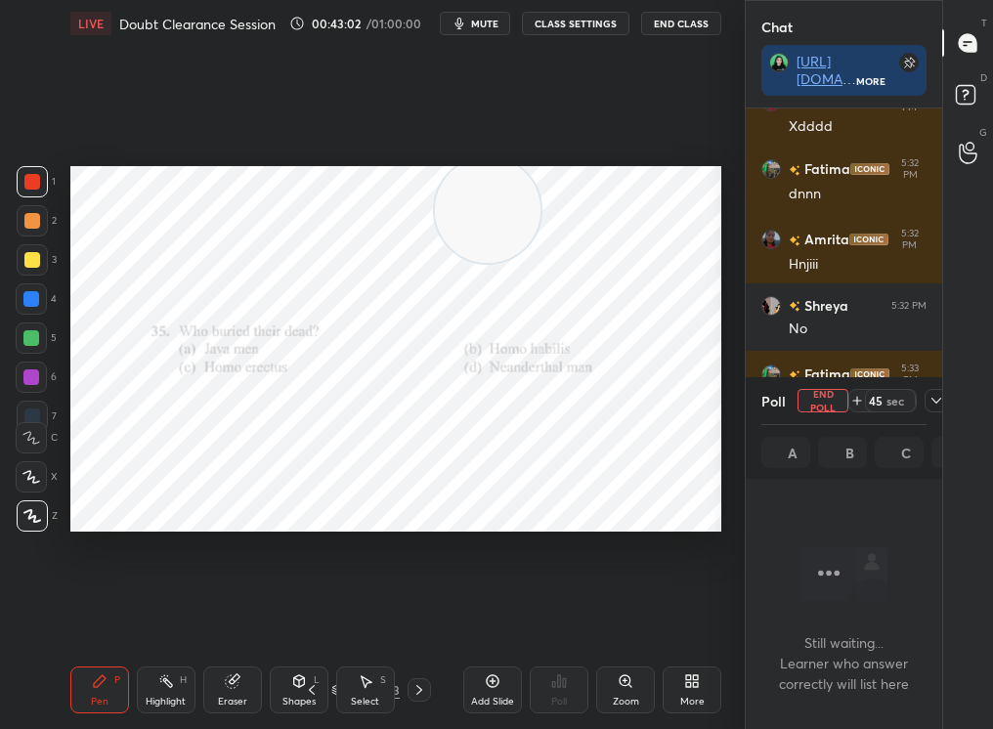
scroll to position [513, 191]
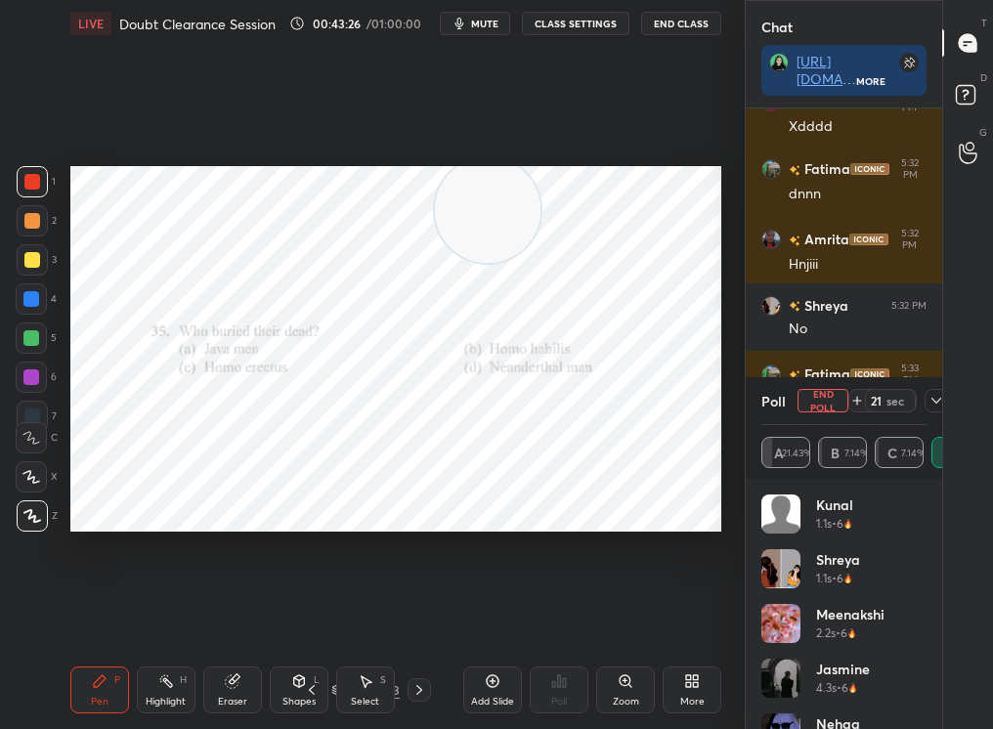
click at [41, 180] on div at bounding box center [32, 181] width 31 height 31
drag, startPoint x: 509, startPoint y: 194, endPoint x: 466, endPoint y: 390, distance: 200.1
click at [465, 274] on video at bounding box center [488, 221] width 106 height 106
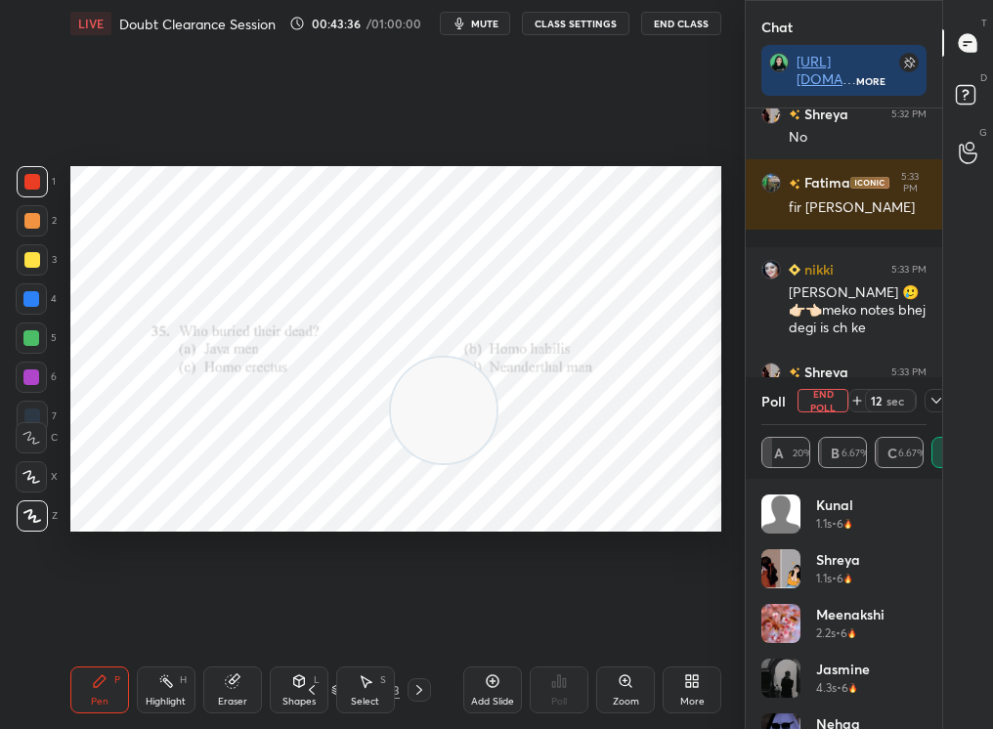
scroll to position [11730, 0]
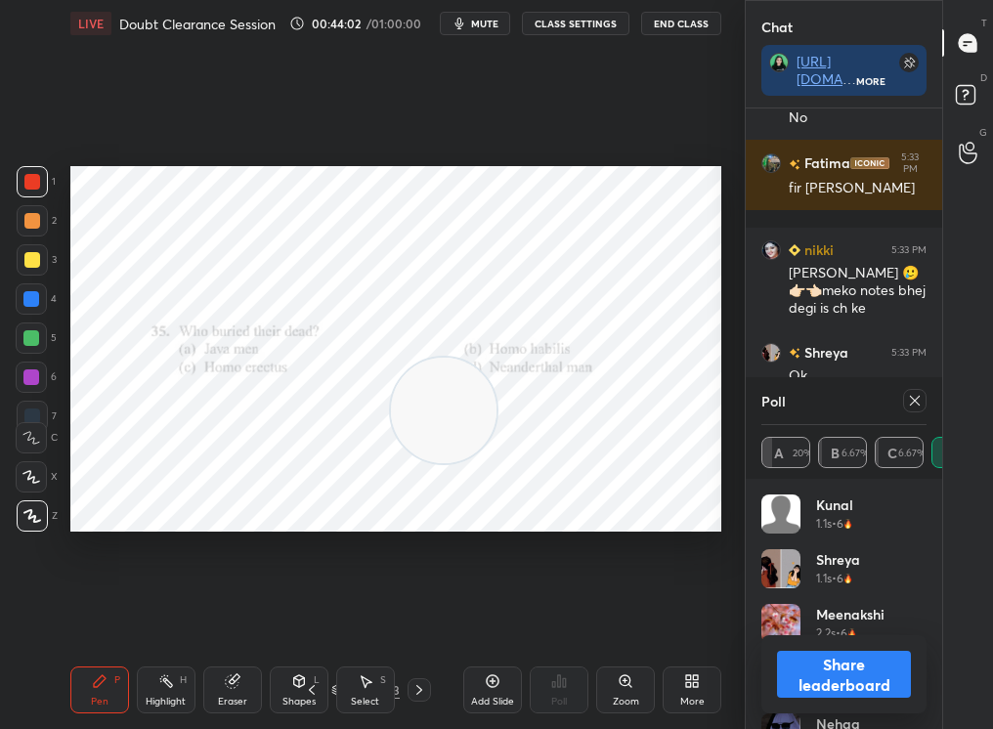
click at [923, 415] on div "Poll" at bounding box center [843, 400] width 165 height 47
click at [909, 413] on div "Poll" at bounding box center [843, 400] width 165 height 47
click at [905, 403] on div at bounding box center [914, 400] width 23 height 23
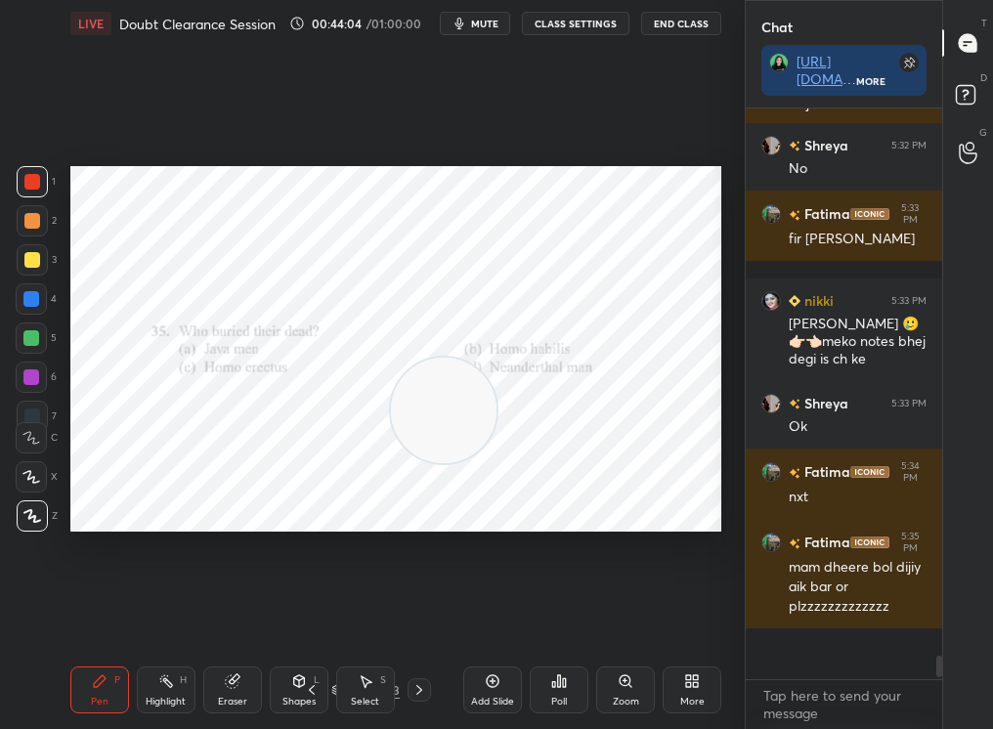
scroll to position [590, 191]
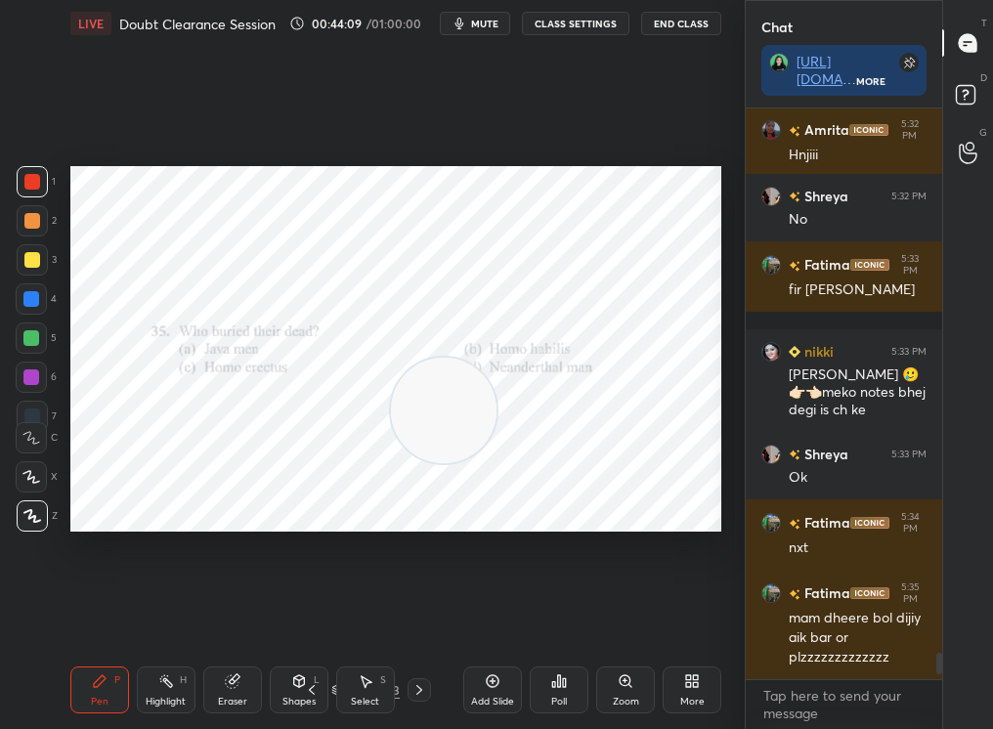
click at [171, 709] on div "Highlight H" at bounding box center [166, 690] width 59 height 47
drag, startPoint x: 175, startPoint y: 701, endPoint x: 183, endPoint y: 683, distance: 19.3
click at [184, 681] on div "Highlight H" at bounding box center [166, 690] width 59 height 47
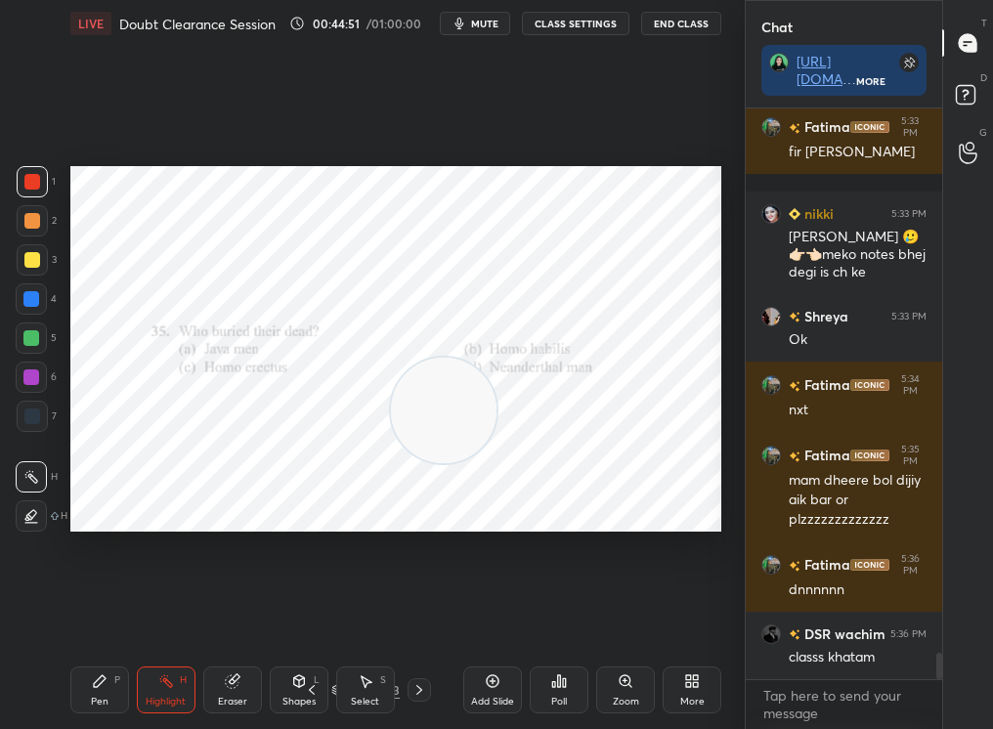
scroll to position [11871, 0]
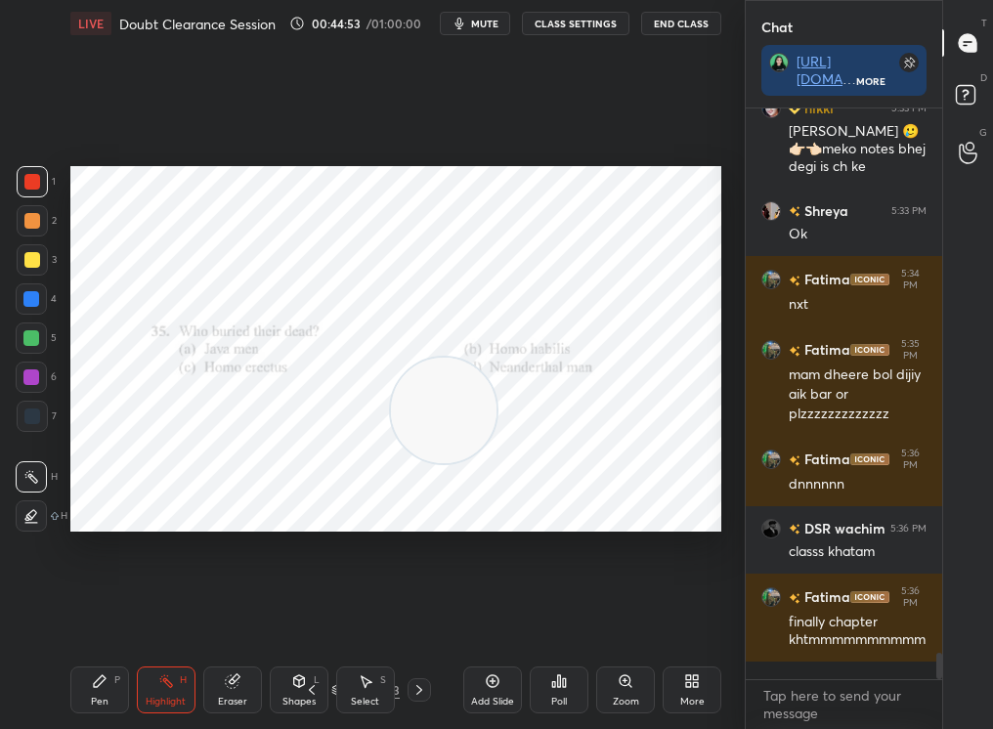
click at [490, 671] on div "Add Slide" at bounding box center [492, 690] width 59 height 47
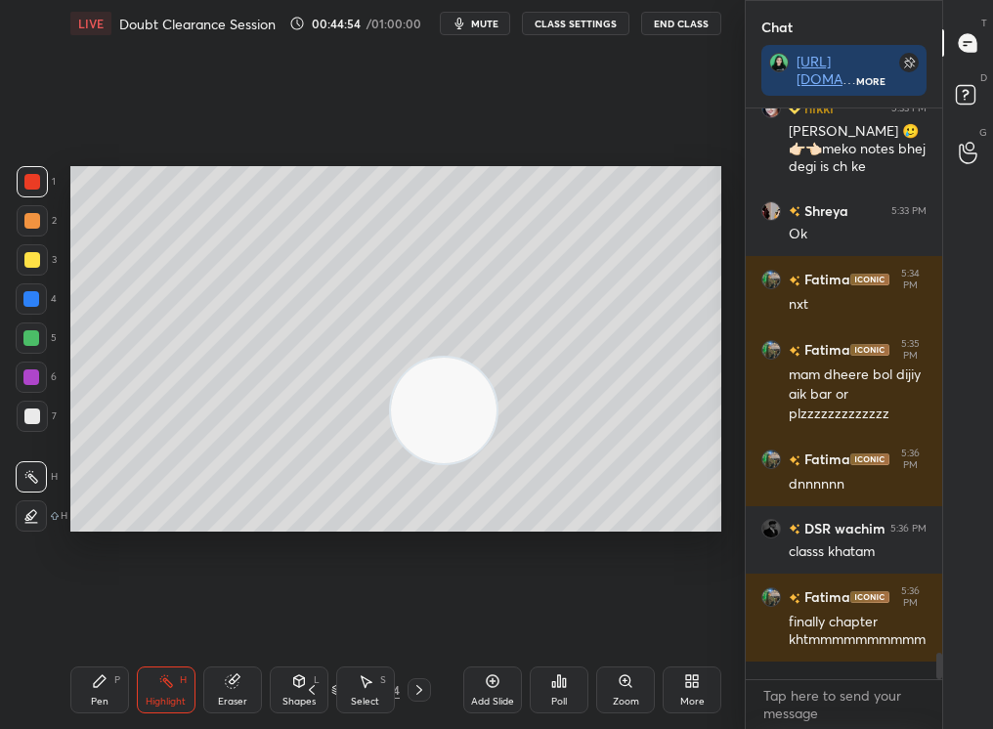
click at [93, 688] on div "Pen P" at bounding box center [99, 690] width 59 height 47
click at [94, 679] on icon at bounding box center [100, 681] width 16 height 16
click at [42, 508] on div at bounding box center [32, 515] width 31 height 31
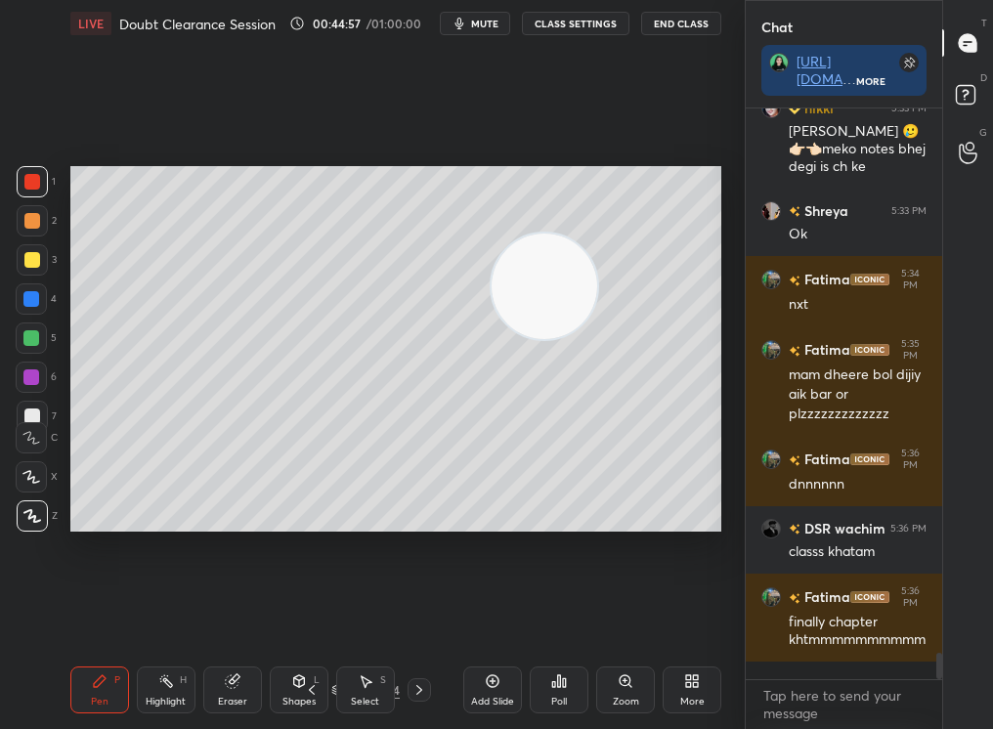
drag, startPoint x: 528, startPoint y: 307, endPoint x: 560, endPoint y: 275, distance: 45.6
click at [568, 267] on video at bounding box center [545, 287] width 106 height 106
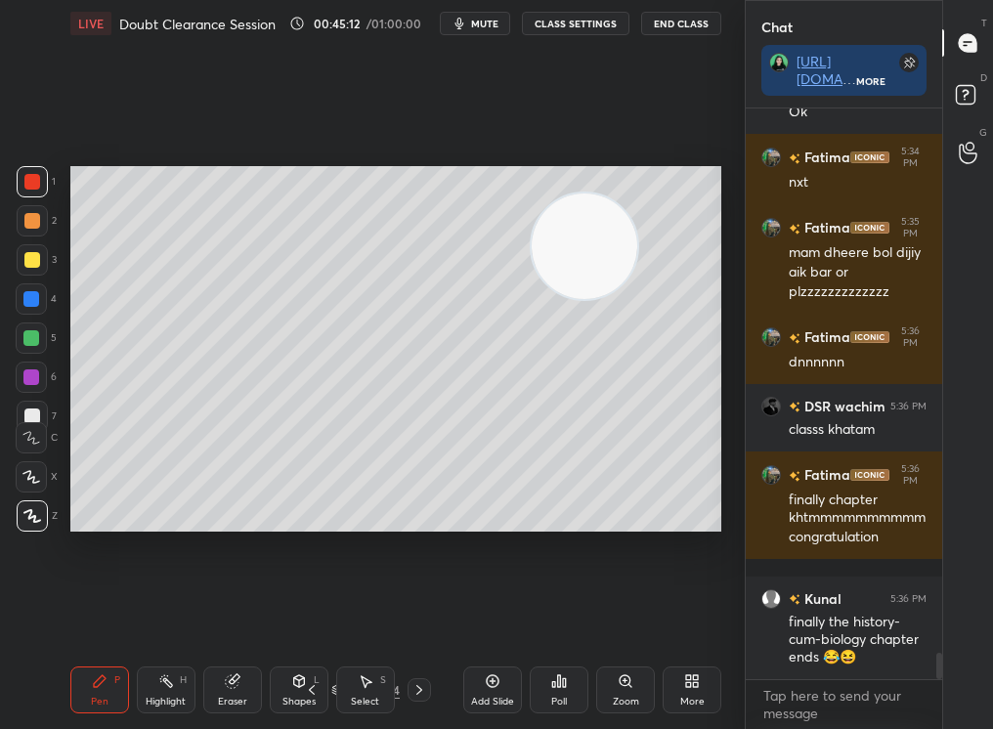
scroll to position [12064, 0]
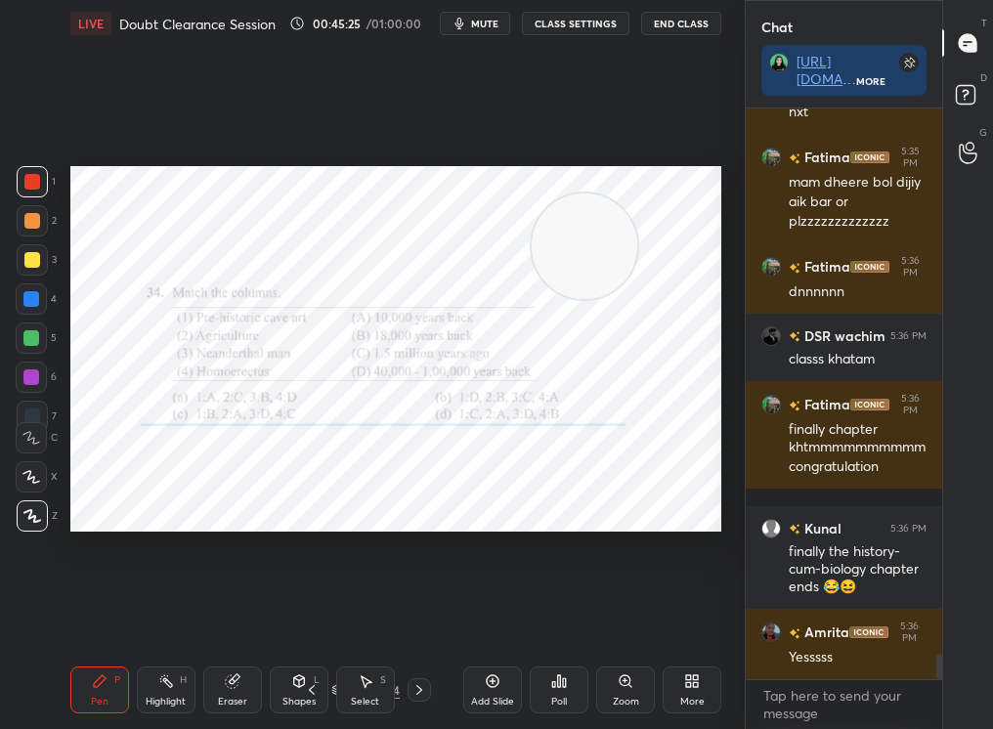
click at [153, 675] on div "Highlight H" at bounding box center [166, 690] width 59 height 47
click at [233, 692] on div "Eraser" at bounding box center [232, 690] width 59 height 47
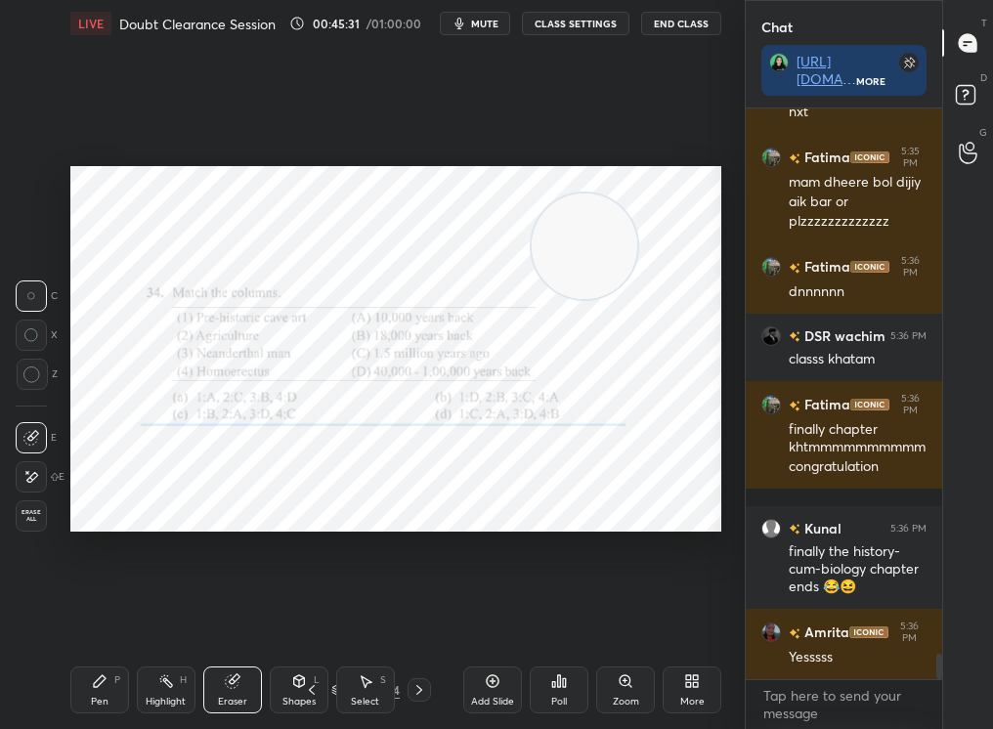
scroll to position [12131, 0]
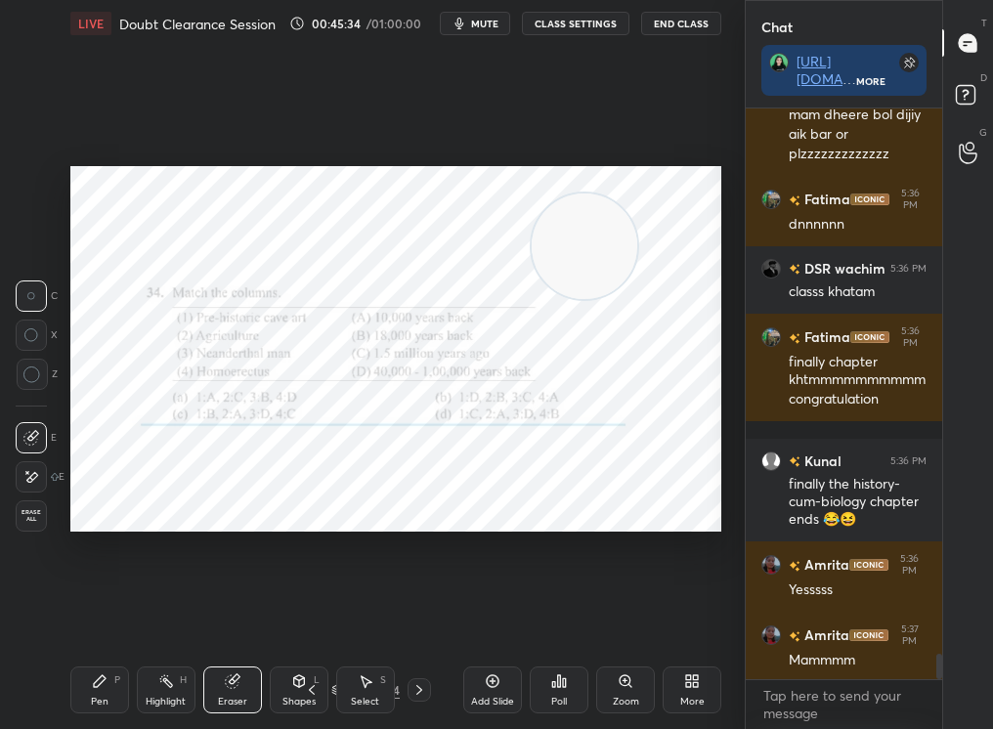
click at [566, 687] on icon at bounding box center [559, 681] width 16 height 16
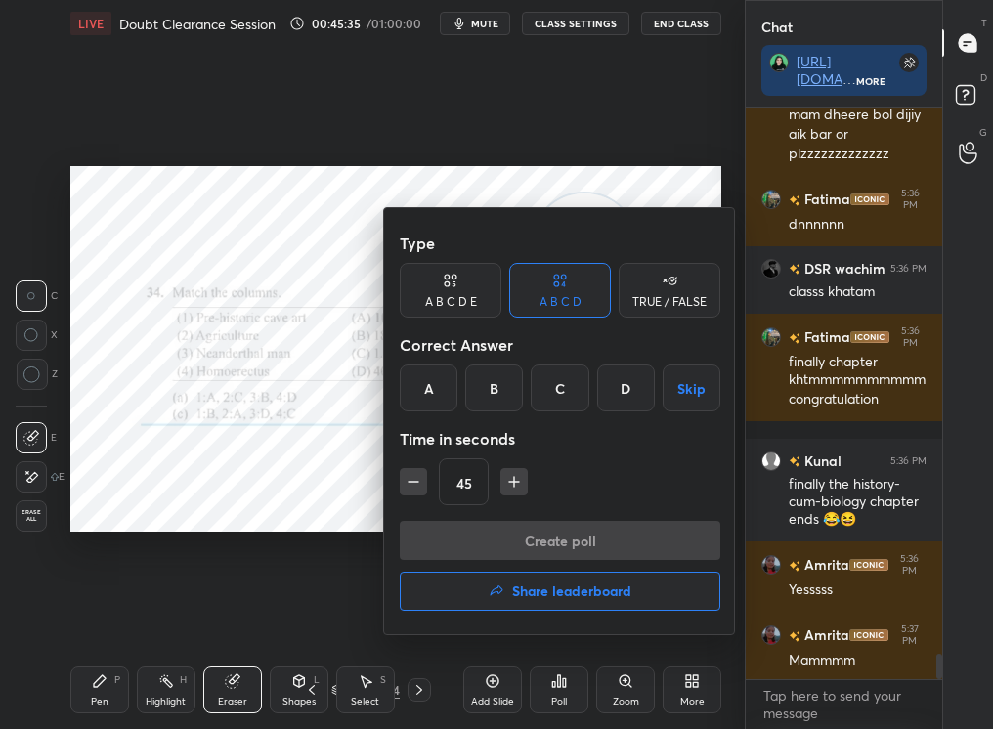
click at [569, 377] on div "C" at bounding box center [560, 388] width 58 height 47
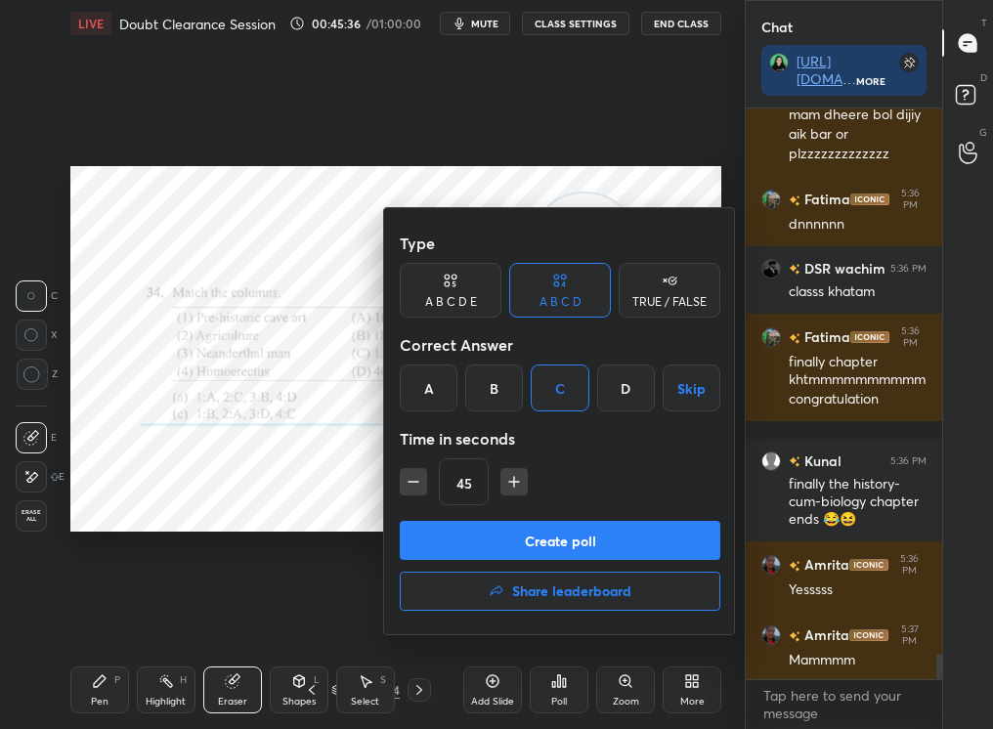
click at [518, 520] on div "Type A B C D E A B C D TRUE / FALSE Correct Answer A B C D Skip Time in seconds…" at bounding box center [560, 372] width 321 height 297
click at [525, 535] on button "Create poll" at bounding box center [560, 540] width 321 height 39
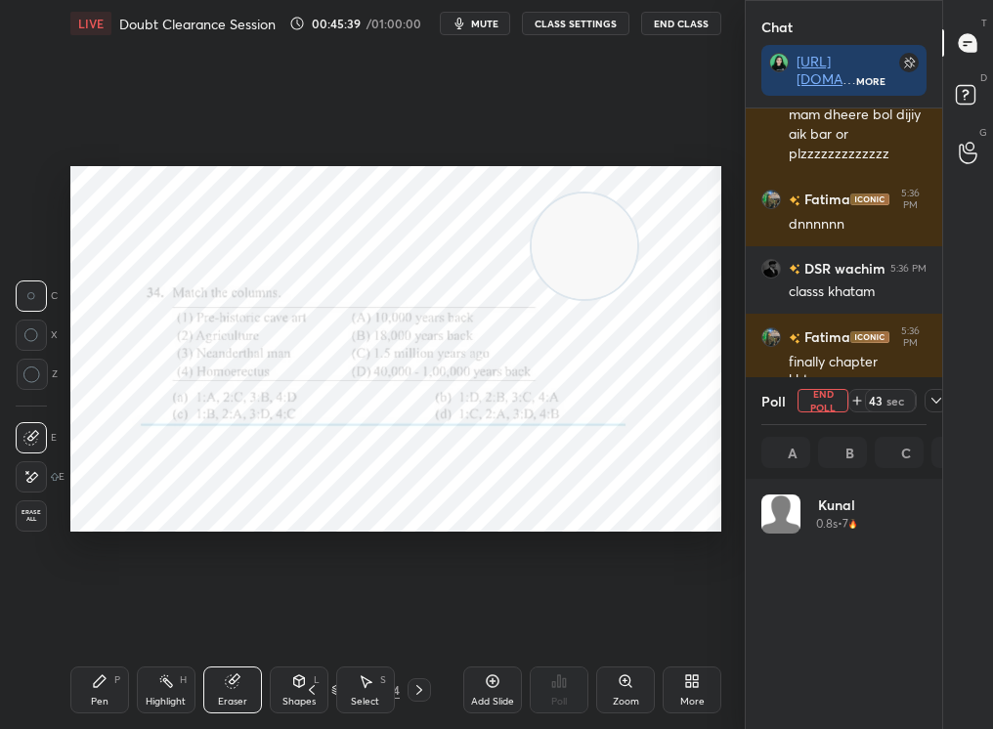
scroll to position [229, 159]
click at [467, 20] on icon "button" at bounding box center [460, 24] width 16 height 16
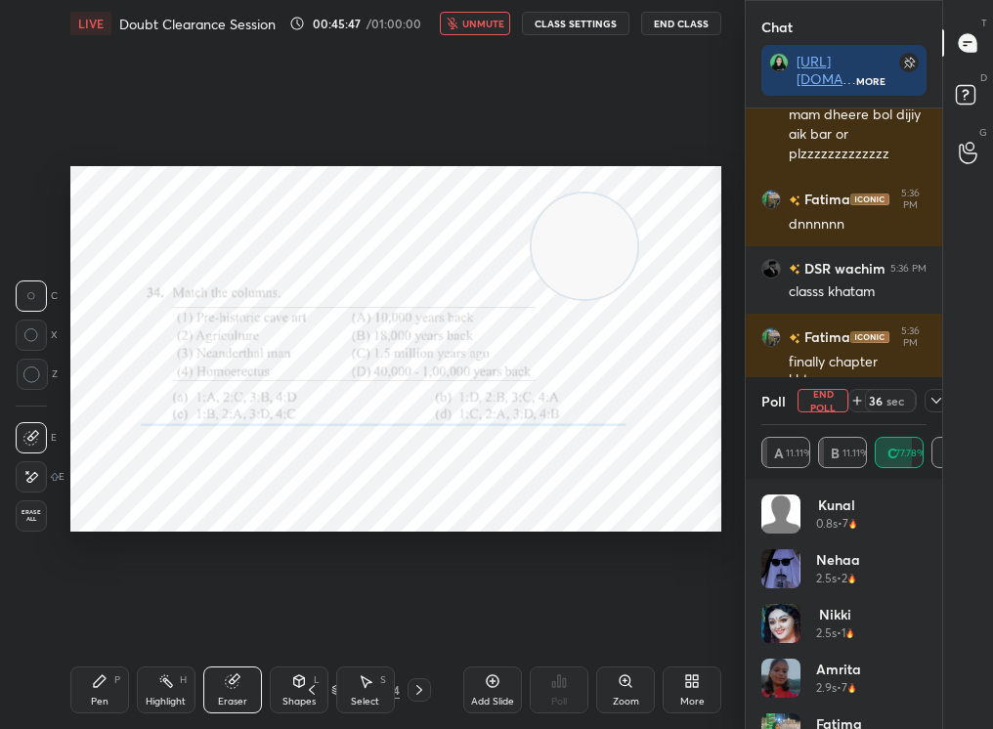
click at [936, 402] on icon at bounding box center [936, 401] width 10 height 6
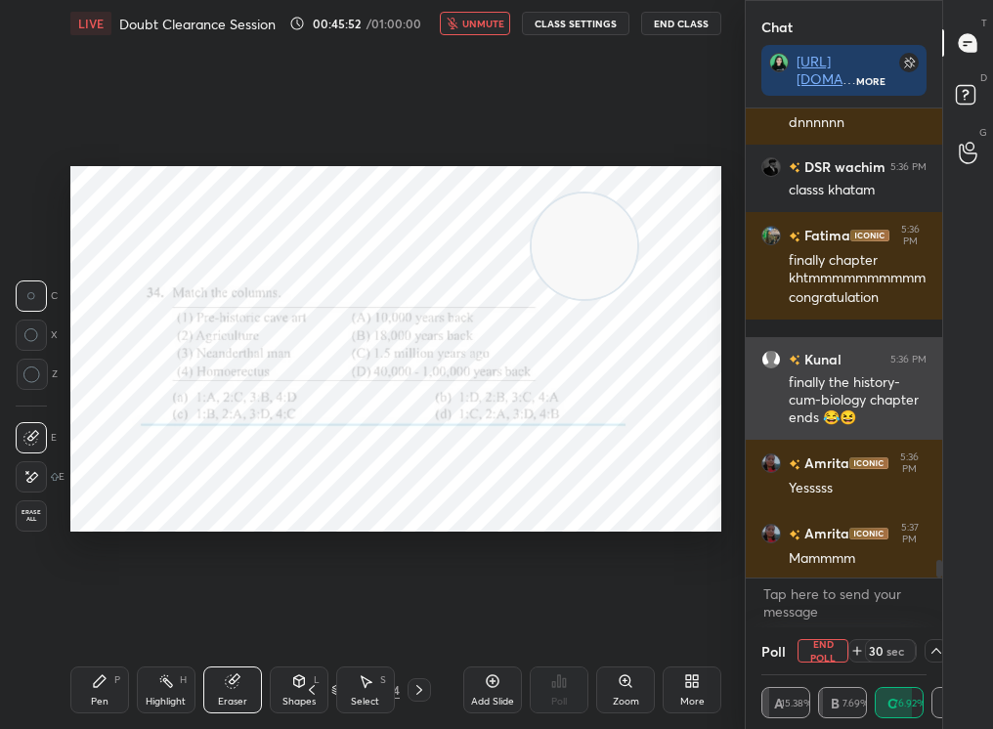
scroll to position [12270, 0]
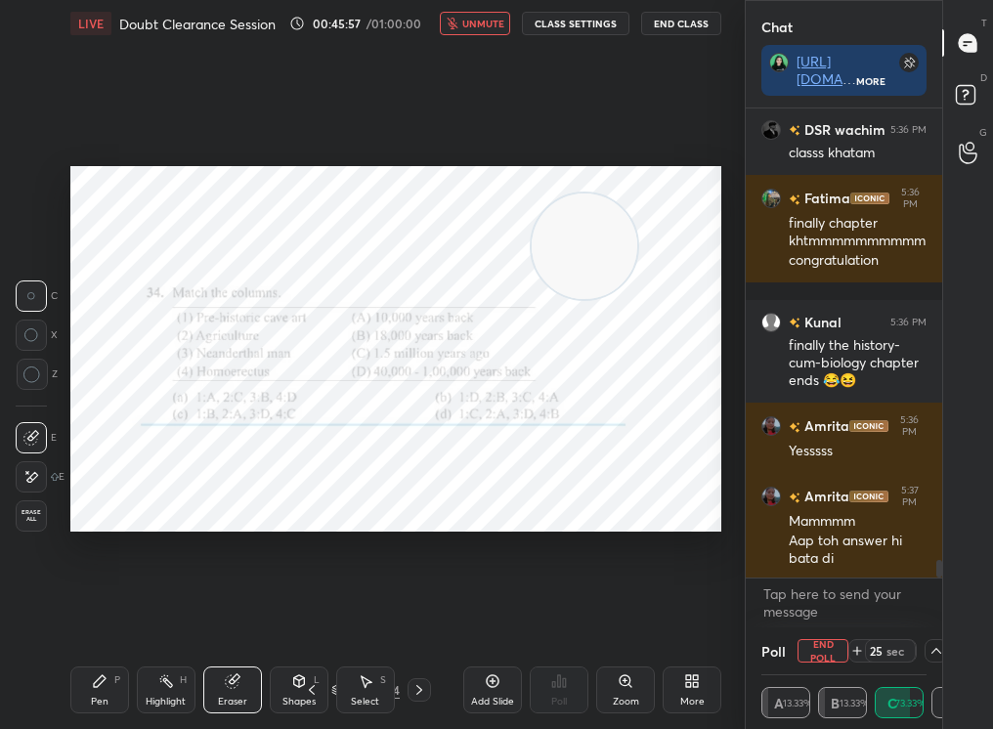
click at [470, 37] on div "LIVE Doubt Clearance Session 00:45:57 / 01:00:00 unmute CLASS SETTINGS End Class" at bounding box center [395, 23] width 651 height 47
click at [494, 26] on span "unmute" at bounding box center [483, 24] width 42 height 14
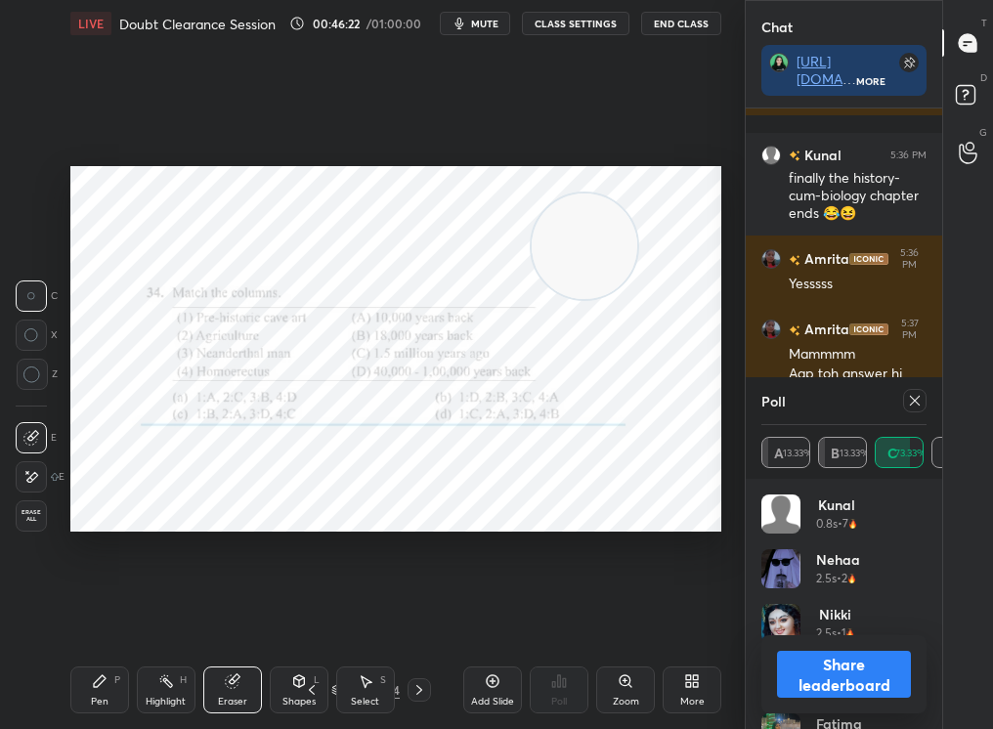
scroll to position [229, 159]
click at [910, 405] on icon at bounding box center [915, 401] width 10 height 10
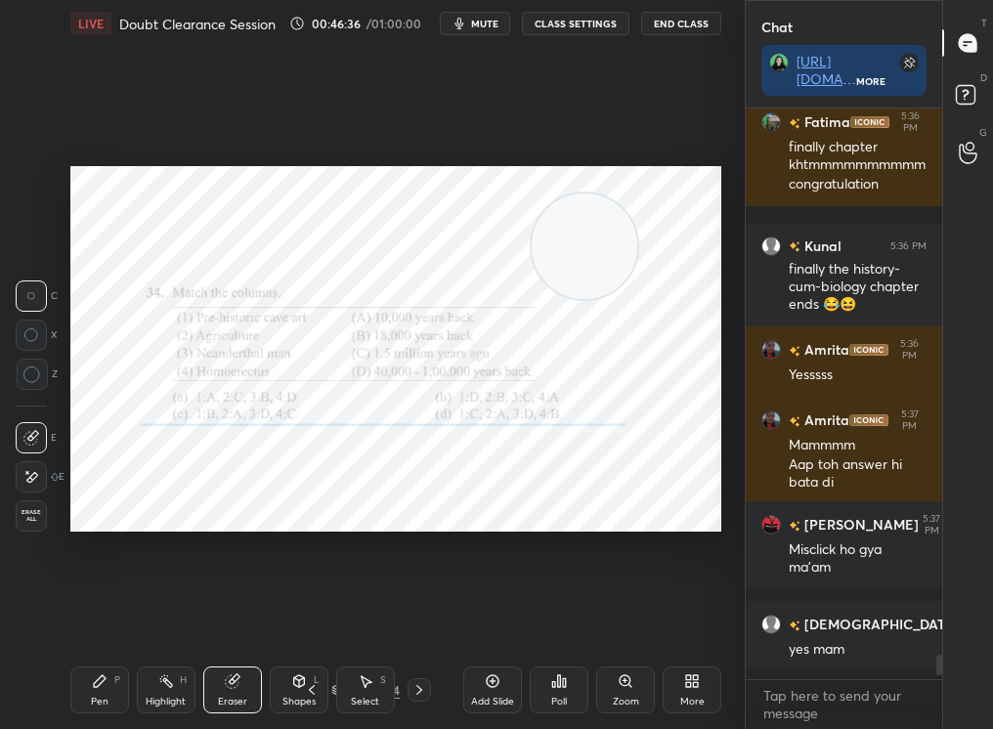
scroll to position [565, 191]
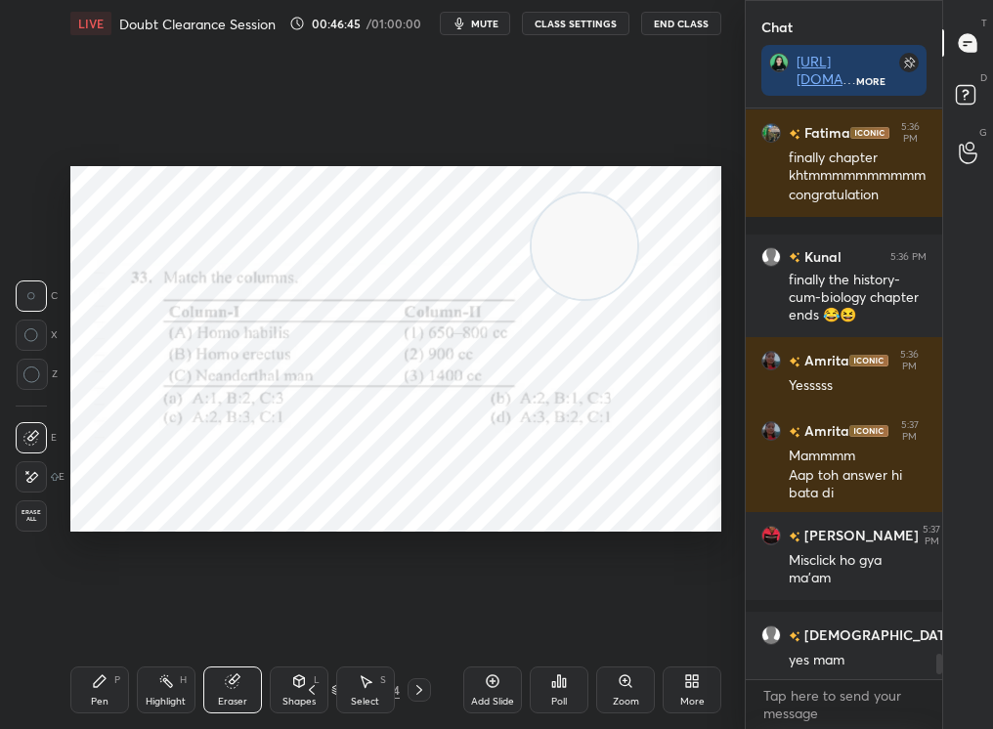
click at [552, 707] on div "Poll" at bounding box center [559, 702] width 16 height 10
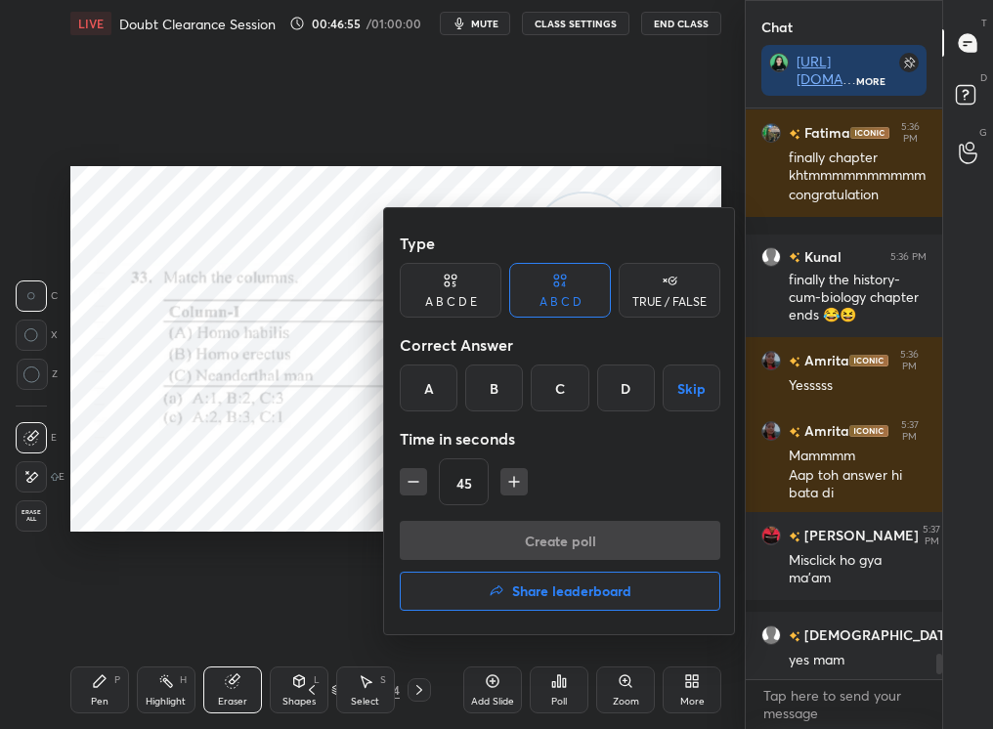
click at [194, 260] on div at bounding box center [496, 364] width 993 height 729
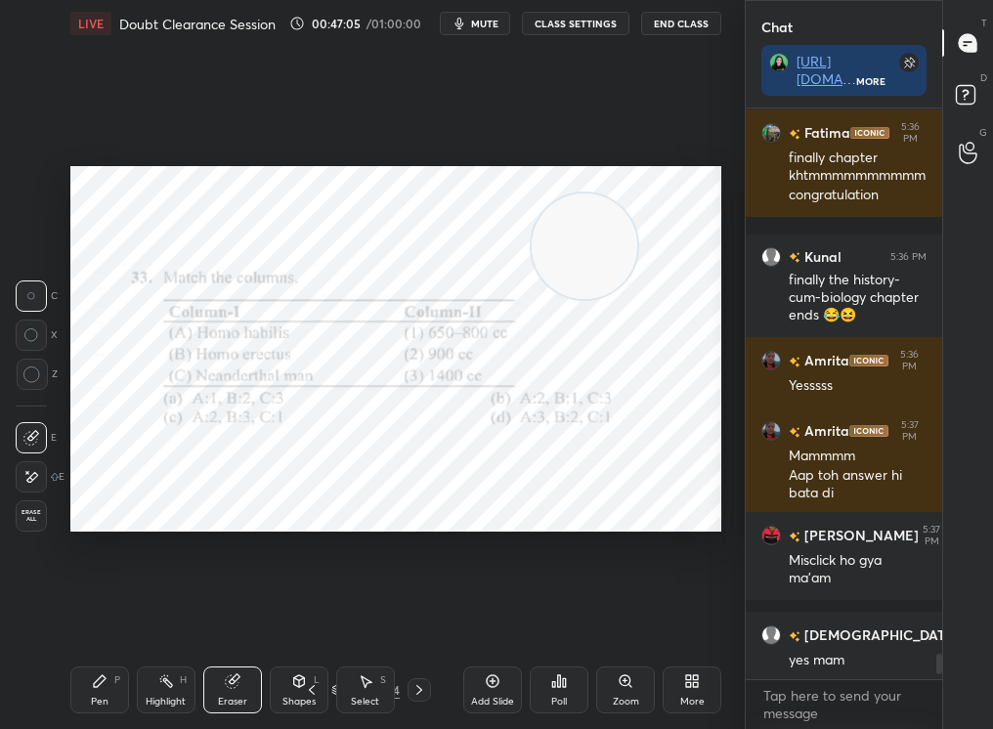
click at [539, 682] on div "Poll" at bounding box center [559, 690] width 59 height 47
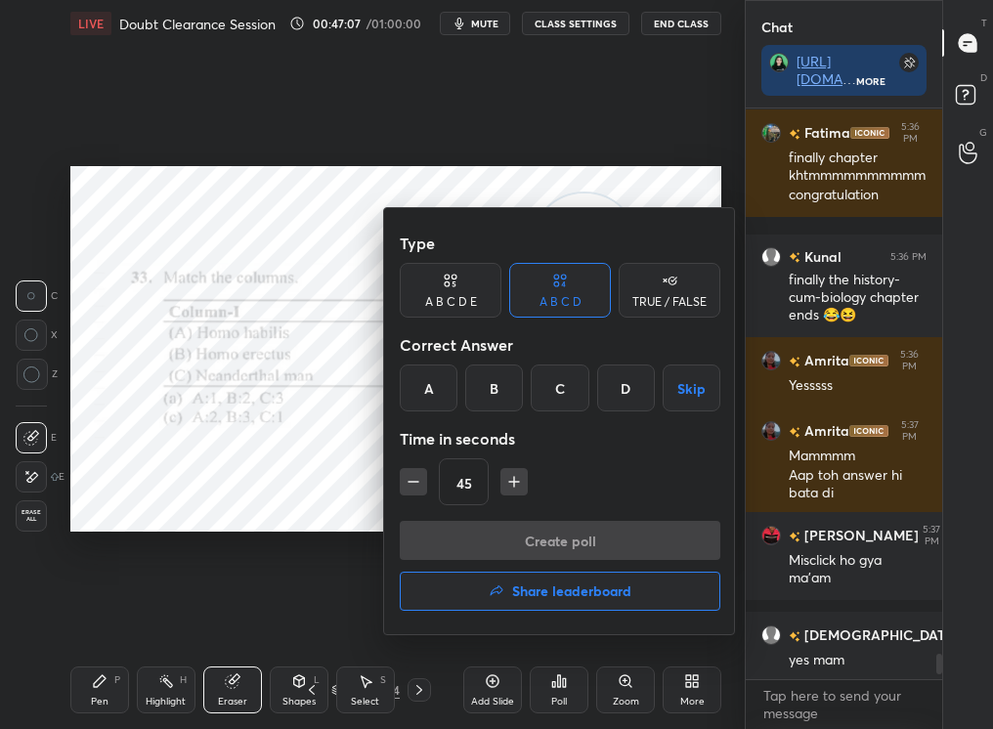
click at [432, 383] on div "A" at bounding box center [429, 388] width 58 height 47
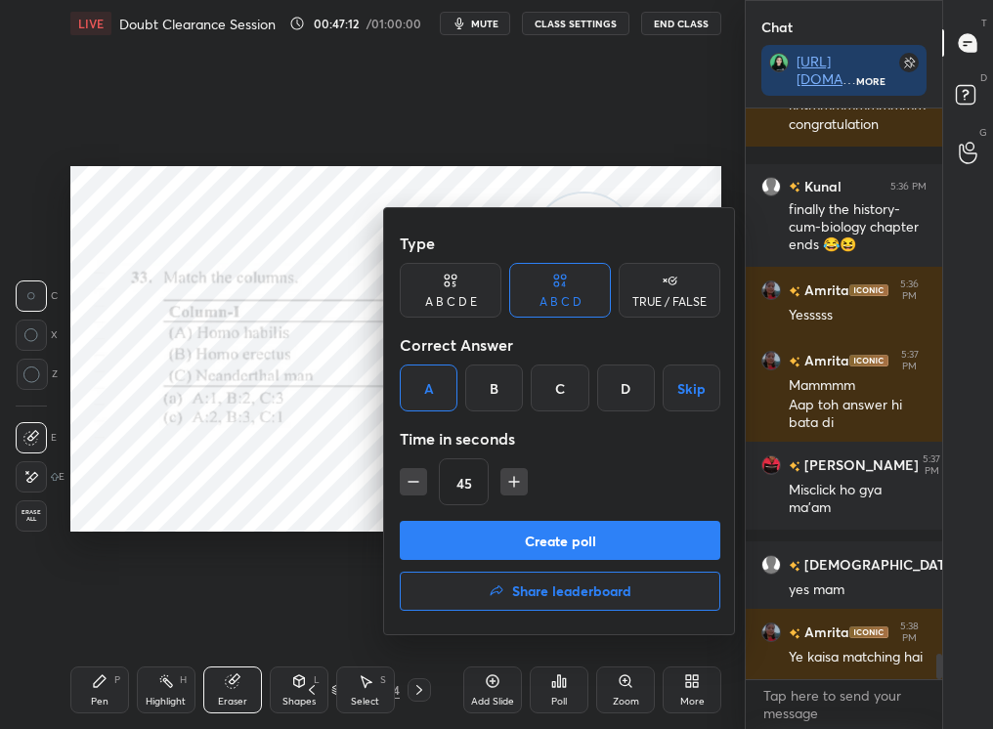
scroll to position [12426, 0]
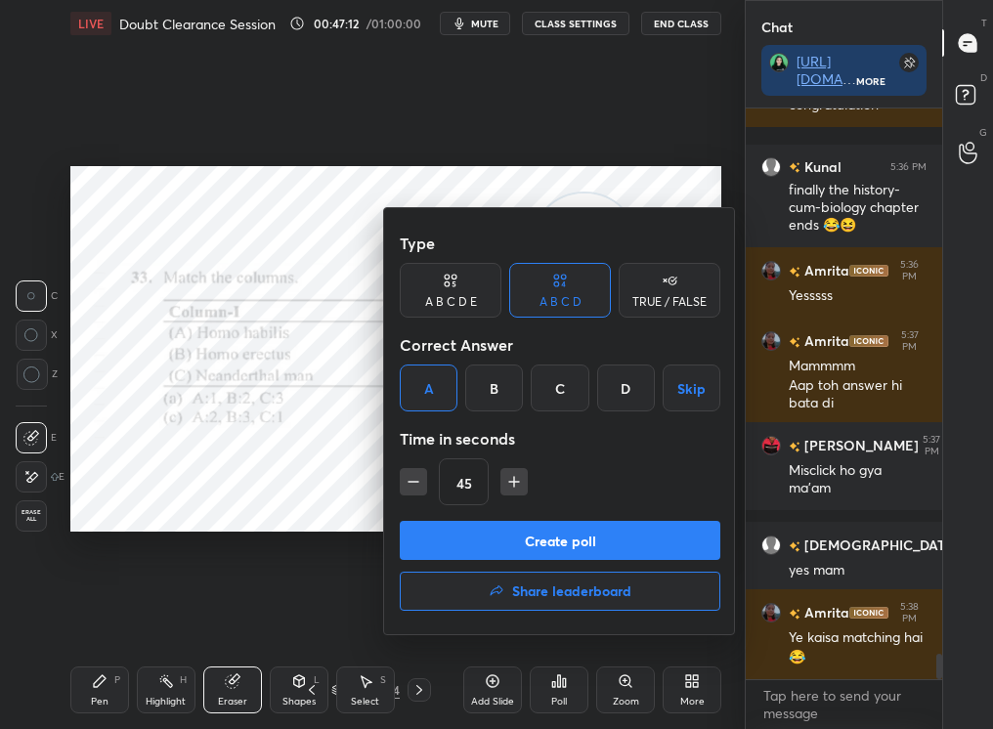
click at [501, 534] on button "Create poll" at bounding box center [560, 540] width 321 height 39
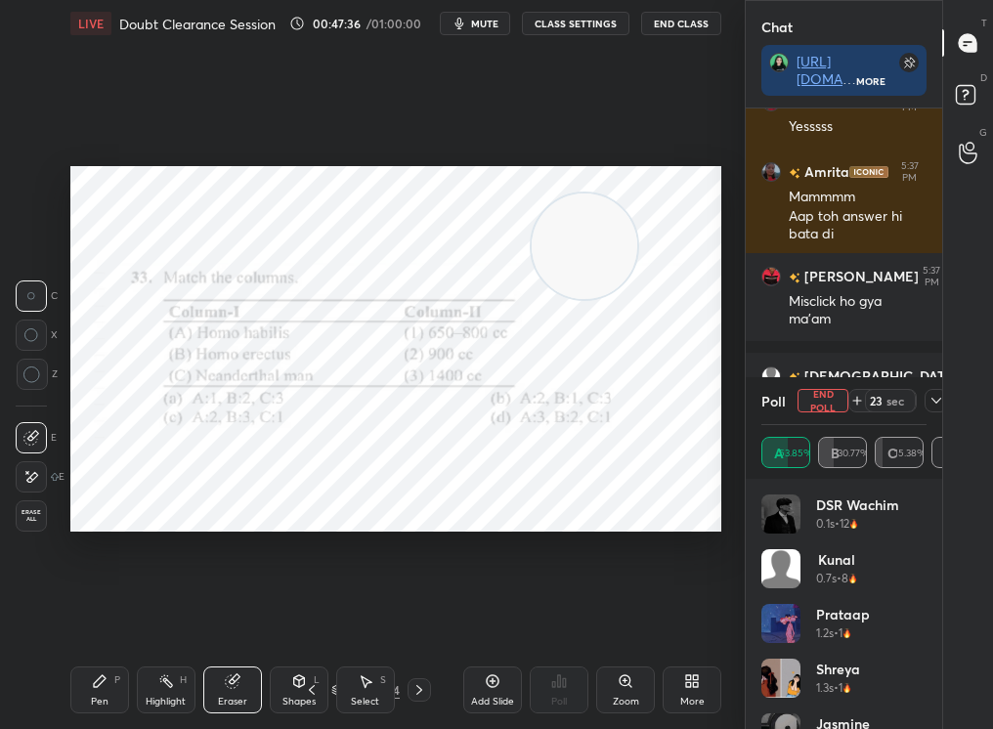
scroll to position [12662, 0]
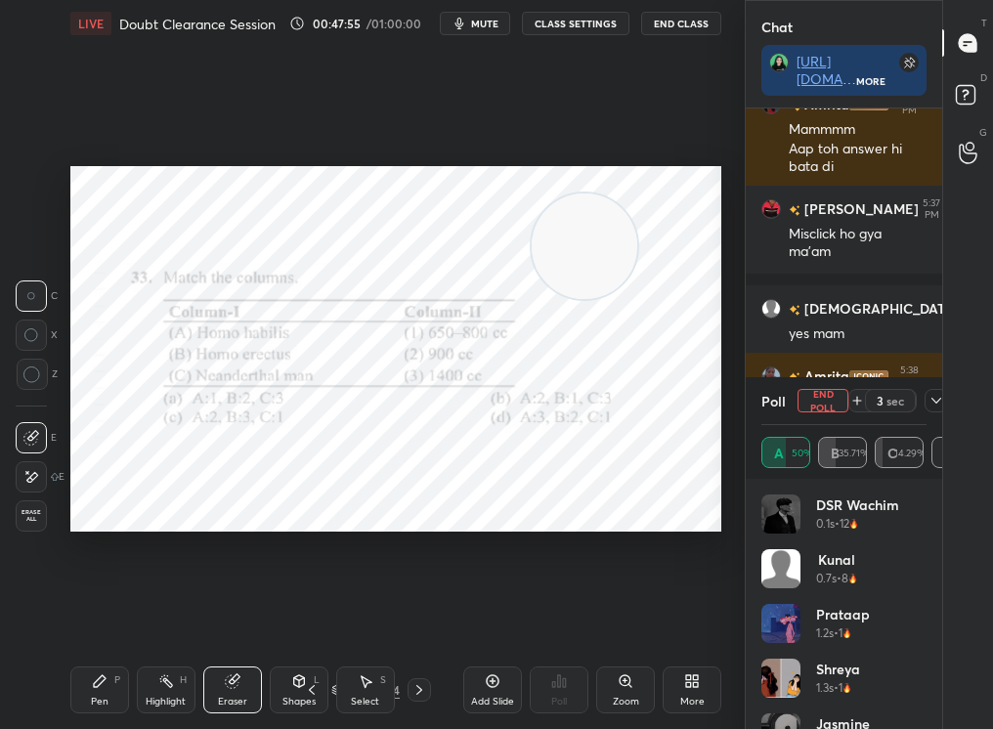
click at [69, 548] on div "Setting up your live class Poll for secs No correct answer Start poll" at bounding box center [396, 349] width 667 height 604
click at [74, 543] on div "Setting up your live class Poll for secs No correct answer Start poll" at bounding box center [396, 349] width 667 height 604
click at [129, 683] on div "Pen P Highlight H Eraser Shapes L Select S" at bounding box center [168, 690] width 196 height 47
click at [101, 683] on icon at bounding box center [100, 681] width 16 height 16
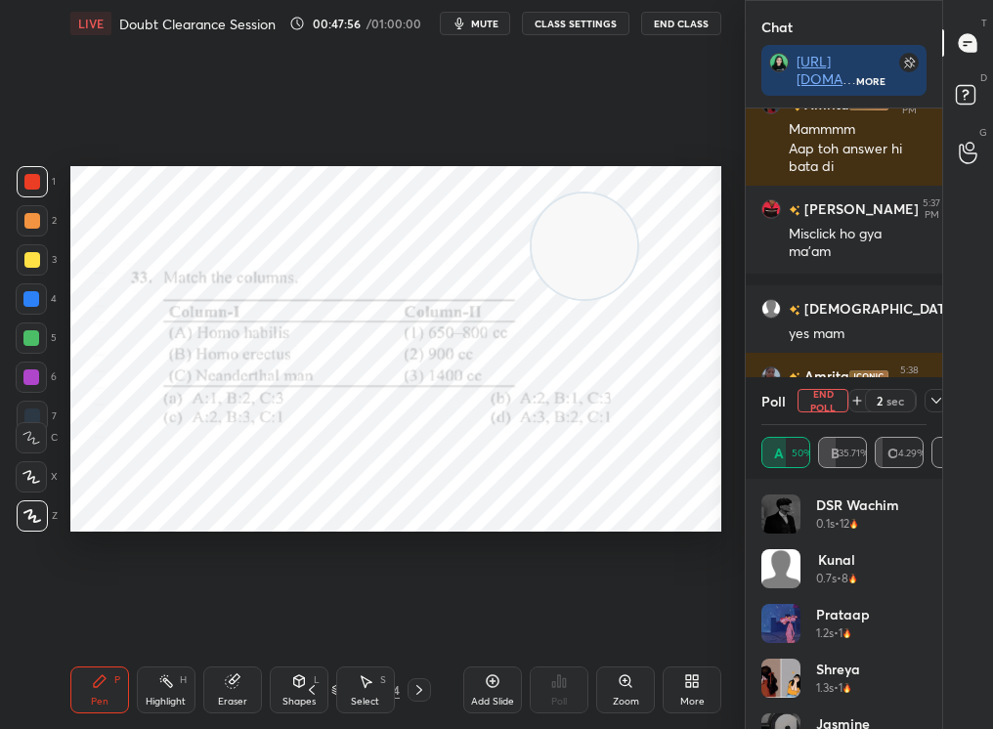
click at [101, 680] on icon at bounding box center [100, 681] width 12 height 12
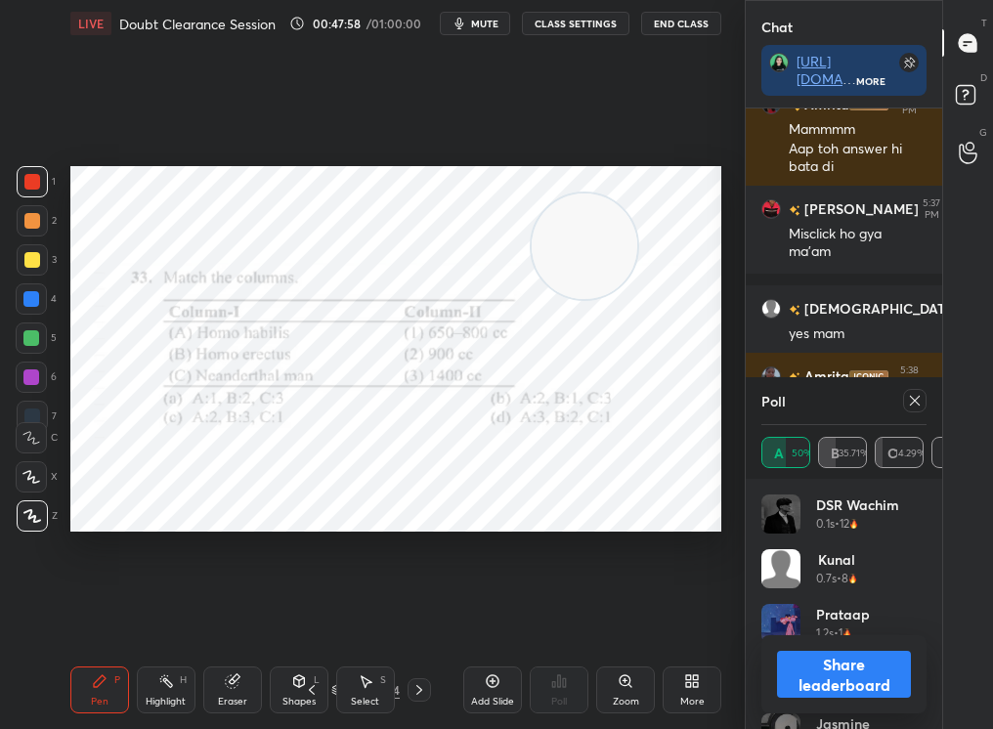
click at [903, 396] on div at bounding box center [910, 400] width 31 height 23
click at [916, 396] on icon at bounding box center [915, 401] width 16 height 16
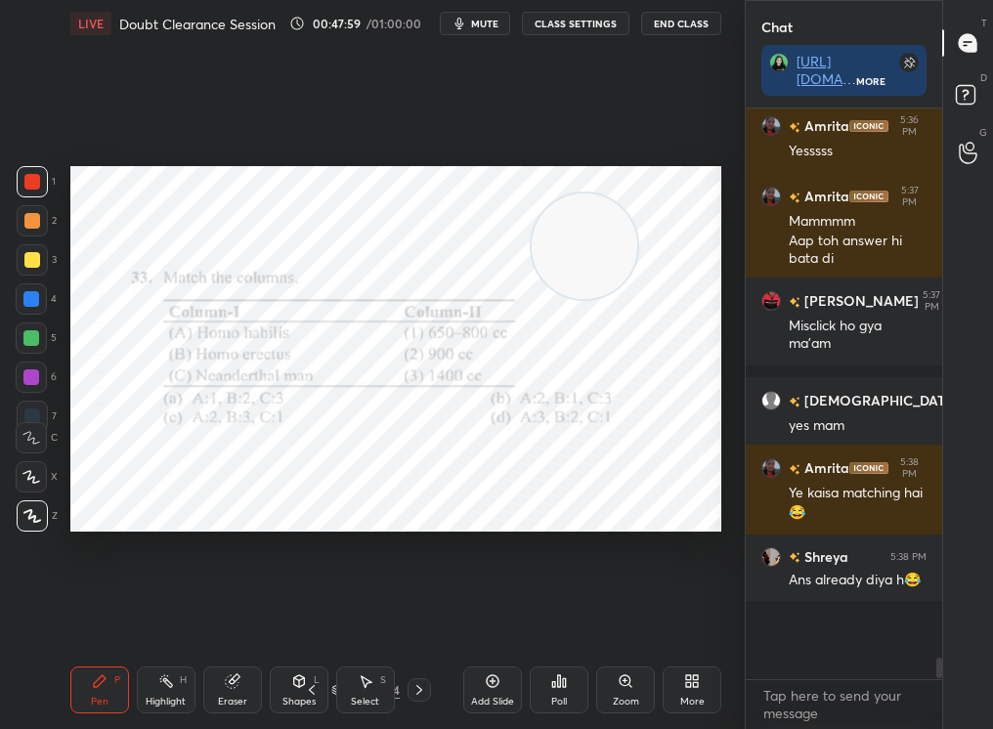
scroll to position [615, 191]
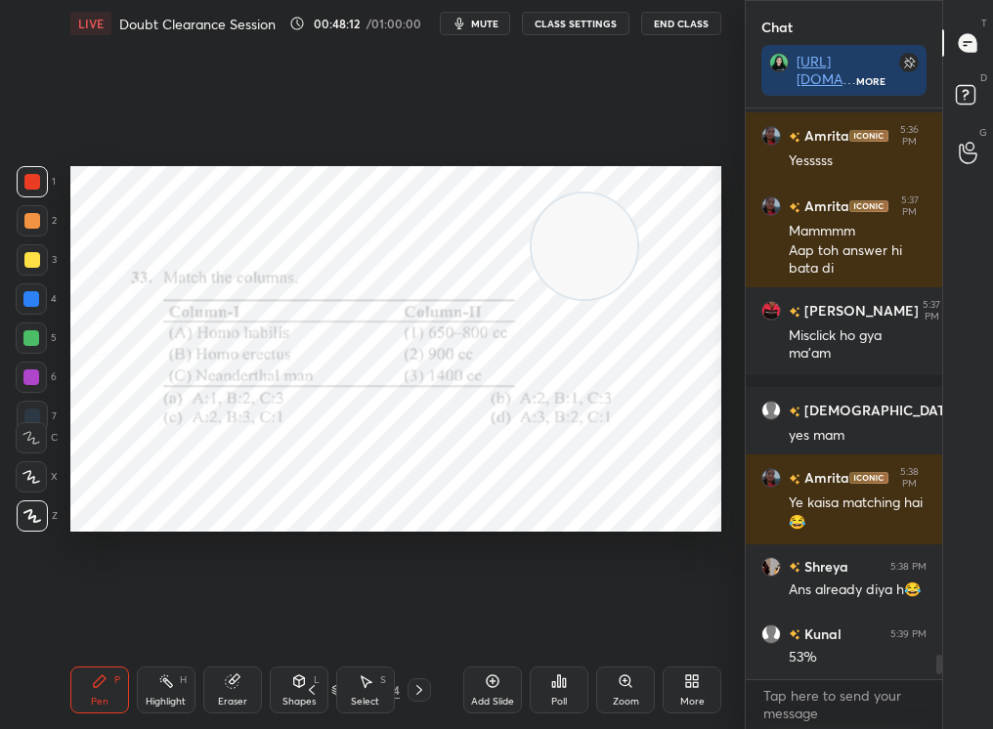
click at [518, 681] on div "Add Slide" at bounding box center [492, 690] width 59 height 47
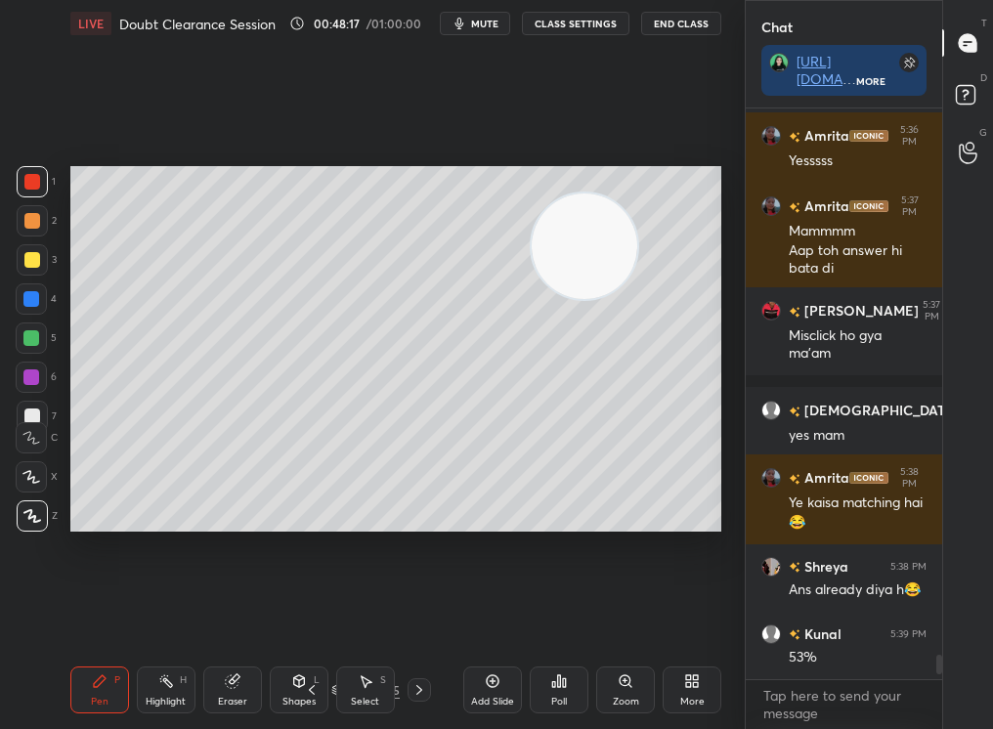
click at [38, 299] on div at bounding box center [31, 298] width 31 height 31
click at [22, 267] on div "1 2 3 4 5 6 7" at bounding box center [36, 303] width 41 height 274
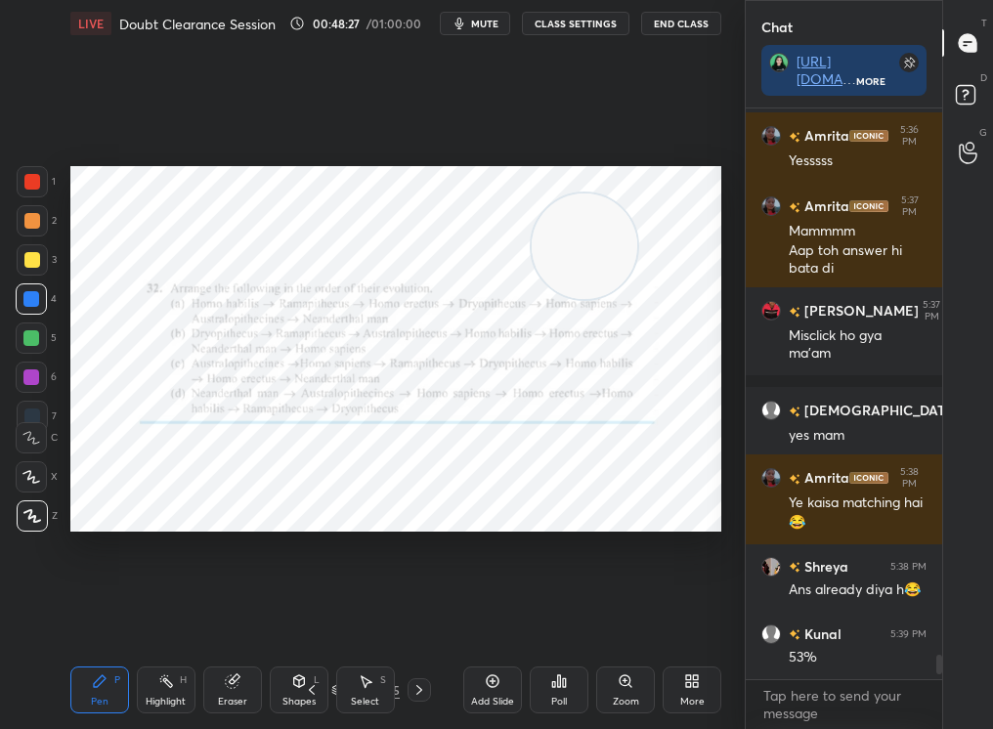
click at [15, 194] on div "1 2 3 4 5 6 7 C X Z C X Z E E Erase all H H" at bounding box center [31, 349] width 63 height 366
click at [29, 198] on div "1" at bounding box center [36, 185] width 39 height 39
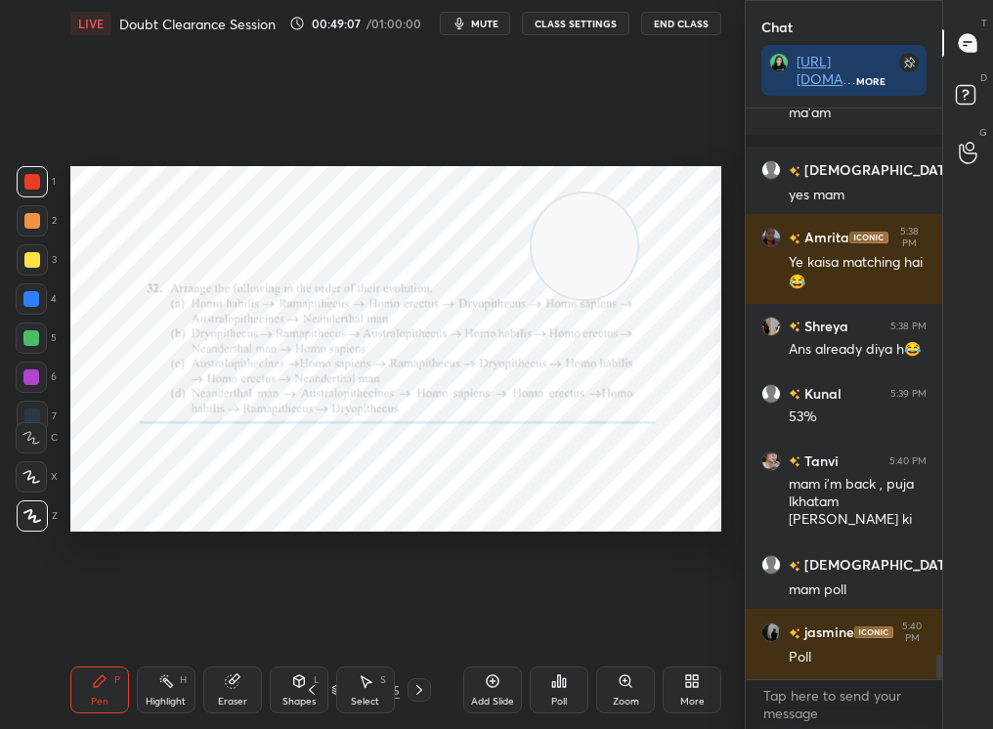
scroll to position [12871, 0]
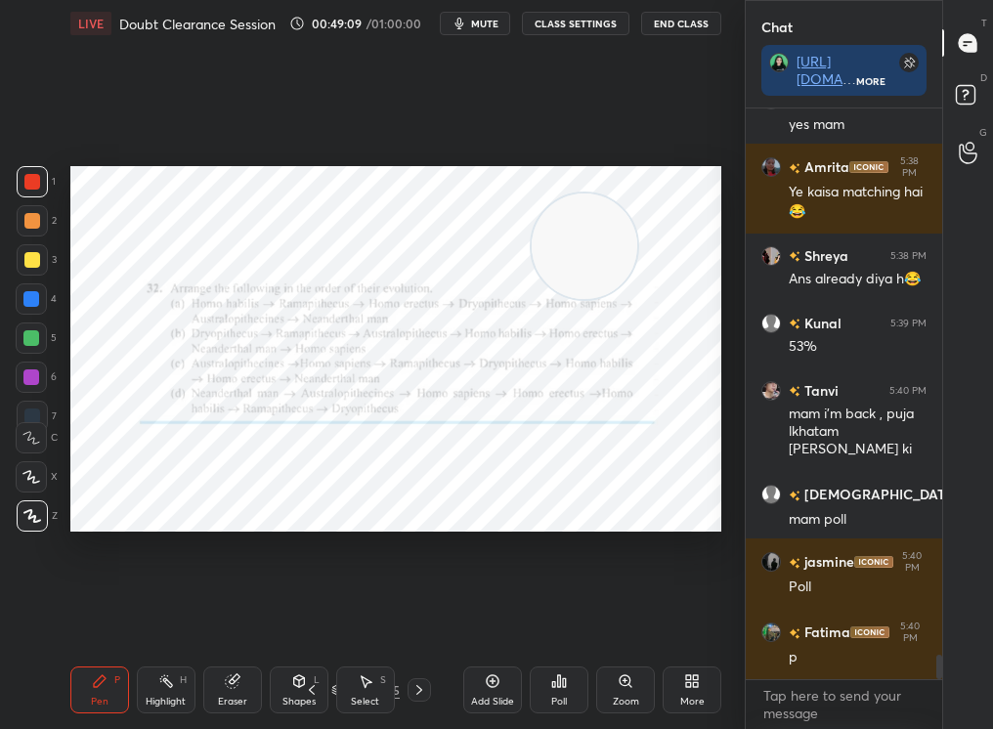
click at [544, 689] on div "Poll" at bounding box center [559, 690] width 59 height 47
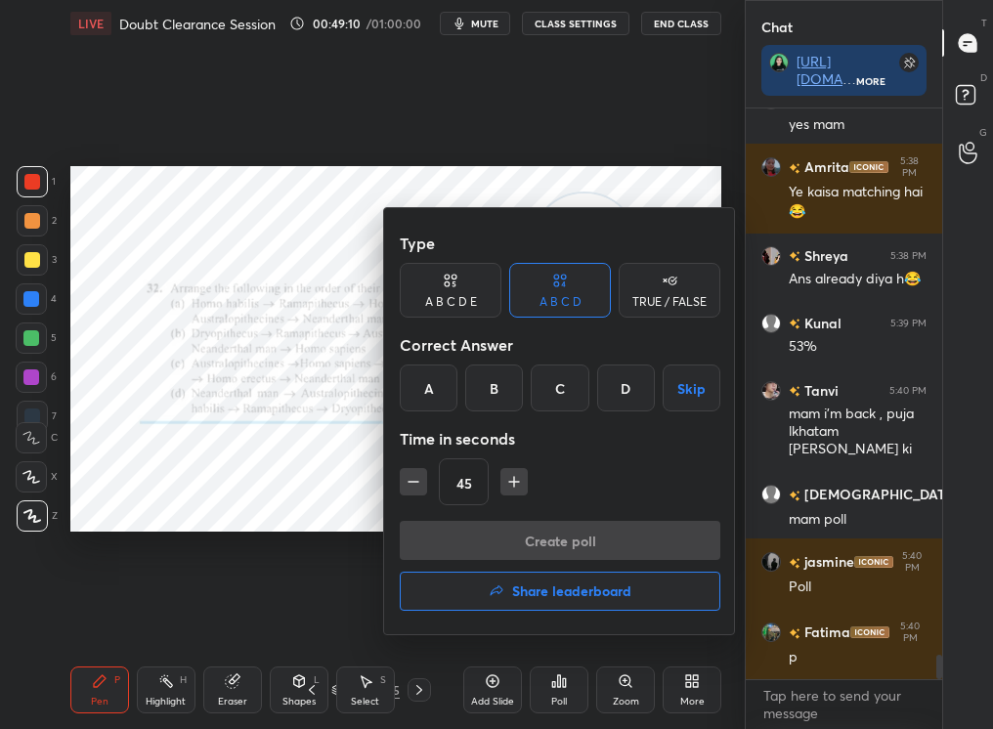
click at [508, 382] on div "B" at bounding box center [494, 388] width 58 height 47
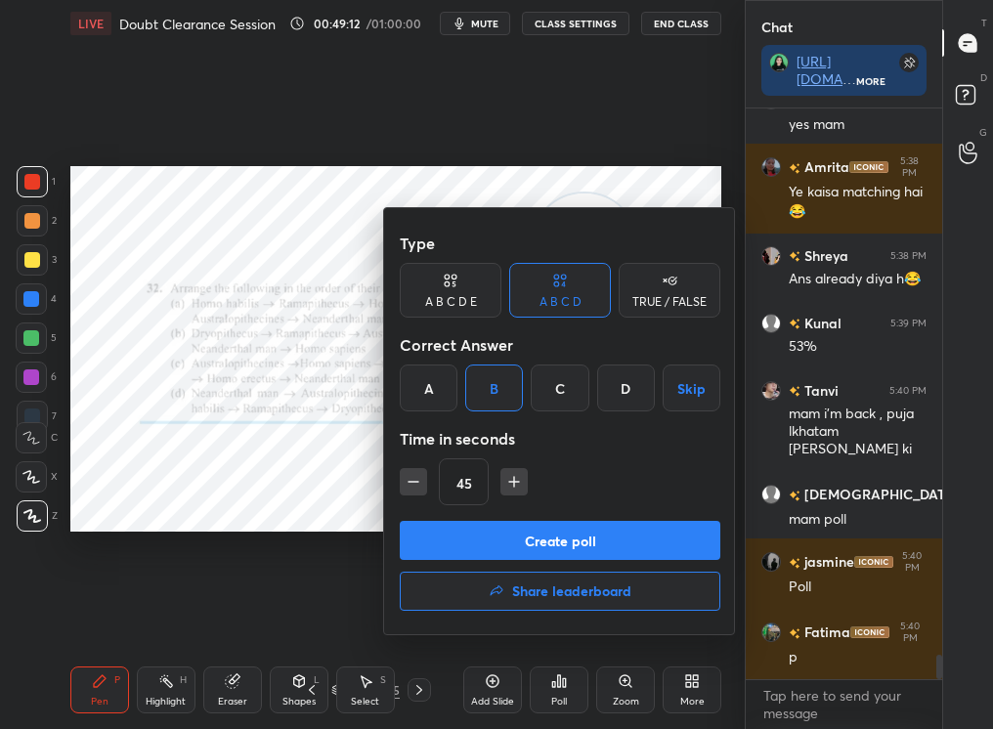
click at [495, 530] on button "Create poll" at bounding box center [560, 540] width 321 height 39
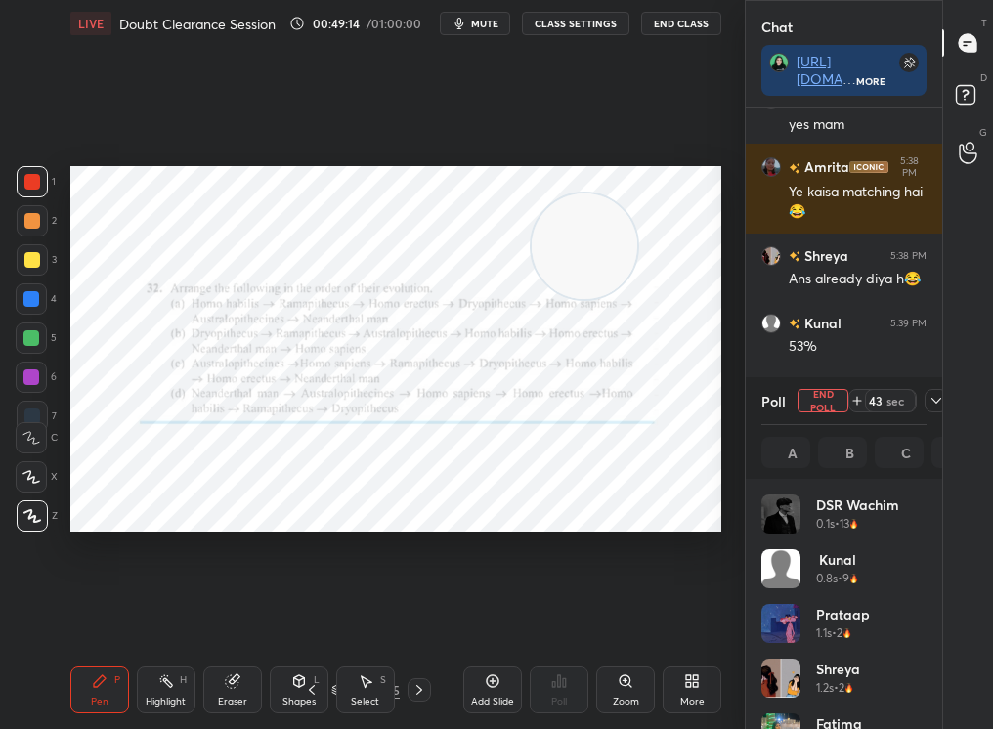
scroll to position [229, 159]
click at [935, 401] on icon at bounding box center [936, 401] width 16 height 16
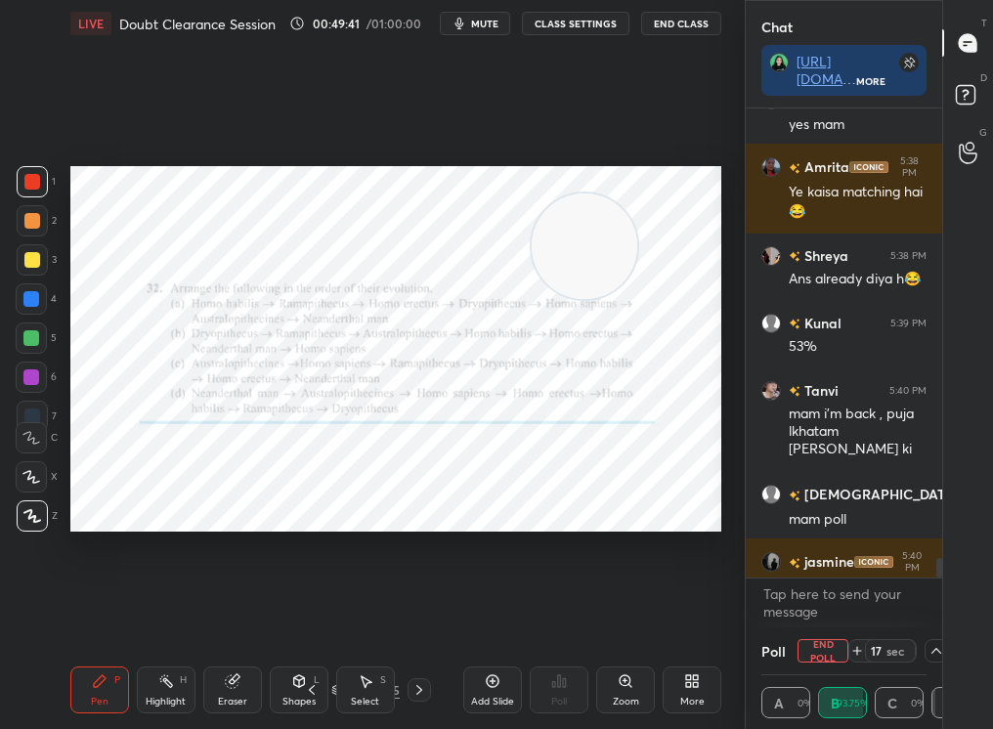
scroll to position [1, 7]
click at [299, 692] on div "Pen P Highlight H Eraser Shapes L Select S 35 / 245 Add Slide Poll Zoom More" at bounding box center [395, 690] width 651 height 78
click at [315, 685] on icon at bounding box center [312, 690] width 16 height 16
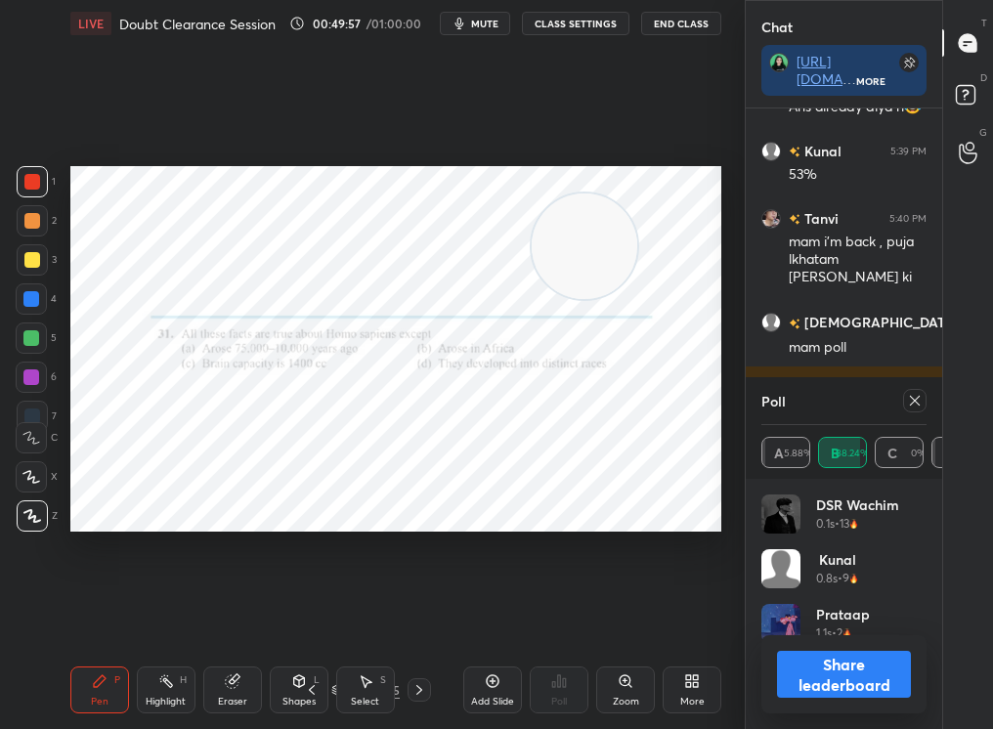
scroll to position [229, 159]
click at [800, 676] on button "Share leaderboard" at bounding box center [844, 674] width 134 height 47
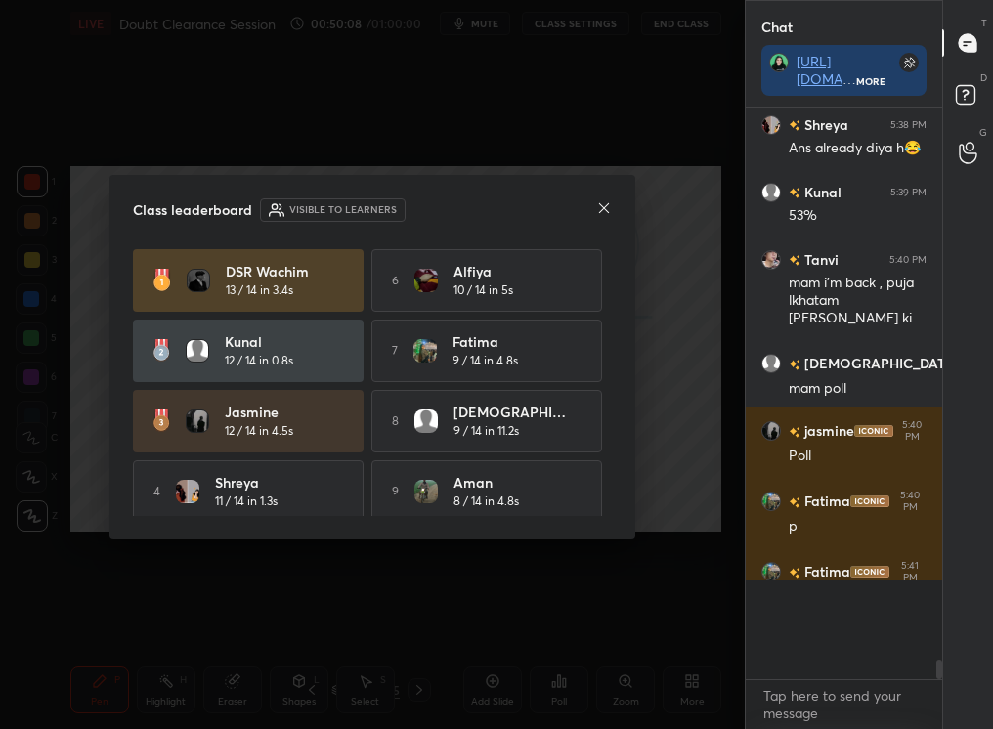
scroll to position [12947, 0]
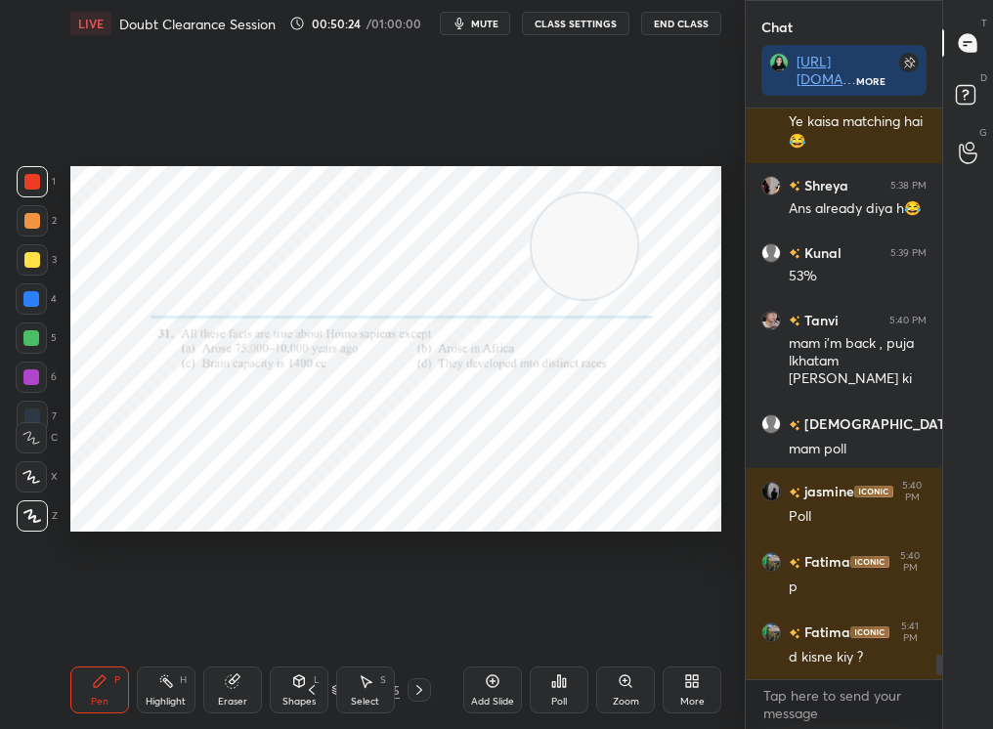
click at [562, 679] on div "Poll" at bounding box center [559, 690] width 59 height 47
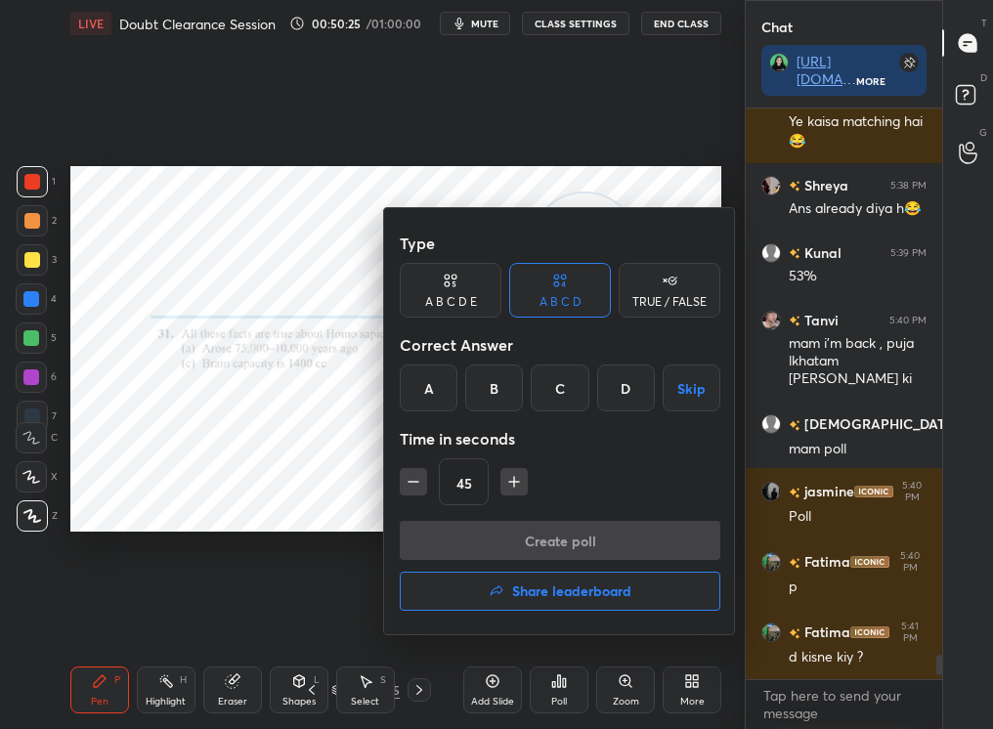
click at [581, 375] on div "C" at bounding box center [560, 388] width 58 height 47
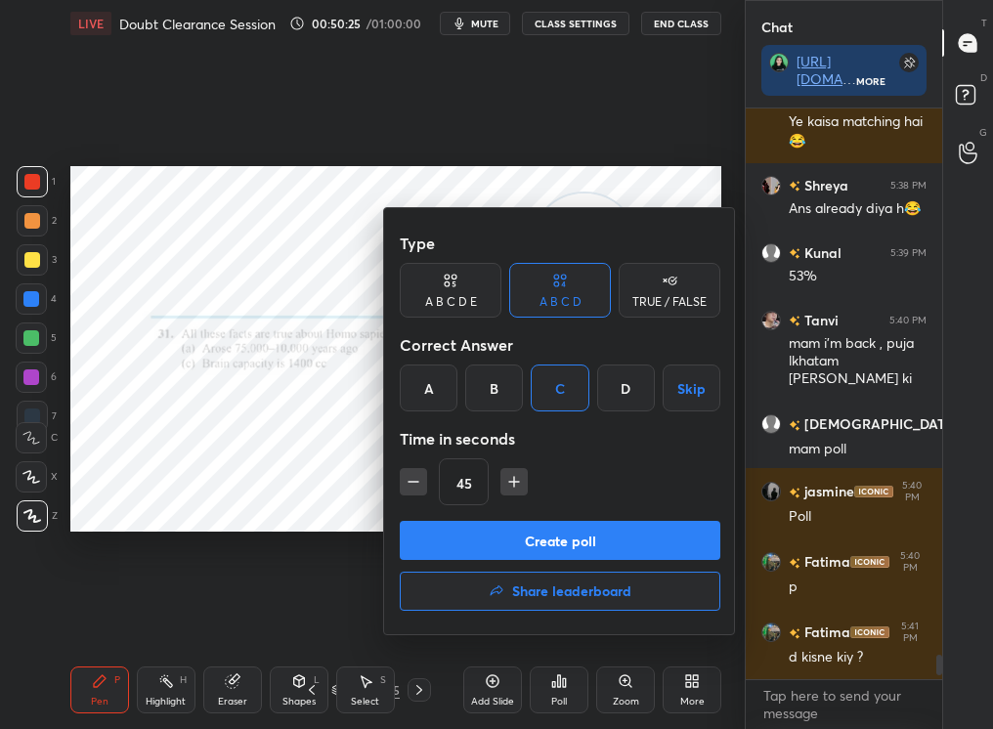
click at [599, 547] on button "Create poll" at bounding box center [560, 540] width 321 height 39
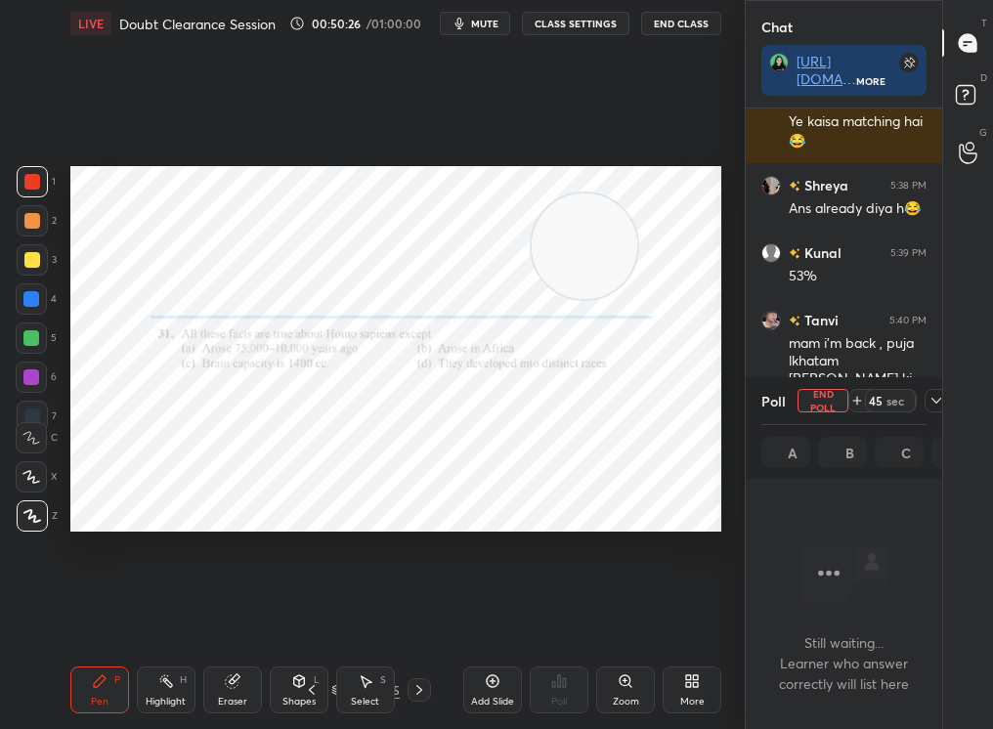
scroll to position [7, 7]
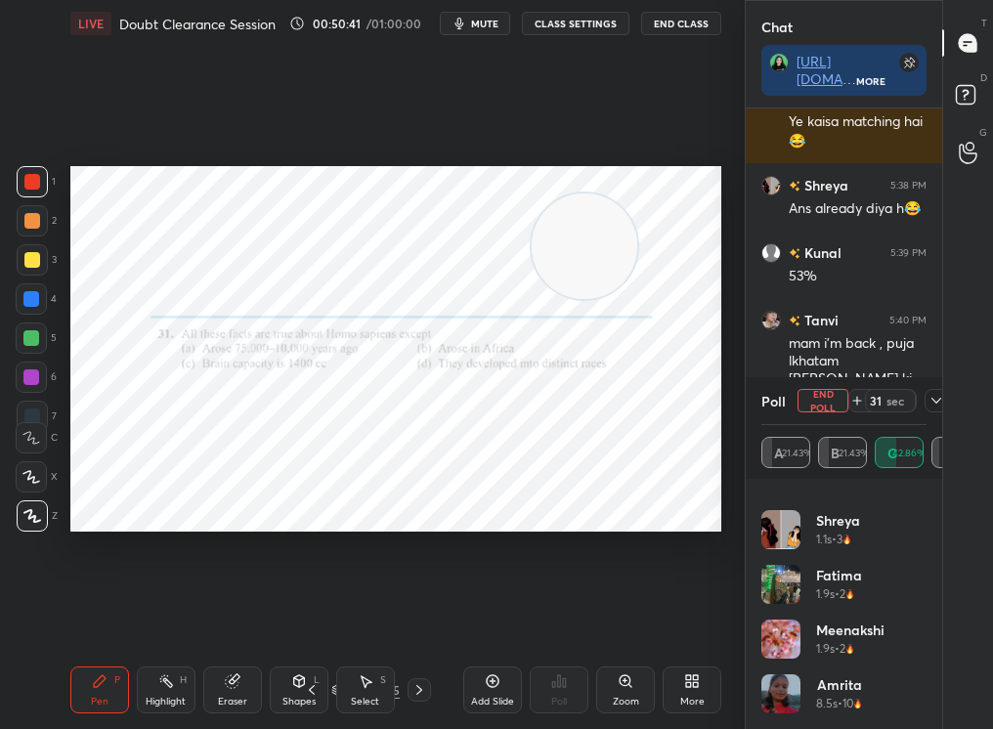
drag, startPoint x: 900, startPoint y: 403, endPoint x: 915, endPoint y: 407, distance: 15.2
click at [917, 407] on div "31 sec" at bounding box center [898, 400] width 100 height 23
click at [934, 399] on icon at bounding box center [936, 401] width 16 height 16
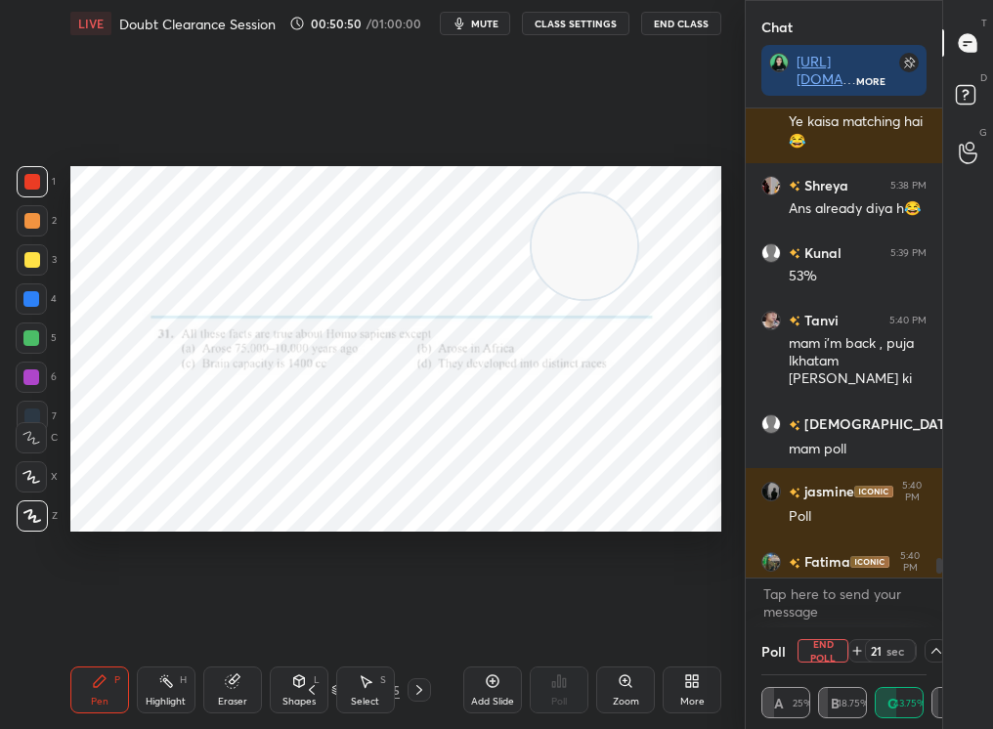
click at [377, 688] on div "Select S" at bounding box center [365, 690] width 59 height 47
click at [376, 688] on div "Select S" at bounding box center [365, 690] width 59 height 47
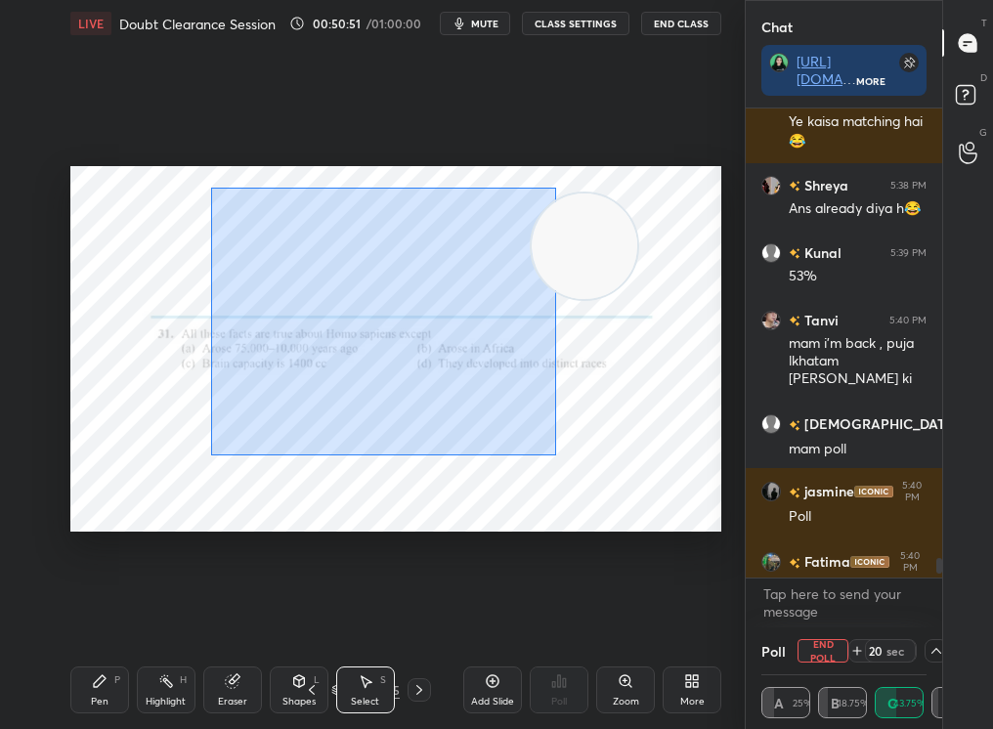
drag, startPoint x: 222, startPoint y: 188, endPoint x: 743, endPoint y: 543, distance: 630.8
click at [741, 541] on div "1 2 3 4 5 6 7 C X Z C X Z E E Erase all H H LIVE Doubt Clearance Session 00:50:…" at bounding box center [372, 364] width 745 height 729
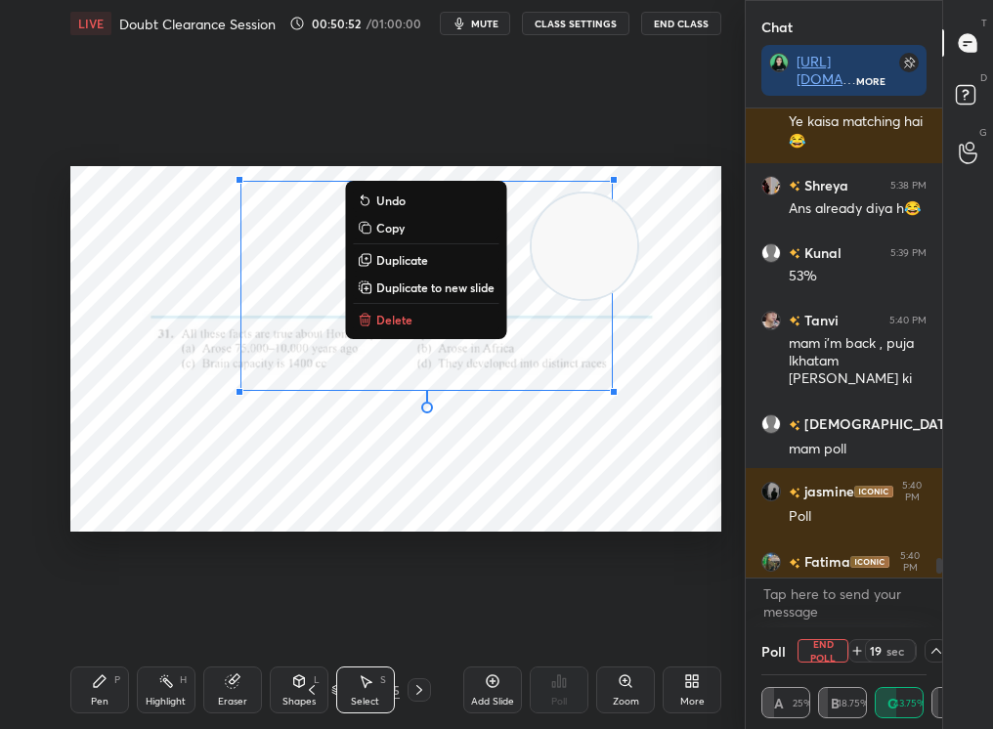
click at [402, 315] on p "Delete" at bounding box center [394, 320] width 36 height 16
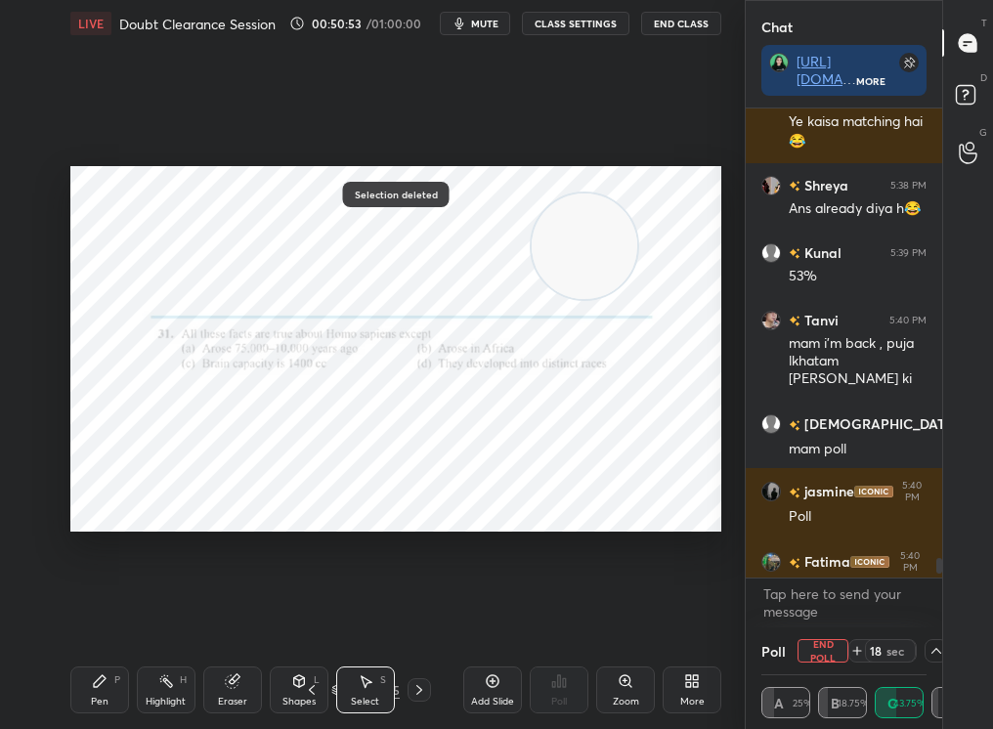
click at [923, 658] on div "18 sec" at bounding box center [898, 650] width 100 height 23
click at [943, 644] on div "T Messages (T) D Doubts (D) G Raise Hand (G)" at bounding box center [967, 364] width 51 height 729
click at [942, 649] on div "T Messages (T) D Doubts (D) G Raise Hand (G)" at bounding box center [967, 364] width 51 height 729
click at [943, 651] on div "T Messages (T) D Doubts (D) G Raise Hand (G)" at bounding box center [967, 364] width 51 height 729
click at [933, 645] on icon at bounding box center [936, 651] width 16 height 16
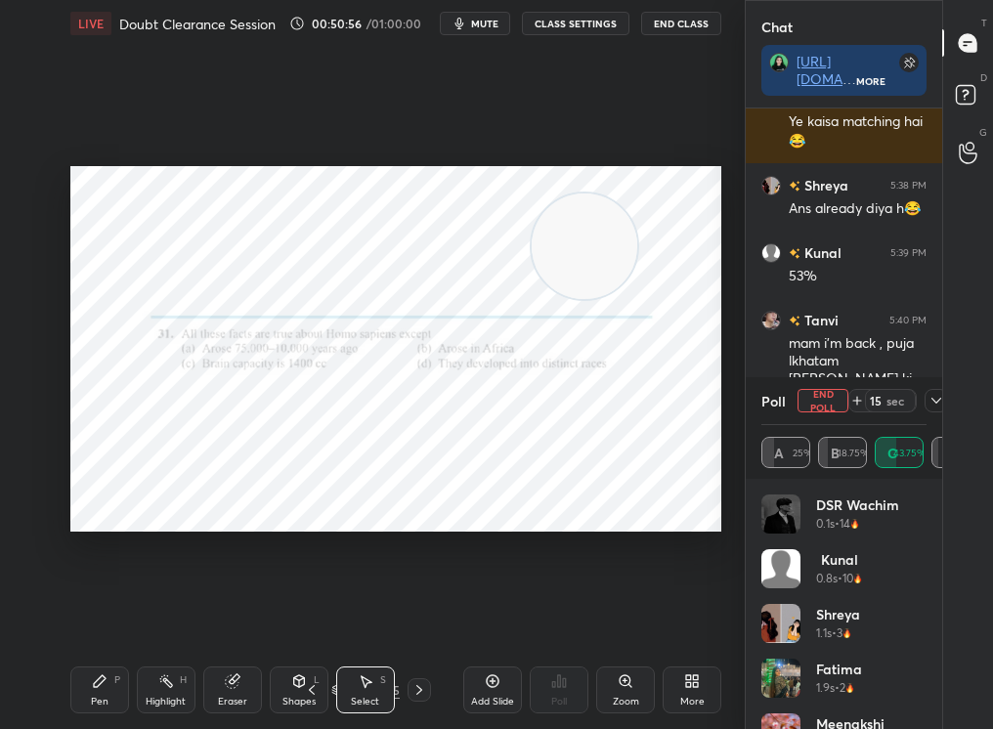
drag, startPoint x: 911, startPoint y: 531, endPoint x: 907, endPoint y: 723, distance: 192.6
click at [908, 722] on div "DSR wachim 0.1s • 14 Kunal 0.8s • 10 Shreya 1.1s • 3 Fatima 1.9s • 2 Meenakshi …" at bounding box center [843, 686] width 165 height 383
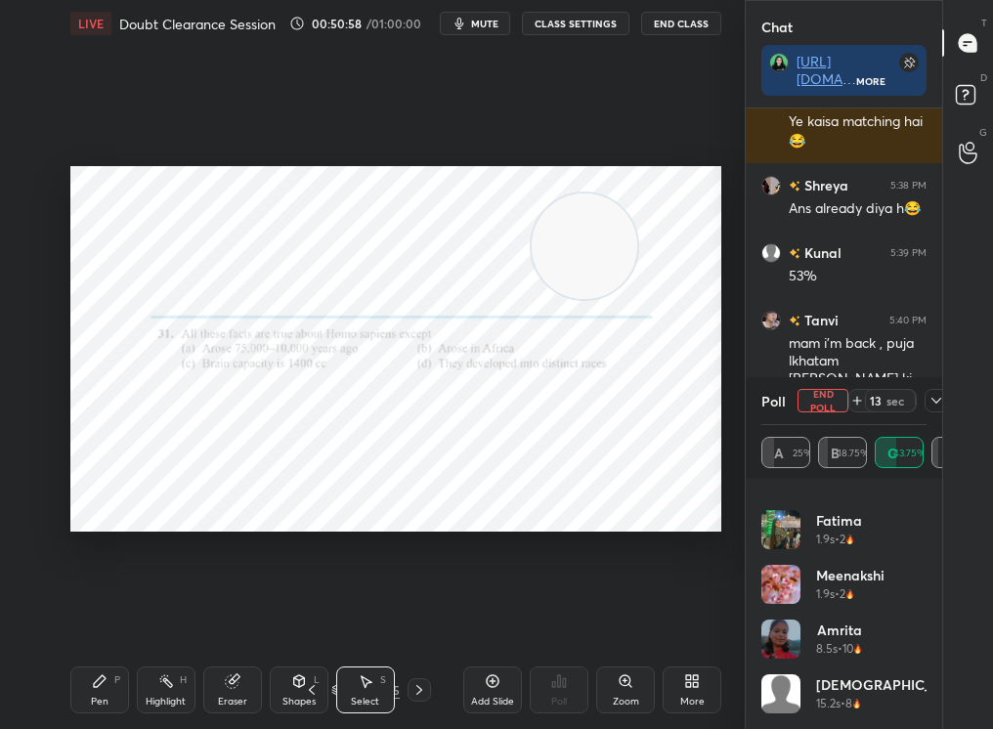
click at [830, 397] on button "End Poll" at bounding box center [822, 400] width 51 height 23
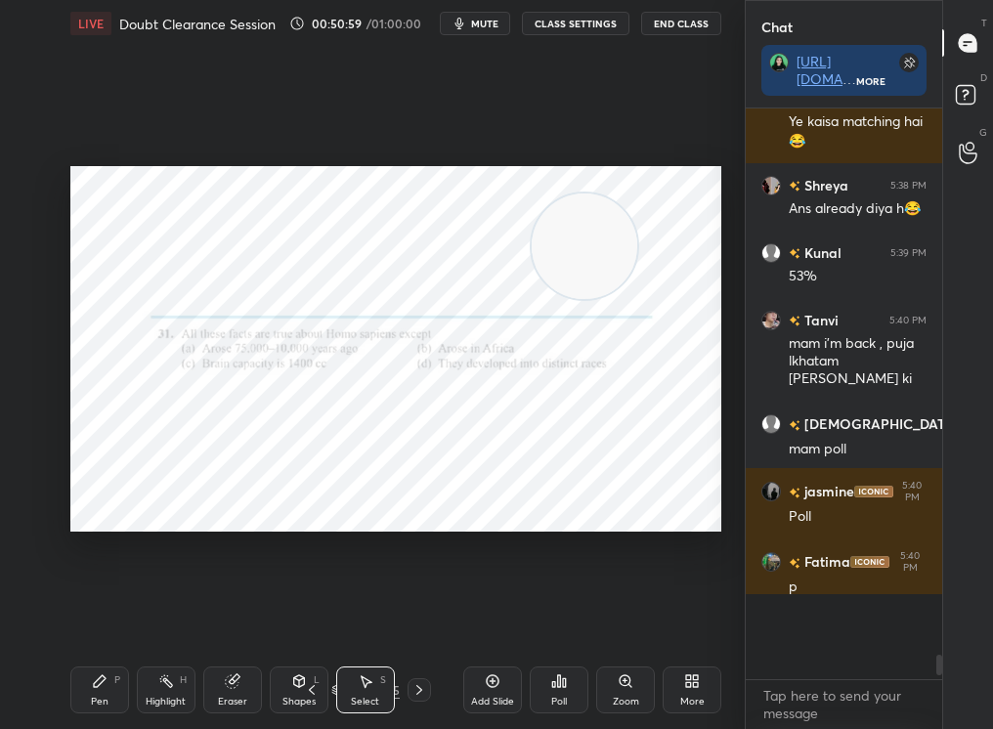
click at [572, 693] on div "Poll" at bounding box center [559, 690] width 59 height 47
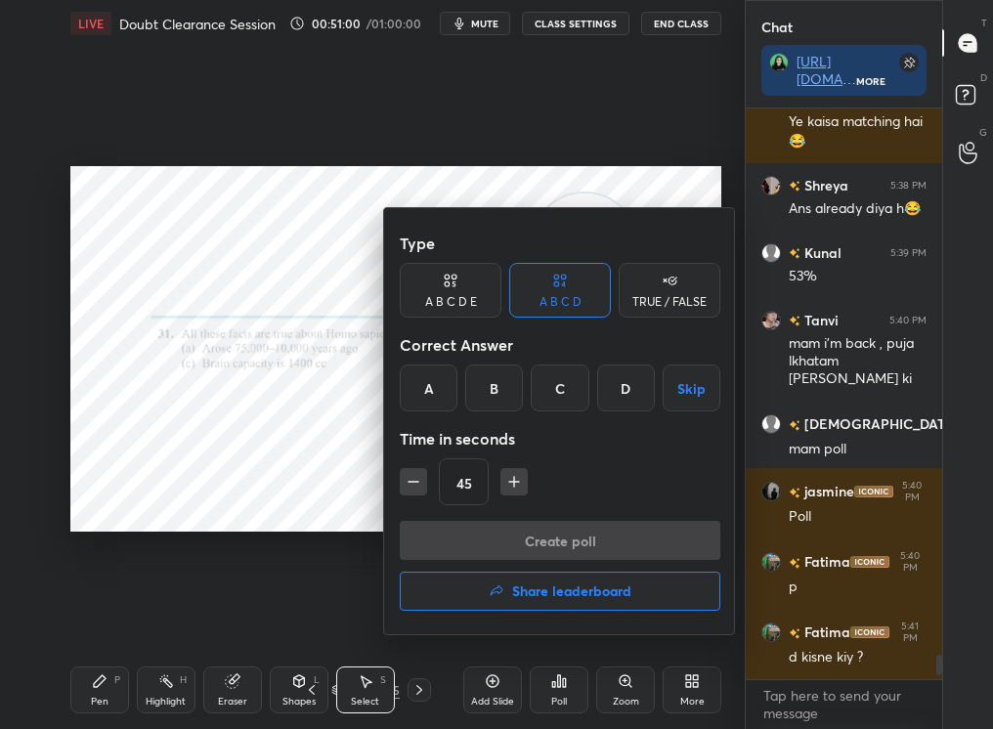
click at [567, 582] on button "Share leaderboard" at bounding box center [560, 591] width 321 height 39
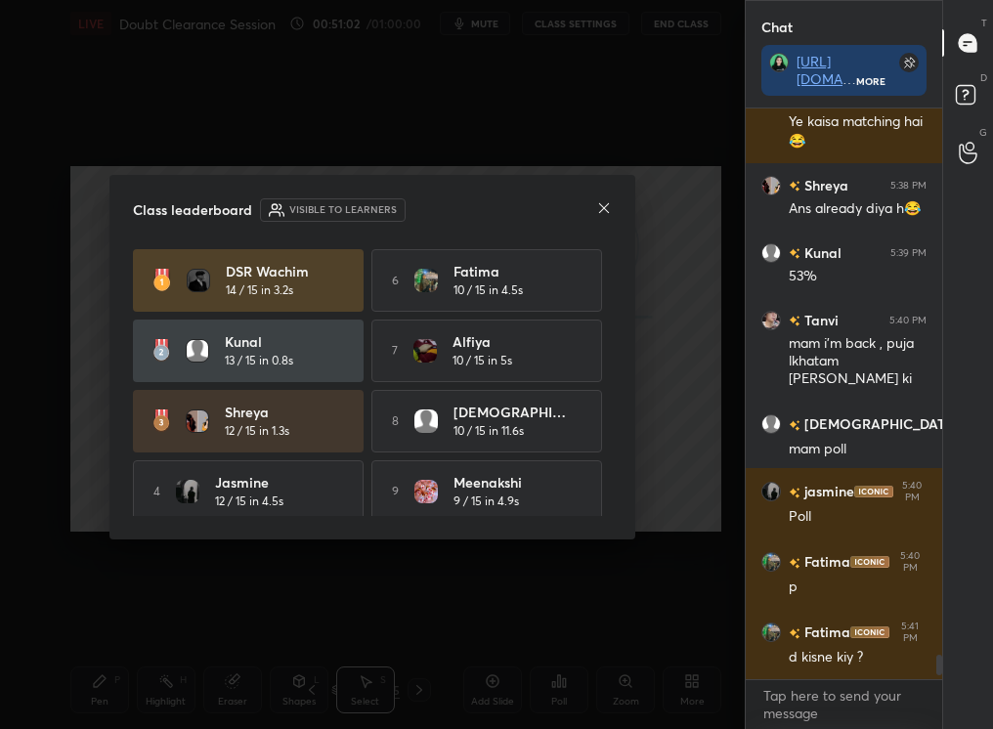
click at [608, 218] on div "Class leaderboard Visible to learners DSR wachim 14 / 15 in 3.2s 6 Fatima 10 / …" at bounding box center [372, 357] width 526 height 365
click at [592, 222] on div "Class leaderboard Visible to learners DSR wachim 14 / 15 in 3.2s 6 Fatima 10 / …" at bounding box center [372, 357] width 526 height 365
click at [614, 213] on div "Class leaderboard Visible to learners DSR wachim 14 / 15 in 3.2s 6 Fatima 10 / …" at bounding box center [372, 357] width 526 height 365
click at [604, 211] on icon at bounding box center [604, 208] width 16 height 16
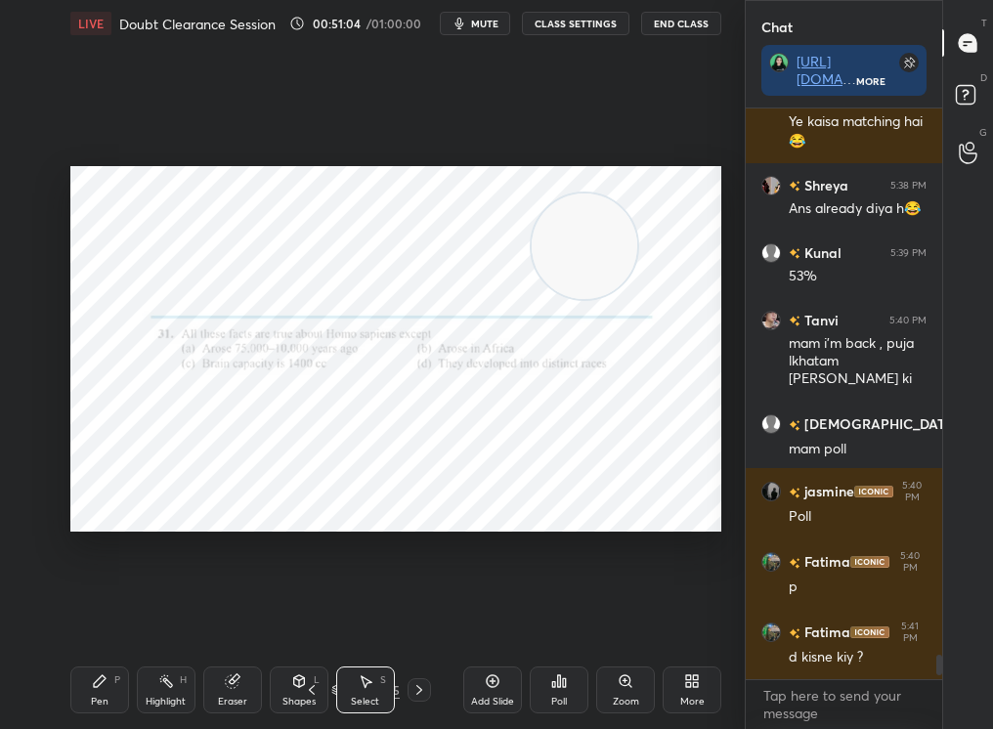
click at [314, 689] on icon at bounding box center [312, 690] width 16 height 16
drag, startPoint x: 158, startPoint y: 292, endPoint x: 143, endPoint y: 295, distance: 15.9
click at [142, 298] on div "0 ° Undo Copy Duplicate Duplicate to new slide Delete" at bounding box center [395, 349] width 651 height 366
click at [63, 710] on div "LIVE Doubt Clearance Session 00:51:06 / 01:00:00 mute CLASS SETTINGS End Class …" at bounding box center [396, 364] width 667 height 729
click at [83, 717] on div "Pen P Highlight H Eraser Shapes L Select S 33 / 245 Add Slide Poll Zoom More" at bounding box center [395, 690] width 651 height 78
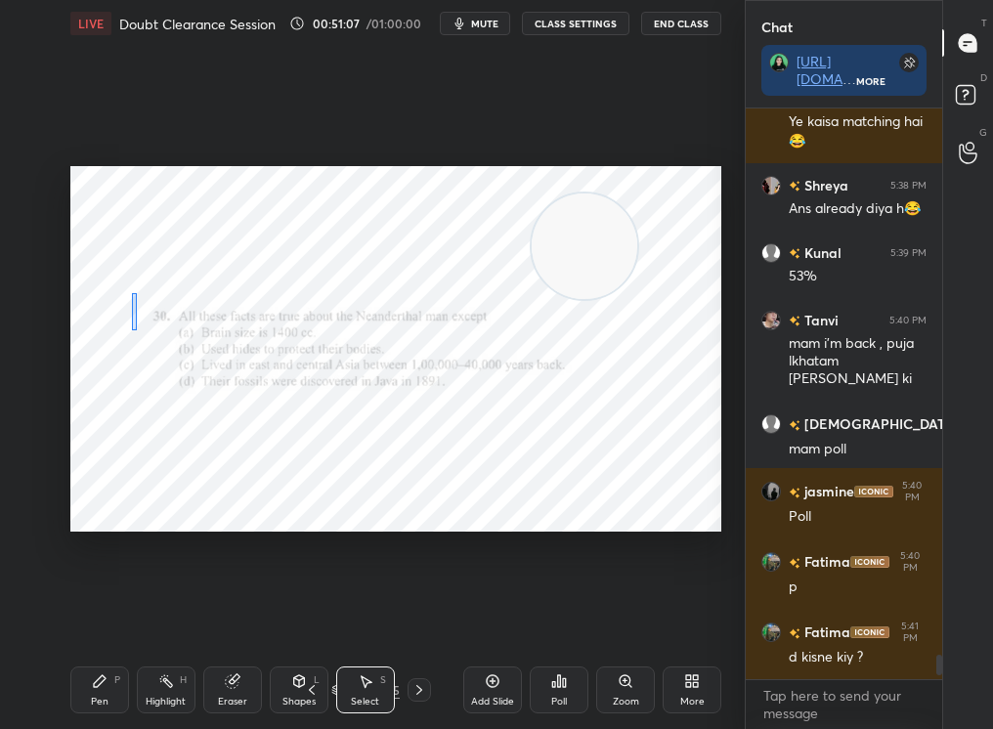
drag, startPoint x: 131, startPoint y: 330, endPoint x: 129, endPoint y: 304, distance: 26.5
click at [128, 306] on div "0 ° Undo Copy Duplicate Duplicate to new slide Delete" at bounding box center [395, 349] width 651 height 366
click at [117, 695] on div "Pen P" at bounding box center [99, 690] width 59 height 47
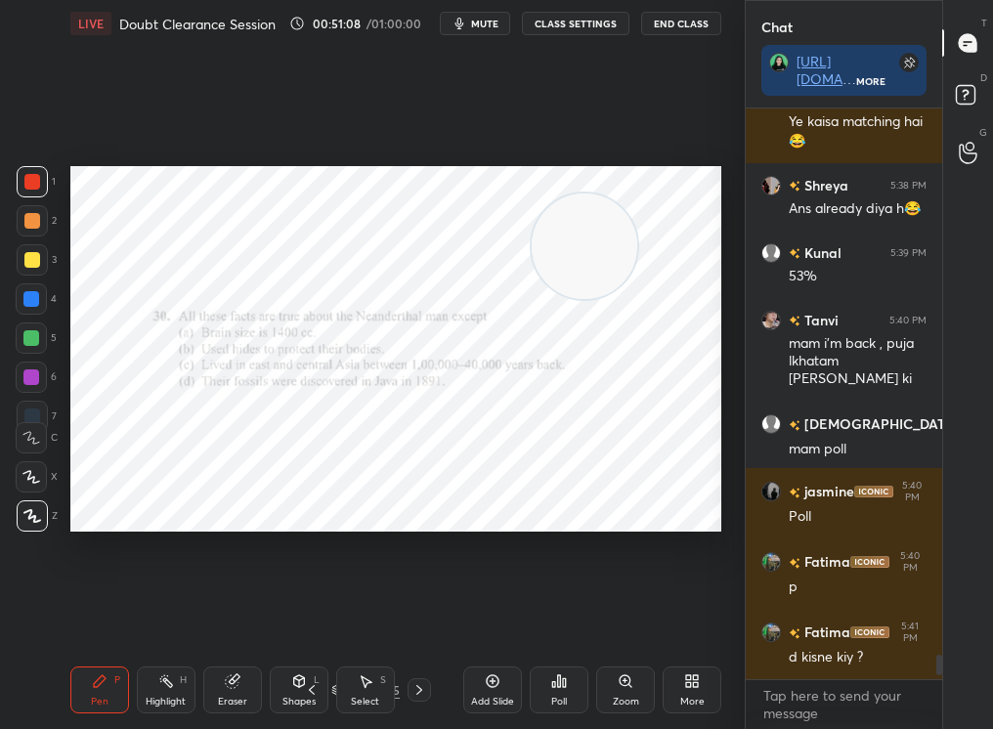
click at [109, 664] on div "Pen P Highlight H Eraser Shapes L Select S 33 / 245 Add Slide Poll Zoom More" at bounding box center [395, 690] width 651 height 78
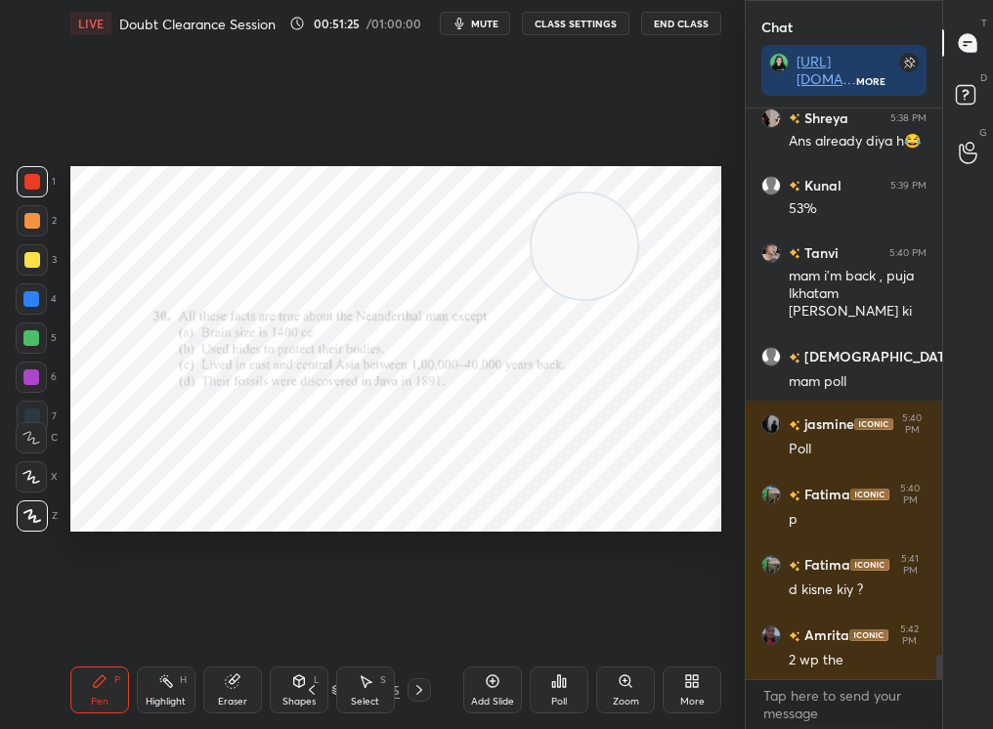
click at [554, 706] on div "Poll" at bounding box center [559, 702] width 16 height 10
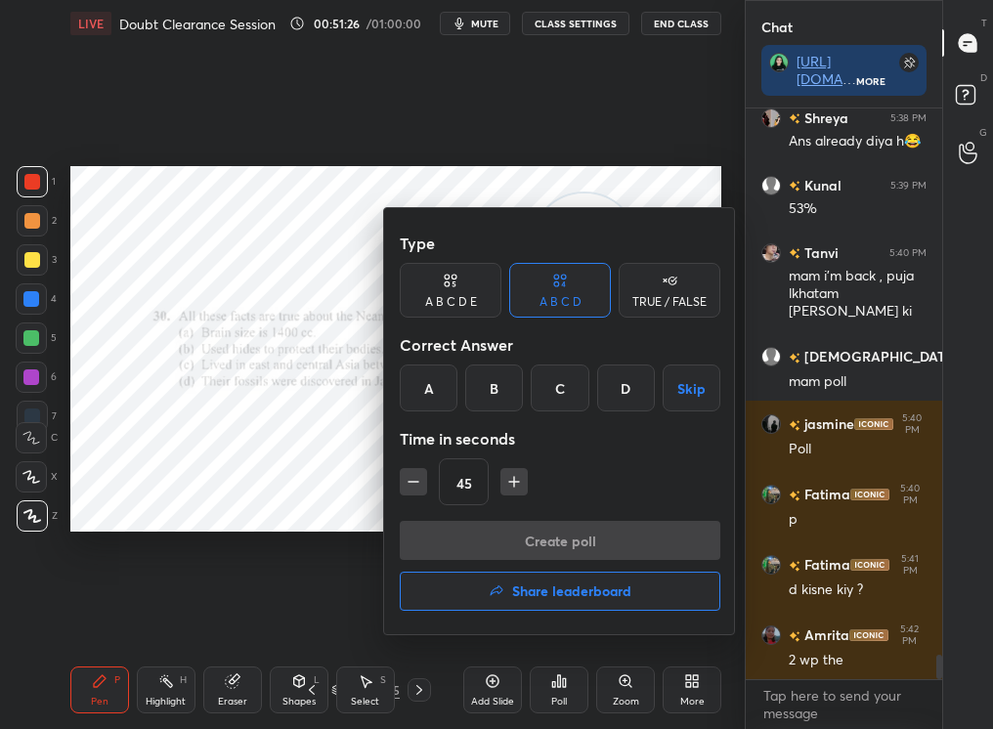
click at [607, 387] on div "D" at bounding box center [626, 388] width 58 height 47
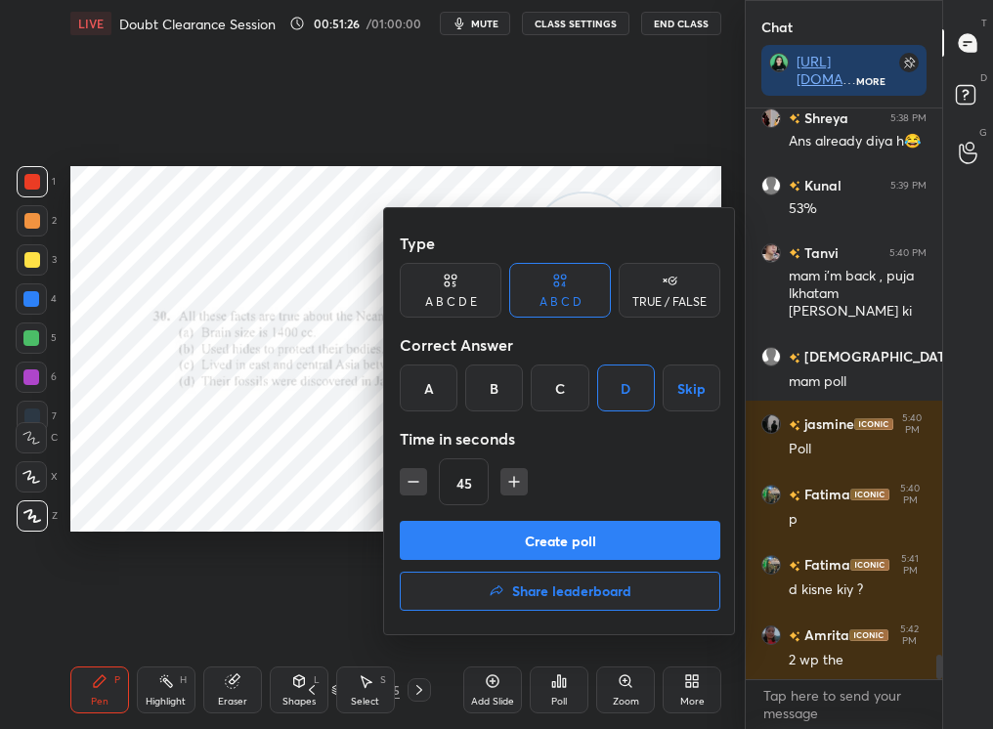
click at [641, 536] on button "Create poll" at bounding box center [560, 540] width 321 height 39
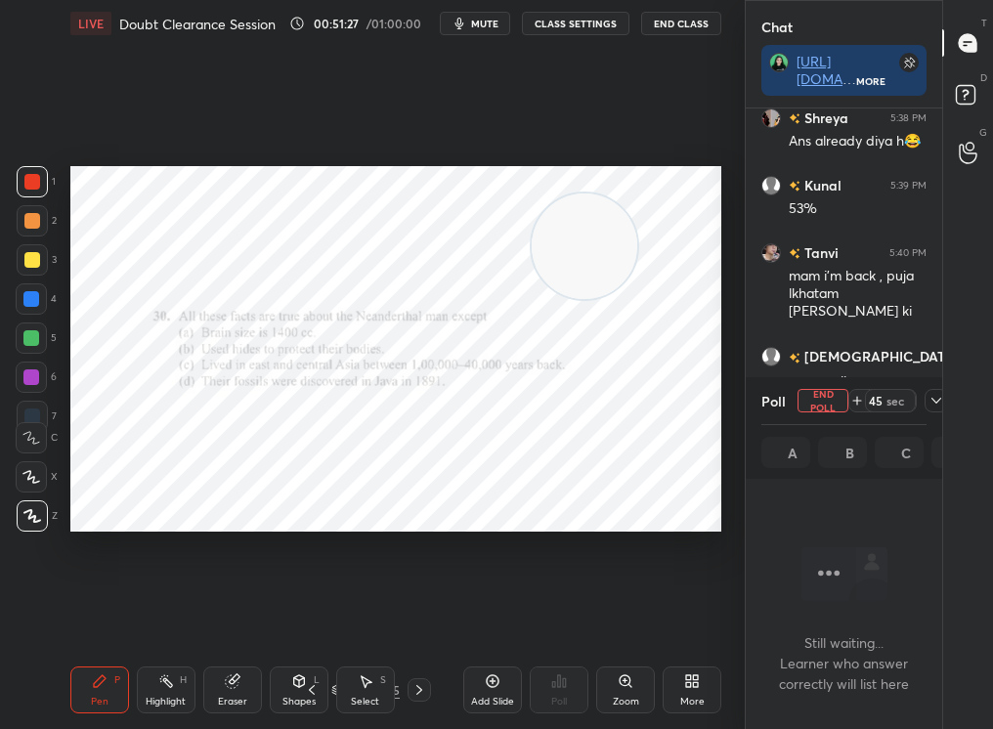
scroll to position [523, 191]
click at [946, 414] on div "Chat https://t.me/+TDijz4JcCL9rJhCW More Amrita 5:38 PM Ye kaisa matching hai 😂…" at bounding box center [869, 364] width 248 height 729
drag, startPoint x: 951, startPoint y: 403, endPoint x: 941, endPoint y: 399, distance: 10.5
click at [942, 397] on div "T Messages (T) D Doubts (D) G Raise Hand (G)" at bounding box center [967, 364] width 51 height 729
click at [942, 401] on div "Chat https://t.me/+TDijz4JcCL9rJhCW More Amrita 5:38 PM Ye kaisa matching hai 😂…" at bounding box center [869, 364] width 248 height 729
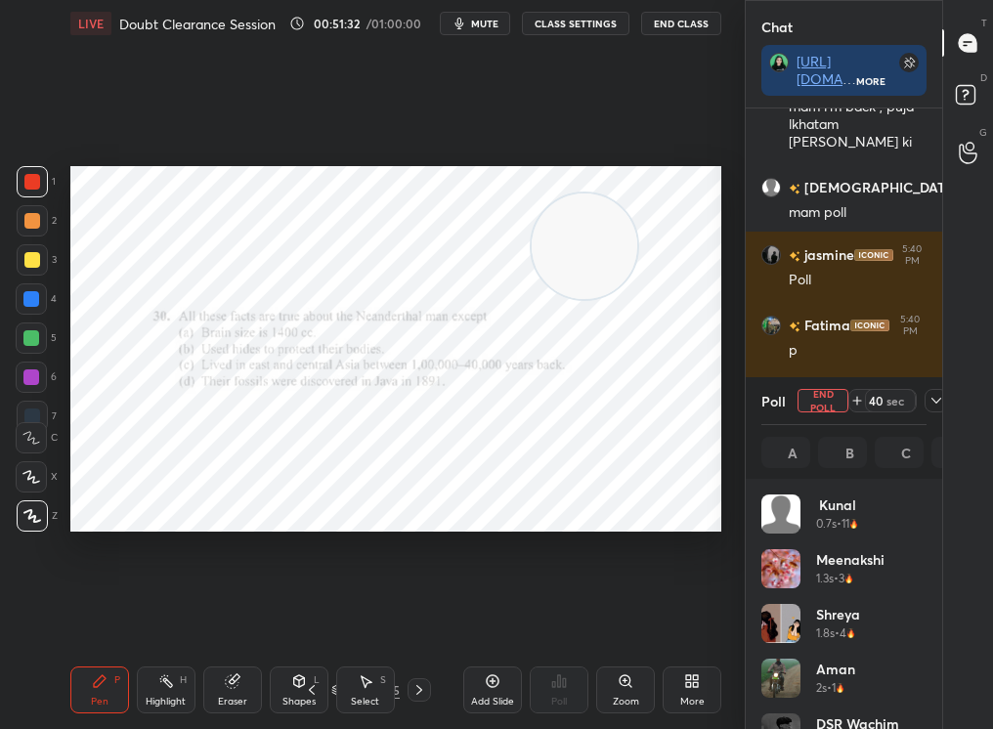
click at [928, 402] on icon at bounding box center [936, 401] width 16 height 16
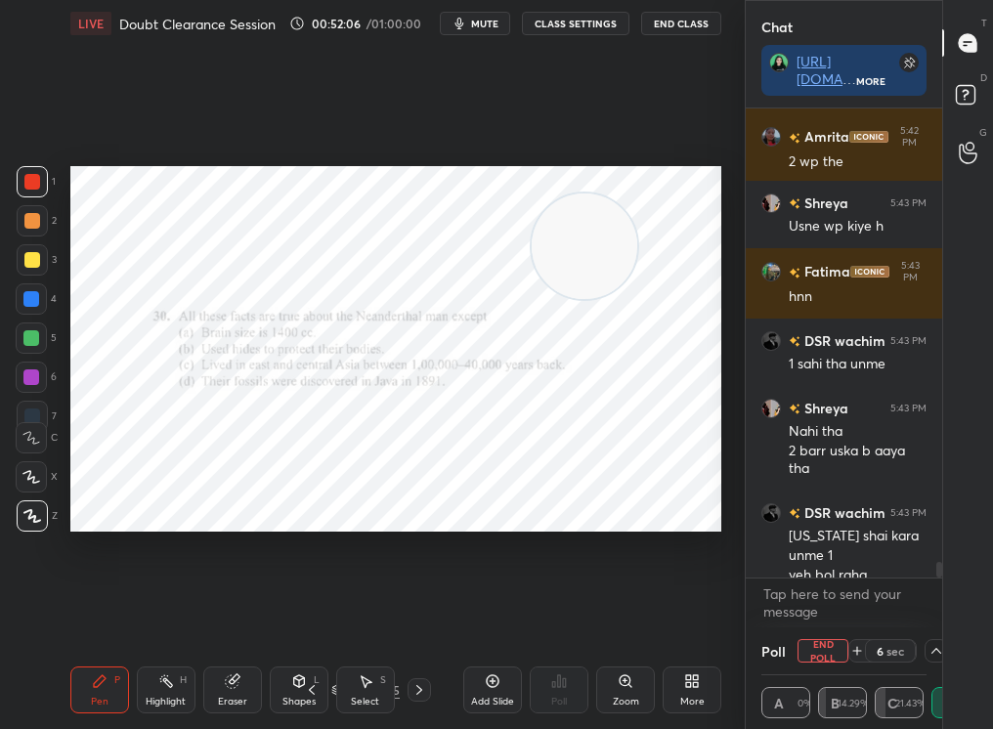
scroll to position [13527, 0]
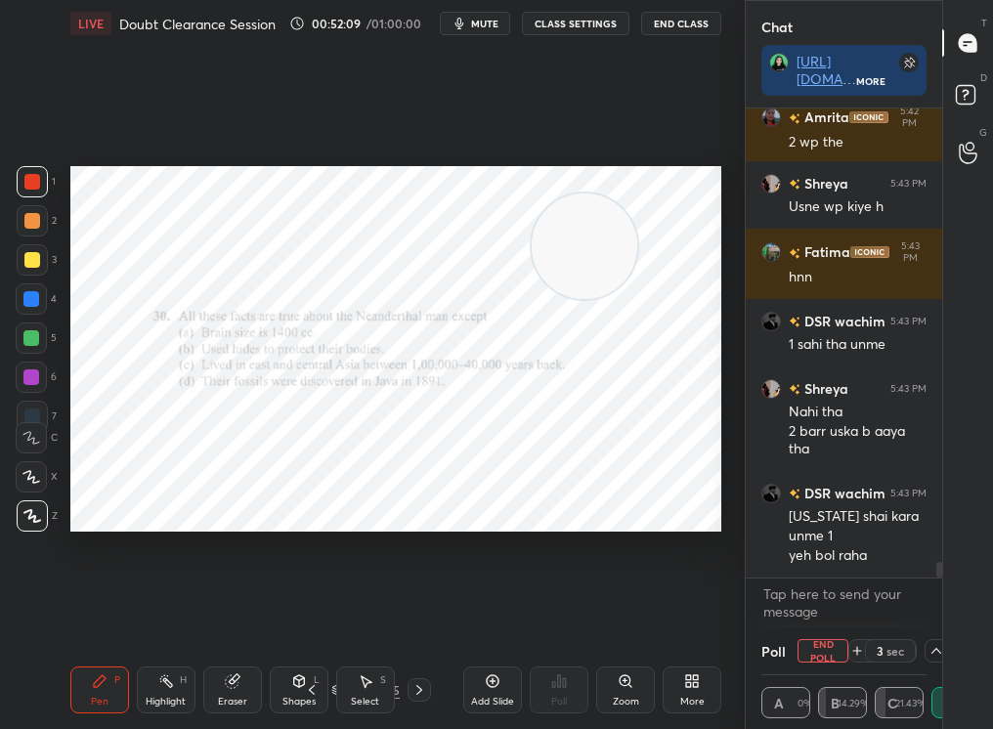
click at [822, 642] on button "End Poll" at bounding box center [822, 650] width 51 height 23
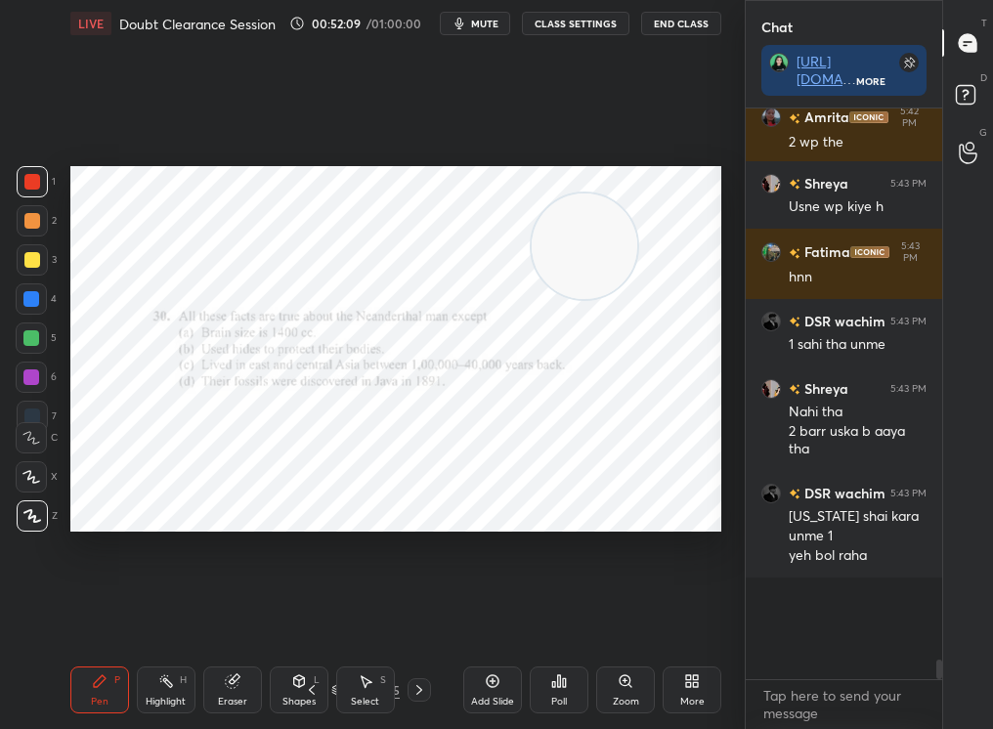
scroll to position [13431, 0]
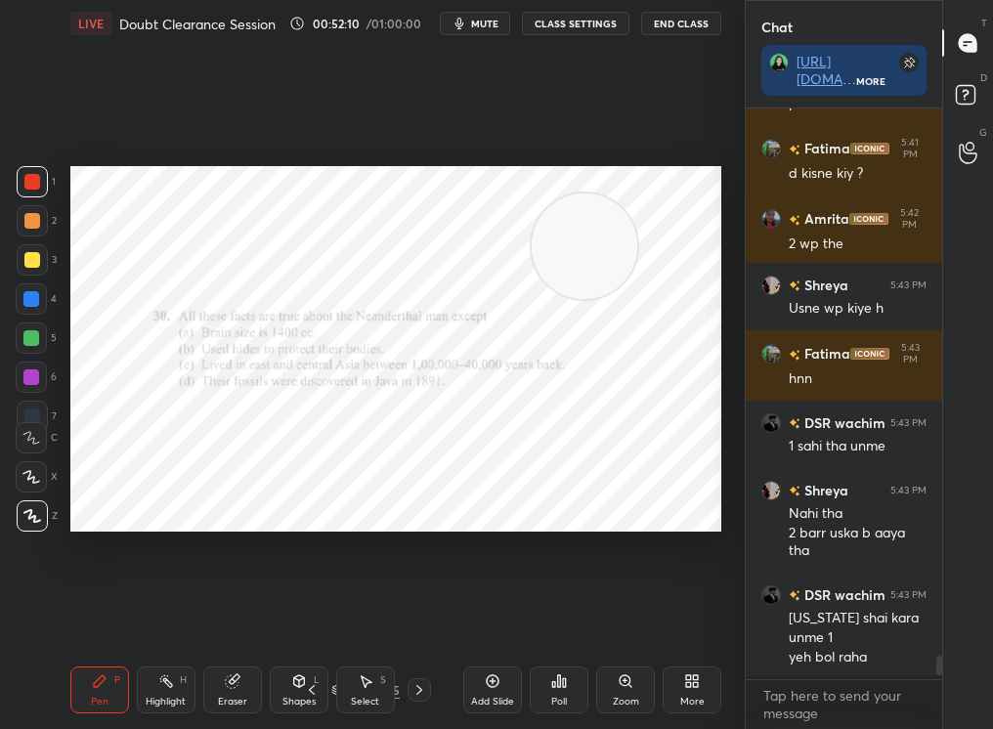
click at [495, 681] on icon at bounding box center [493, 681] width 16 height 16
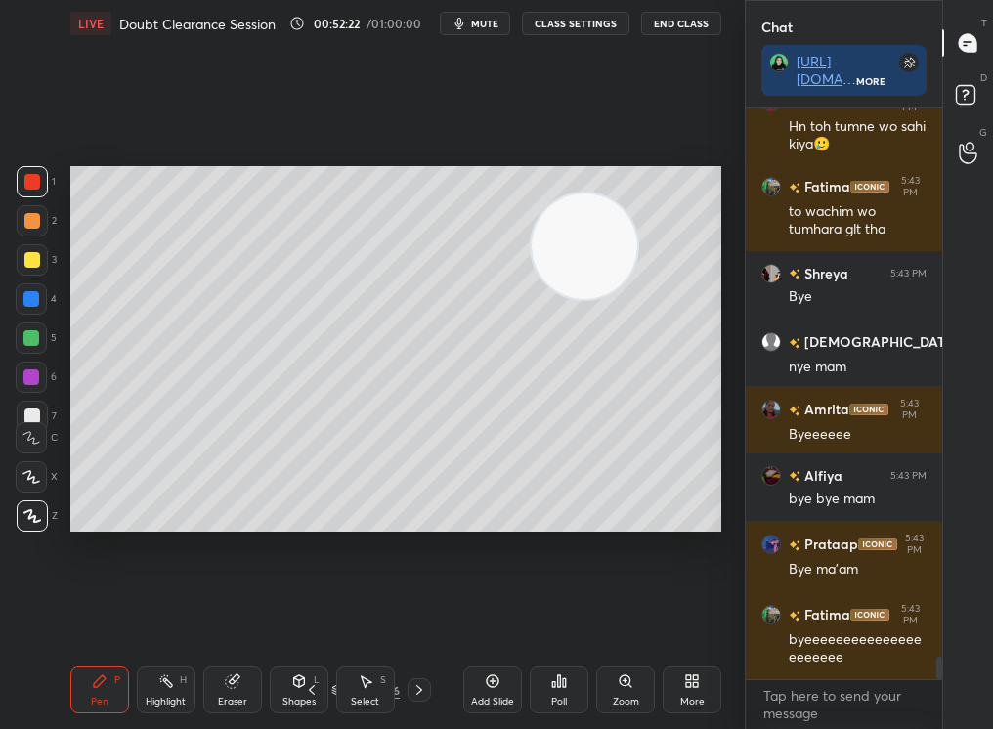
click at [688, 21] on button "End Class" at bounding box center [681, 23] width 80 height 23
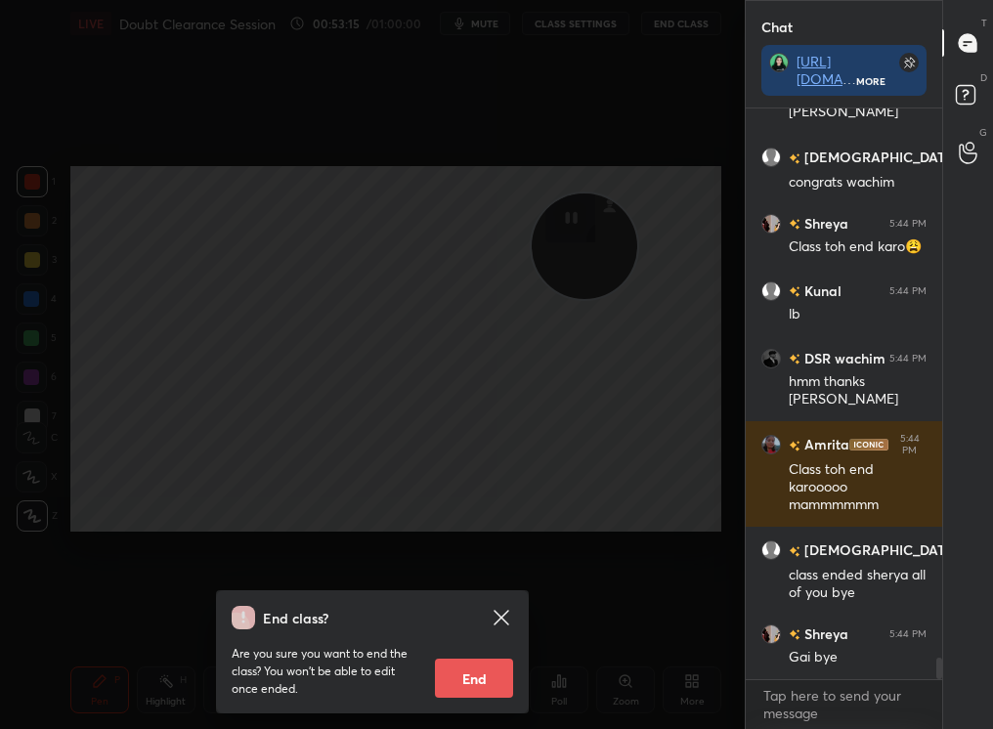
scroll to position [15009, 0]
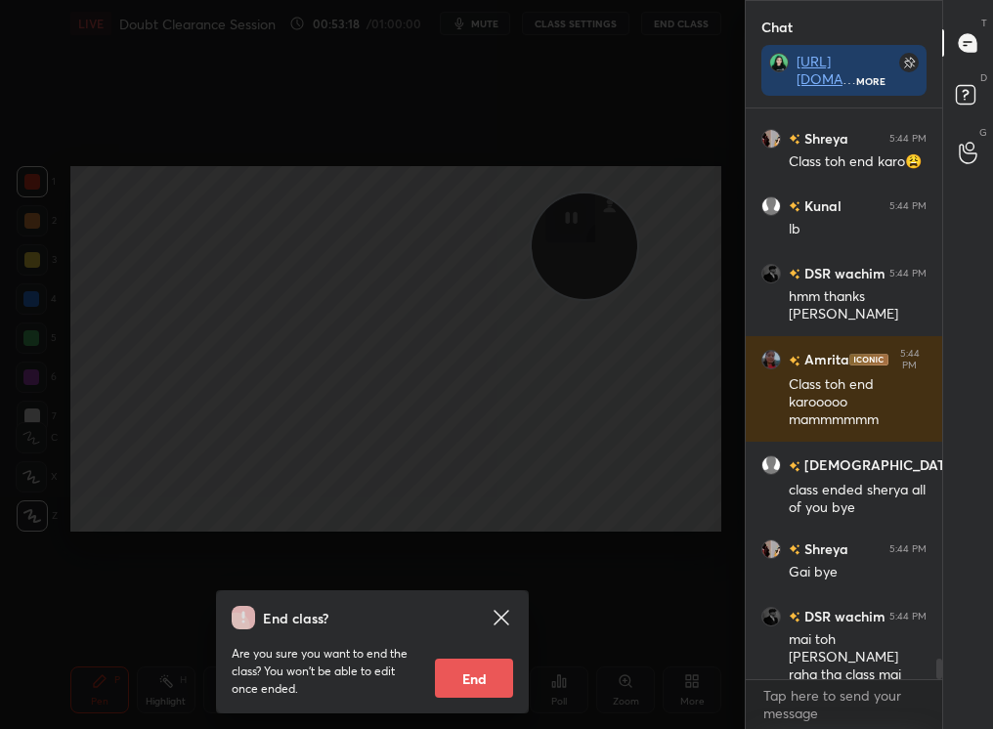
click at [493, 683] on button "End" at bounding box center [474, 678] width 78 height 39
type textarea "x"
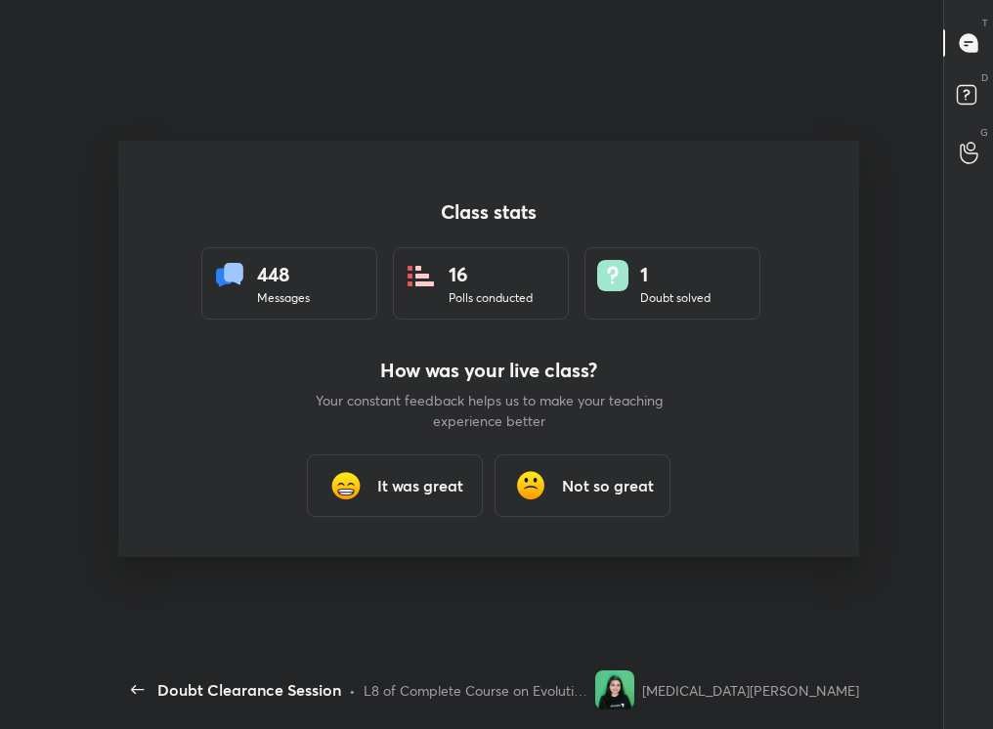
scroll to position [0, 0]
